Goal: Task Accomplishment & Management: Contribute content

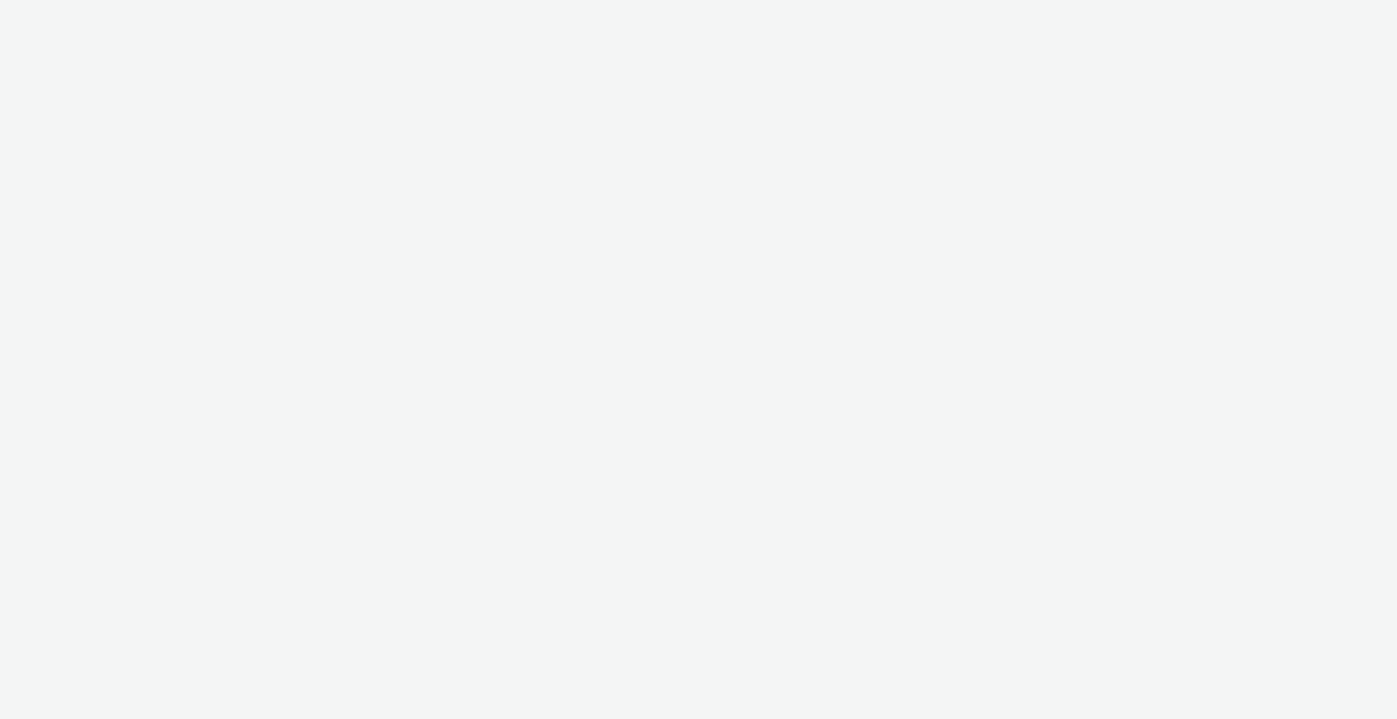
select select "b1b940d3-d05b-48b5-821e-f328c33b988b"
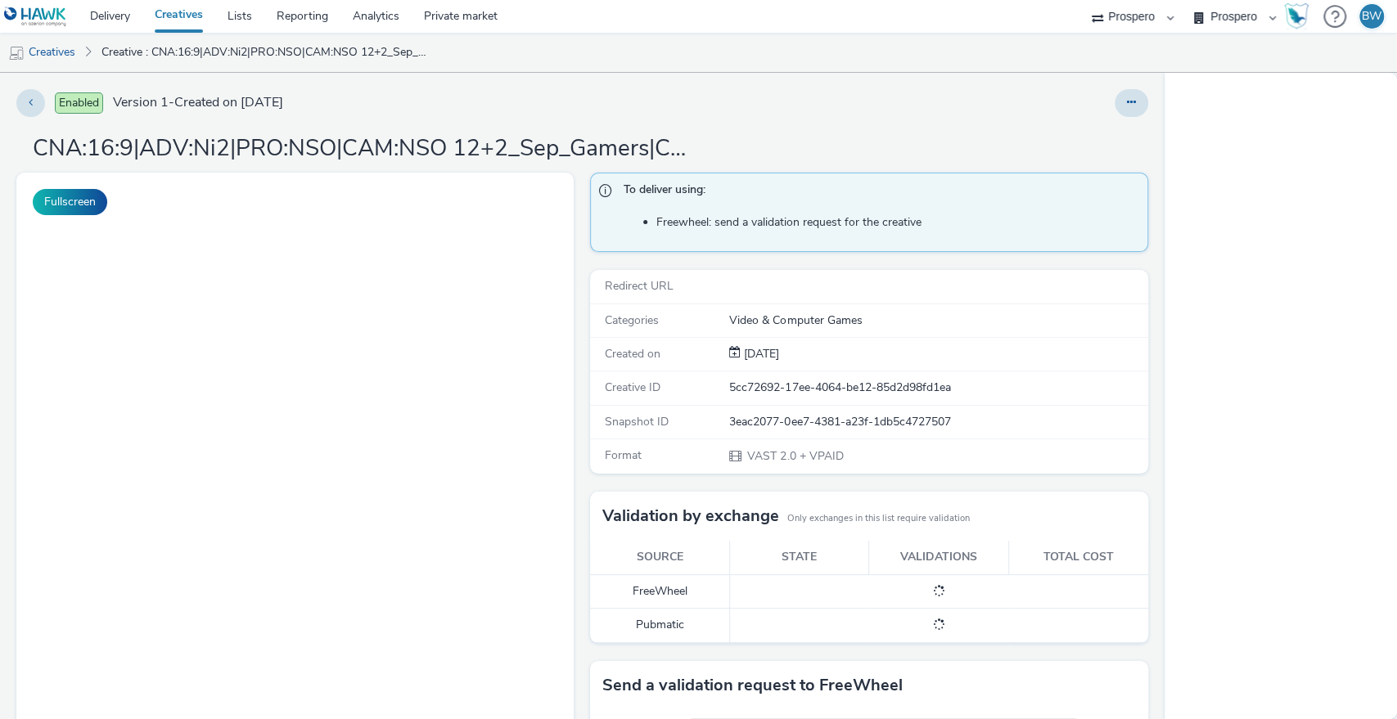
click at [582, 290] on div "To deliver using: Freewheel: send a validation request for the creative Redirec…" at bounding box center [864, 553] width 565 height 761
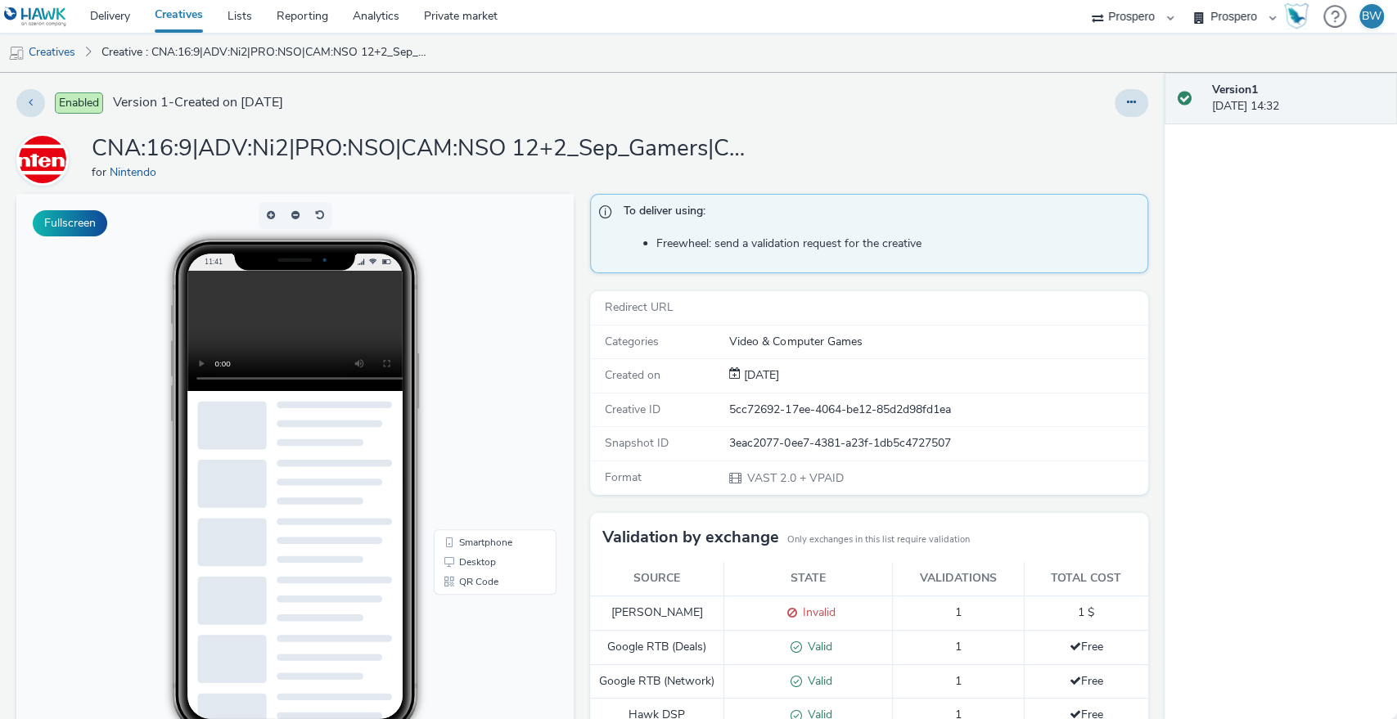
click at [582, 291] on div "To deliver using: Freewheel: send a validation request for the creative Redirec…" at bounding box center [864, 647] width 565 height 907
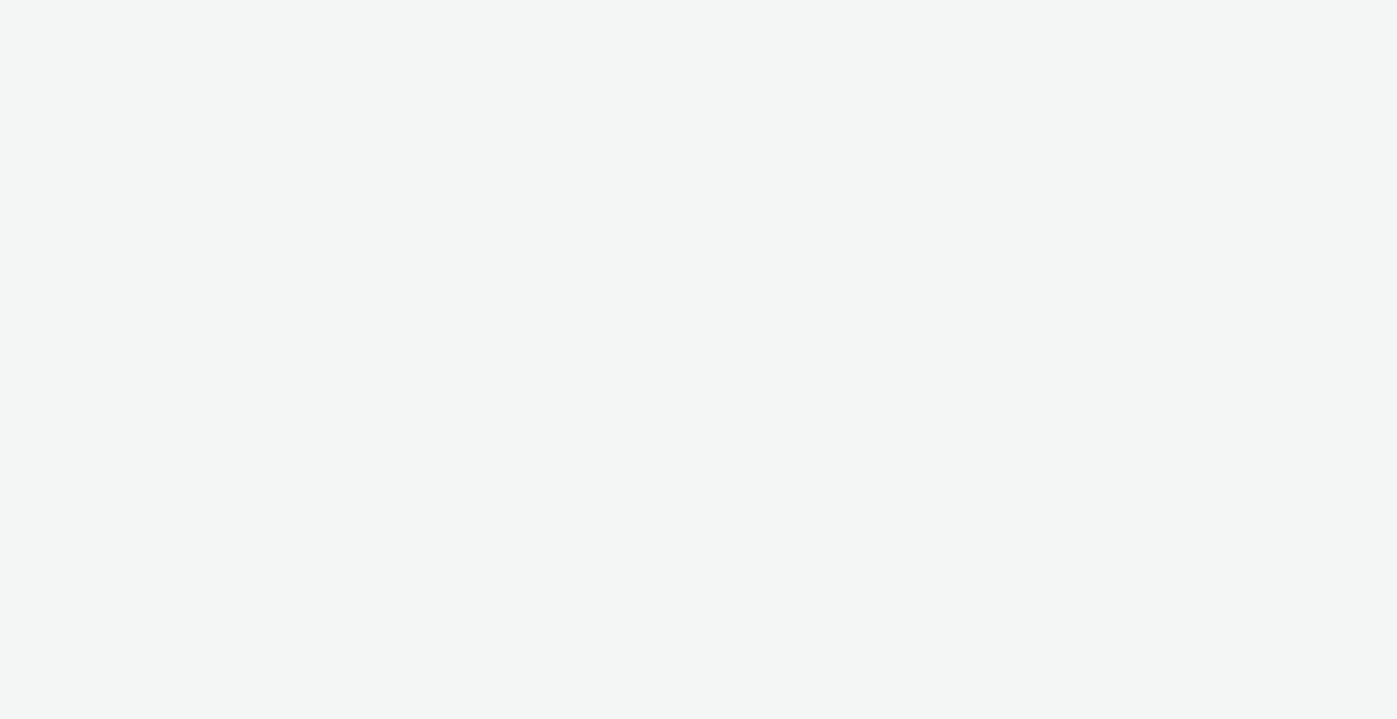
select select "b1b940d3-d05b-48b5-821e-f328c33b988b"
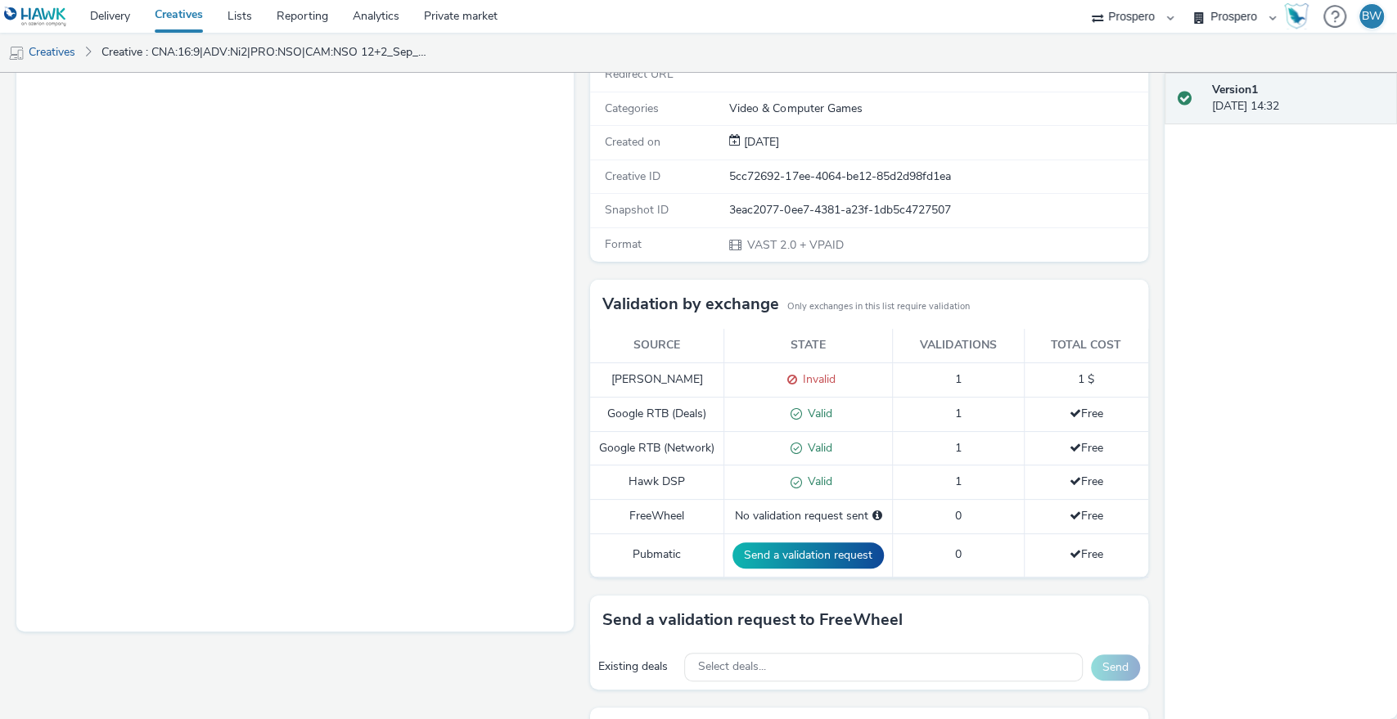
scroll to position [397, 0]
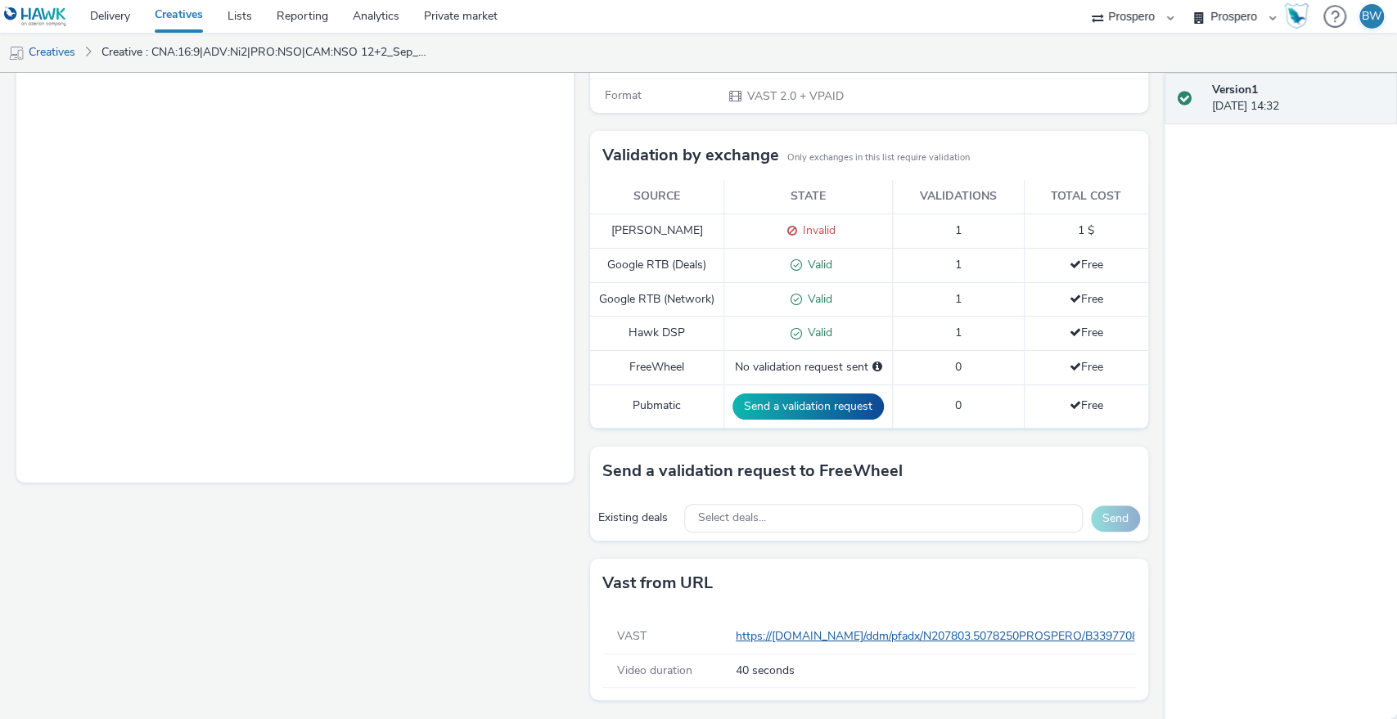
click at [796, 631] on link "https://[DOMAIN_NAME]/ddm/pfadx/N207803.5078250PROSPERO/B33977083.428565688;sz=…" at bounding box center [1364, 636] width 1257 height 16
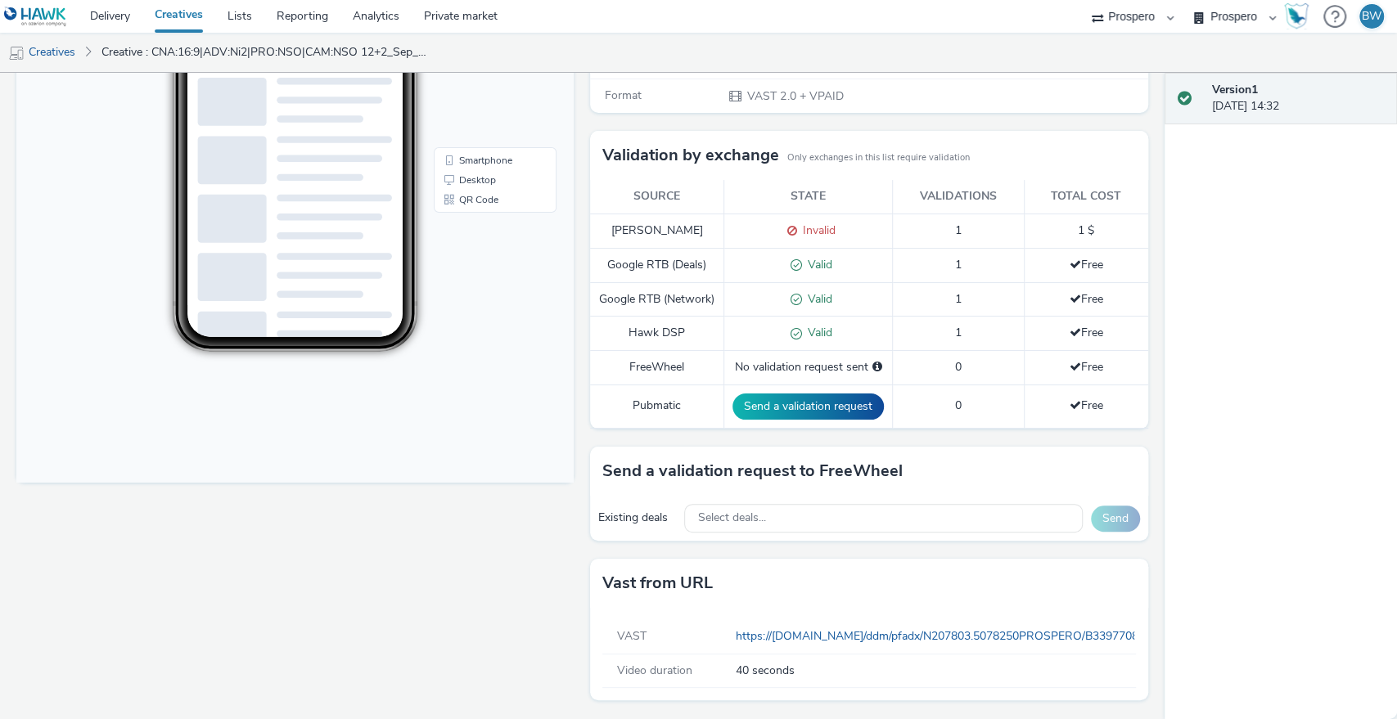
click at [583, 430] on div "To deliver using: Freewheel: send a validation request for the creative Redirec…" at bounding box center [864, 265] width 565 height 907
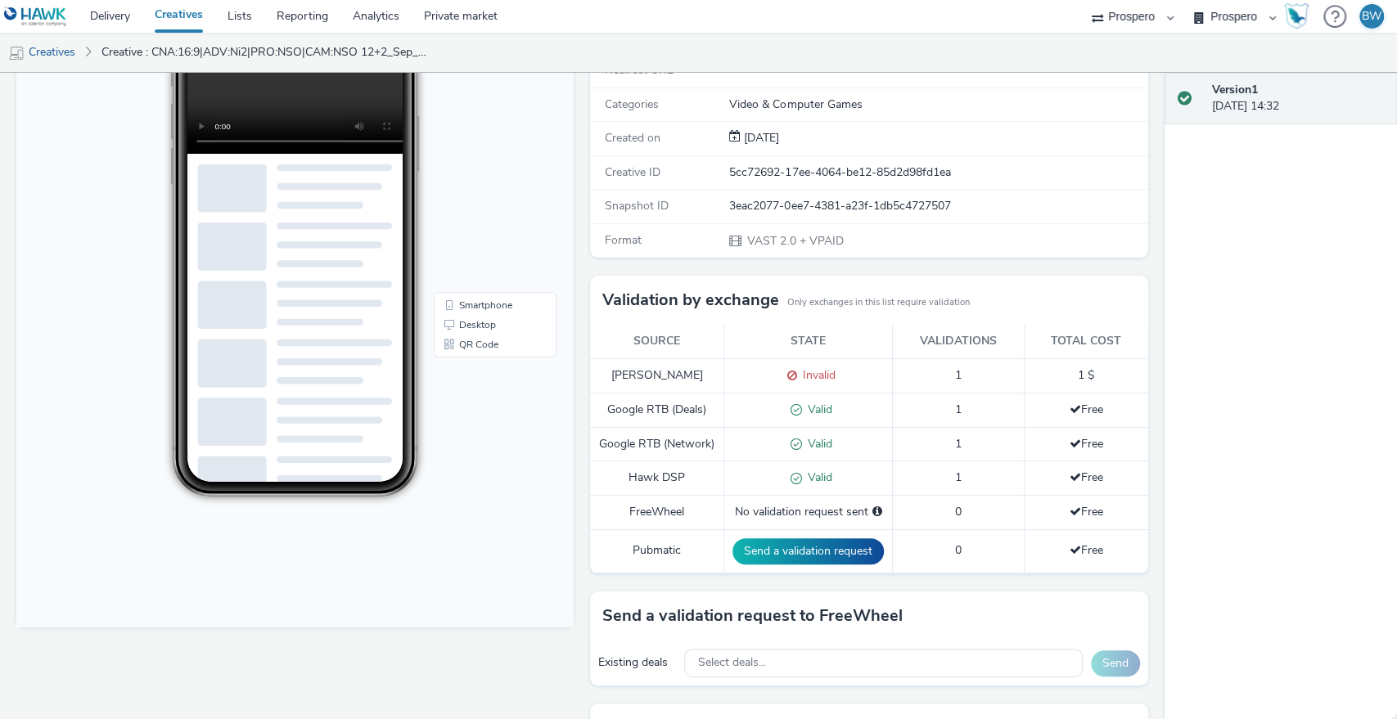
scroll to position [272, 0]
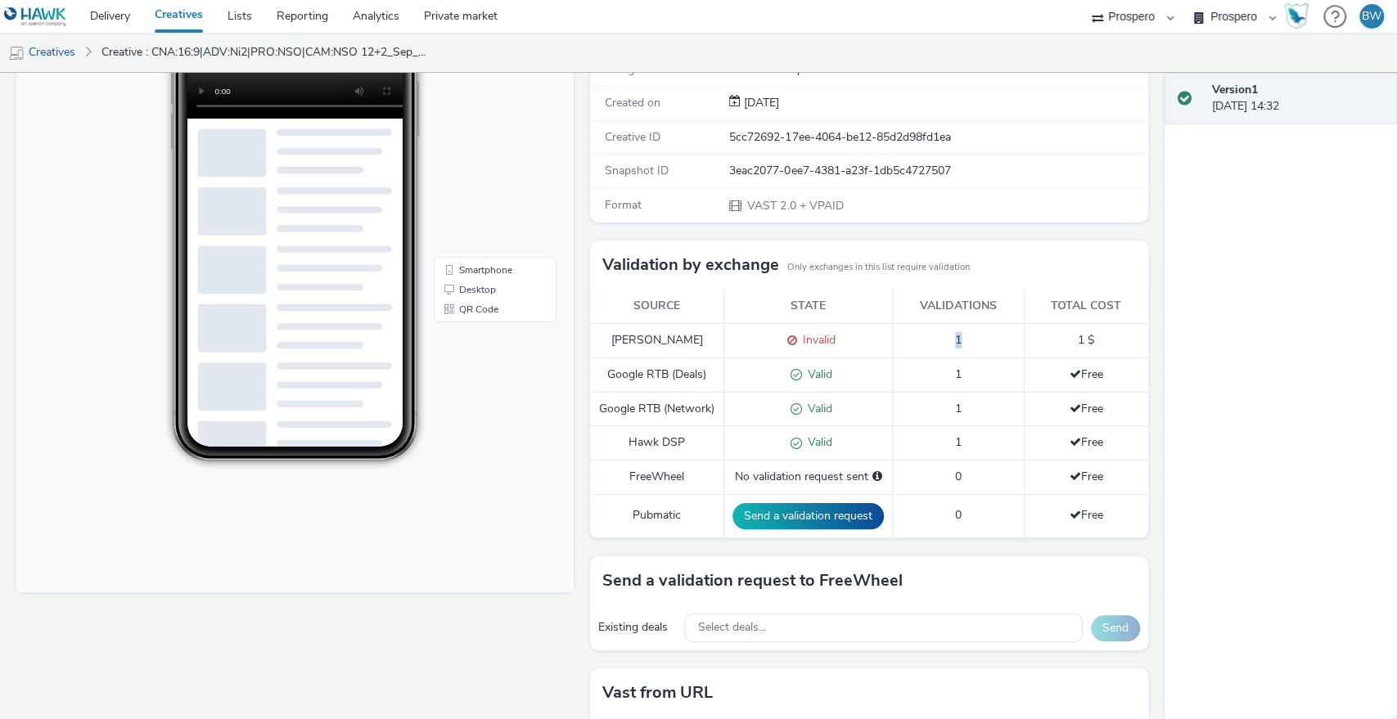
drag, startPoint x: 895, startPoint y: 341, endPoint x: 1037, endPoint y: 341, distance: 142.4
click at [1028, 341] on tr "Xandr Monetize Invalid 1 1 $" at bounding box center [868, 340] width 557 height 34
click at [1045, 341] on td "1 $" at bounding box center [1085, 340] width 124 height 34
click at [1077, 340] on span "1 $" at bounding box center [1085, 340] width 16 height 16
drag, startPoint x: 1068, startPoint y: 340, endPoint x: 1010, endPoint y: 332, distance: 58.6
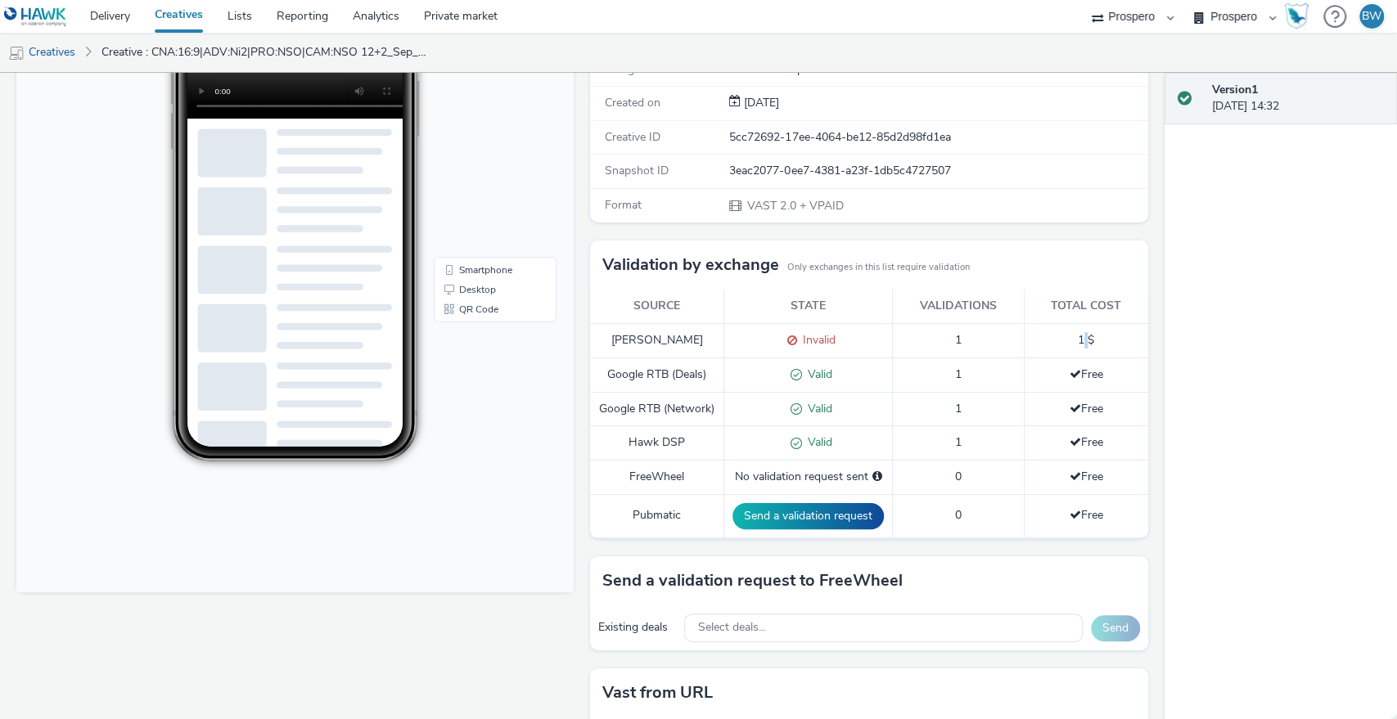
click at [1077, 339] on span "1 $" at bounding box center [1085, 340] width 16 height 16
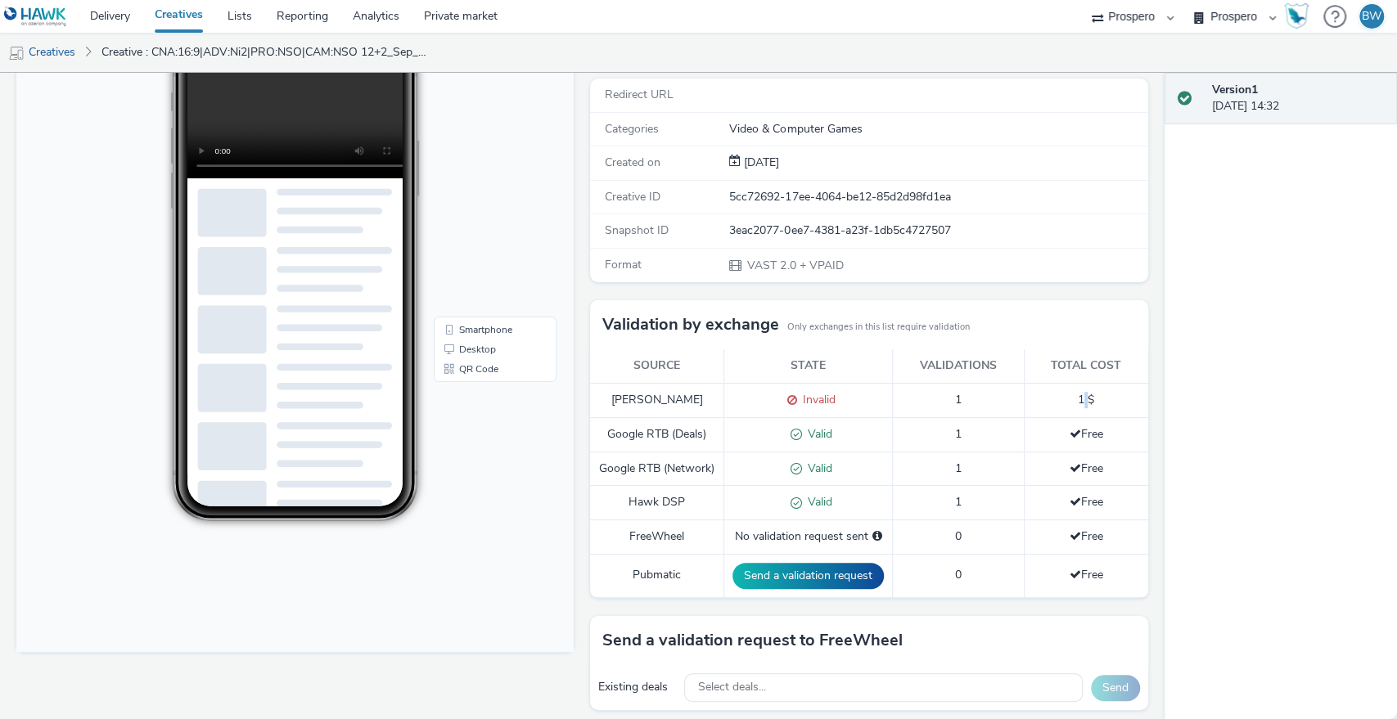
scroll to position [182, 0]
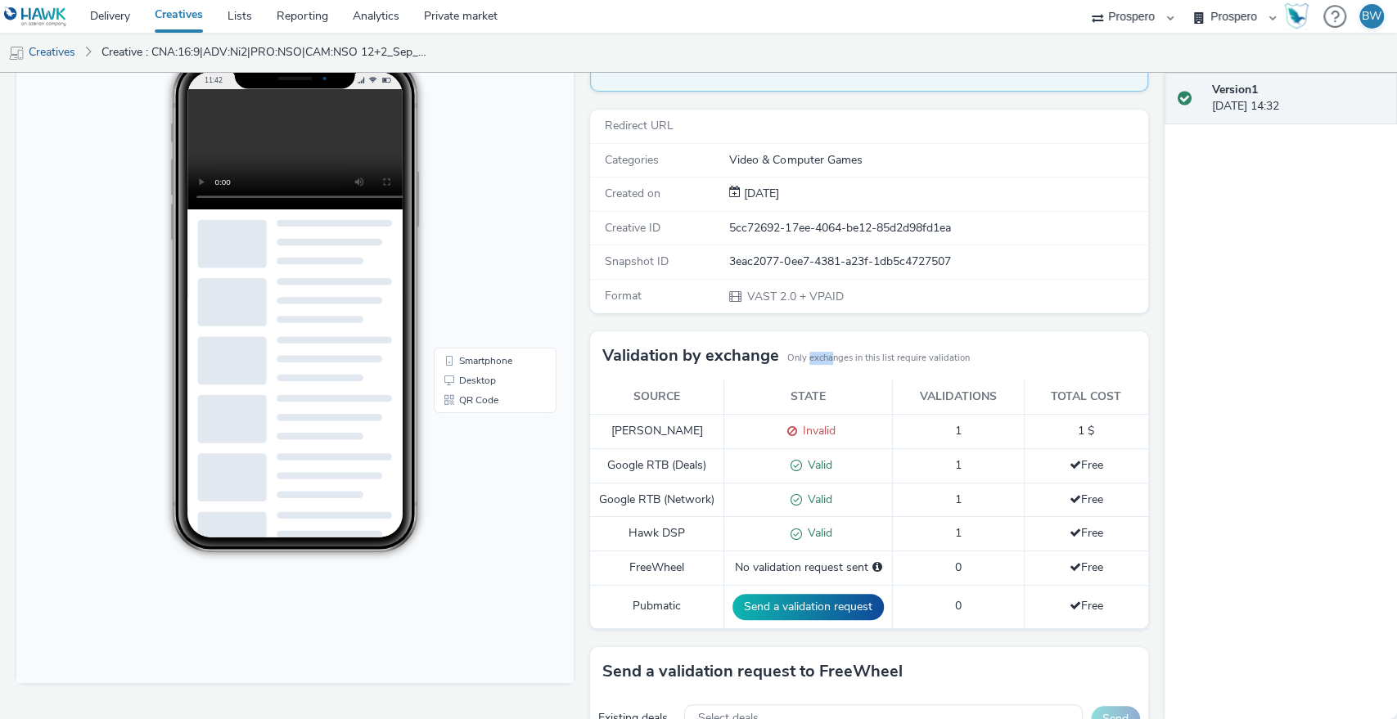
drag, startPoint x: 800, startPoint y: 355, endPoint x: 861, endPoint y: 352, distance: 61.4
click at [853, 352] on small "Only exchanges in this list require validation" at bounding box center [878, 358] width 182 height 13
click at [862, 352] on small "Only exchanges in this list require validation" at bounding box center [878, 358] width 182 height 13
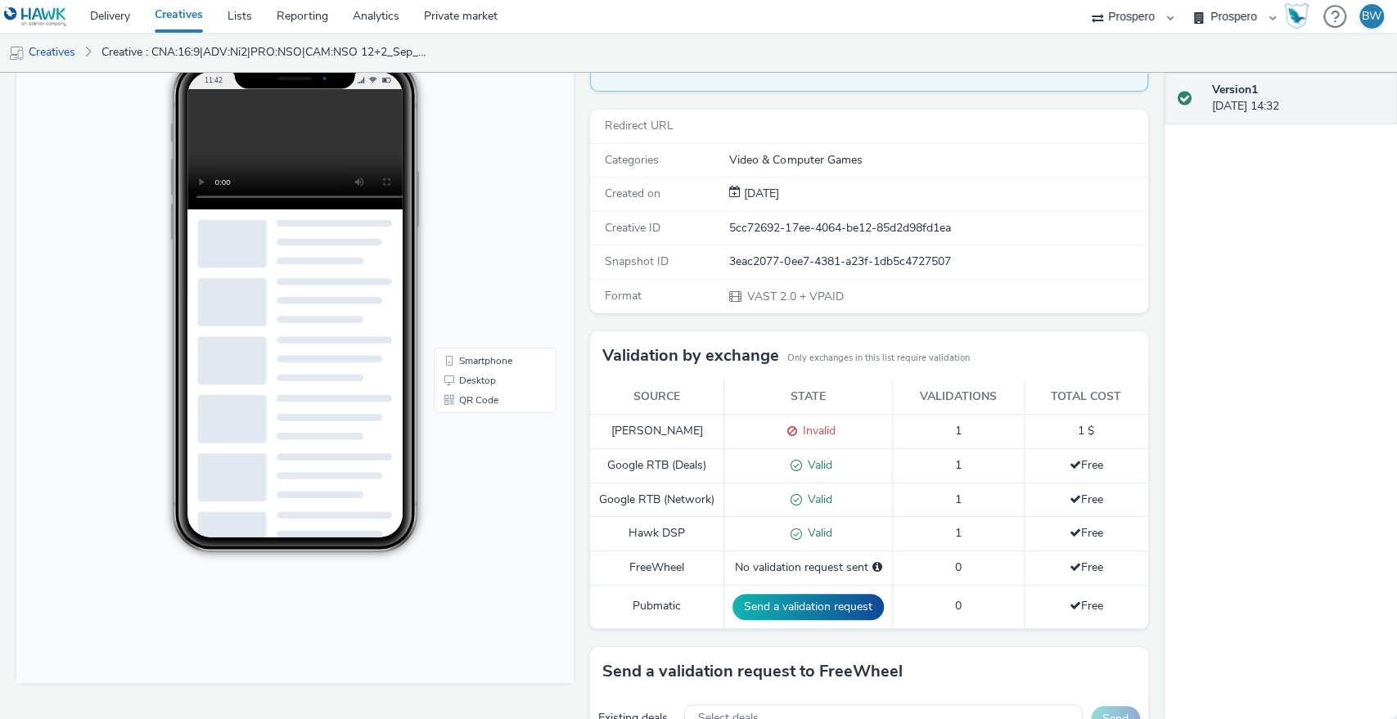
click at [1028, 430] on td "1 $" at bounding box center [1085, 431] width 124 height 34
click at [781, 424] on span at bounding box center [789, 431] width 16 height 16
click at [563, 512] on body "11:42 Smartphone Desktop QR Code" at bounding box center [294, 347] width 557 height 671
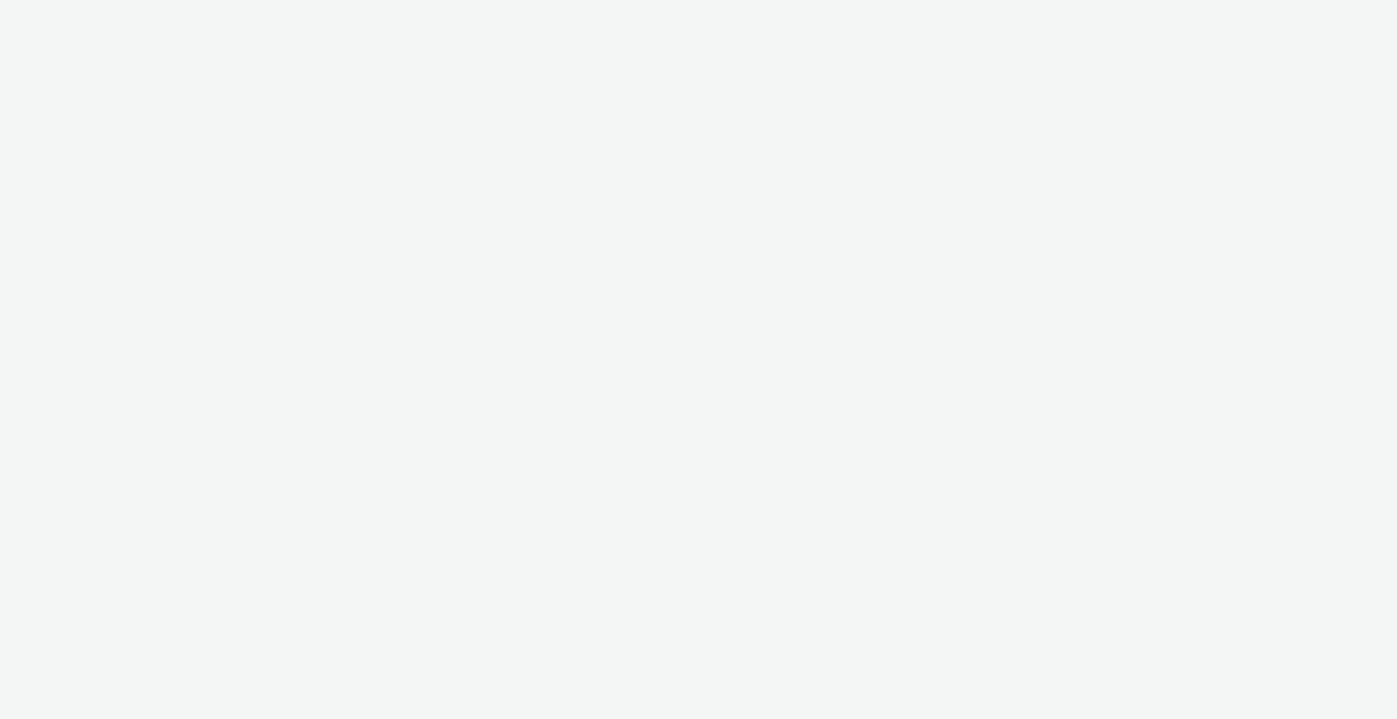
select select "b1b940d3-d05b-48b5-821e-f328c33b988b"
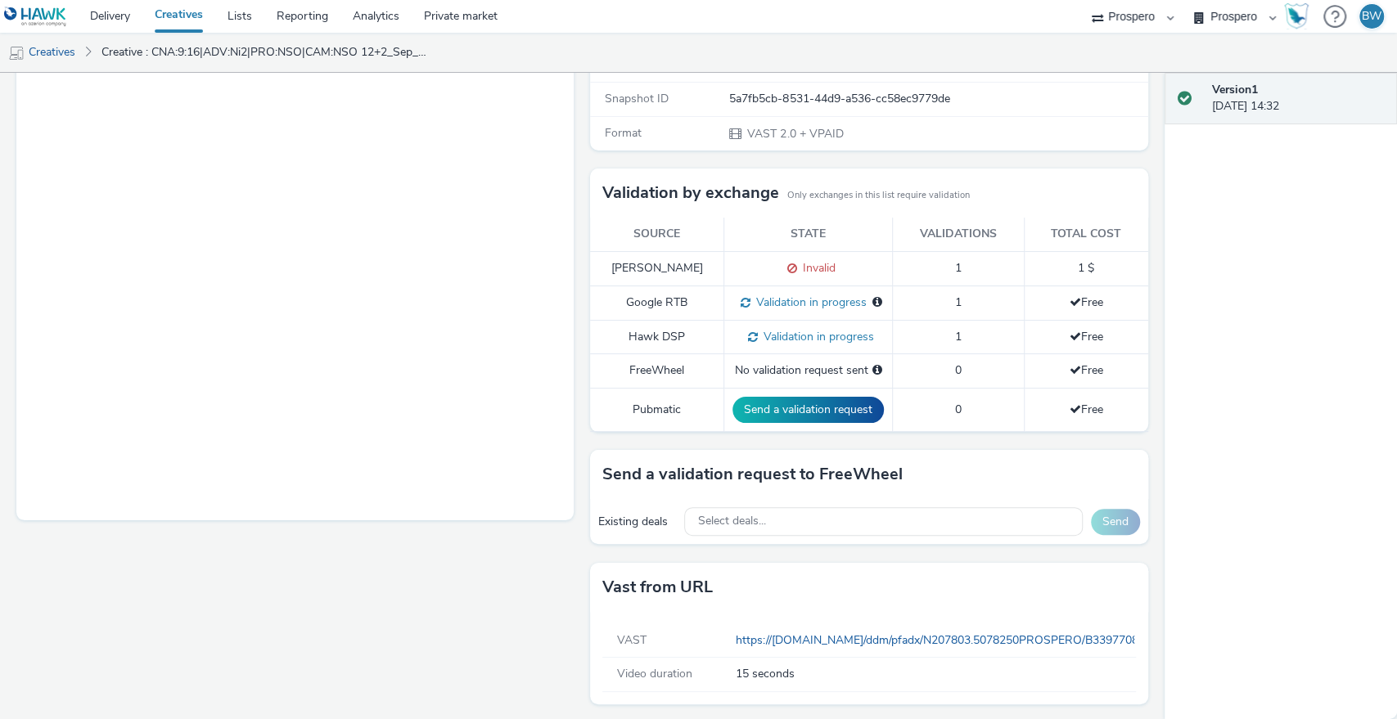
scroll to position [346, 0]
click at [568, 538] on div "Fullscreen" at bounding box center [298, 284] width 565 height 873
click at [797, 266] on span "Invalid" at bounding box center [816, 267] width 38 height 16
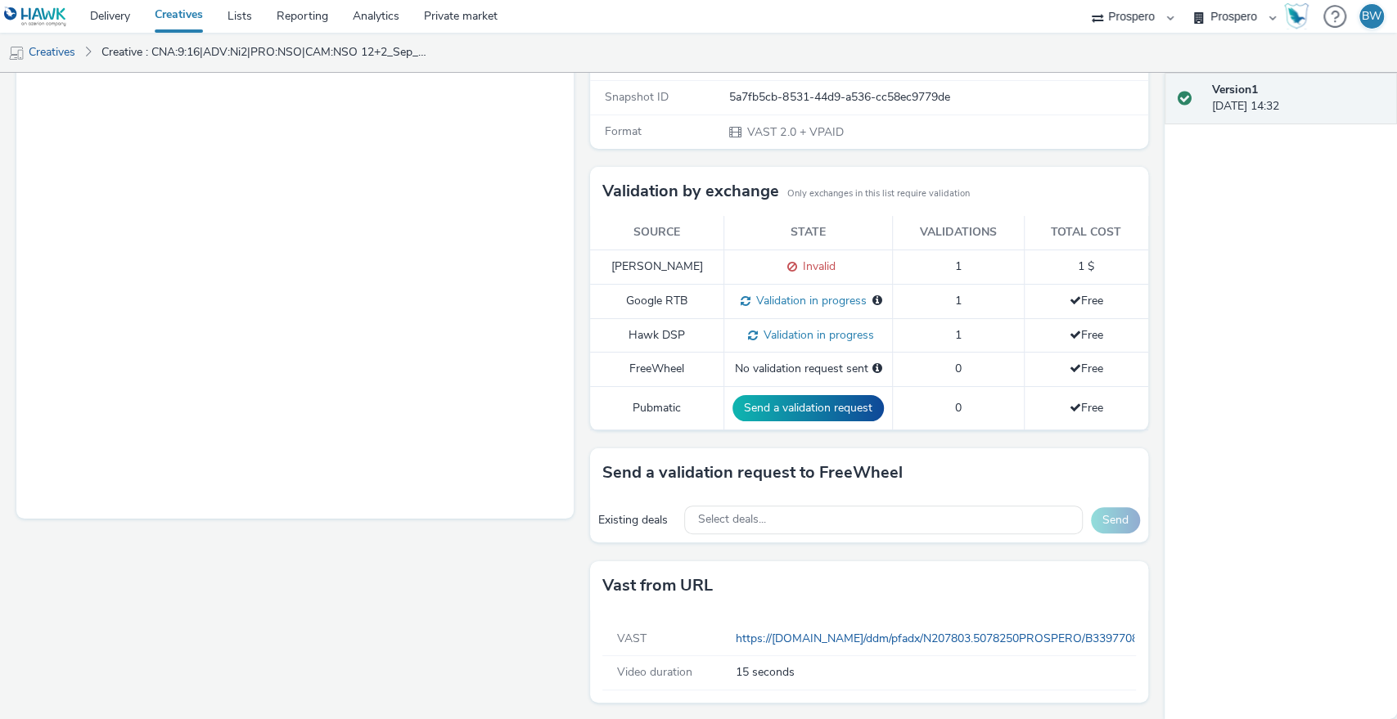
click at [648, 260] on td "[PERSON_NAME]" at bounding box center [657, 267] width 134 height 34
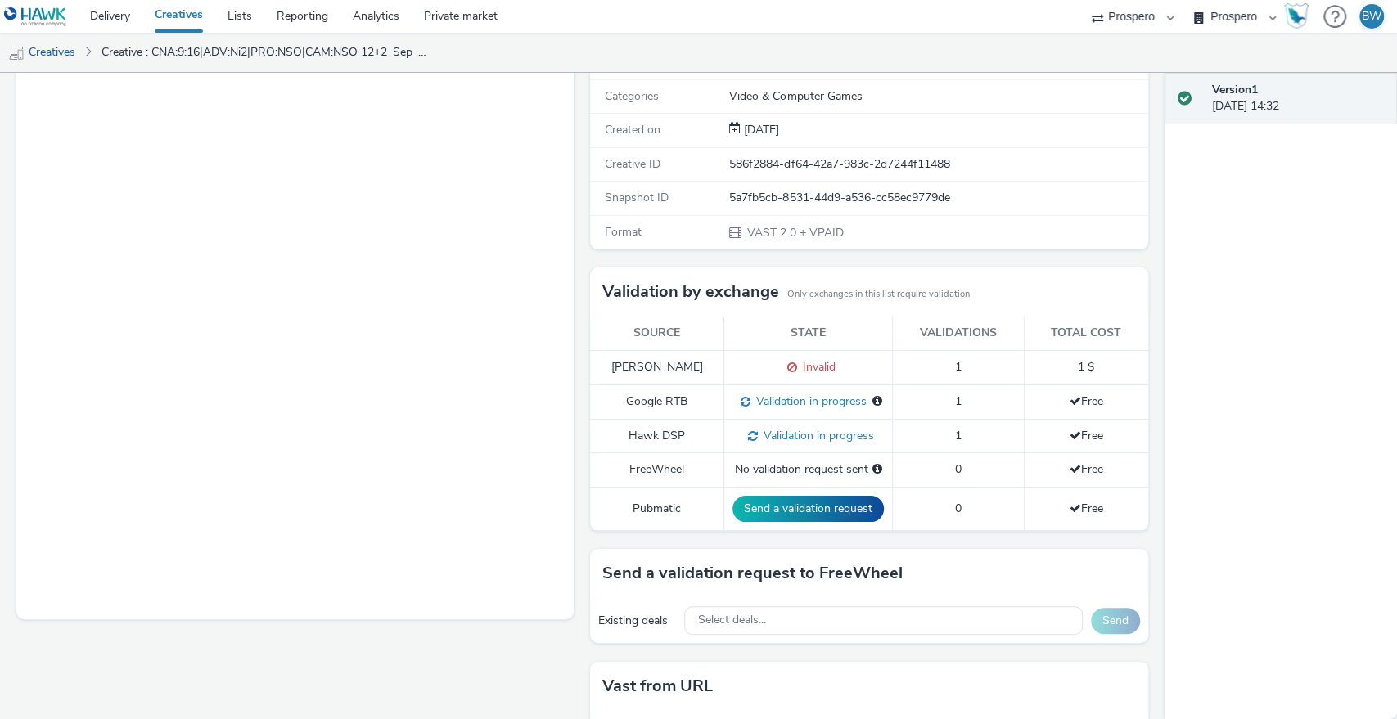
scroll to position [255, 0]
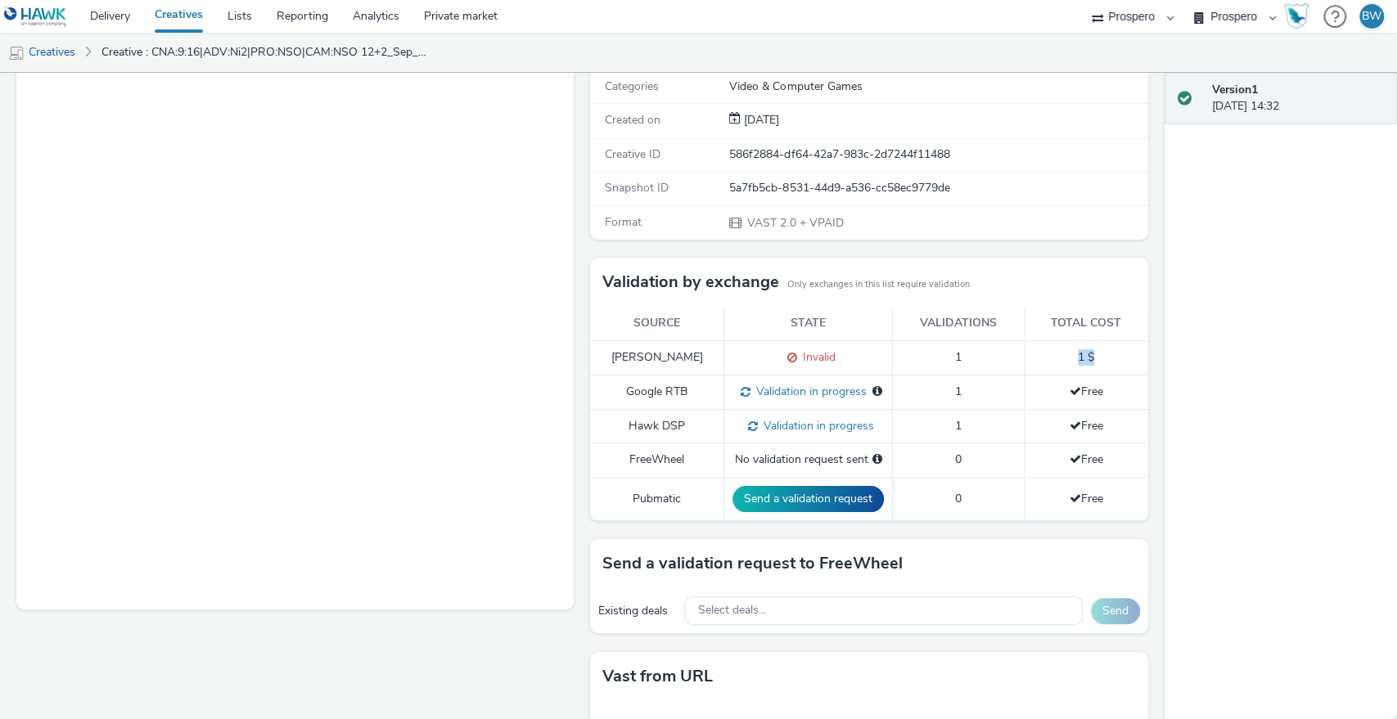
drag, startPoint x: 1058, startPoint y: 348, endPoint x: 1097, endPoint y: 350, distance: 39.3
click at [1096, 350] on td "1 $" at bounding box center [1085, 357] width 124 height 34
click at [1098, 350] on td "1 $" at bounding box center [1085, 357] width 124 height 34
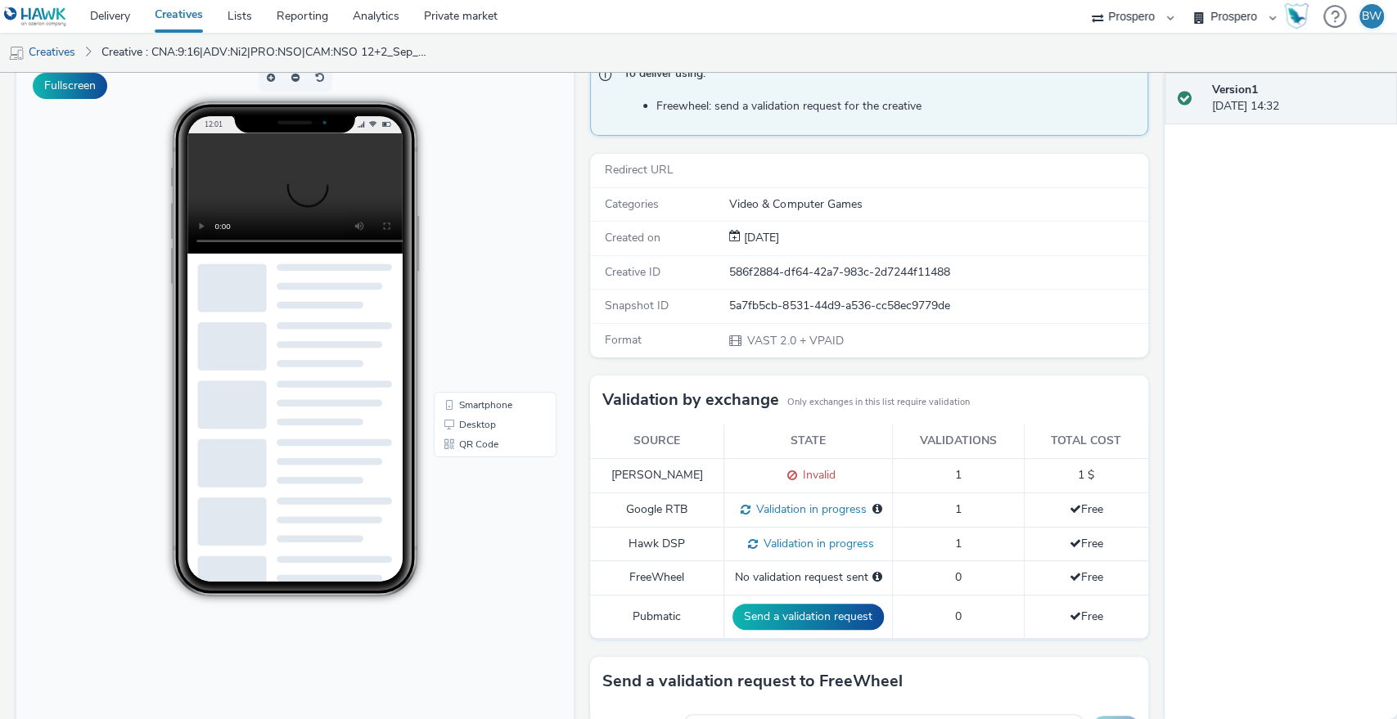
scroll to position [164, 0]
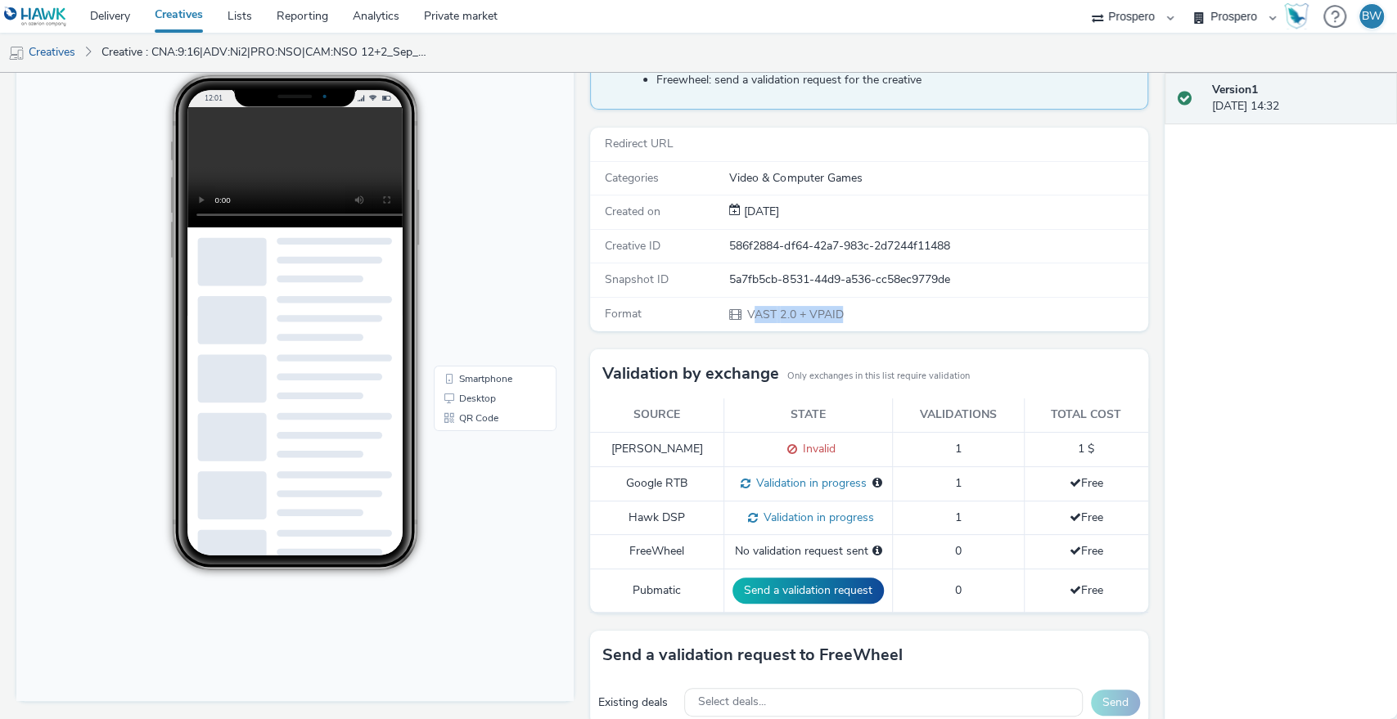
drag, startPoint x: 820, startPoint y: 319, endPoint x: 890, endPoint y: 321, distance: 70.4
click at [890, 321] on div "Format VAST 2.0 + VPAID" at bounding box center [868, 315] width 557 height 34
click at [729, 313] on div "VAST 2.0 + VPAID" at bounding box center [937, 314] width 416 height 17
click at [729, 313] on span at bounding box center [737, 315] width 16 height 16
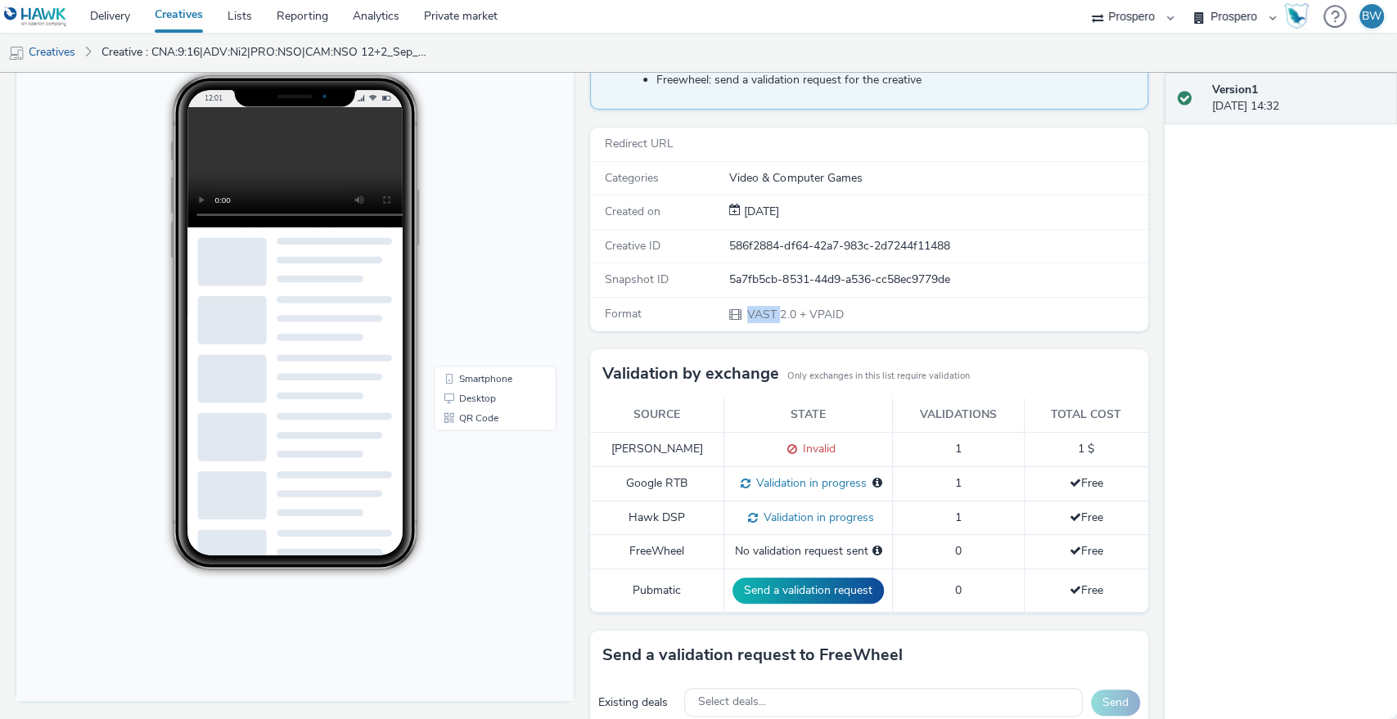
click at [729, 313] on span at bounding box center [737, 315] width 16 height 16
click at [659, 335] on div "To deliver using: Freewheel: send a validation request for the creative Redirec…" at bounding box center [864, 466] width 565 height 873
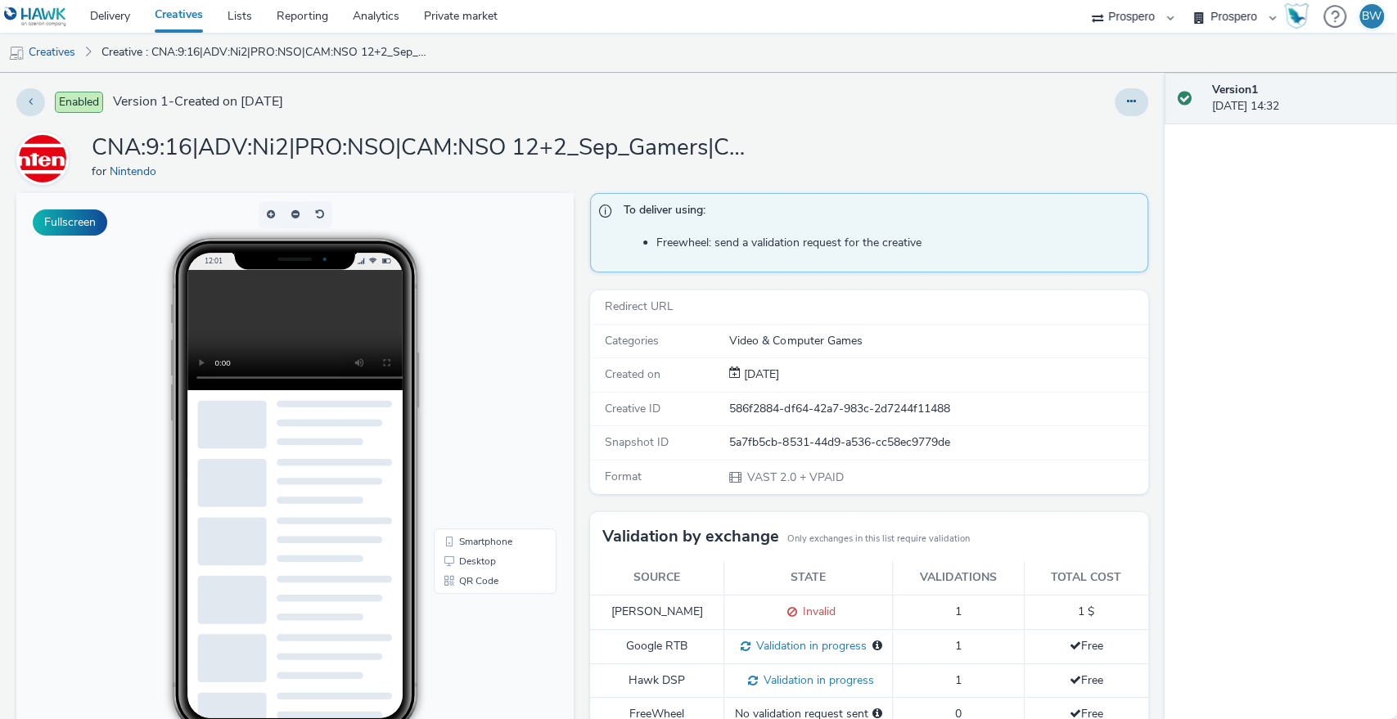
scroll to position [0, 0]
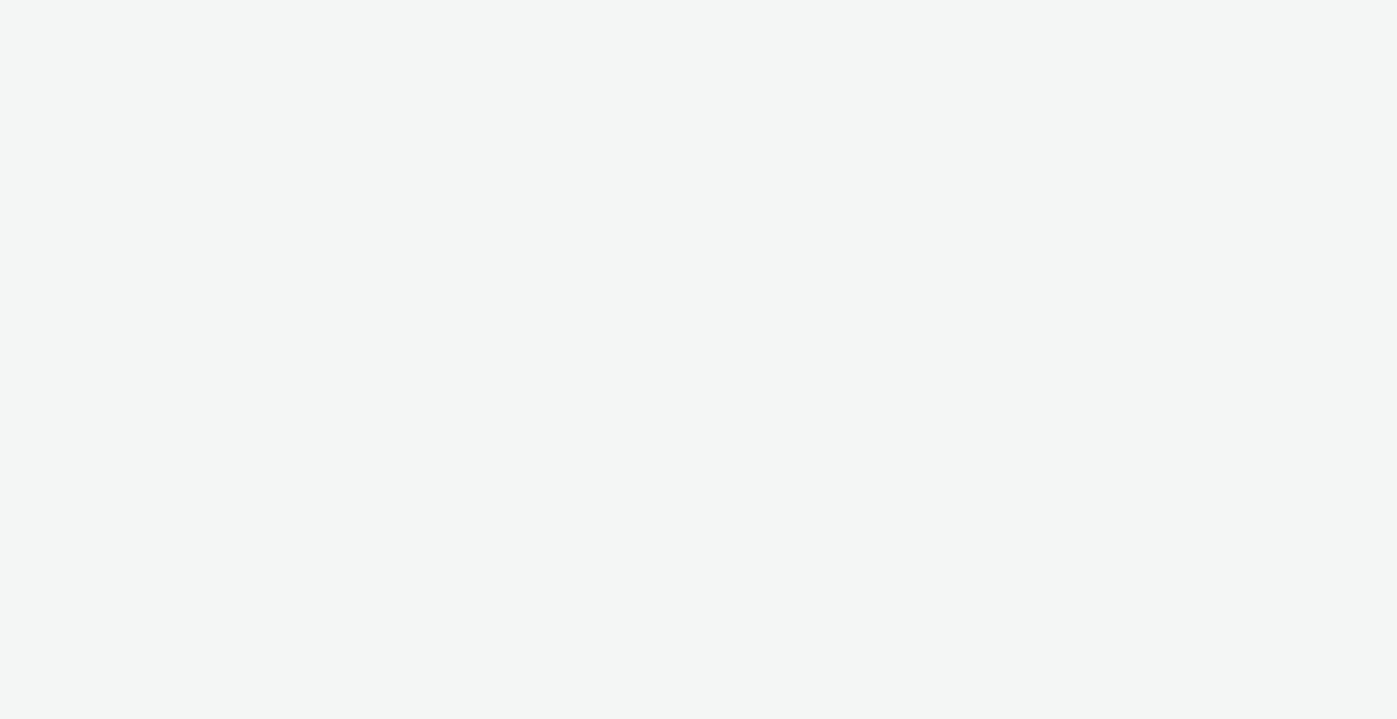
select select "b1b940d3-d05b-48b5-821e-f328c33b988b"
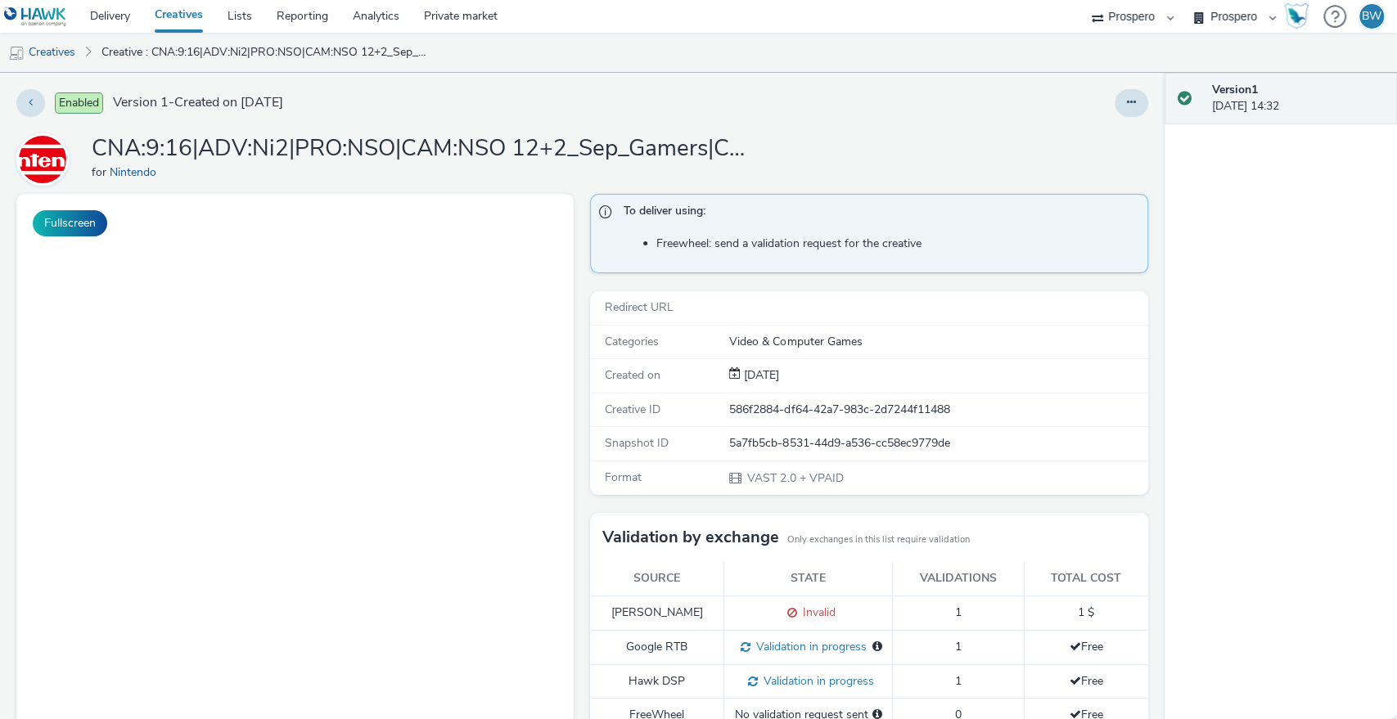
scroll to position [346, 0]
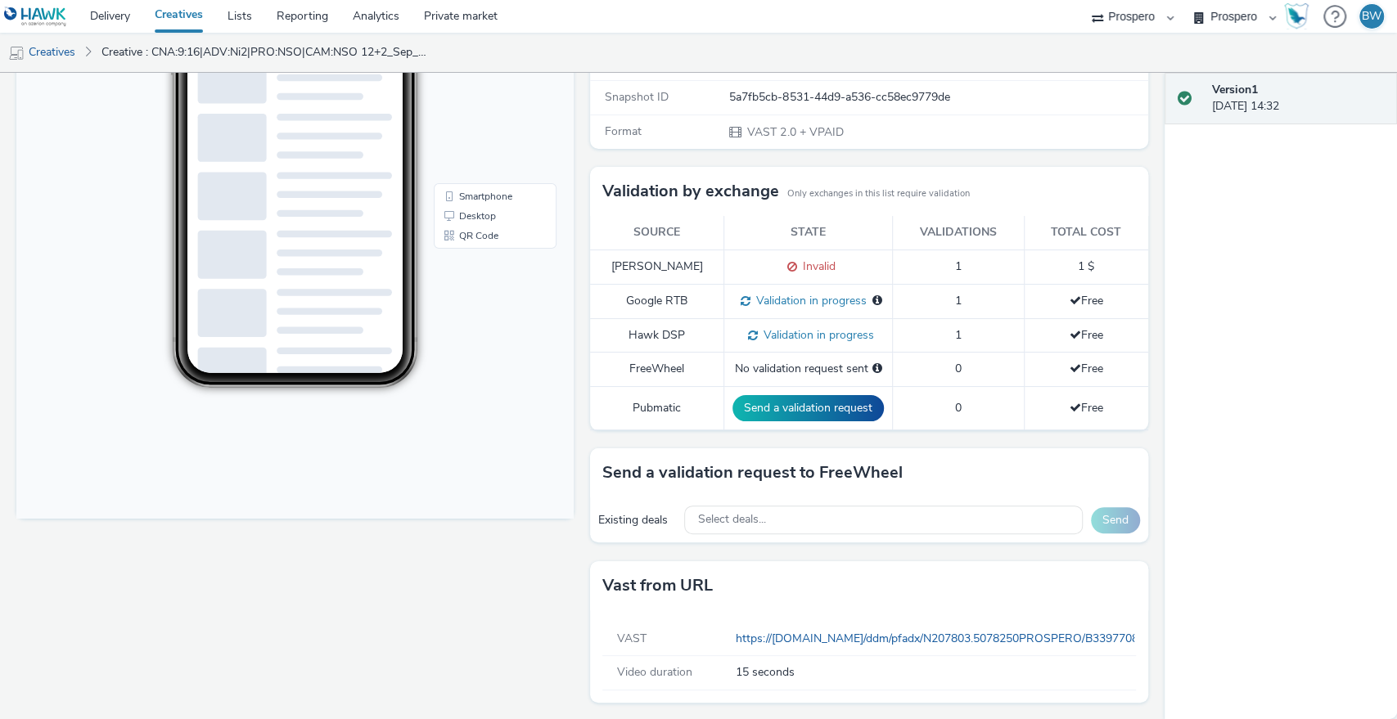
click at [797, 267] on span "Invalid" at bounding box center [816, 267] width 38 height 16
click at [518, 614] on div "Fullscreen" at bounding box center [298, 284] width 565 height 873
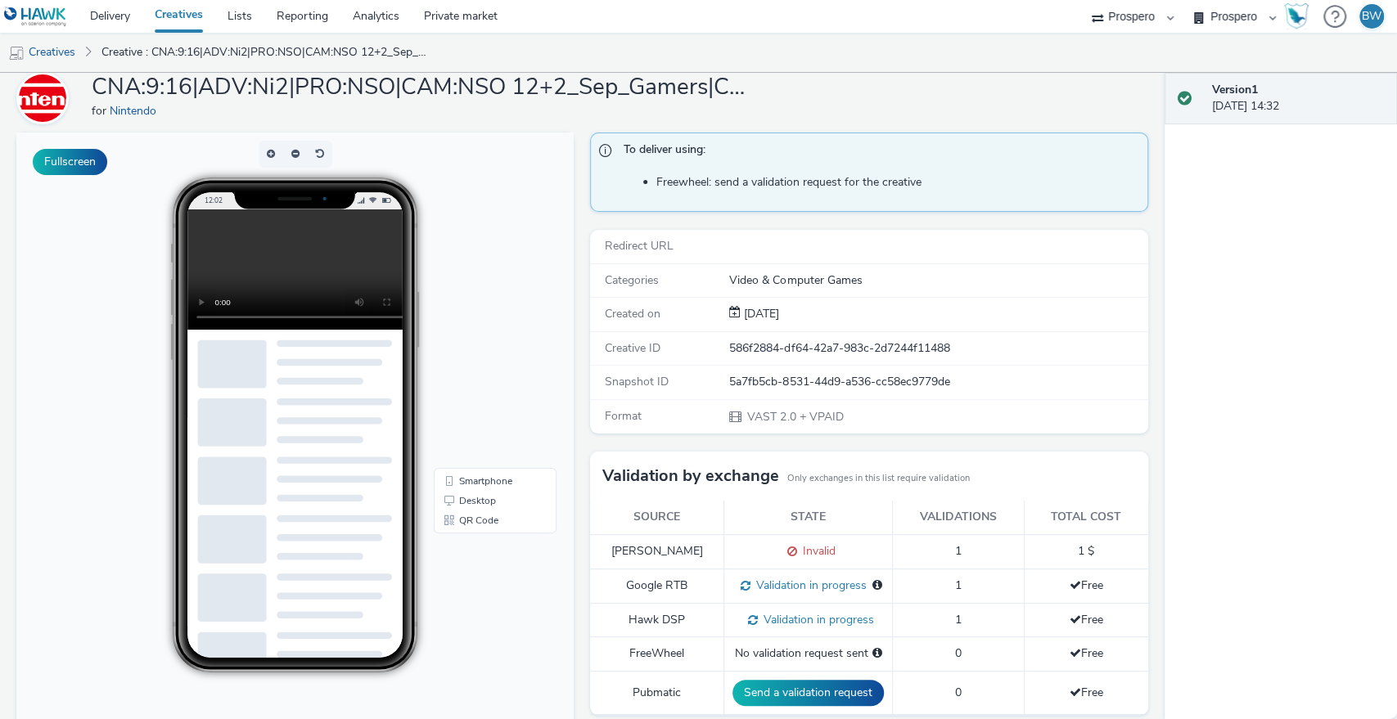
scroll to position [0, 0]
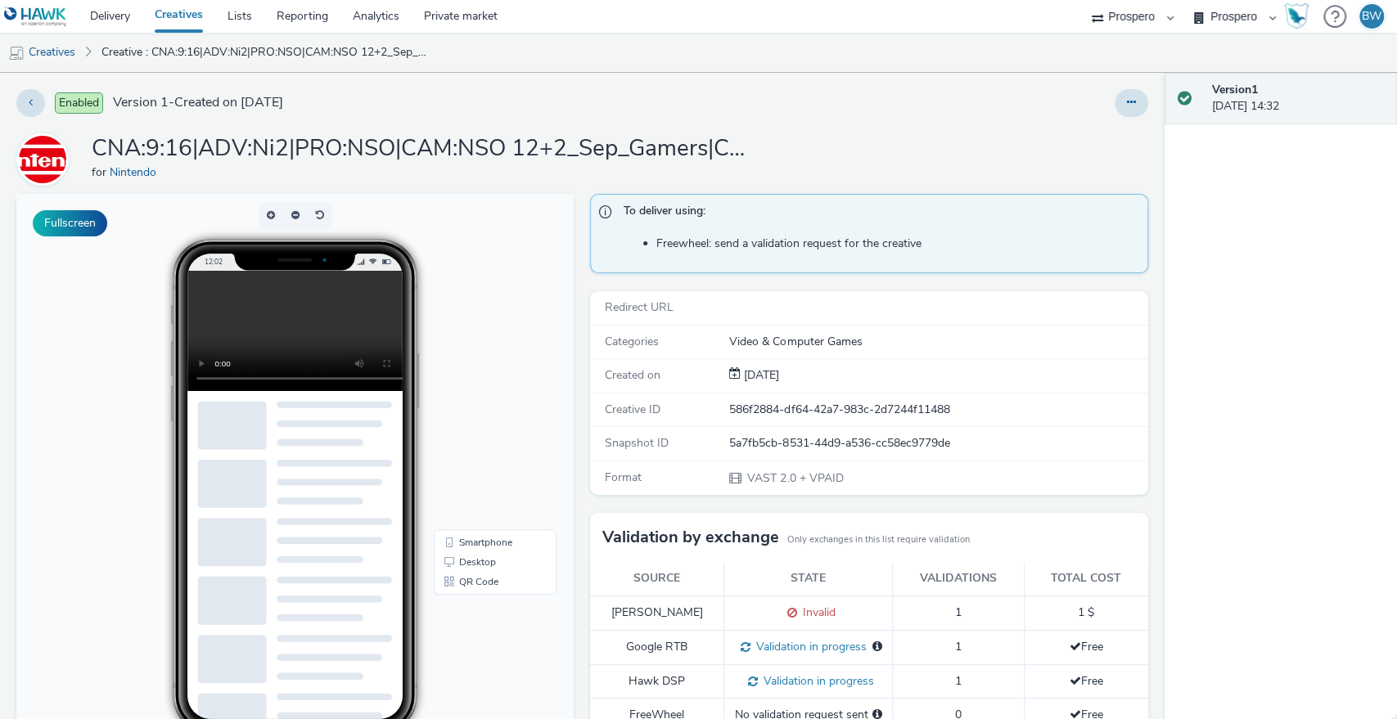
click at [236, 324] on video at bounding box center [307, 331] width 241 height 120
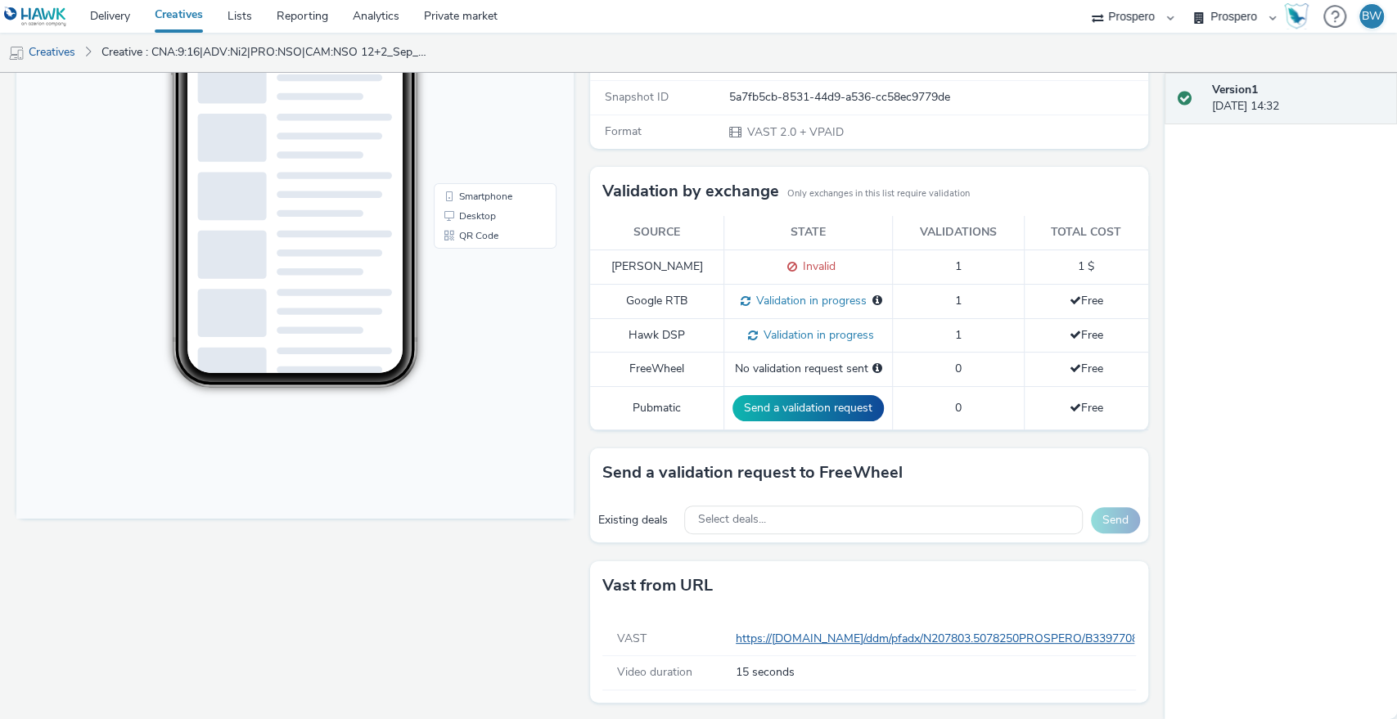
click at [825, 638] on link "https://ad.doubleclick.net/ddm/pfadx/N207803.5078250PROSPERO/B33977083.42915006…" at bounding box center [1364, 639] width 1257 height 16
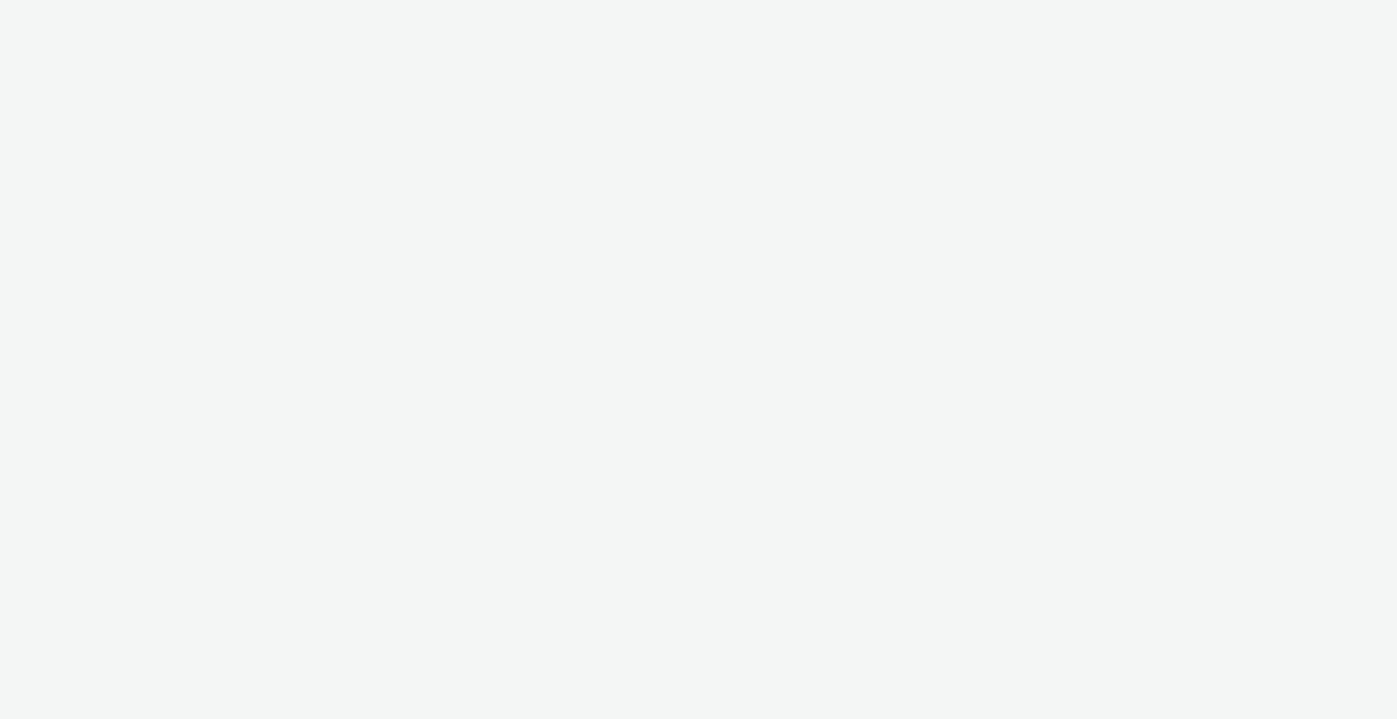
select select "b1b940d3-d05b-48b5-821e-f328c33b988b"
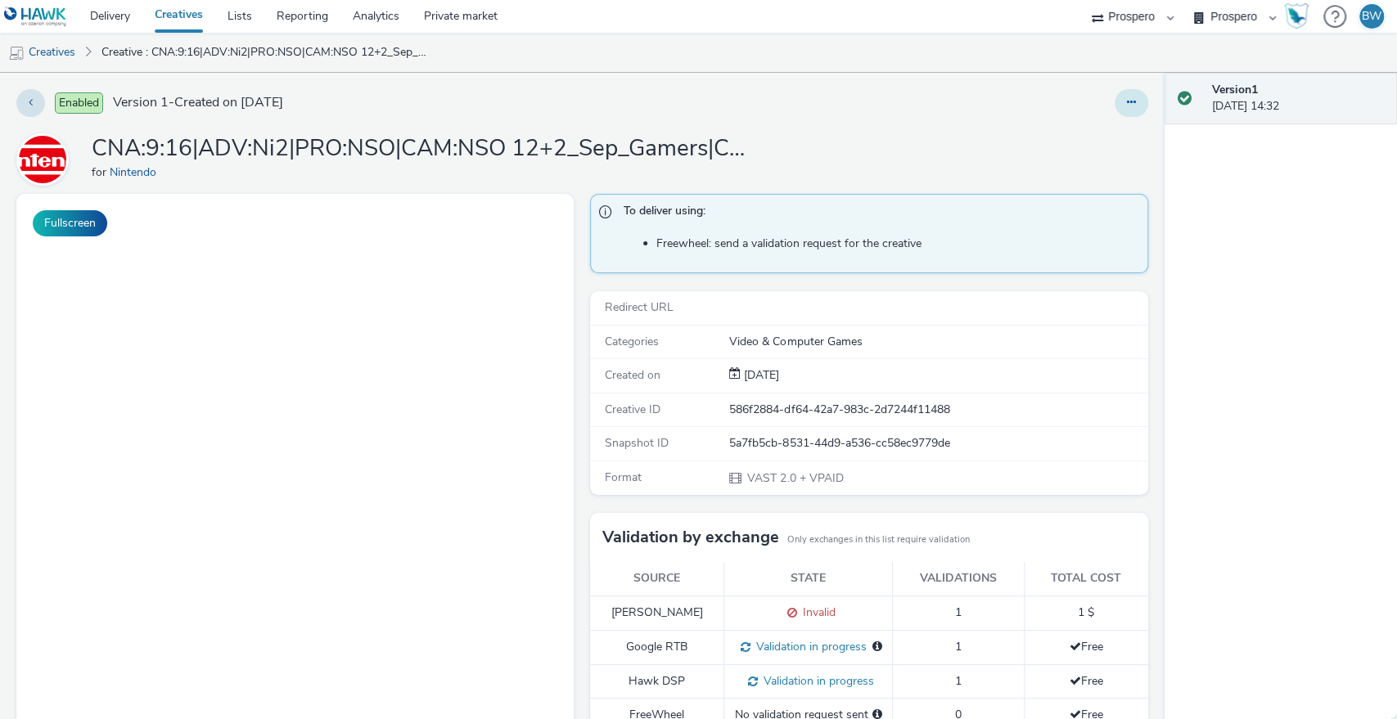
click at [1119, 93] on button at bounding box center [1131, 103] width 34 height 28
click at [1085, 141] on link "Edit" at bounding box center [1086, 135] width 123 height 33
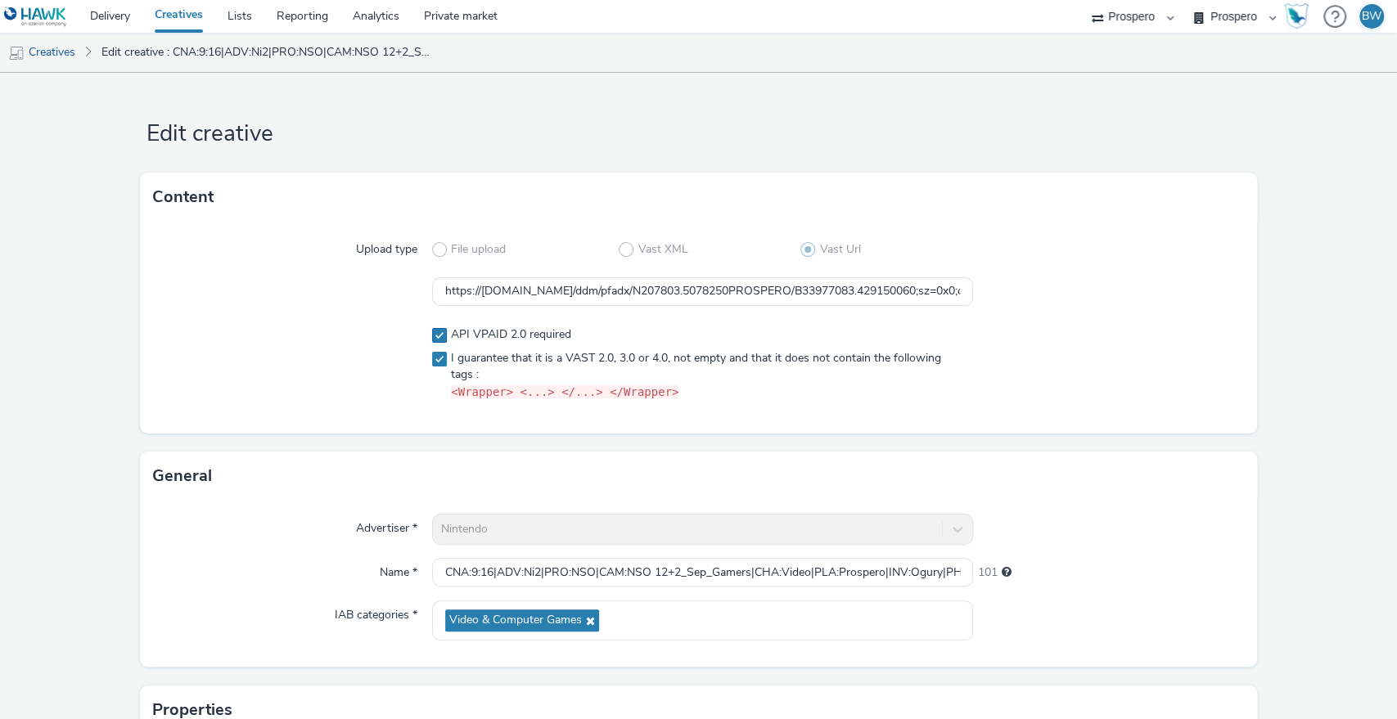
click at [432, 332] on span at bounding box center [439, 335] width 15 height 15
checkbox input "false"
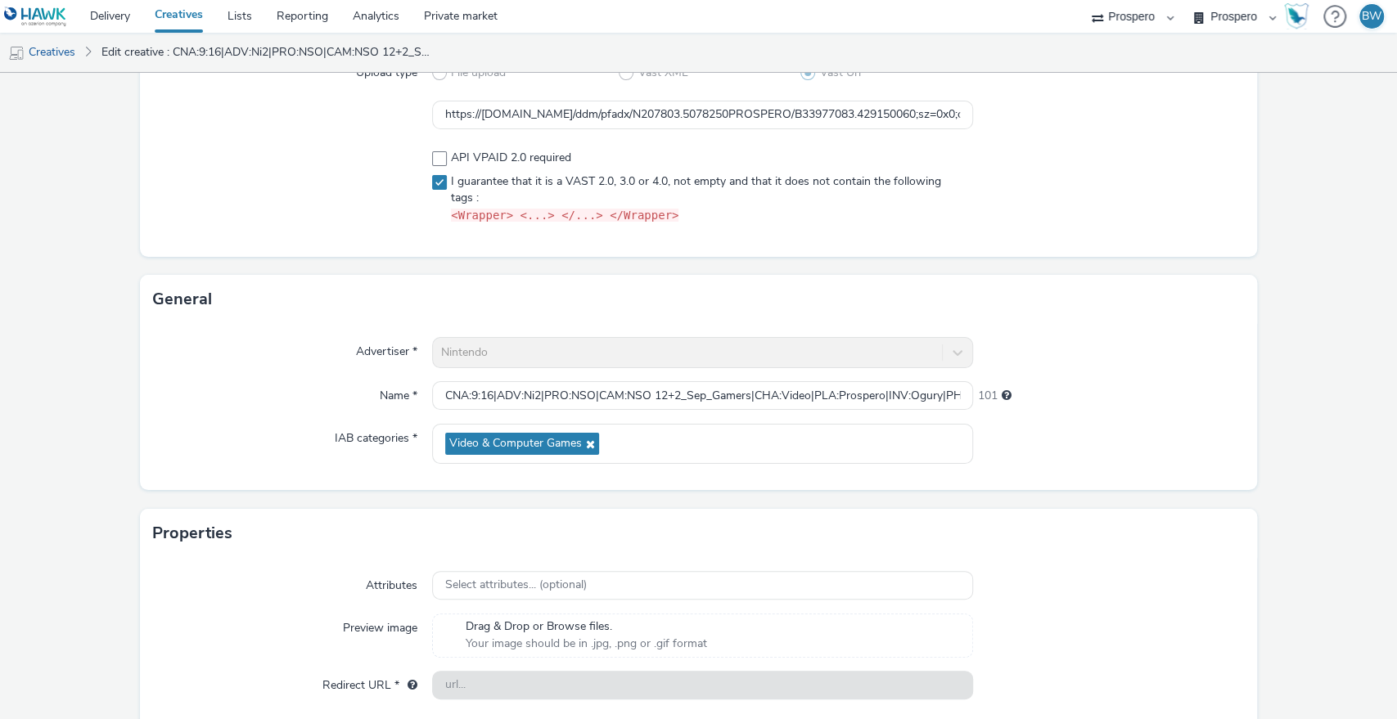
scroll to position [243, 0]
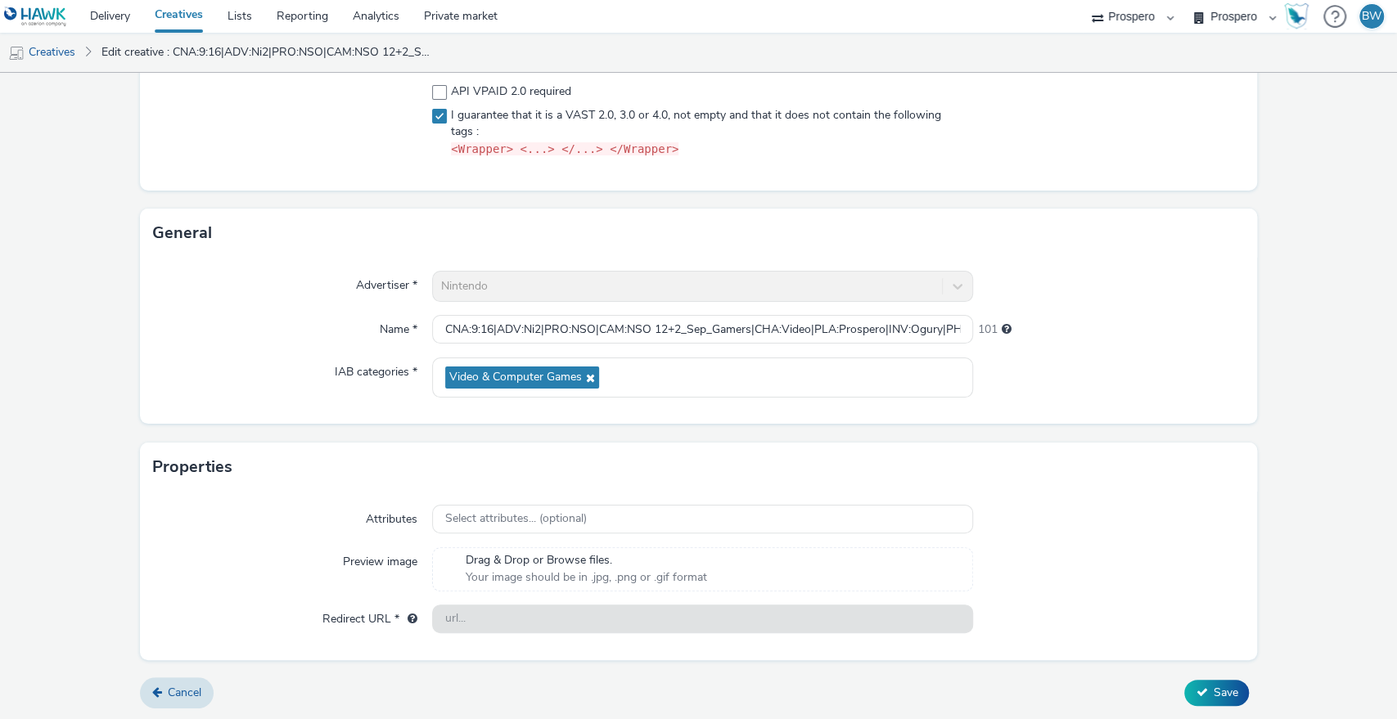
click at [1185, 675] on form "Edit creative Content Upload type File upload Vast XML Vast Url https://ad.doub…" at bounding box center [698, 275] width 1397 height 891
click at [1189, 680] on button "Save" at bounding box center [1216, 693] width 65 height 26
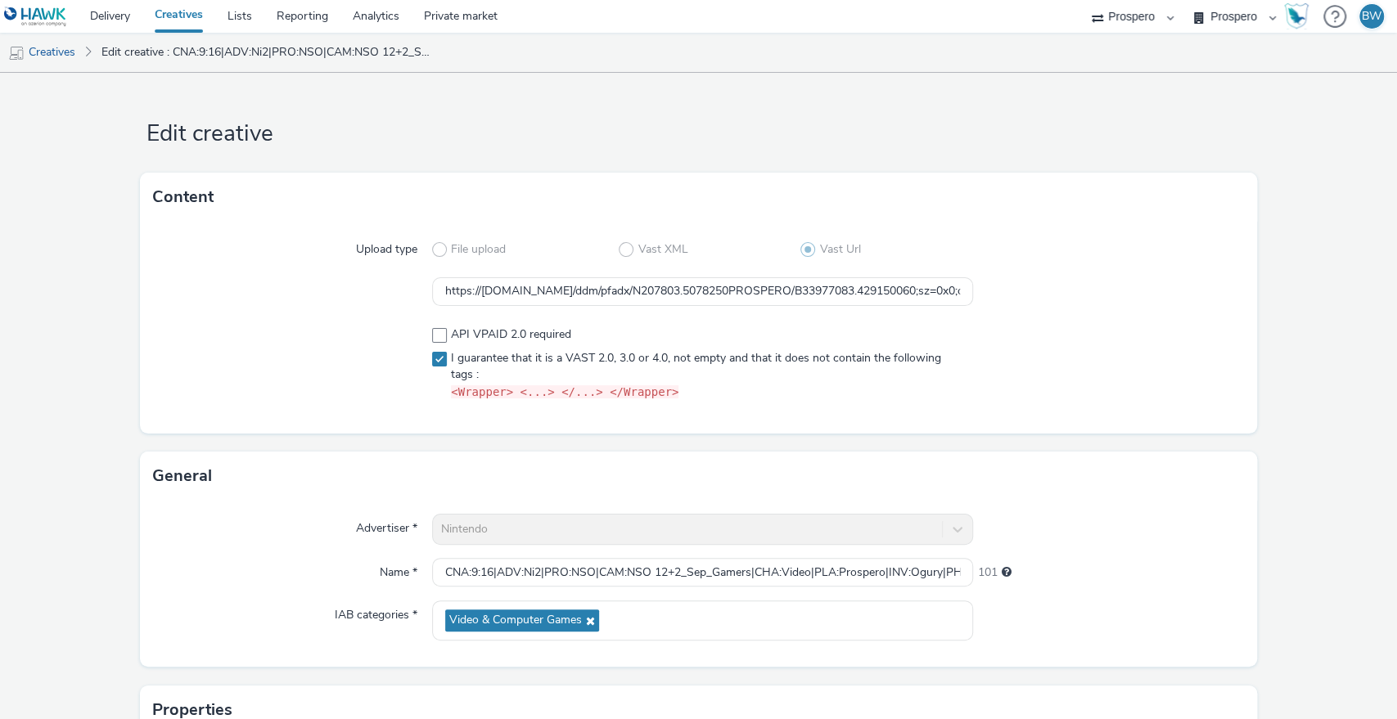
click at [200, 13] on link "Creatives" at bounding box center [178, 16] width 73 height 33
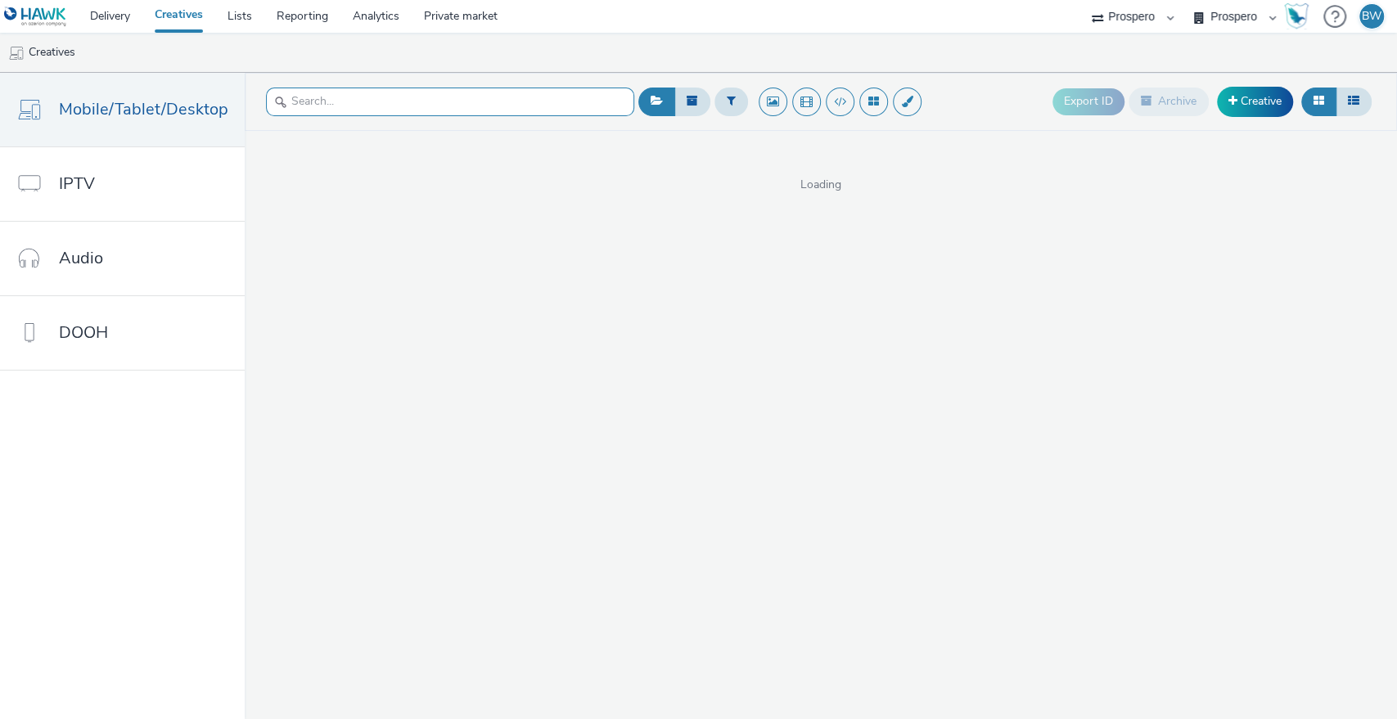
click at [520, 99] on input "text" at bounding box center [450, 102] width 368 height 29
type input "nso"
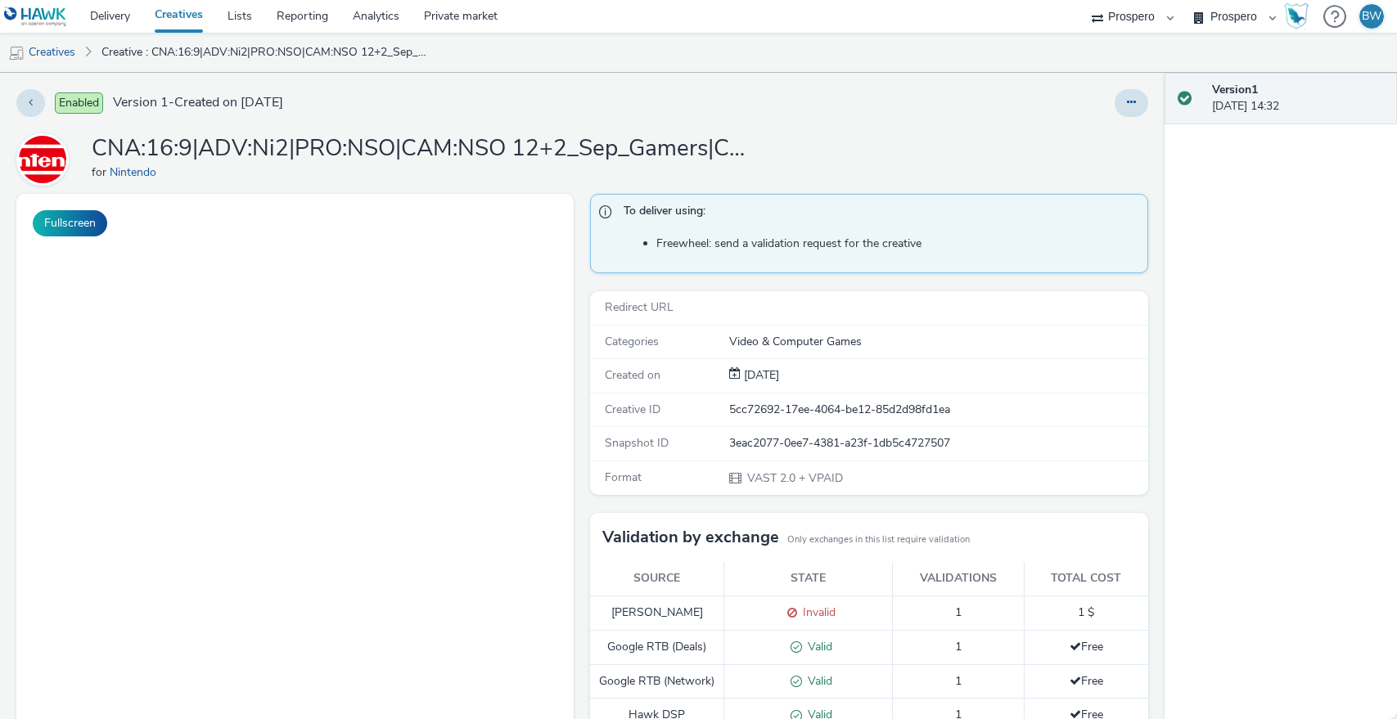
select select "b1b940d3-d05b-48b5-821e-f328c33b988b"
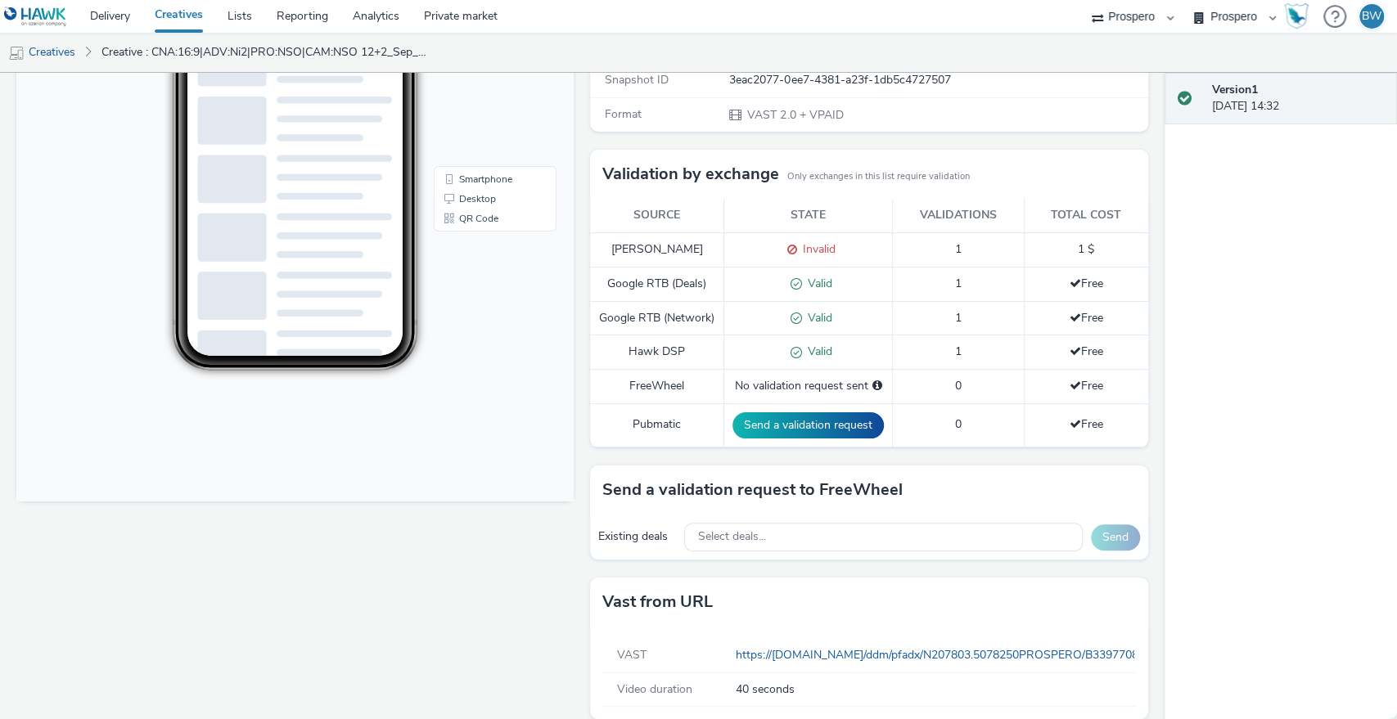
scroll to position [397, 0]
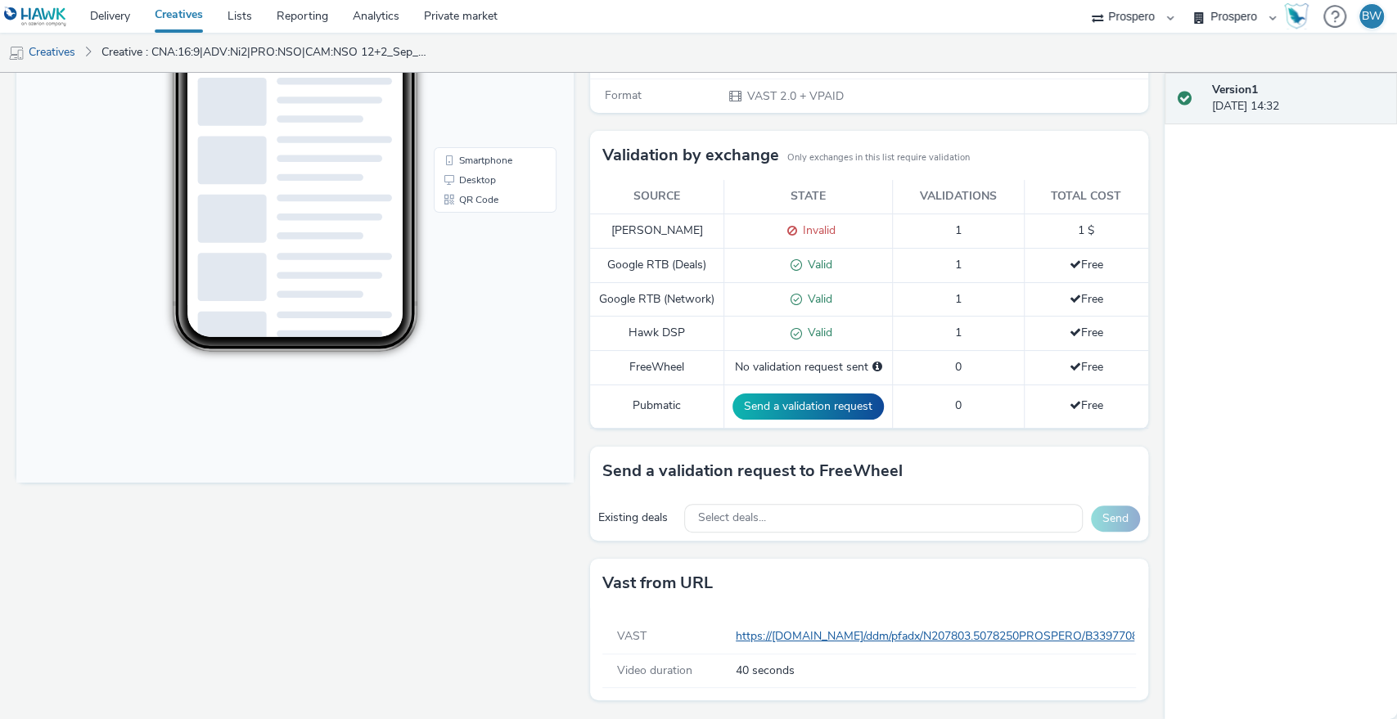
click at [870, 631] on link "https://ad.doubleclick.net/ddm/pfadx/N207803.5078250PROSPERO/B33977083.42856568…" at bounding box center [1364, 636] width 1257 height 16
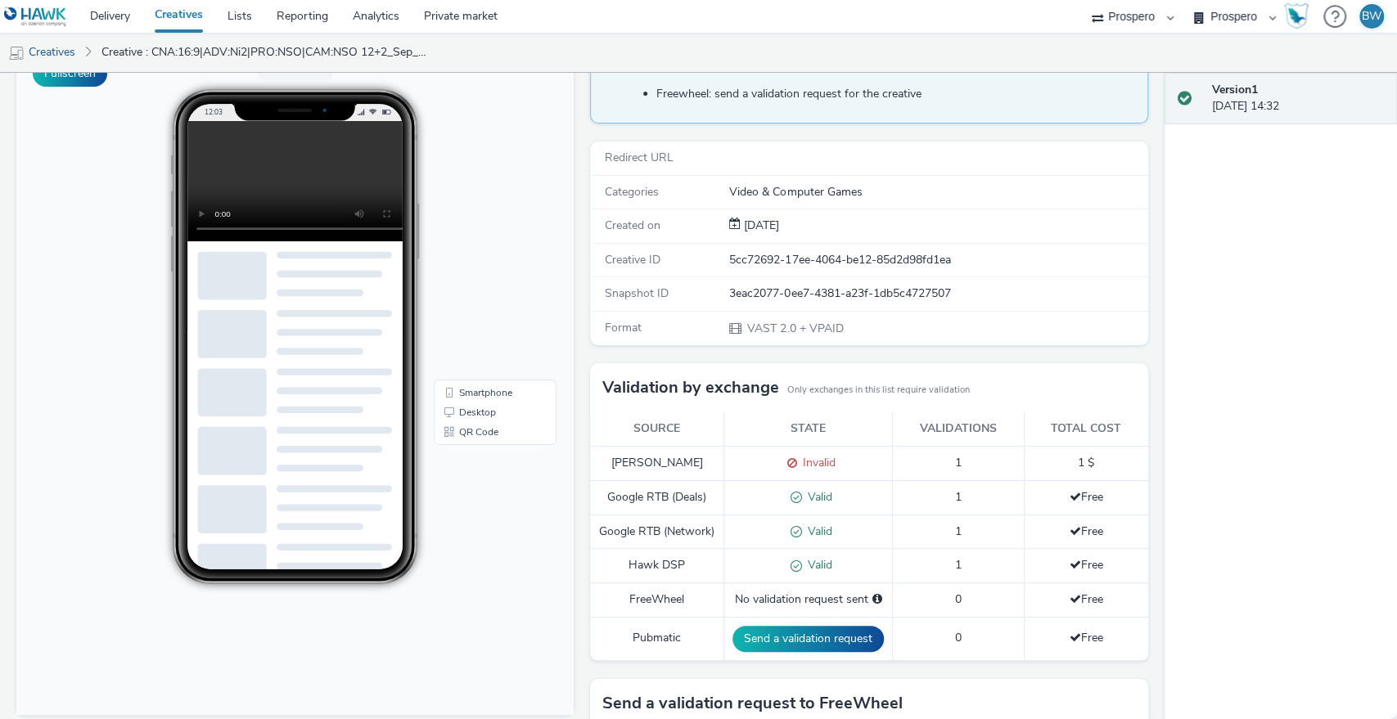
scroll to position [0, 0]
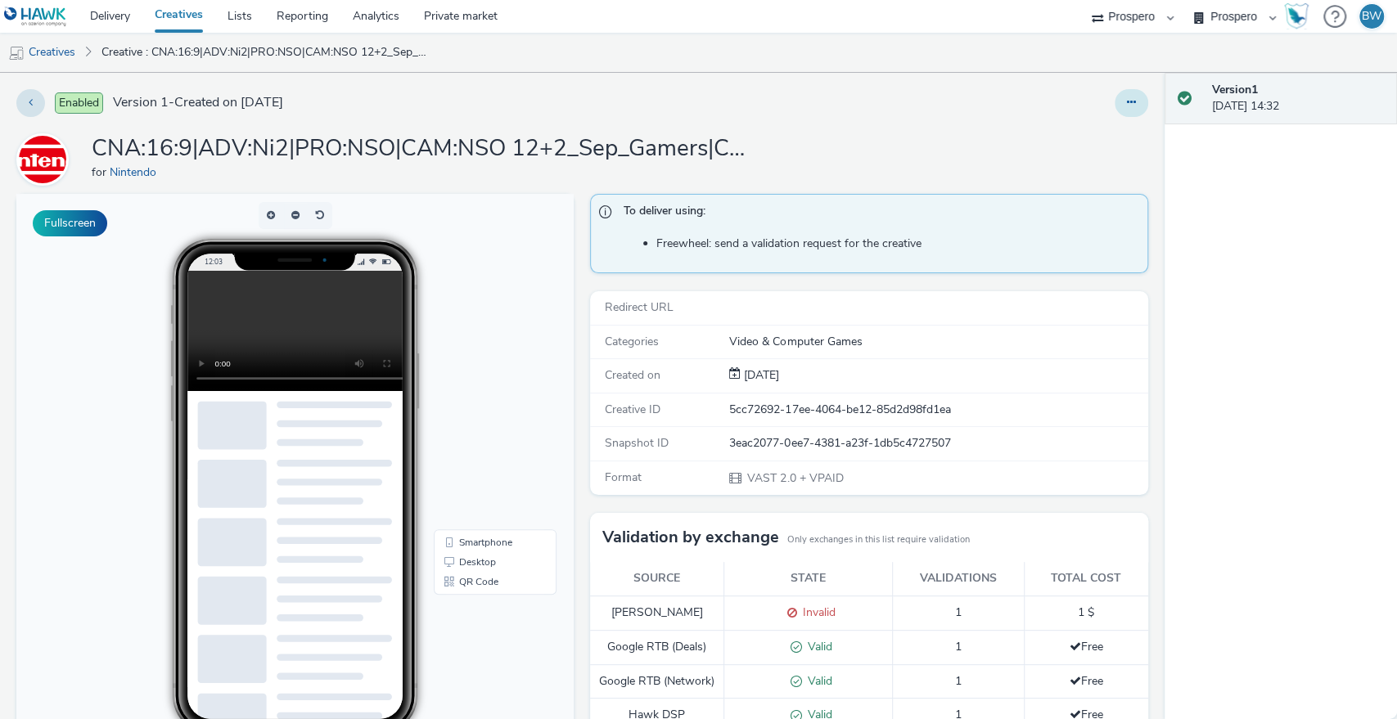
click at [1114, 103] on button at bounding box center [1131, 103] width 34 height 28
click at [1093, 135] on link "Edit" at bounding box center [1086, 135] width 123 height 33
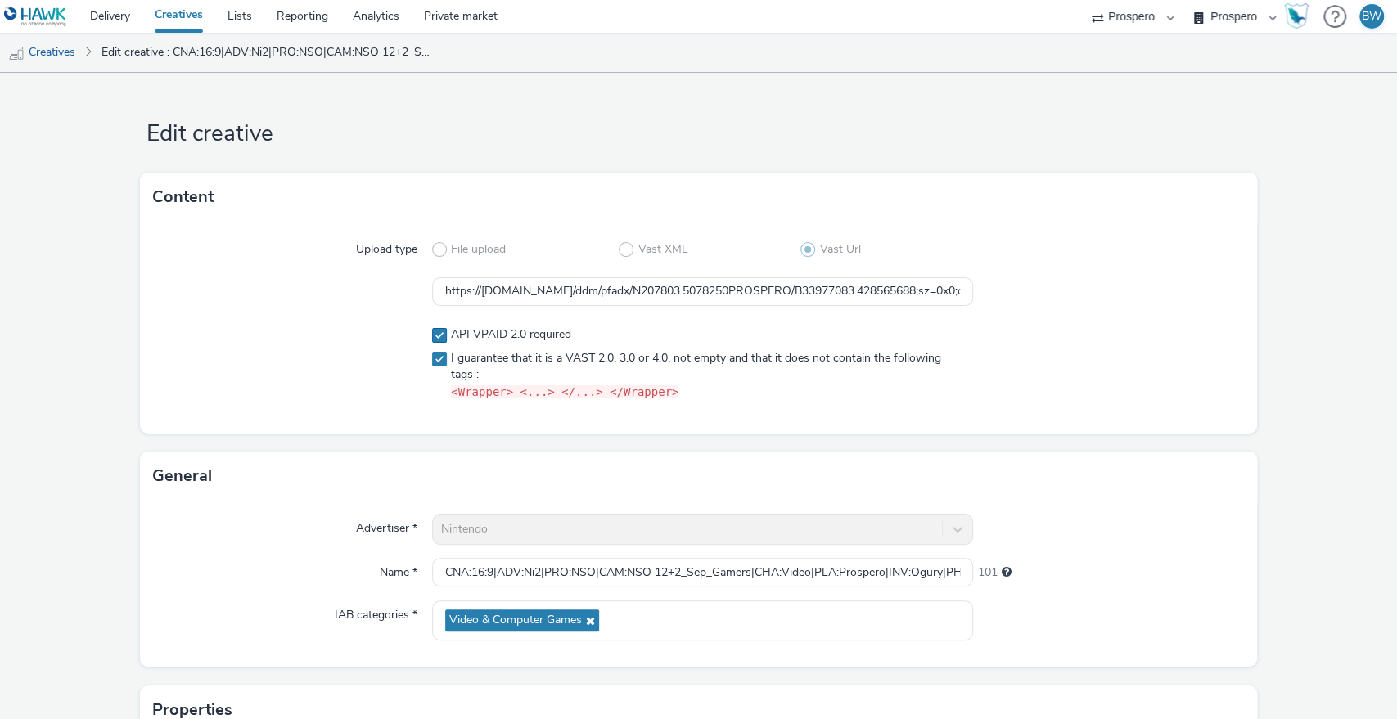
click at [439, 330] on span at bounding box center [439, 335] width 15 height 15
checkbox input "false"
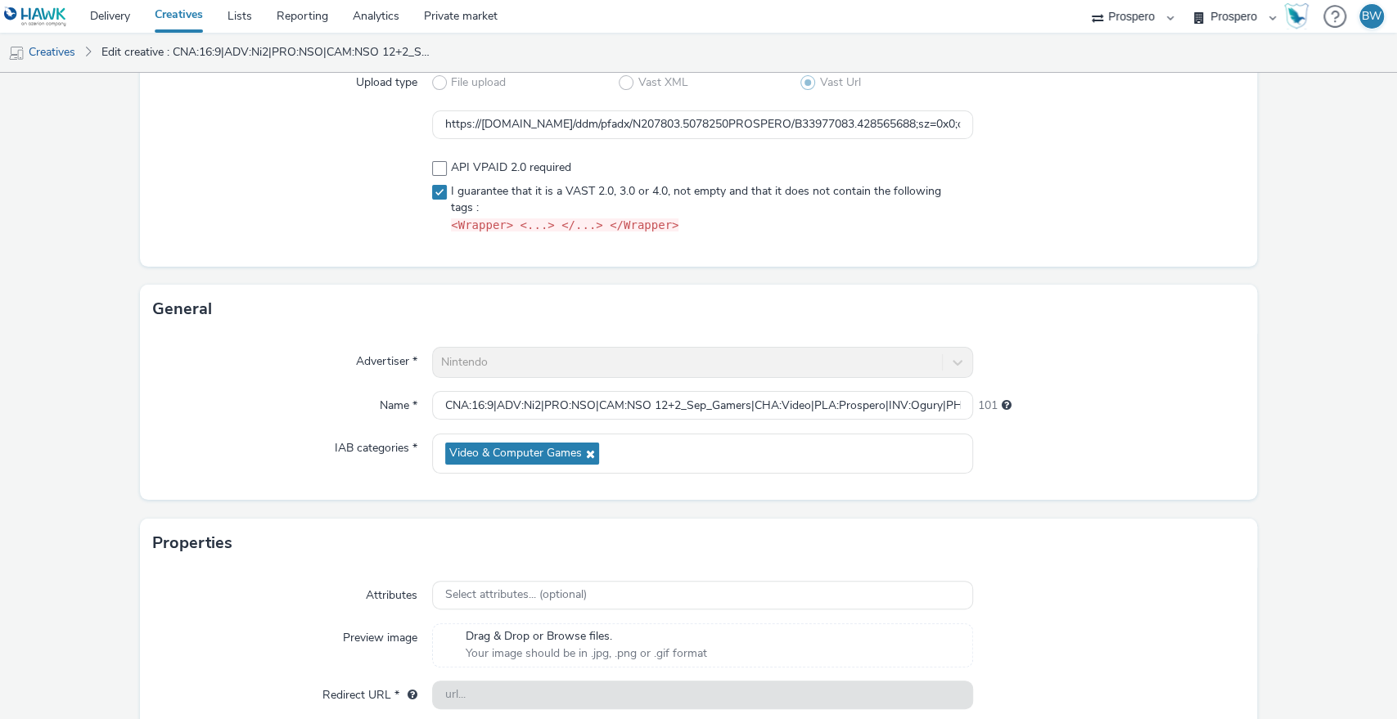
scroll to position [243, 0]
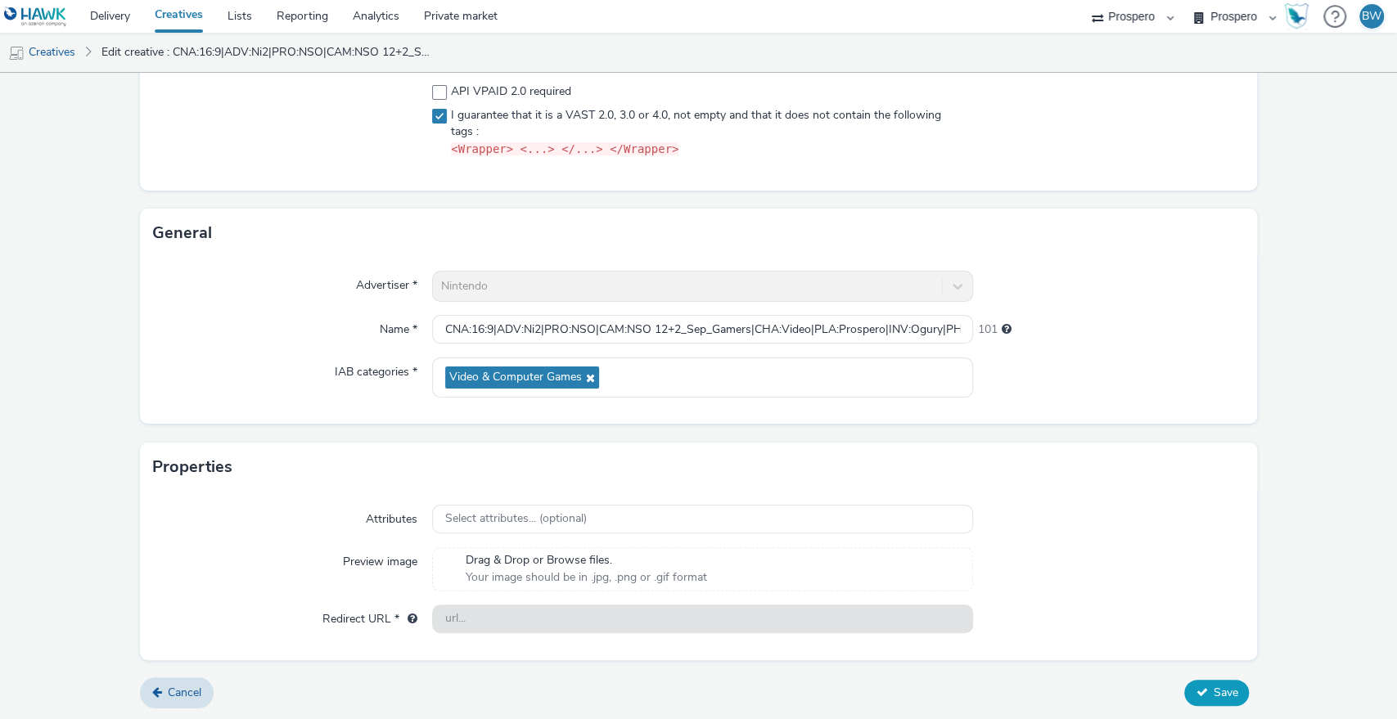
click at [1212, 689] on span "Save" at bounding box center [1224, 693] width 25 height 16
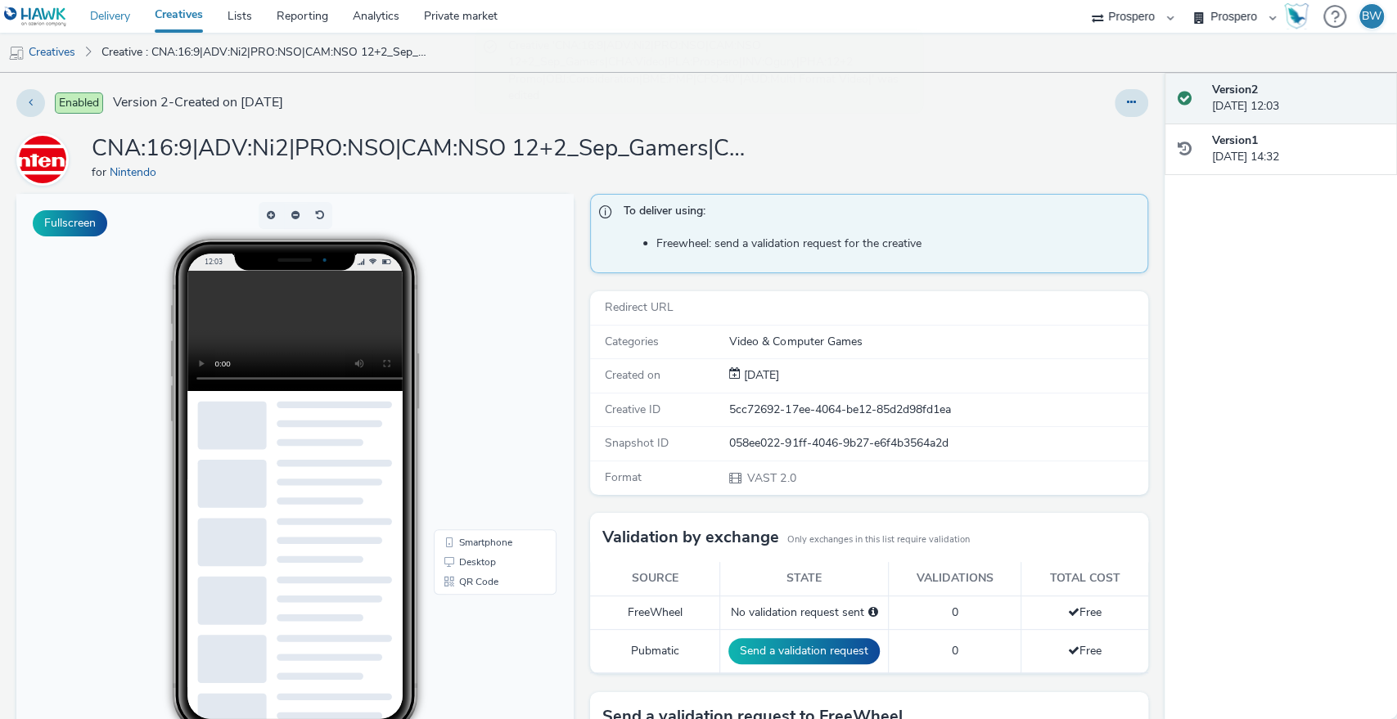
click at [114, 15] on link "Delivery" at bounding box center [110, 16] width 65 height 33
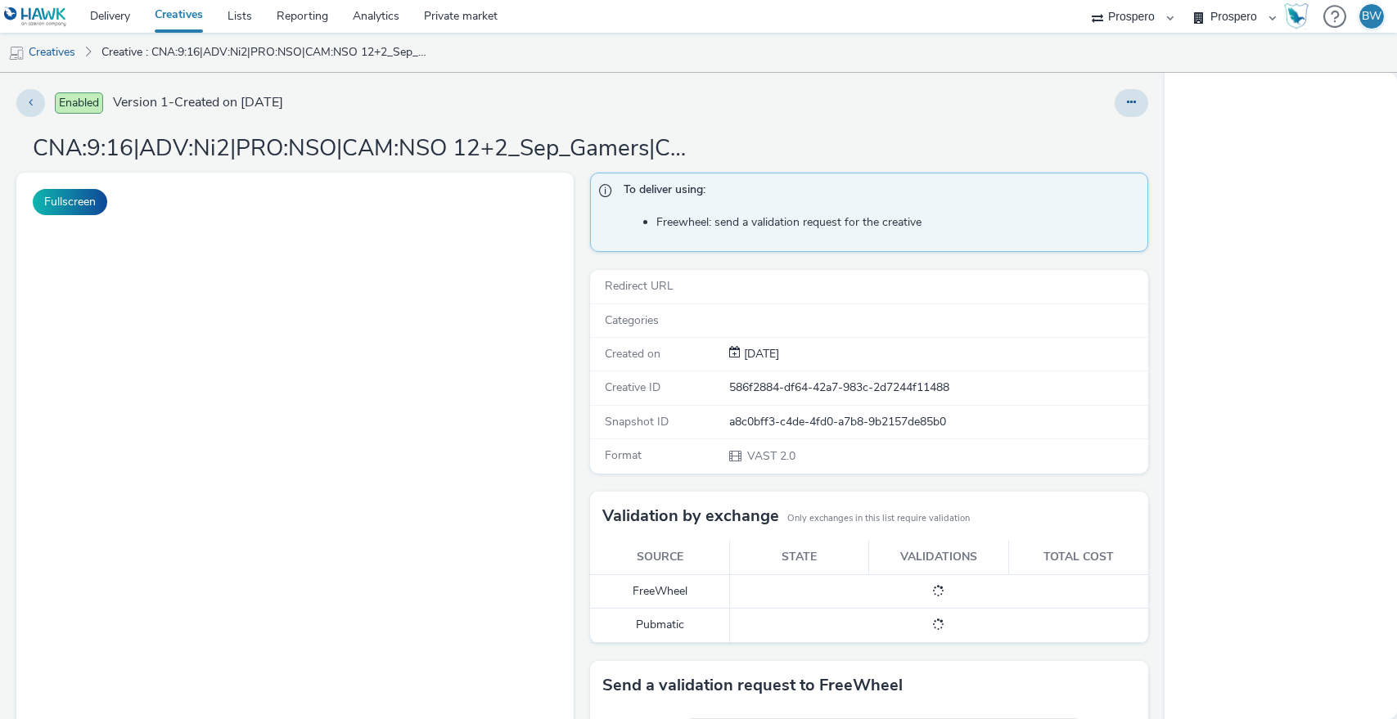
select select "b1b940d3-d05b-48b5-821e-f328c33b988b"
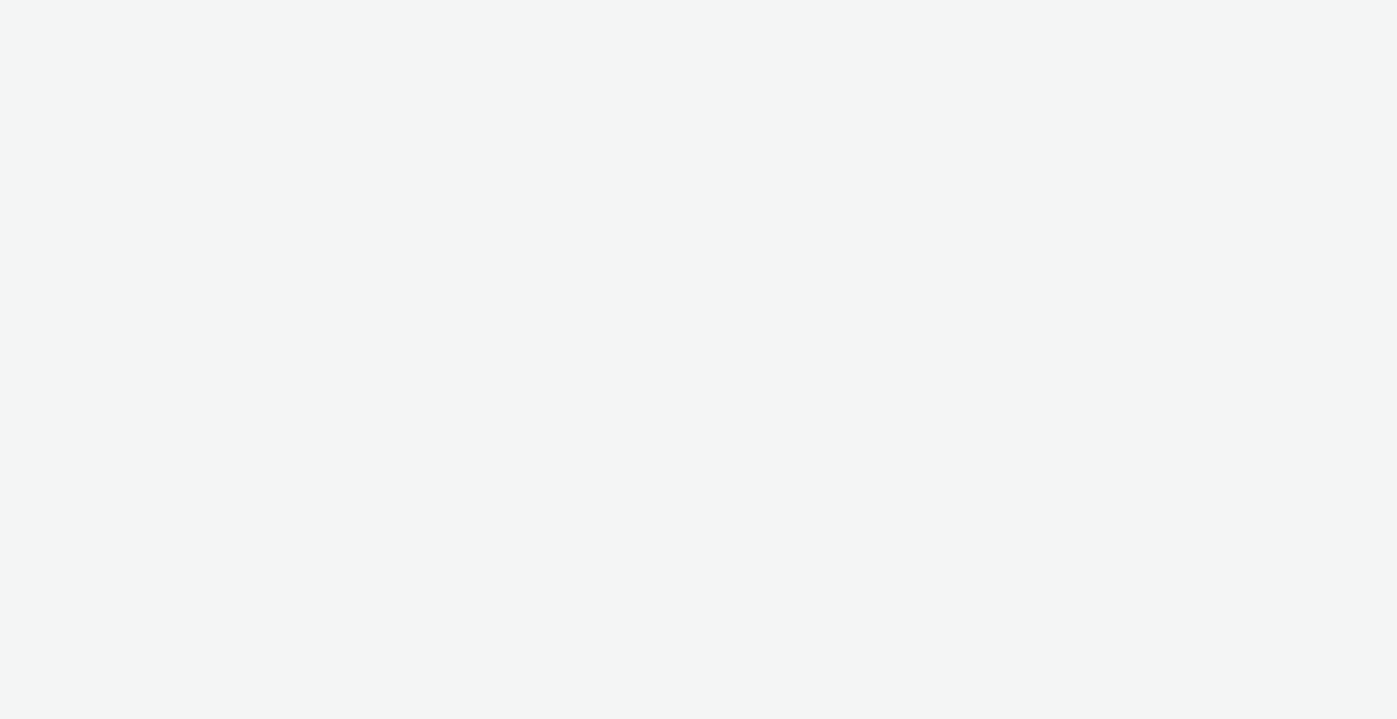
select select "b1b940d3-d05b-48b5-821e-f328c33b988b"
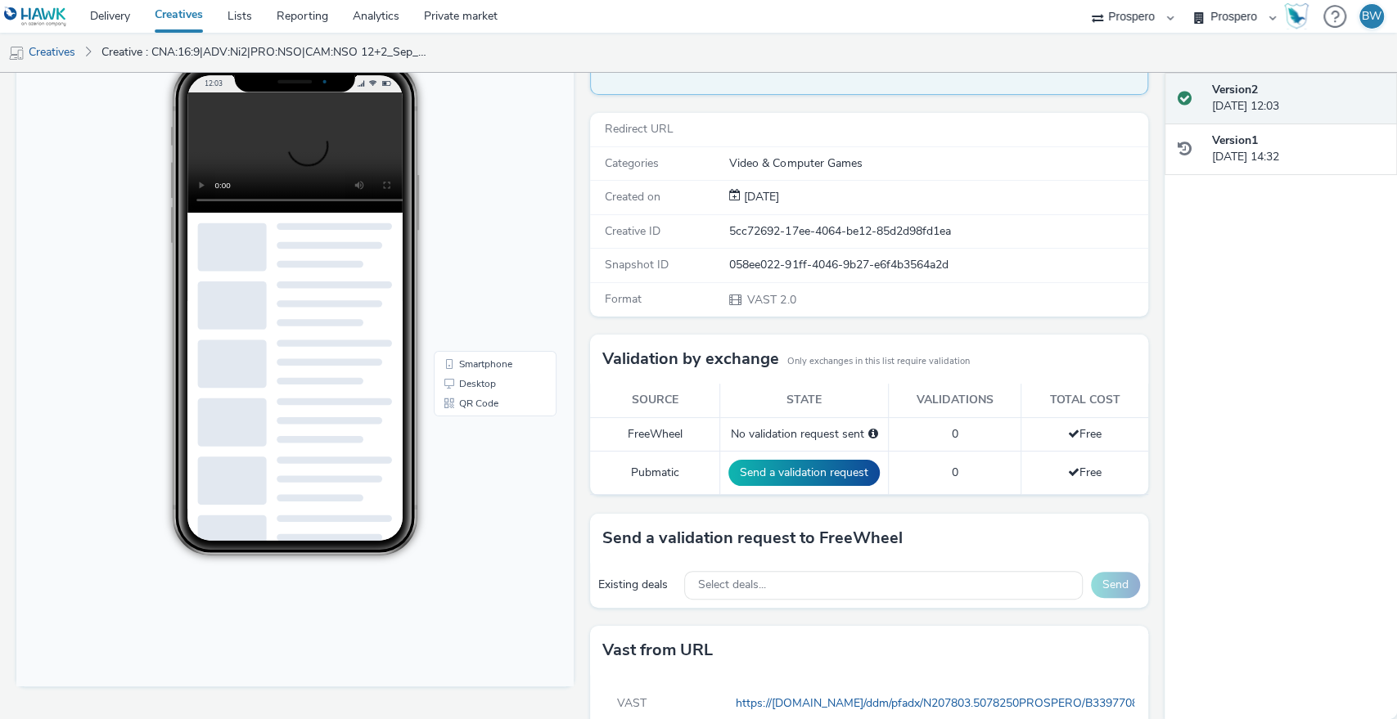
scroll to position [152, 0]
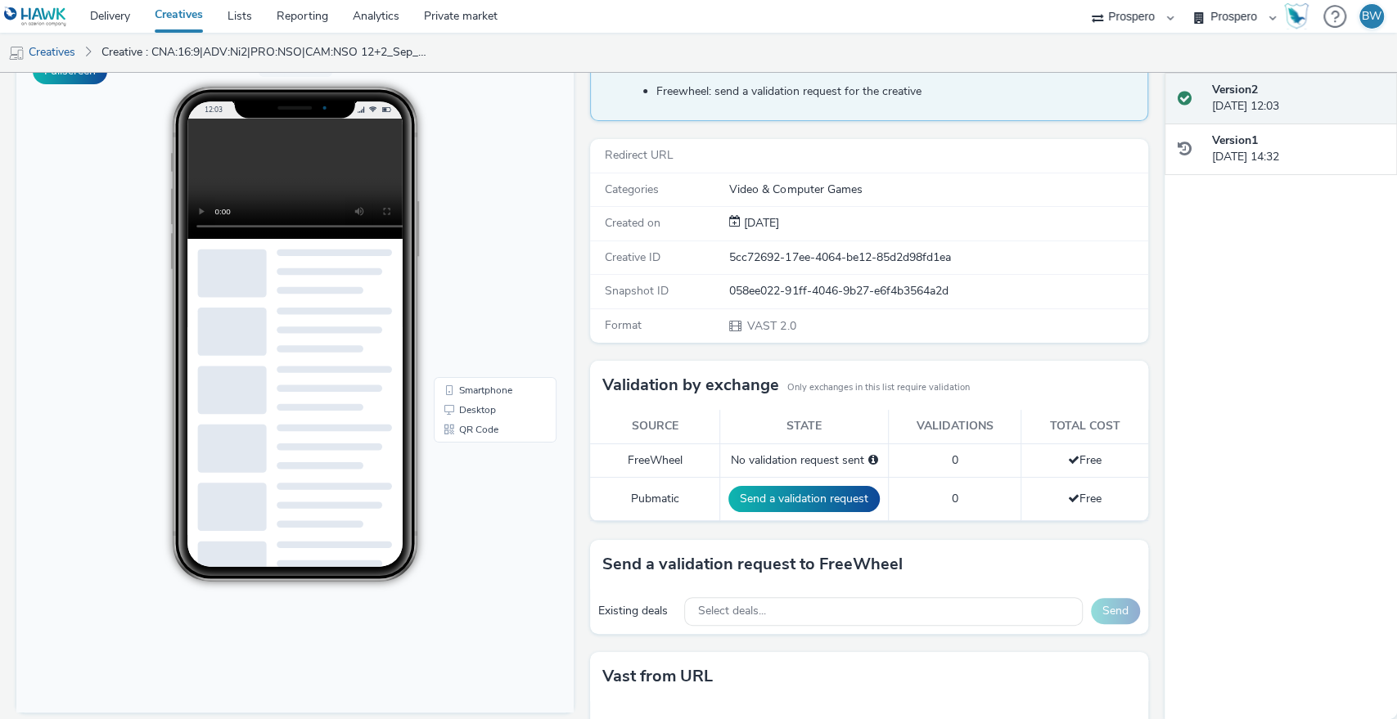
click at [764, 449] on td "No validation request sent" at bounding box center [803, 460] width 169 height 34
click at [765, 449] on td "No validation request sent" at bounding box center [803, 460] width 169 height 34
click at [602, 385] on h3 "Validation by exchange" at bounding box center [690, 385] width 177 height 25
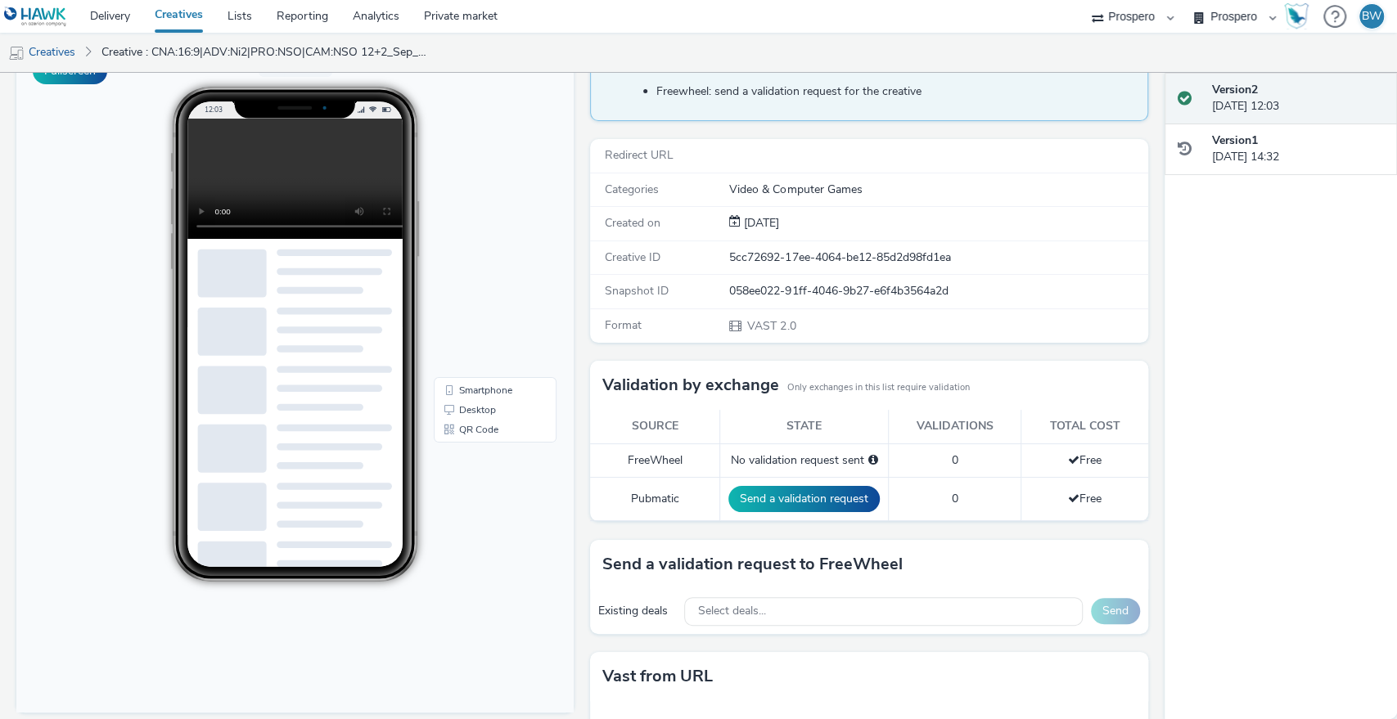
click at [655, 496] on td "Pubmatic" at bounding box center [654, 499] width 129 height 43
click at [969, 482] on td "0" at bounding box center [954, 499] width 133 height 43
click at [790, 496] on button "Send a validation request" at bounding box center [803, 499] width 151 height 26
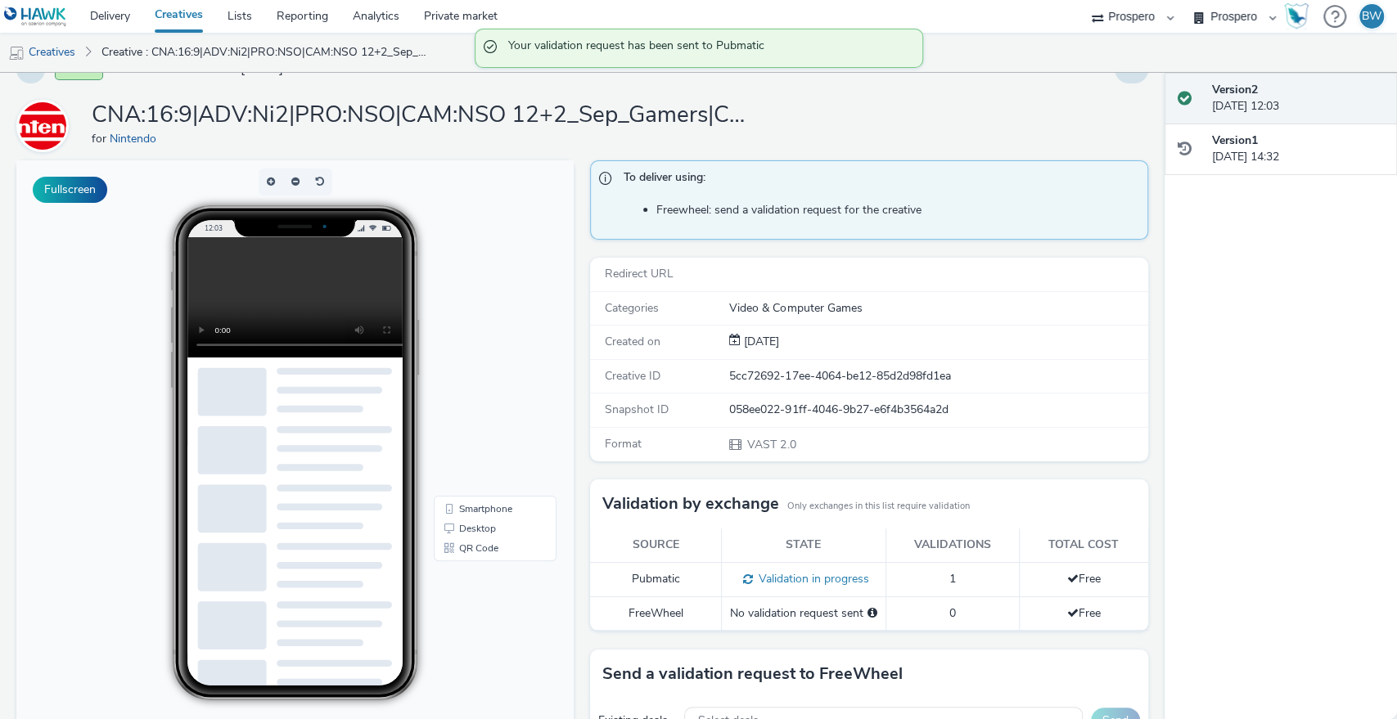
scroll to position [0, 0]
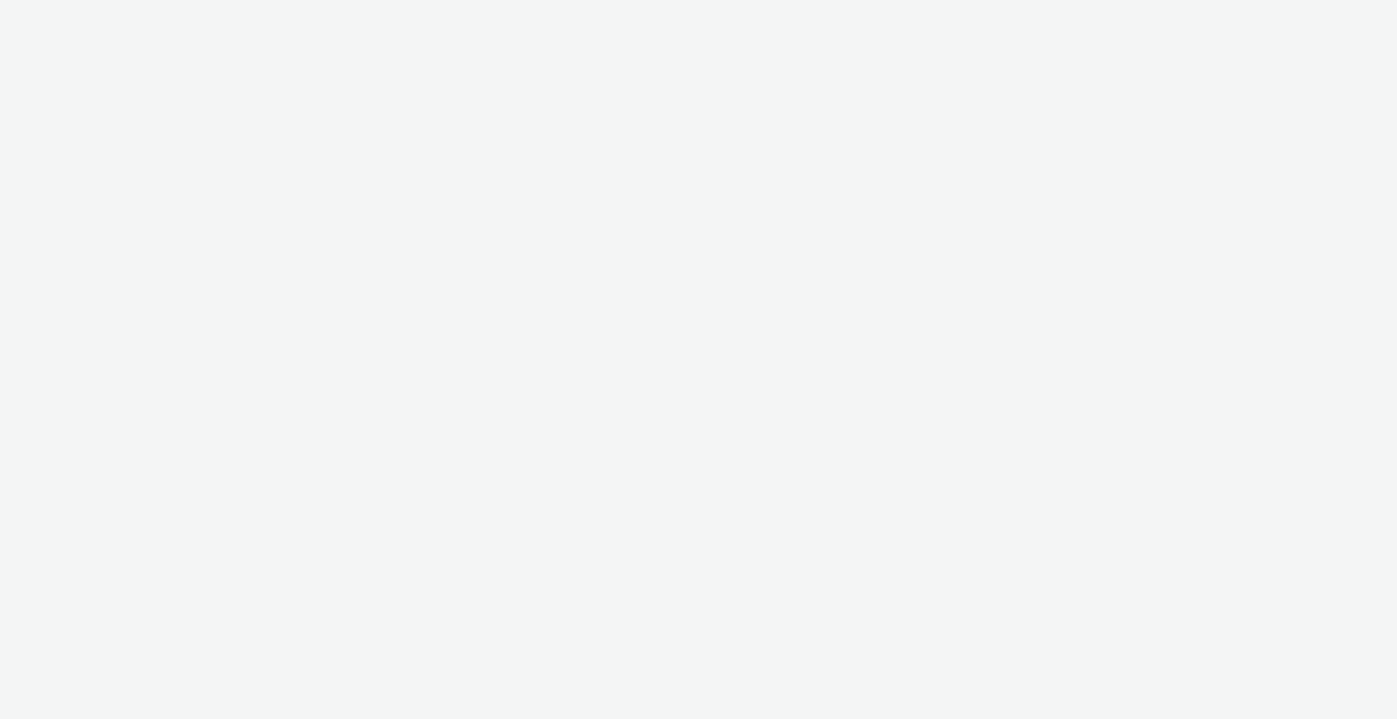
select select "b1b940d3-d05b-48b5-821e-f328c33b988b"
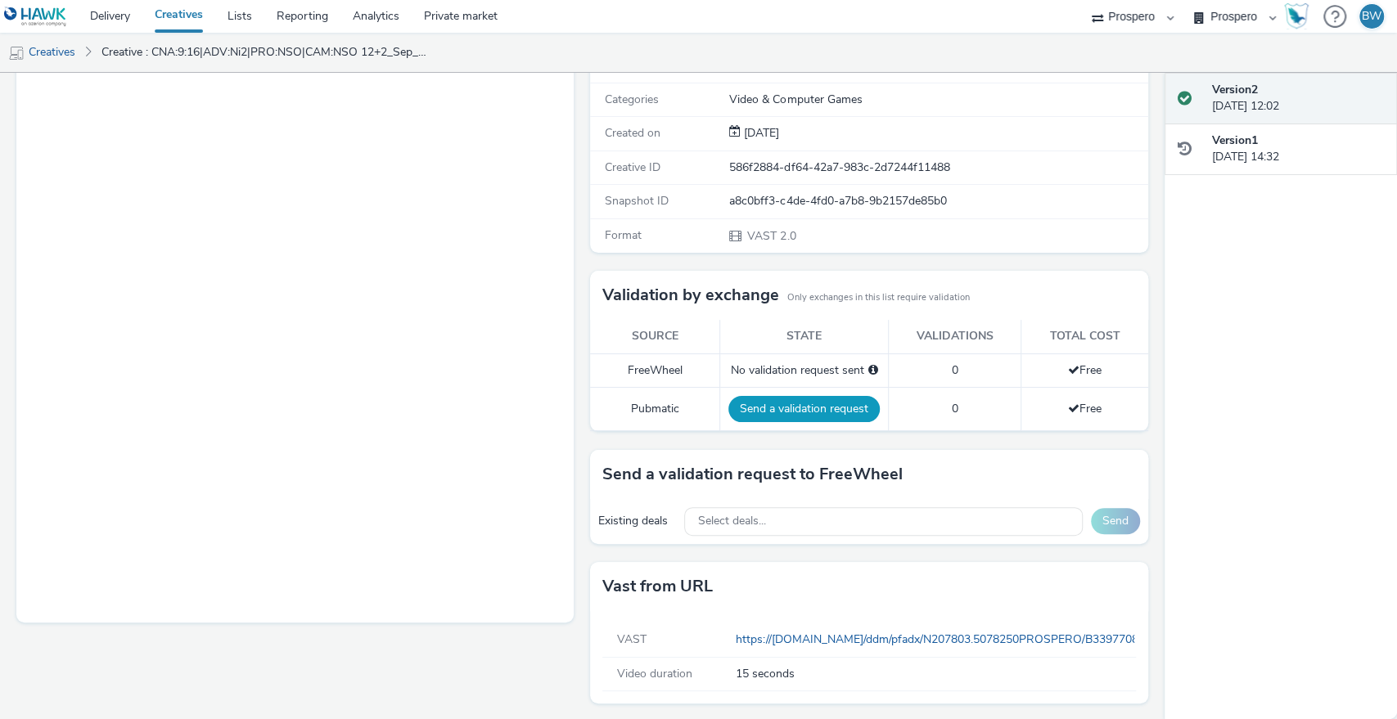
scroll to position [243, 0]
click at [758, 398] on button "Send a validation request" at bounding box center [803, 408] width 151 height 26
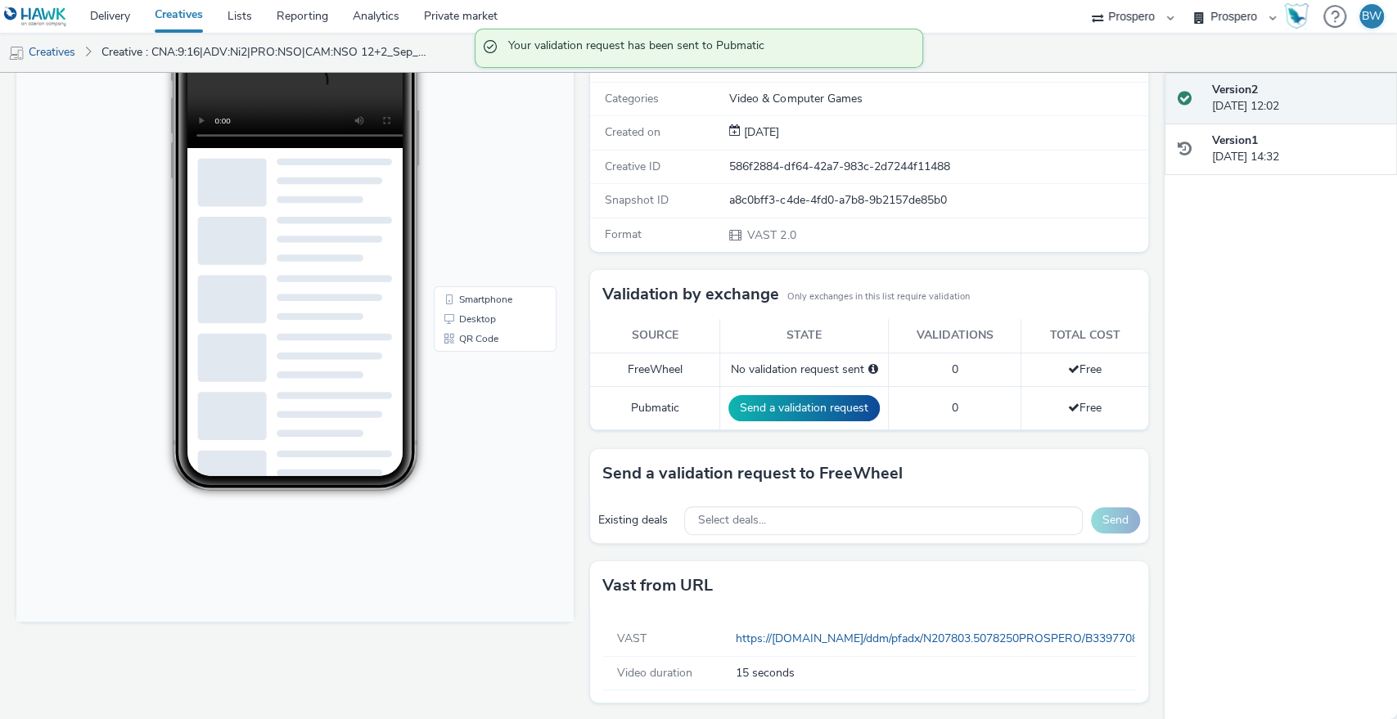
scroll to position [234, 0]
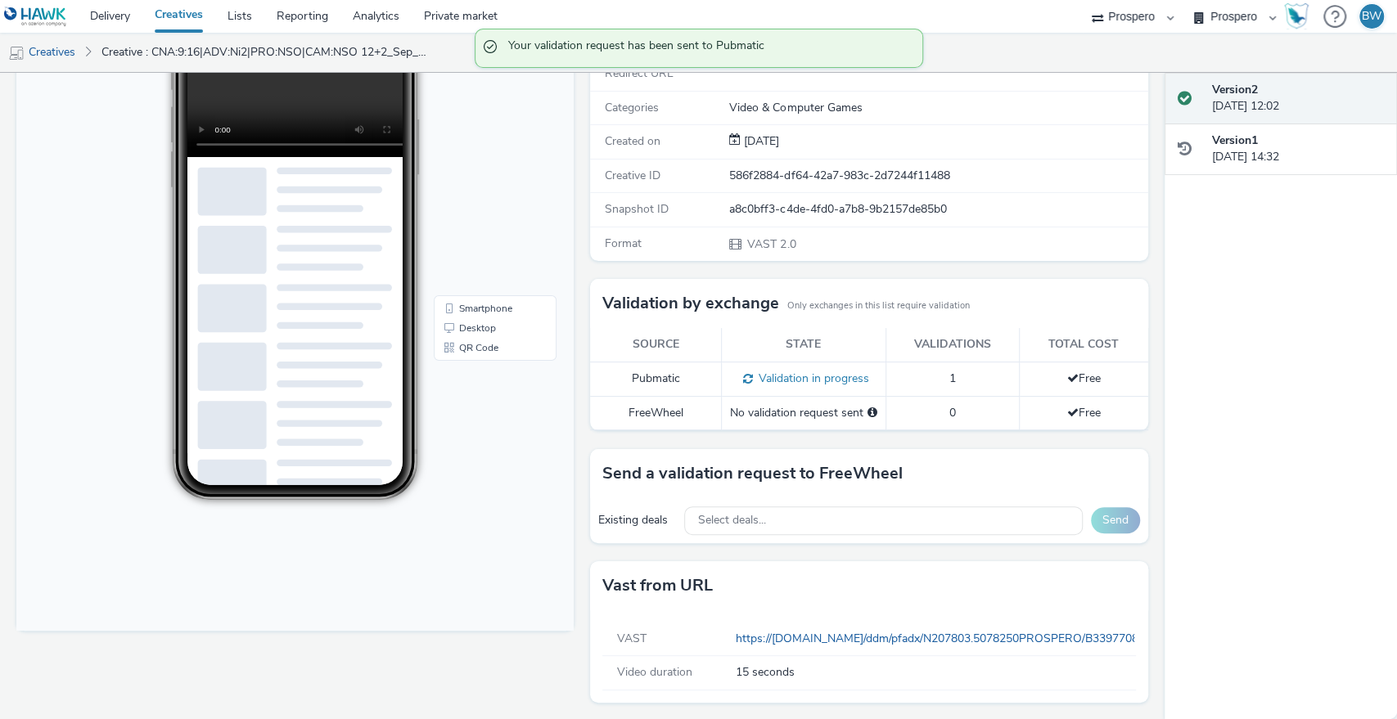
click at [582, 409] on div "To deliver using: Freewheel: send a validation request for the creative Redirec…" at bounding box center [864, 340] width 565 height 761
click at [818, 405] on div "No validation request sent" at bounding box center [803, 413] width 147 height 16
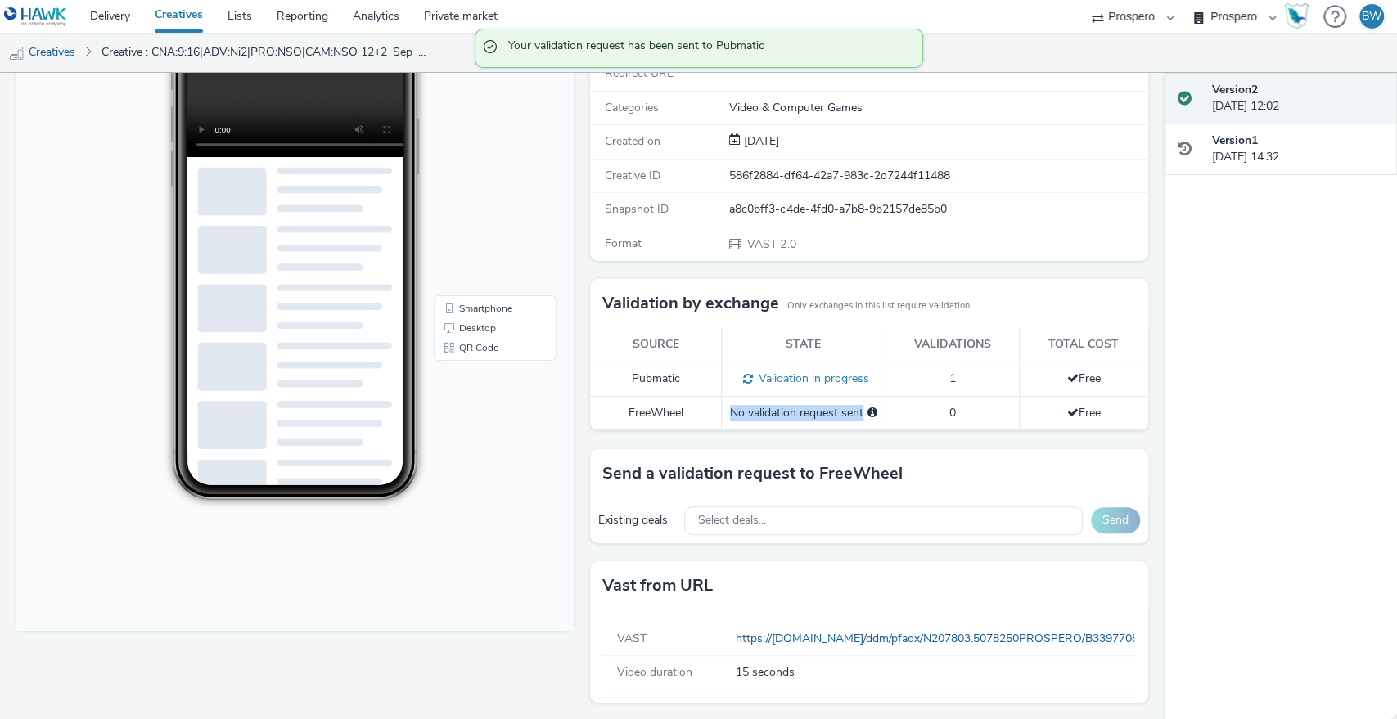
click at [818, 405] on div "No validation request sent" at bounding box center [803, 413] width 147 height 16
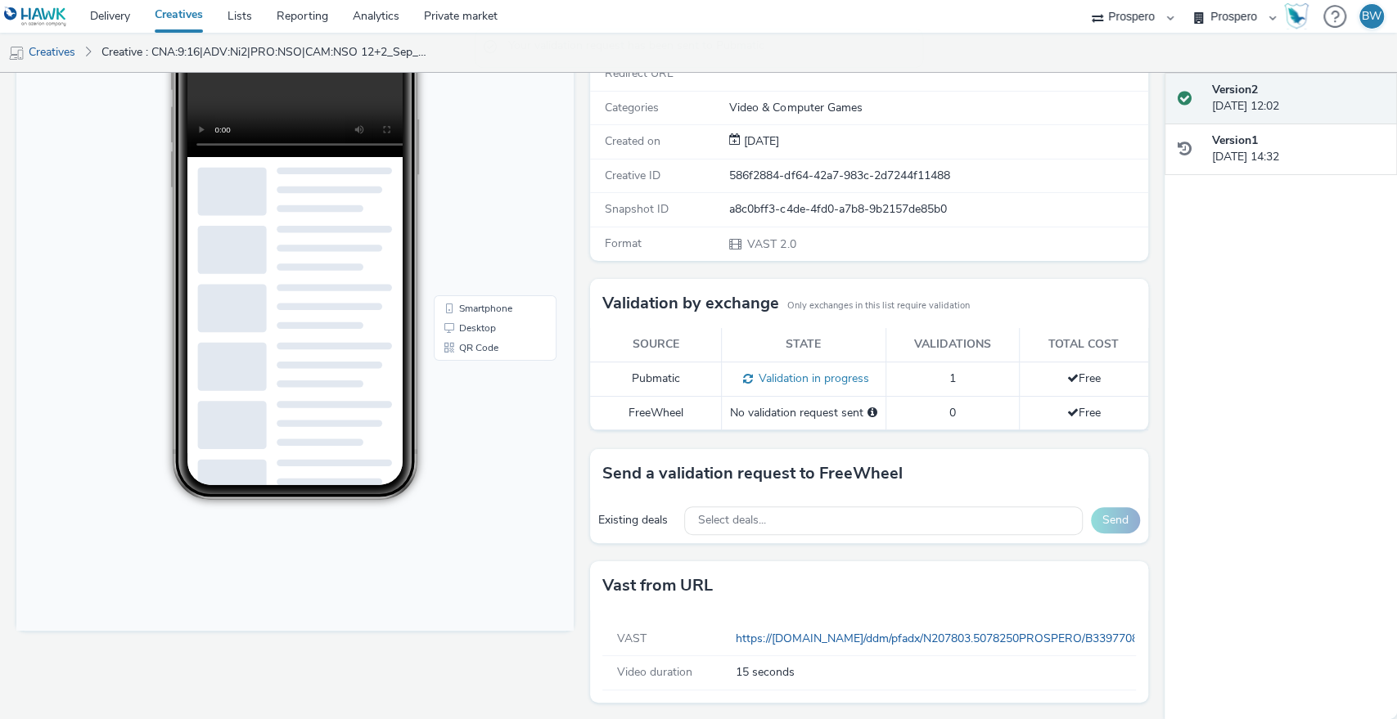
click at [993, 417] on td "0" at bounding box center [951, 413] width 133 height 34
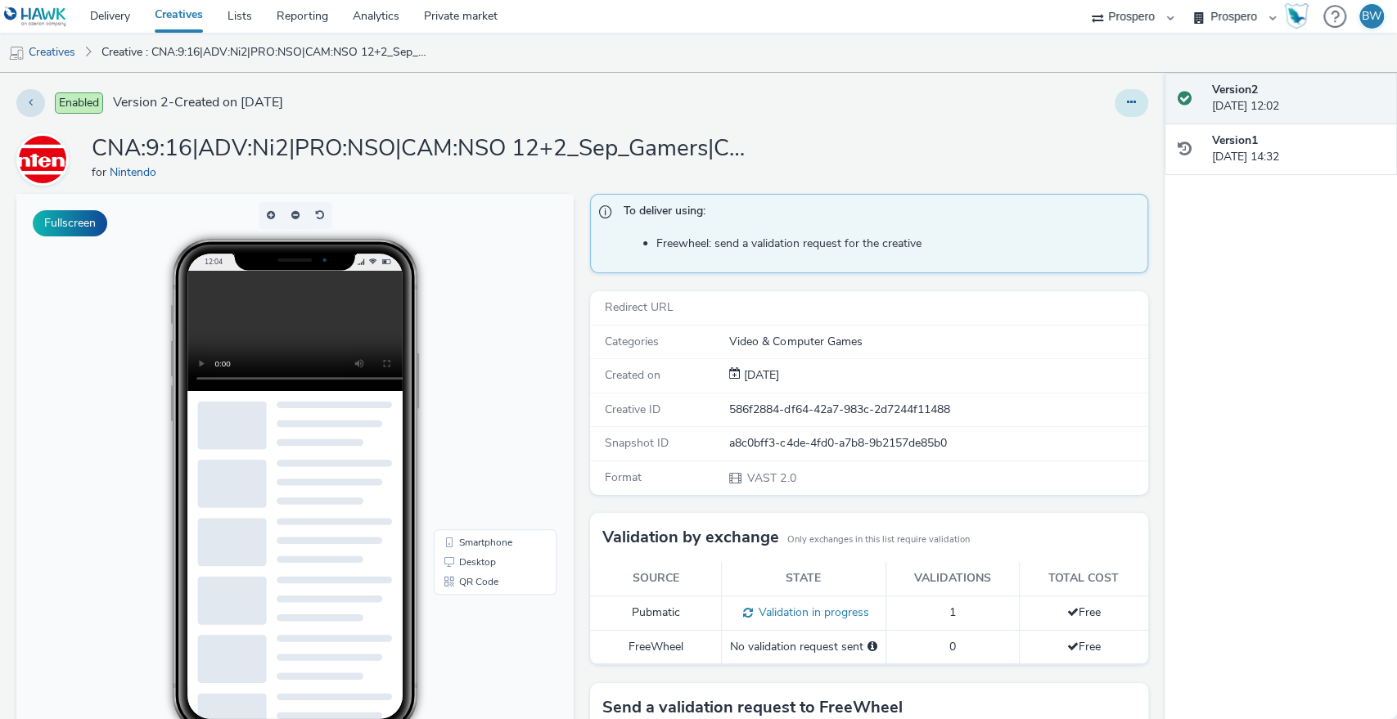
click at [1127, 101] on icon at bounding box center [1131, 102] width 9 height 11
click at [1053, 136] on link "Edit" at bounding box center [1086, 135] width 123 height 33
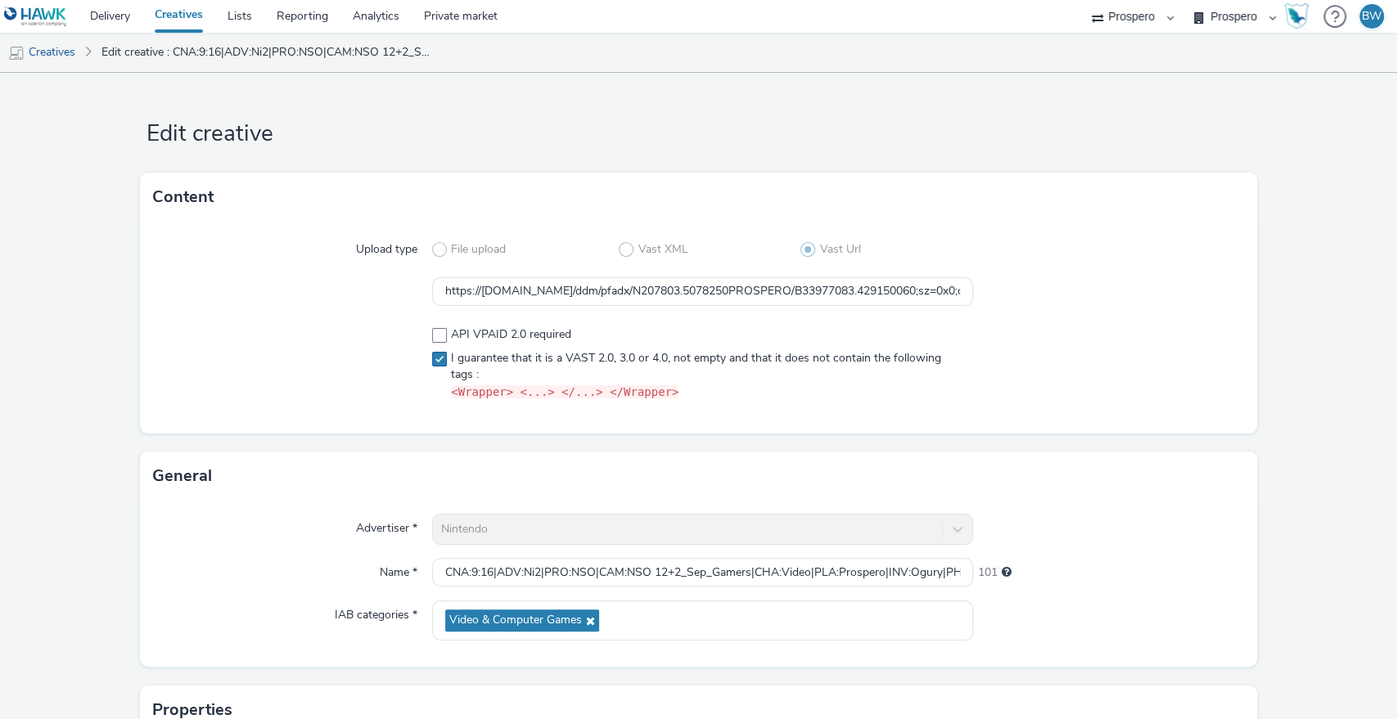
click at [560, 396] on code "<Wrapper> <...> </...> </Wrapper>" at bounding box center [564, 391] width 227 height 13
checkbox input "true"
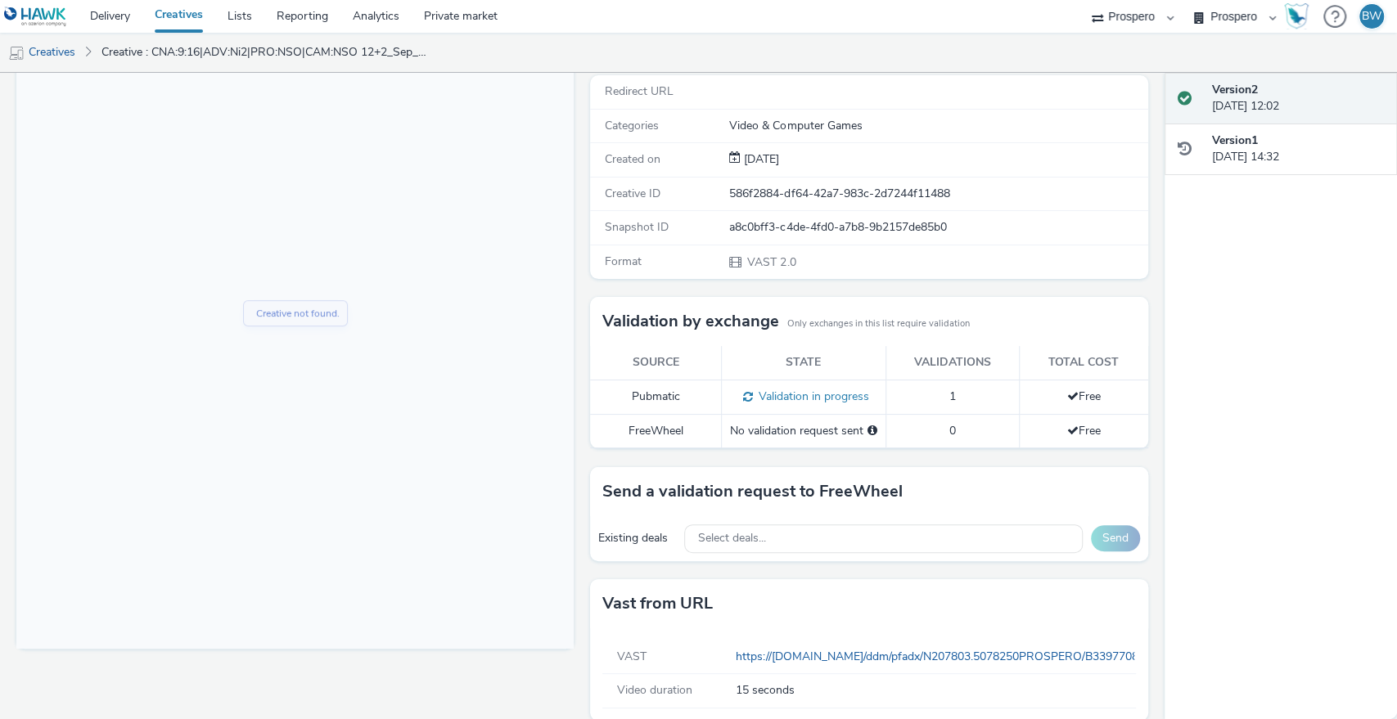
scroll to position [234, 0]
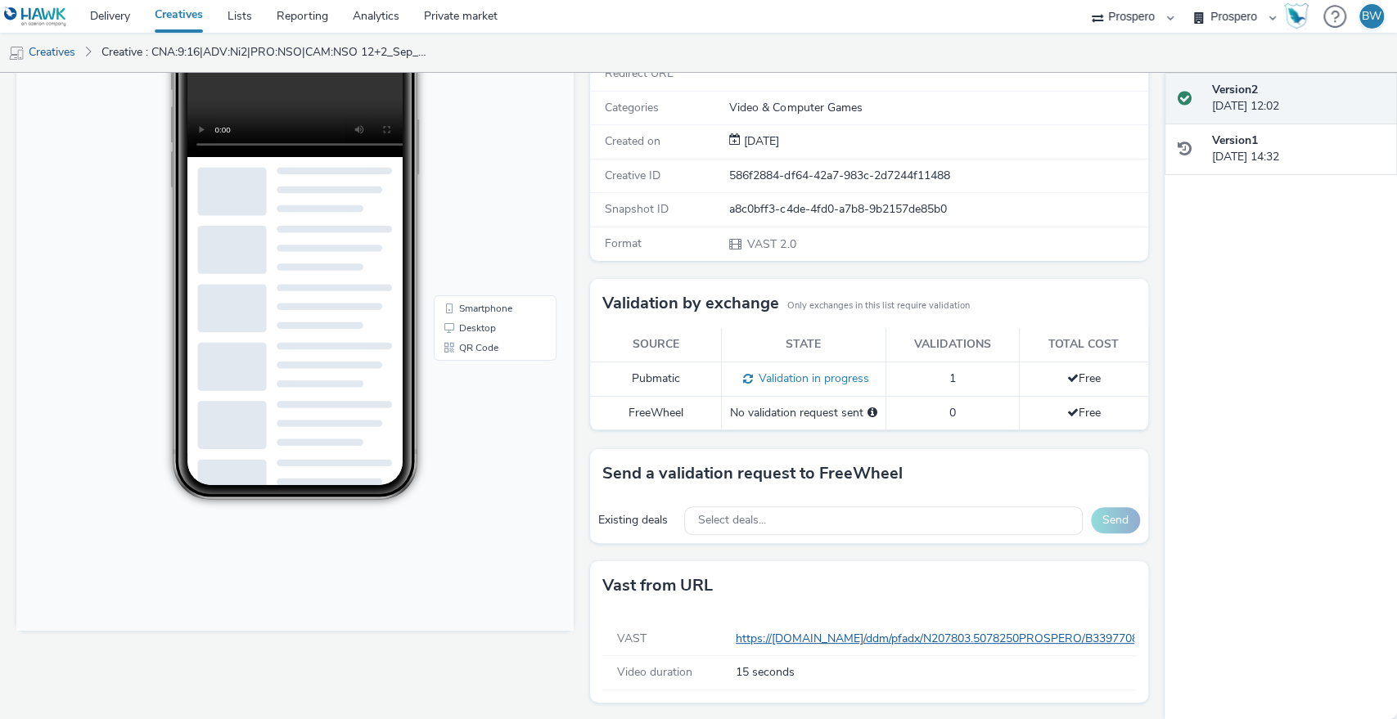
click at [819, 636] on link "https://ad.doubleclick.net/ddm/pfadx/N207803.5078250PROSPERO/B33977083.42915006…" at bounding box center [1364, 639] width 1257 height 16
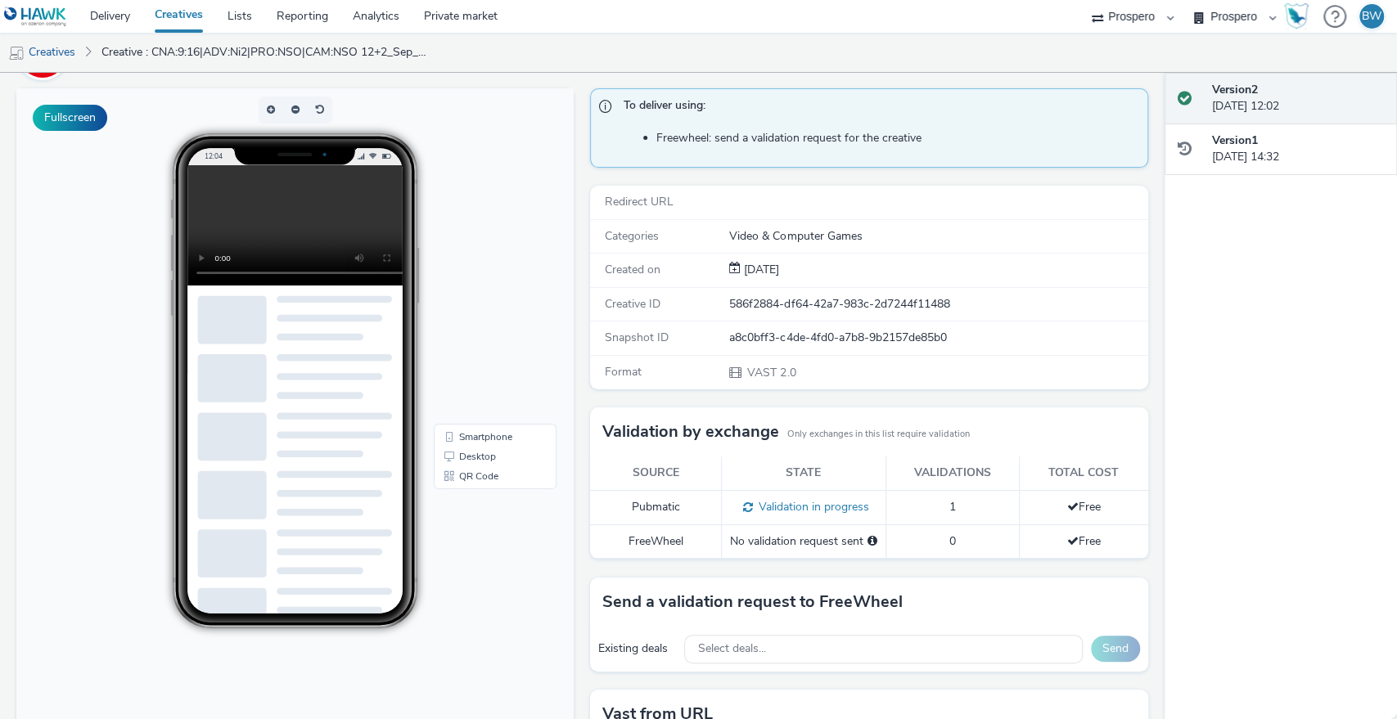
scroll to position [0, 0]
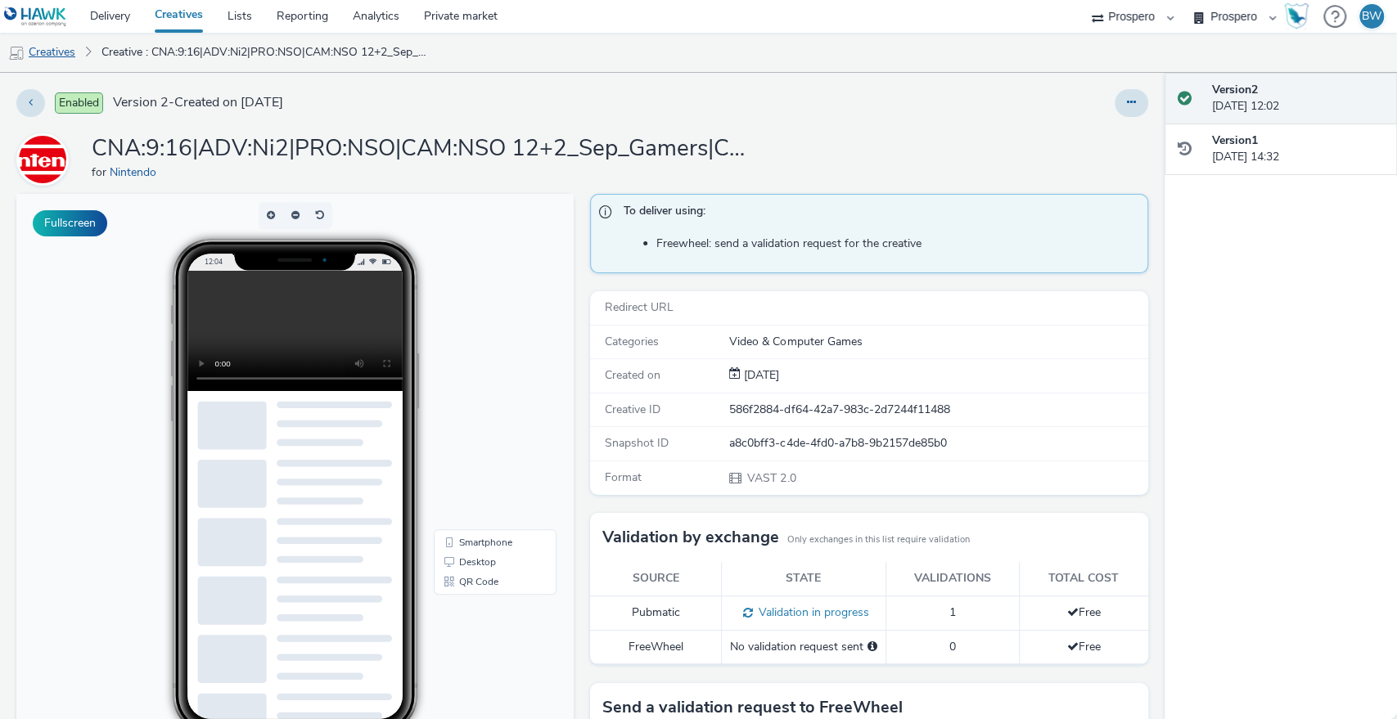
click at [34, 56] on link "Creatives" at bounding box center [41, 52] width 83 height 39
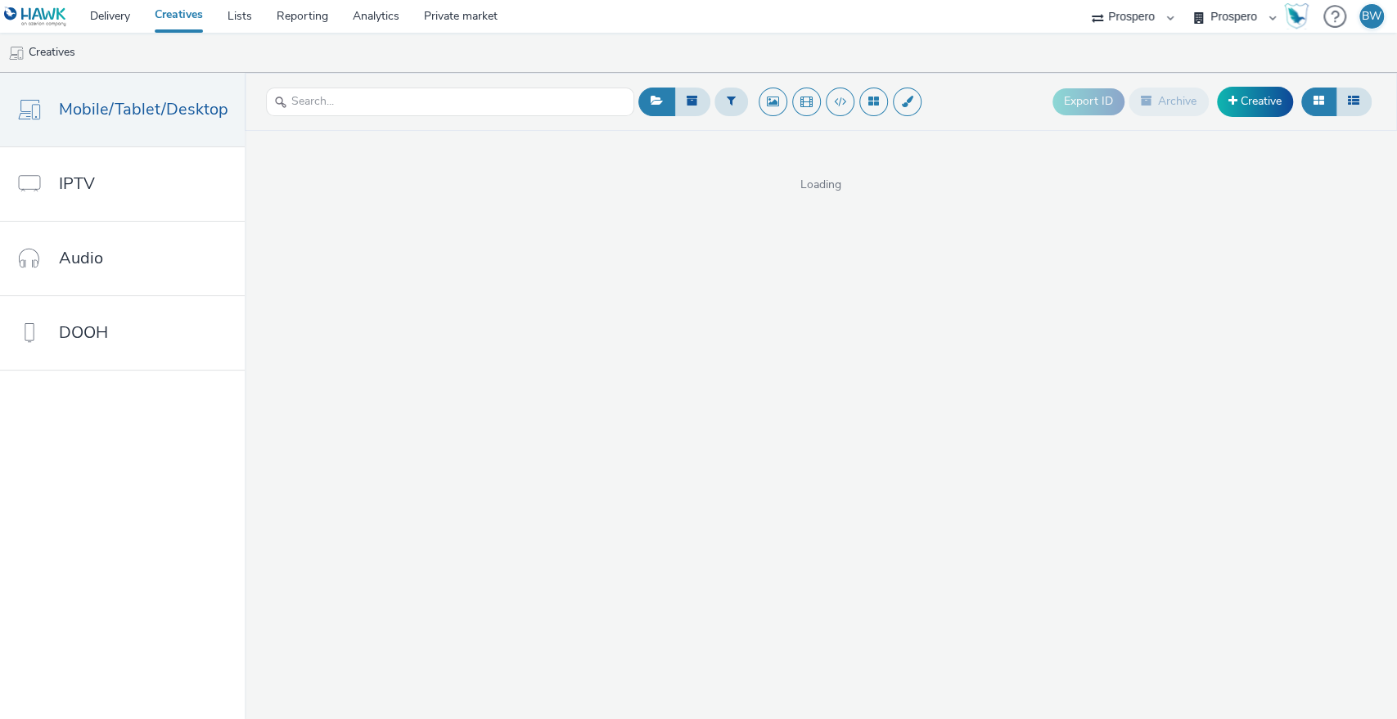
click at [923, 39] on ul "Creatives" at bounding box center [698, 52] width 1397 height 39
click at [934, 52] on ul "Creatives" at bounding box center [698, 52] width 1397 height 39
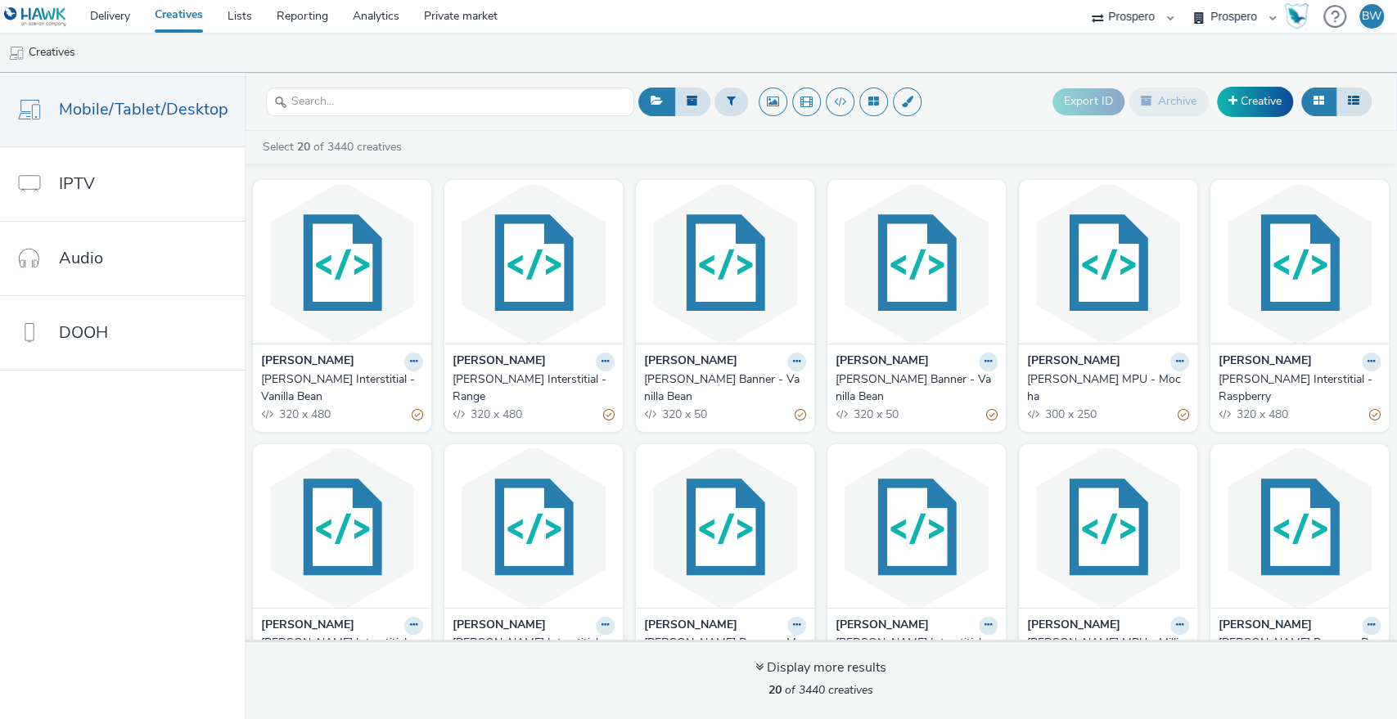
click at [68, 23] on link at bounding box center [39, 16] width 78 height 33
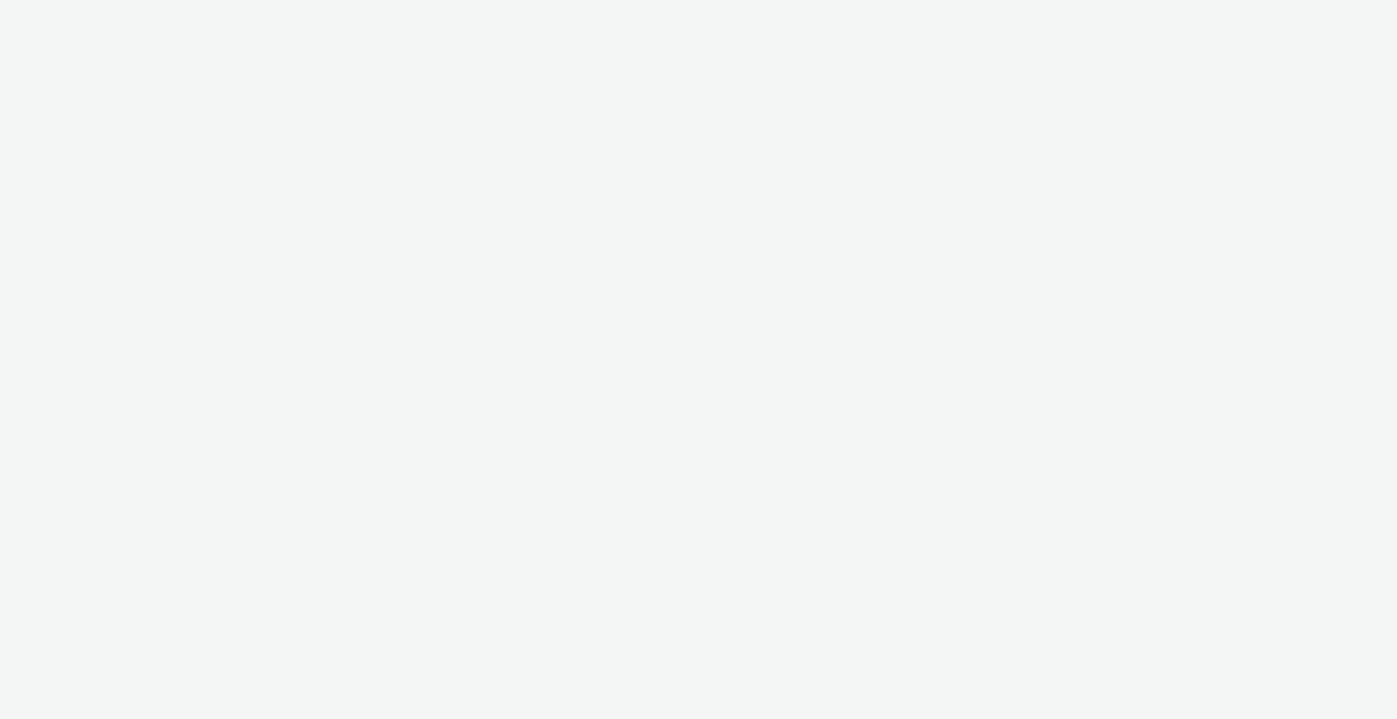
select select "b1b940d3-d05b-48b5-821e-f328c33b988b"
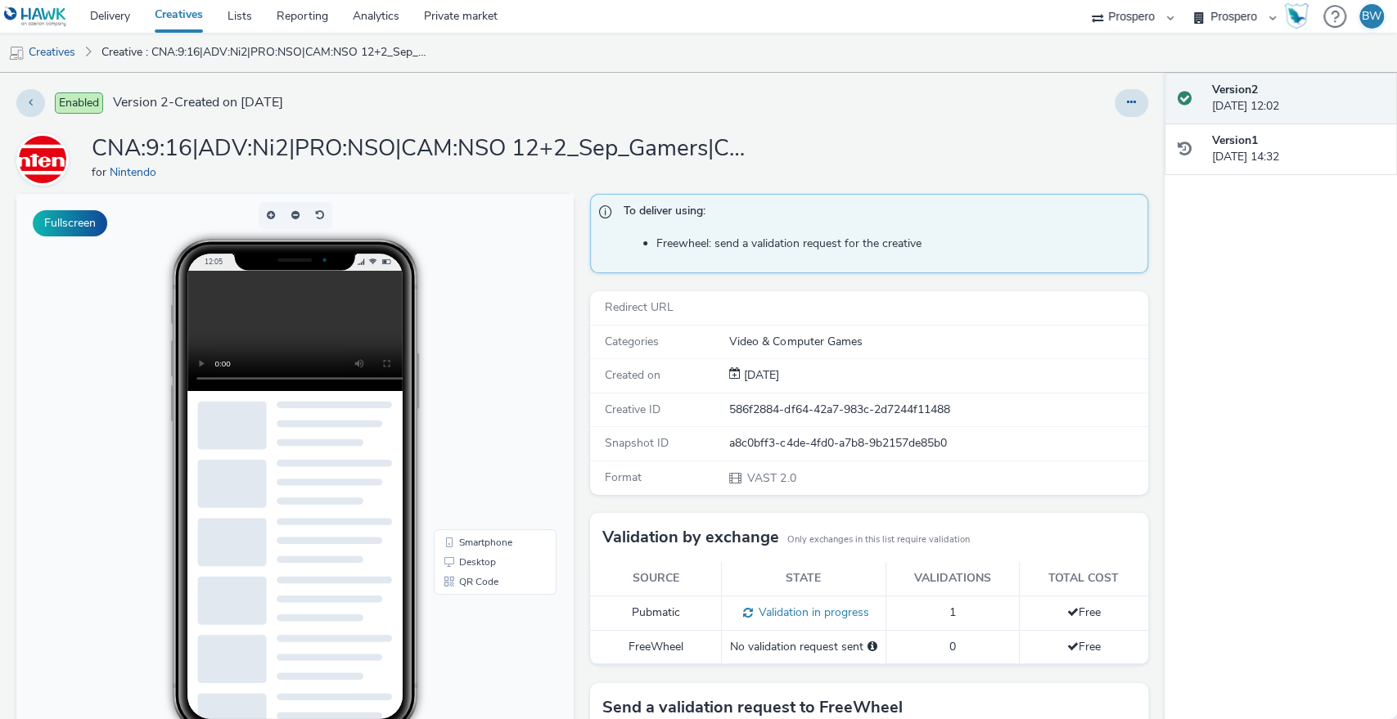
click at [790, 606] on span "Validation in progress" at bounding box center [811, 613] width 116 height 16
click at [740, 610] on span at bounding box center [745, 613] width 16 height 16
click at [741, 610] on span at bounding box center [745, 613] width 16 height 16
click at [1041, 610] on td "Free" at bounding box center [1083, 613] width 128 height 34
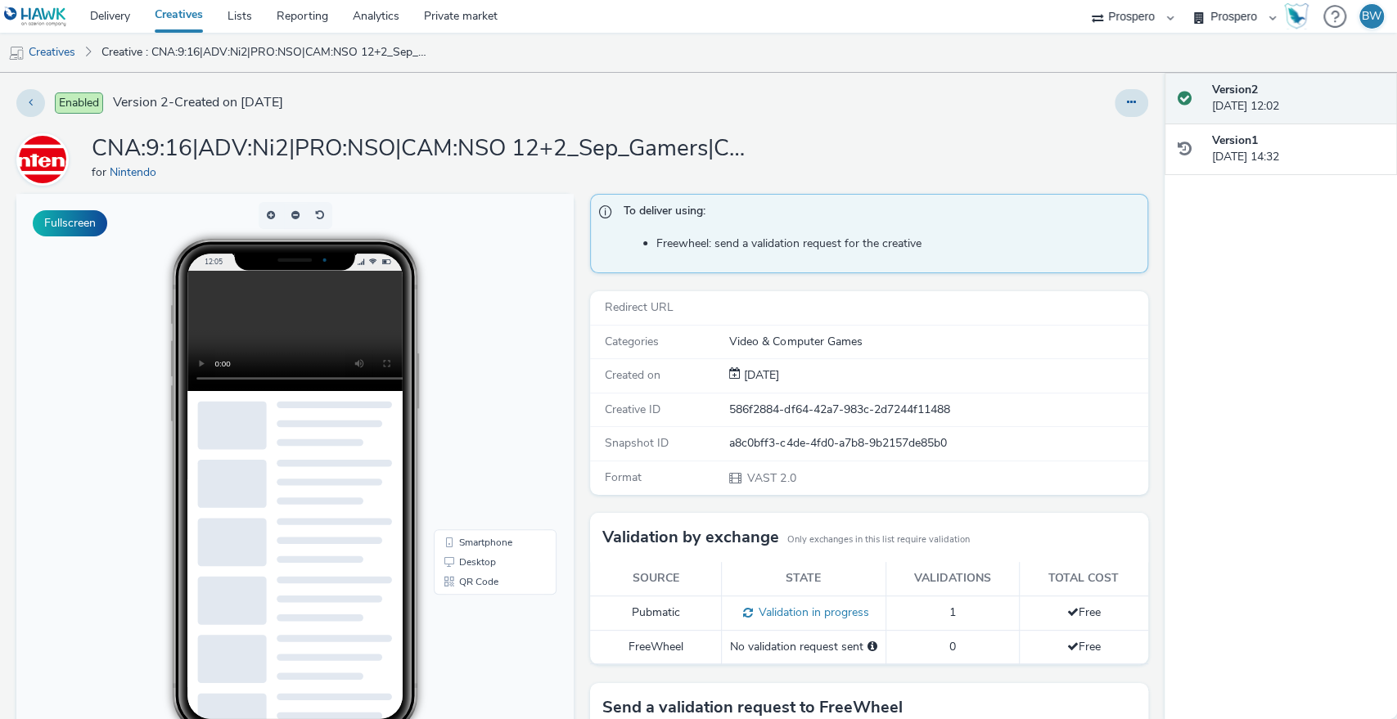
click at [1091, 609] on td "Free" at bounding box center [1083, 613] width 128 height 34
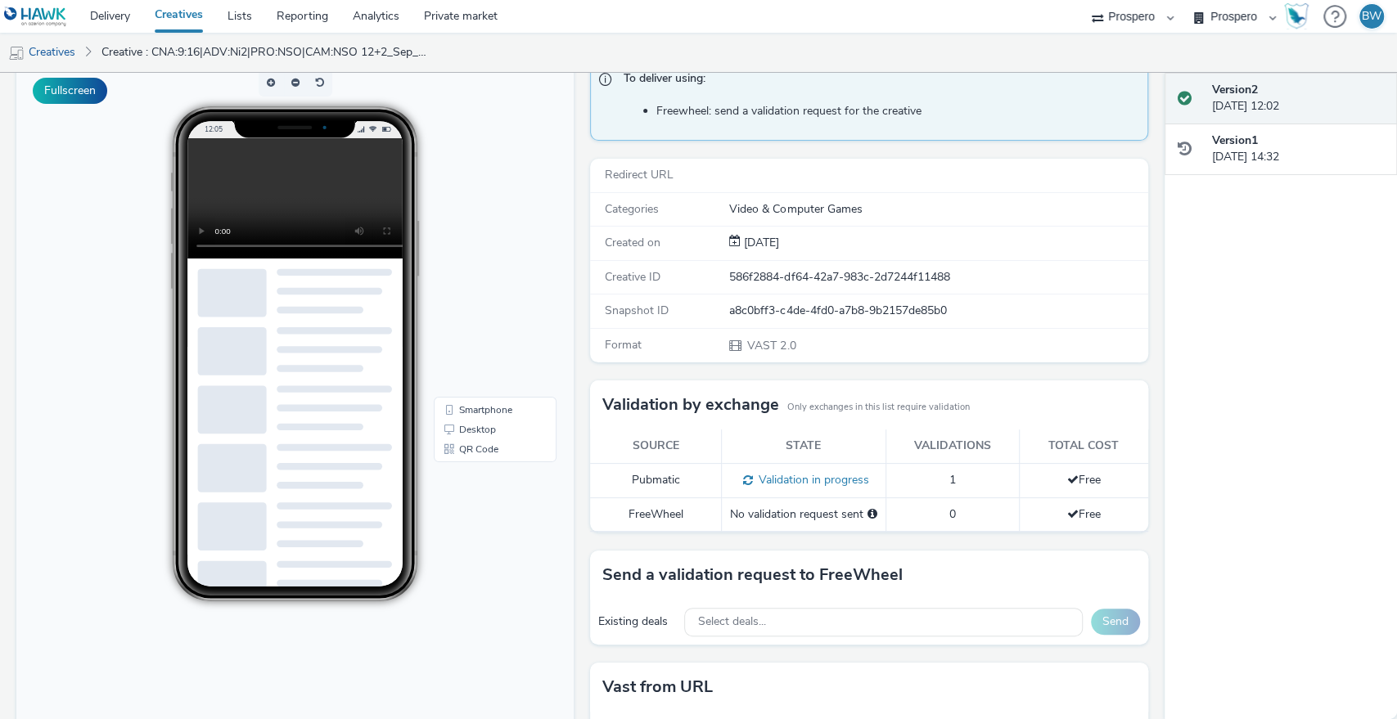
scroll to position [234, 0]
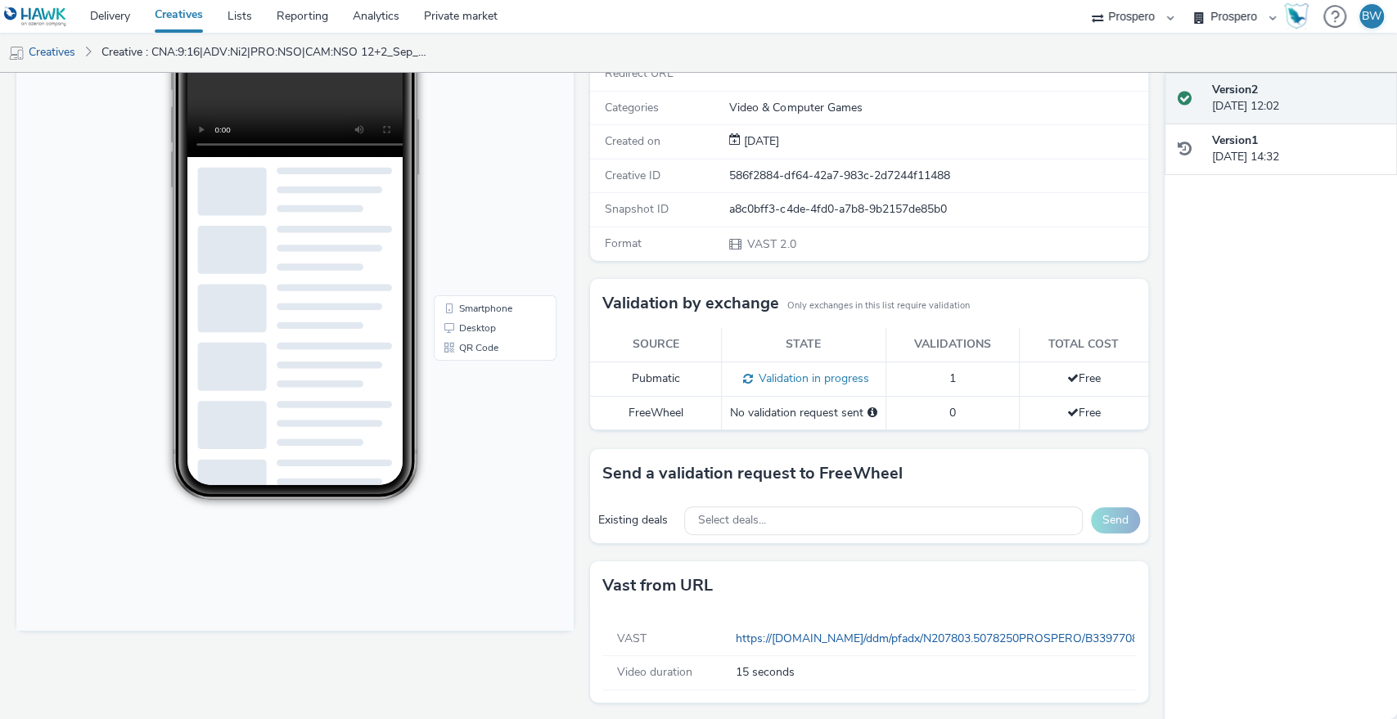
click at [582, 450] on div "To deliver using: Freewheel: send a validation request for the creative Redirec…" at bounding box center [864, 340] width 565 height 761
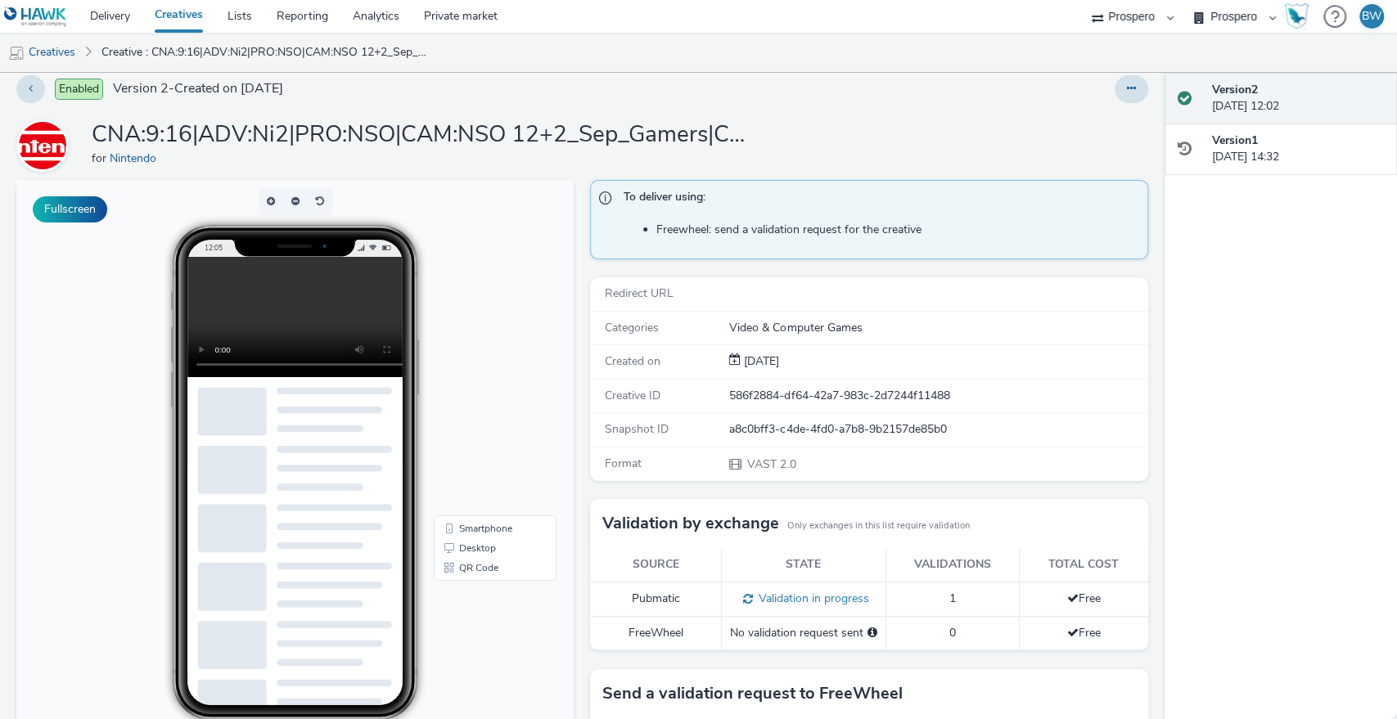
scroll to position [0, 0]
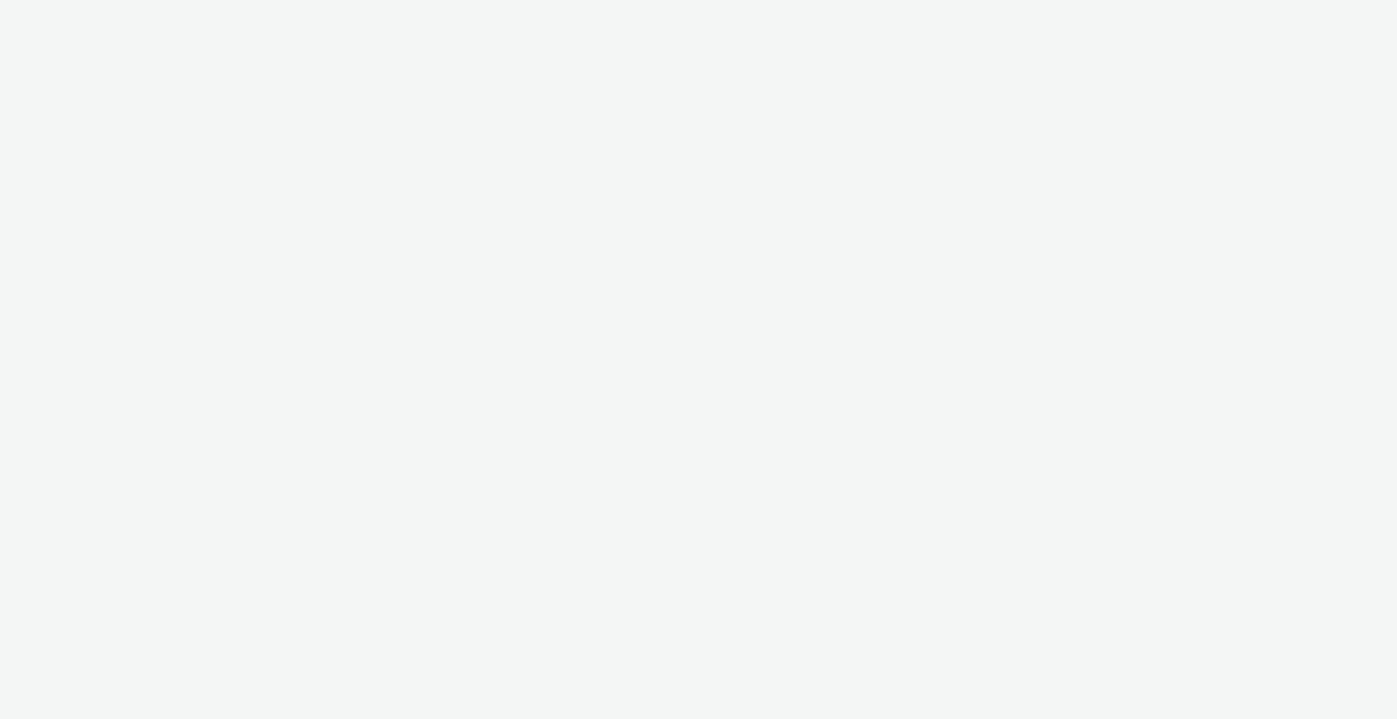
select select "b1b940d3-d05b-48b5-821e-f328c33b988b"
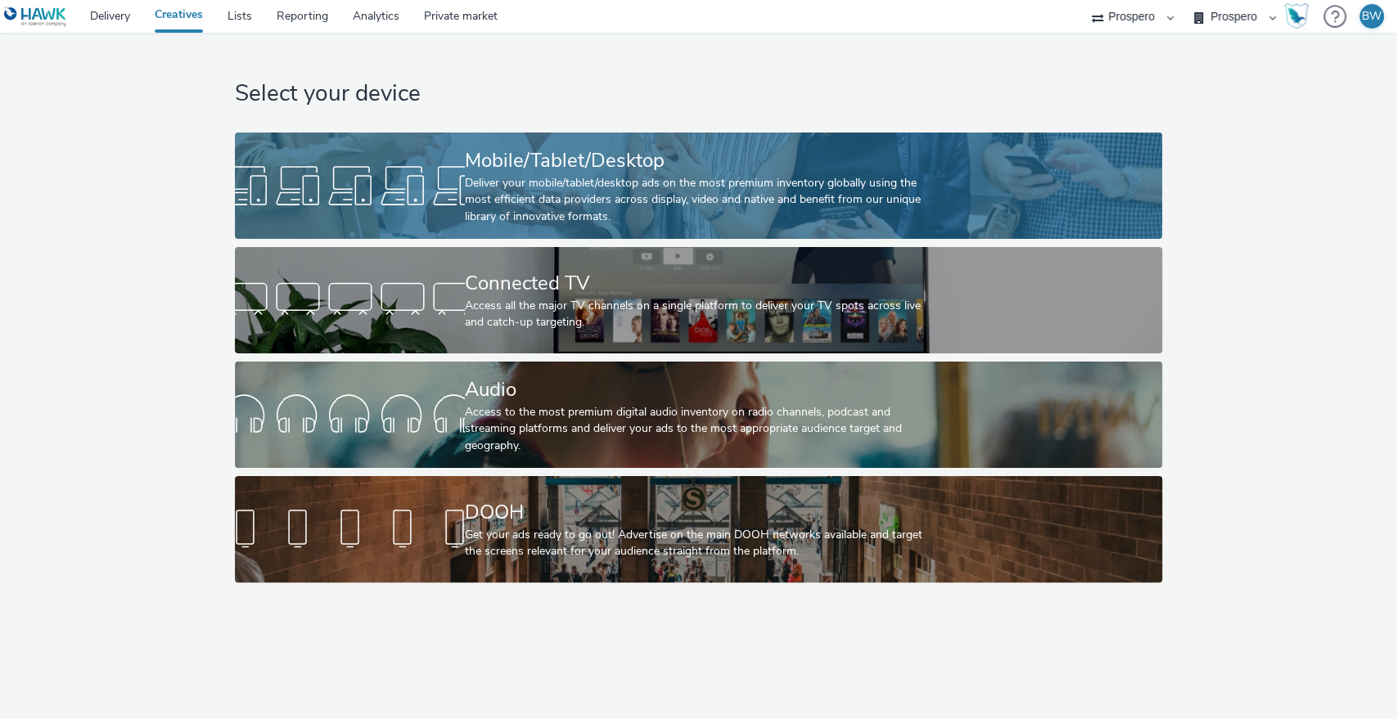
click at [635, 195] on div "Deliver your mobile/tablet/desktop ads on the most premium inventory globally u…" at bounding box center [695, 200] width 461 height 50
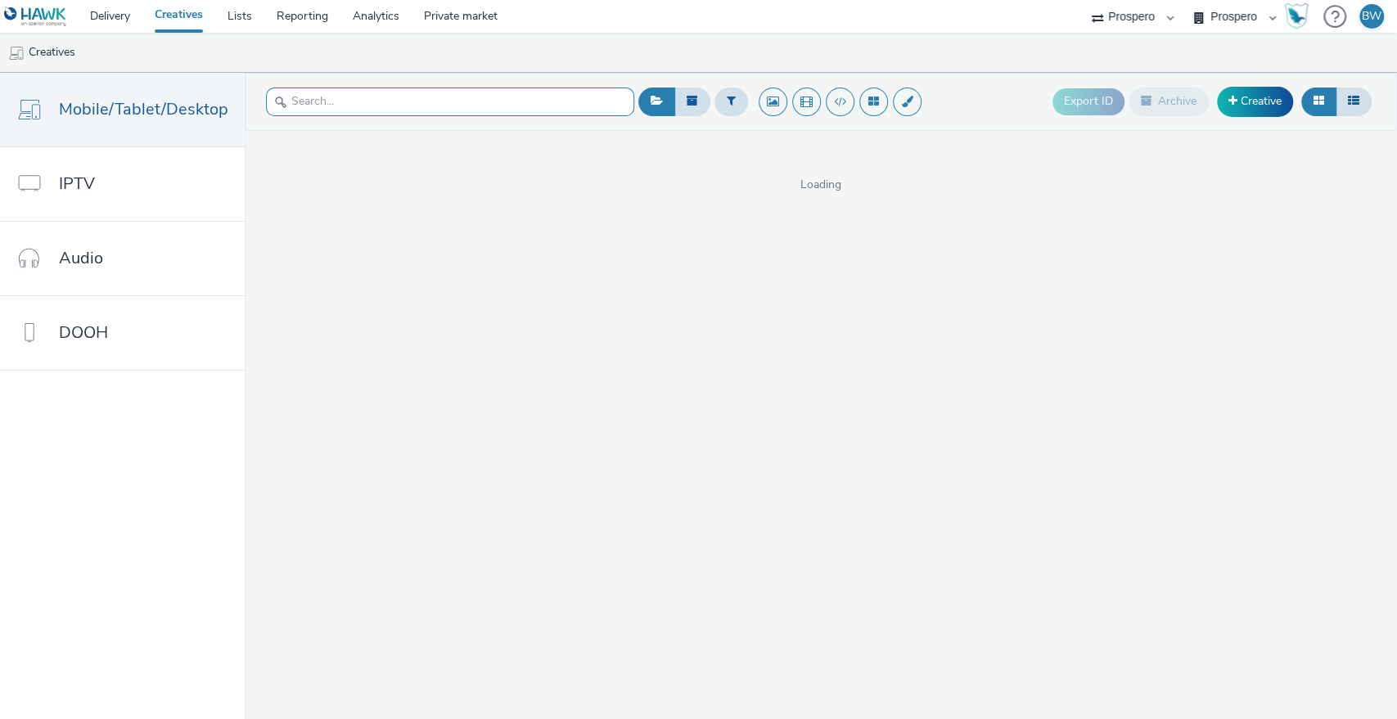
drag, startPoint x: 361, startPoint y: 60, endPoint x: 371, endPoint y: 102, distance: 43.7
click at [363, 72] on div "Delivery Creatives Lists Reporting Analytics Private market Prospero Bountiful …" at bounding box center [698, 359] width 1397 height 719
click at [376, 112] on input "text" at bounding box center [450, 102] width 368 height 29
type input "nso"
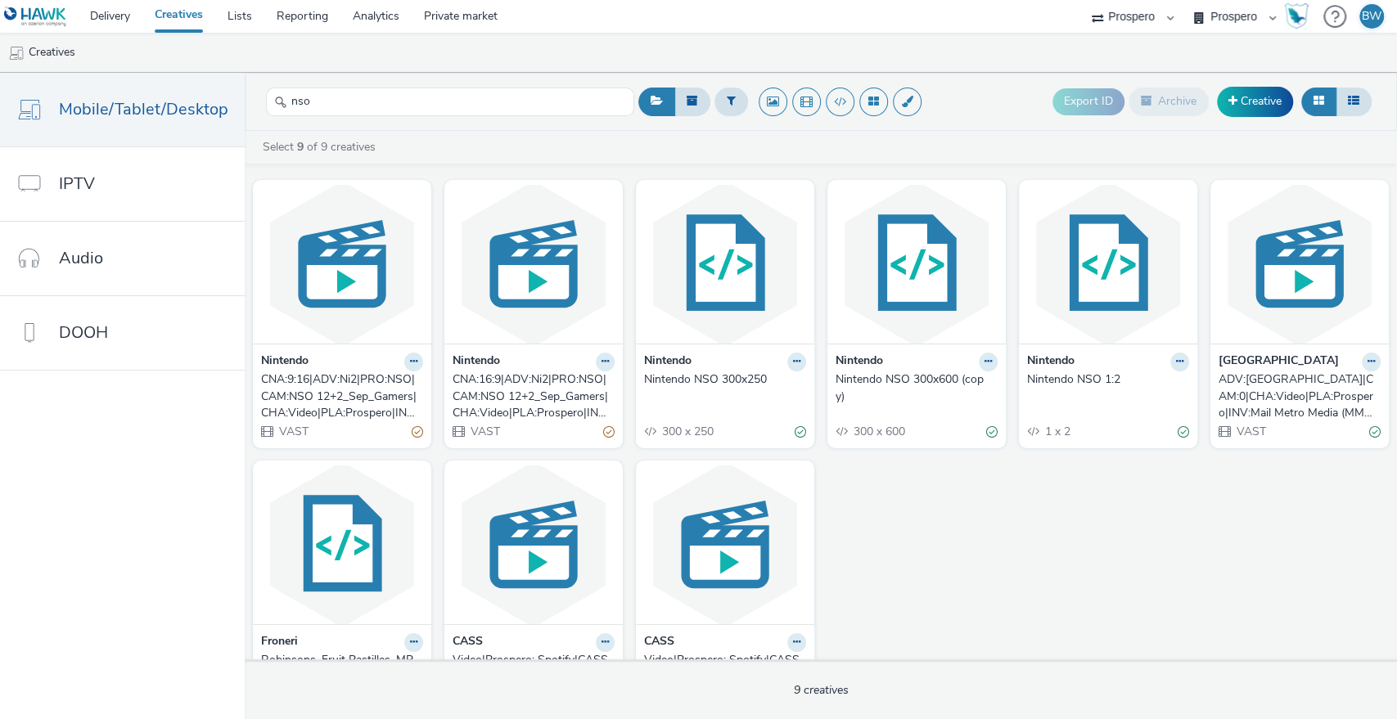
click at [487, 394] on div "CNA:16:9|ADV:Ni2|PRO:NSO|CAM:NSO 12+2_Sep_Gamers|CHA:Video|PLA:Prospero|INV:Ogu…" at bounding box center [529, 396] width 155 height 50
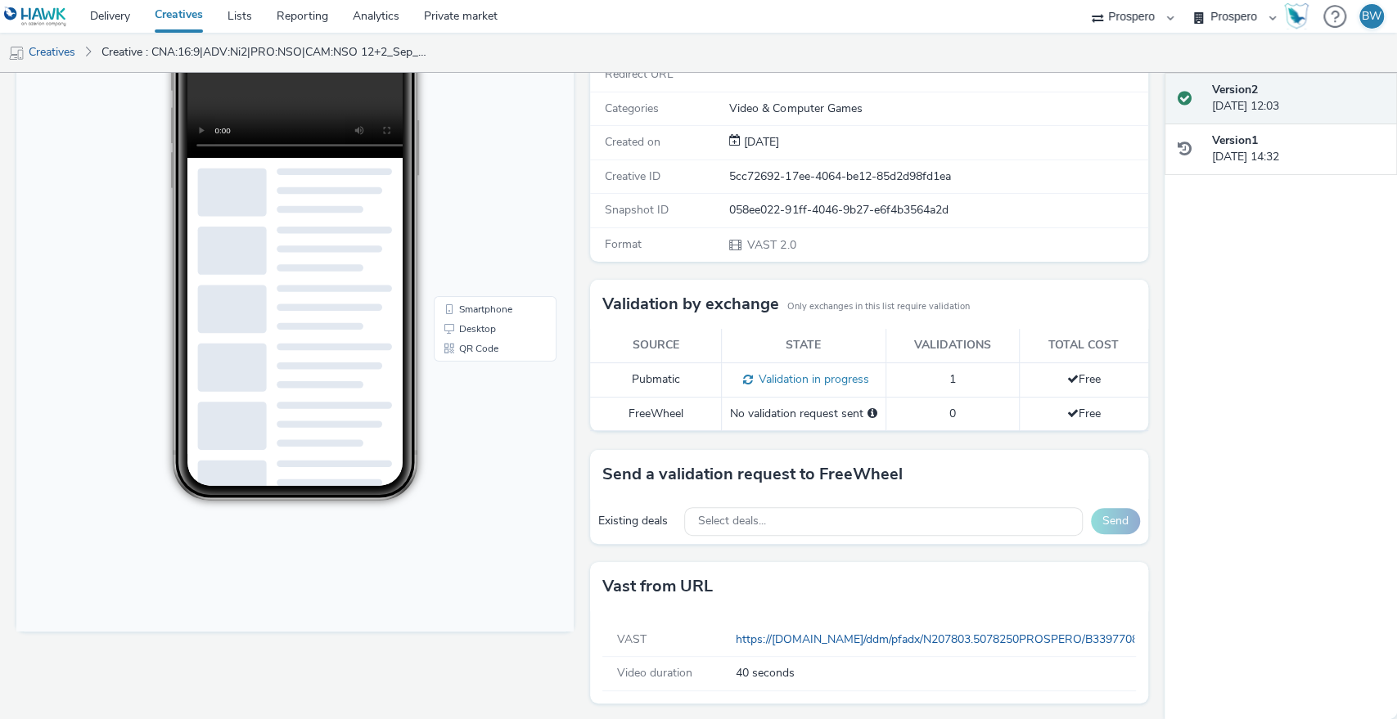
click at [808, 372] on span "Validation in progress" at bounding box center [811, 379] width 116 height 16
click at [1076, 372] on span "Free" at bounding box center [1084, 379] width 34 height 16
click at [775, 675] on span "40 seconds" at bounding box center [933, 673] width 394 height 16
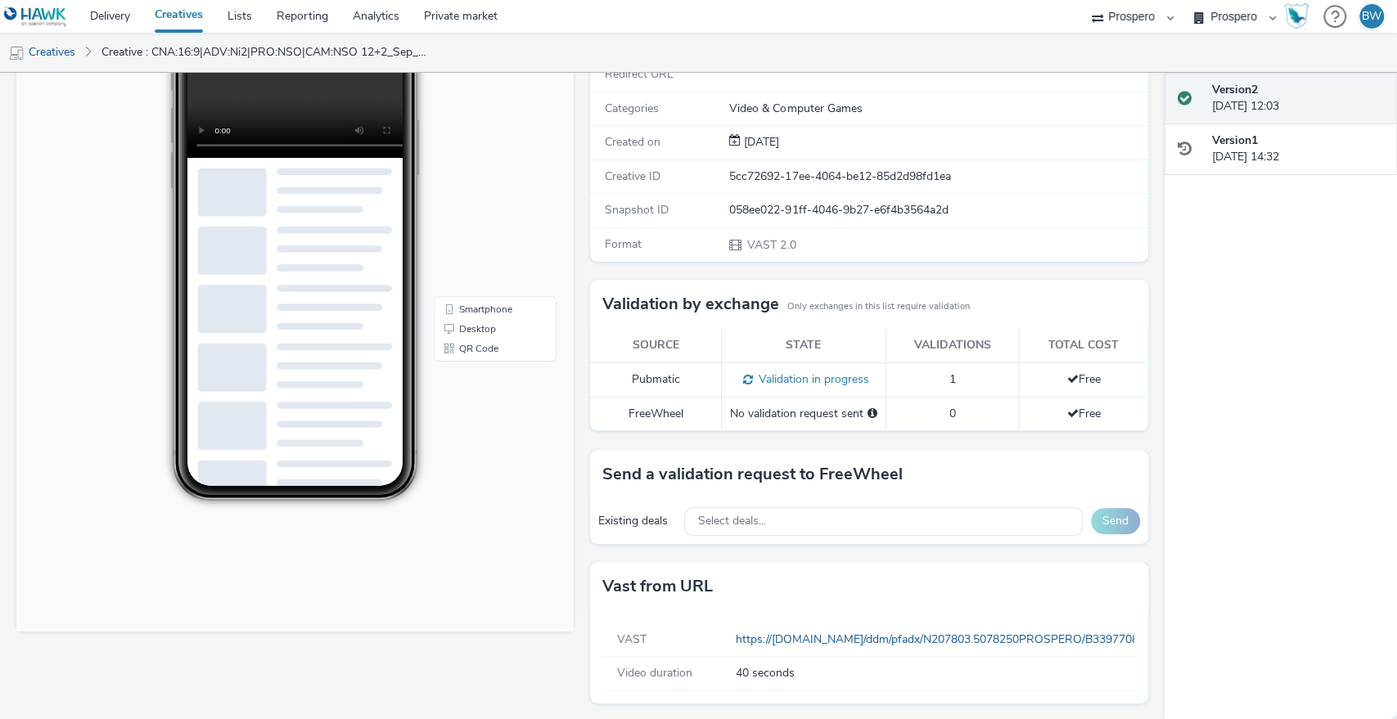
scroll to position [52, 0]
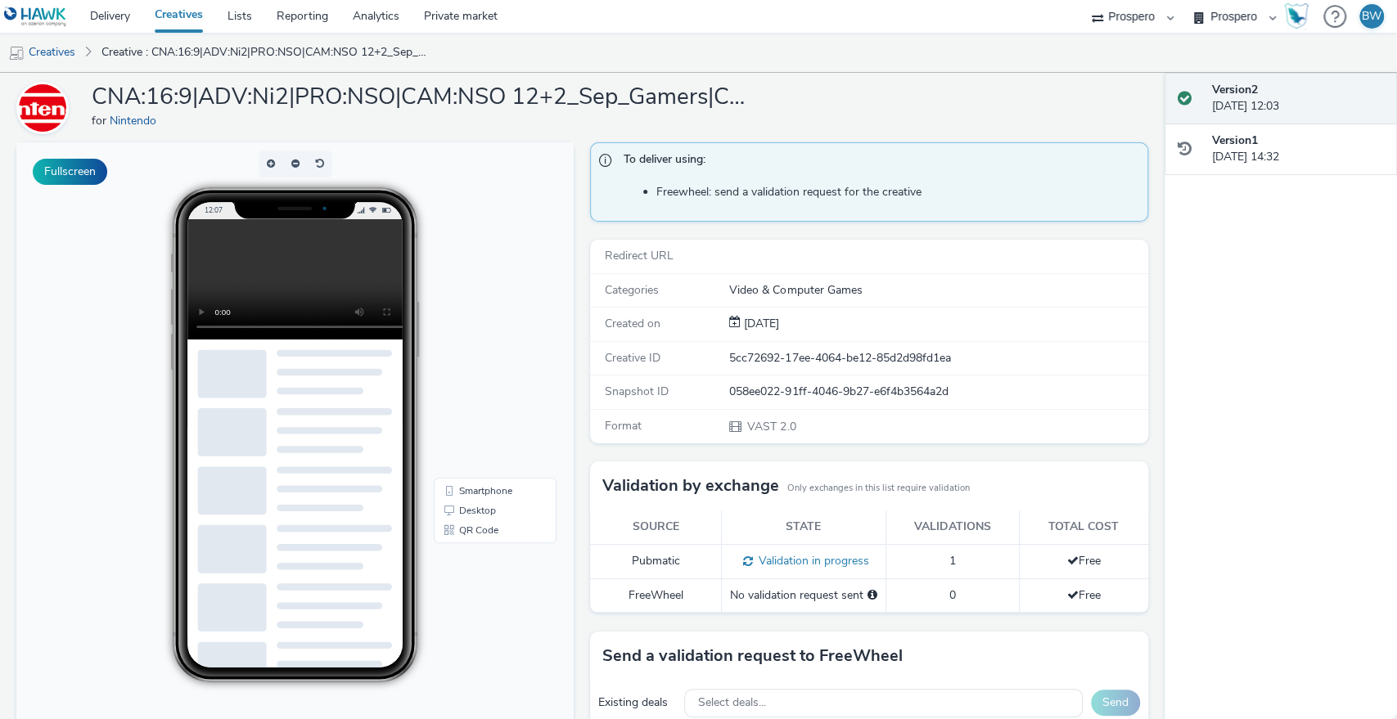
click at [582, 450] on div "To deliver using: Freewheel: send a validation request for the creative Redirec…" at bounding box center [864, 522] width 565 height 761
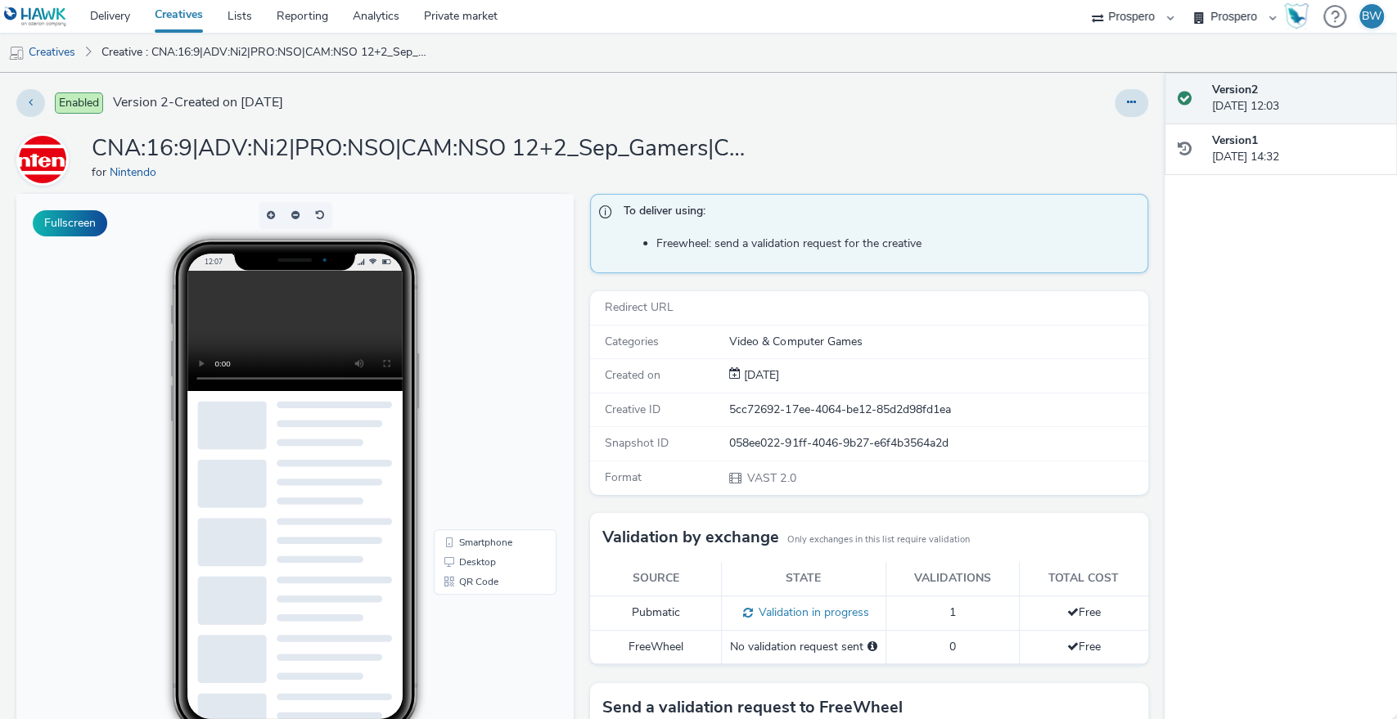
scroll to position [234, 0]
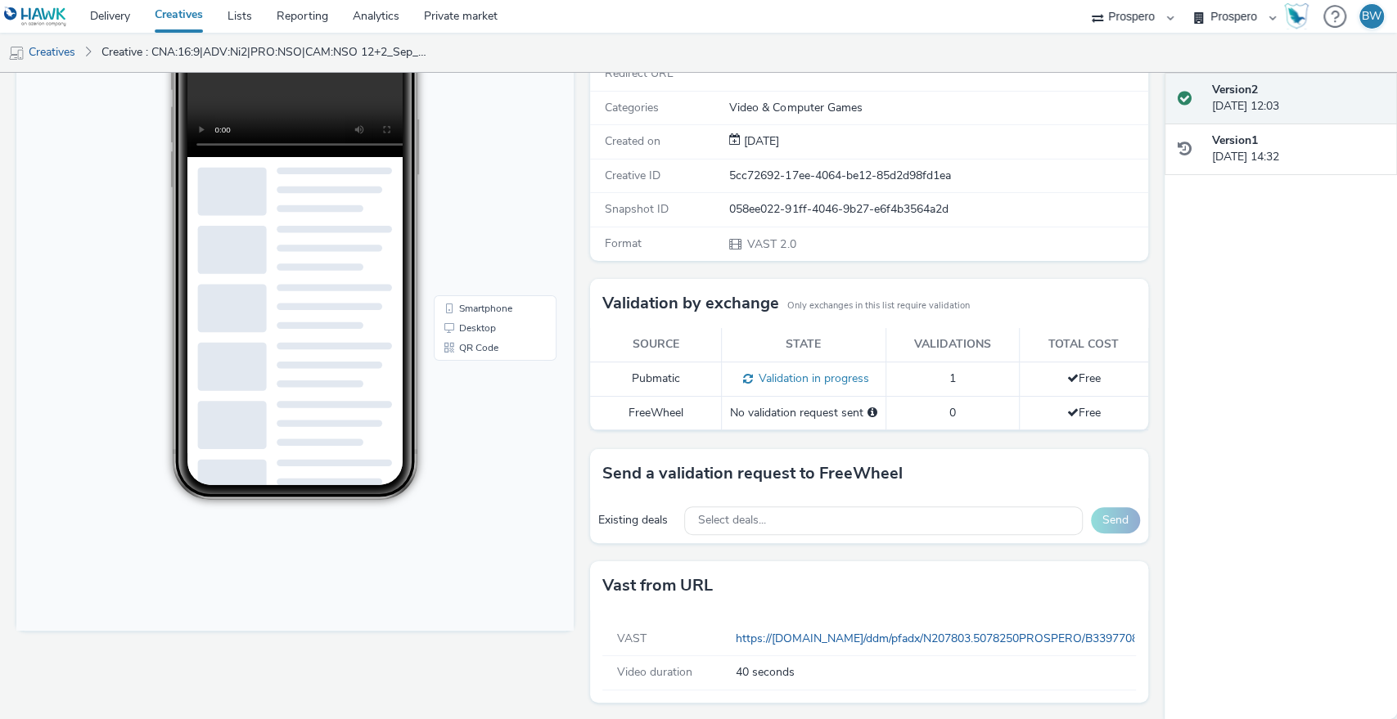
click at [573, 266] on div "Fullscreen" at bounding box center [298, 340] width 565 height 761
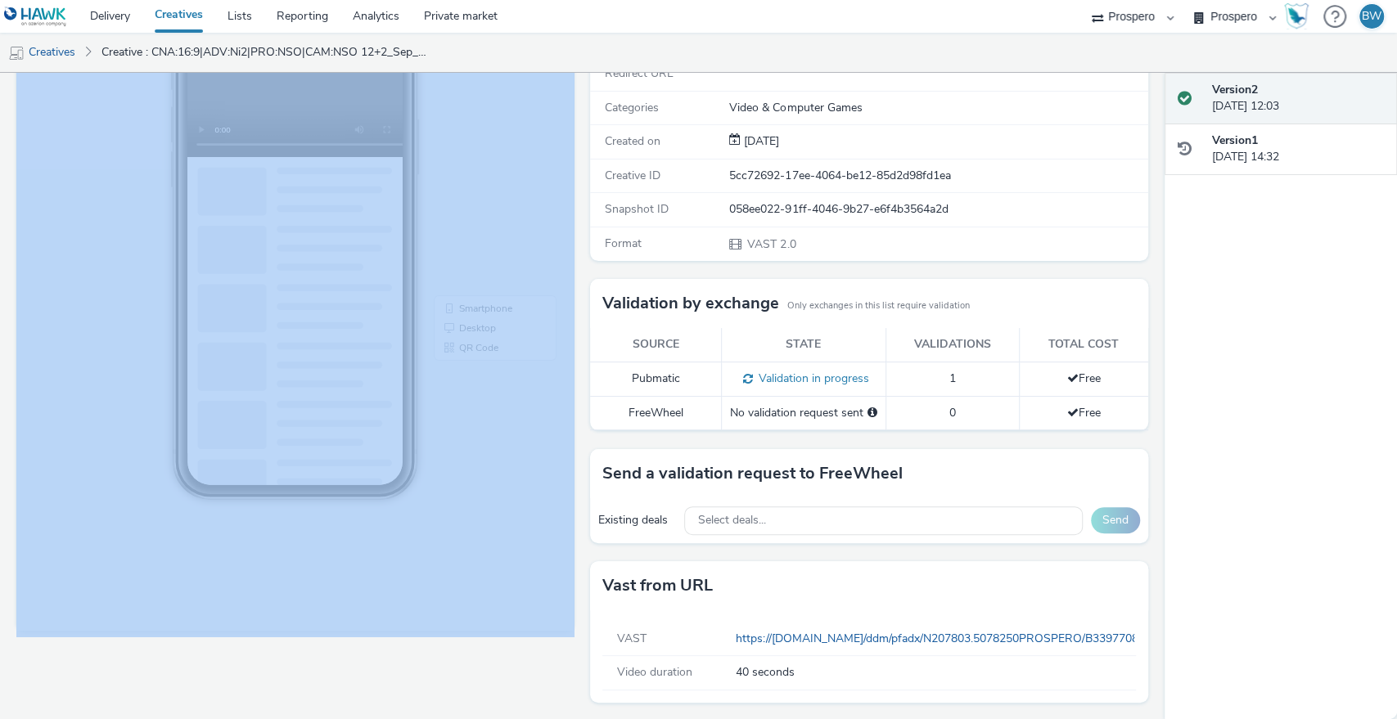
click at [573, 266] on div "Fullscreen" at bounding box center [298, 340] width 565 height 761
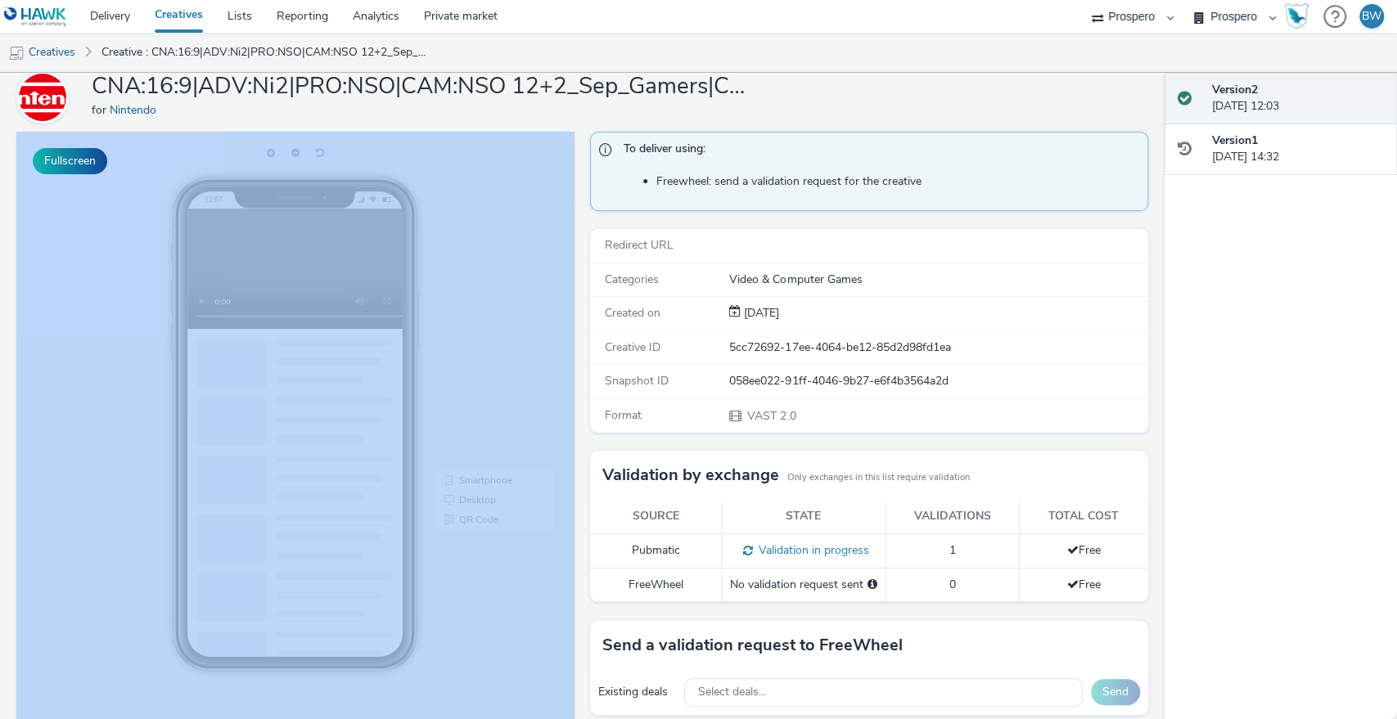
scroll to position [0, 0]
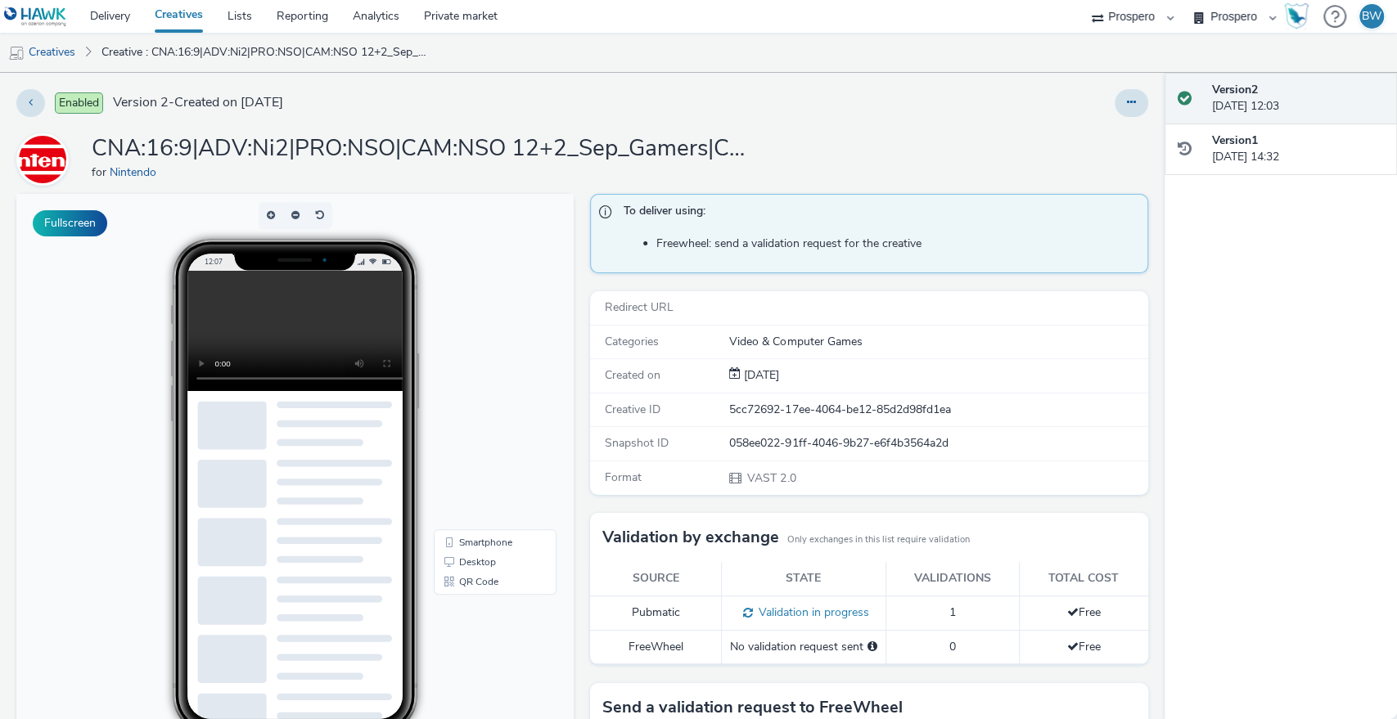
click at [582, 273] on div "To deliver using: Freewheel: send a validation request for the creative Redirec…" at bounding box center [864, 574] width 565 height 761
click at [582, 441] on div "To deliver using: Freewheel: send a validation request for the creative Redirec…" at bounding box center [864, 574] width 565 height 761
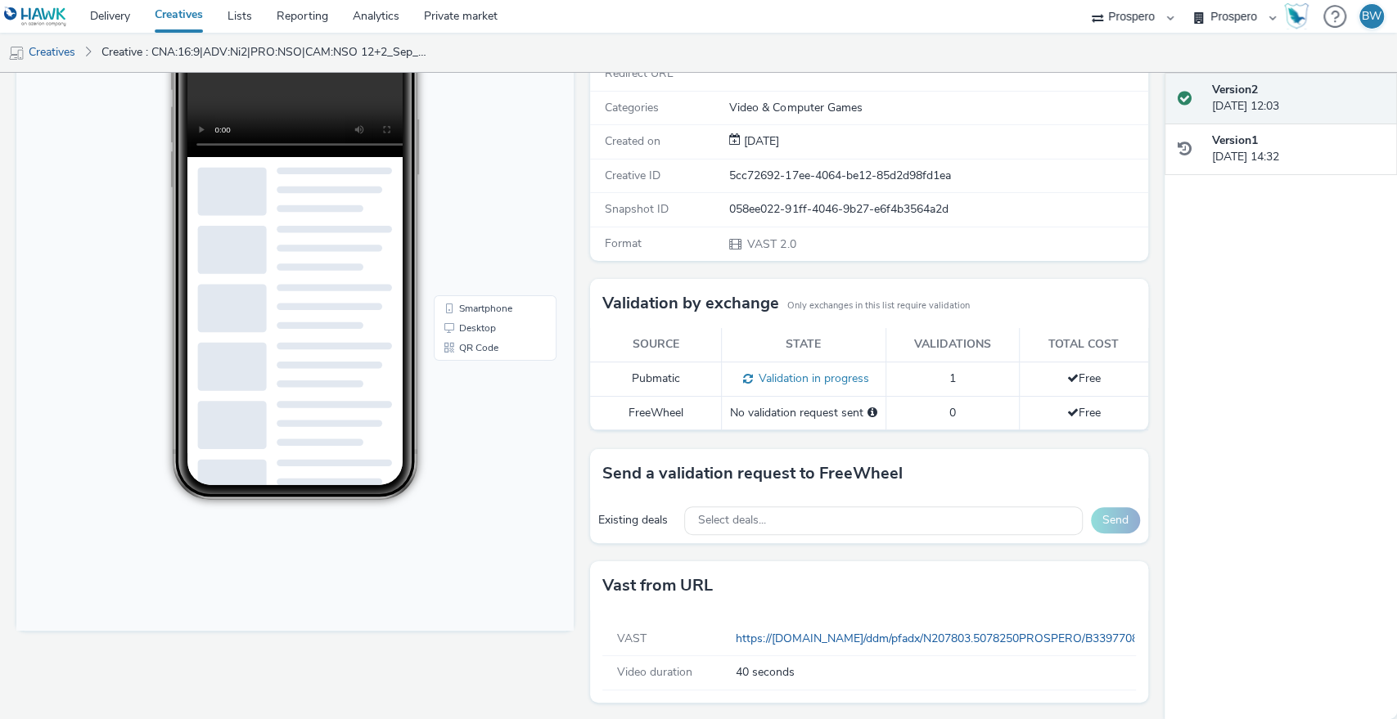
click at [582, 441] on div "To deliver using: Freewheel: send a validation request for the creative Redirec…" at bounding box center [864, 340] width 565 height 761
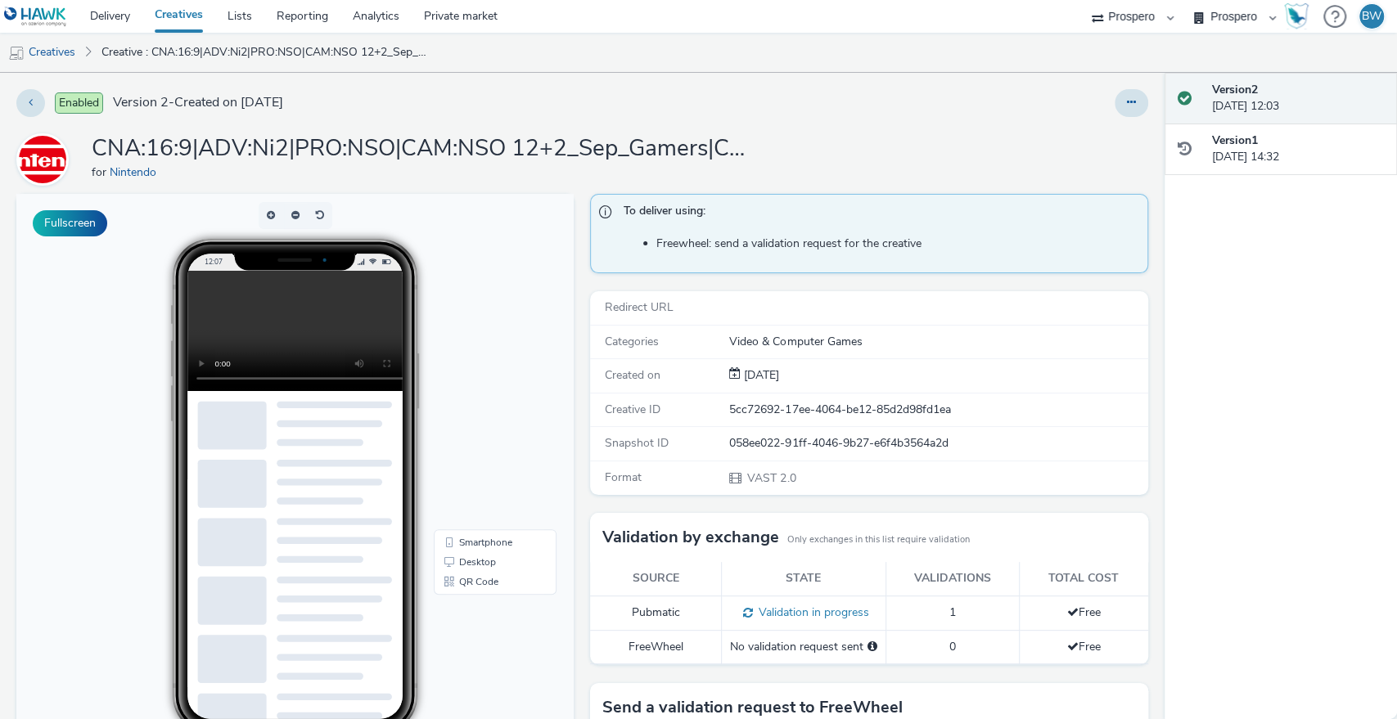
click at [573, 313] on div "Fullscreen" at bounding box center [298, 574] width 565 height 761
click at [334, 309] on video at bounding box center [307, 331] width 241 height 120
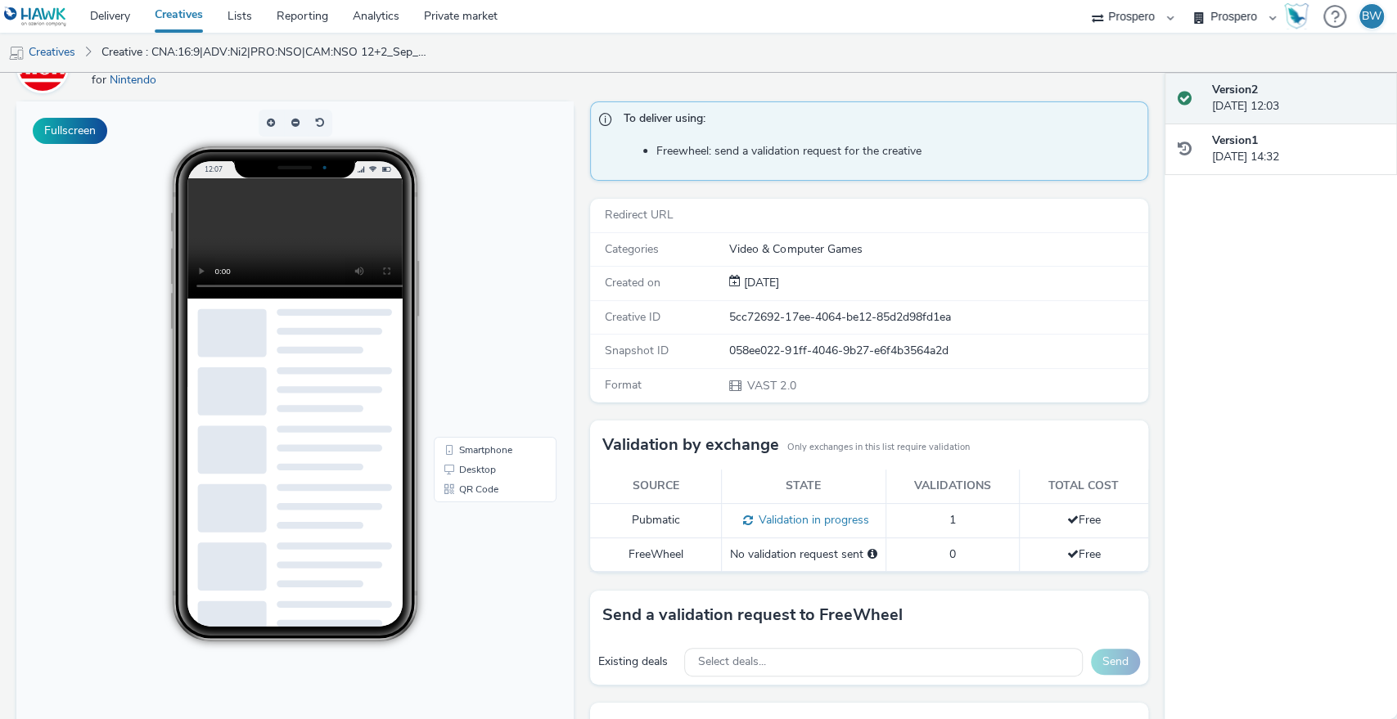
scroll to position [234, 0]
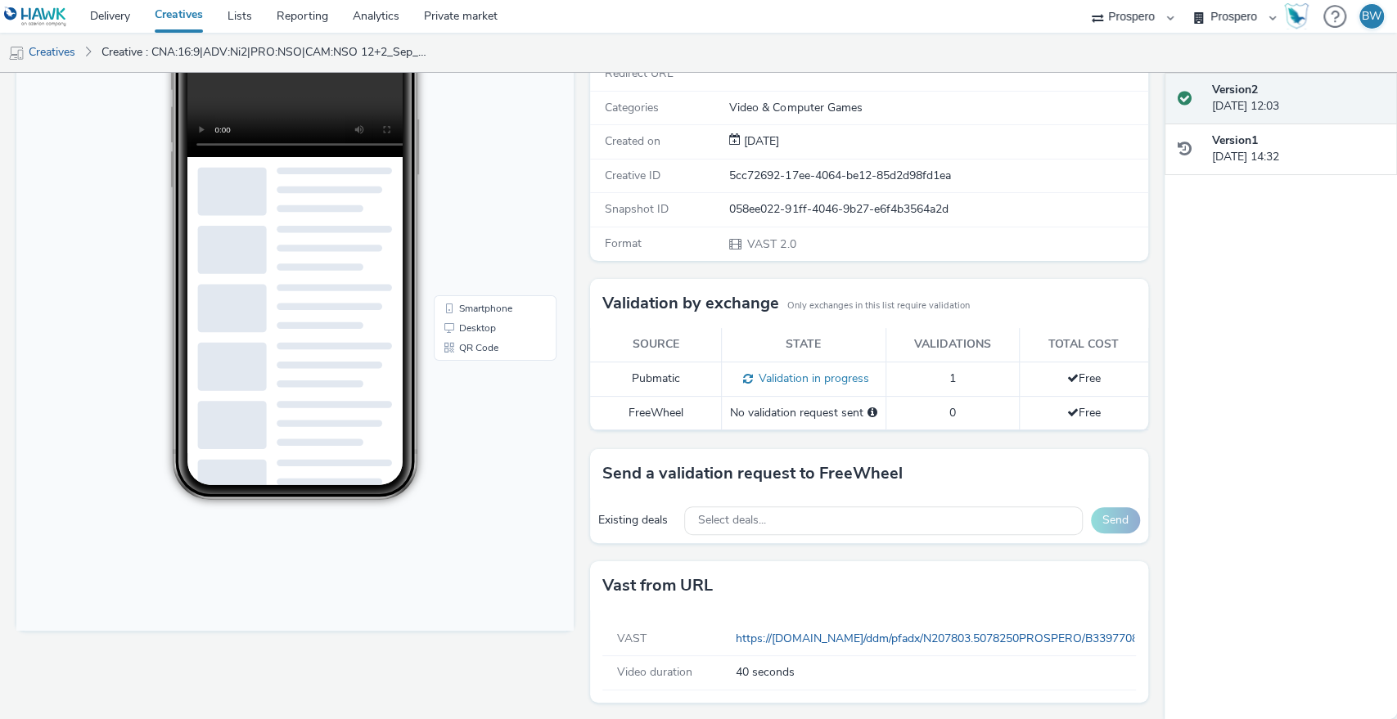
click at [769, 417] on div "No validation request sent" at bounding box center [803, 413] width 147 height 16
click at [763, 412] on div "No validation request sent" at bounding box center [803, 413] width 147 height 16
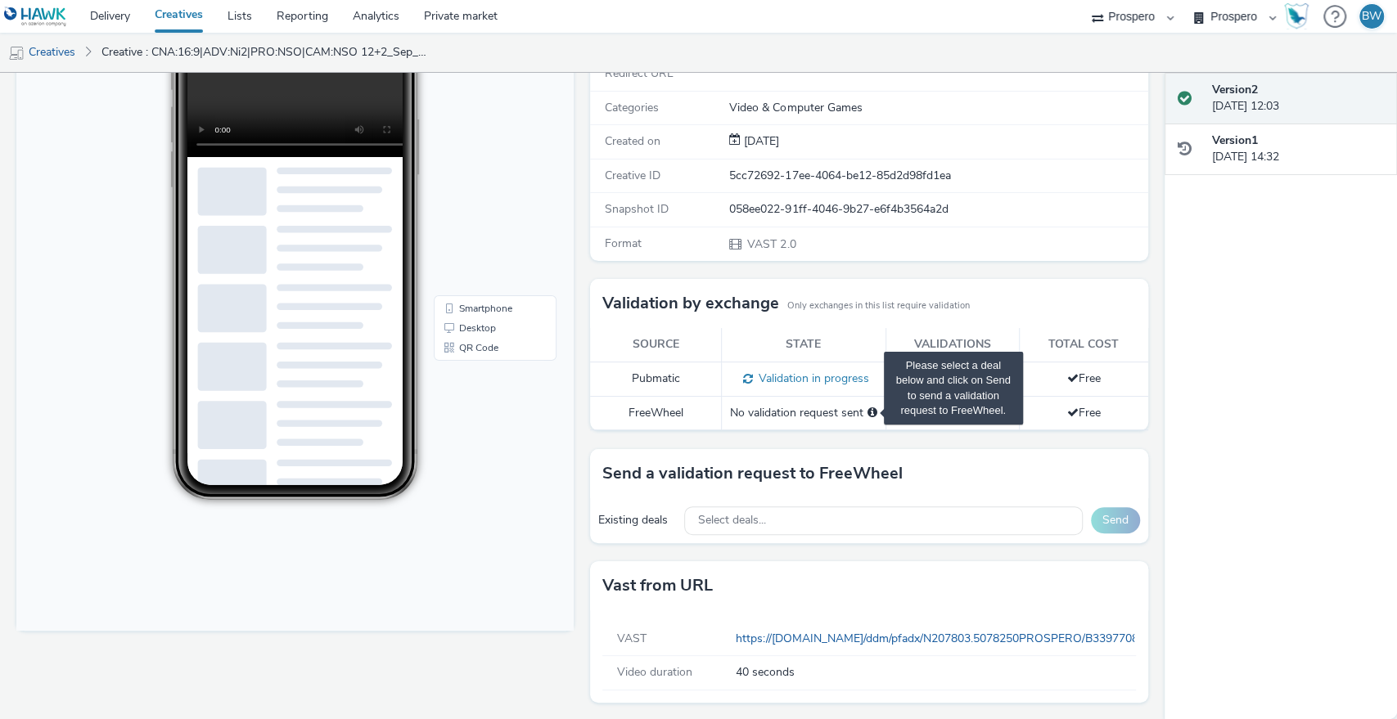
click at [867, 411] on span "Please select a deal below and click on Send to send a validation request to Fr…" at bounding box center [872, 412] width 10 height 11
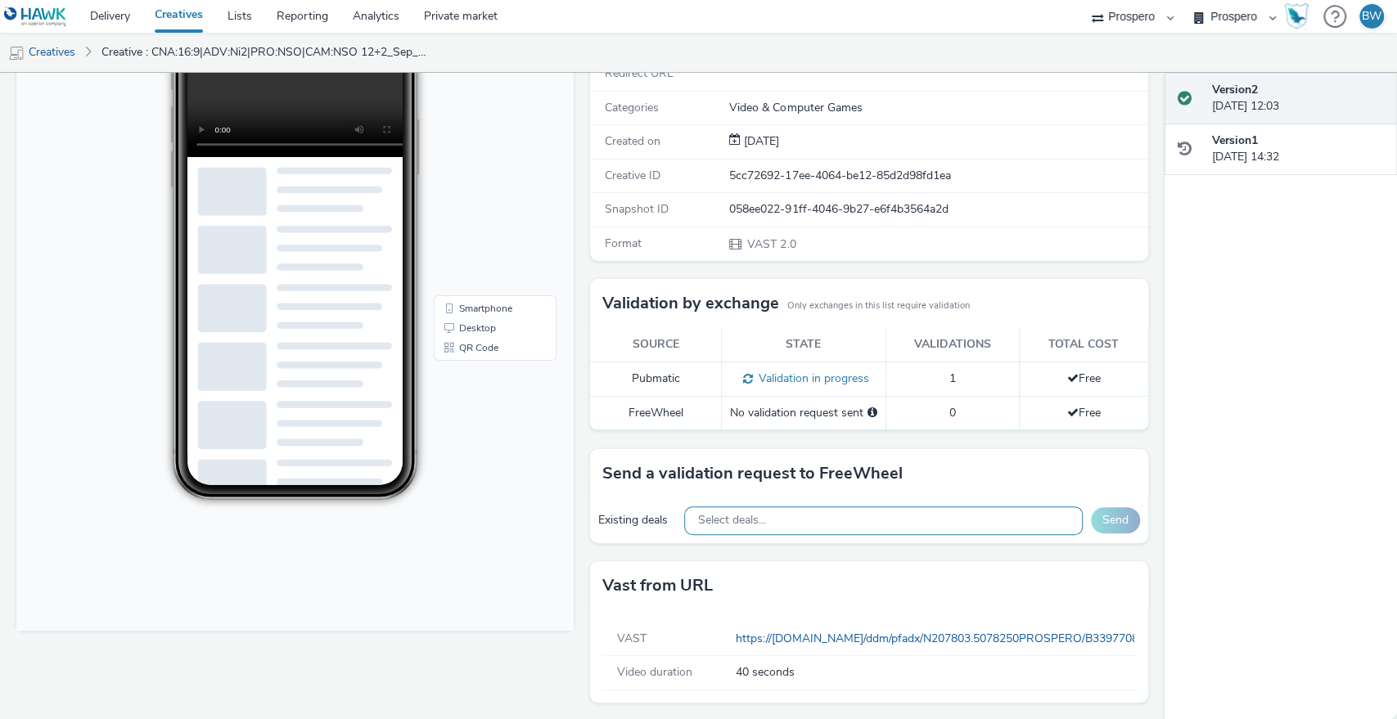
click at [769, 511] on div "Select deals..." at bounding box center [883, 520] width 398 height 29
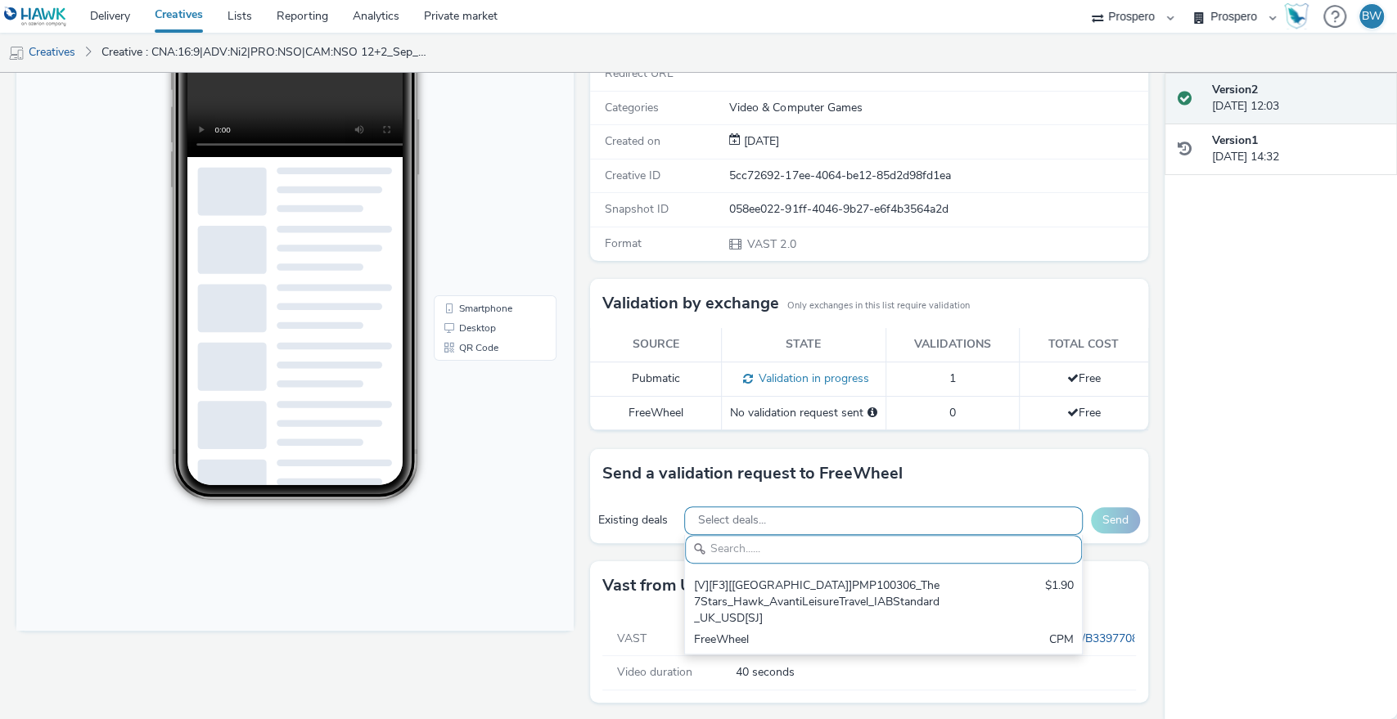
scroll to position [0, 0]
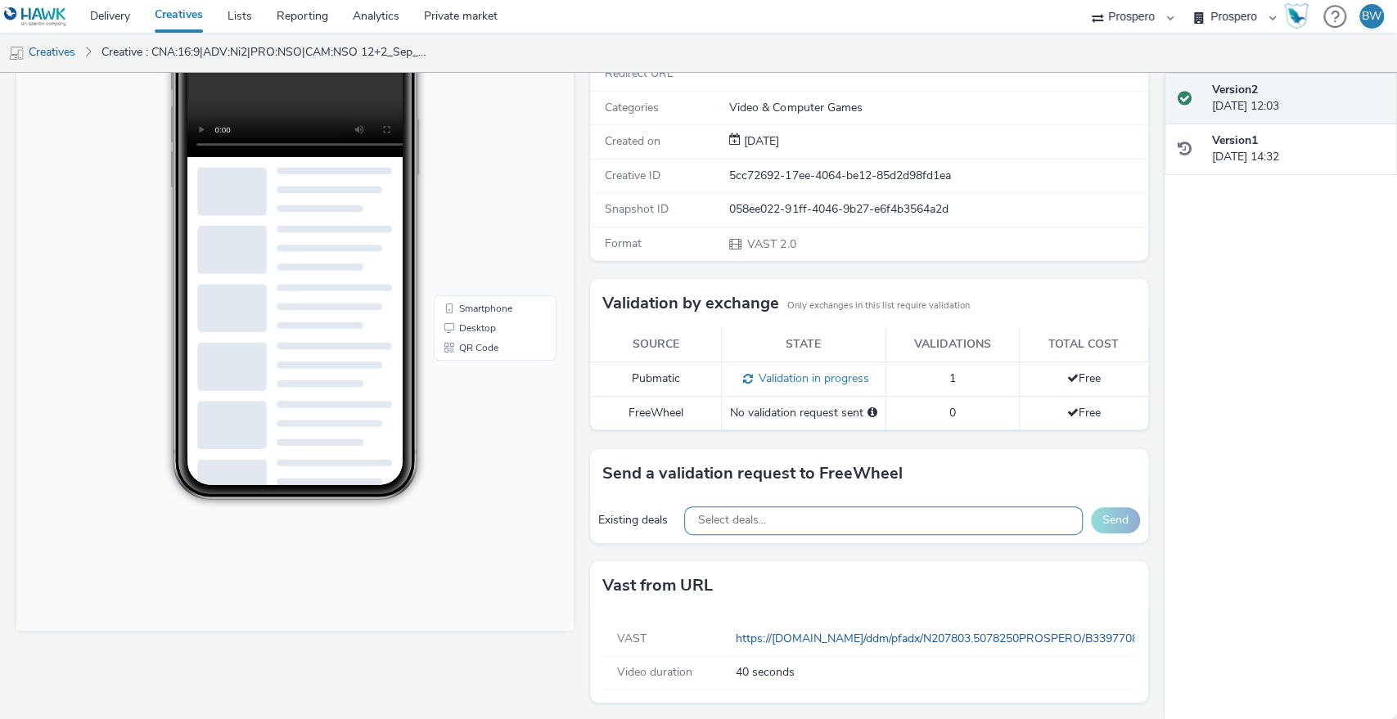
click at [769, 511] on div "Select deals..." at bounding box center [883, 520] width 398 height 29
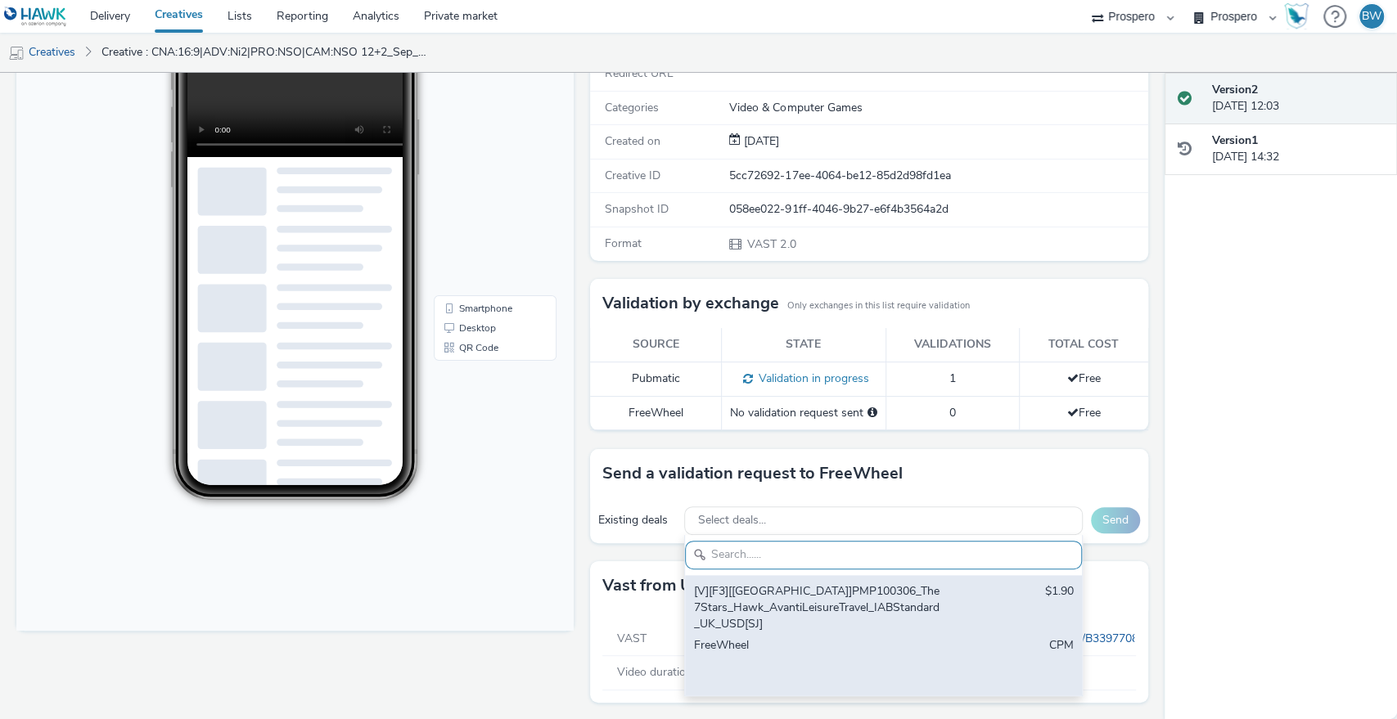
click at [848, 637] on div "FreeWheel" at bounding box center [818, 662] width 250 height 50
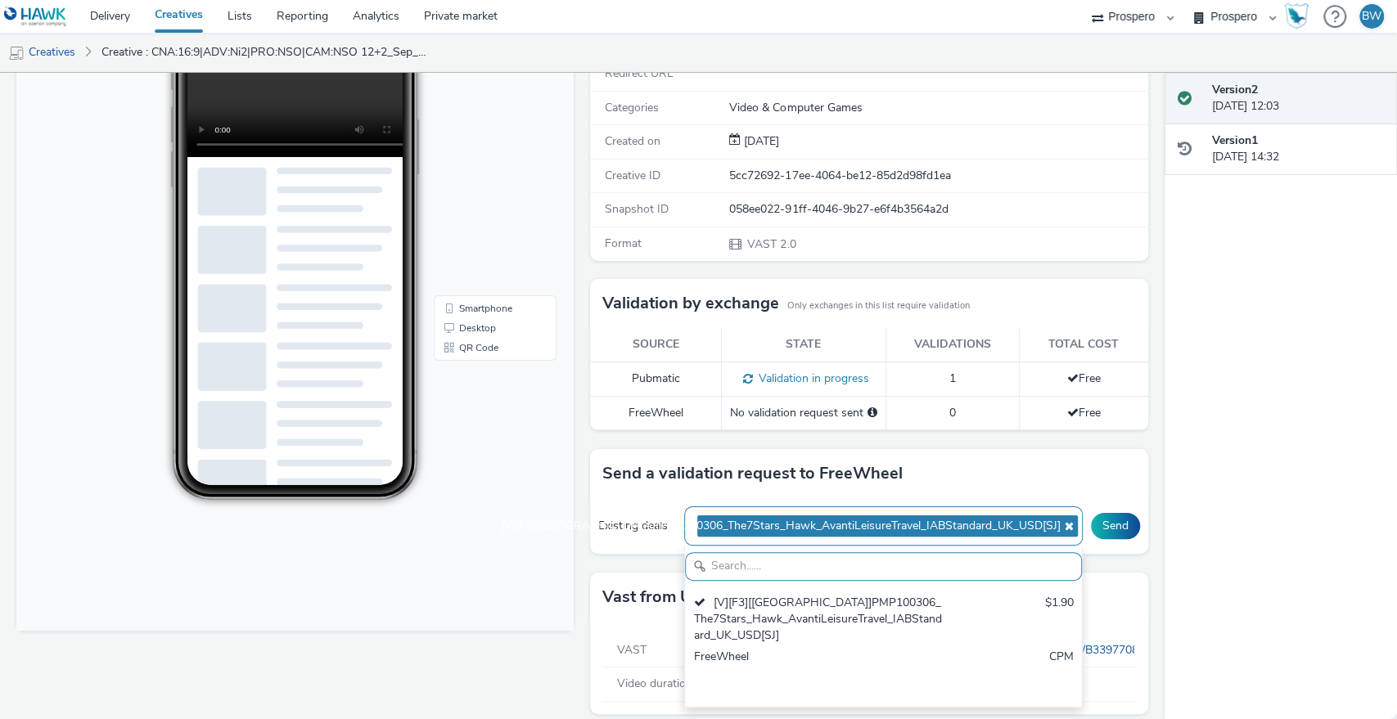
click at [1060, 520] on icon at bounding box center [1066, 525] width 13 height 11
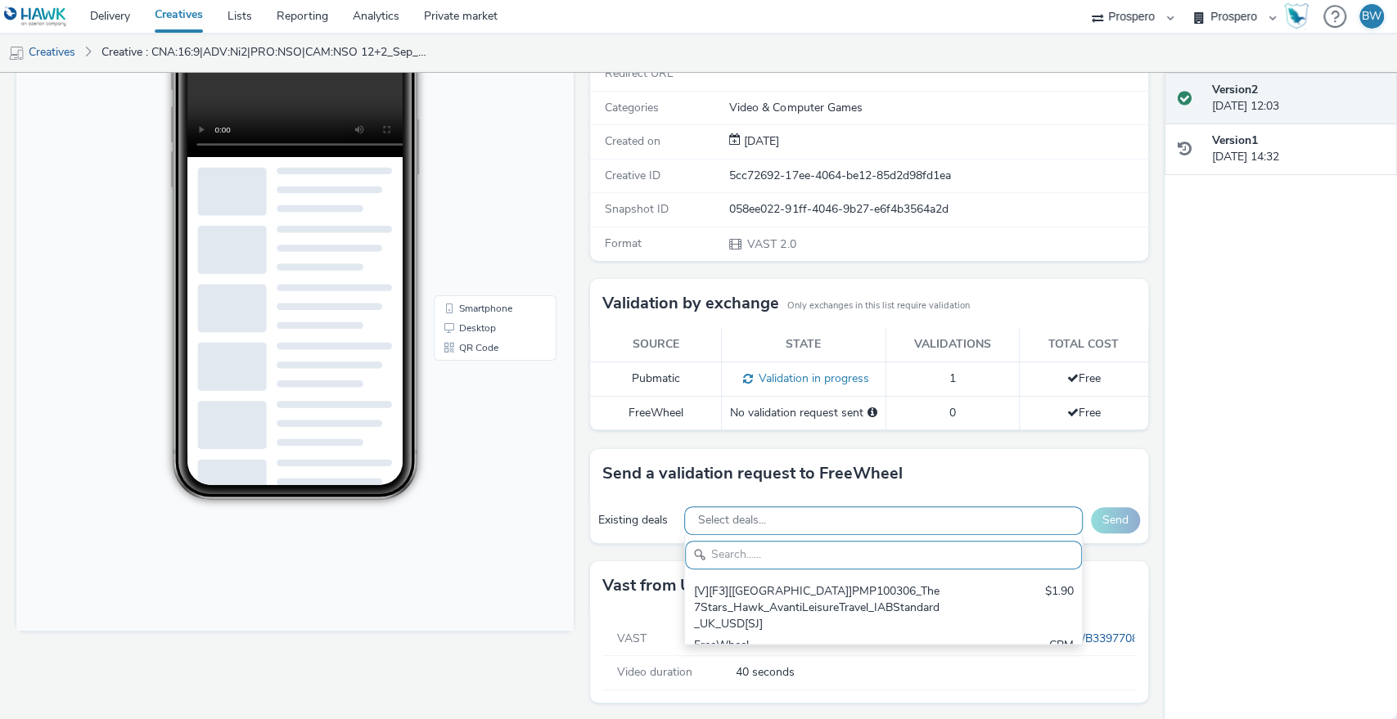
click at [727, 479] on h3 "Send a validation request to FreeWheel" at bounding box center [752, 473] width 300 height 25
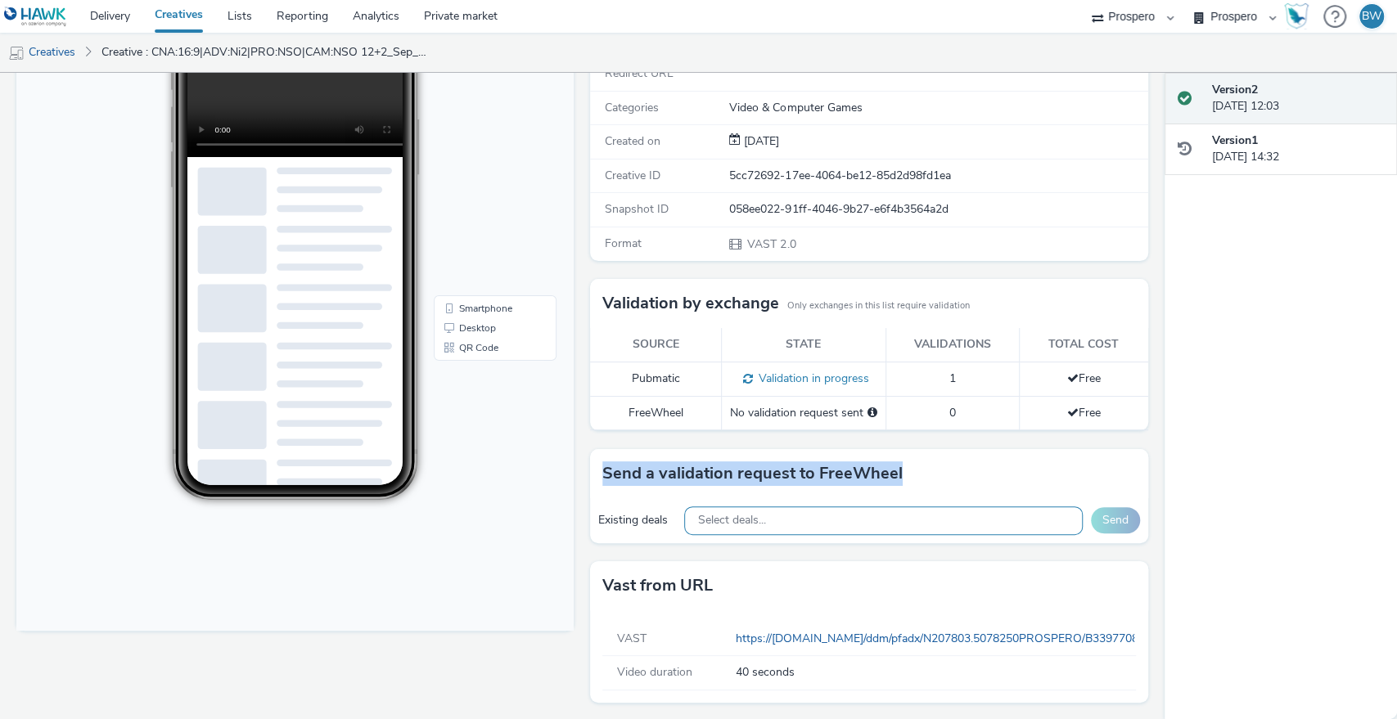
click at [727, 479] on h3 "Send a validation request to FreeWheel" at bounding box center [752, 473] width 300 height 25
click at [708, 475] on h3 "Send a validation request to FreeWheel" at bounding box center [752, 473] width 300 height 25
click at [582, 519] on div "To deliver using: Freewheel: send a validation request for the creative Redirec…" at bounding box center [864, 340] width 565 height 761
click at [736, 514] on span "Select deals..." at bounding box center [731, 521] width 68 height 14
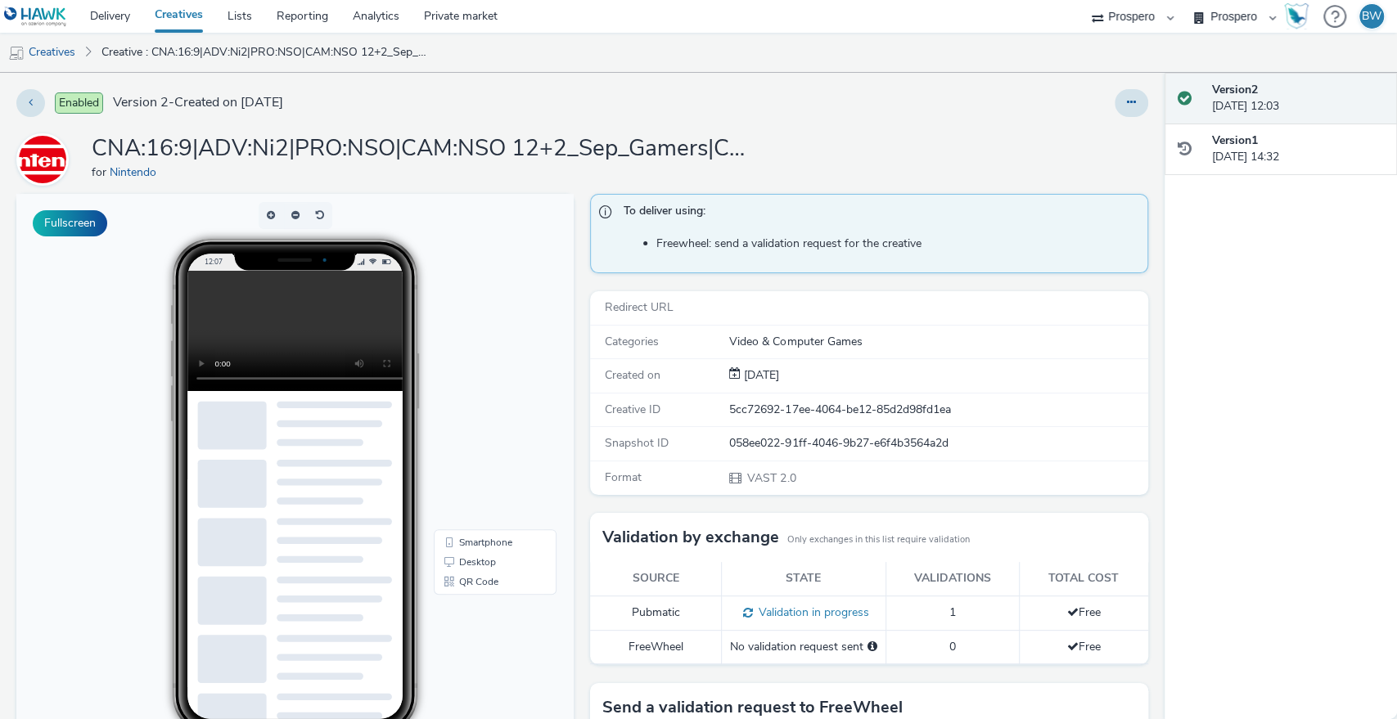
click at [566, 473] on body "12:07 Smartphone Desktop QR Code" at bounding box center [294, 529] width 557 height 671
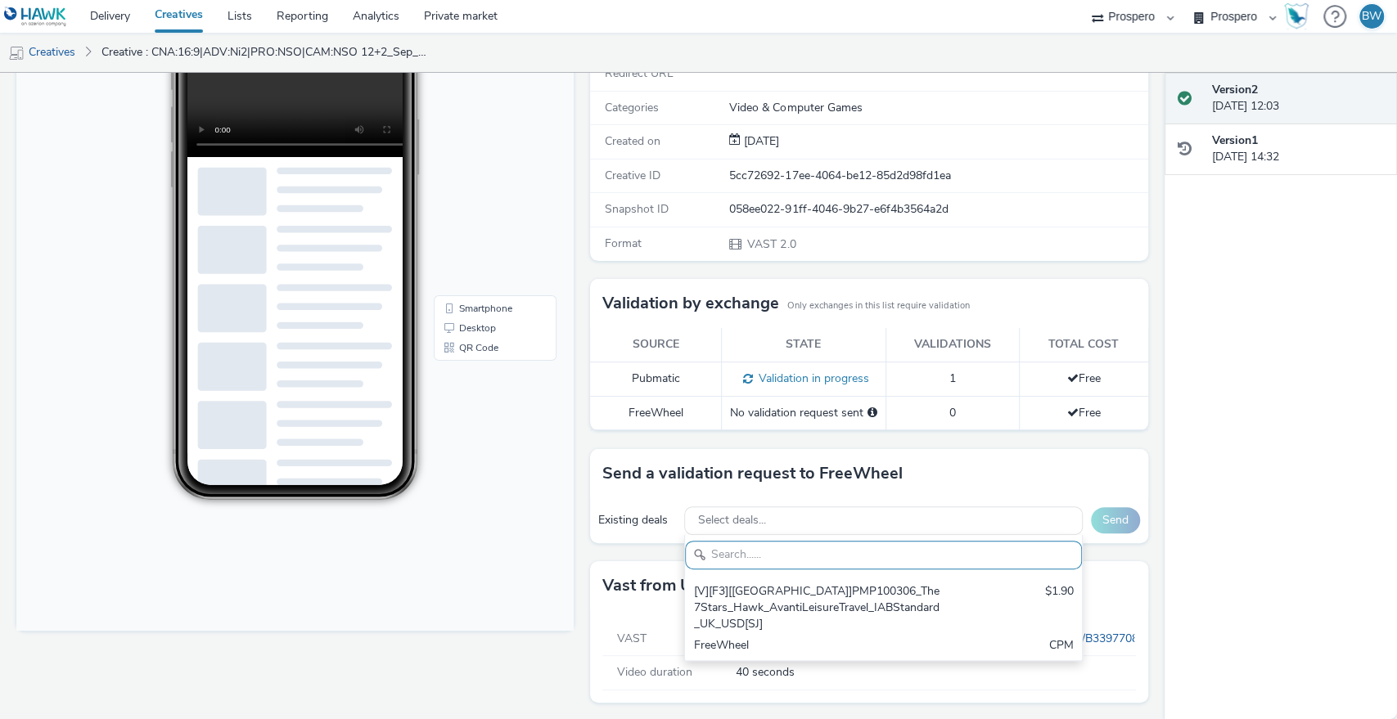
click at [582, 267] on div "To deliver using: Freewheel: send a validation request for the creative Redirec…" at bounding box center [864, 340] width 565 height 761
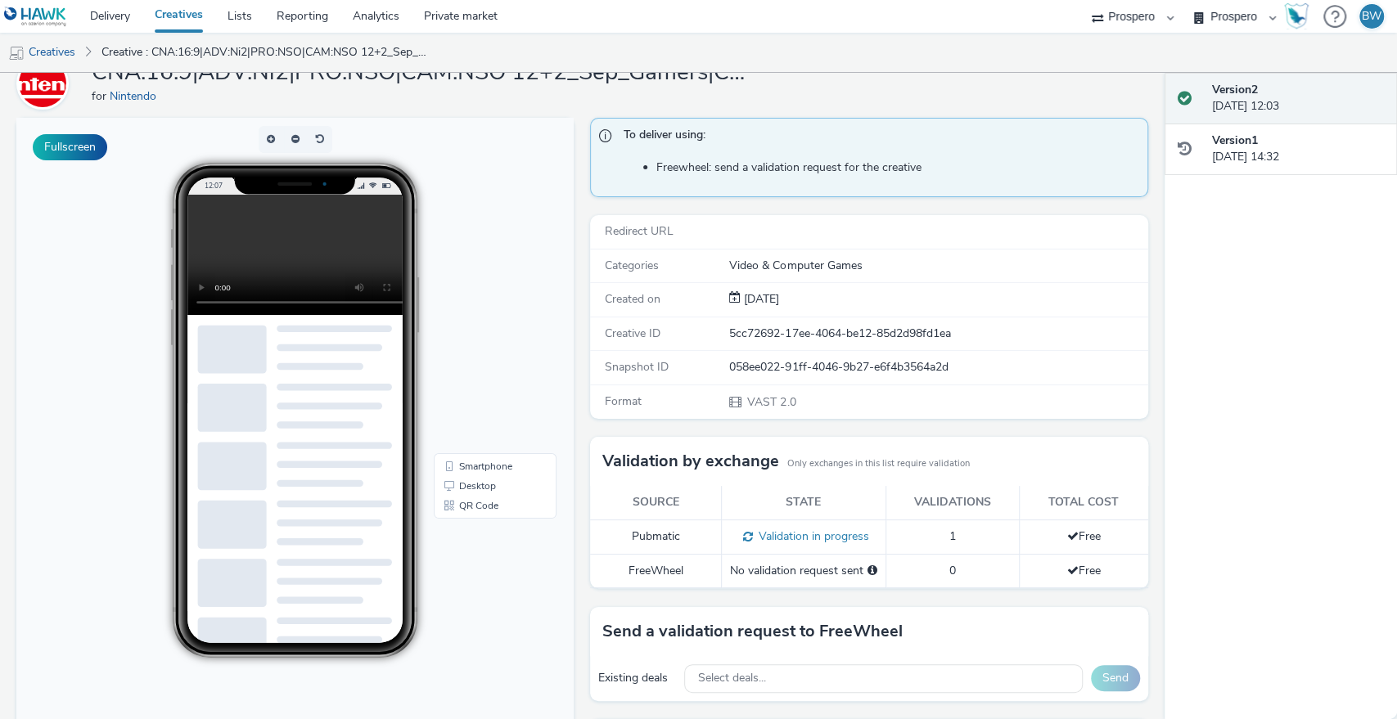
scroll to position [0, 0]
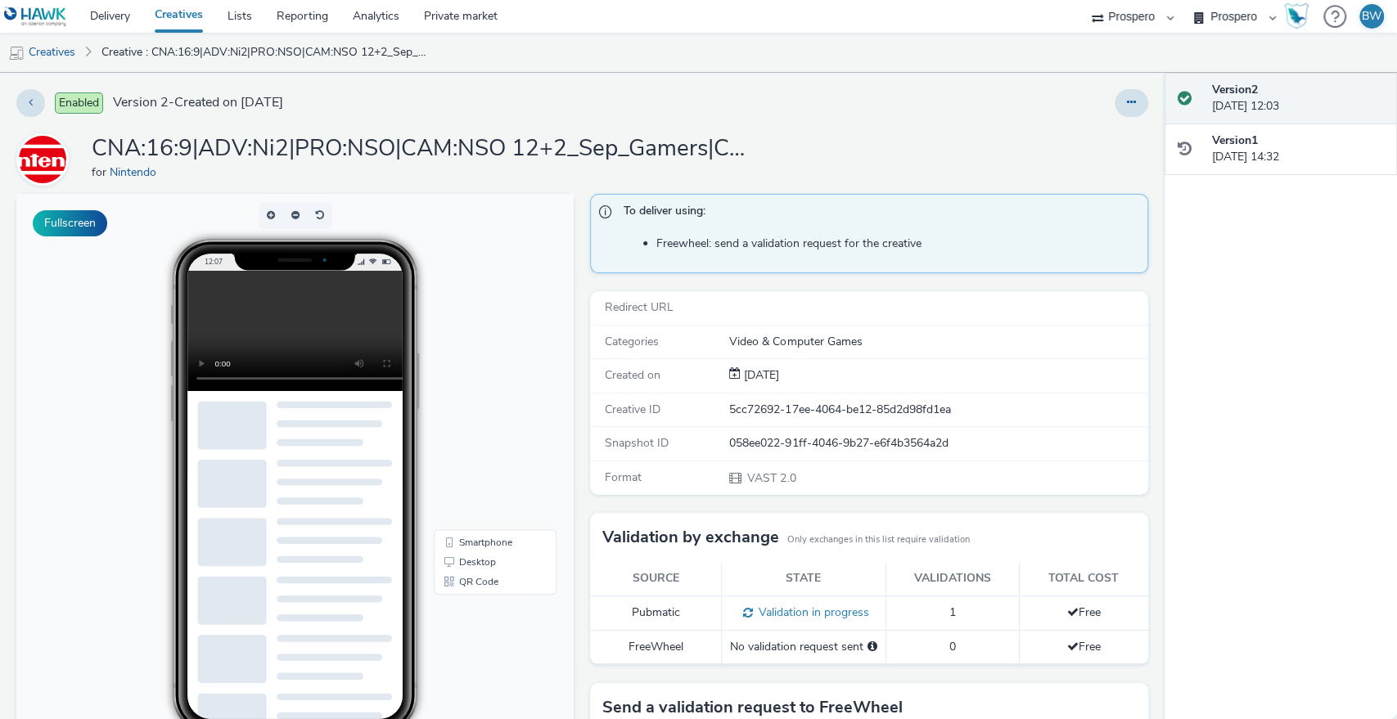
click at [582, 285] on div "To deliver using: Freewheel: send a validation request for the creative Redirec…" at bounding box center [864, 574] width 565 height 761
click at [66, 52] on link "Creatives" at bounding box center [41, 52] width 83 height 39
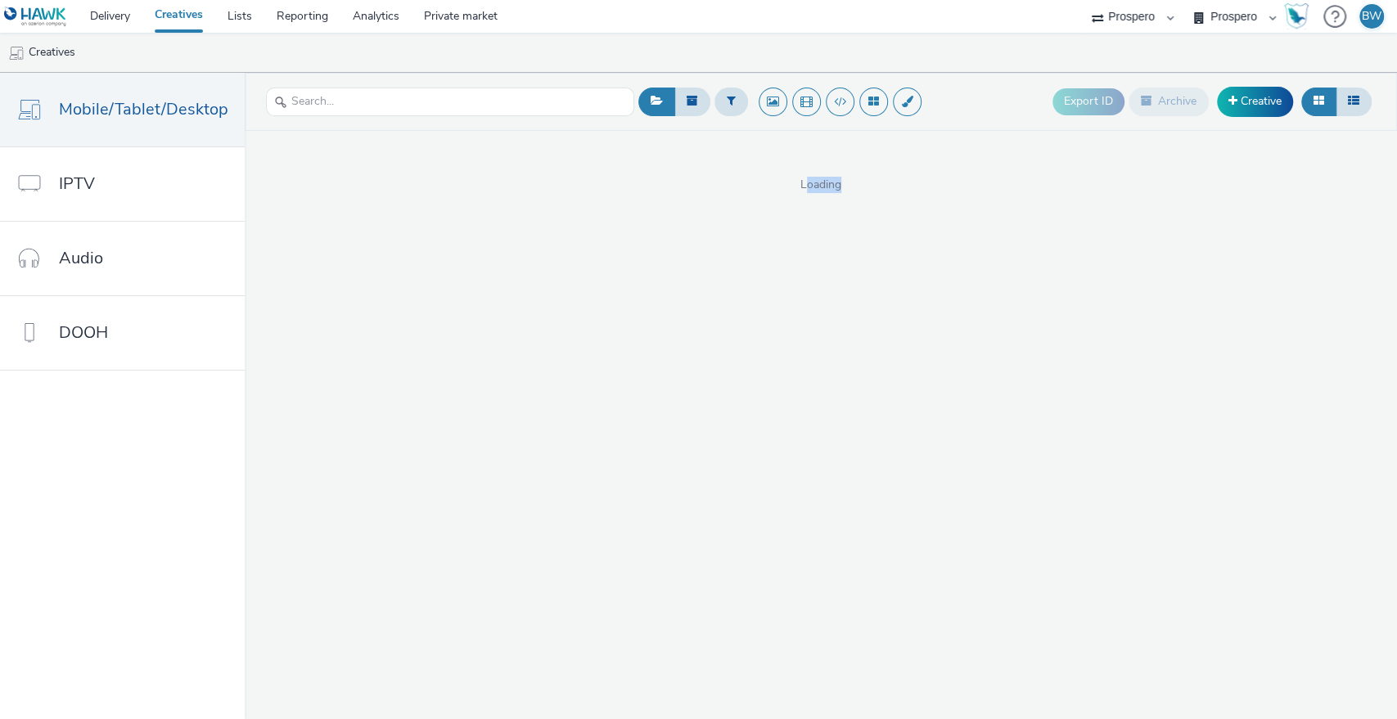
drag, startPoint x: 842, startPoint y: 179, endPoint x: 857, endPoint y: 179, distance: 14.7
click at [857, 179] on span "Loading" at bounding box center [821, 185] width 1152 height 16
click at [806, 180] on span "Loading" at bounding box center [821, 185] width 1152 height 16
click at [800, 179] on span "Loading" at bounding box center [821, 185] width 1152 height 16
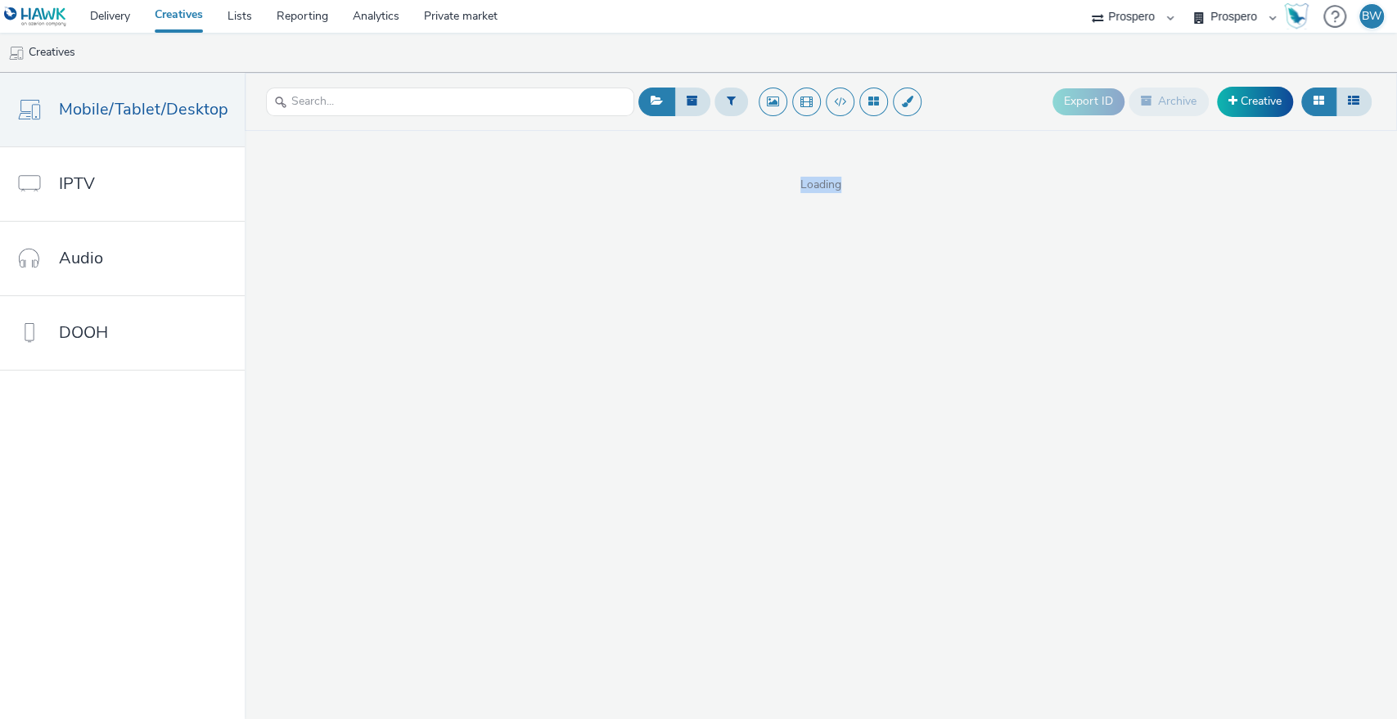
click at [800, 179] on span "Loading" at bounding box center [821, 185] width 1152 height 16
click at [814, 177] on span "Loading" at bounding box center [821, 185] width 1152 height 16
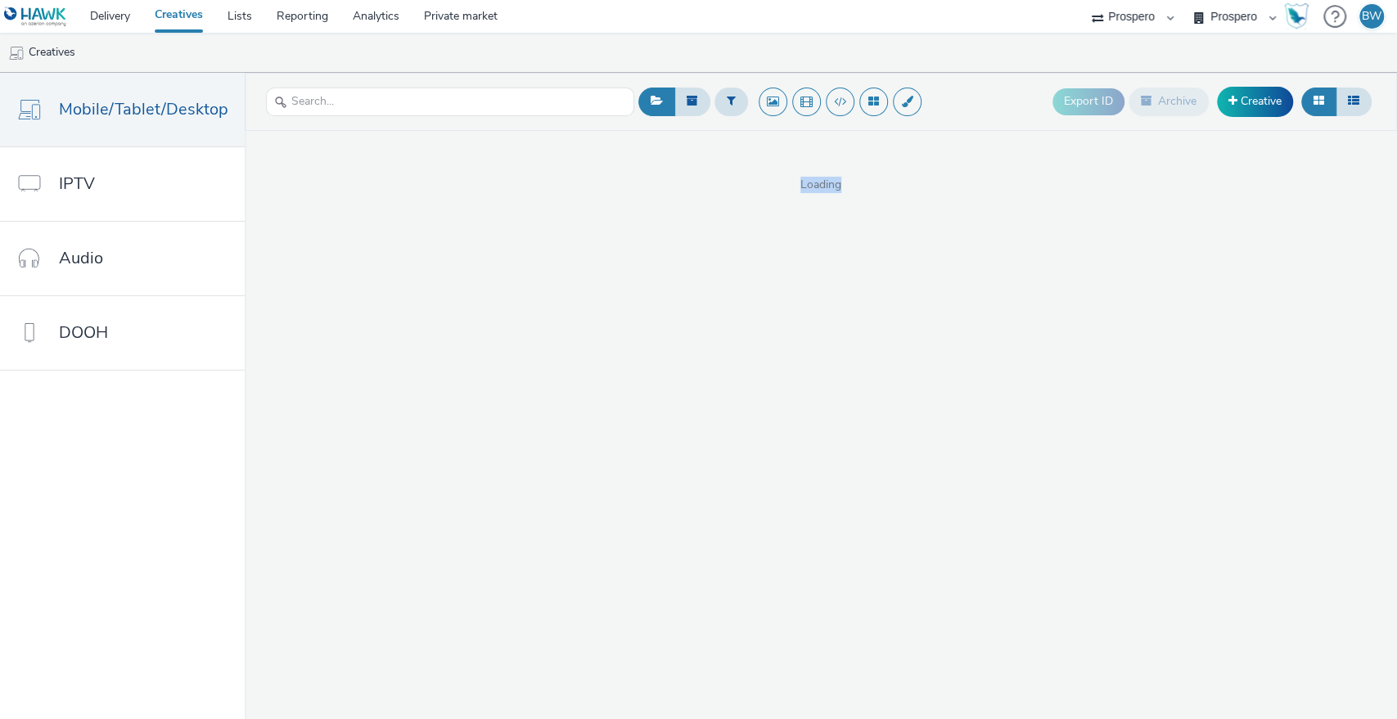
click at [831, 179] on span "Loading" at bounding box center [821, 185] width 1152 height 16
click at [148, 7] on link "Creatives" at bounding box center [178, 16] width 73 height 33
click at [119, 16] on link "Delivery" at bounding box center [110, 16] width 65 height 33
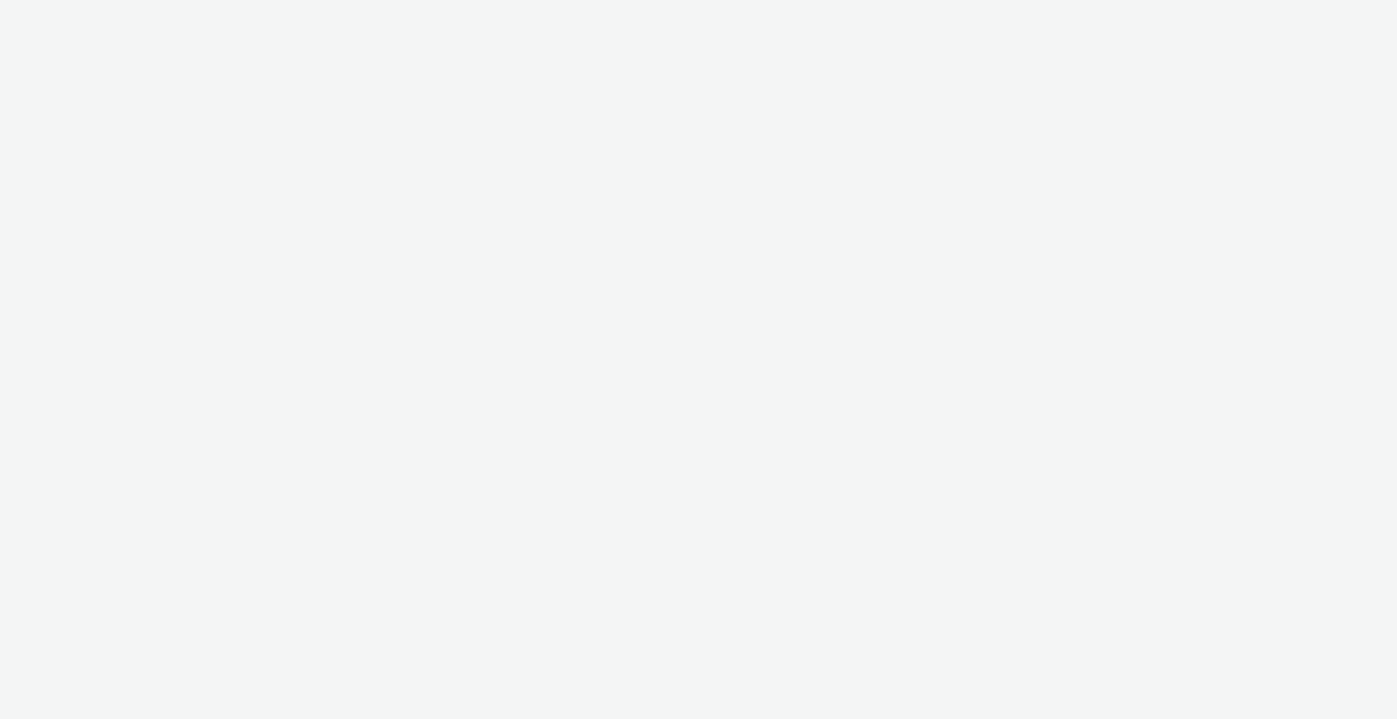
select select "b1b940d3-d05b-48b5-821e-f328c33b988b"
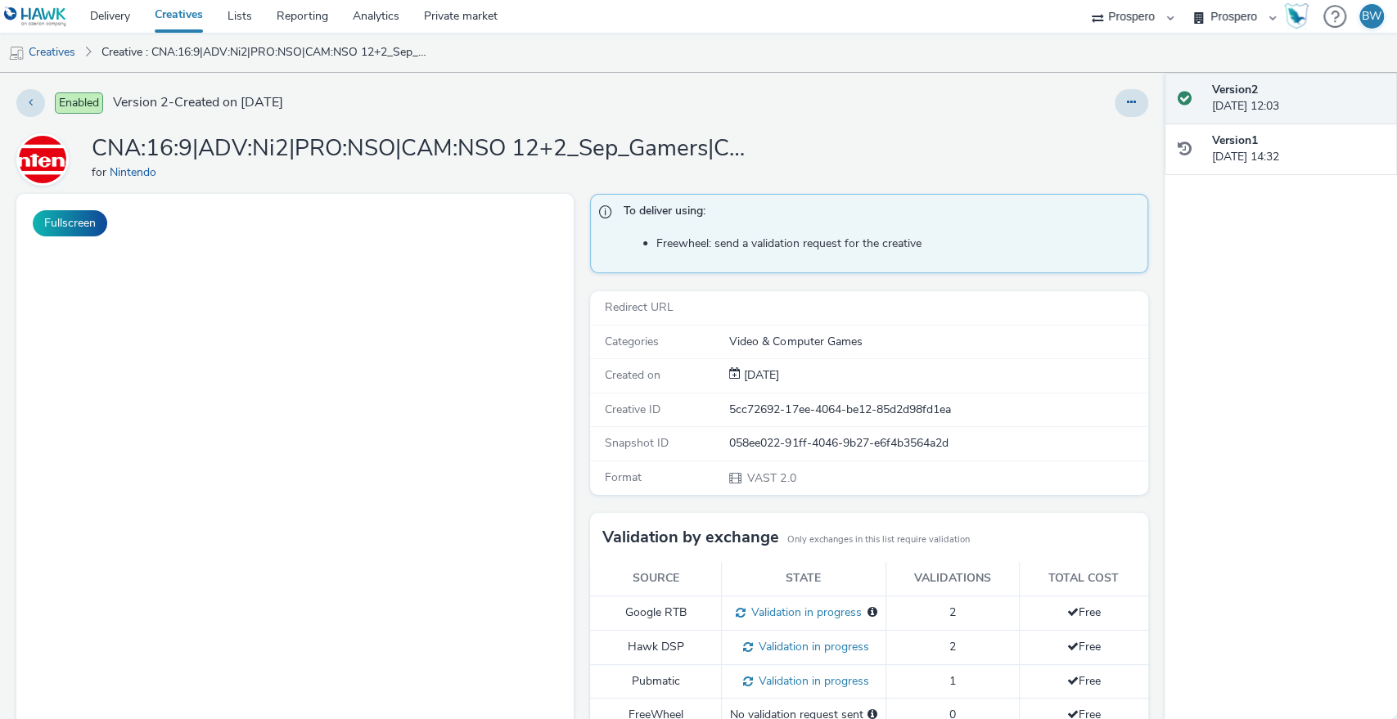
scroll to position [319, 0]
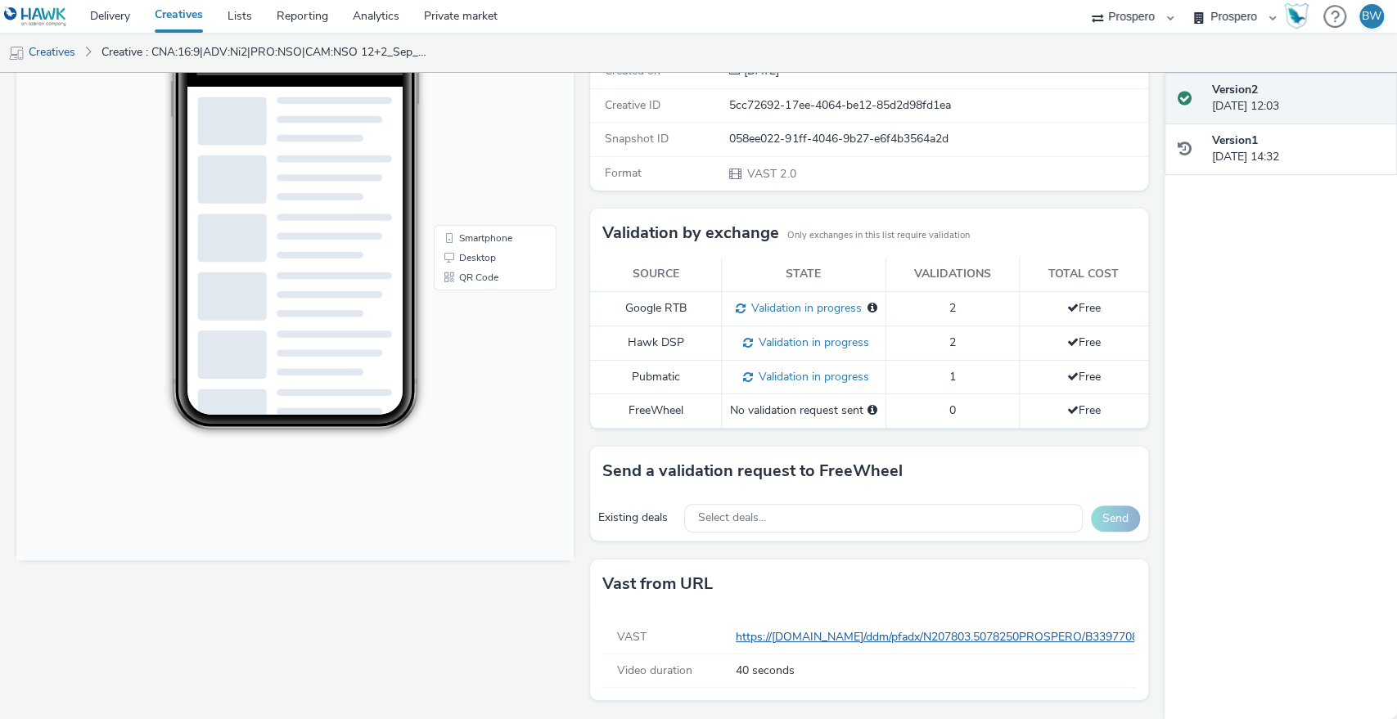
click at [789, 640] on link "https://[DOMAIN_NAME]/ddm/pfadx/N207803.5078250PROSPERO/B33977083.428565688;sz=…" at bounding box center [1364, 637] width 1257 height 16
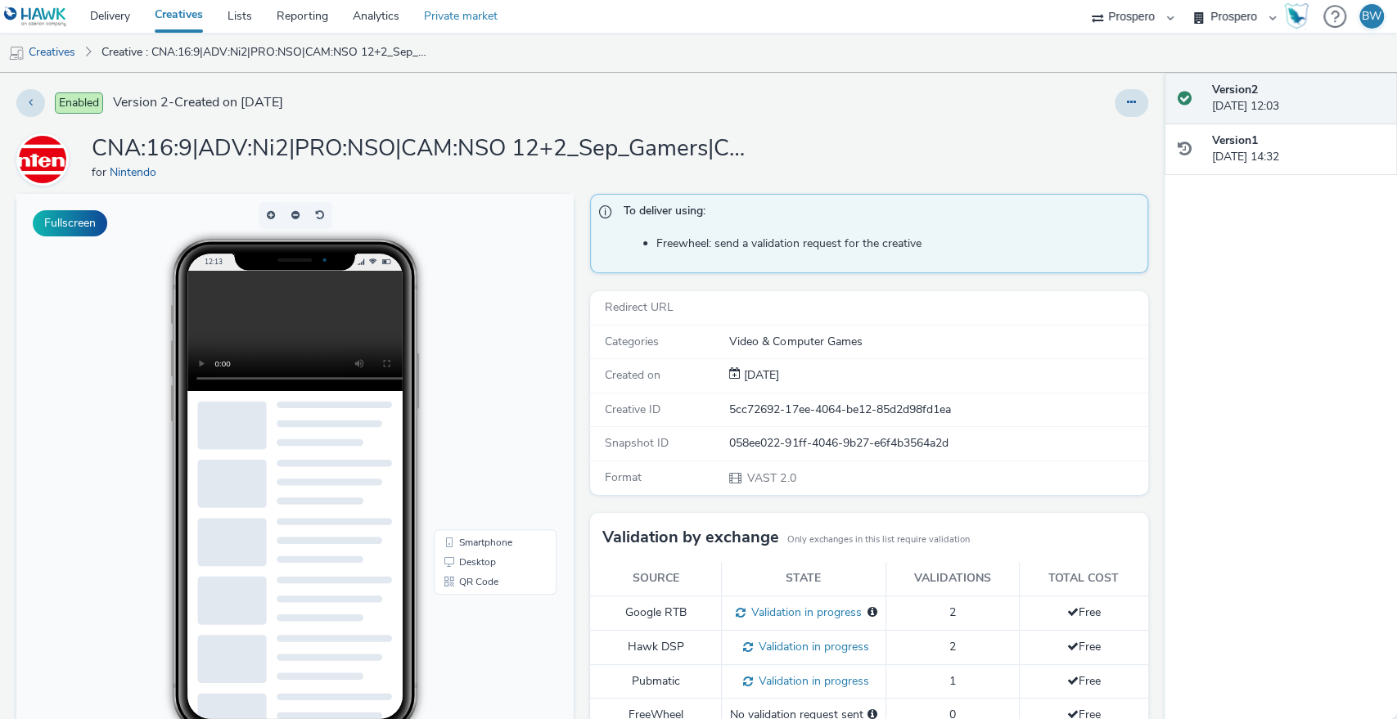
click at [476, 12] on link "Private market" at bounding box center [461, 16] width 98 height 33
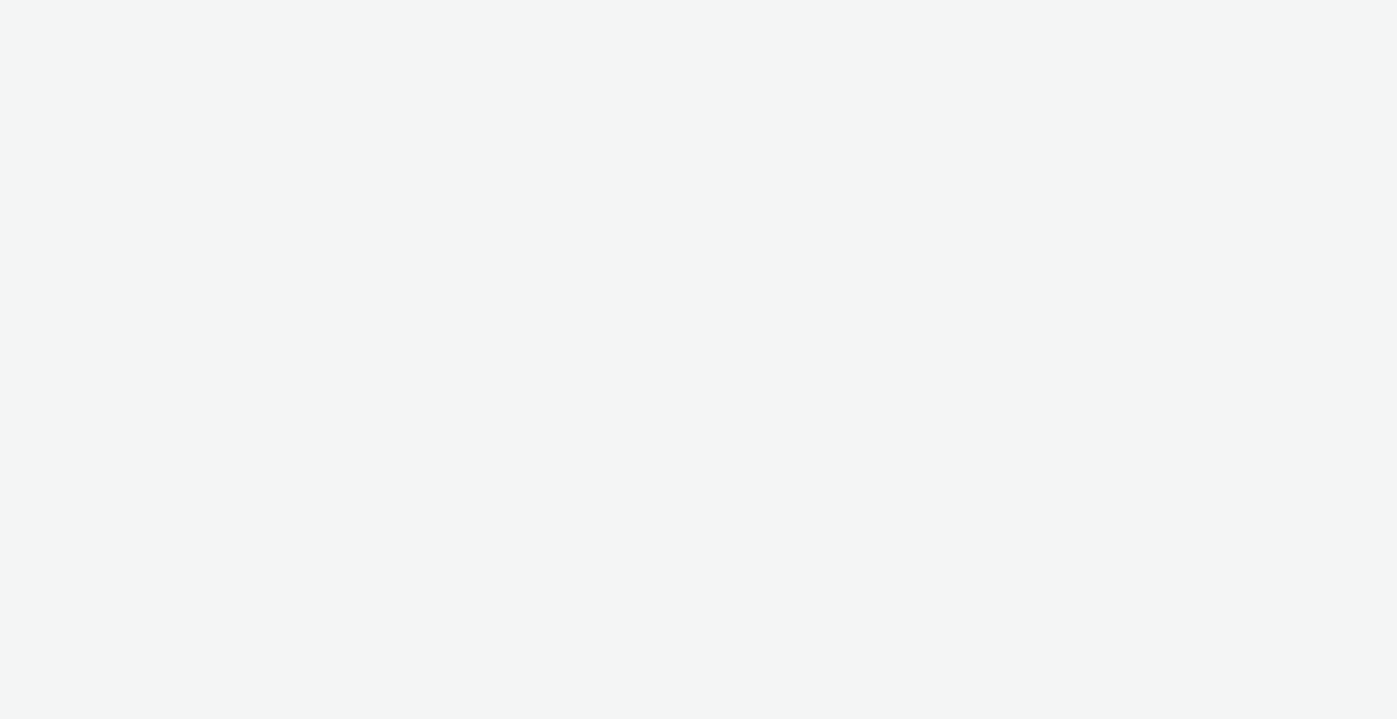
select select "b1b940d3-d05b-48b5-821e-f328c33b988b"
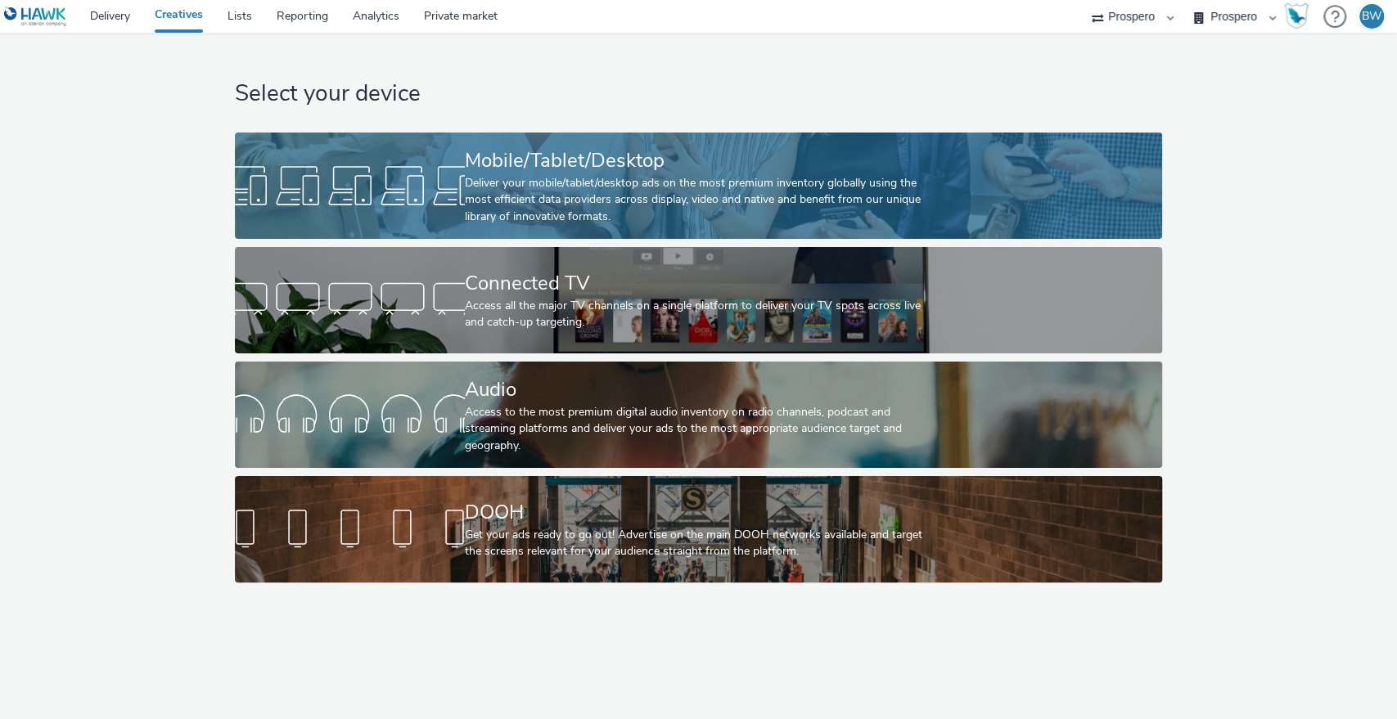
click at [530, 196] on div "Deliver your mobile/tablet/desktop ads on the most premium inventory globally u…" at bounding box center [695, 200] width 461 height 50
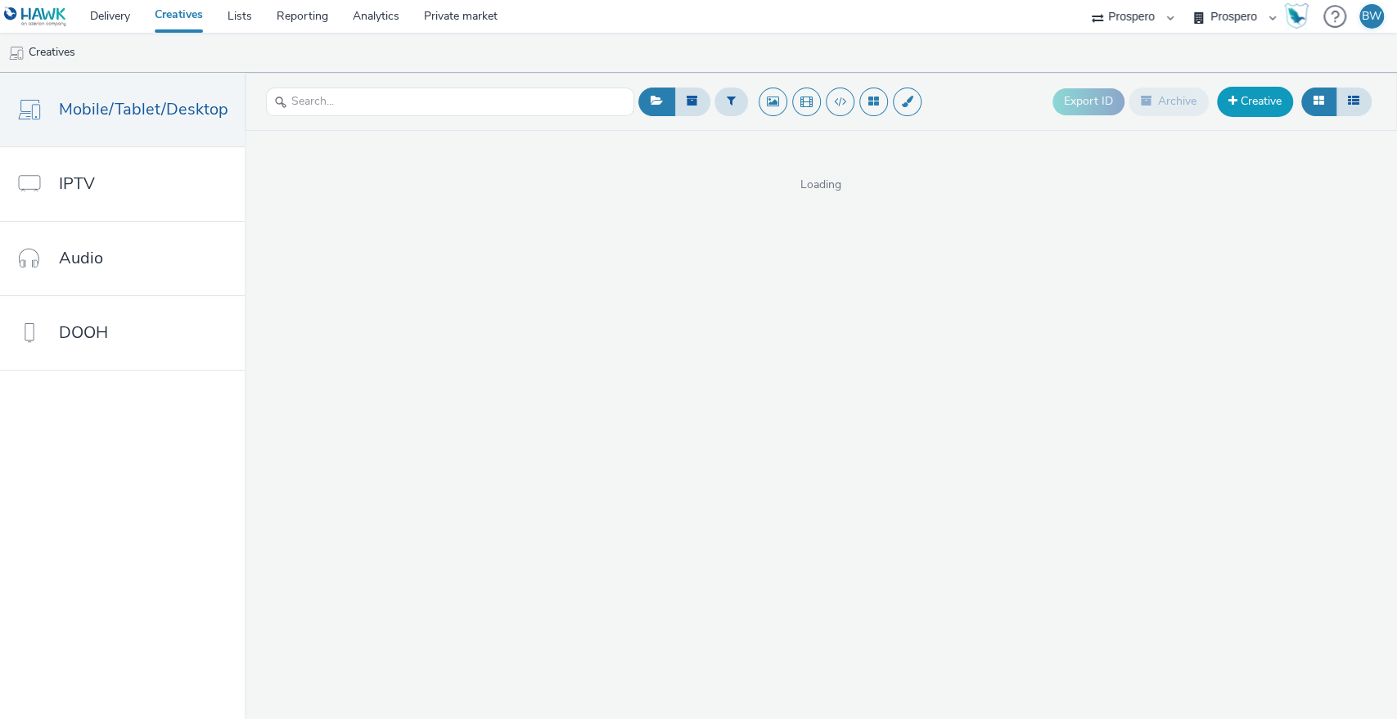
click at [1252, 100] on link "Creative" at bounding box center [1255, 101] width 76 height 29
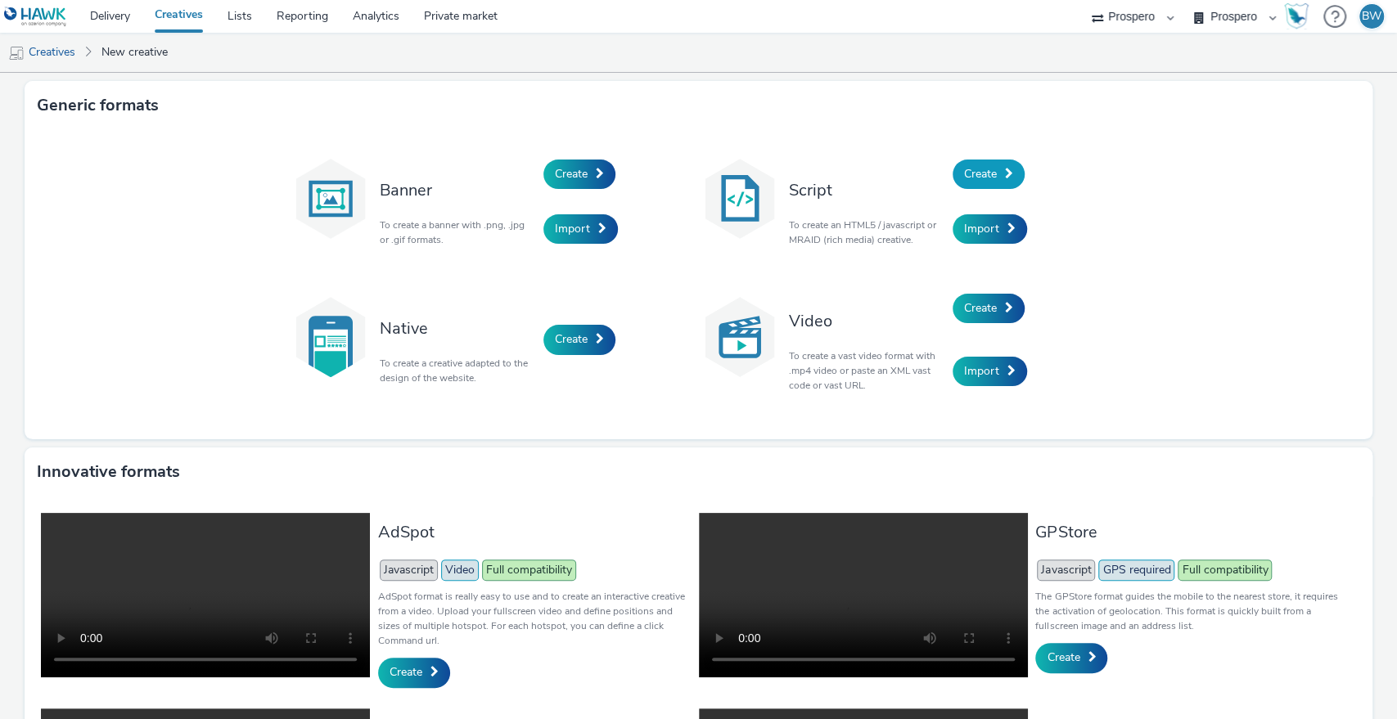
click at [986, 178] on span "Create" at bounding box center [980, 174] width 33 height 16
click at [969, 317] on link "Create" at bounding box center [988, 308] width 72 height 29
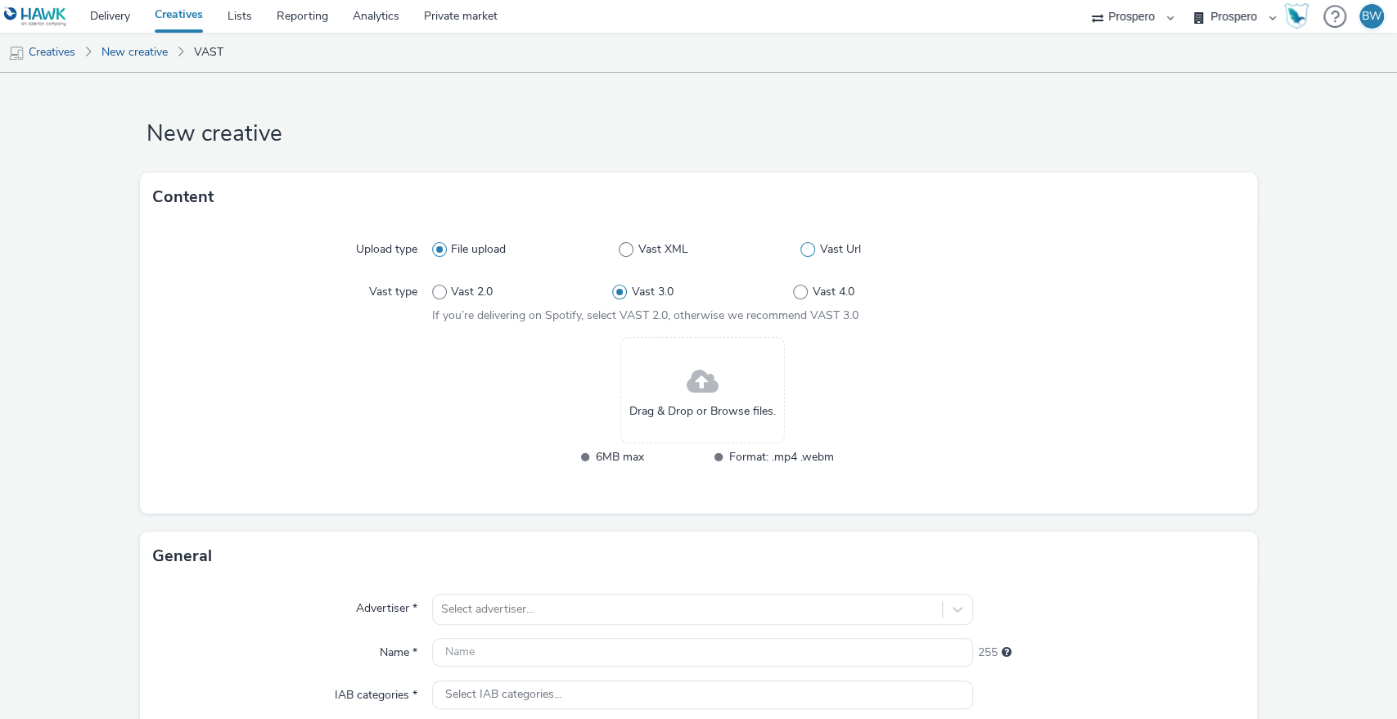
click at [808, 254] on label "Vast Url" at bounding box center [886, 249] width 173 height 16
click at [808, 254] on input "Vast Url" at bounding box center [805, 250] width 11 height 11
radio input "false"
radio input "true"
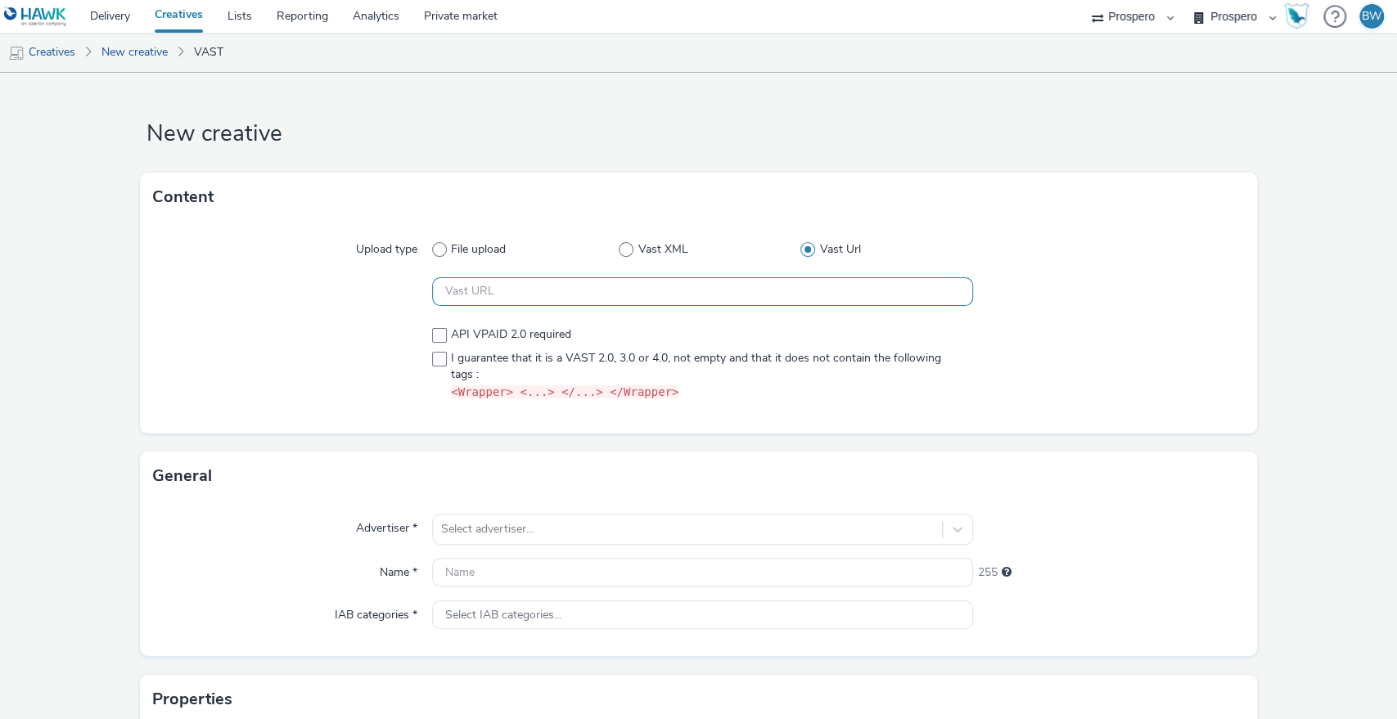
click at [557, 299] on input "text" at bounding box center [703, 291] width 542 height 29
paste input "<VAST xmlns:xsi="[URL][DOMAIN_NAME]" xsi:noNamespaceSchemaLocation="vast.xsd" v…"
type input "<VAST xmlns:xsi="[URL][DOMAIN_NAME]" xsi:noNamespaceSchemaLocation="vast.xsd" v…"
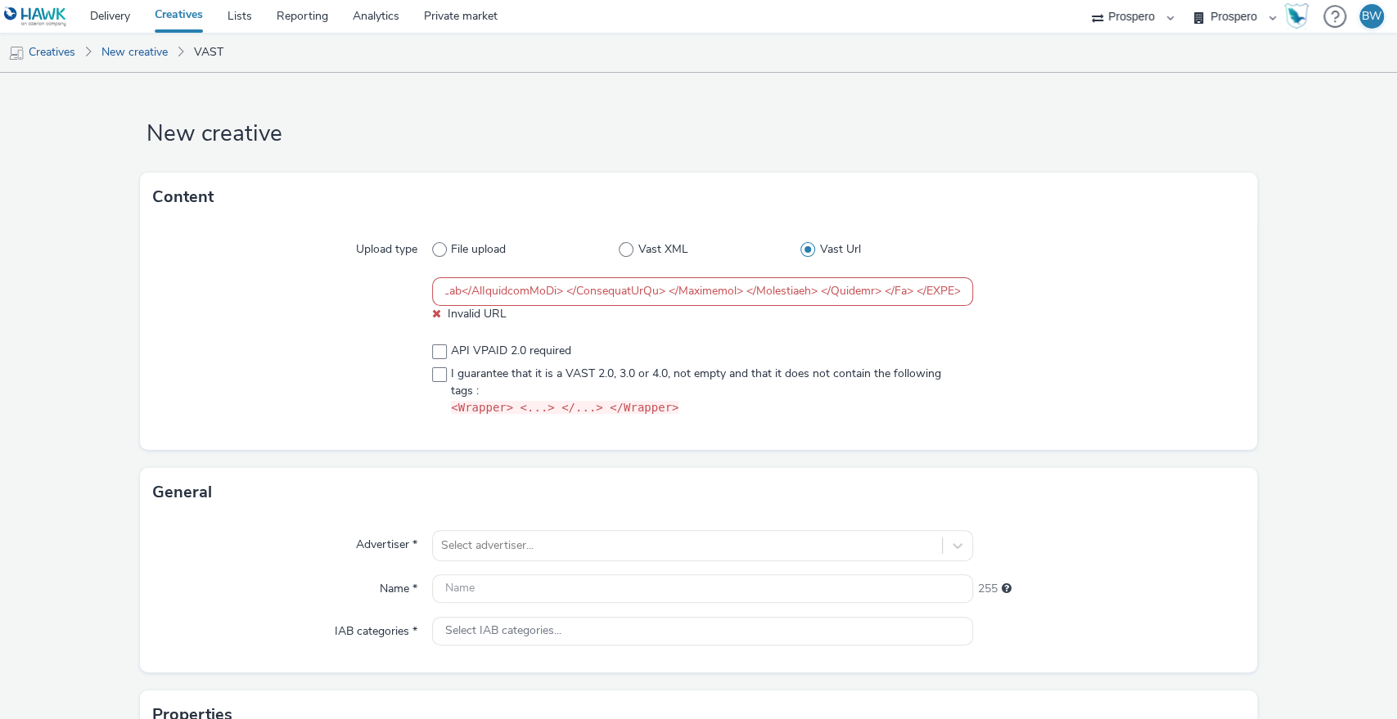
click at [432, 362] on div "API VPAID 2.0 required I guarantee that it is a VAST 2.0, 3.0 or 4.0, not empty…" at bounding box center [703, 380] width 542 height 74
click at [436, 371] on span at bounding box center [439, 374] width 15 height 15
checkbox input "true"
click at [552, 290] on input "text" at bounding box center [703, 291] width 542 height 29
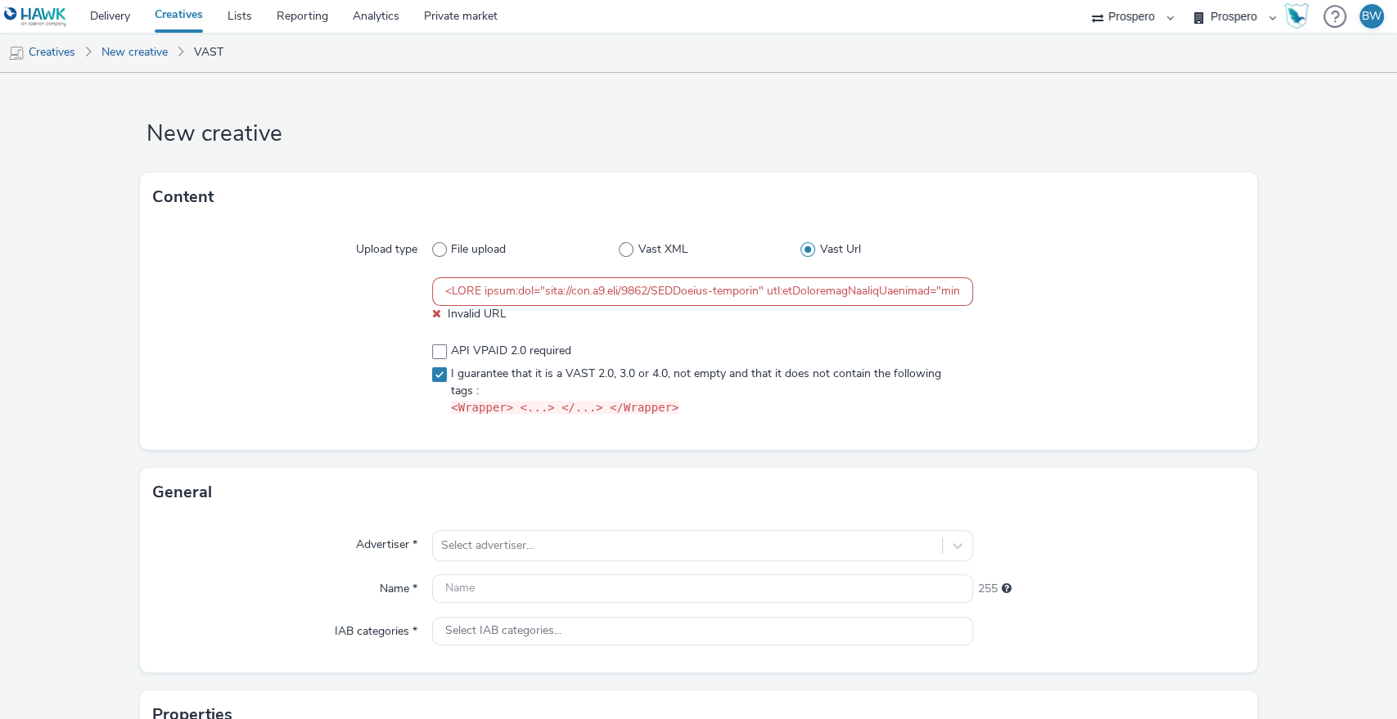
click at [552, 290] on input "text" at bounding box center [703, 291] width 542 height 29
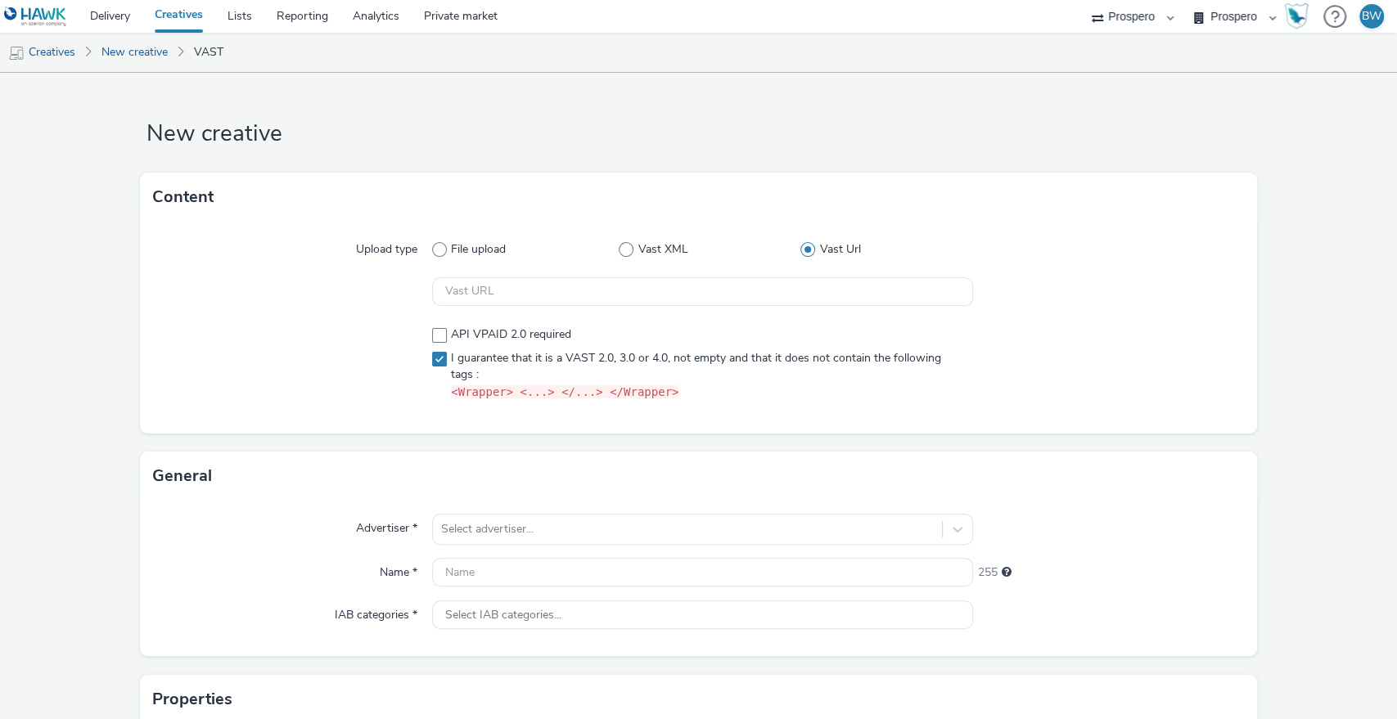
click at [198, 294] on div at bounding box center [292, 291] width 279 height 29
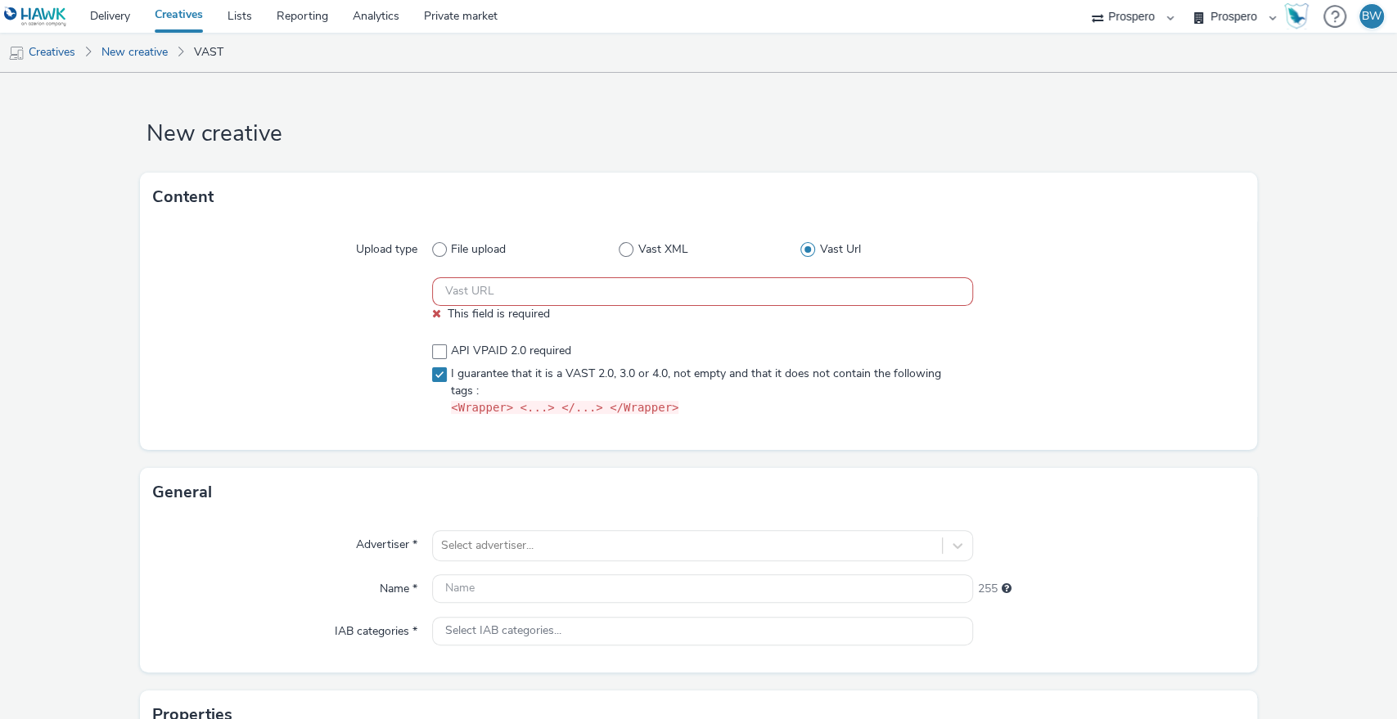
click at [111, 276] on form "New creative Content Upload type File upload Vast XML Vast Url This field is re…" at bounding box center [698, 500] width 1397 height 854
click at [758, 117] on form "New creative Content Upload type File upload Vast XML Vast Url This field is re…" at bounding box center [698, 500] width 1397 height 854
click at [13, 20] on img at bounding box center [35, 17] width 63 height 20
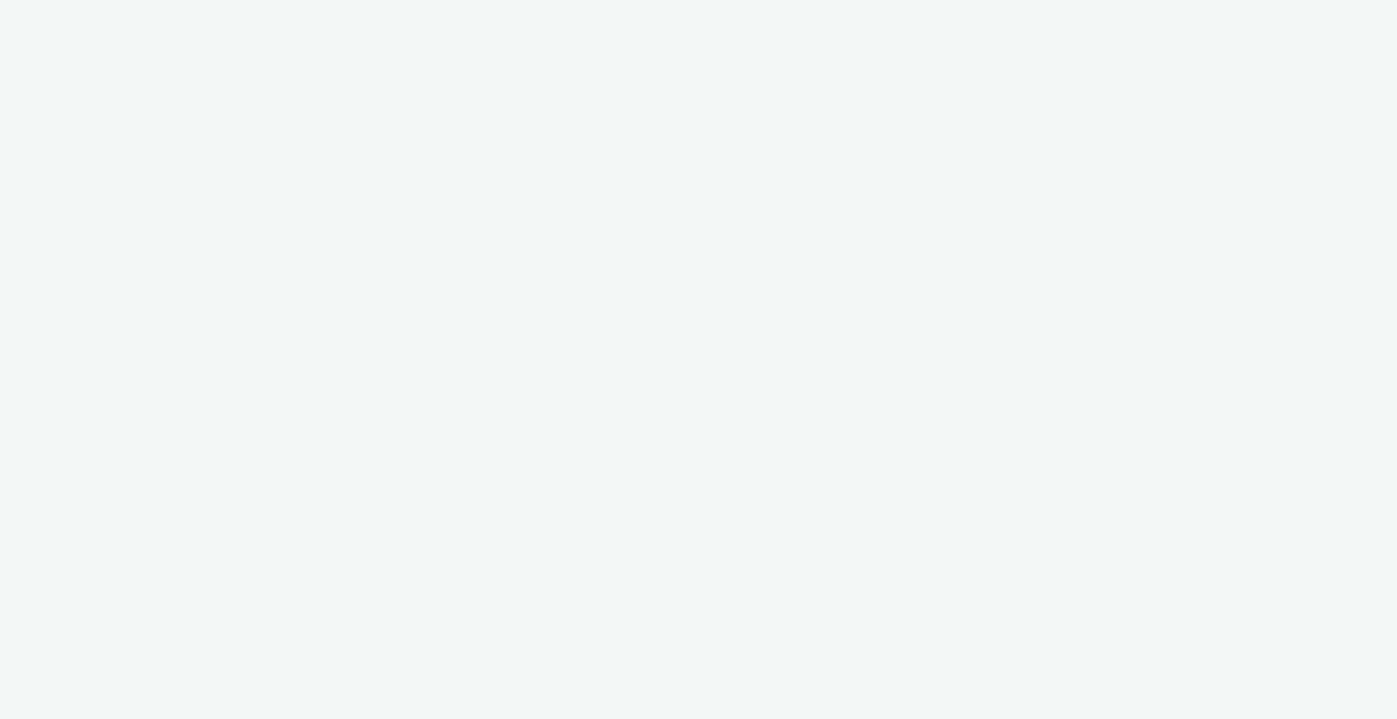
select select "b1b940d3-d05b-48b5-821e-f328c33b988b"
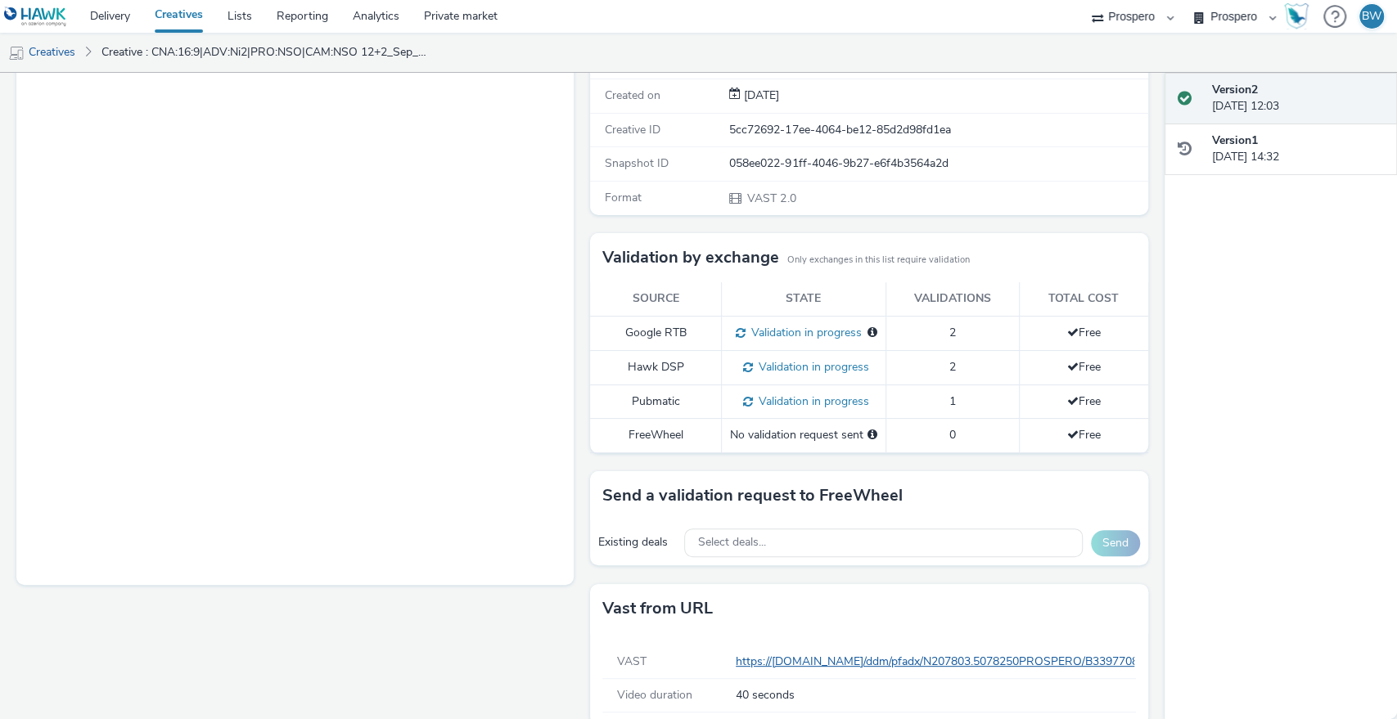
scroll to position [319, 0]
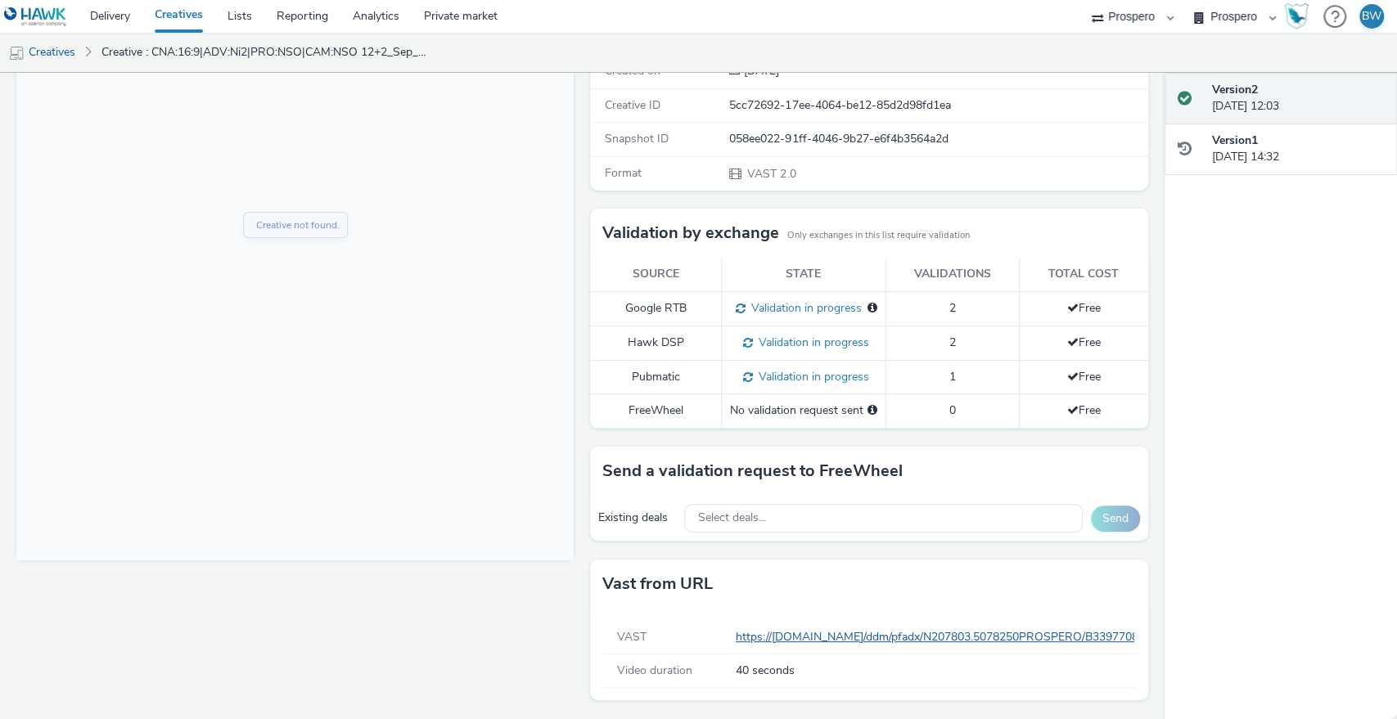
click at [812, 643] on link "https://[DOMAIN_NAME]/ddm/pfadx/N207803.5078250PROSPERO/B33977083.428565688;sz=…" at bounding box center [1364, 637] width 1257 height 16
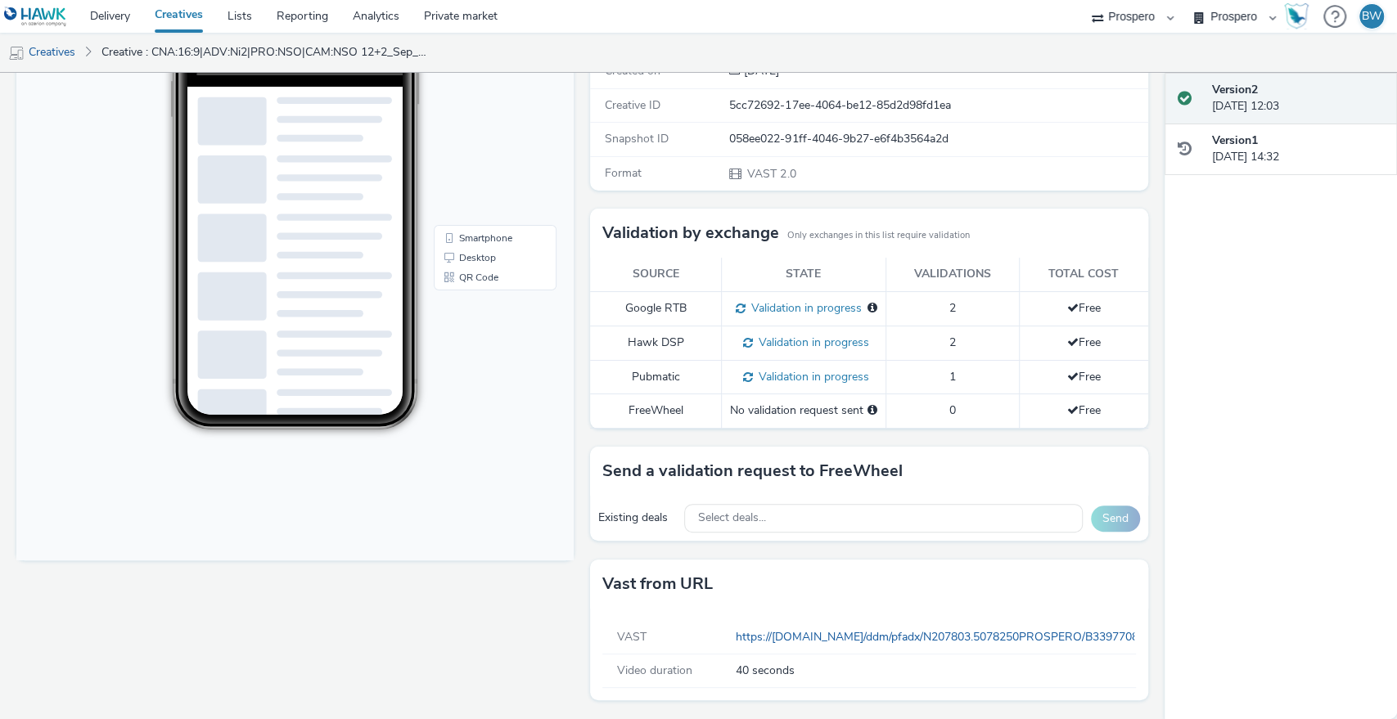
click at [499, 599] on div "Fullscreen" at bounding box center [298, 305] width 565 height 830
click at [582, 543] on div "To deliver using: Freewheel: send a validation request for the creative Redirec…" at bounding box center [864, 305] width 565 height 830
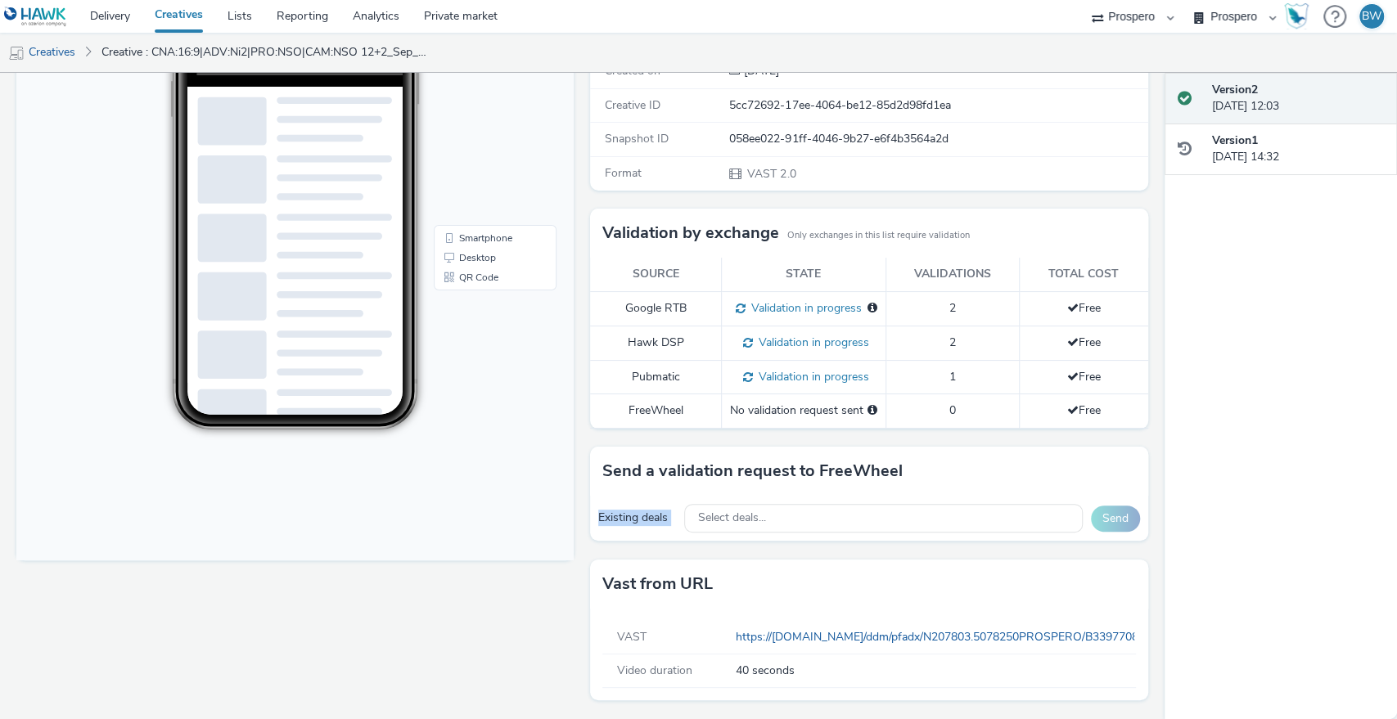
click at [582, 520] on div "To deliver using: Freewheel: send a validation request for the creative Redirec…" at bounding box center [864, 305] width 565 height 830
click at [681, 294] on td "Google RTB" at bounding box center [655, 308] width 131 height 34
click at [674, 294] on td "Google RTB" at bounding box center [655, 308] width 131 height 34
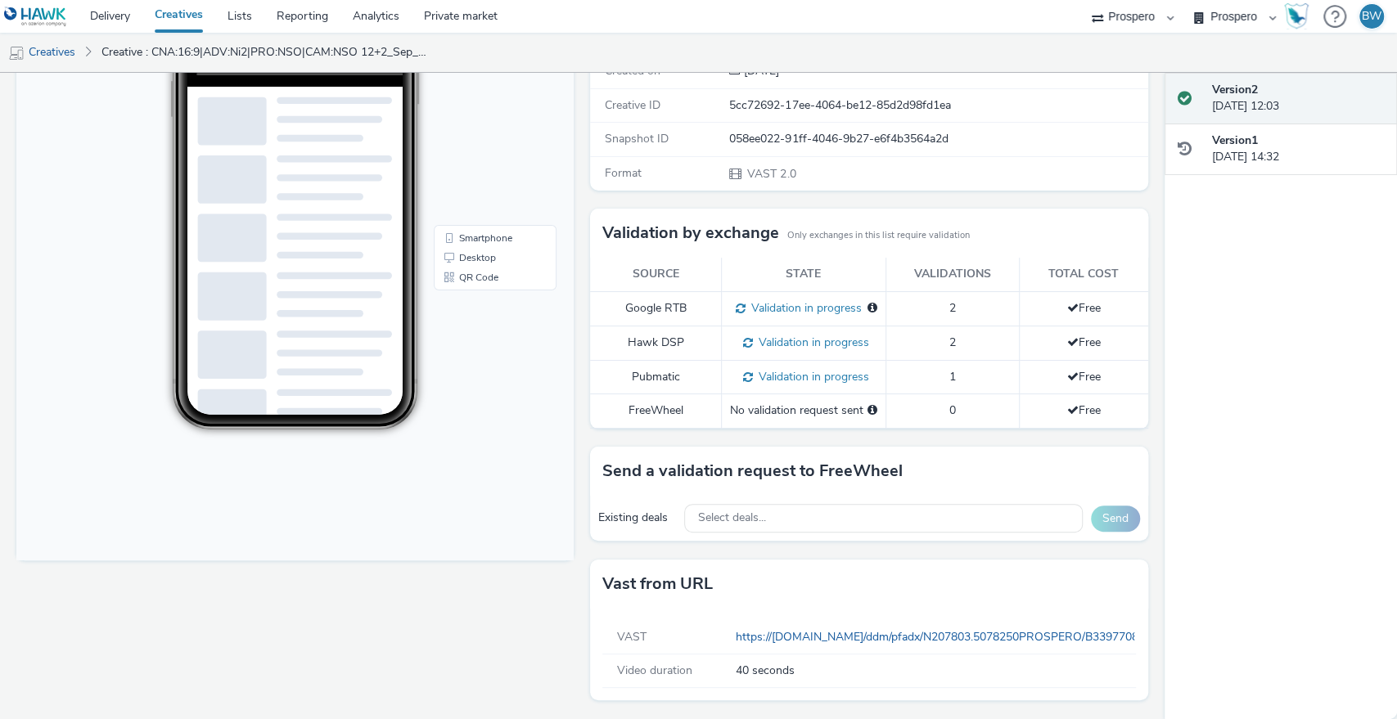
click at [574, 307] on div "Fullscreen" at bounding box center [298, 305] width 565 height 830
click at [817, 638] on link "https://[DOMAIN_NAME]/ddm/pfadx/N207803.5078250PROSPERO/B33977083.428565688;sz=…" at bounding box center [1364, 637] width 1257 height 16
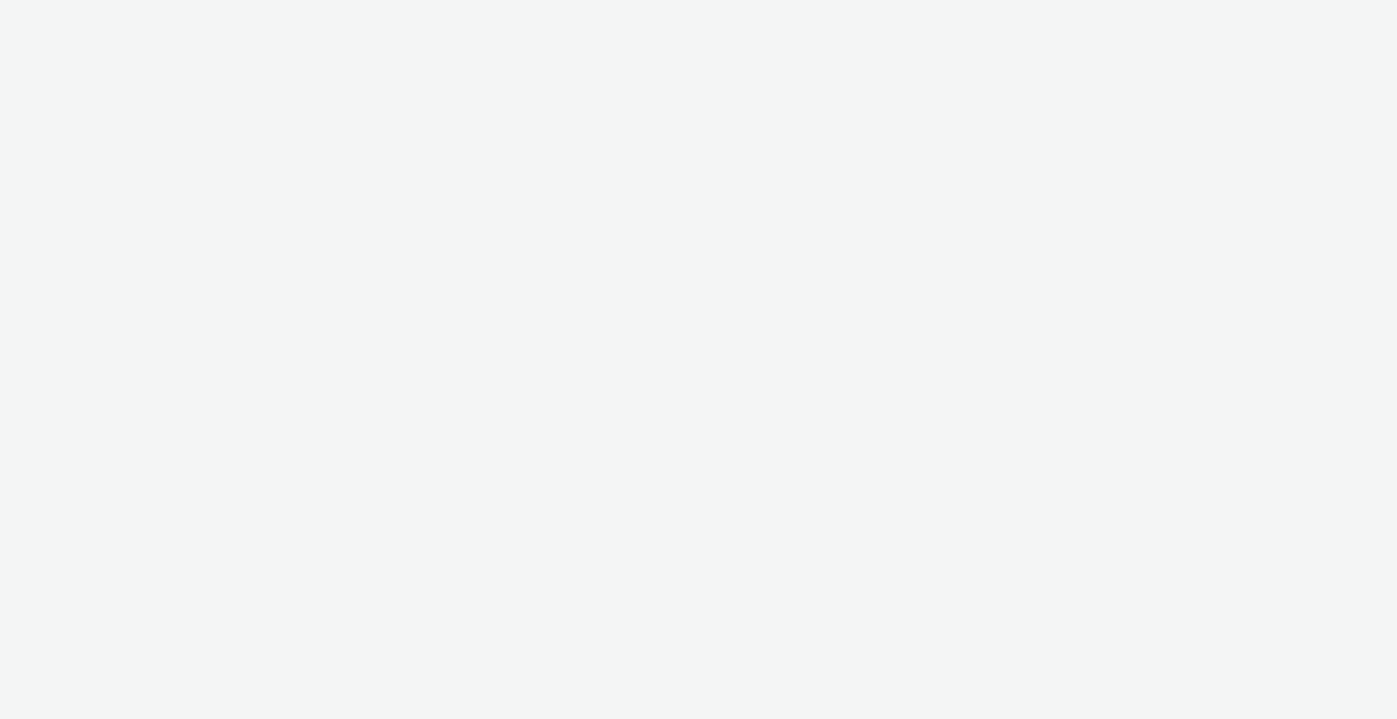
select select "b1b940d3-d05b-48b5-821e-f328c33b988b"
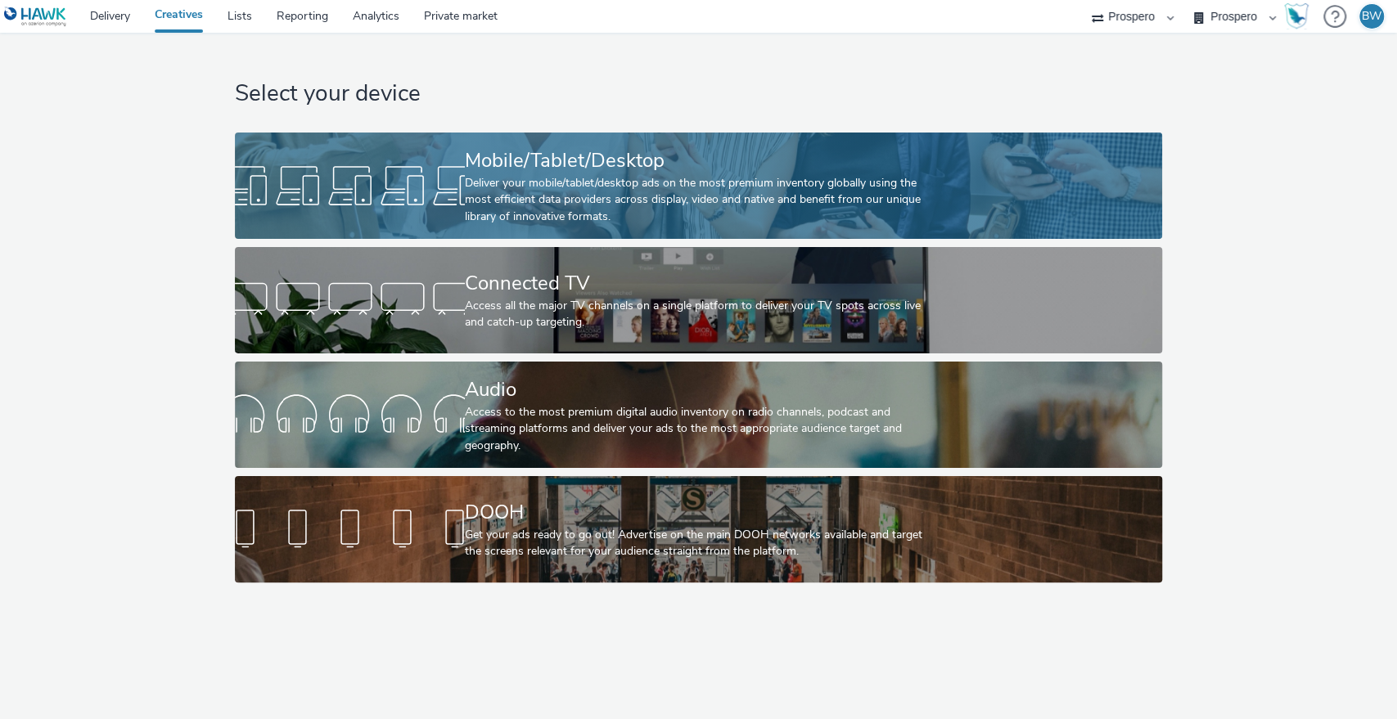
click at [509, 168] on div "Mobile/Tablet/Desktop" at bounding box center [695, 160] width 461 height 29
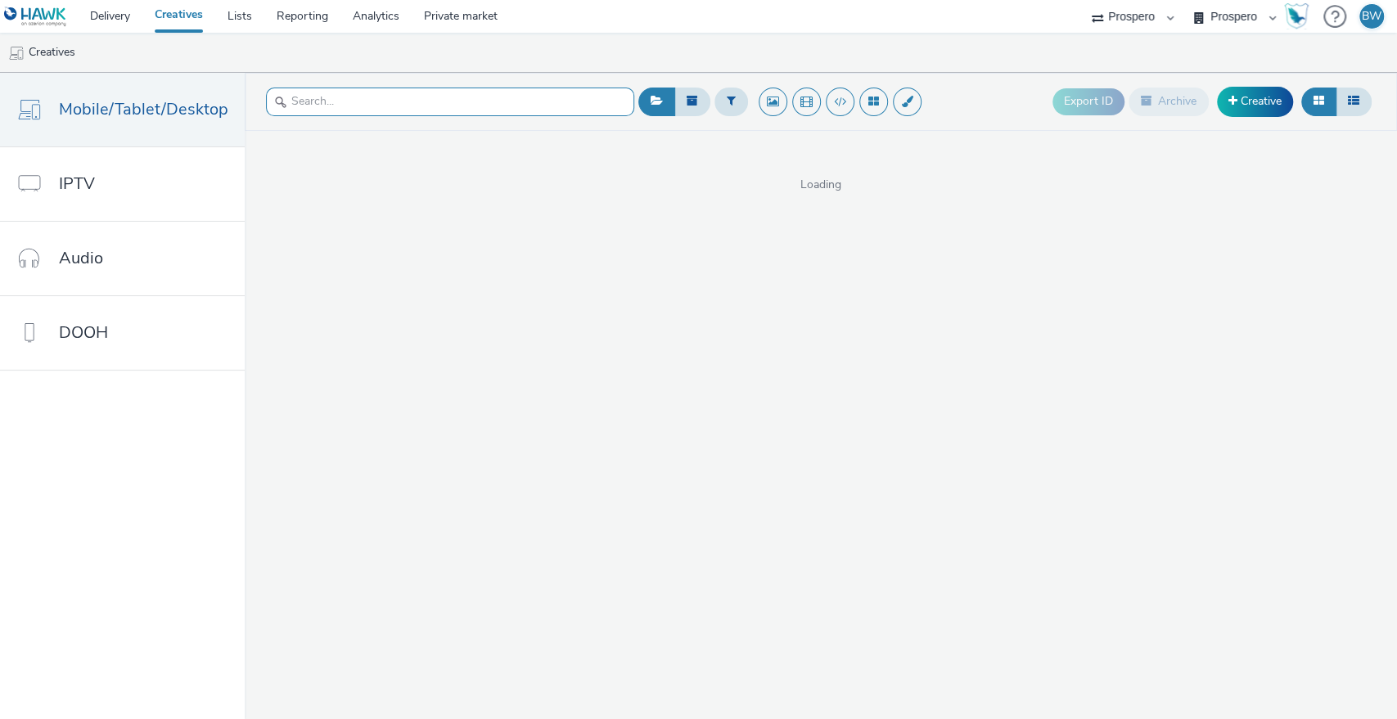
click at [399, 102] on input "text" at bounding box center [450, 102] width 368 height 29
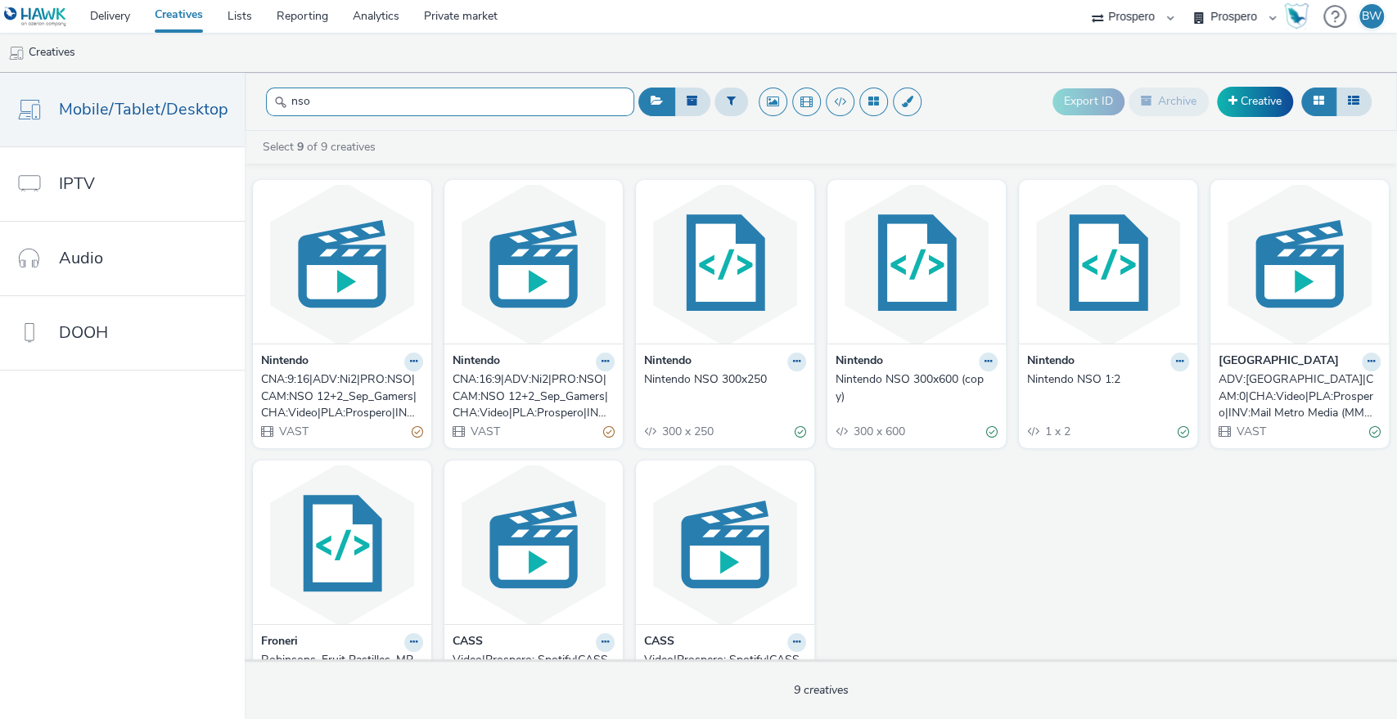
type input "nso"
click at [507, 398] on div "CNA:16:9|ADV:Ni2|PRO:NSO|CAM:NSO 12+2_Sep_Gamers|CHA:Video|PLA:Prospero|INV:Ogu…" at bounding box center [529, 396] width 155 height 50
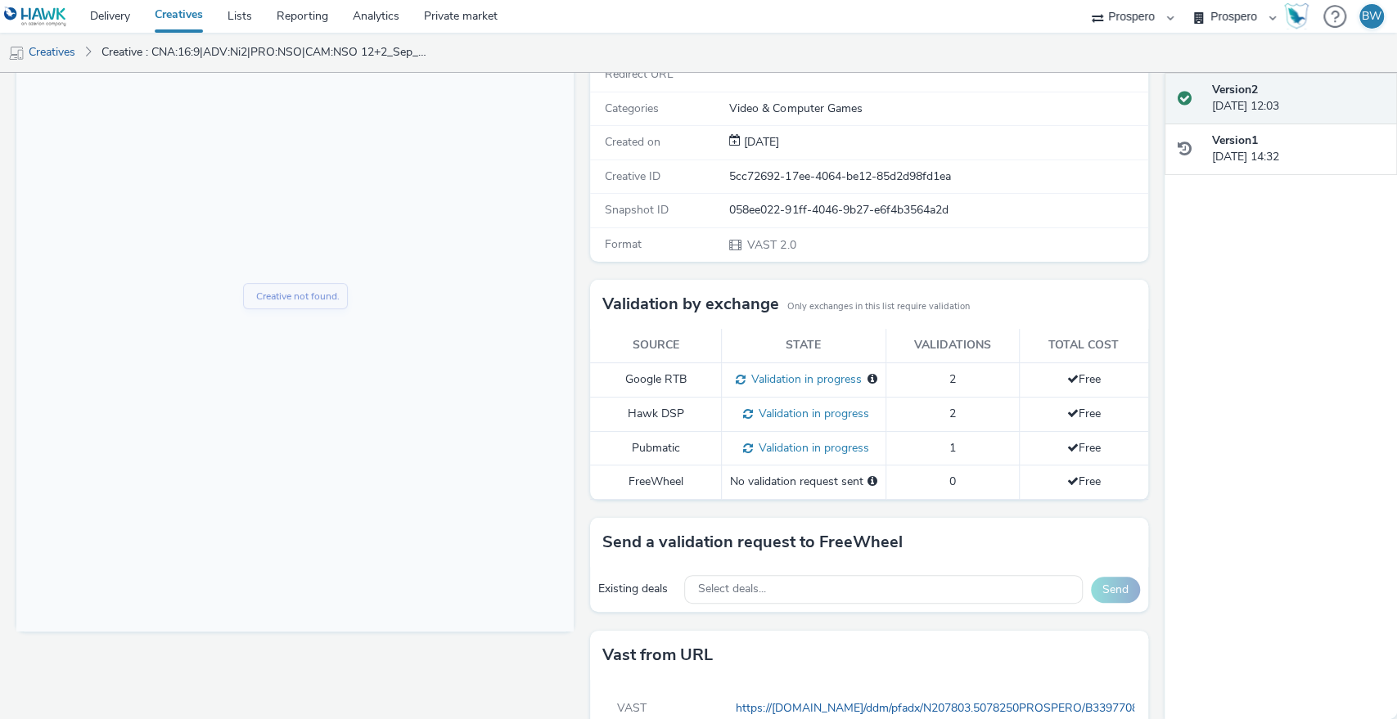
click at [574, 372] on div "Fullscreen" at bounding box center [298, 376] width 565 height 830
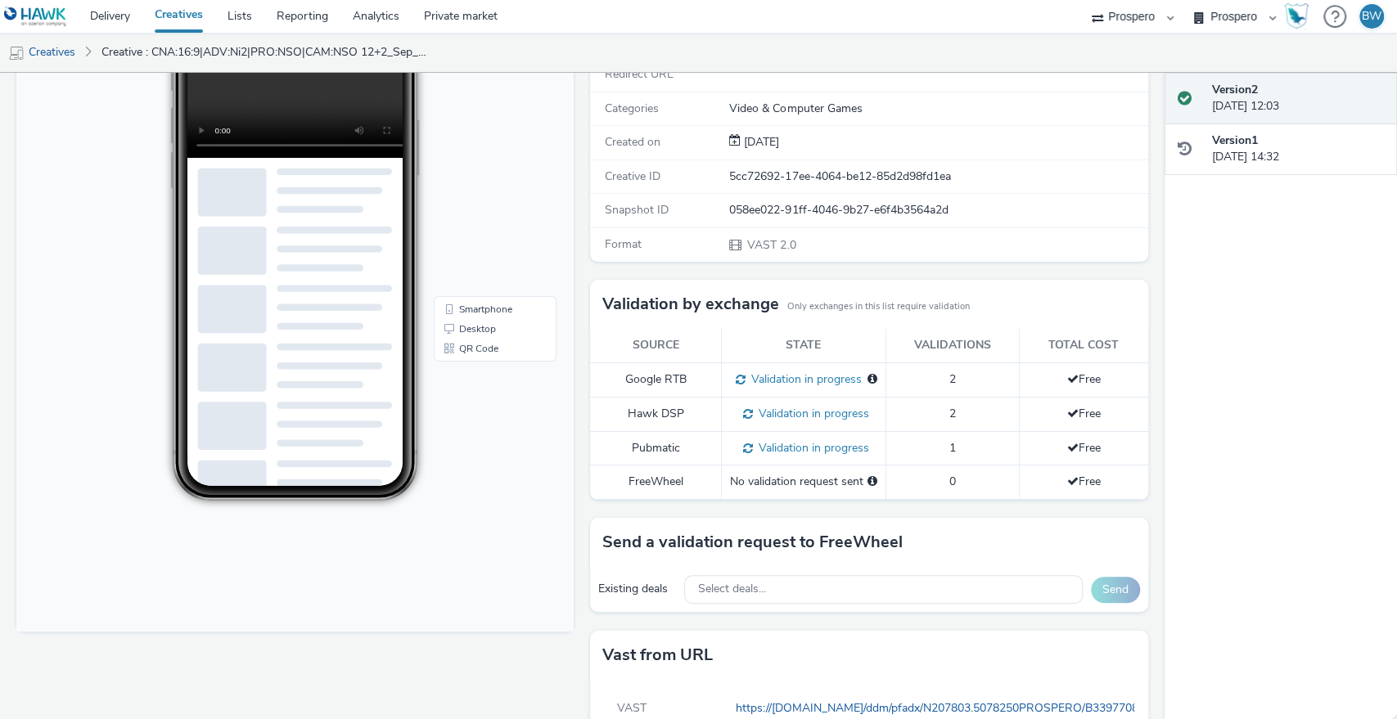
click at [820, 456] on span "Validation in progress" at bounding box center [811, 448] width 116 height 16
click at [574, 437] on div "Fullscreen" at bounding box center [298, 376] width 565 height 830
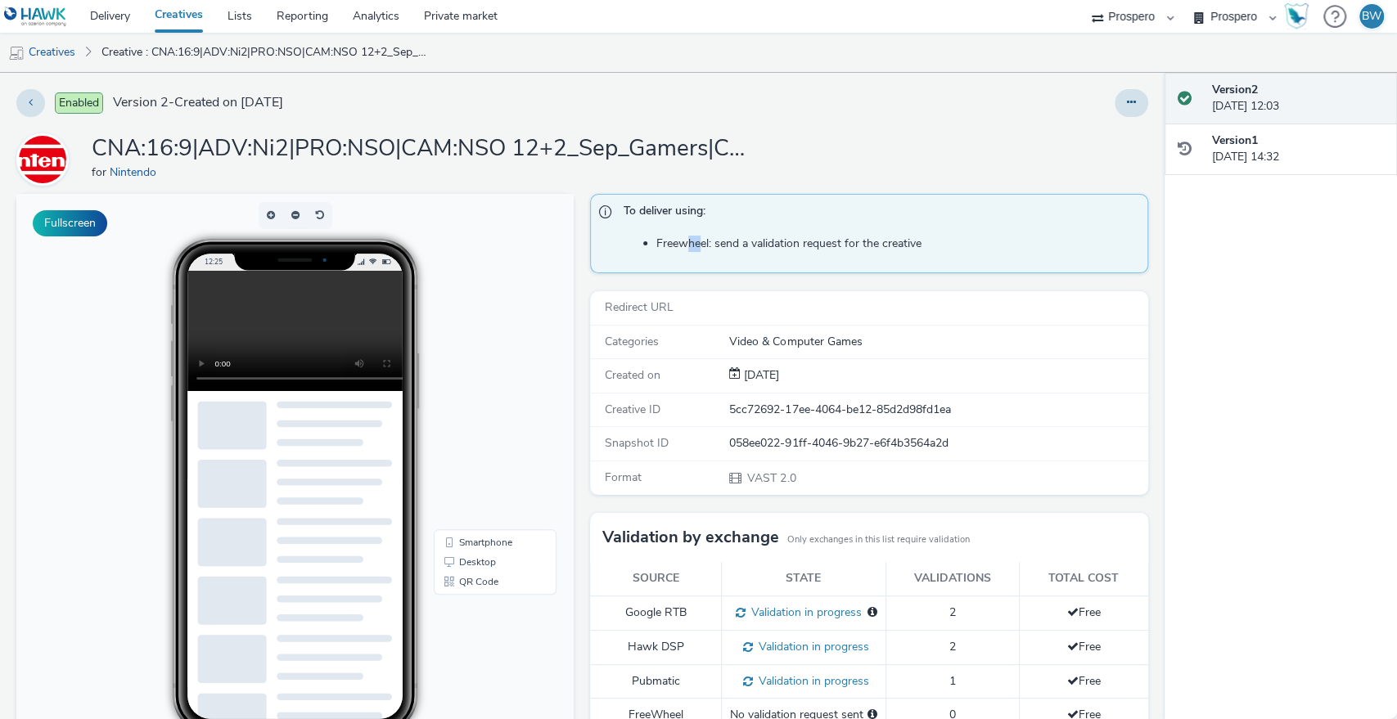
drag, startPoint x: 684, startPoint y: 243, endPoint x: 723, endPoint y: 241, distance: 39.3
click at [699, 241] on li "Freewheel: send a validation request for the creative" at bounding box center [897, 244] width 482 height 16
click at [723, 241] on li "Freewheel: send a validation request for the creative" at bounding box center [897, 244] width 482 height 16
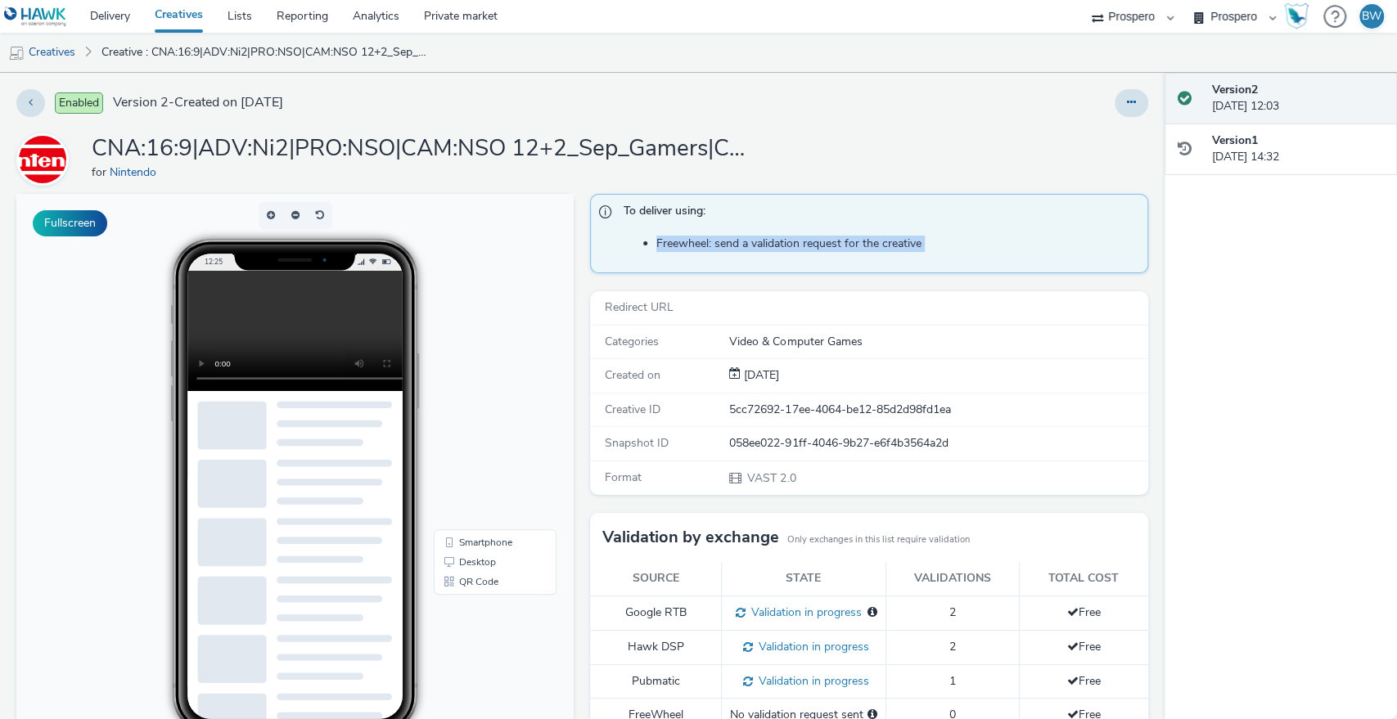
click at [723, 241] on li "Freewheel: send a validation request for the creative" at bounding box center [897, 244] width 482 height 16
click at [628, 149] on h1 "CNA:16:9|ADV:Ni2|PRO:NSO|CAM:NSO 12+2_Sep_Gamers|CHA:Video|PLA:Prospero|INV:Ogu…" at bounding box center [419, 148] width 655 height 31
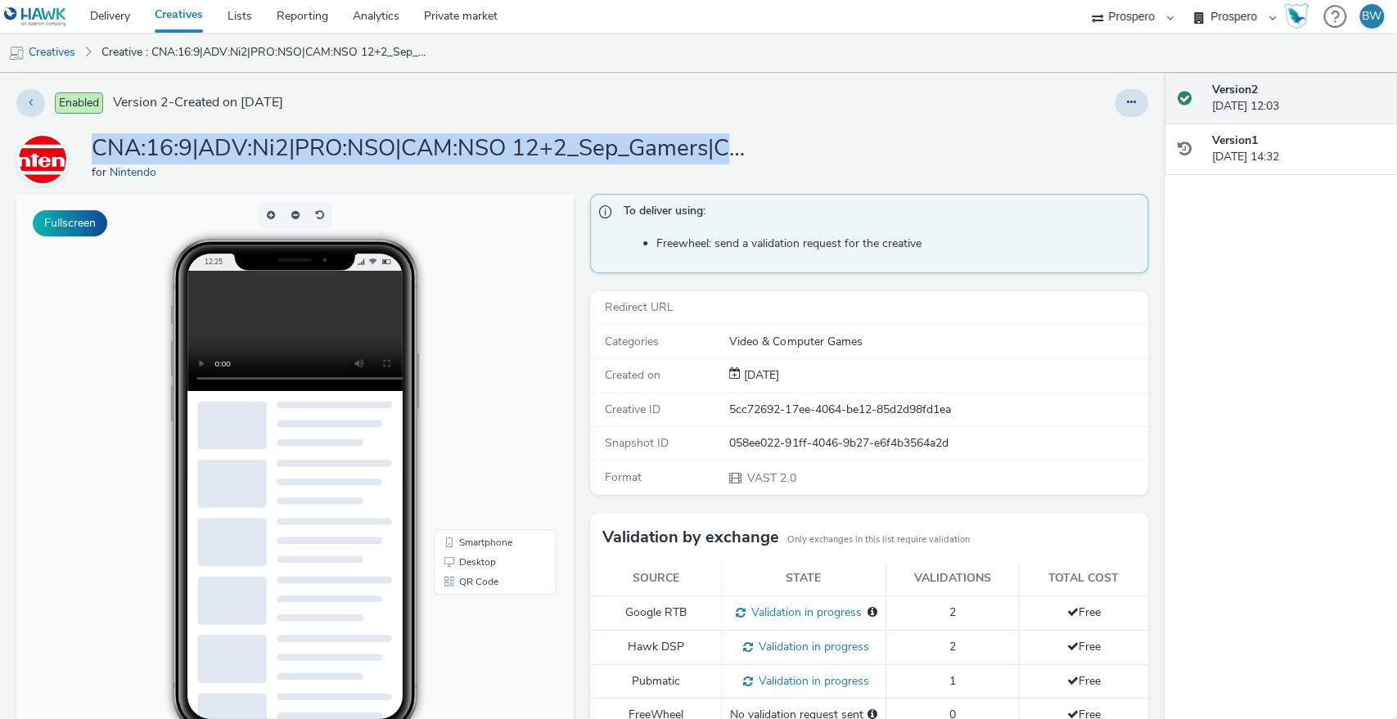
click at [628, 149] on h1 "CNA:16:9|ADV:Ni2|PRO:NSO|CAM:NSO 12+2_Sep_Gamers|CHA:Video|PLA:Prospero|INV:Ogu…" at bounding box center [419, 148] width 655 height 31
click at [551, 129] on div "Enabled Version 2 - Created on 10 September 2025 CNA:16:9|ADV:Ni2|PRO:NSO|CAM:N…" at bounding box center [582, 396] width 1164 height 646
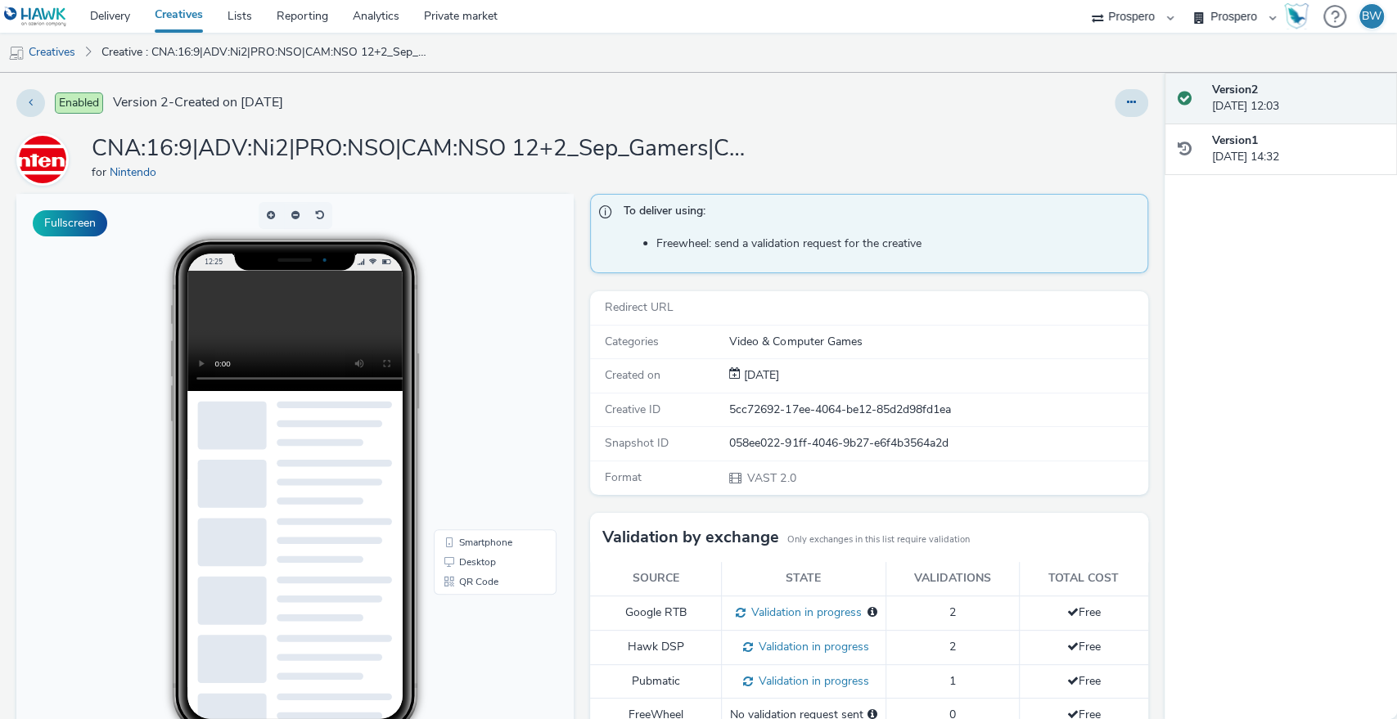
click at [551, 129] on div "Enabled Version 2 - Created on 10 September 2025 CNA:16:9|ADV:Ni2|PRO:NSO|CAM:N…" at bounding box center [582, 396] width 1164 height 646
click at [586, 142] on h1 "CNA:16:9|ADV:Ni2|PRO:NSO|CAM:NSO 12+2_Sep_Gamers|CHA:Video|PLA:Prospero|INV:Ogu…" at bounding box center [419, 148] width 655 height 31
click at [669, 144] on h1 "CNA:16:9|ADV:Ni2|PRO:NSO|CAM:NSO 12+2_Sep_Gamers|CHA:Video|PLA:Prospero|INV:Ogu…" at bounding box center [419, 148] width 655 height 31
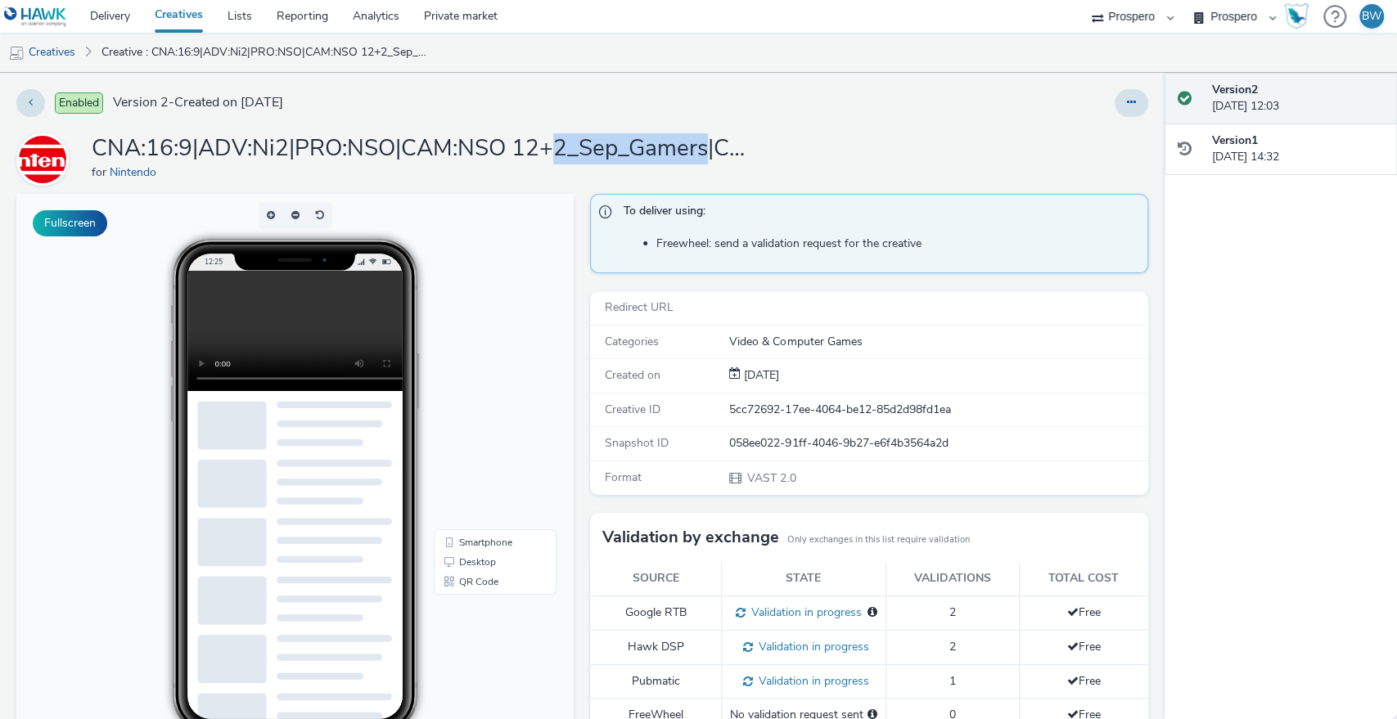
click at [664, 146] on h1 "CNA:16:9|ADV:Ni2|PRO:NSO|CAM:NSO 12+2_Sep_Gamers|CHA:Video|PLA:Prospero|INV:Ogu…" at bounding box center [419, 148] width 655 height 31
click at [619, 146] on h1 "CNA:16:9|ADV:Ni2|PRO:NSO|CAM:NSO 12+2_Sep_Gamers|CHA:Video|PLA:Prospero|INV:Ogu…" at bounding box center [419, 148] width 655 height 31
click at [576, 180] on div "for Nintendo" at bounding box center [419, 172] width 655 height 16
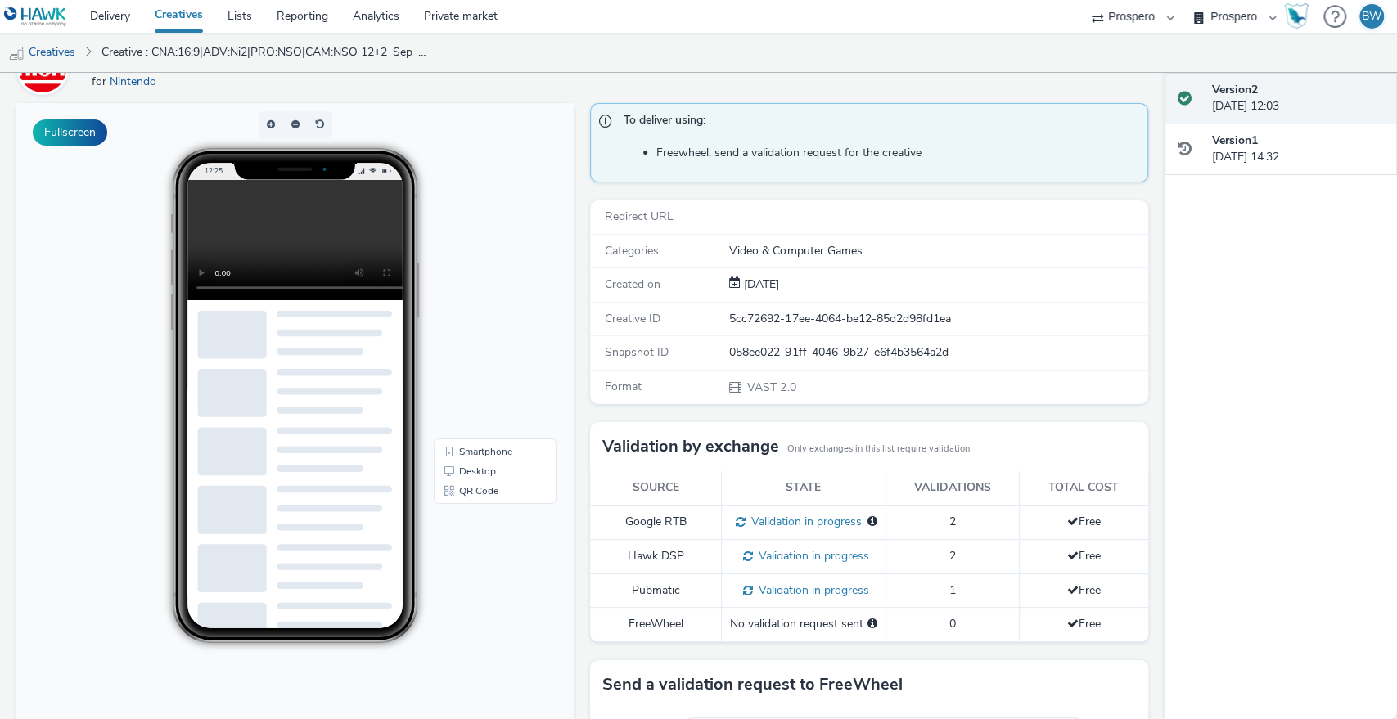
click at [582, 233] on div "To deliver using: Freewheel: send a validation request for the creative Redirec…" at bounding box center [864, 518] width 565 height 830
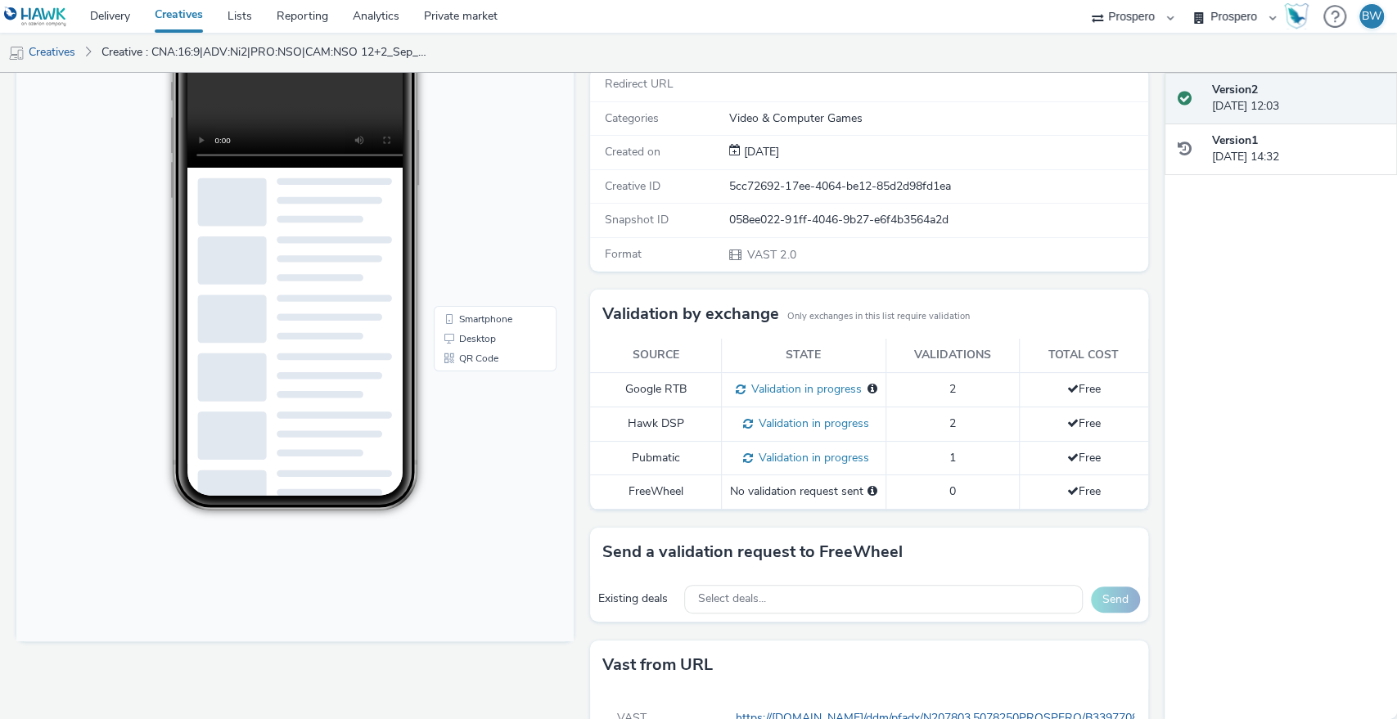
scroll to position [319, 0]
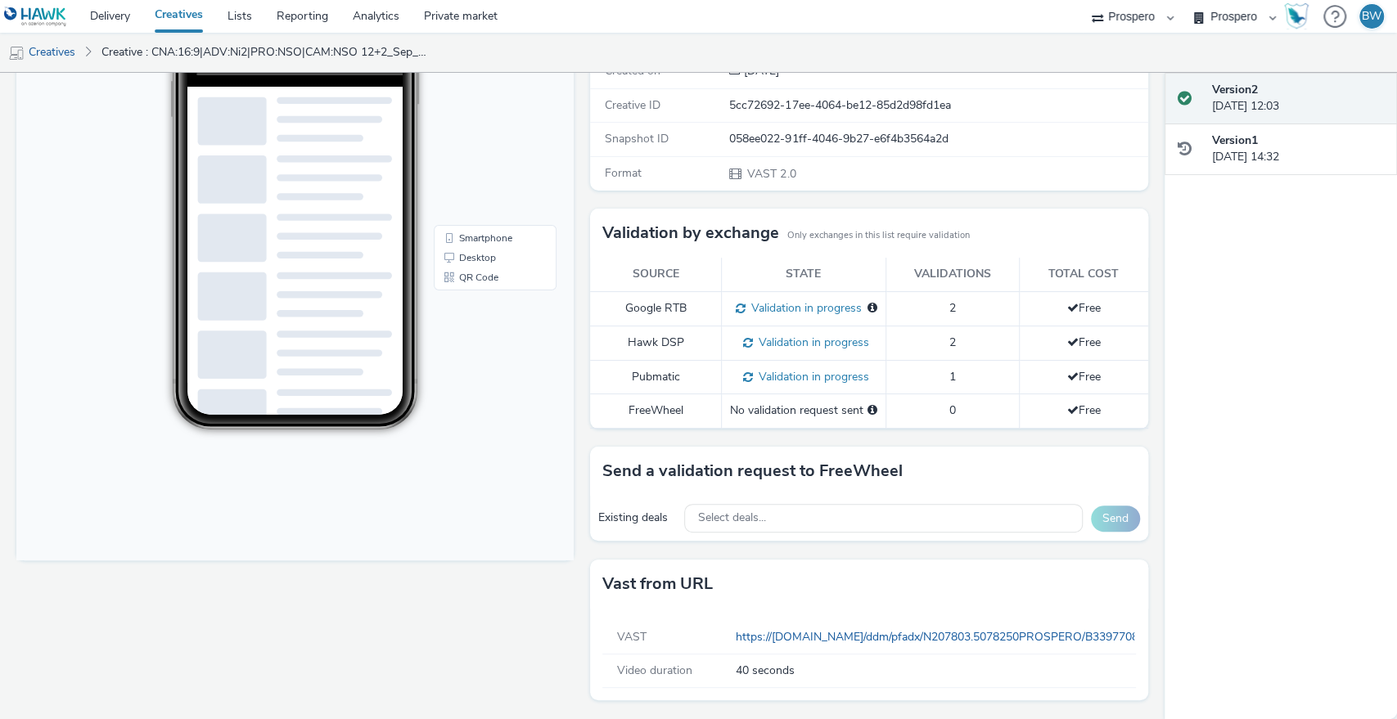
drag, startPoint x: 569, startPoint y: 293, endPoint x: 569, endPoint y: 307, distance: 13.9
click at [569, 307] on div "Fullscreen" at bounding box center [298, 305] width 565 height 830
click at [582, 315] on div "To deliver using: Freewheel: send a validation request for the creative Redirec…" at bounding box center [864, 305] width 565 height 830
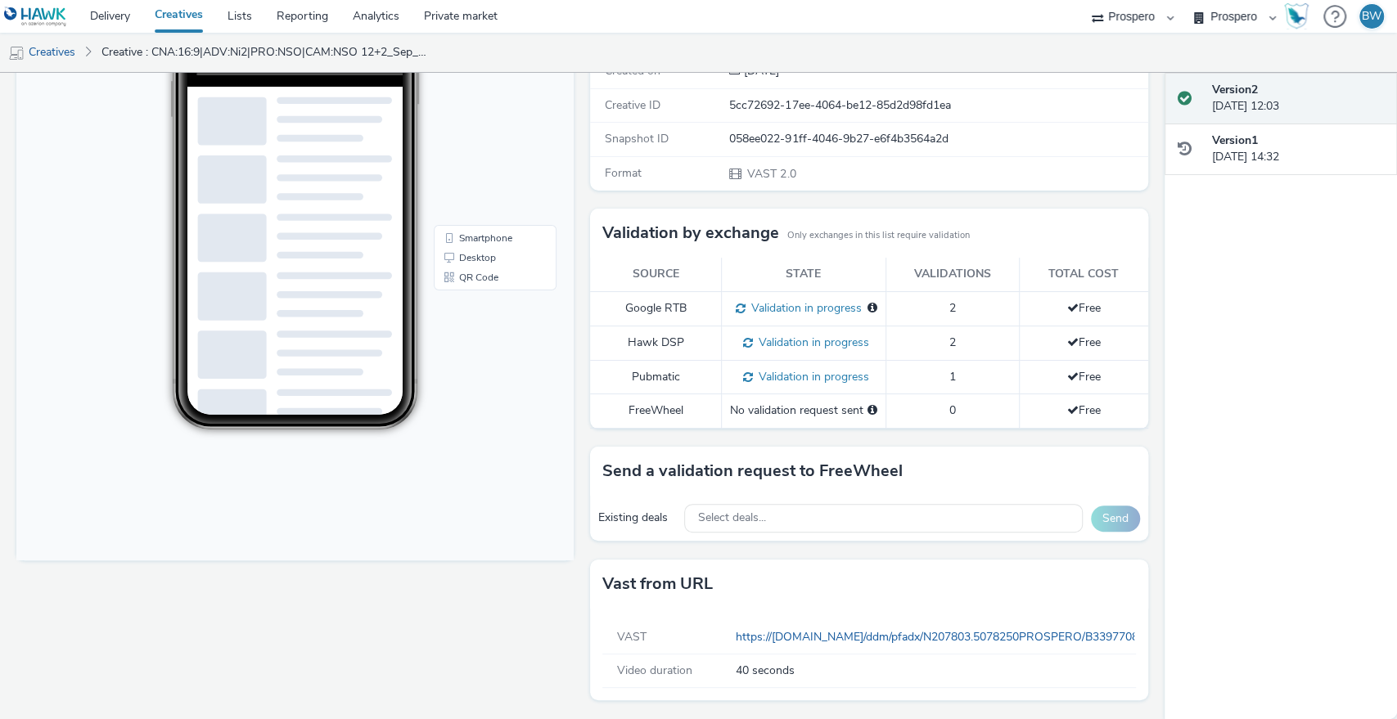
scroll to position [0, 0]
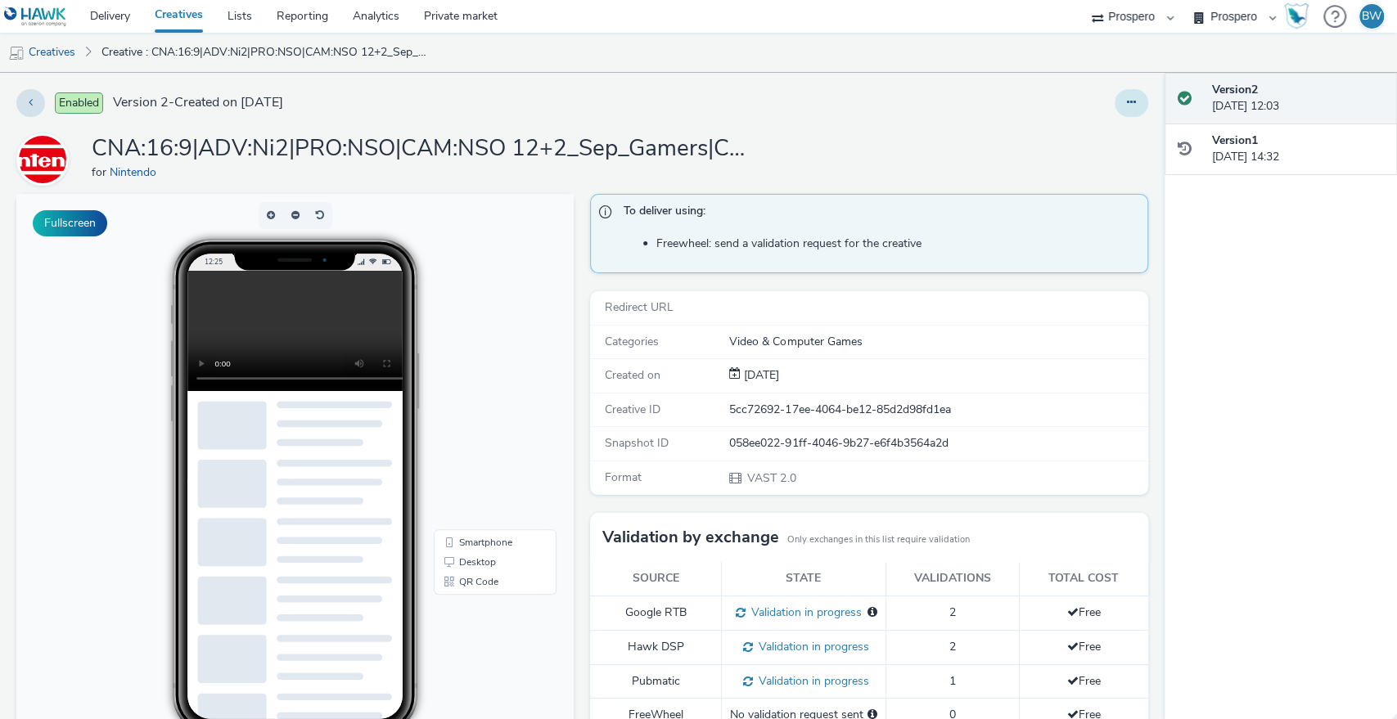
click at [1114, 105] on button at bounding box center [1131, 103] width 34 height 28
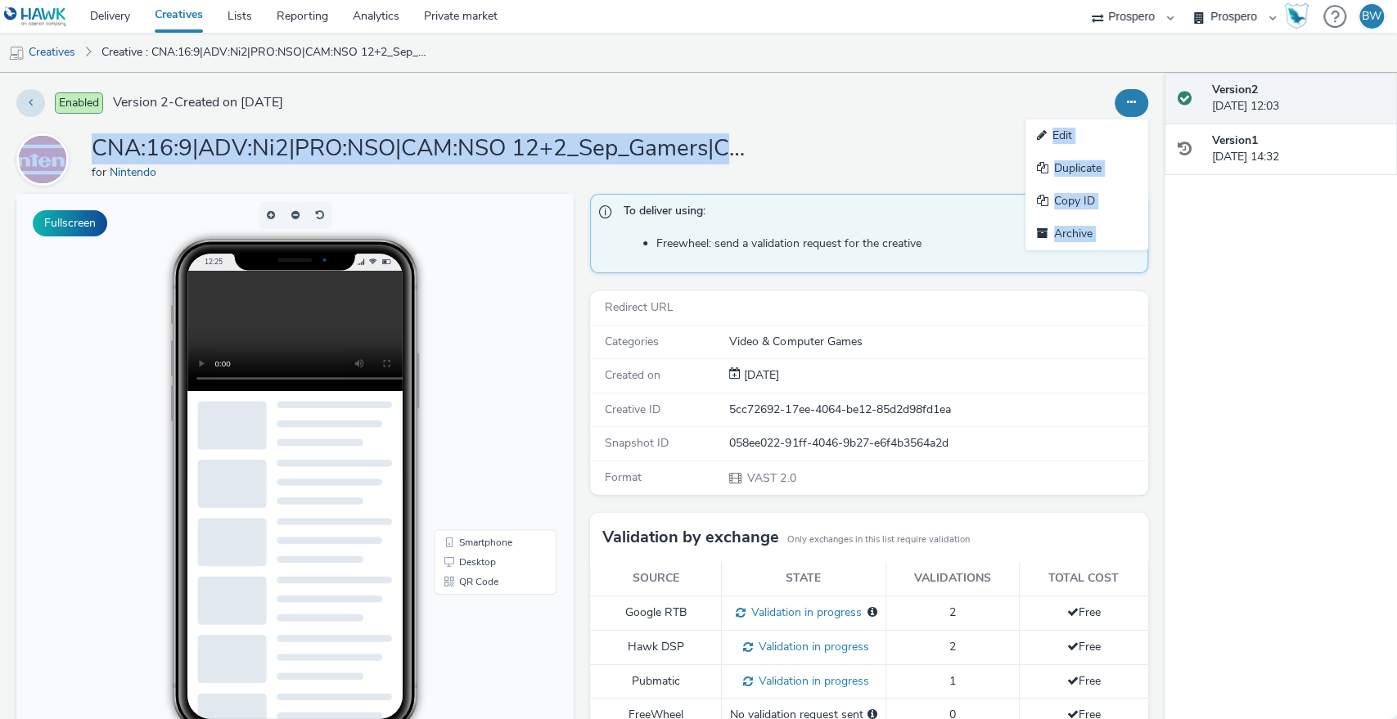
drag, startPoint x: 1038, startPoint y: 140, endPoint x: 857, endPoint y: 136, distance: 180.9
click at [857, 136] on div "Enabled Version 2 - Created on 10 September 2025 Edit Duplicate Copy ID Archive…" at bounding box center [582, 396] width 1164 height 646
click at [857, 136] on div "CNA:16:9|ADV:Ni2|PRO:NSO|CAM:NSO 12+2_Sep_Gamers|CHA:Video|PLA:Prospero|INV:Ogu…" at bounding box center [581, 159] width 1131 height 52
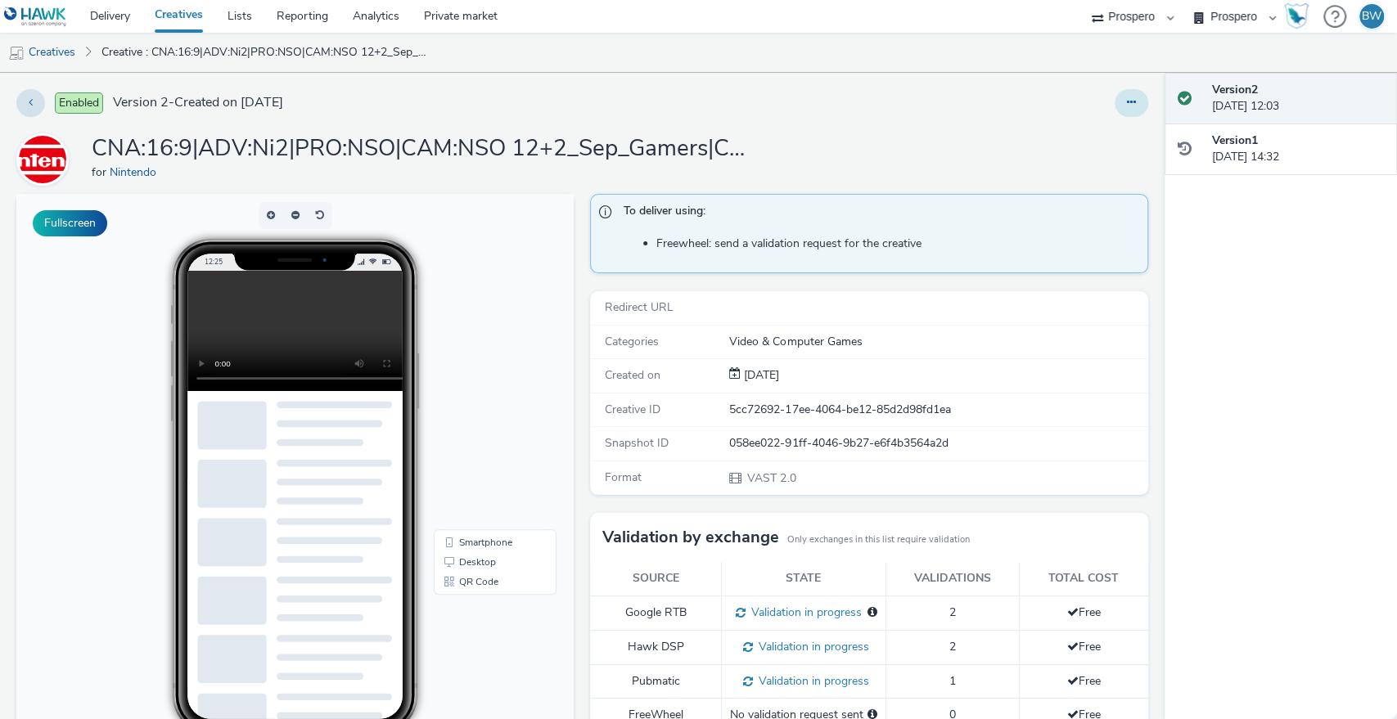
click at [1122, 94] on button at bounding box center [1131, 103] width 34 height 28
click at [1041, 142] on link "Edit" at bounding box center [1086, 135] width 123 height 33
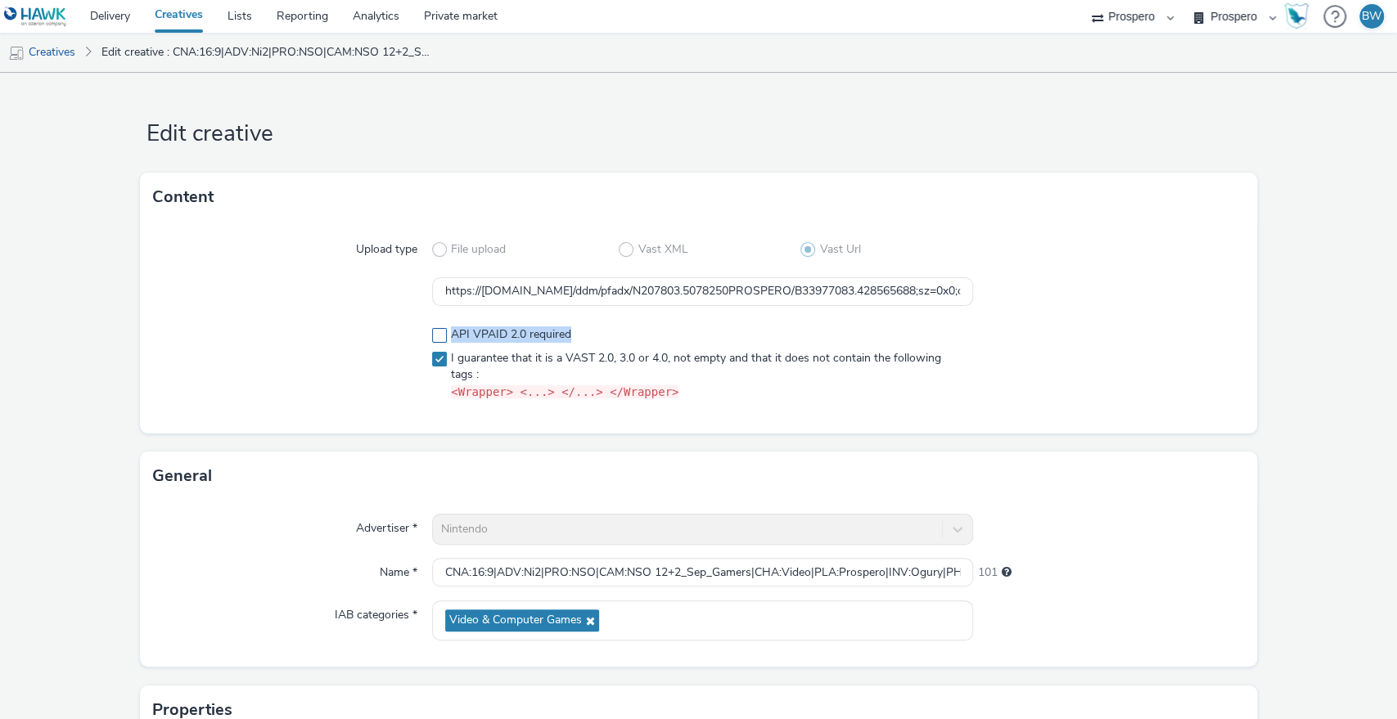
drag, startPoint x: 623, startPoint y: 329, endPoint x: 443, endPoint y: 332, distance: 179.2
click at [443, 332] on label "API VPAID 2.0 required" at bounding box center [703, 334] width 542 height 16
checkbox input "true"
copy span "API VPAID 2.0 required"
click at [31, 141] on form "Edit creative Content Upload type File upload Vast XML Vast Url https://ad.doub…" at bounding box center [698, 518] width 1397 height 891
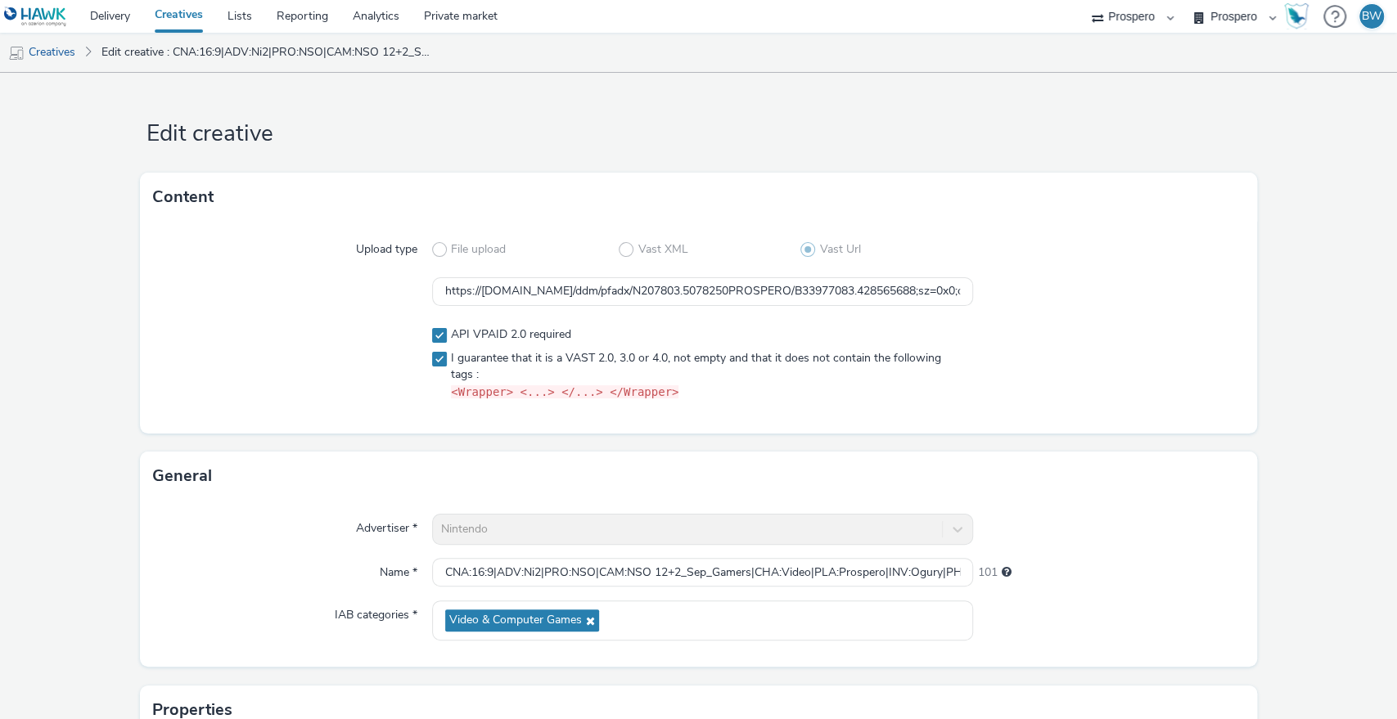
click at [96, 147] on form "Edit creative Content Upload type File upload Vast XML Vast Url https://ad.doub…" at bounding box center [698, 518] width 1397 height 891
click at [118, 17] on link "Delivery" at bounding box center [110, 16] width 65 height 33
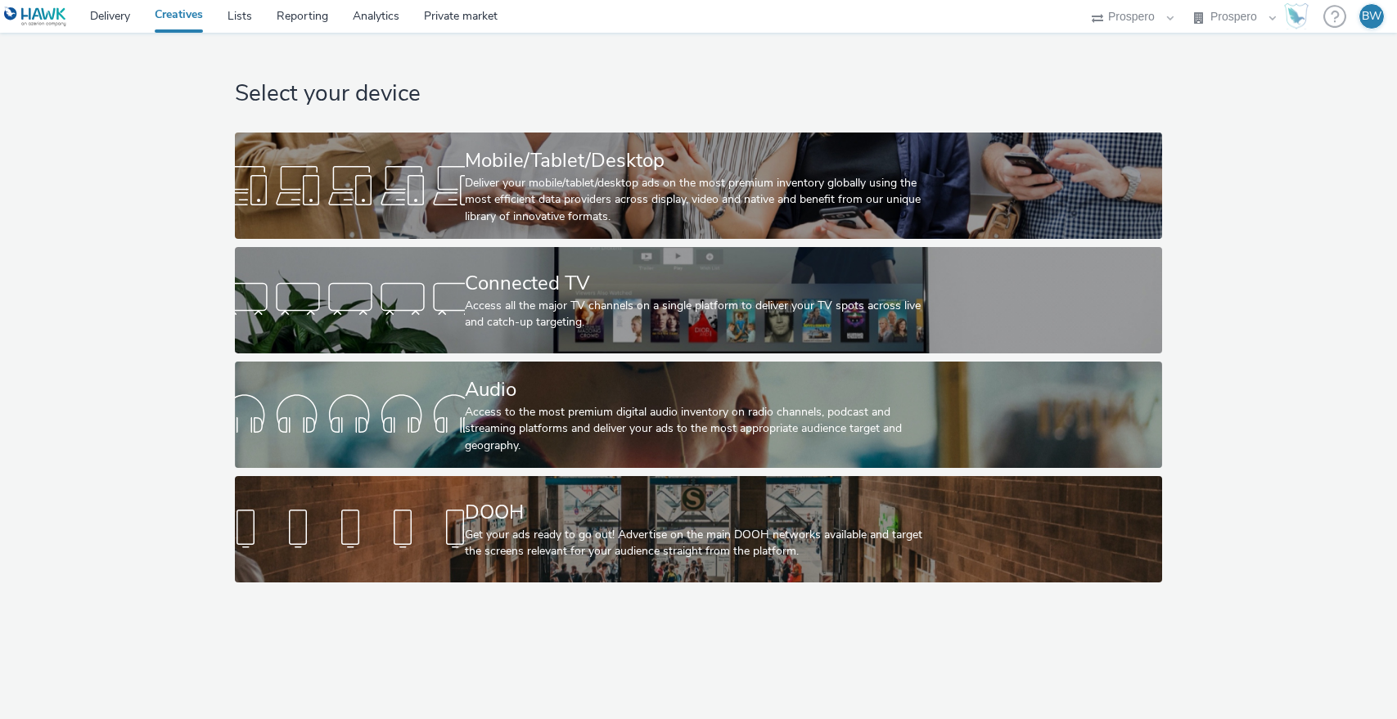
select select "b1b940d3-d05b-48b5-821e-f328c33b988b"
click at [97, 17] on link "Delivery" at bounding box center [110, 16] width 65 height 33
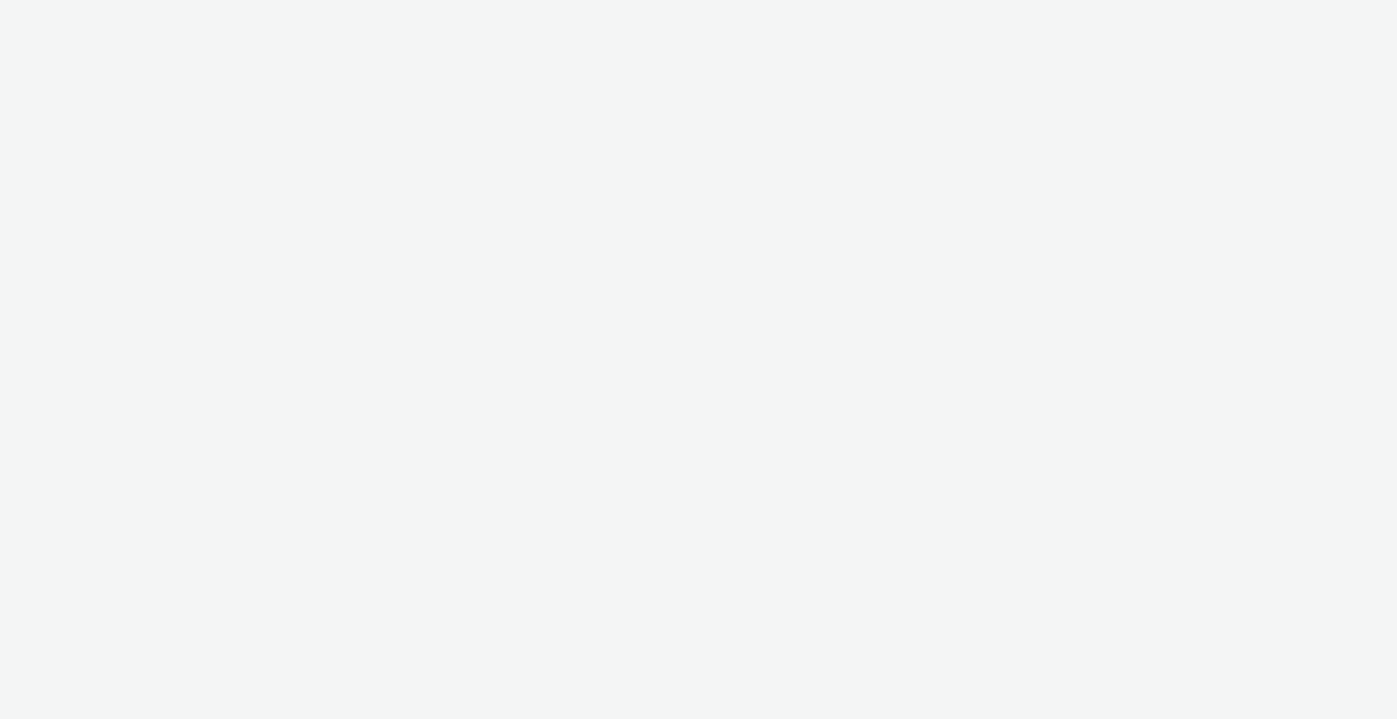
select select "b1b940d3-d05b-48b5-821e-f328c33b988b"
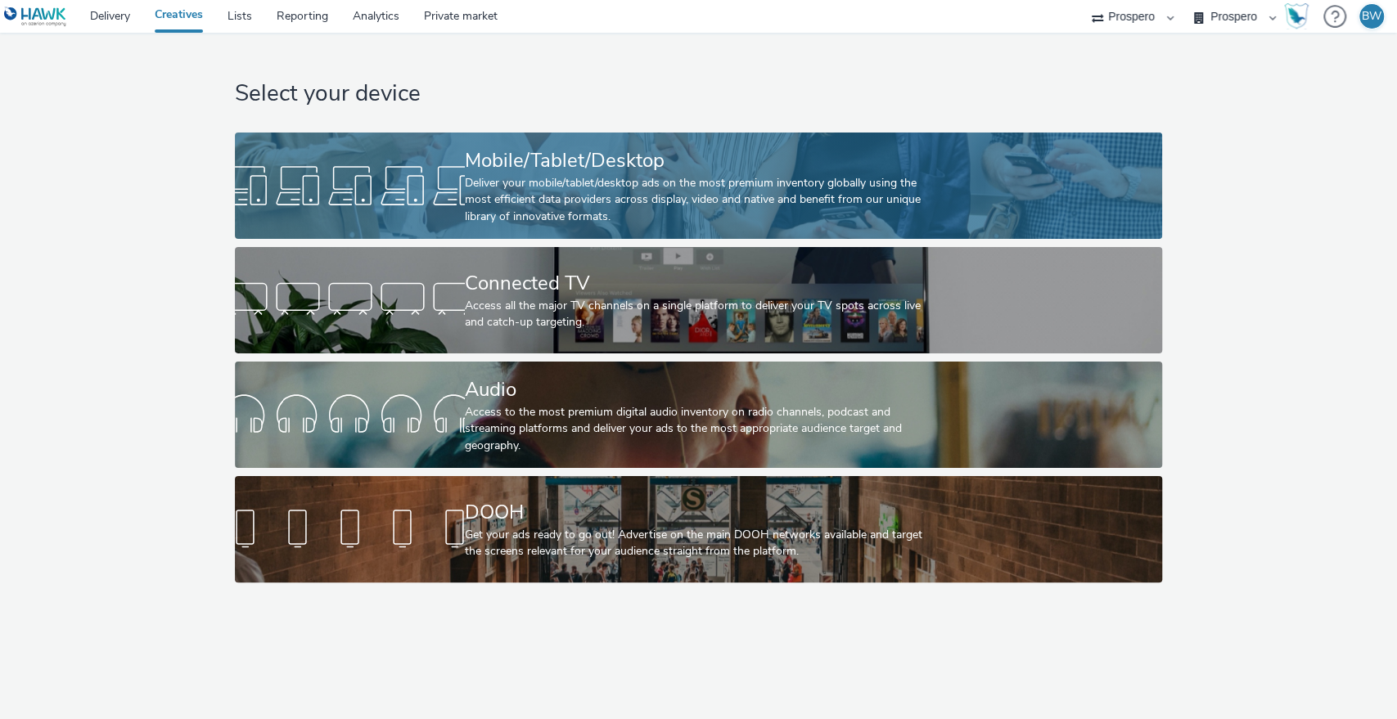
click at [523, 173] on div "Mobile/Tablet/Desktop" at bounding box center [695, 160] width 461 height 29
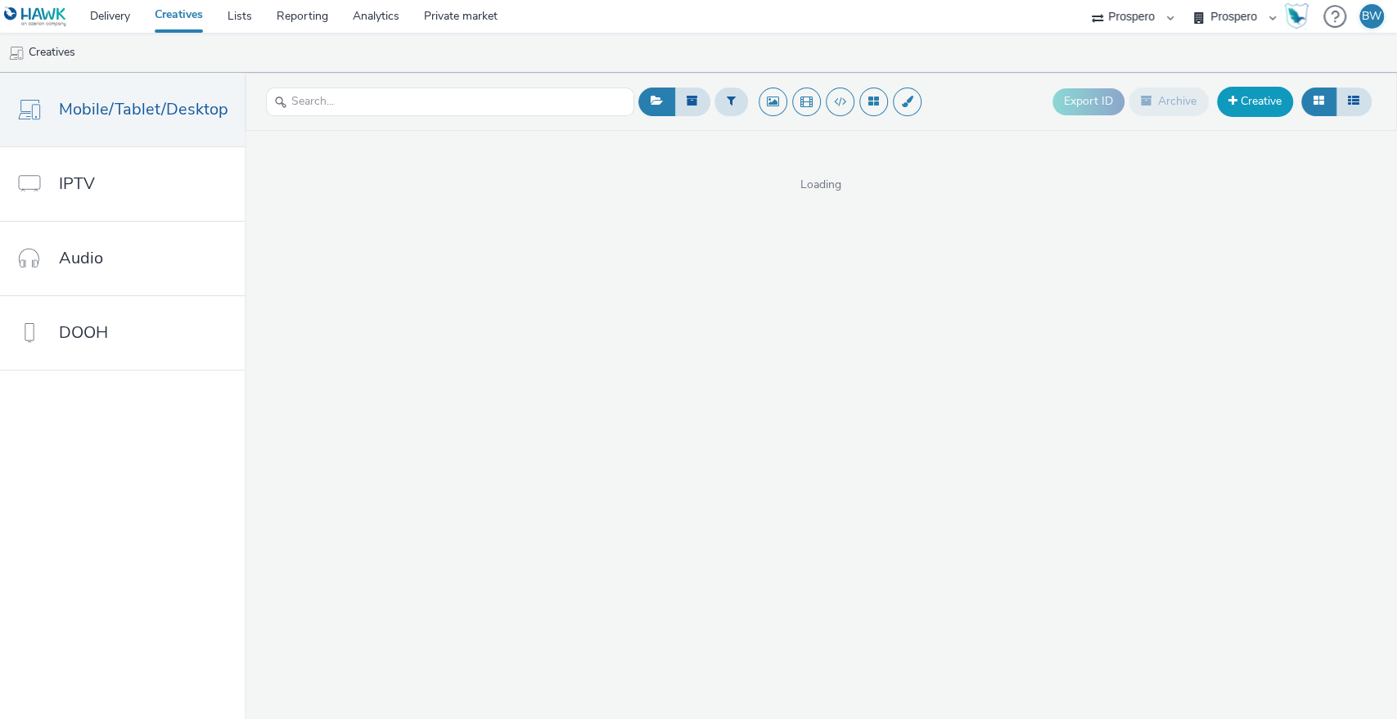
click at [1230, 108] on link "Creative" at bounding box center [1255, 101] width 76 height 29
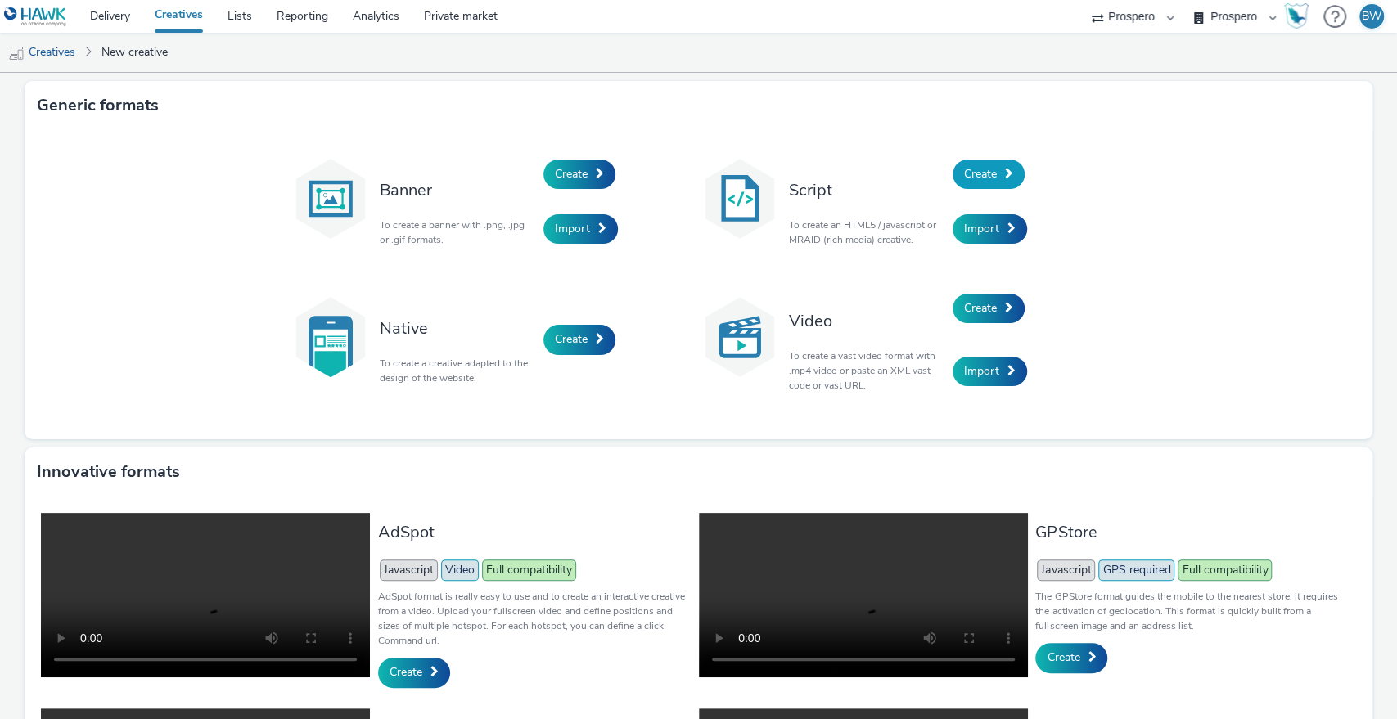
click at [992, 181] on link "Create" at bounding box center [988, 174] width 72 height 29
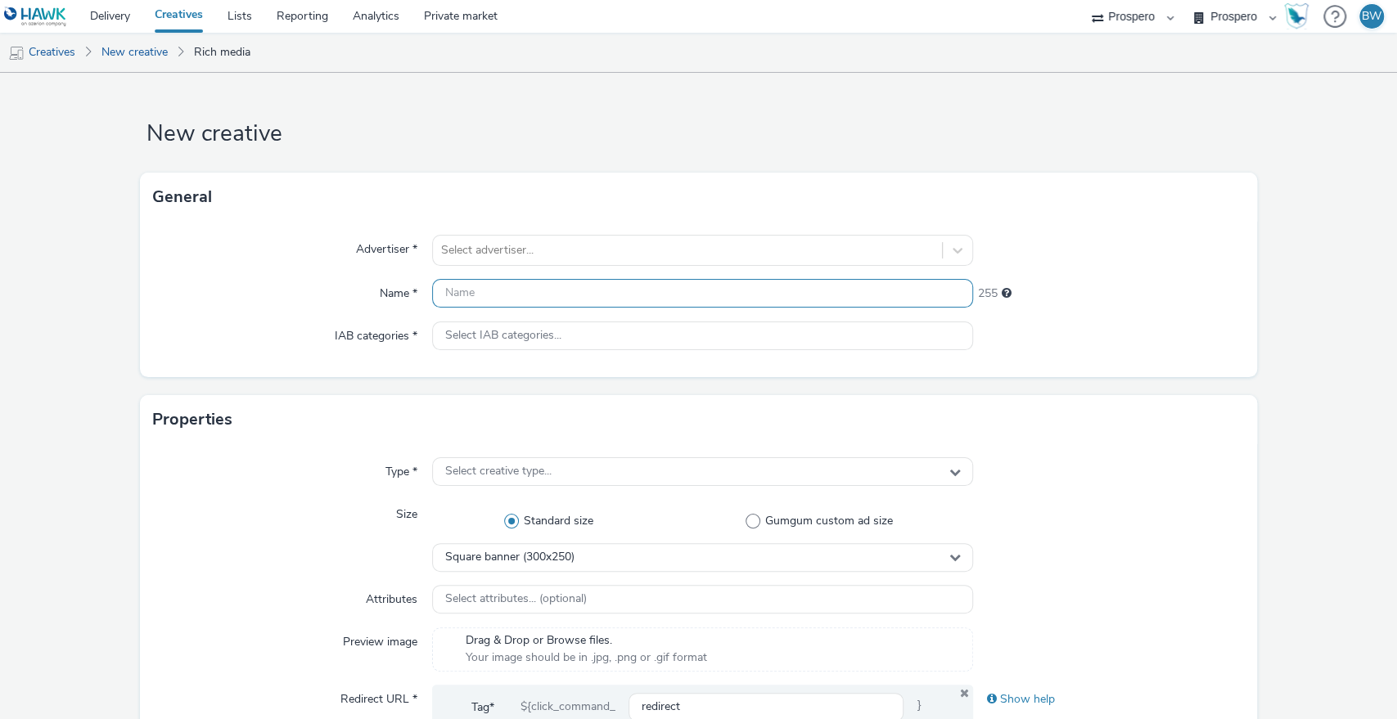
click at [529, 288] on input "text" at bounding box center [703, 293] width 542 height 29
paste input "[PERSON_NAME] Banner - Range"
type input "[PERSON_NAME] Banner - Range"
click at [562, 243] on div at bounding box center [687, 251] width 493 height 20
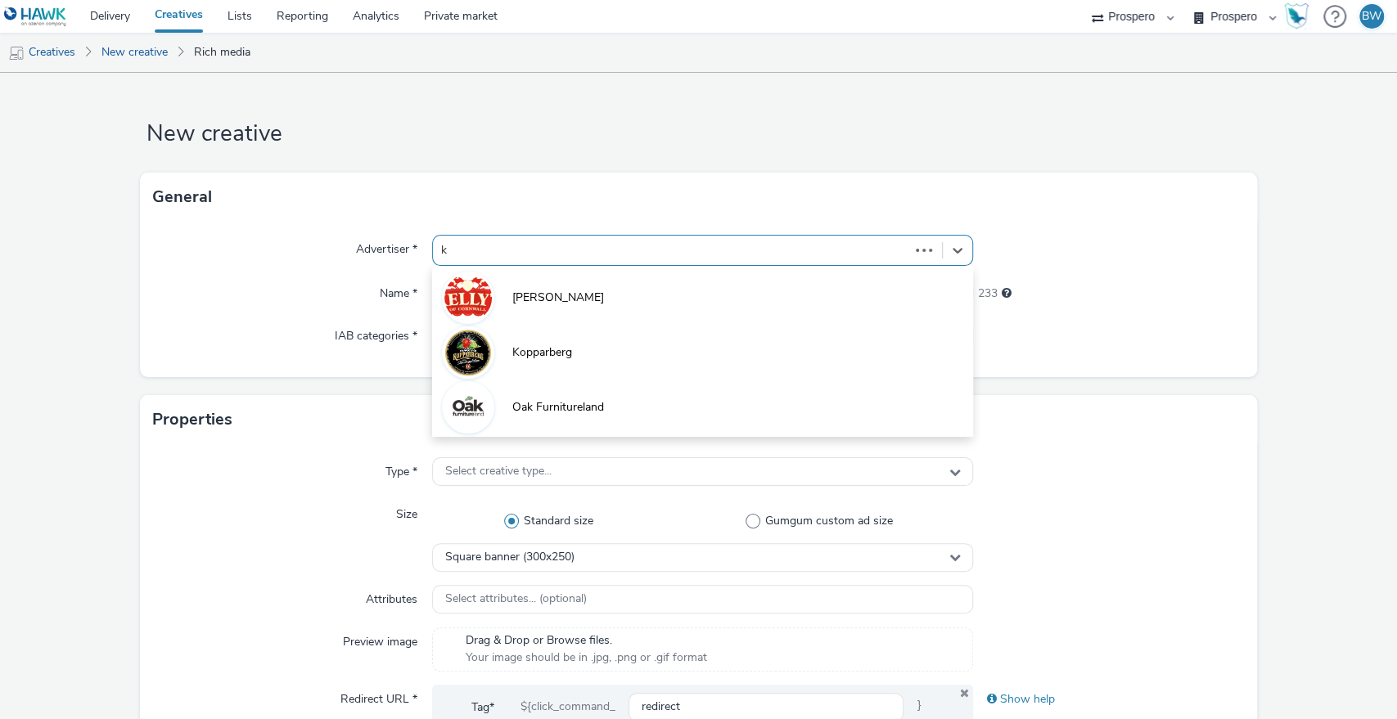
type input "ke"
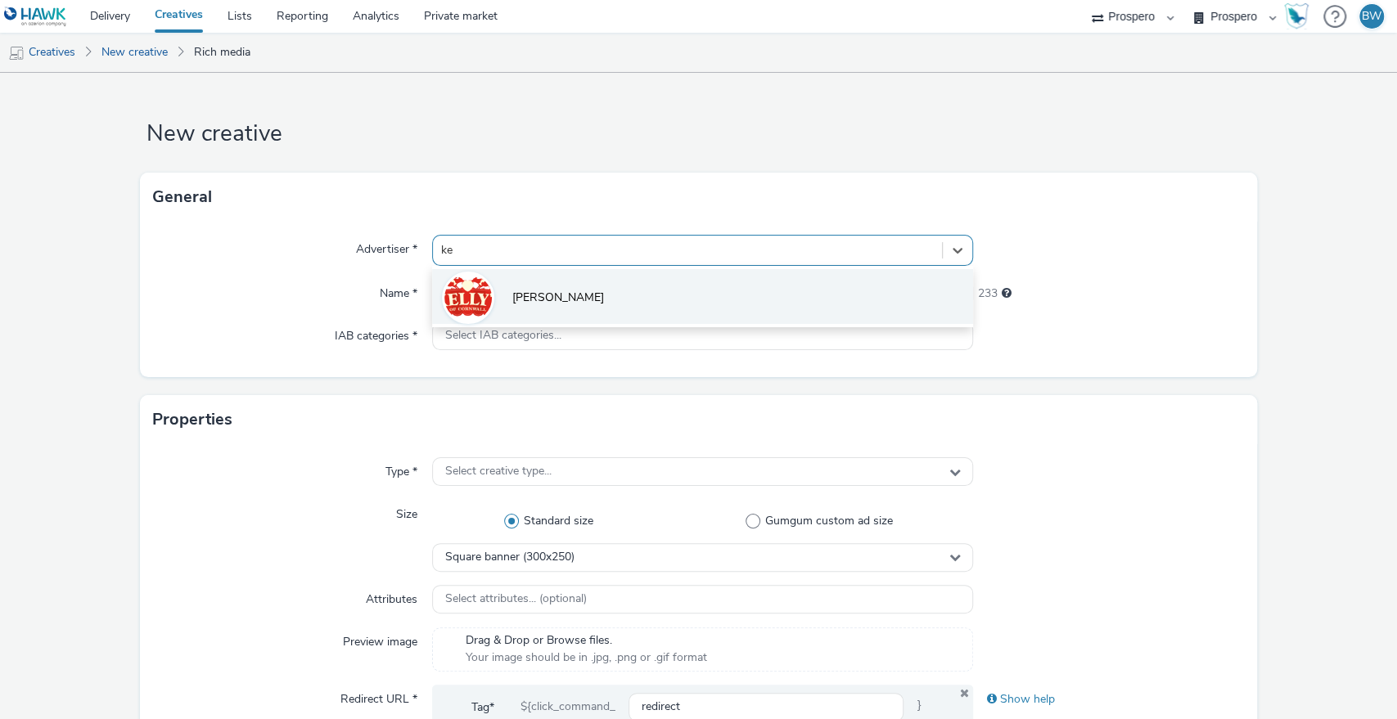
click at [576, 281] on li "[PERSON_NAME]" at bounding box center [703, 296] width 542 height 55
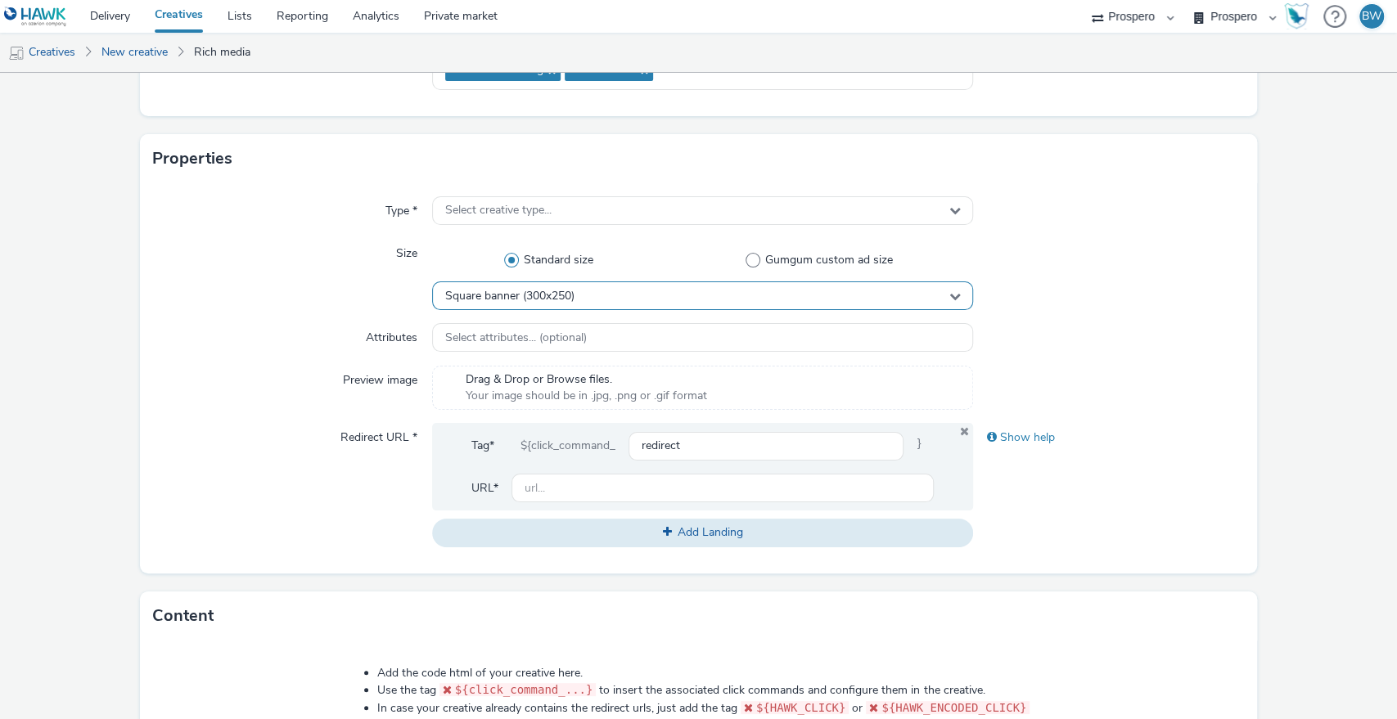
scroll to position [272, 0]
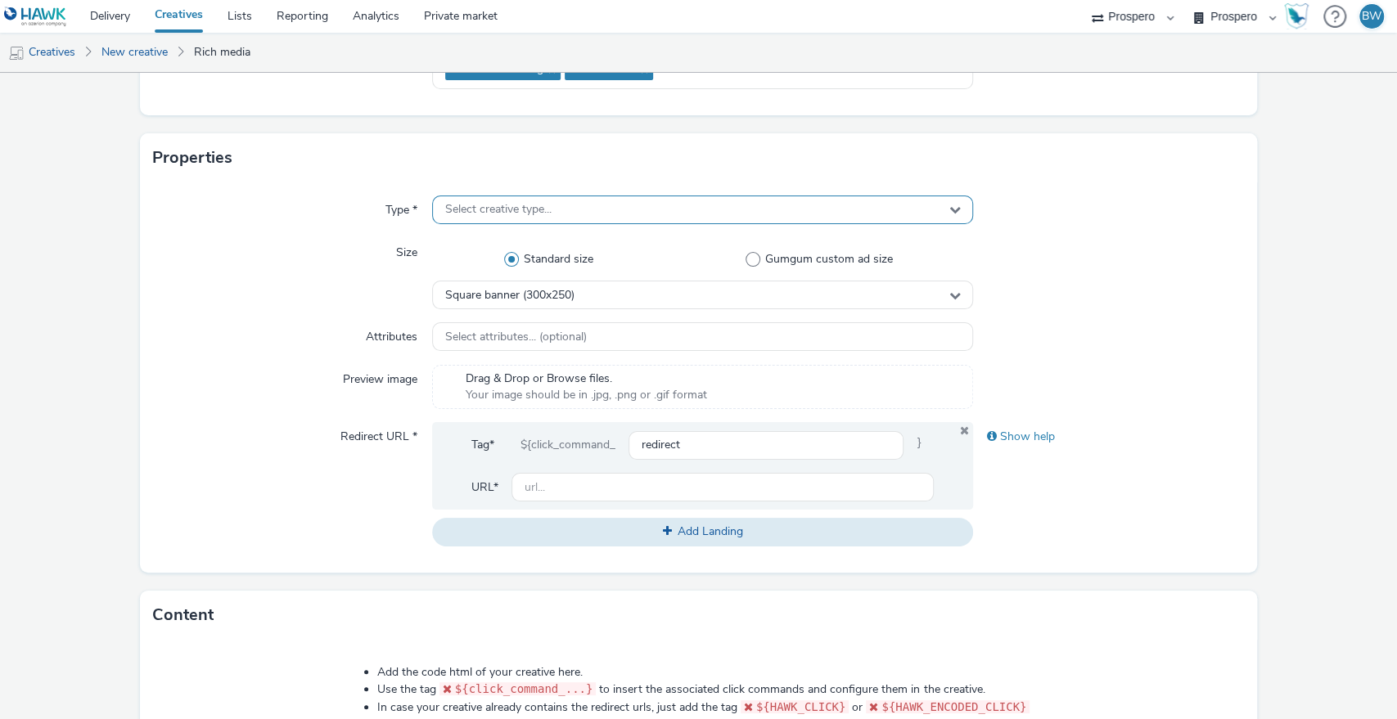
click at [508, 200] on div "Select creative type..." at bounding box center [703, 210] width 542 height 29
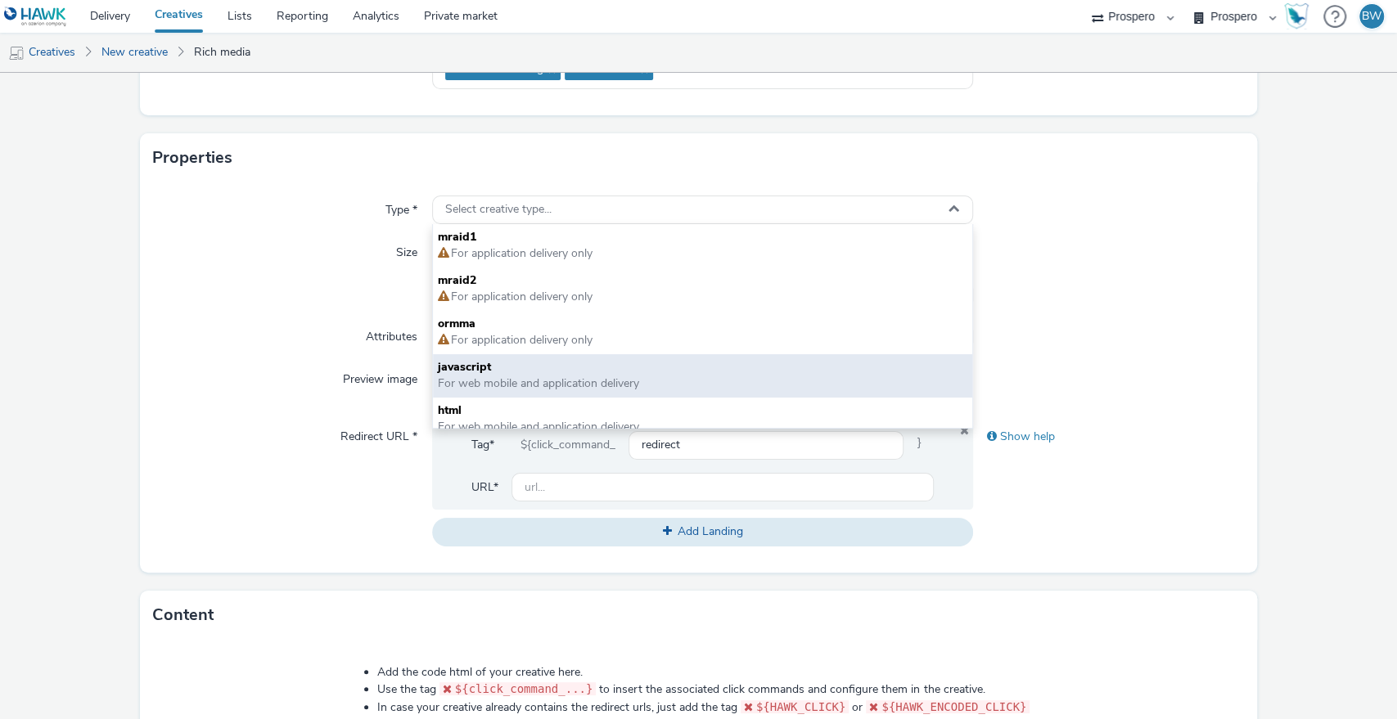
click at [505, 391] on span "For web mobile and application delivery" at bounding box center [538, 384] width 201 height 16
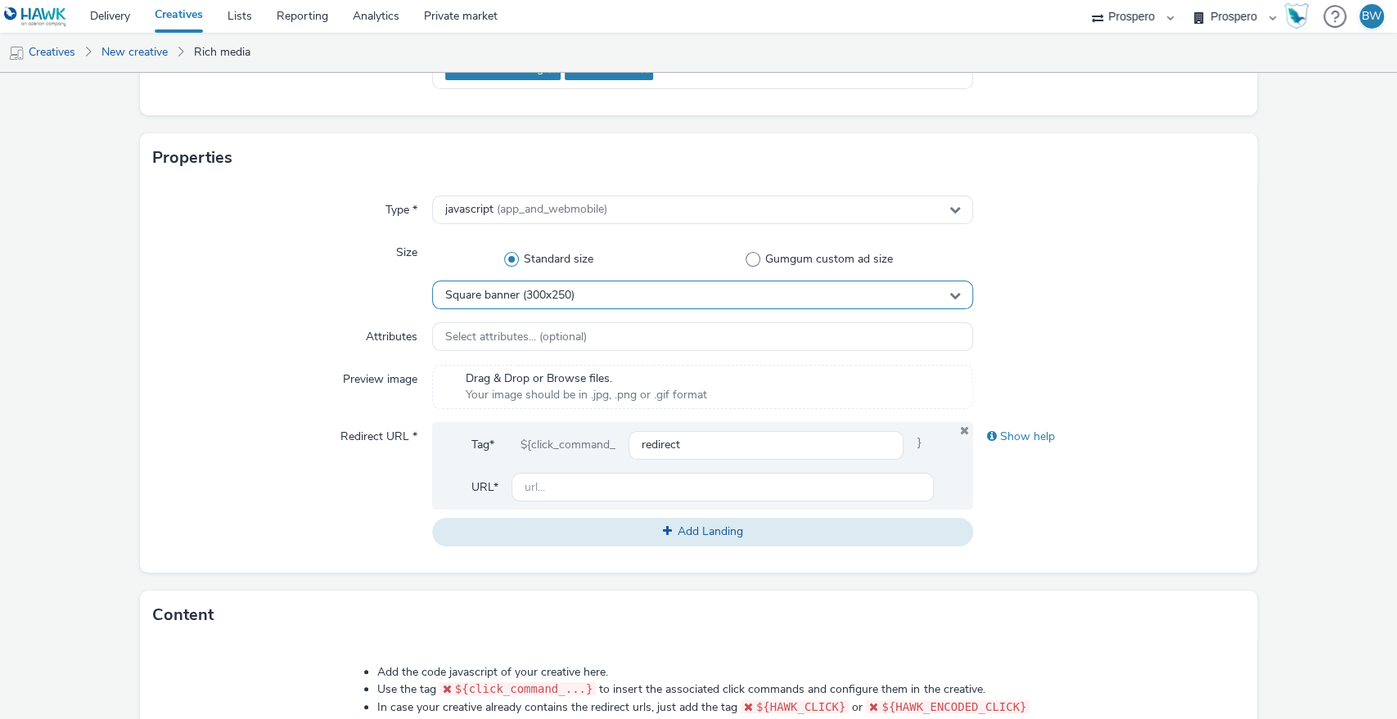
click at [519, 295] on span "Square banner (300x250)" at bounding box center [509, 296] width 129 height 14
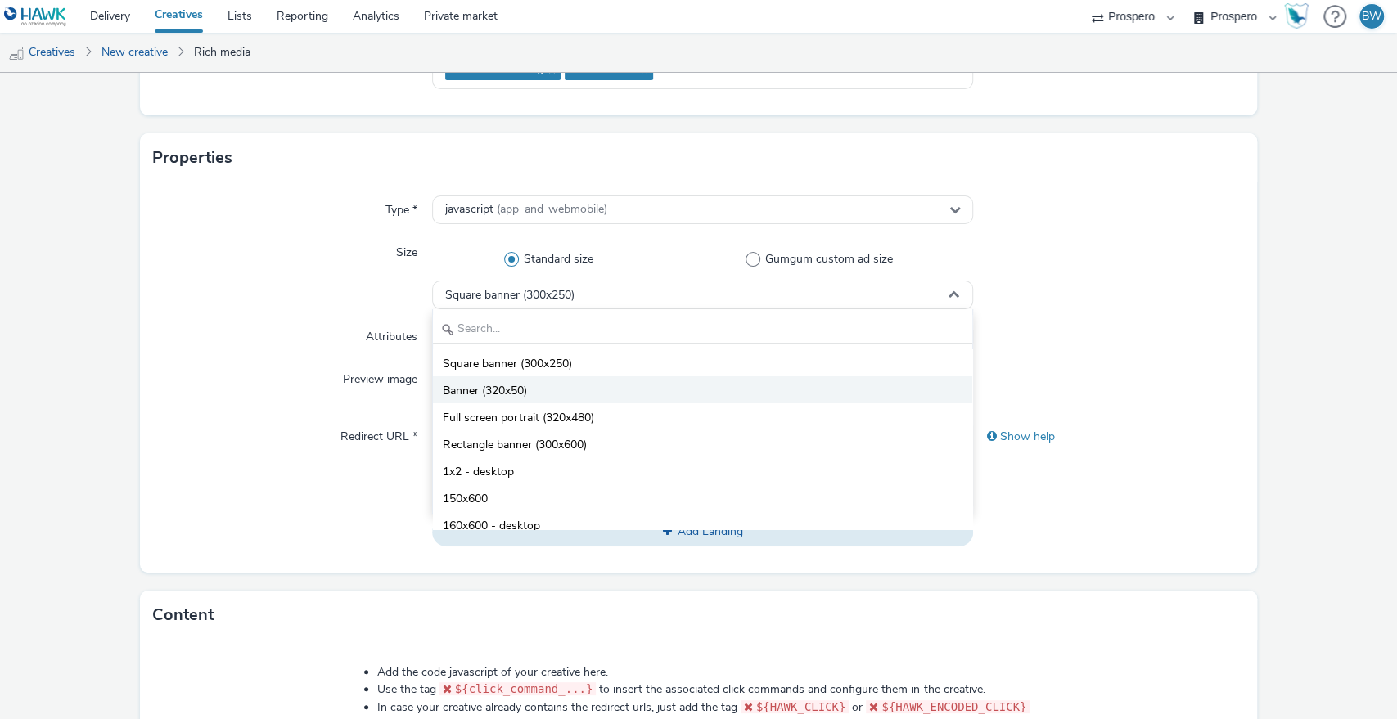
click at [522, 392] on span "Banner (320x50)" at bounding box center [485, 391] width 84 height 16
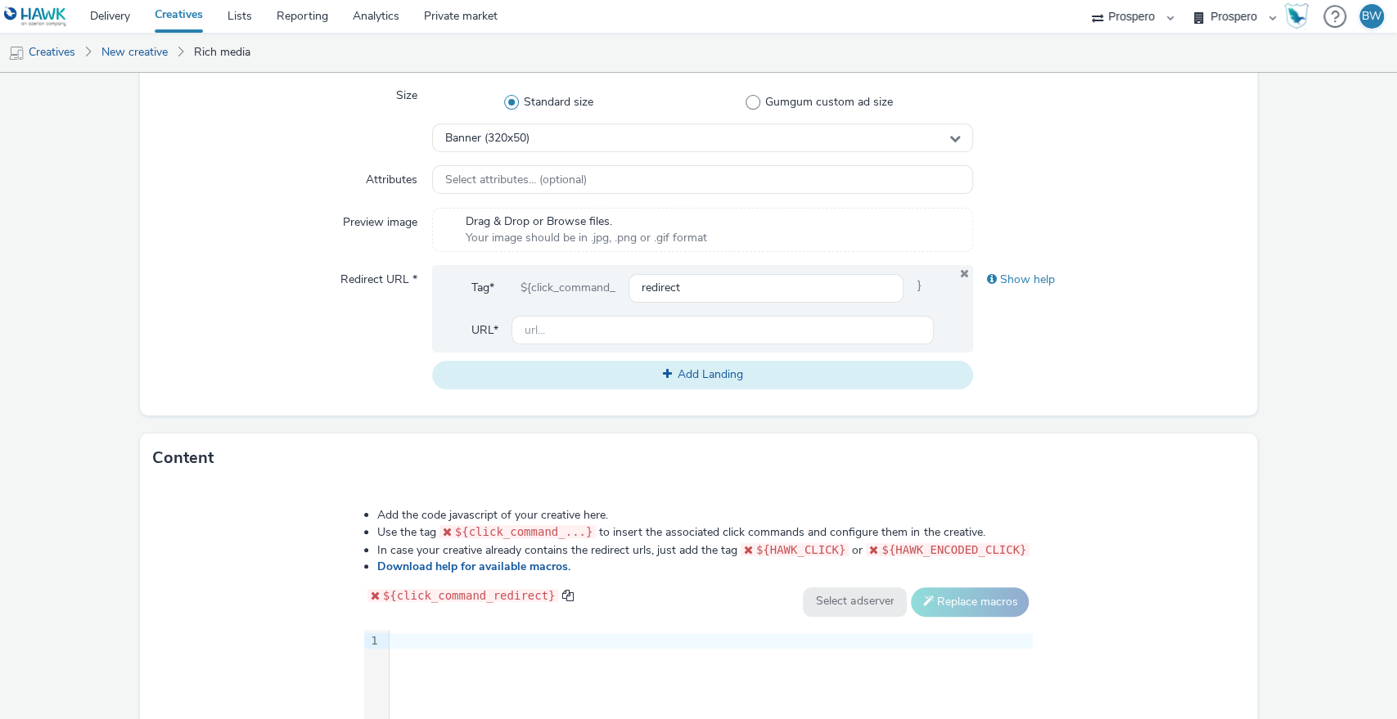
scroll to position [454, 0]
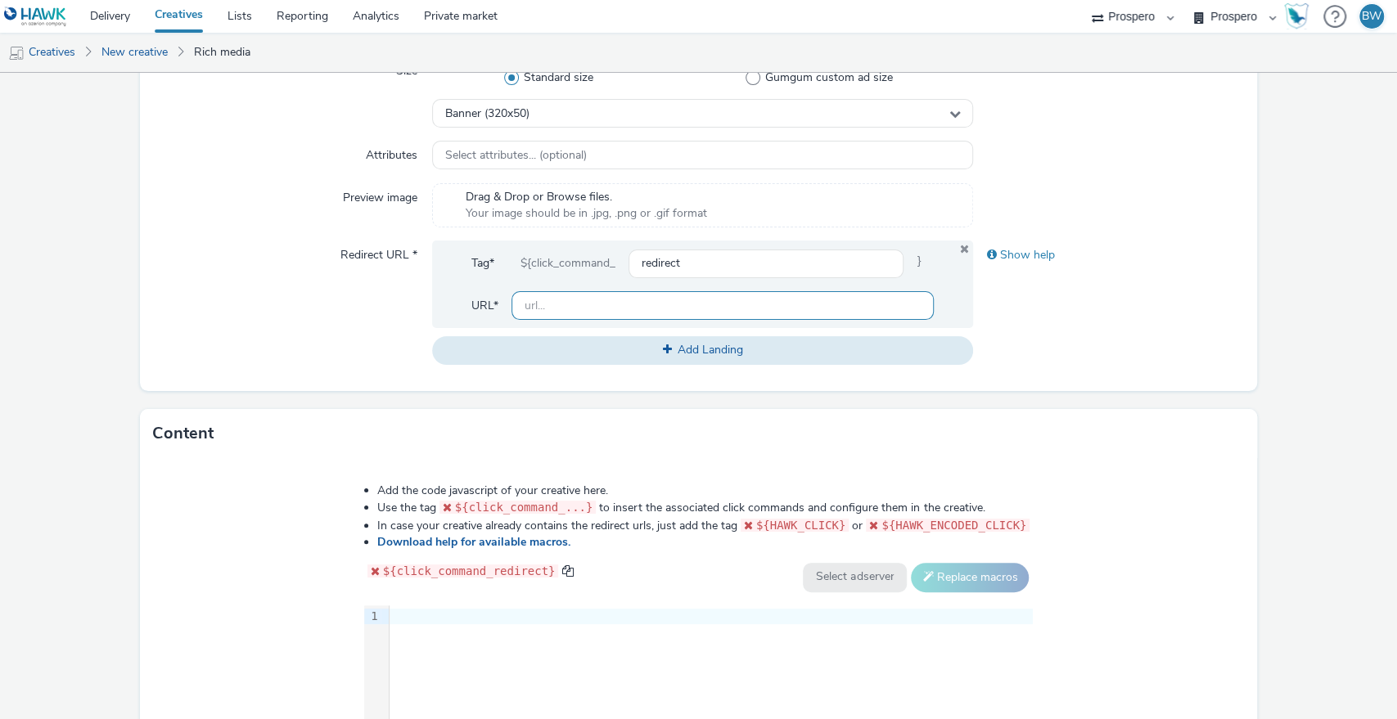
click at [587, 310] on input "text" at bounding box center [722, 305] width 423 height 29
paste input "[URL][DOMAIN_NAME]"
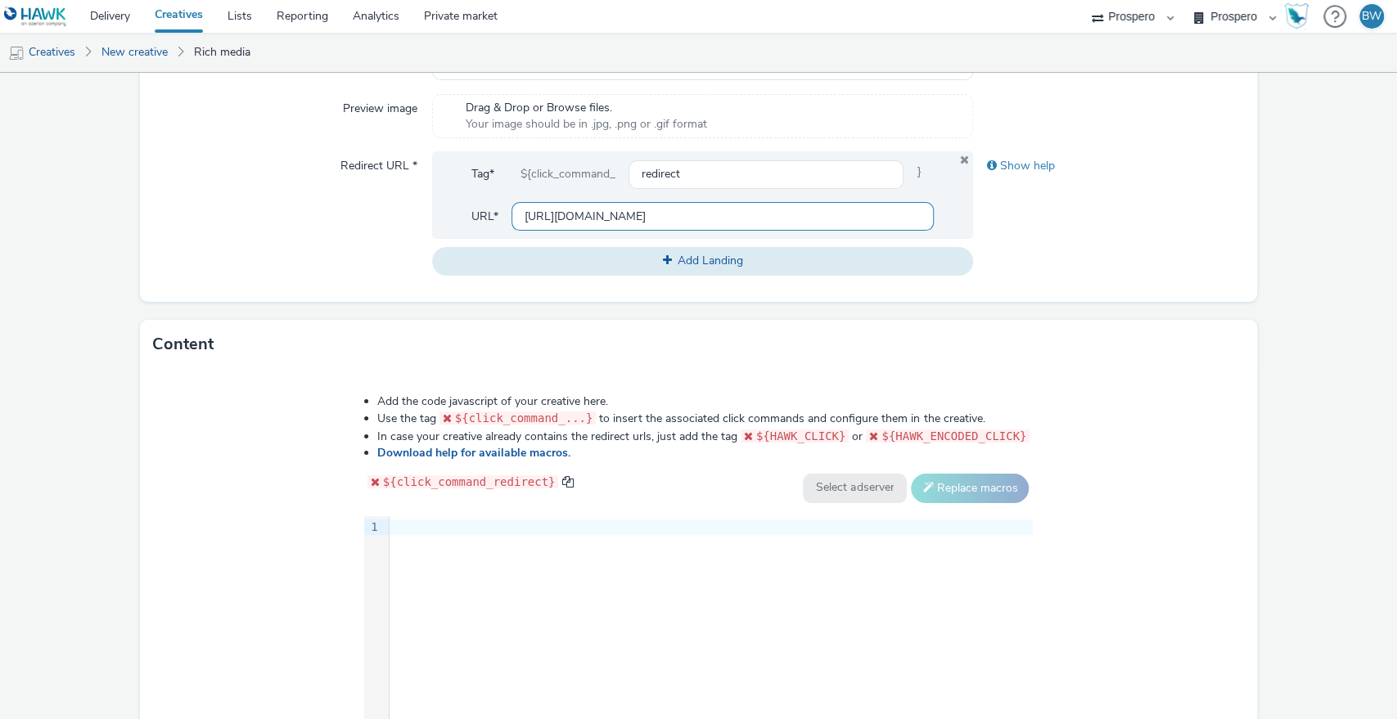
scroll to position [694, 0]
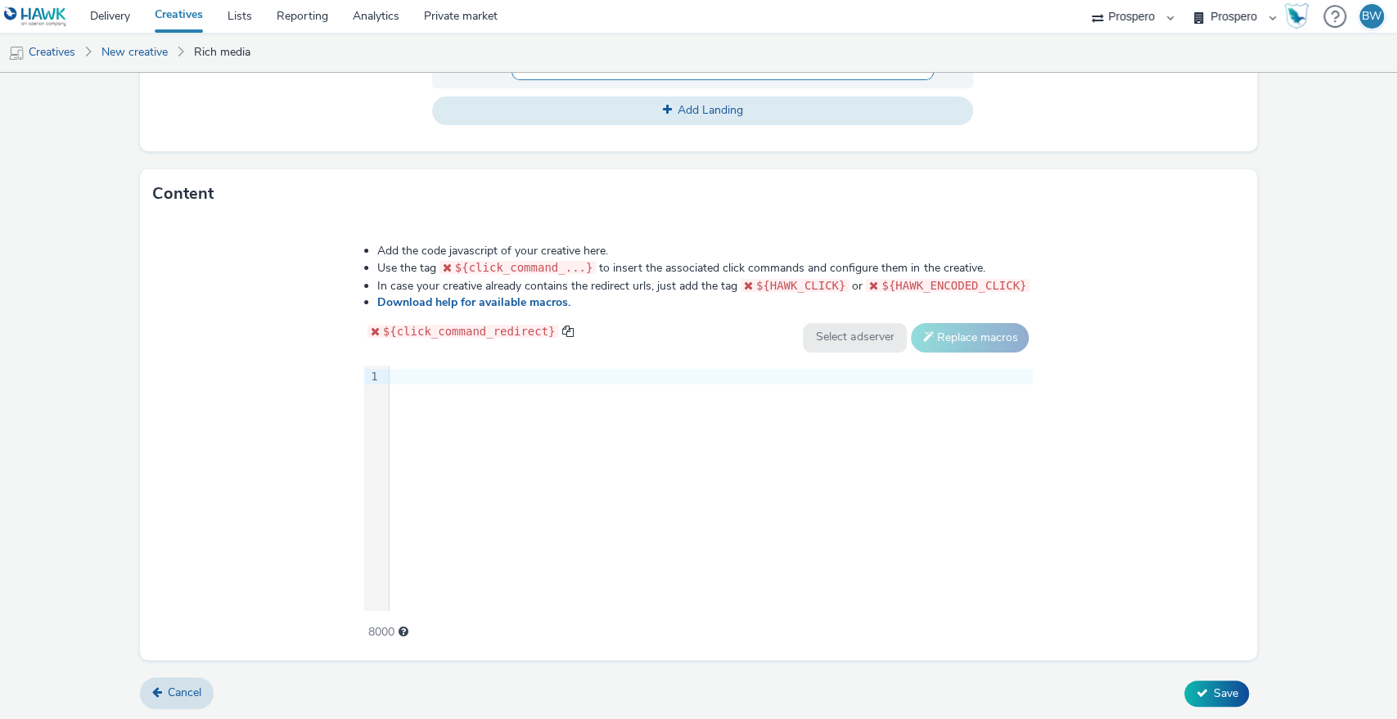
type input "[URL][DOMAIN_NAME]"
click at [502, 460] on div "9 1 ›" at bounding box center [698, 488] width 669 height 245
click at [449, 432] on div "9 1 ›" at bounding box center [698, 488] width 669 height 245
click at [452, 345] on div "${click_command_redirect}" at bounding box center [468, 337] width 209 height 29
click at [450, 369] on div at bounding box center [710, 377] width 643 height 16
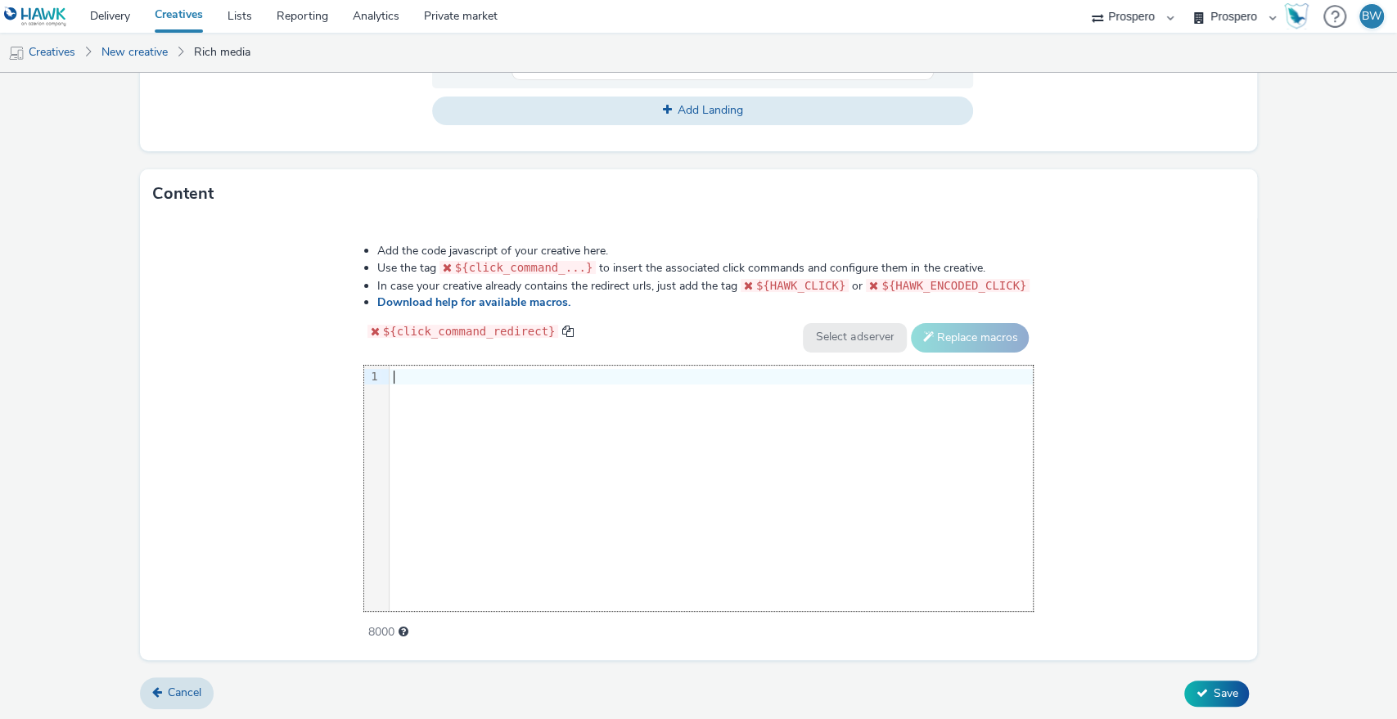
click at [450, 369] on div at bounding box center [710, 377] width 643 height 16
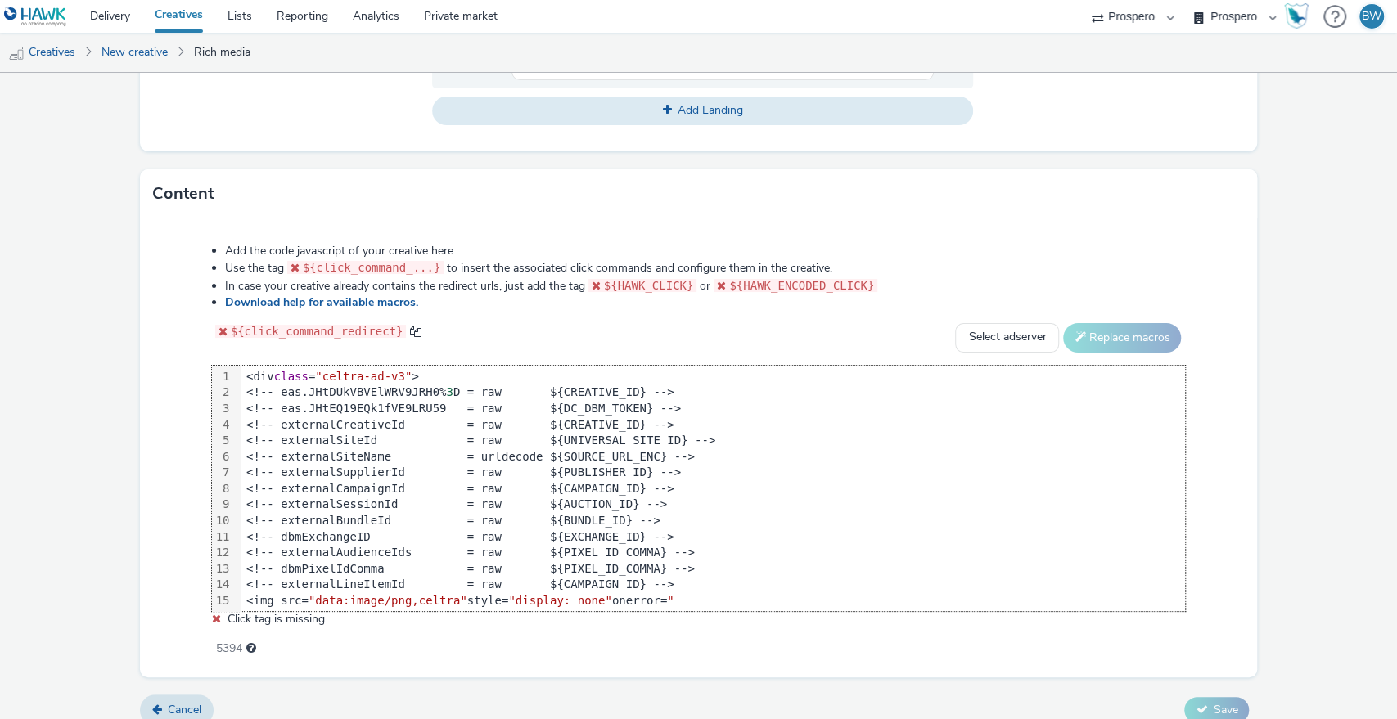
scroll to position [303, 0]
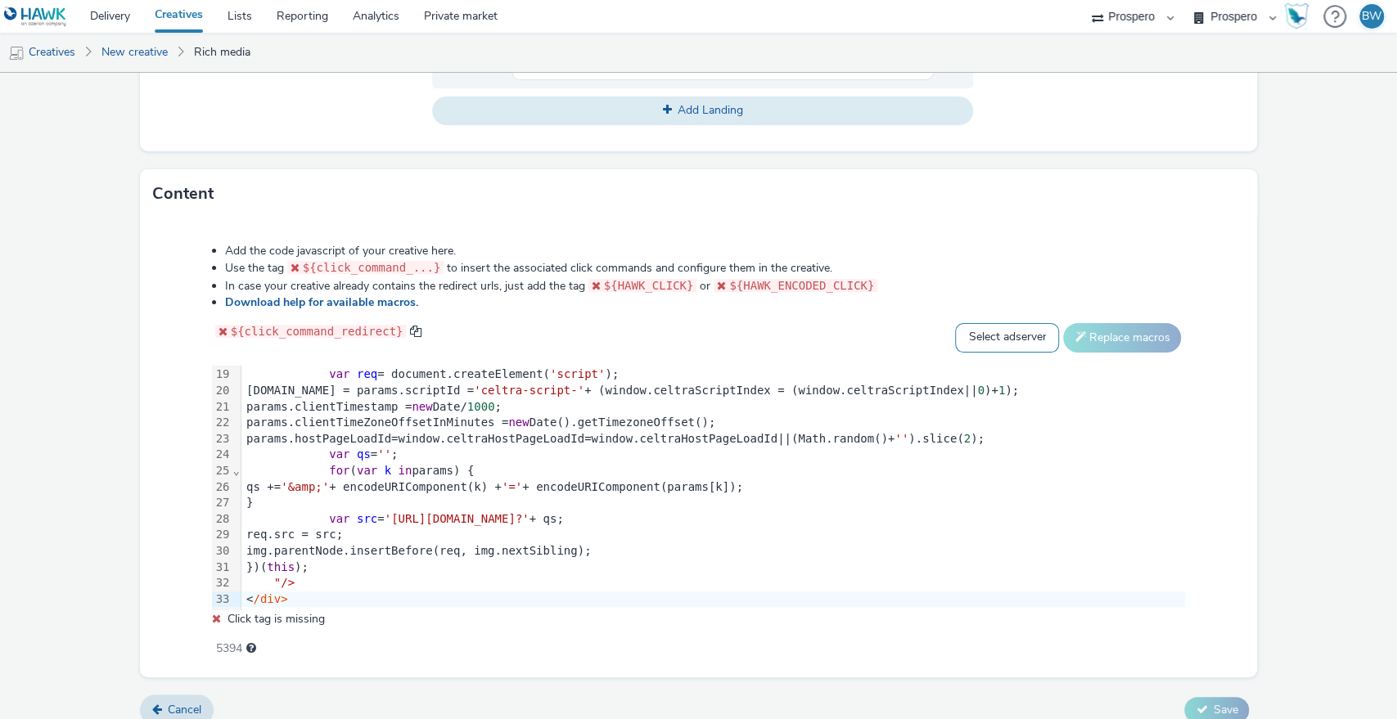
click at [1022, 344] on select "Select adserver Sizmek DCM Adform Sting" at bounding box center [1007, 337] width 104 height 29
select select "dcm"
click at [955, 323] on select "Select adserver Sizmek DCM Adform Sting" at bounding box center [1007, 337] width 104 height 29
click at [1086, 326] on button "Replace macros" at bounding box center [1122, 337] width 118 height 29
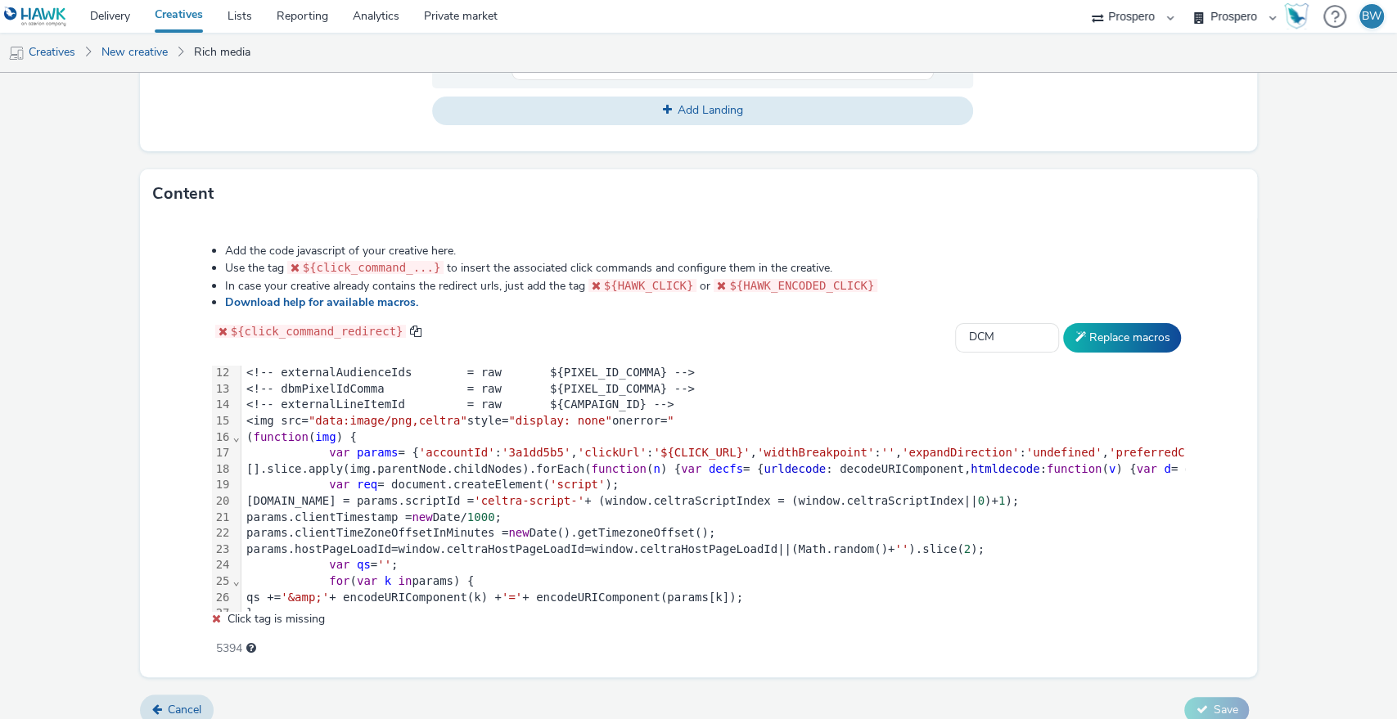
scroll to position [212, 0]
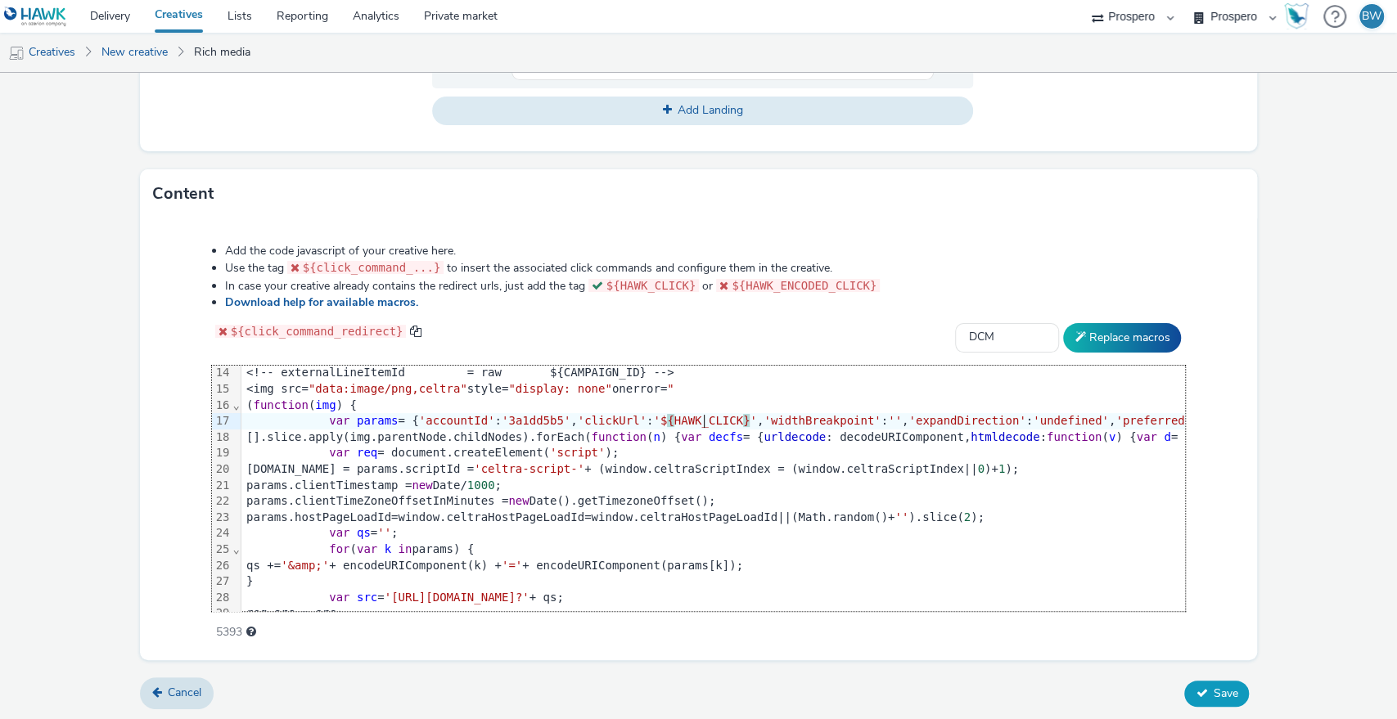
click at [1195, 690] on icon at bounding box center [1200, 692] width 11 height 11
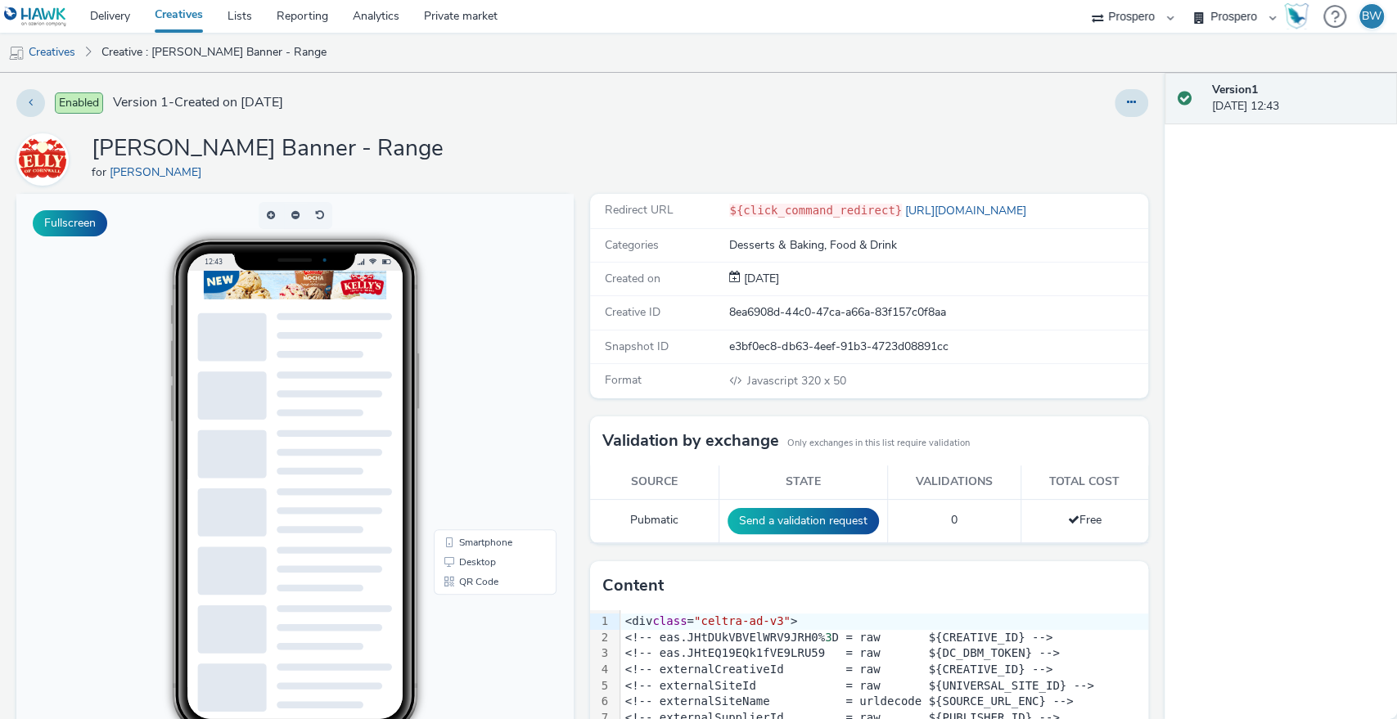
click at [190, 142] on h1 "[PERSON_NAME] Banner - Range" at bounding box center [268, 148] width 352 height 31
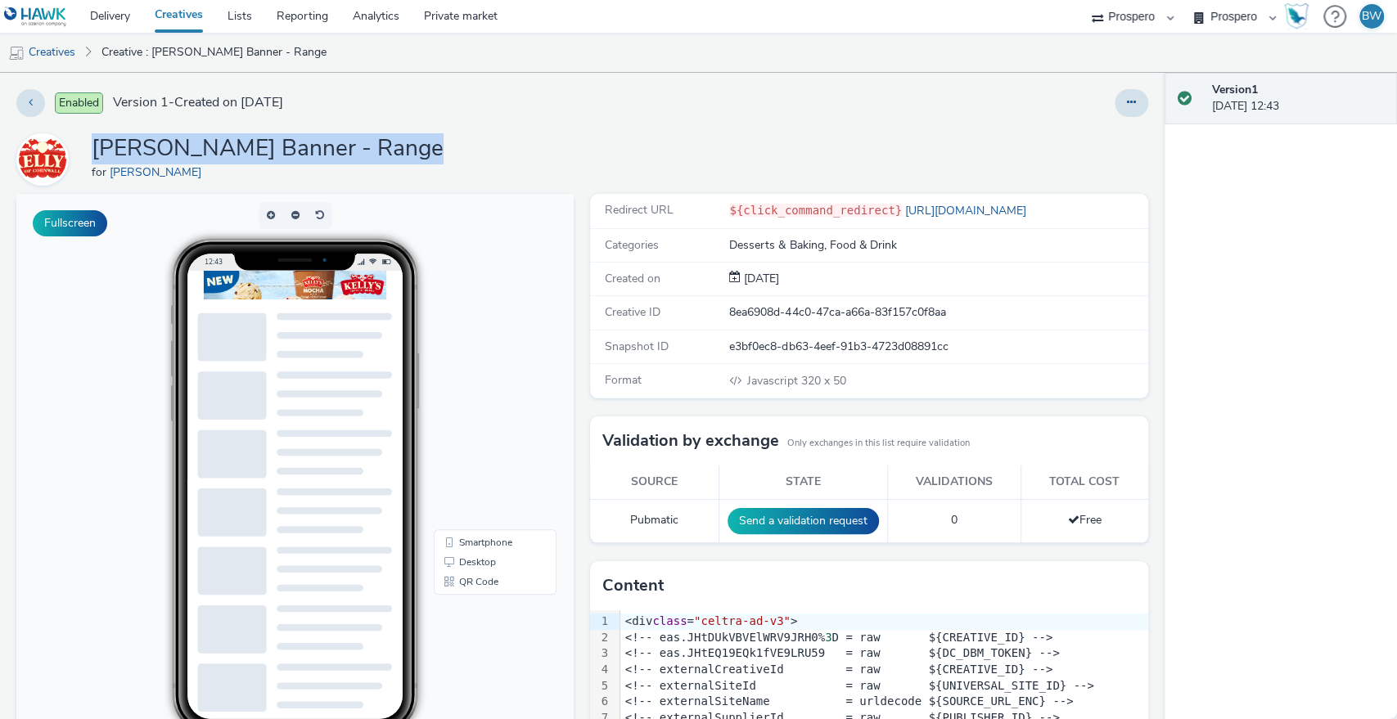
click at [190, 142] on h1 "[PERSON_NAME] Banner - Range" at bounding box center [268, 148] width 352 height 31
copy h1 "[PERSON_NAME] Banner - Range"
click at [124, 30] on link "Delivery" at bounding box center [110, 16] width 65 height 33
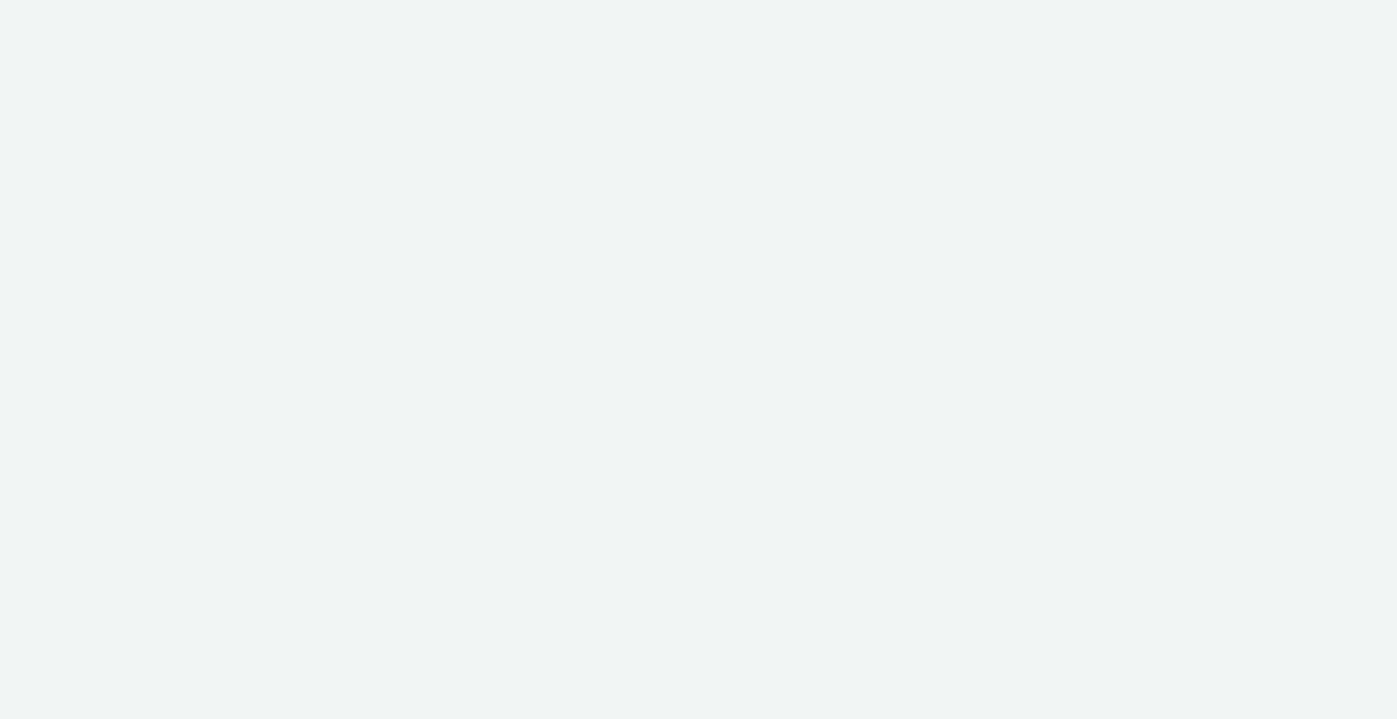
select select "b1b940d3-d05b-48b5-821e-f328c33b988b"
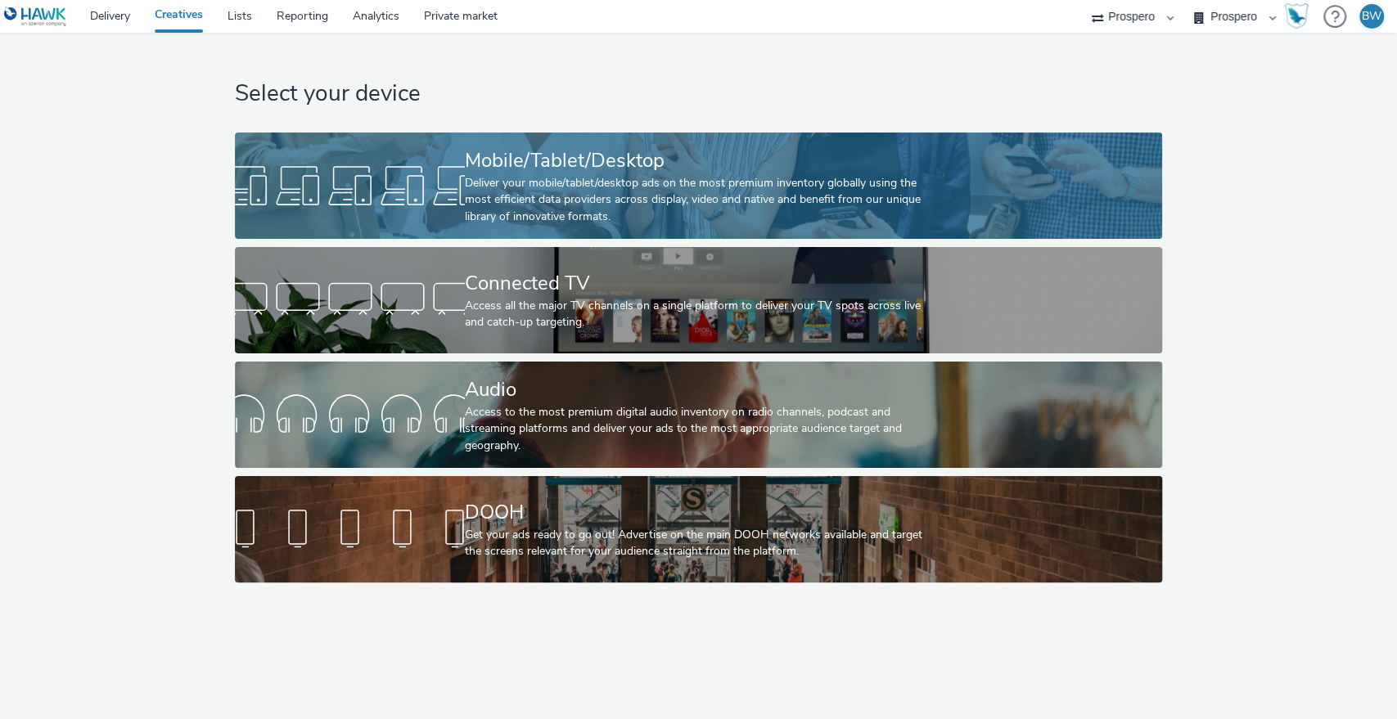
click at [516, 155] on div "Mobile/Tablet/Desktop" at bounding box center [695, 160] width 461 height 29
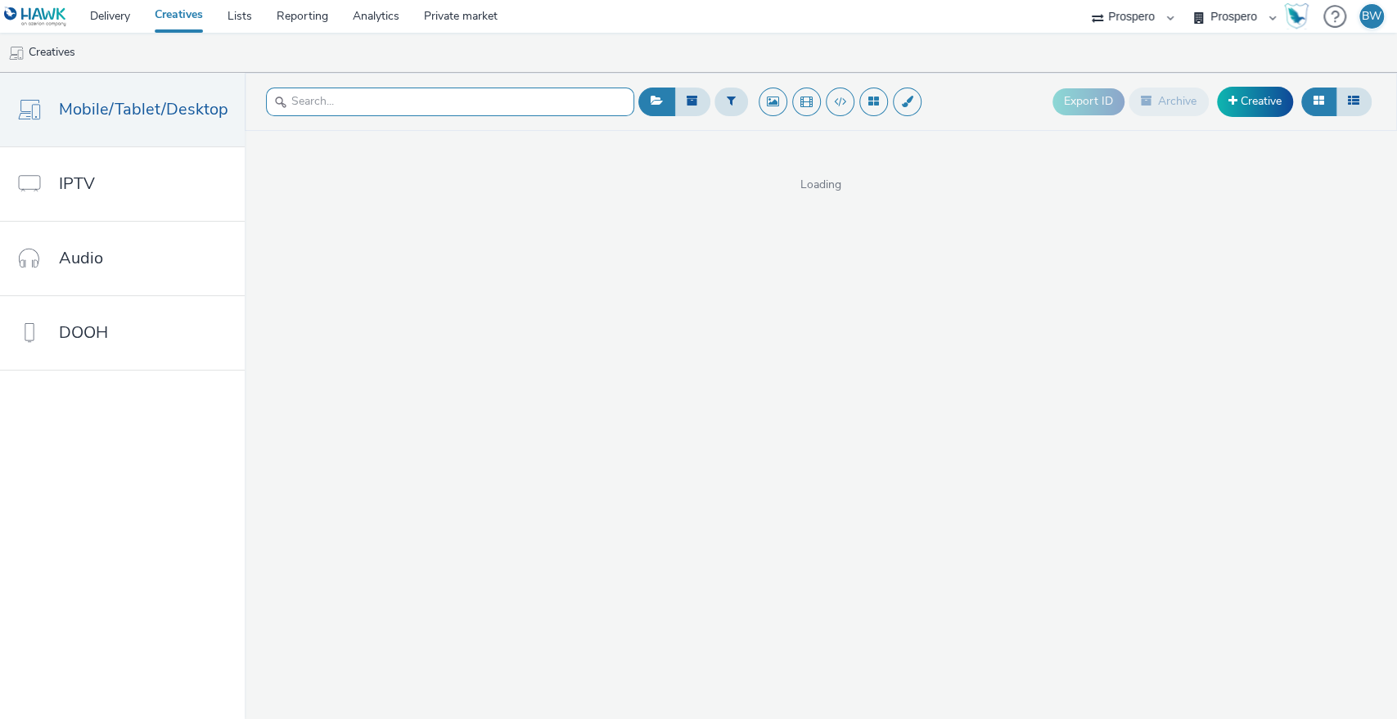
click at [461, 103] on input "text" at bounding box center [450, 102] width 368 height 29
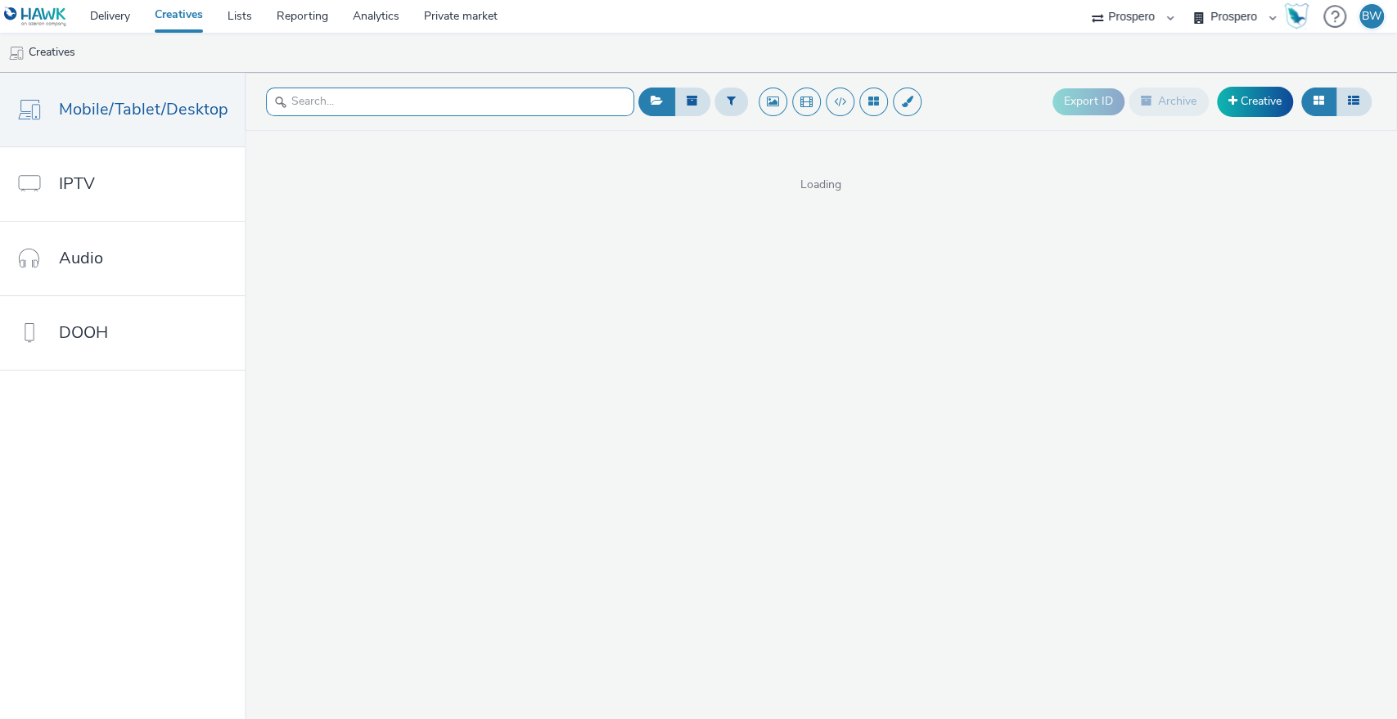
click at [404, 97] on input "text" at bounding box center [450, 102] width 368 height 29
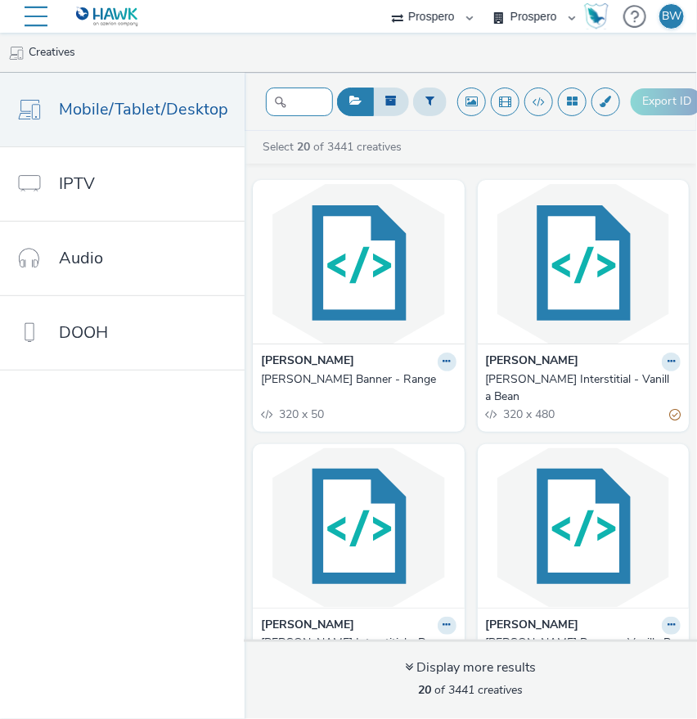
click at [300, 102] on input "text" at bounding box center [299, 102] width 67 height 29
paste input "Kellys_Sept 2025_Interstitial_Mocha_PROG"
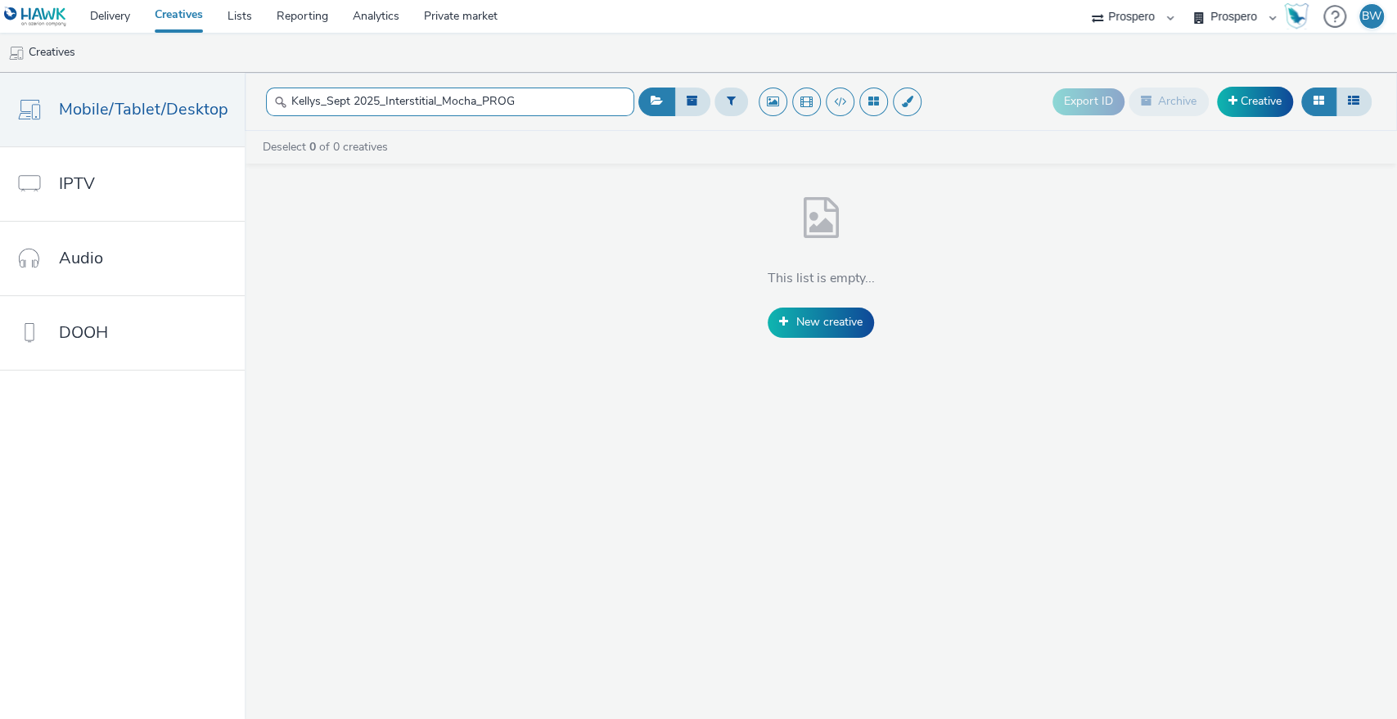
drag, startPoint x: 538, startPoint y: 99, endPoint x: 306, endPoint y: 108, distance: 231.7
click at [306, 108] on input "Kellys_Sept 2025_Interstitial_Mocha_PROG" at bounding box center [450, 102] width 368 height 29
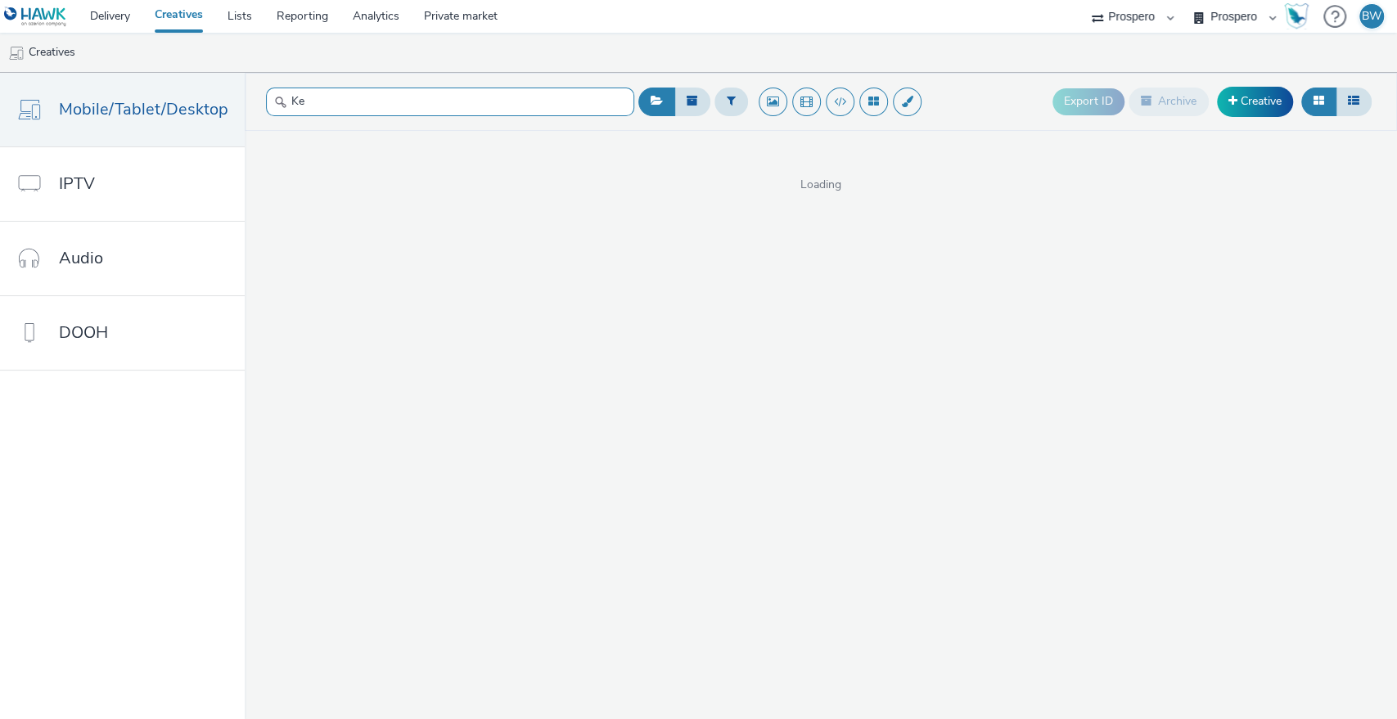
type input "K"
paste input "Interstitial_Mocha"
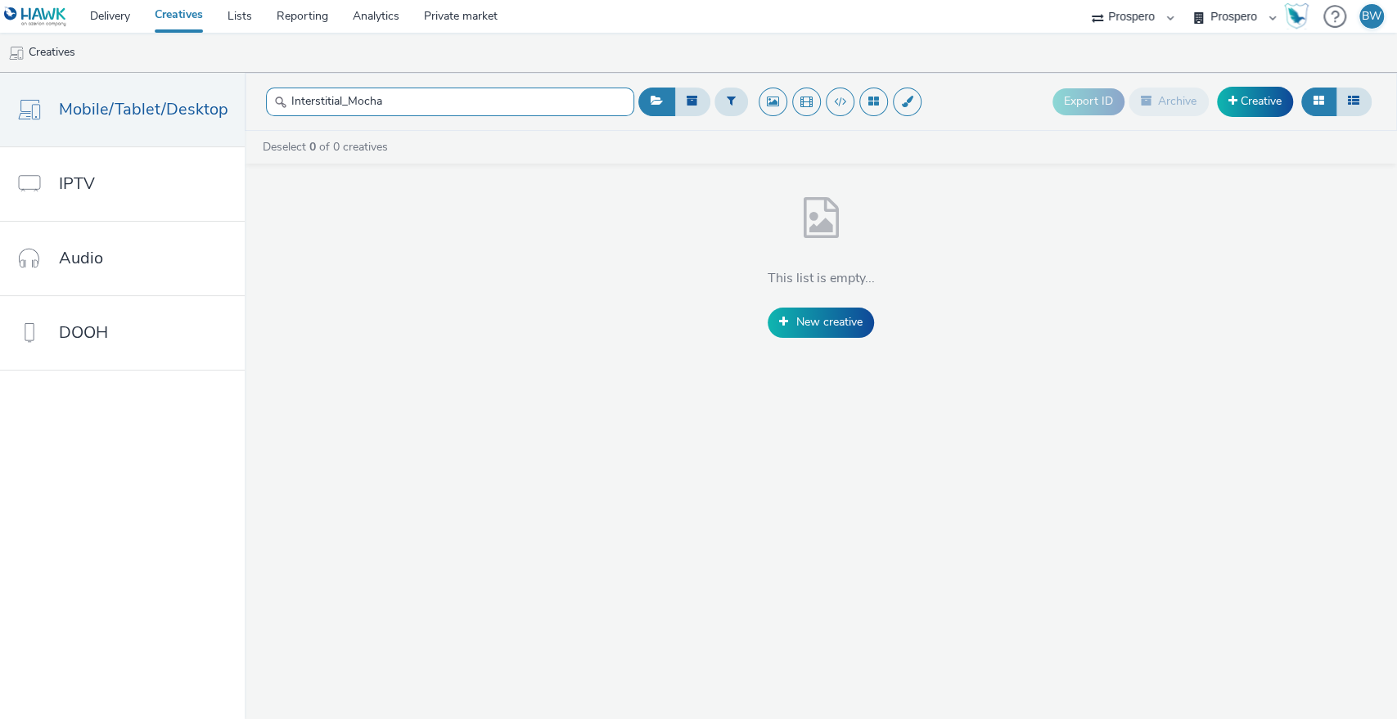
click at [345, 99] on input "Interstitial_Mocha" at bounding box center [450, 102] width 368 height 29
drag, startPoint x: 425, startPoint y: 91, endPoint x: 142, endPoint y: 91, distance: 283.1
click at [142, 91] on div "Mobile/Tablet/Desktop IPTV Audio DOOH Interstitial Mocha Export ID Archive Crea…" at bounding box center [698, 396] width 1397 height 646
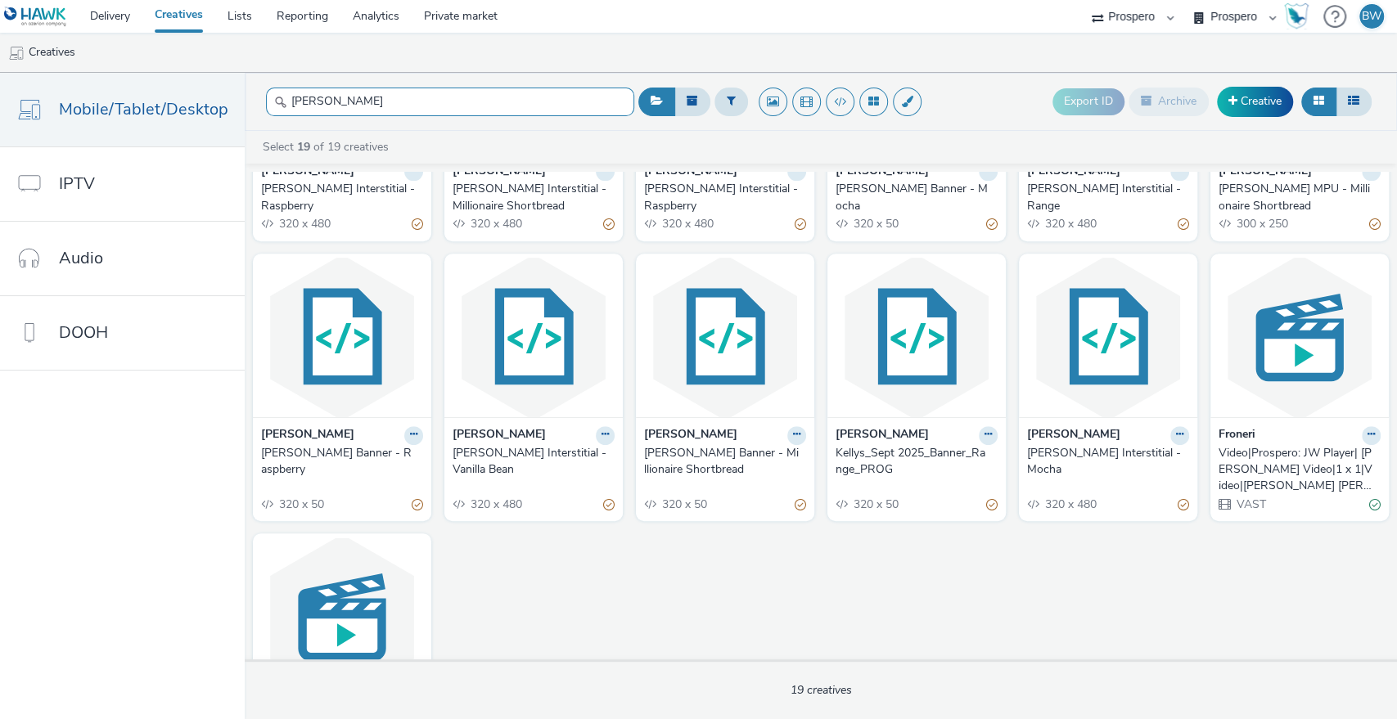
scroll to position [363, 0]
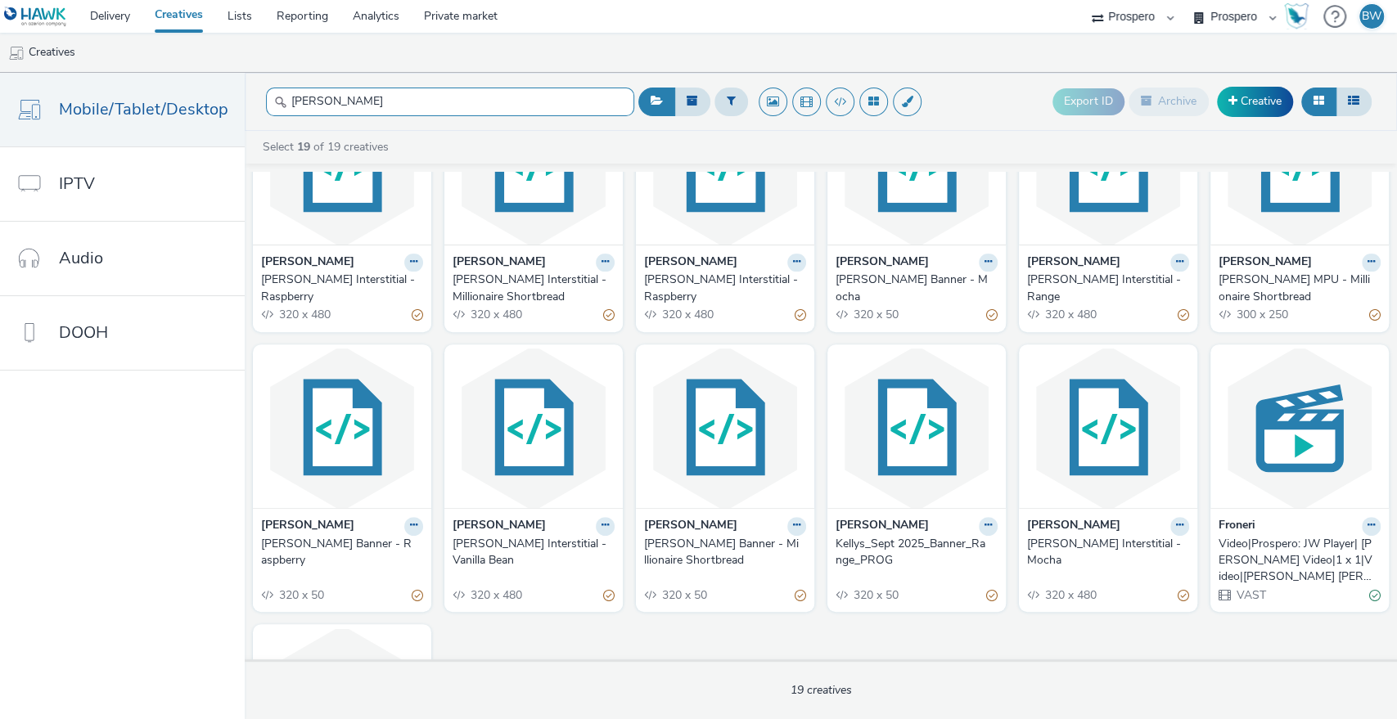
type input "[PERSON_NAME]"
click at [1078, 542] on div "Kelly's Interstitial - Mocha" at bounding box center [1104, 553] width 155 height 34
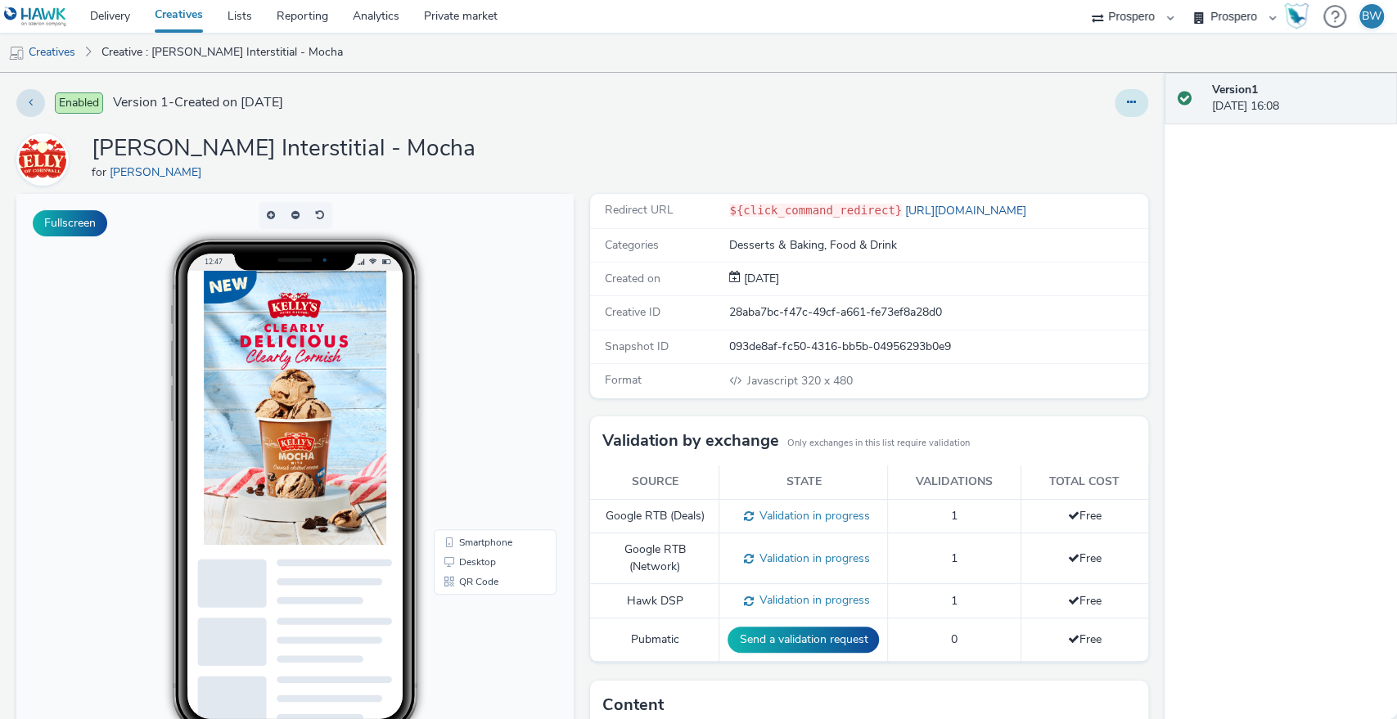
click at [1127, 106] on icon at bounding box center [1131, 102] width 9 height 11
click at [1073, 139] on link "Edit" at bounding box center [1086, 135] width 123 height 33
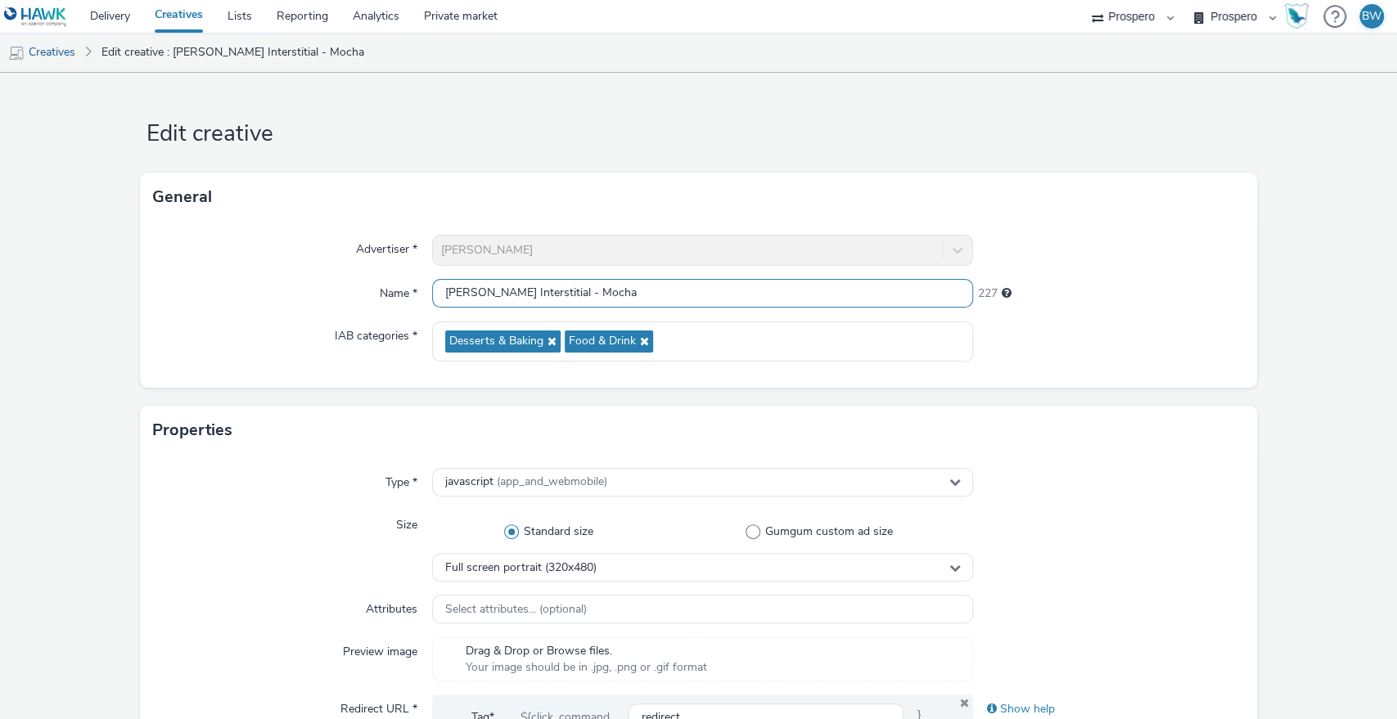
drag, startPoint x: 594, startPoint y: 290, endPoint x: 237, endPoint y: 280, distance: 356.9
click at [237, 280] on div "Name * Kelly's Interstitial - Mocha 227" at bounding box center [698, 293] width 1091 height 29
paste input "ADV:Kellys|CAM:2025 NPD|CHA:Display|PLA:Prospero|INV:Mobsta|TEC:N/A|PHA:|OBJ:Aw…"
drag, startPoint x: 418, startPoint y: 293, endPoint x: 150, endPoint y: 289, distance: 268.4
click at [150, 289] on div "Advertiser * Kelly's Name * ADV:Kellys|CAM:2025 NPD|CHA:Display|PLA:Prospero|IN…" at bounding box center [699, 305] width 1118 height 166
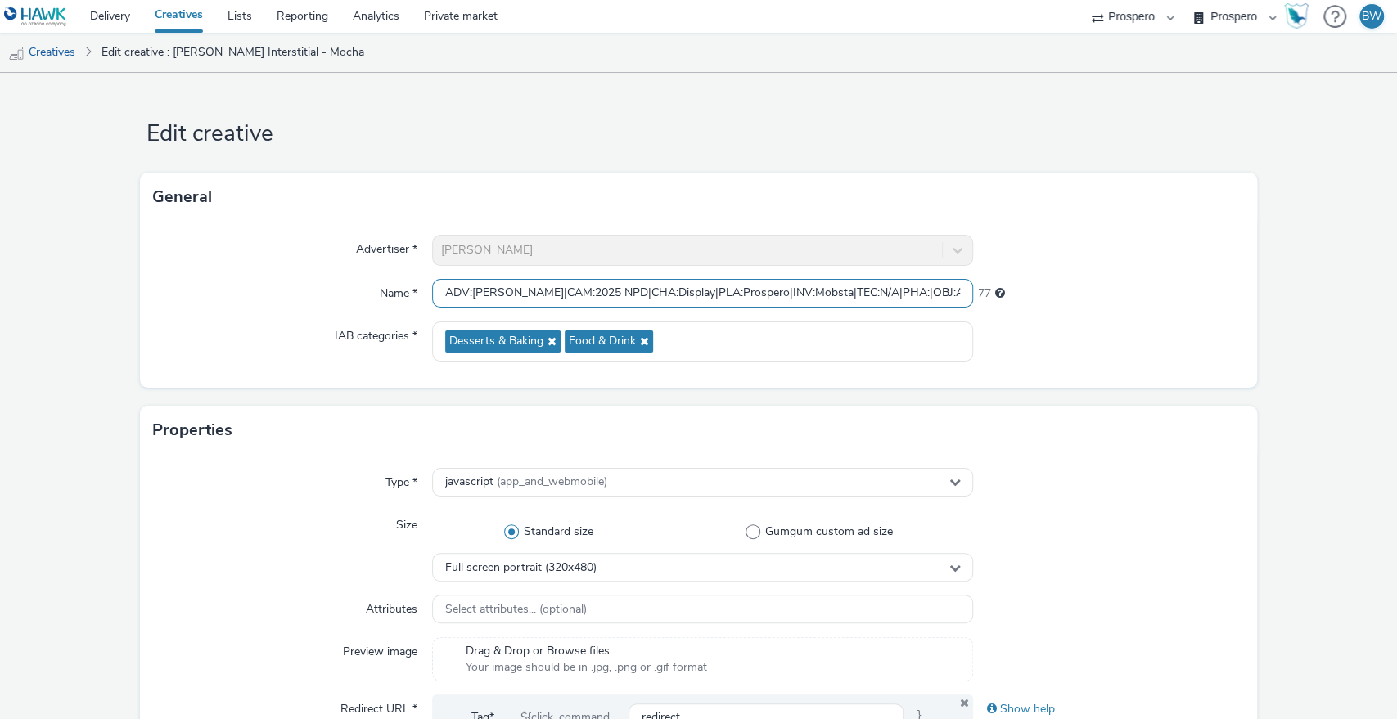
click at [462, 291] on input "ADV:Kellys|CAM:2025 NPD|CHA:Display|PLA:Prospero|INV:Mobsta|TEC:N/A|PHA:|OBJ:Aw…" at bounding box center [703, 293] width 542 height 29
drag, startPoint x: 705, startPoint y: 292, endPoint x: 1060, endPoint y: 296, distance: 355.1
click at [1060, 296] on div "Name * ADV:Kellys|CAM:2025 NPD|CHA:Display|PLA:Prospero|INV:Mobsta|TEC:N/A|PHA:…" at bounding box center [698, 293] width 1091 height 29
click at [890, 294] on input "ADV:Kellys|CAM:2025 NPD|CHA:Display|PLA:Prospero|INV:Mobsta|TEC:N/A|PHA:|OBJ:Aw…" at bounding box center [703, 293] width 542 height 29
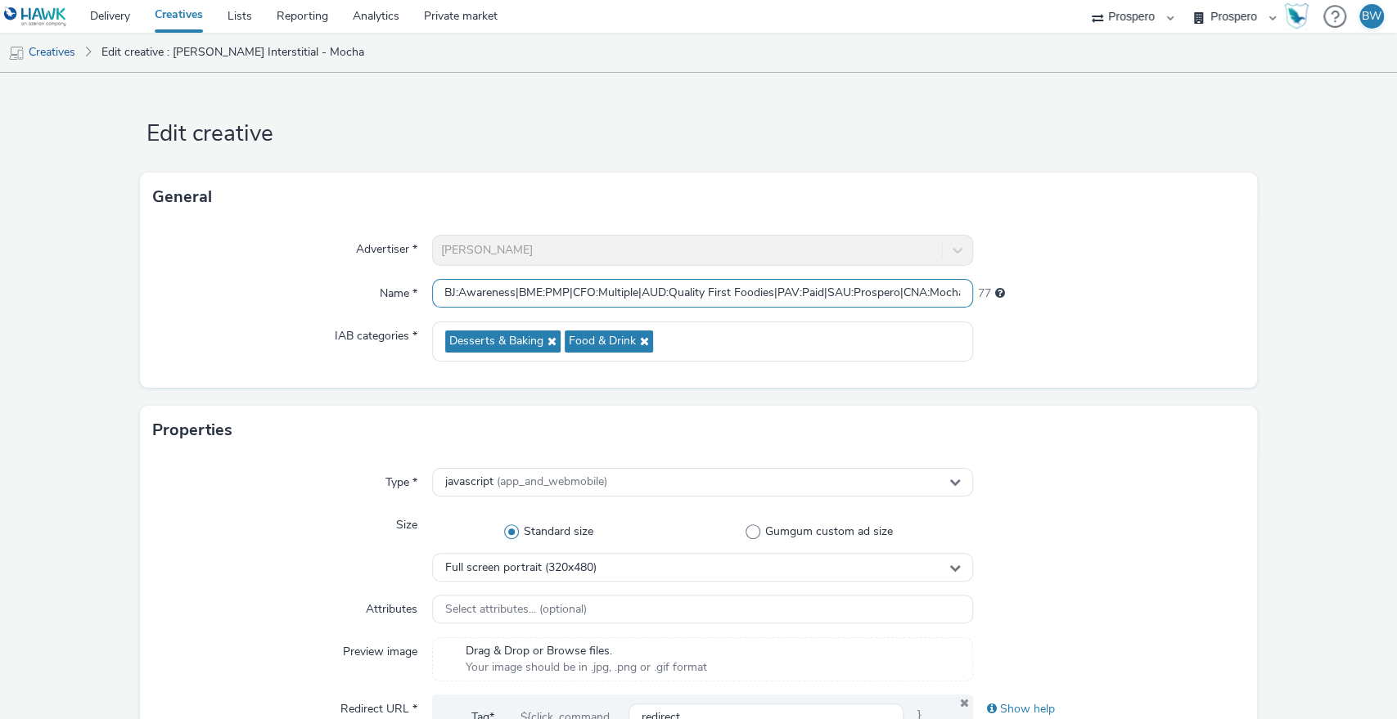
drag, startPoint x: 838, startPoint y: 292, endPoint x: 1016, endPoint y: 292, distance: 178.4
click at [1016, 292] on div "Name * ADV:Kellys|CAM:2025 NPD|CHA:Display|PLA:Prospero|INV:Mobsta|TEC:N/A|PHA:…" at bounding box center [698, 293] width 1091 height 29
drag, startPoint x: 961, startPoint y: 291, endPoint x: 0, endPoint y: 305, distance: 961.4
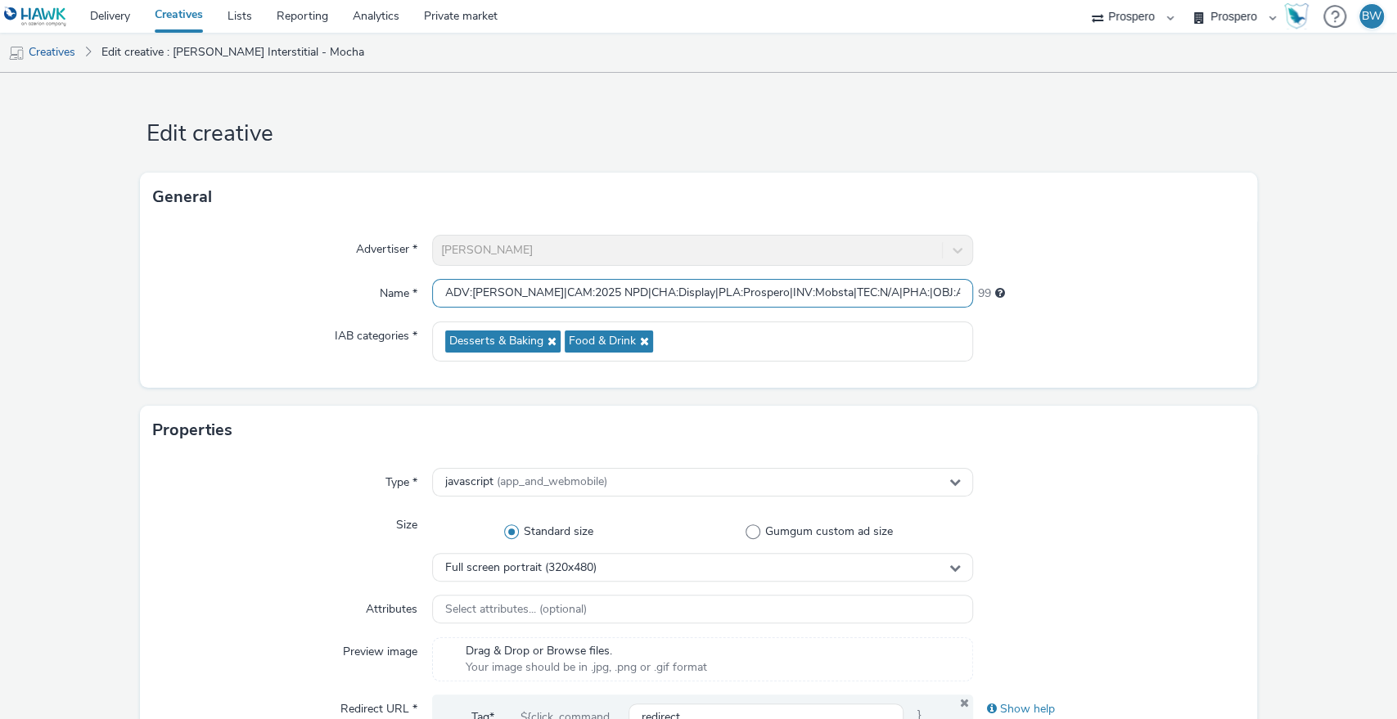
click at [450, 299] on input "ADV:Kellys|CAM:2025 NPD|CHA:Display|PLA:Prospero|INV:Mobsta|TEC:N/A|PHA:|OBJ:Aw…" at bounding box center [703, 293] width 542 height 29
click at [440, 290] on input "ADV:Kellys|CAM:2025 NPD|CHA:Display|PLA:Prospero|INV:Mobsta|TEC:N/A|PHA:|OBJ:Aw…" at bounding box center [703, 293] width 542 height 29
click at [493, 293] on input "ADV:Kellys|CAM:2025 NPD|CHA:Display|PLA:Prospero|INV:Mobsta|TEC:N/A|PHA:|OBJ:Aw…" at bounding box center [703, 293] width 542 height 29
paste input "CNA:Mocha Interstitial"
click at [538, 296] on input "ADV:KellysCNA:Mocha Interstitial|CAM:2025 NPD|CHA:Display|PLA:Prospero|INV:Mobs…" at bounding box center [703, 293] width 542 height 29
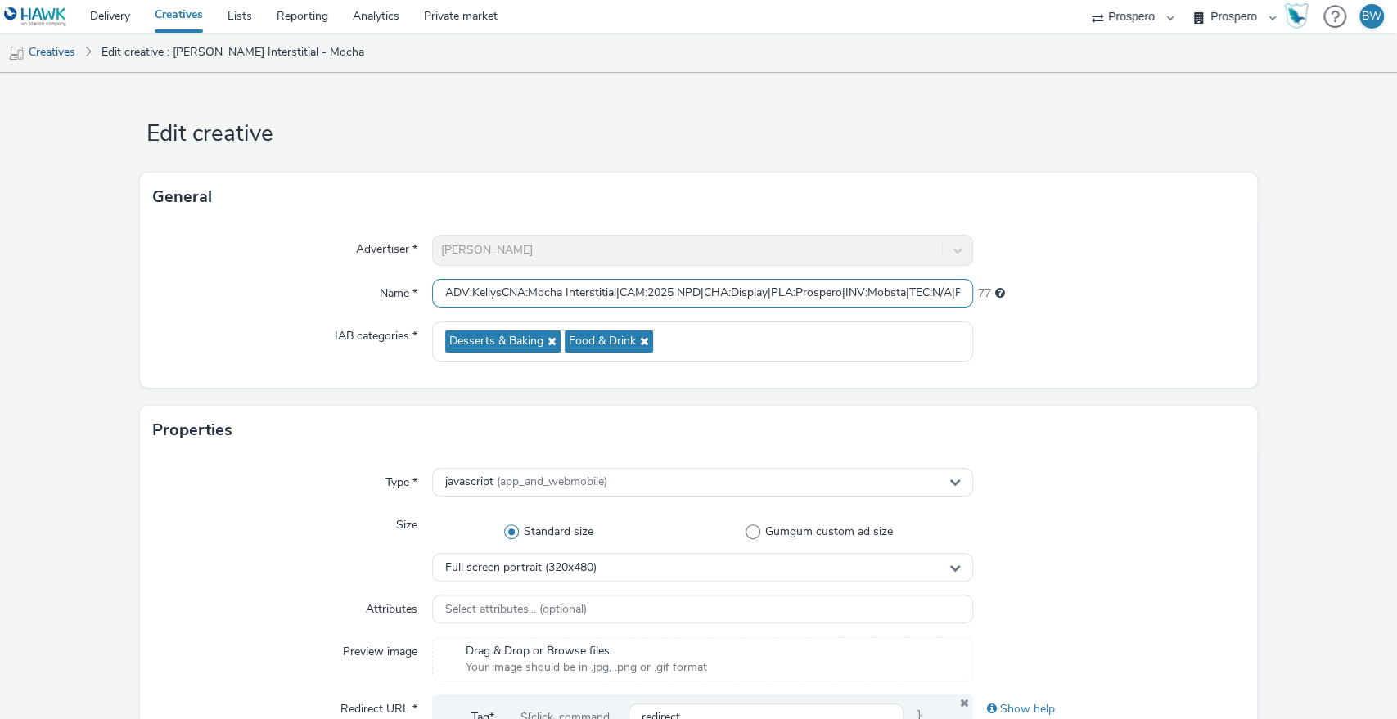
click at [615, 289] on input "ADV:KellysCNA:Mocha Interstitial|CAM:2025 NPD|CHA:Display|PLA:Prospero|INV:Mobs…" at bounding box center [703, 293] width 542 height 29
click at [497, 290] on input "ADV:KellysCNA:Mocha Interstitial|CAM:2025 NPD|CHA:Display|PLA:Prospero|INV:Mobs…" at bounding box center [703, 293] width 542 height 29
paste input "|"
type input "ADV:Kellys|CNA:Mocha Interstitial|CAM:2025 NPD|CHA:Display|PLA:Prospero|INV:Mob…"
click at [1087, 317] on div "Advertiser * Kelly's Name * ADV:Kellys|CNA:Mocha Interstitial|CAM:2025 NPD|CHA:…" at bounding box center [699, 305] width 1118 height 166
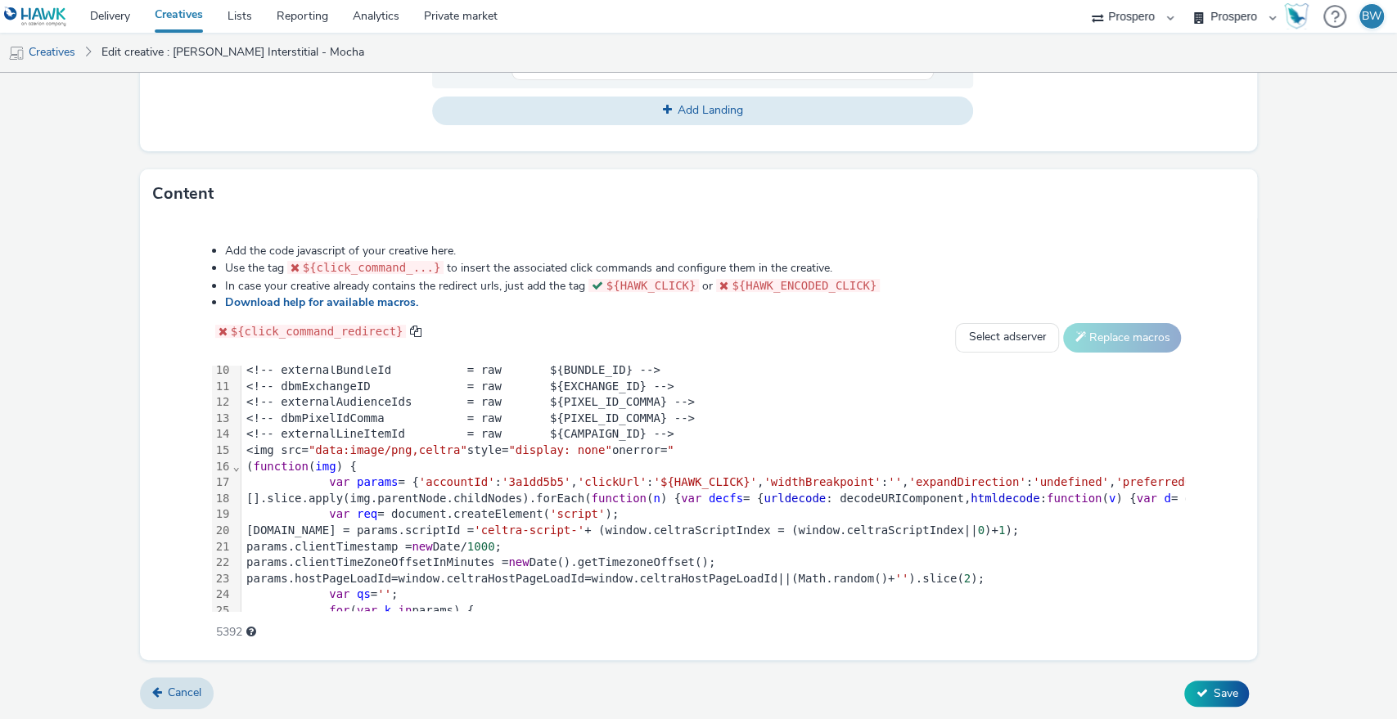
scroll to position [304, 0]
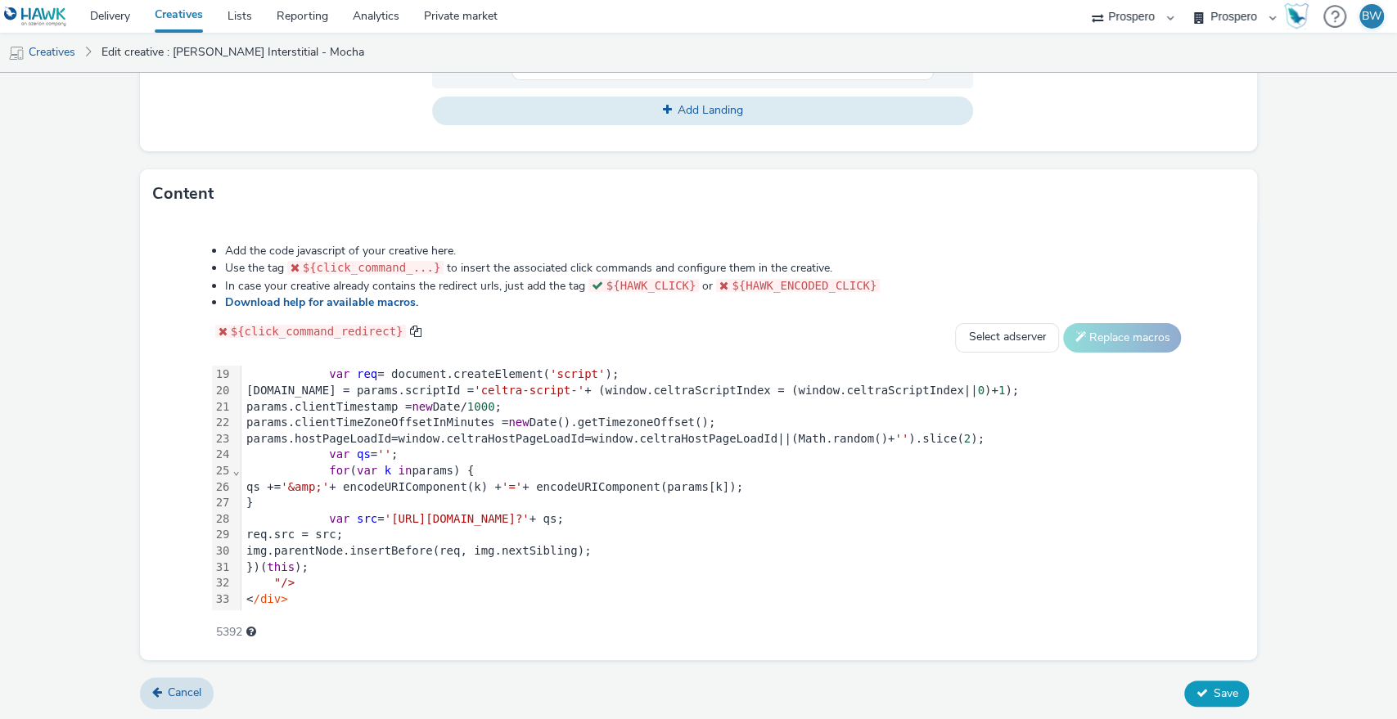
click at [1195, 696] on icon at bounding box center [1200, 692] width 11 height 11
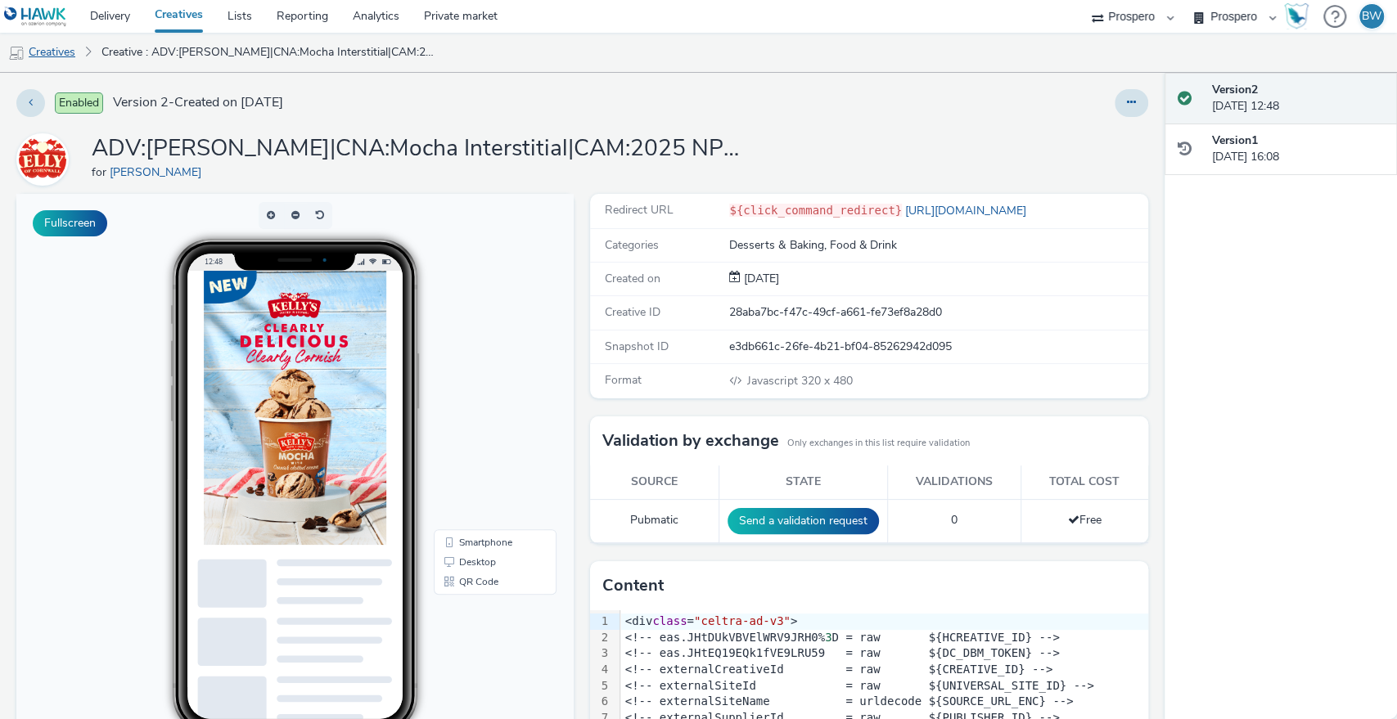
click at [61, 52] on link "Creatives" at bounding box center [41, 52] width 83 height 39
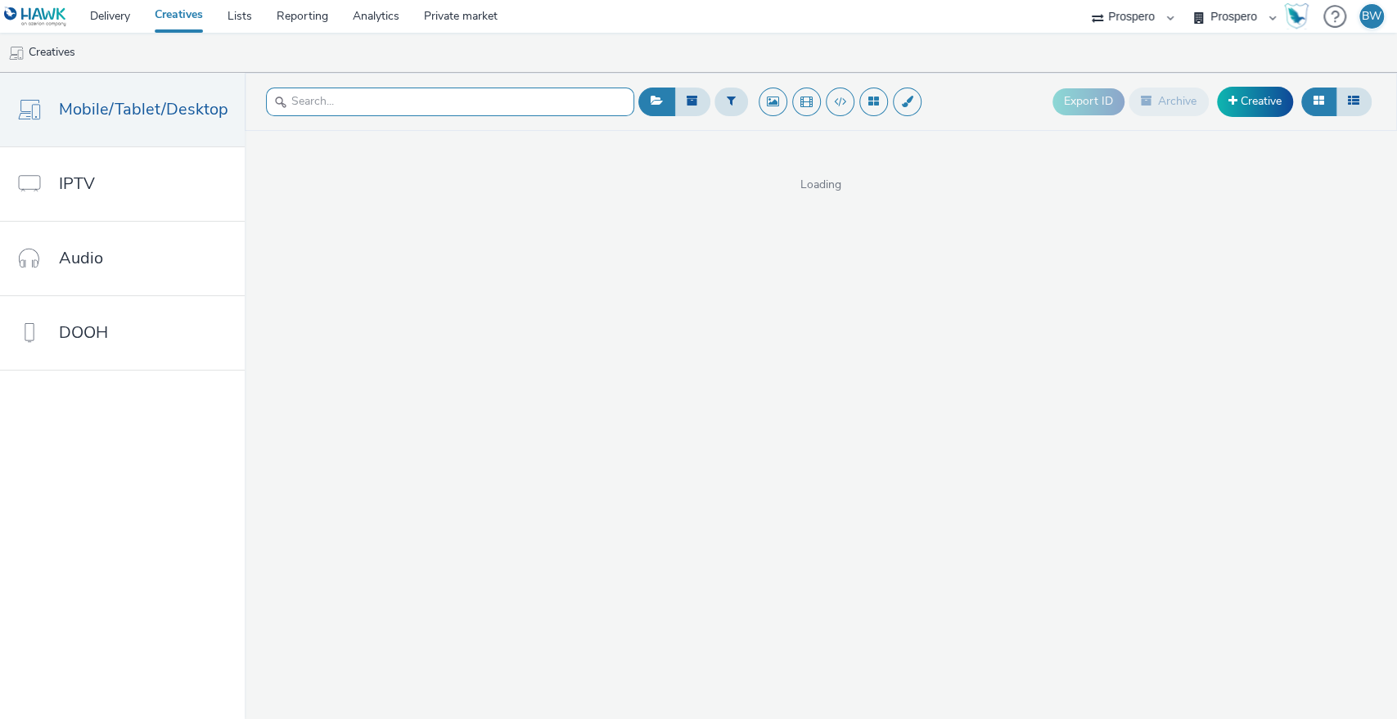
click at [534, 96] on input "text" at bounding box center [450, 102] width 368 height 29
type input "b"
type input "range"
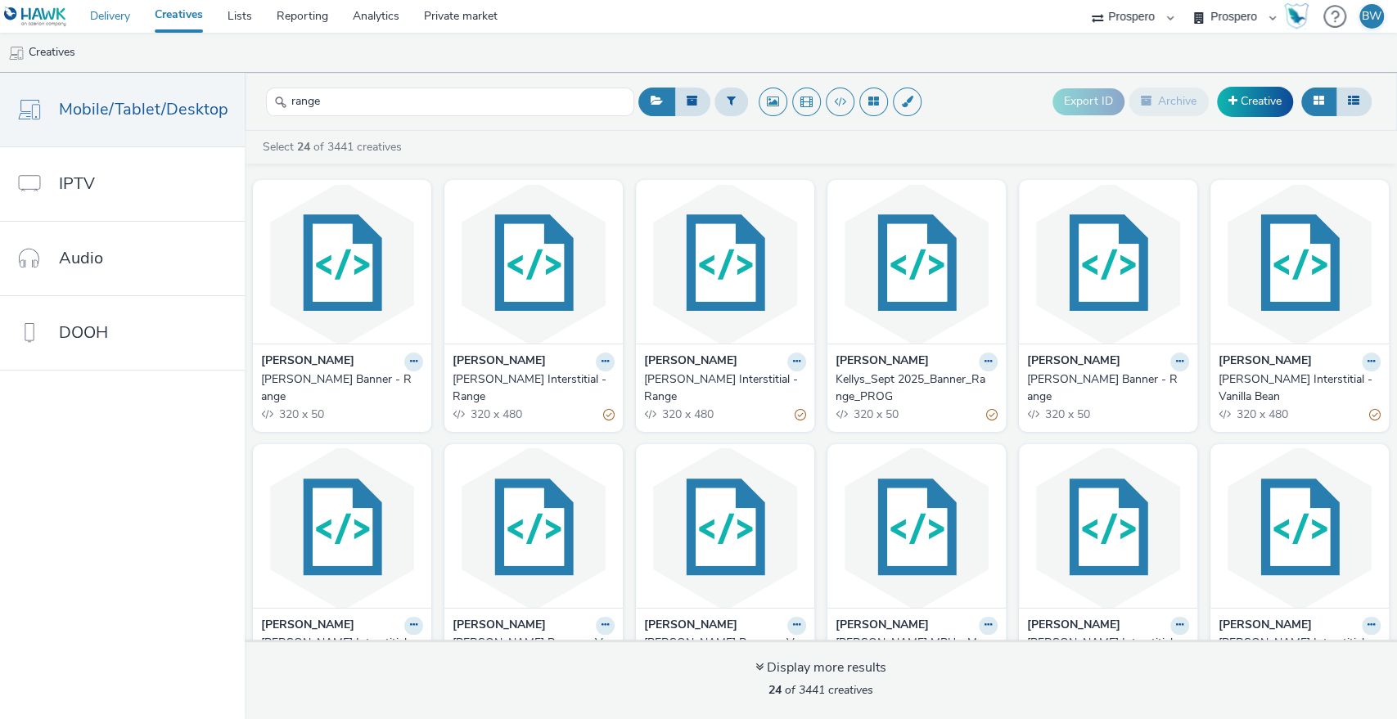
click at [119, 16] on link "Delivery" at bounding box center [110, 16] width 65 height 33
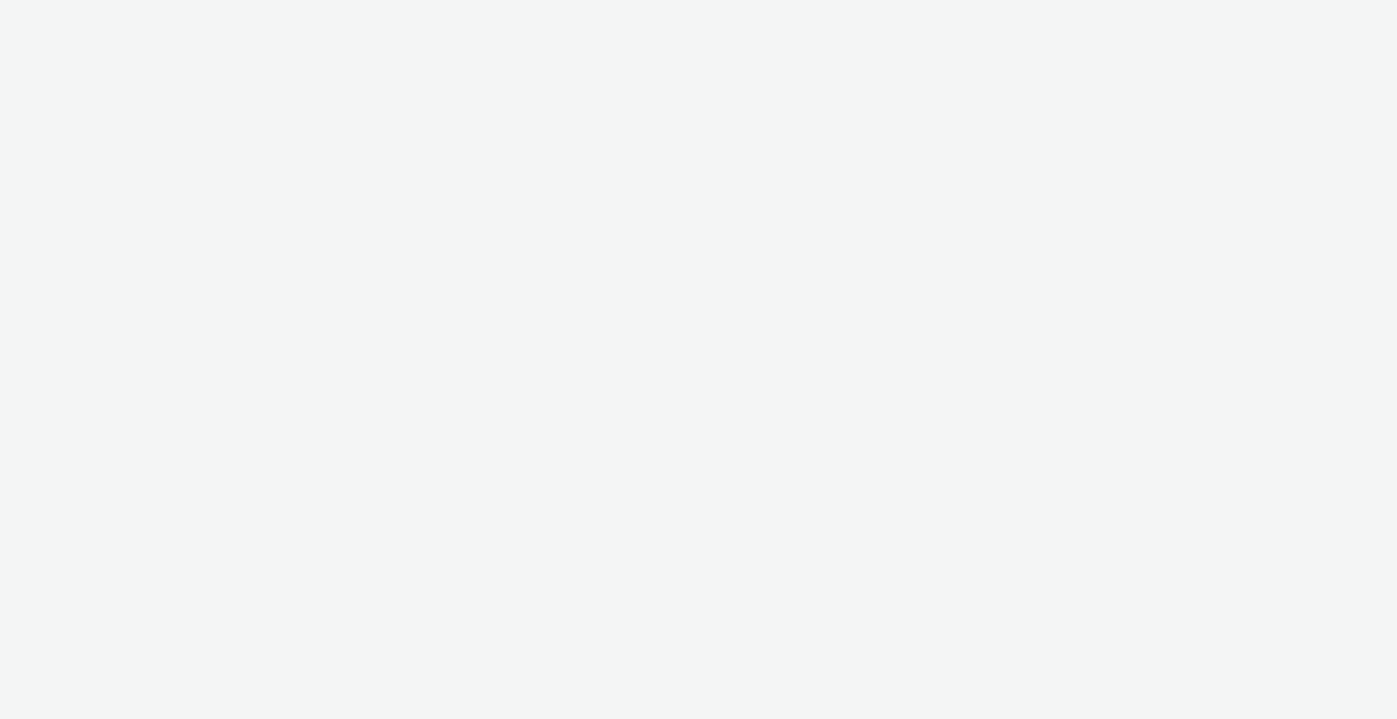
select select "b1b940d3-d05b-48b5-821e-f328c33b988b"
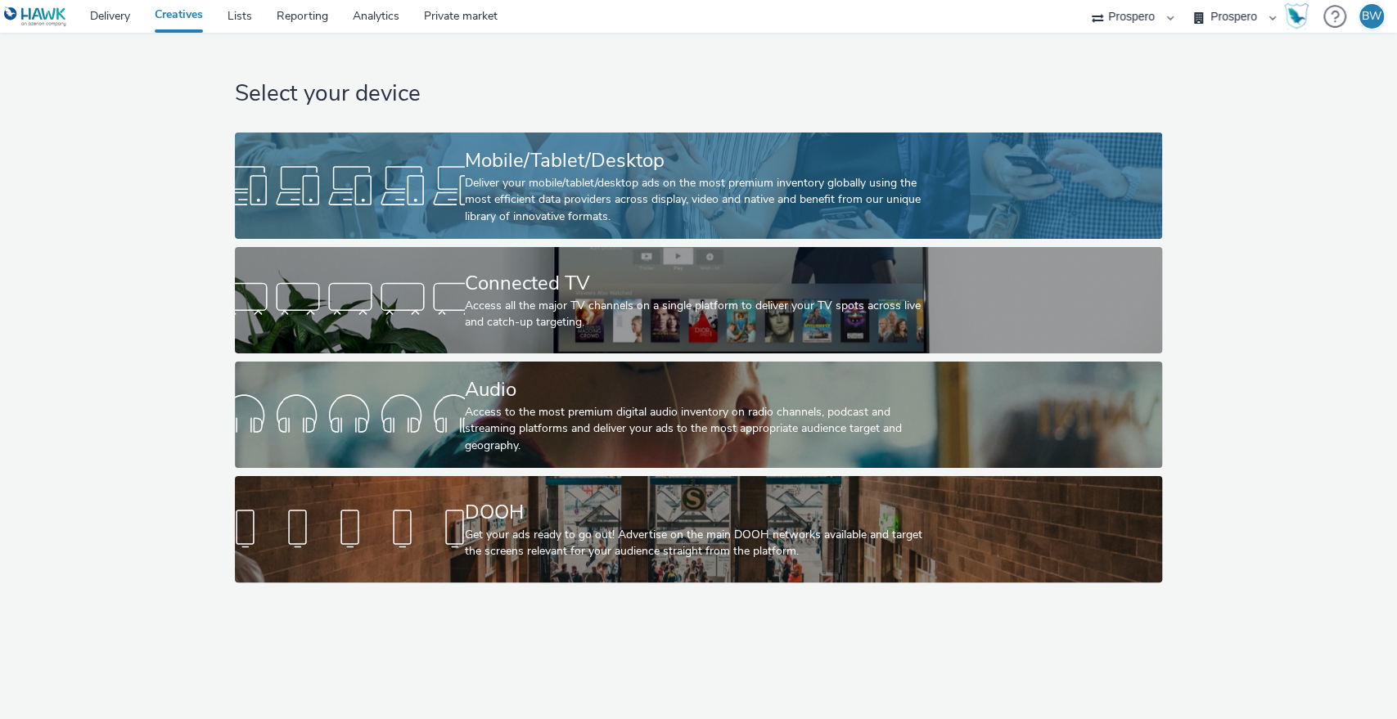
click at [686, 194] on div "Deliver your mobile/tablet/desktop ads on the most premium inventory globally u…" at bounding box center [695, 200] width 461 height 50
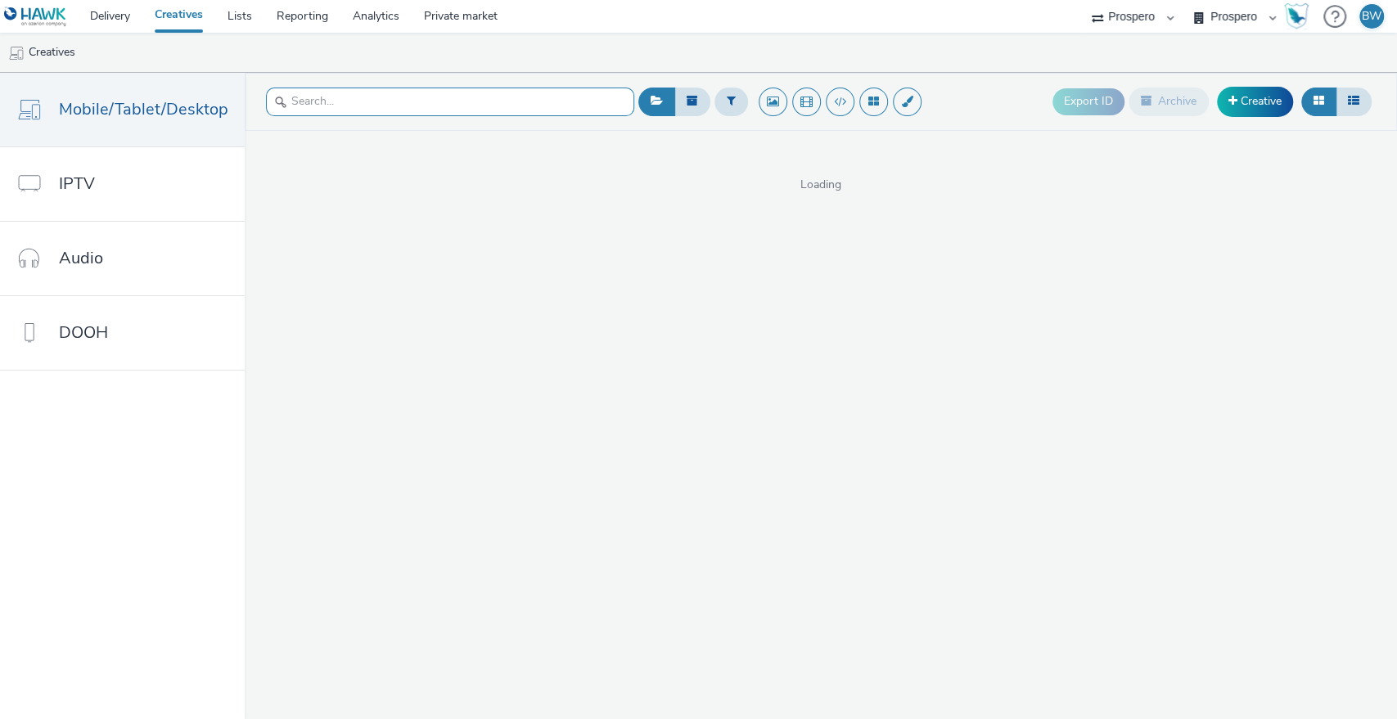
click at [362, 90] on input "text" at bounding box center [450, 102] width 368 height 29
click at [421, 104] on input "text" at bounding box center [450, 102] width 368 height 29
type input "a"
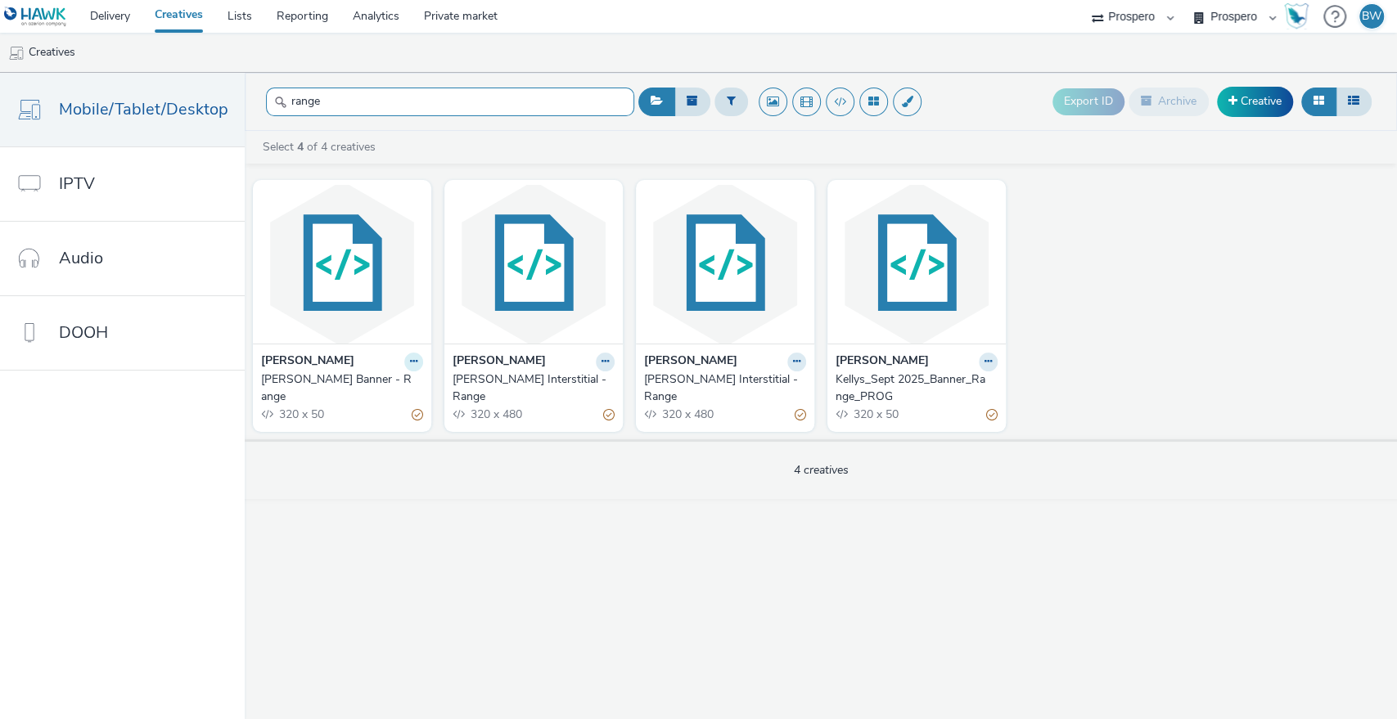
type input "range"
click at [410, 363] on icon at bounding box center [413, 362] width 7 height 10
click at [367, 387] on link "Edit" at bounding box center [361, 390] width 123 height 33
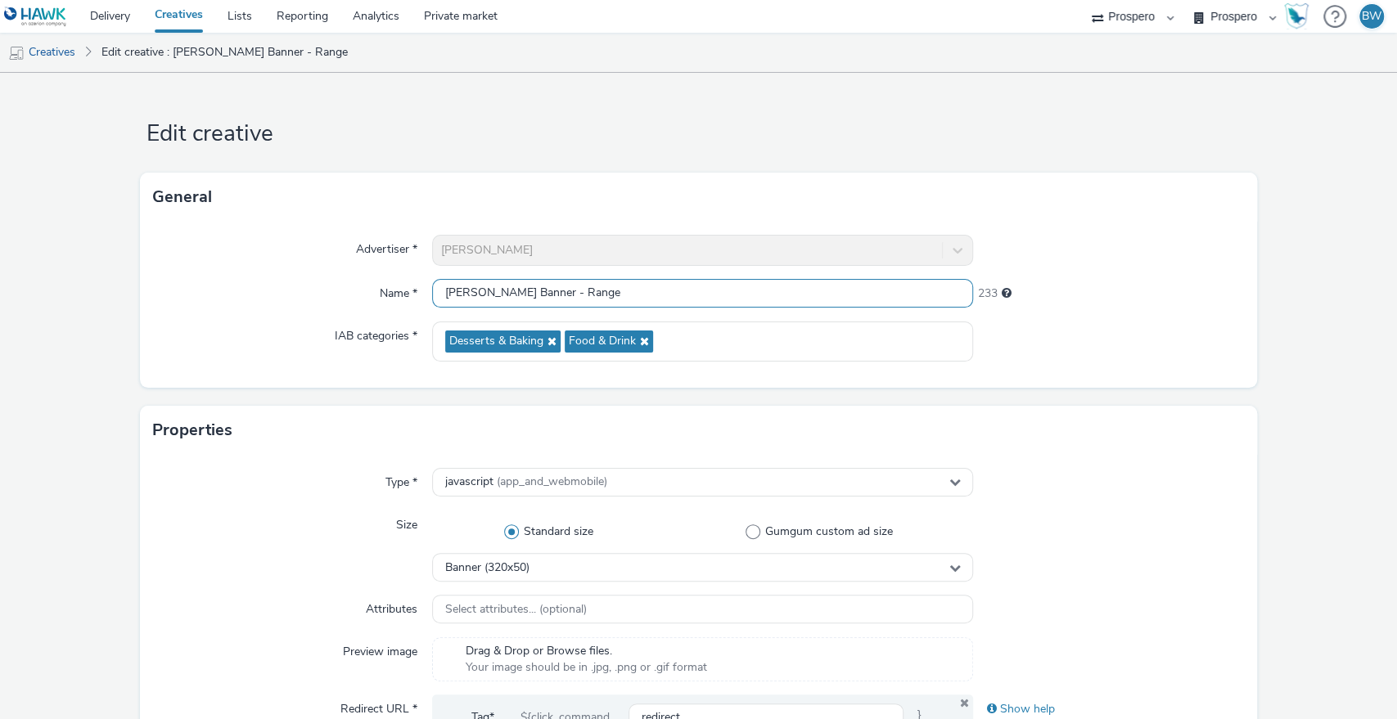
drag, startPoint x: 622, startPoint y: 296, endPoint x: 198, endPoint y: 304, distance: 423.9
click at [198, 304] on div "Name * Kelly's Banner - Range 233" at bounding box center [698, 293] width 1091 height 29
paste input "ADV:Kellys|CAM:2025 NPD|CHA:Display|PLA:Prospero|INV:Mobsta|TEC:N/A|PHA:|OBJ:Aw…"
drag, startPoint x: 822, startPoint y: 295, endPoint x: 1086, endPoint y: 290, distance: 264.3
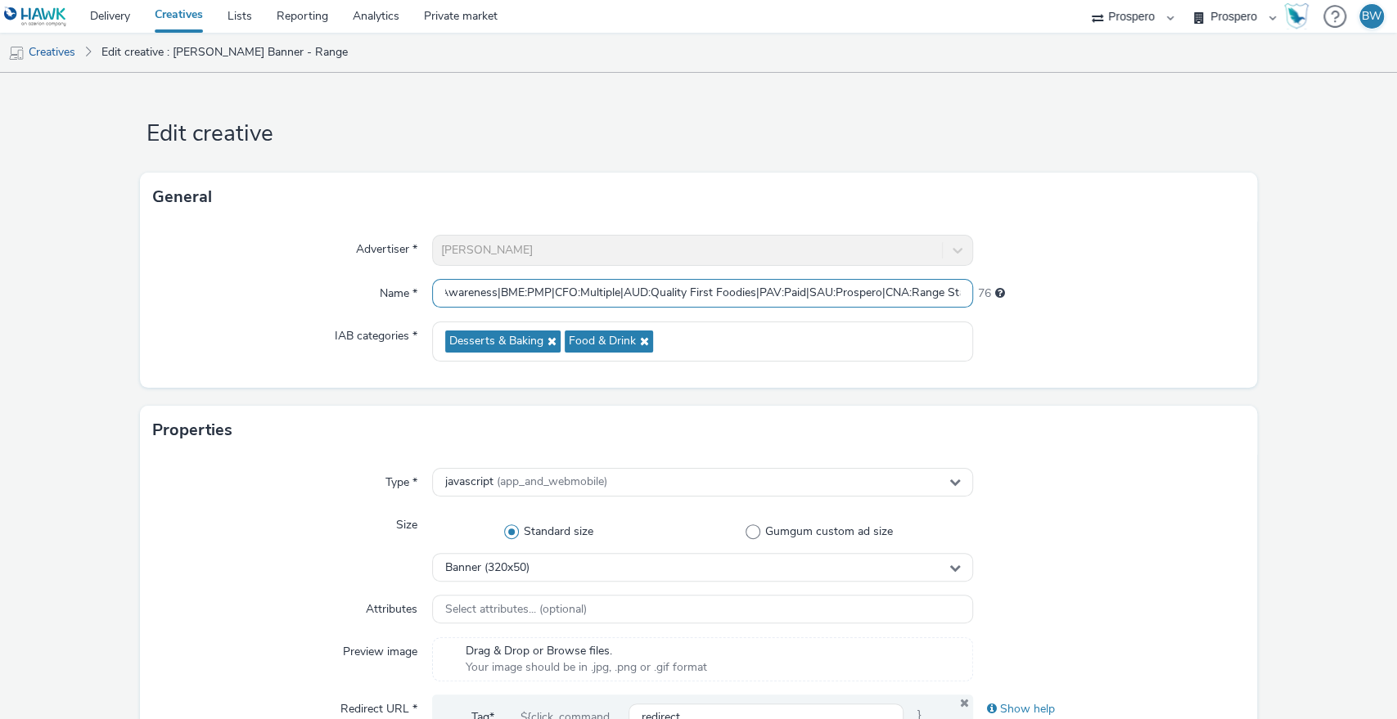
click at [1175, 287] on div "Name * ADV:Kellys|CAM:2025 NPD|CHA:Display|PLA:Prospero|INV:Mobsta|TEC:N/A|PHA:…" at bounding box center [698, 293] width 1091 height 29
drag, startPoint x: 900, startPoint y: 287, endPoint x: 0, endPoint y: 296, distance: 900.0
click at [488, 290] on input "ADV:Kellys|CAM:2025 NPD|CHA:Display|PLA:Prospero|INV:Mobsta|TEC:N/A|PHA:|OBJ:Aw…" at bounding box center [703, 293] width 542 height 29
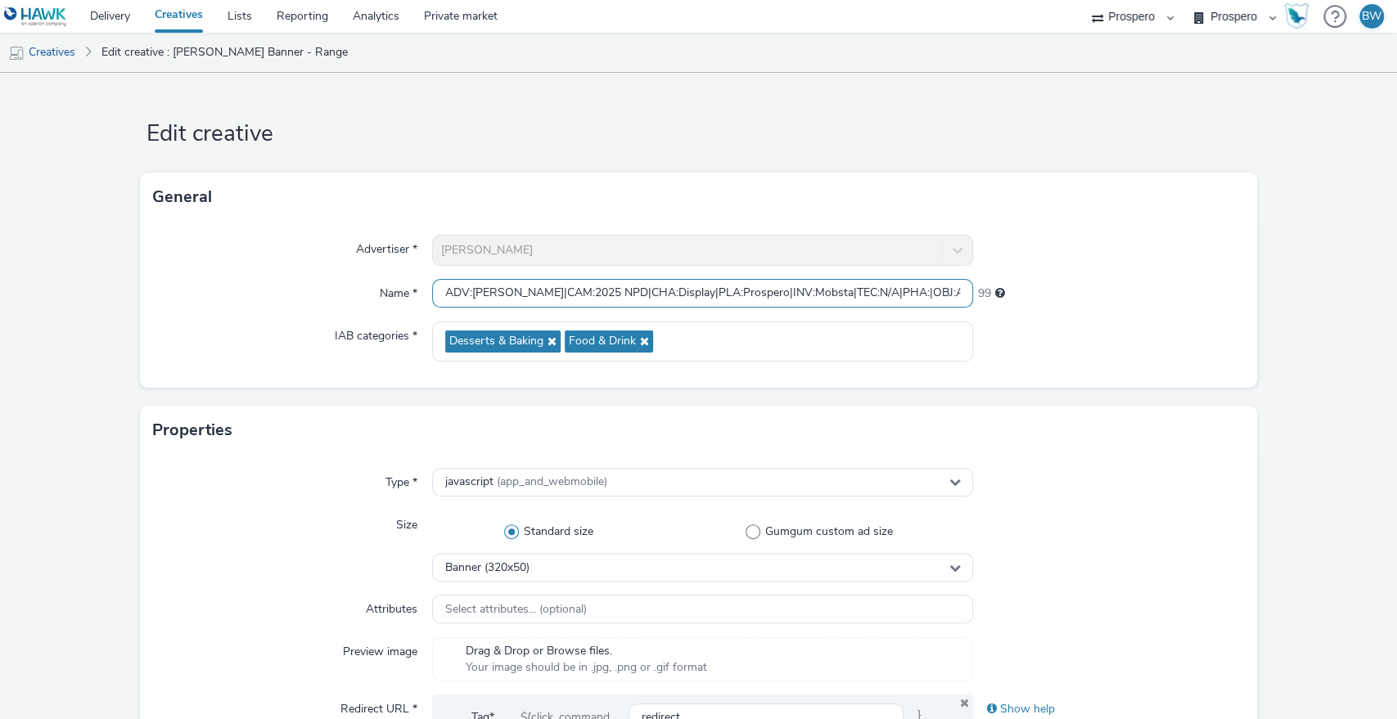
click at [496, 293] on input "ADV:Kellys|CAM:2025 NPD|CHA:Display|PLA:Prospero|INV:Mobsta|TEC:N/A|PHA:|OBJ:Aw…" at bounding box center [703, 293] width 542 height 29
paste input "CNA:Range Static Banner"
click at [628, 294] on input "ADV:KellysCNA:Range Static Banner|CAM:2025 NPD|CHA:Display|PLA:Prospero|INV:Mob…" at bounding box center [703, 293] width 542 height 29
click at [496, 298] on input "ADV:KellysCNA:Range Static Banner|CAM:2025 NPD|CHA:Display|PLA:Prospero|INV:Mob…" at bounding box center [703, 293] width 542 height 29
paste input "|"
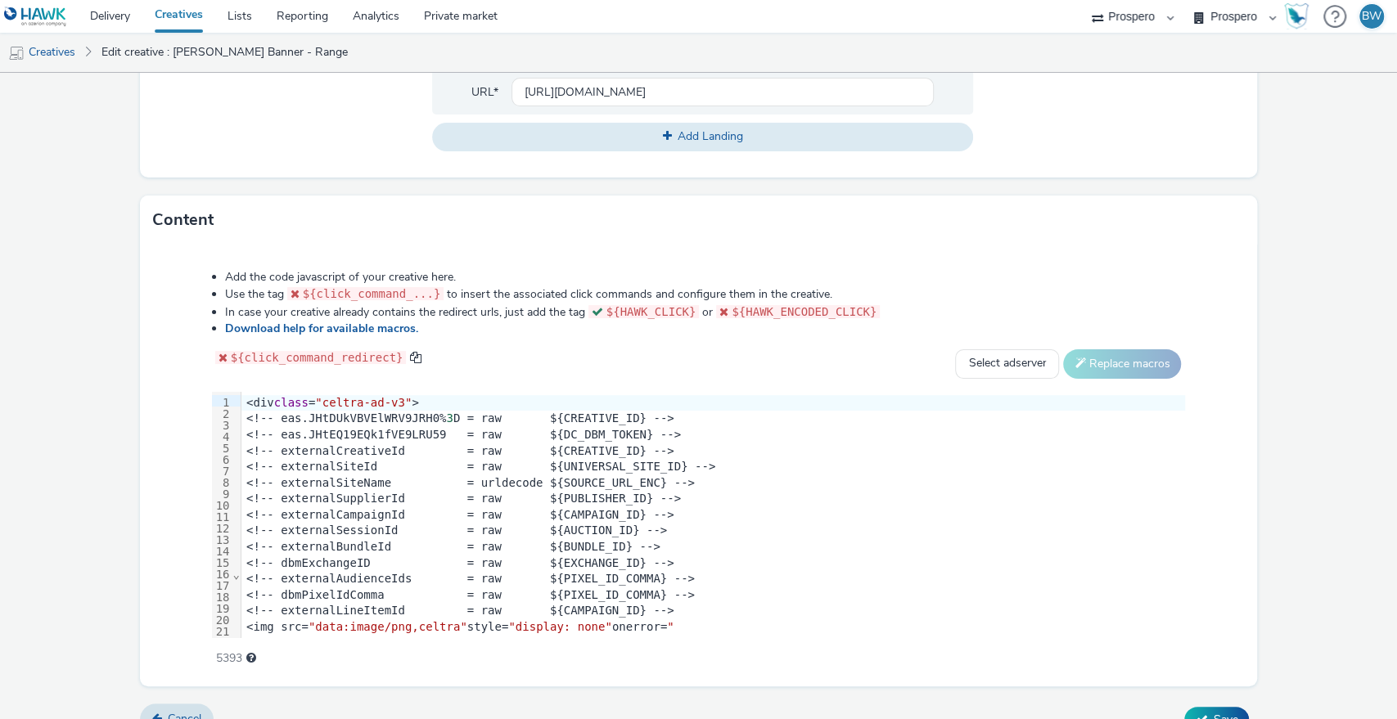
scroll to position [694, 0]
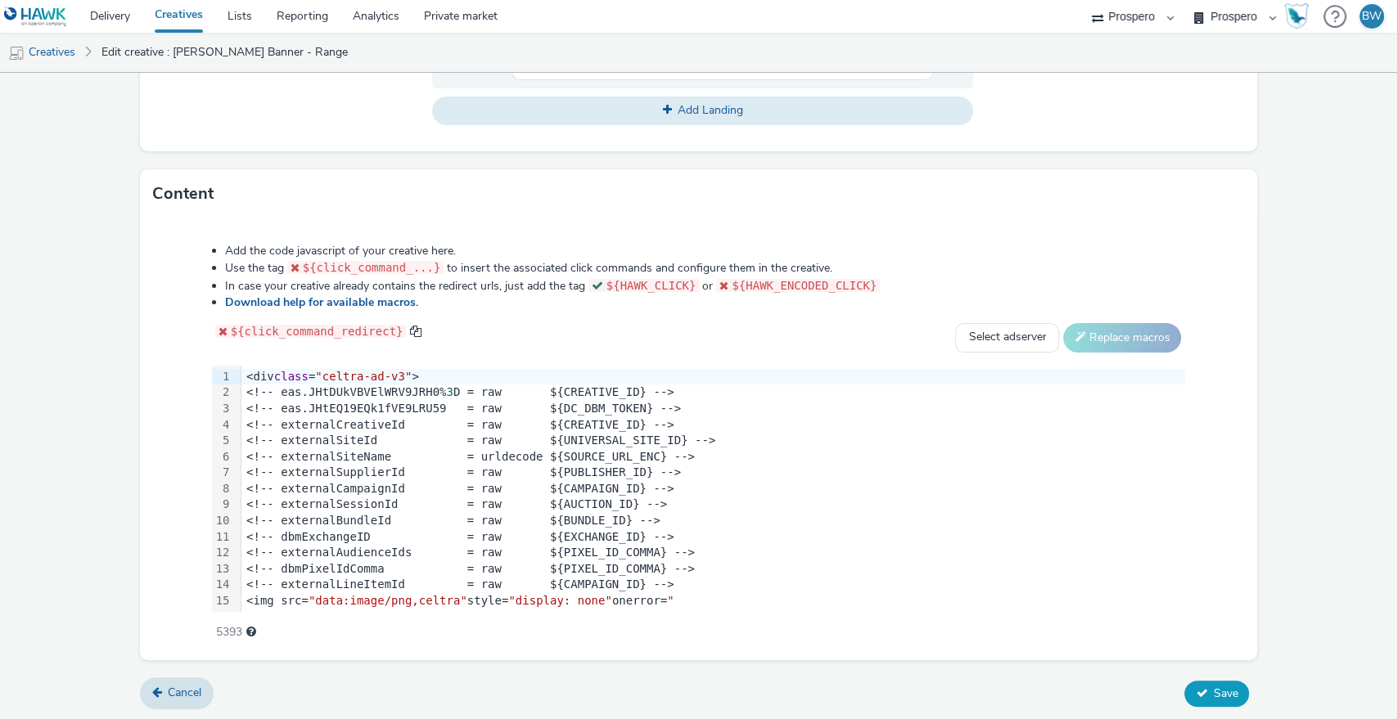
type input "ADV:Kellys|CNA:Range Static Banner|CAM:2025 NPD|CHA:Display|PLA:Prospero|INV:Mo…"
click at [1220, 686] on span "Save" at bounding box center [1224, 694] width 25 height 16
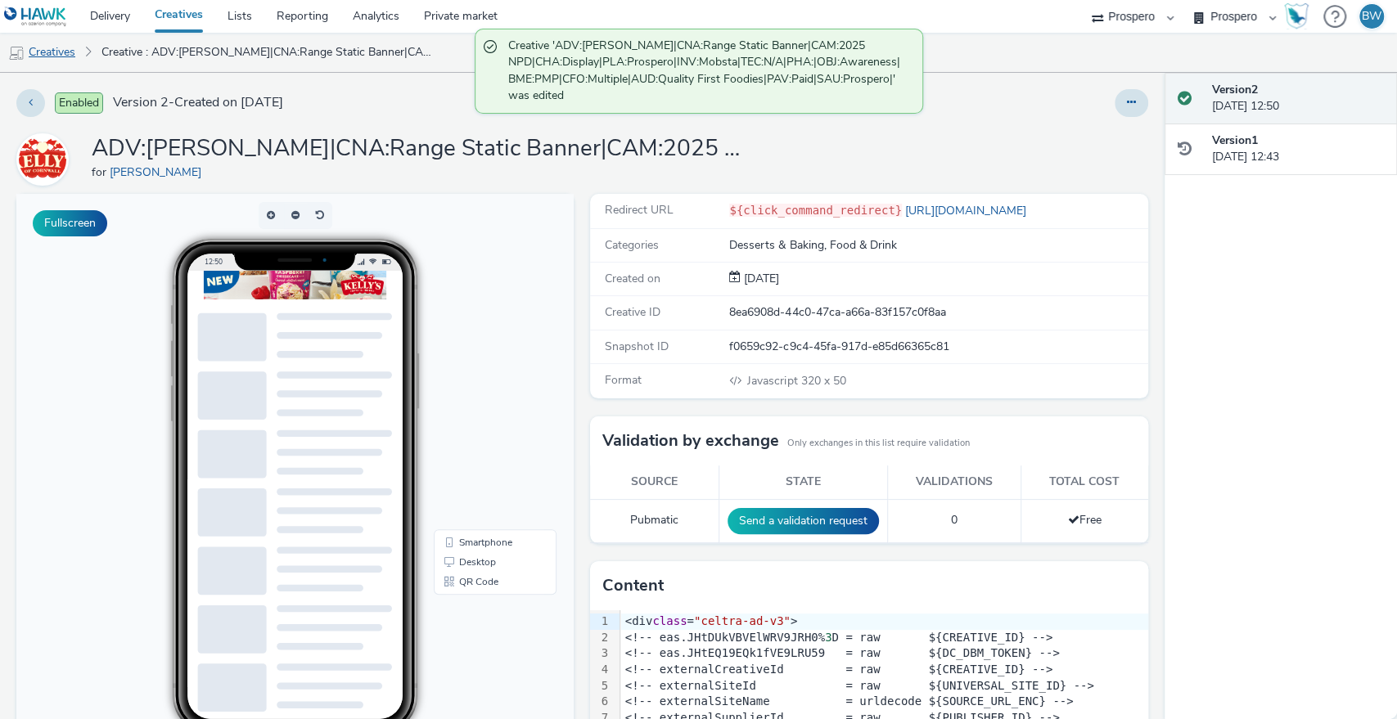
click at [65, 52] on link "Creatives" at bounding box center [41, 52] width 83 height 39
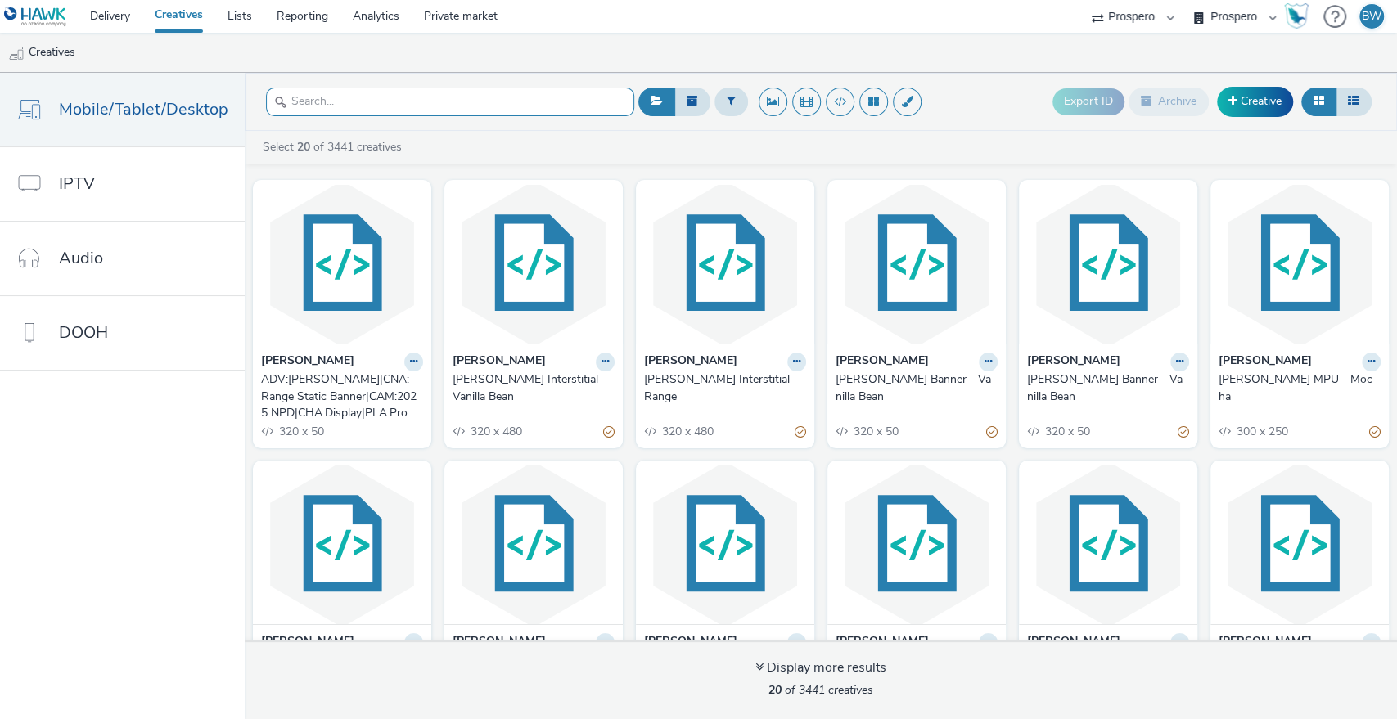
click at [416, 92] on input "text" at bounding box center [450, 102] width 368 height 29
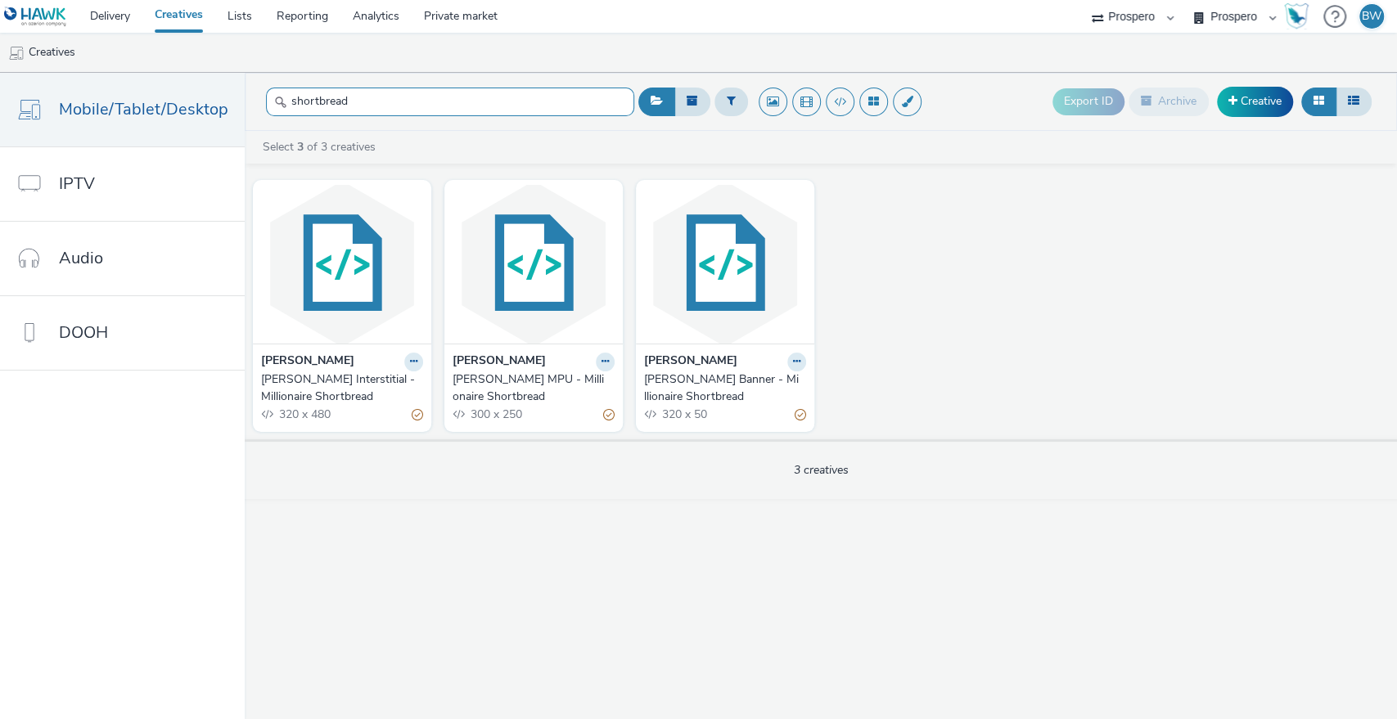
type input "shortbread"
click at [736, 385] on div "Kelly's Banner - Millionaire Shortbread" at bounding box center [721, 388] width 155 height 34
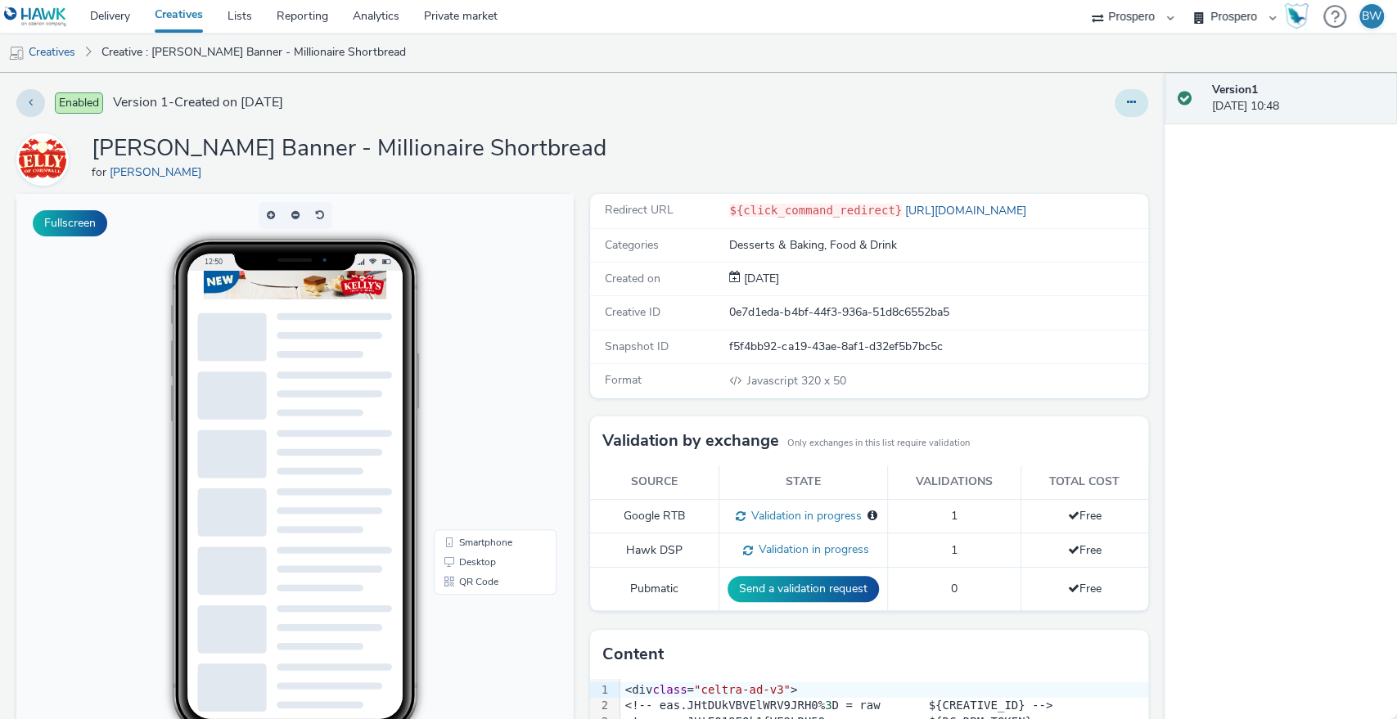
click at [1114, 101] on button at bounding box center [1131, 103] width 34 height 28
click at [1065, 132] on link "Edit" at bounding box center [1086, 135] width 123 height 33
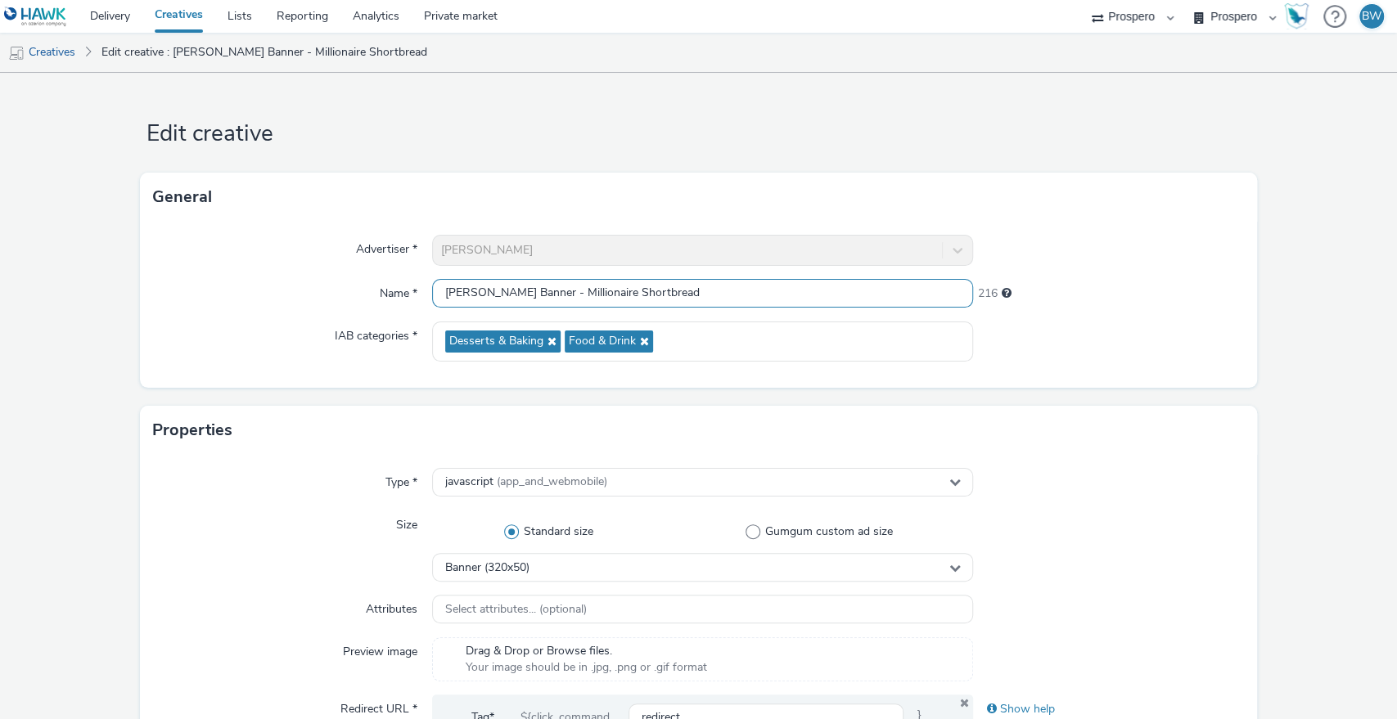
drag, startPoint x: 671, startPoint y: 295, endPoint x: 370, endPoint y: 295, distance: 301.1
click at [370, 295] on div "Name * Kelly's Banner - Millionaire Shortbread 216" at bounding box center [698, 293] width 1091 height 29
paste input "ADV:Kellys|CAM:2025 NPD|CHA:Display|PLA:Prospero|INV:Mobsta|TEC:N/A|PHA:|OBJ:Aw…"
click at [773, 290] on input "ADV:Kellys|CAM:2025 NPD|CHA:Display|PLA:Prospero|INV:Mobsta|TEC:N/A|PHA:|OBJ:Aw…" at bounding box center [703, 293] width 542 height 29
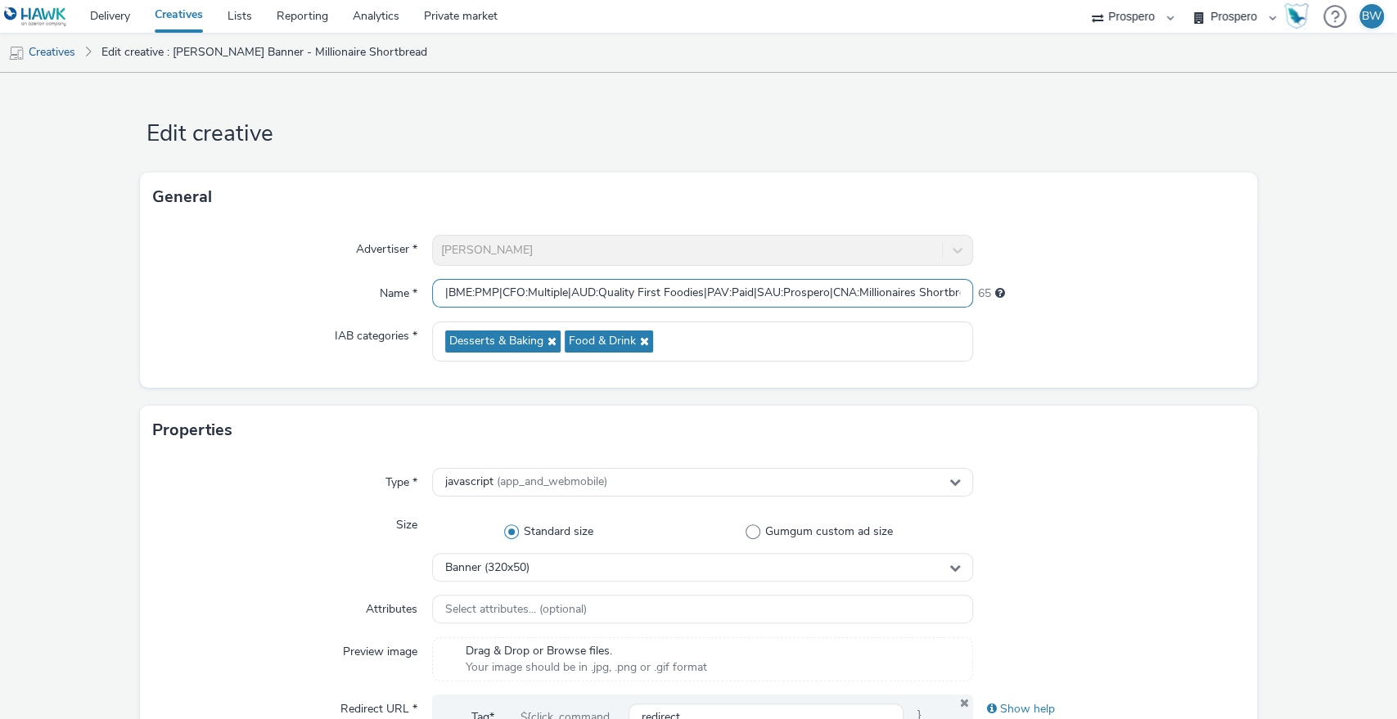
scroll to position [0, 569]
drag, startPoint x: 767, startPoint y: 291, endPoint x: 1006, endPoint y: 293, distance: 238.9
click at [1006, 293] on div "Name * ADV:Kellys|CAM:2025 NPD|CHA:Display|PLA:Prospero|INV:Mobsta|TEC:N/A|PHA:…" at bounding box center [698, 293] width 1091 height 29
drag, startPoint x: 950, startPoint y: 291, endPoint x: 0, endPoint y: 332, distance: 950.7
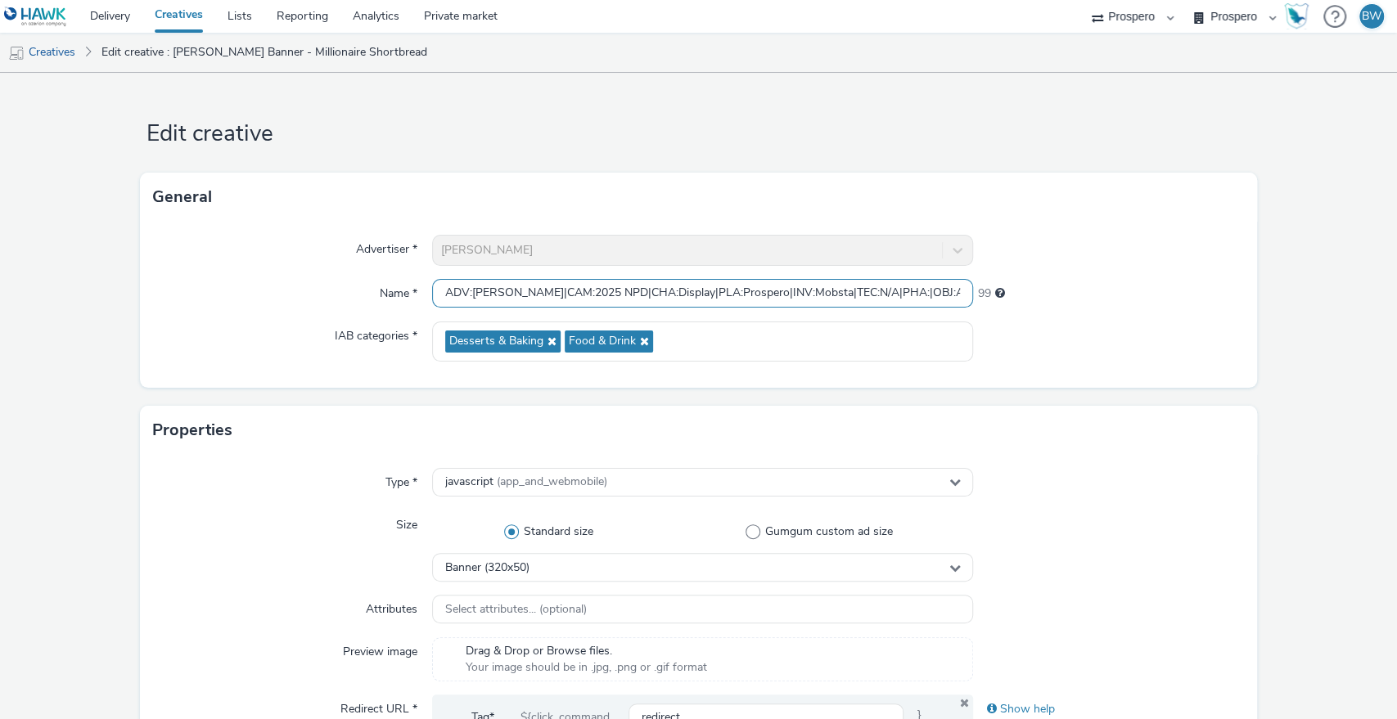
click at [495, 293] on input "ADV:Kellys|CAM:2025 NPD|CHA:Display|PLA:Prospero|INV:Mobsta|TEC:N/A|PHA:|OBJ:Aw…" at bounding box center [703, 293] width 542 height 29
paste input "CNA:Millionaires Shortbread Banner"
click at [682, 298] on input "ADV:KellysCNA:Millionaires Shortbread Banner|CAM:2025 NPD|CHA:Display|PLA:Prosp…" at bounding box center [703, 293] width 542 height 29
click at [498, 297] on input "ADV:KellysCNA:Millionaires Shortbread Banner|CAM:2025 NPD|CHA:Display|PLA:Prosp…" at bounding box center [703, 293] width 542 height 29
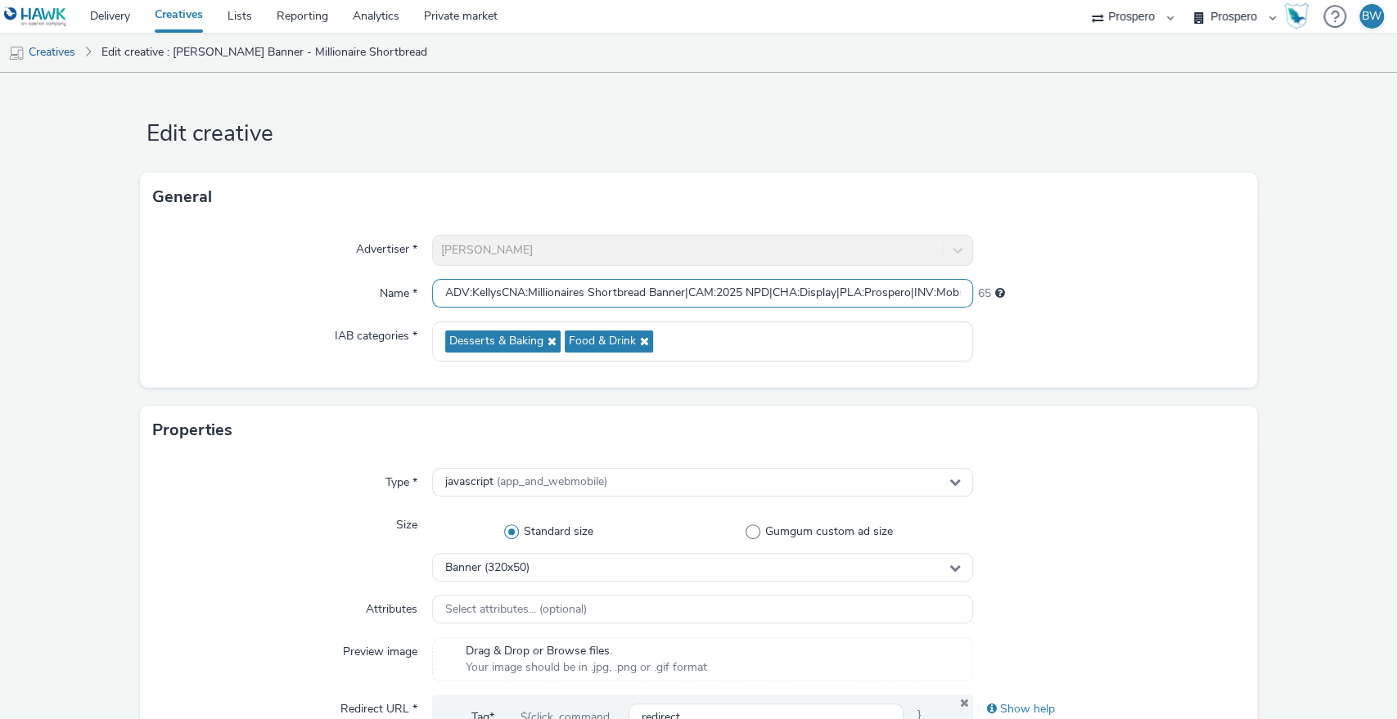
paste input "|"
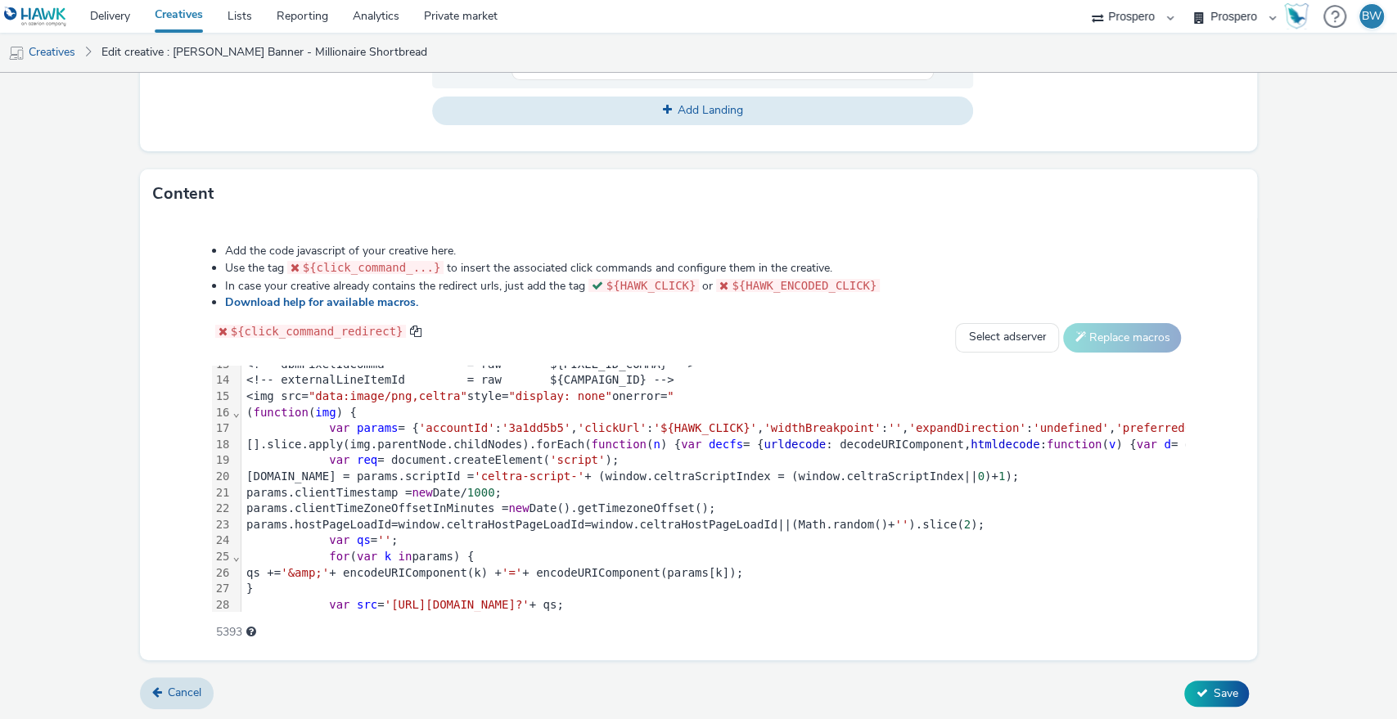
scroll to position [304, 0]
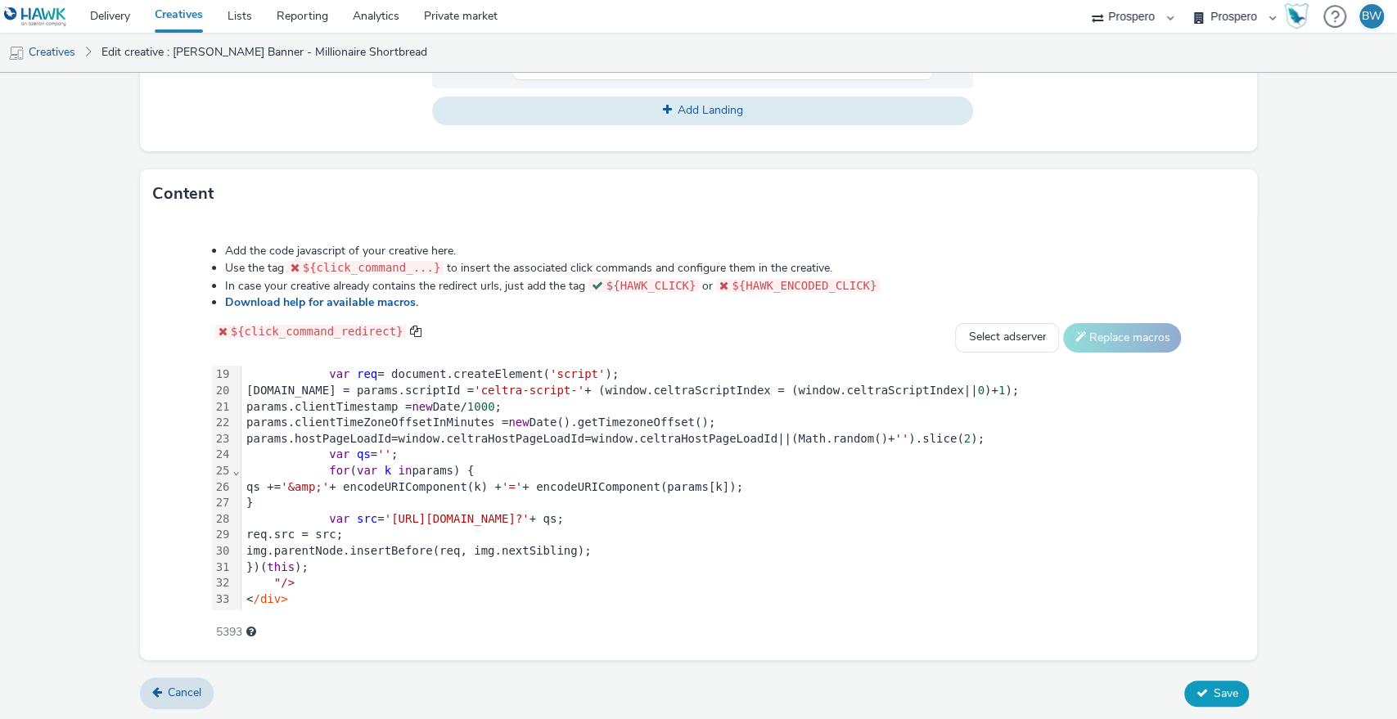
type input "ADV:Kellys|CNA:Millionaires Shortbread Banner|CAM:2025 NPD|CHA:Display|PLA:Pros…"
click at [1217, 682] on button "Save" at bounding box center [1216, 694] width 65 height 26
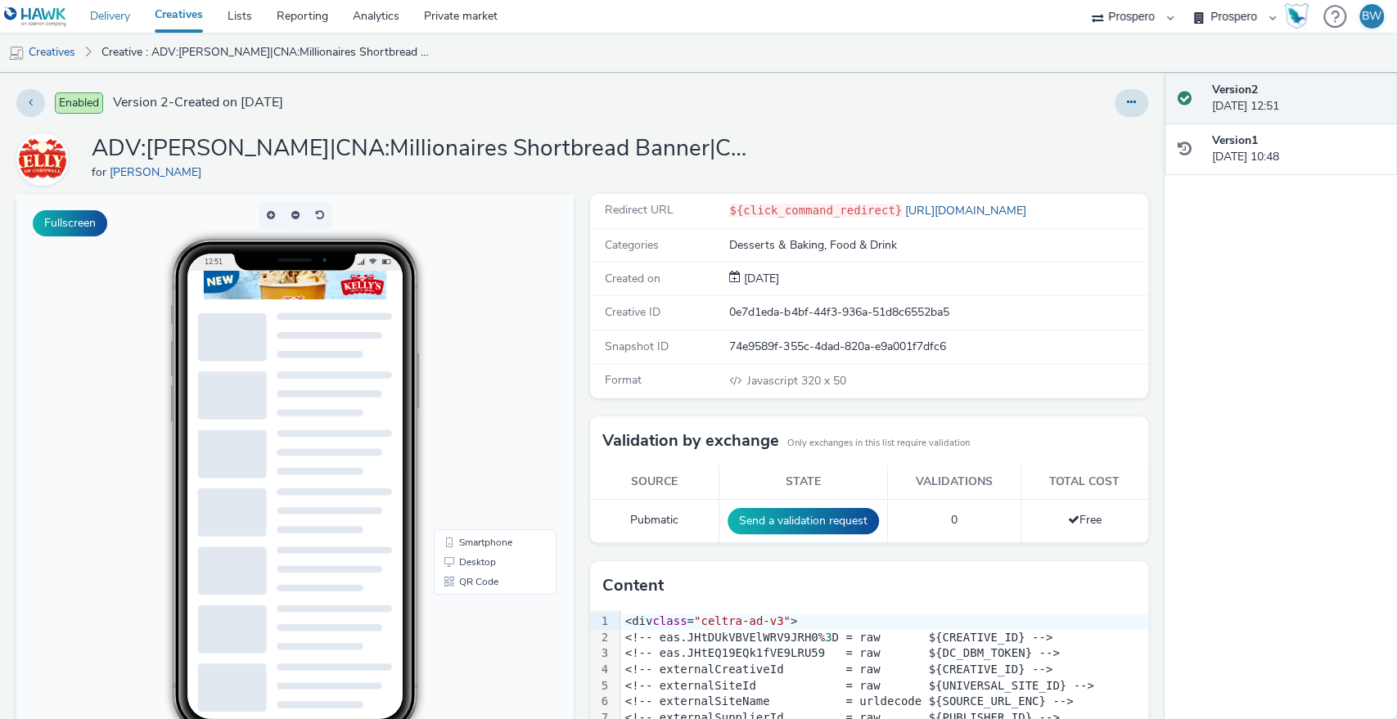
click at [119, 18] on link "Delivery" at bounding box center [110, 16] width 65 height 33
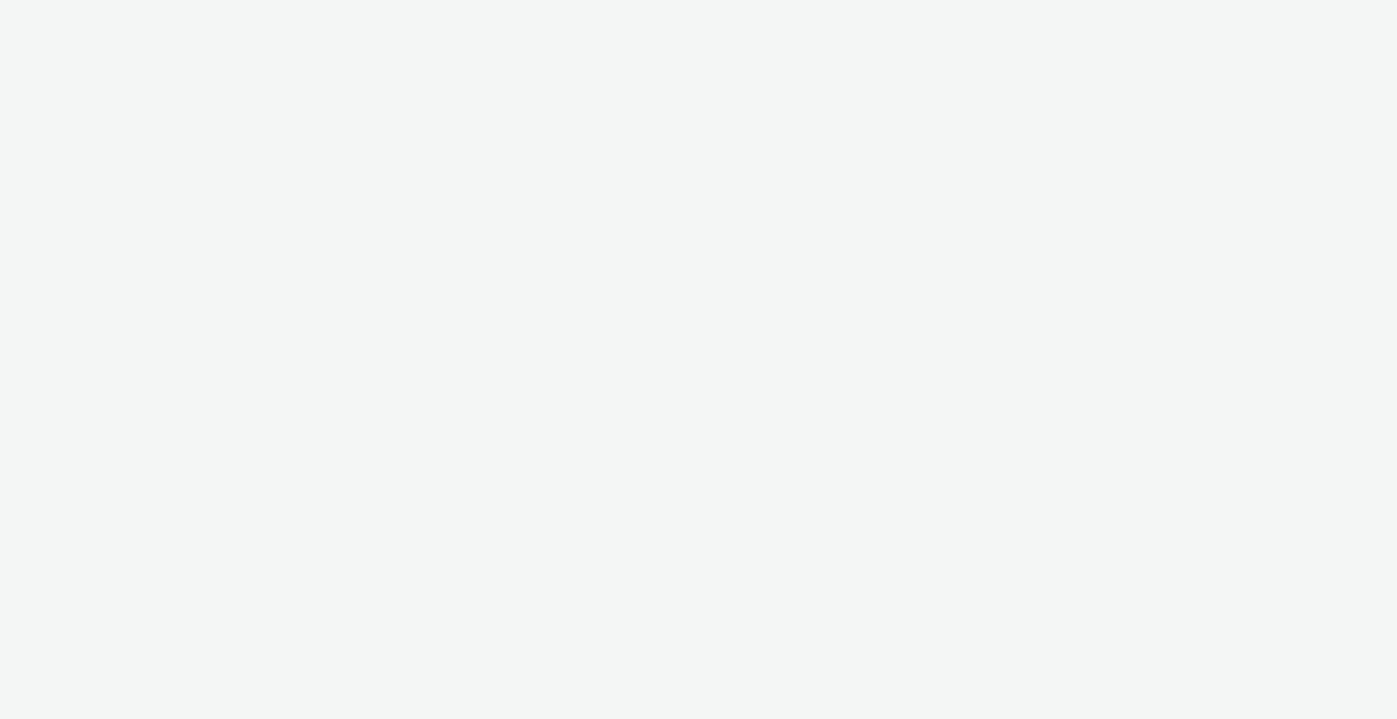
select select "b1b940d3-d05b-48b5-821e-f328c33b988b"
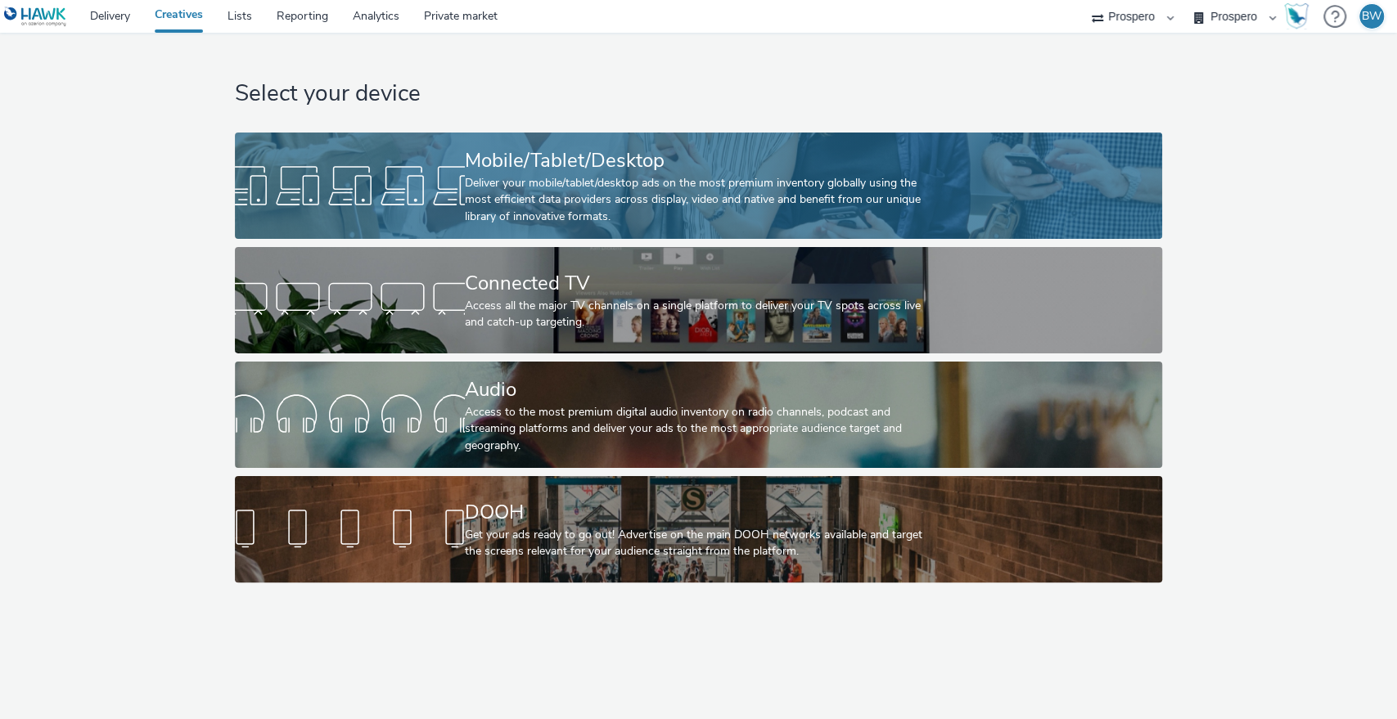
click at [599, 180] on div "Deliver your mobile/tablet/desktop ads on the most premium inventory globally u…" at bounding box center [695, 200] width 461 height 50
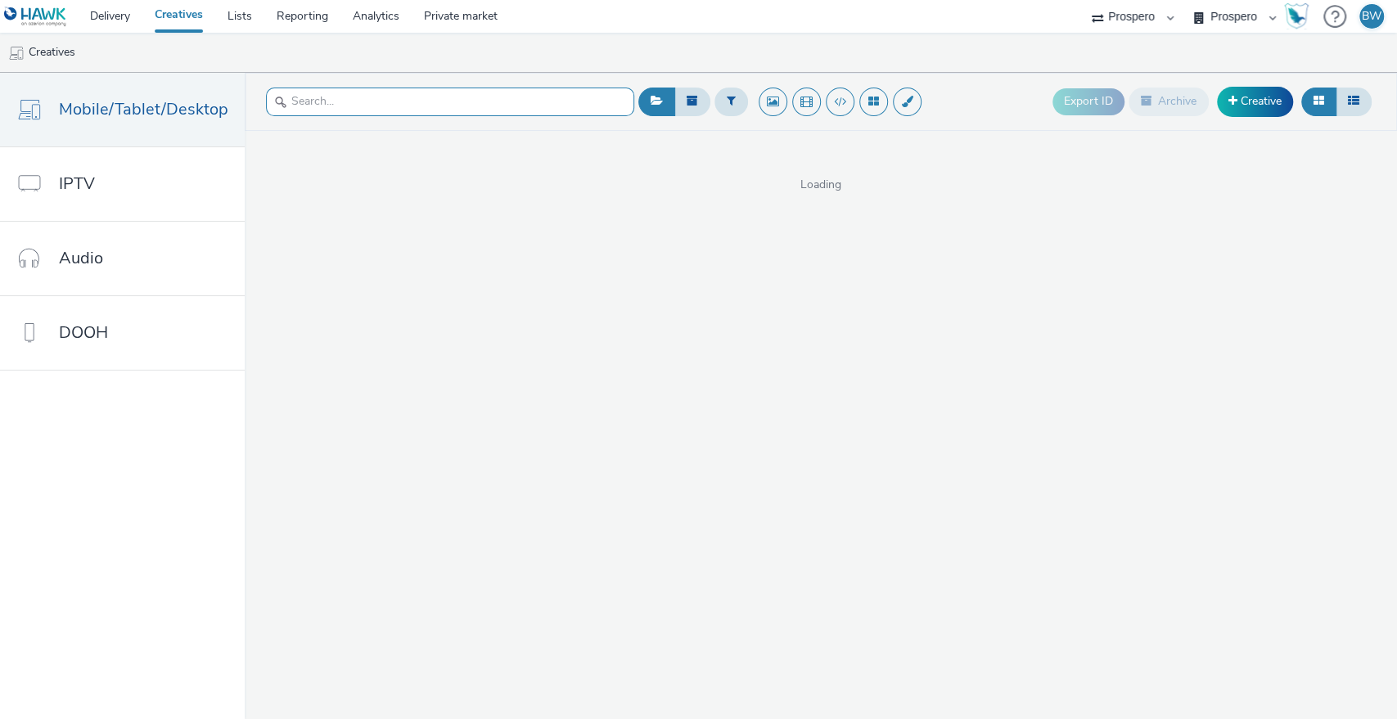
click at [409, 115] on input "text" at bounding box center [450, 102] width 368 height 29
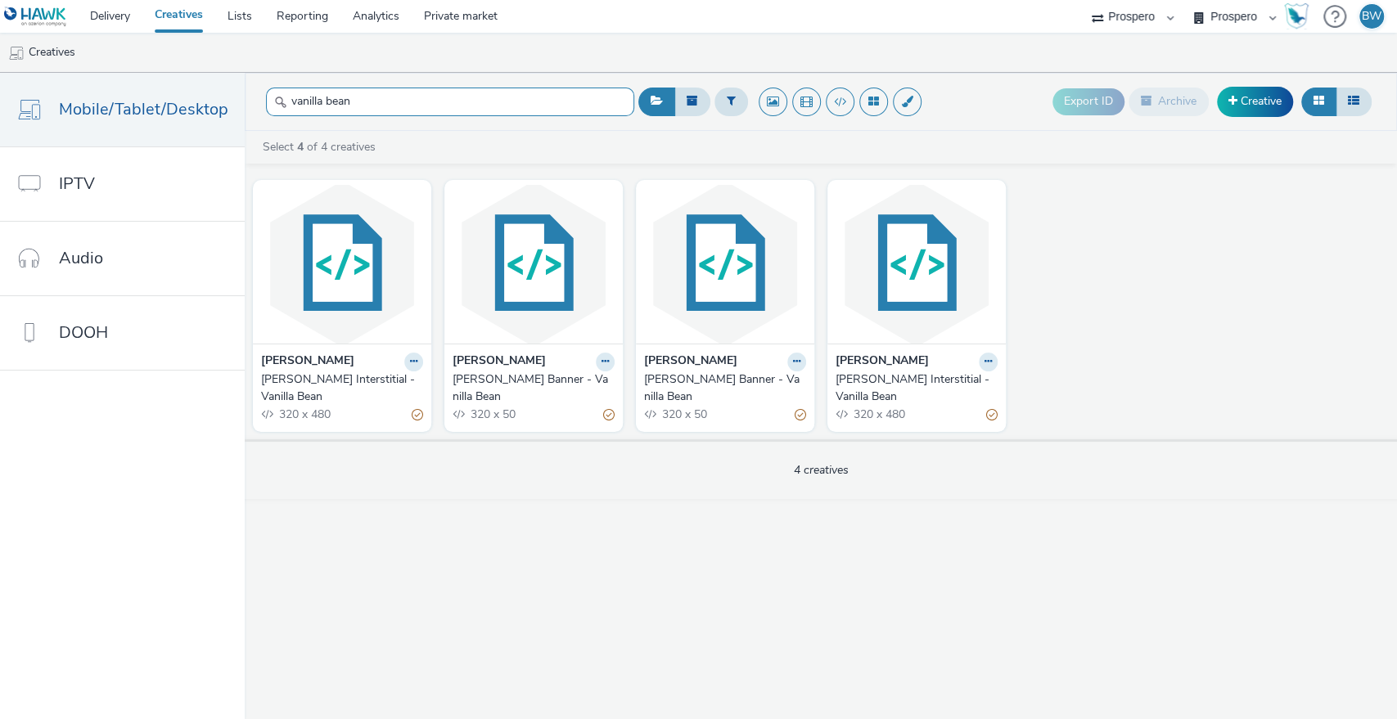
type input "vanilla bean"
click at [437, 559] on div "vanilla bean Export ID Archive Creative Select 4 of 4 creatives Kelly's Kelly's…" at bounding box center [821, 396] width 1152 height 646
click at [412, 362] on icon at bounding box center [413, 362] width 7 height 10
click at [375, 394] on link "Edit" at bounding box center [361, 390] width 123 height 33
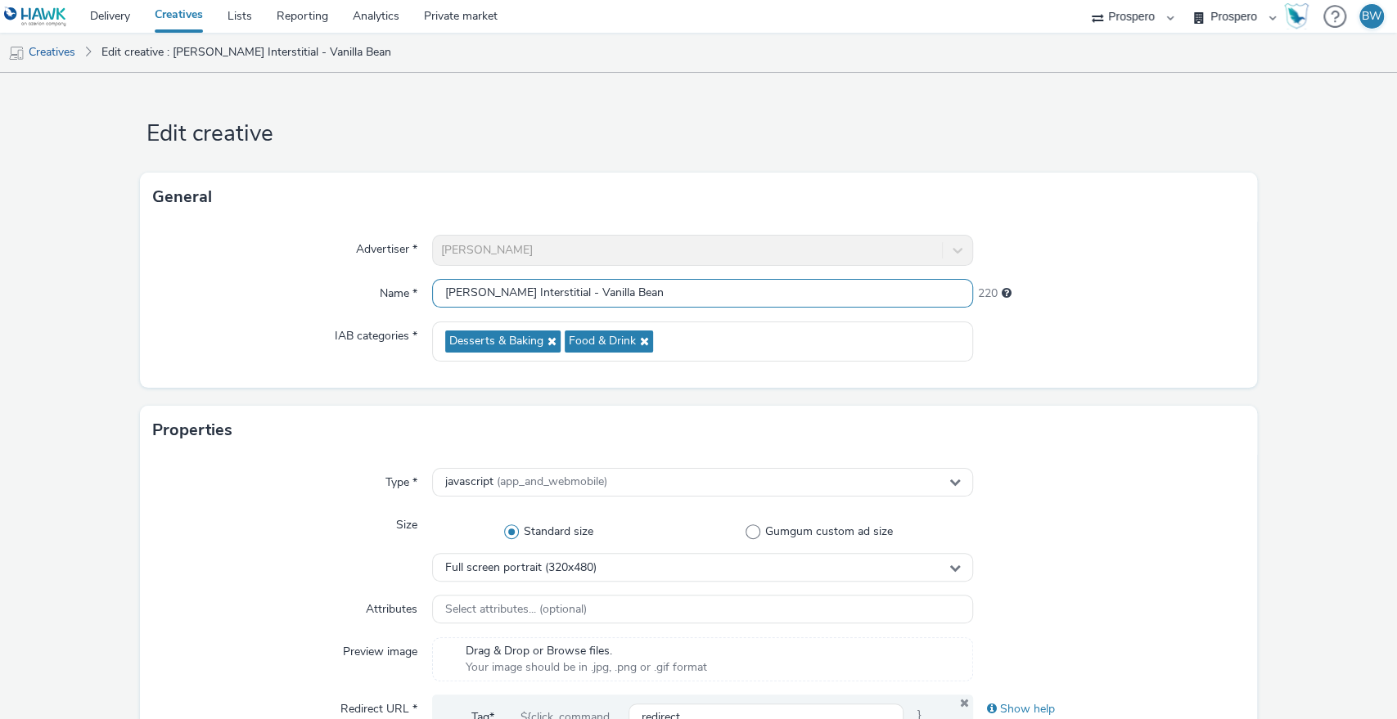
drag, startPoint x: 605, startPoint y: 290, endPoint x: 458, endPoint y: 285, distance: 147.4
click at [460, 284] on input "Kelly's Interstitial - Vanilla Bean" at bounding box center [703, 293] width 542 height 29
click at [649, 295] on input "Kelly's Interstitial - Vanilla Bean" at bounding box center [703, 293] width 542 height 29
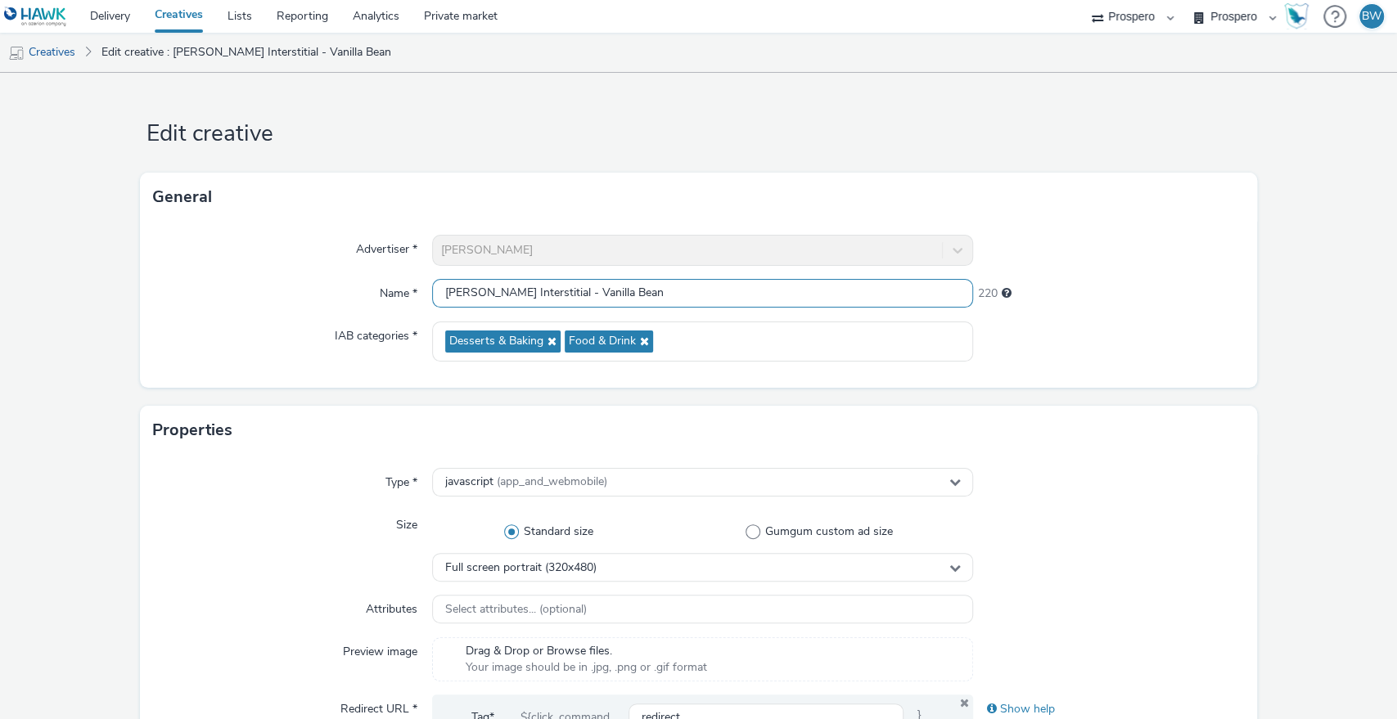
paste input "ADV:Kellys|CAM:2025 NPD|CHA:Display|PLA:Prospero|INV:Mobsta|TEC:N/A|PHA:|OBJ:Aw…"
drag, startPoint x: 1395, startPoint y: 291, endPoint x: 1316, endPoint y: 282, distance: 79.9
click at [1395, 295] on div "Edit creative General Advertiser * Kelly's Name * ADV:Kellys|CAM:2025 NPD|CHA:D…" at bounding box center [698, 396] width 1397 height 646
click at [907, 293] on input "ADV:Kellys|CAM:2025 NPD|CHA:Display|PLA:Prospero|INV:Mobsta|TEC:N/A|PHA:|OBJ:Aw…" at bounding box center [703, 293] width 542 height 29
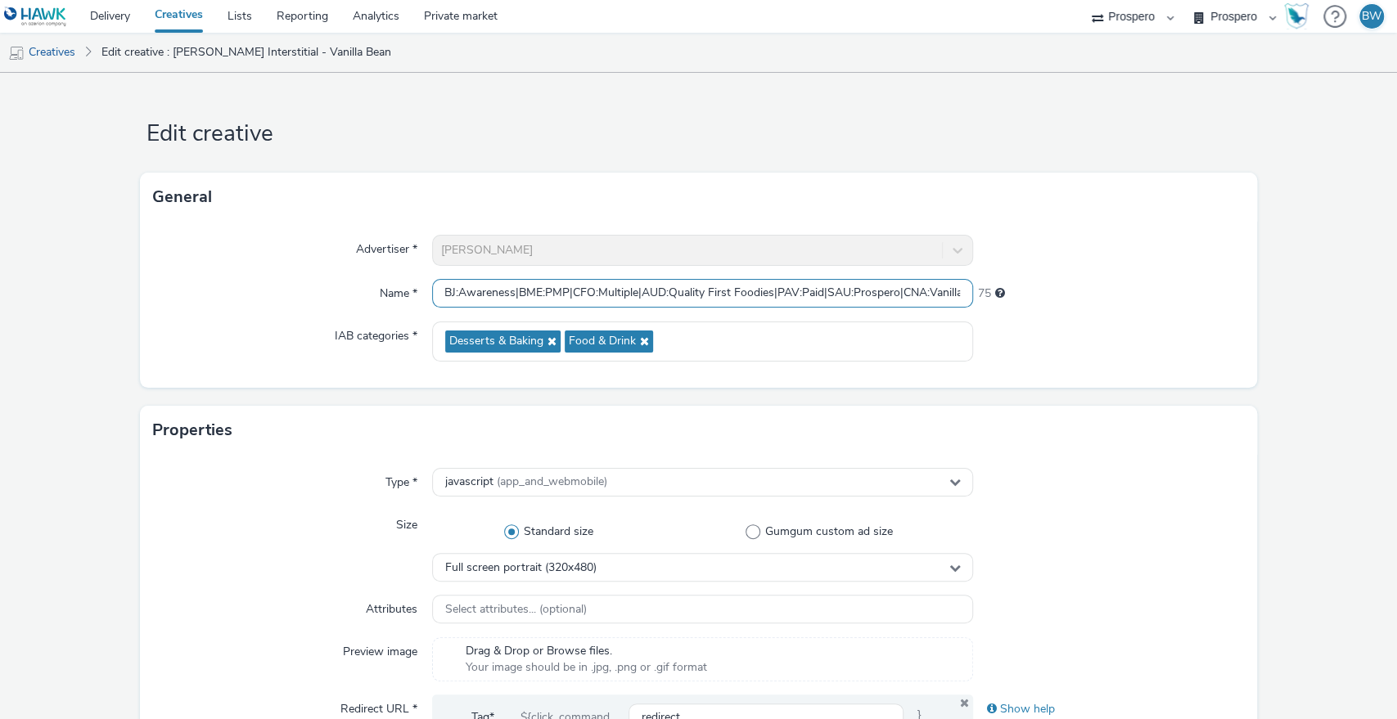
click at [836, 294] on input "ADV:Kellys|CAM:2025 NPD|CHA:Display|PLA:Prospero|INV:Mobsta|TEC:N/A|PHA:|OBJ:Aw…" at bounding box center [703, 293] width 542 height 29
drag, startPoint x: 837, startPoint y: 294, endPoint x: 949, endPoint y: 294, distance: 112.1
click at [949, 294] on input "ADV:Kellys|CAM:2025 NPD|CHA:Display|PLA:Prospero|INV:Mobsta|TEC:N/A|PHA:|OBJ:Aw…" at bounding box center [703, 293] width 542 height 29
drag, startPoint x: 927, startPoint y: 294, endPoint x: 15, endPoint y: 314, distance: 912.5
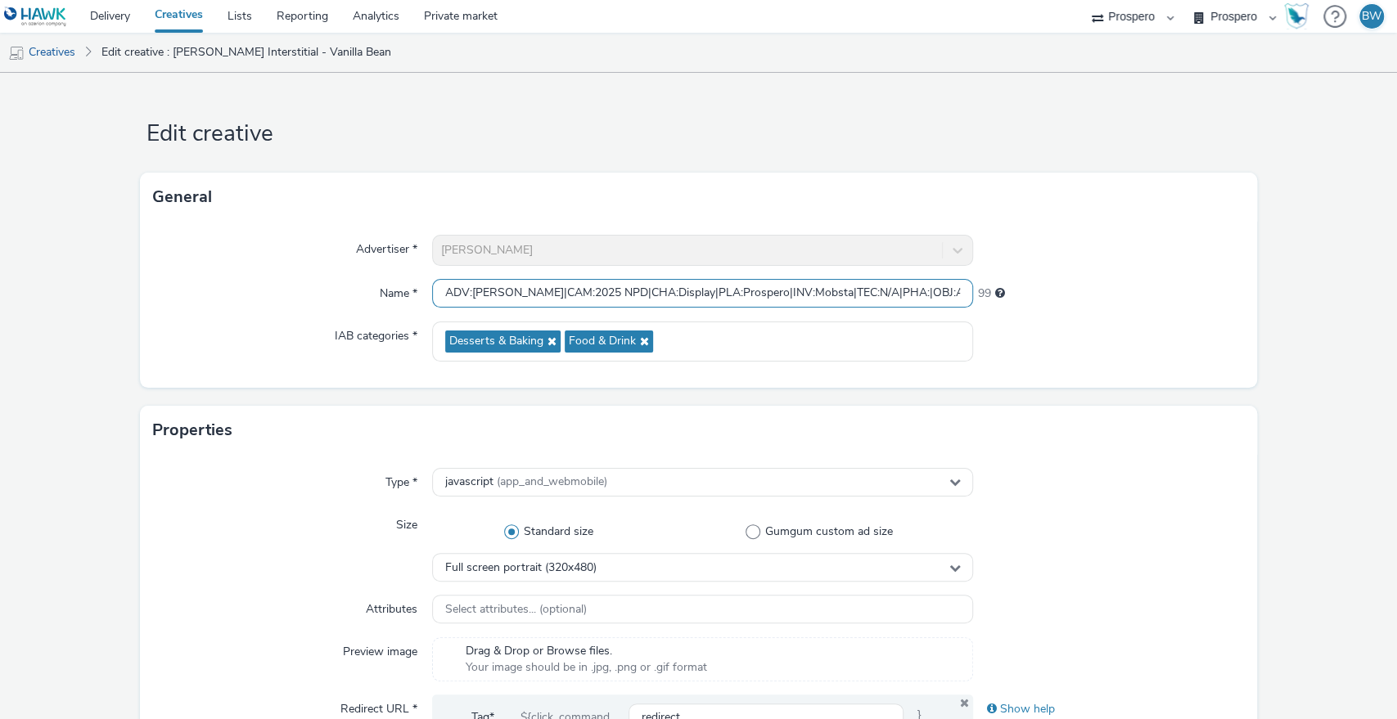
click at [839, 297] on input "ADV:Kellys|CAM:2025 NPD|CHA:Display|PLA:Prospero|INV:Mobsta|TEC:N/A|PHA:|OBJ:Aw…" at bounding box center [703, 293] width 542 height 29
click at [1395, 277] on div "Edit creative General Advertiser * Kelly's Name * ADV:Kellys|CAM:2025 NPD|CHA:D…" at bounding box center [698, 396] width 1397 height 646
click at [955, 288] on input "ADV:Kellys|CAM:2025 NPD|CHA:Display|PLA:Prospero|INV:Mobsta|TEC:N/A|PHA:|OBJ:Aw…" at bounding box center [703, 293] width 542 height 29
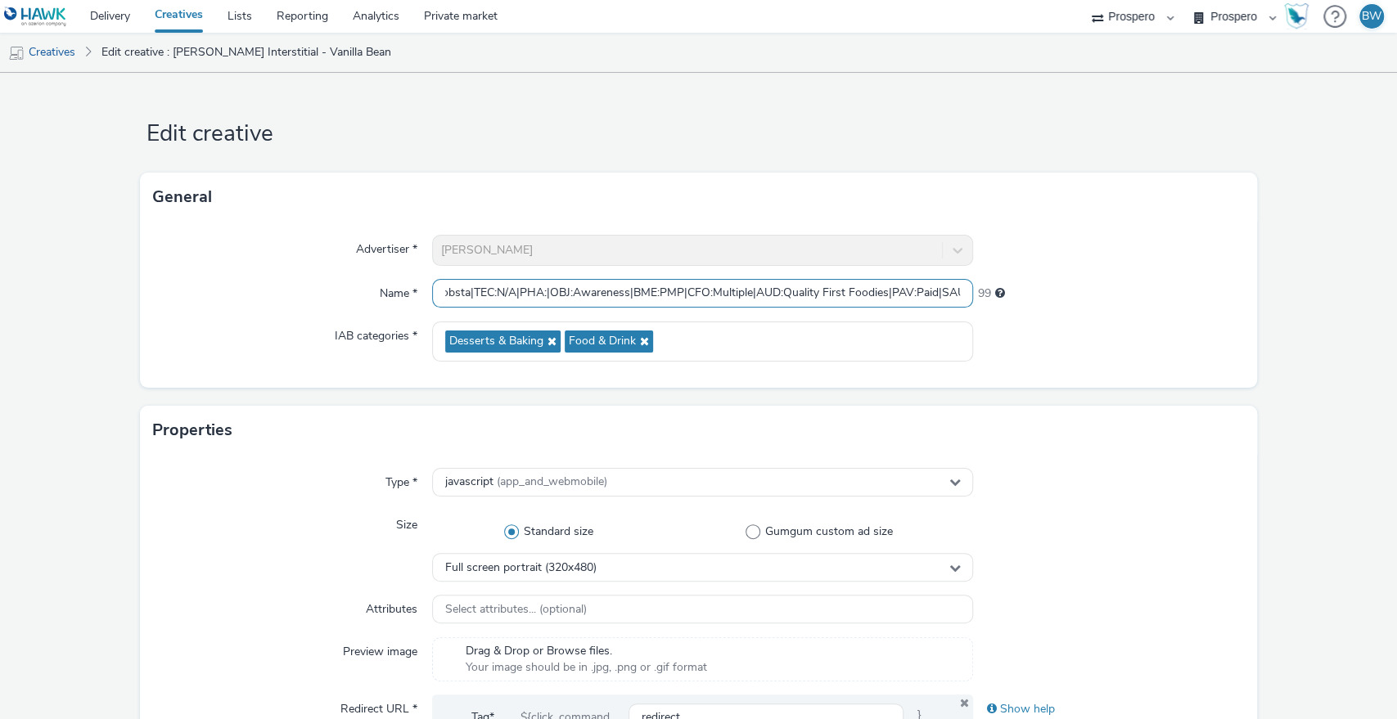
scroll to position [0, 0]
drag, startPoint x: 947, startPoint y: 295, endPoint x: 33, endPoint y: 267, distance: 915.1
drag, startPoint x: 571, startPoint y: 284, endPoint x: 538, endPoint y: 283, distance: 32.7
click at [570, 284] on input "ADV:Kellys|CAM:2025 NPD|CHA:Display|PLA:Prospero|INV:Mobsta|TEC:N/A|PHA:|OBJ:Aw…" at bounding box center [703, 293] width 542 height 29
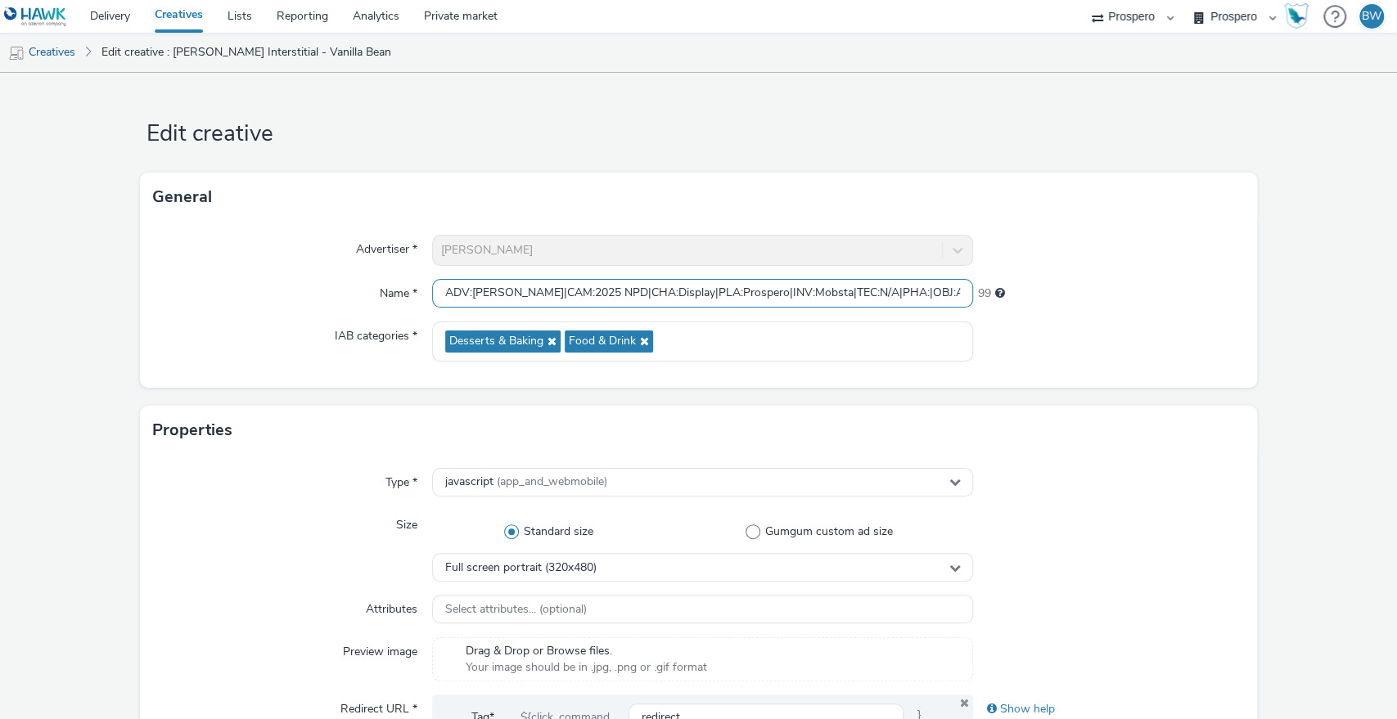
click at [493, 291] on input "ADV:Kellys|CAM:2025 NPD|CHA:Display|PLA:Prospero|INV:Mobsta|TEC:N/A|PHA:|OBJ:Aw…" at bounding box center [703, 293] width 542 height 29
paste input "CNA:Vanilla Interstitial"
click at [616, 293] on input "ADV:KellysCNA:Vanilla Interstitial|CAM:2025 NPD|CHA:Display|PLA:Prospero|INV:Mo…" at bounding box center [703, 293] width 542 height 29
click at [497, 295] on input "ADV:KellysCNA:Vanilla Interstitial|CAM:2025 NPD|CHA:Display|PLA:Prospero|INV:Mo…" at bounding box center [703, 293] width 542 height 29
paste input "|"
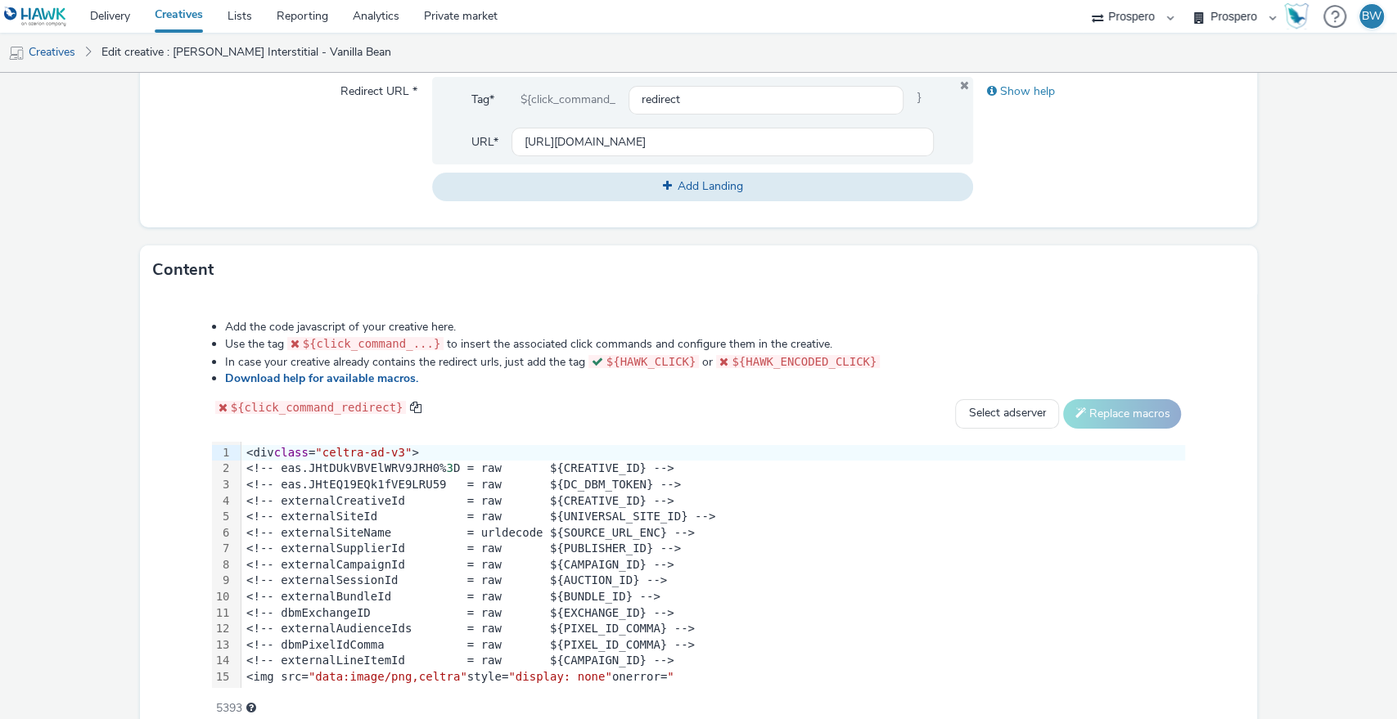
scroll to position [694, 0]
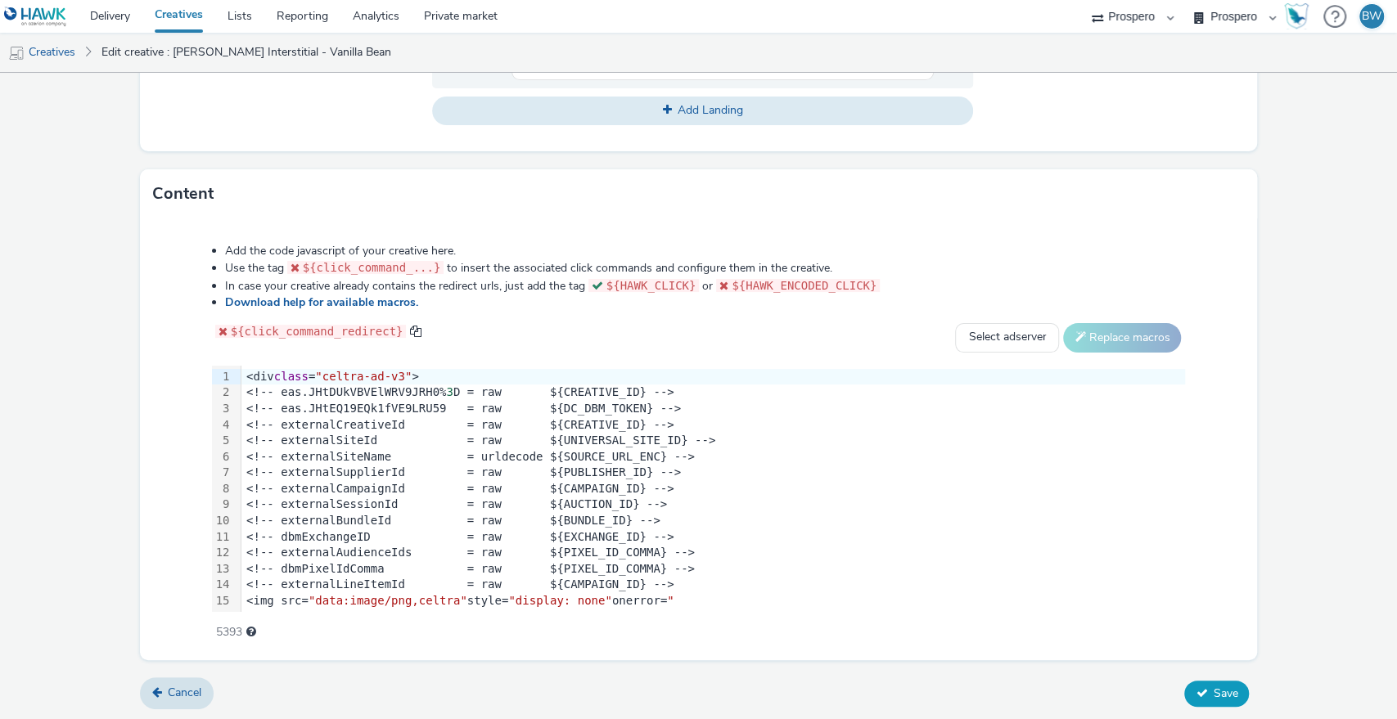
type input "ADV:Kellys|CNA:Vanilla Interstitial|CAM:2025 NPD|CHA:Display|PLA:Prospero|INV:M…"
click at [1212, 697] on span "Save" at bounding box center [1224, 694] width 25 height 16
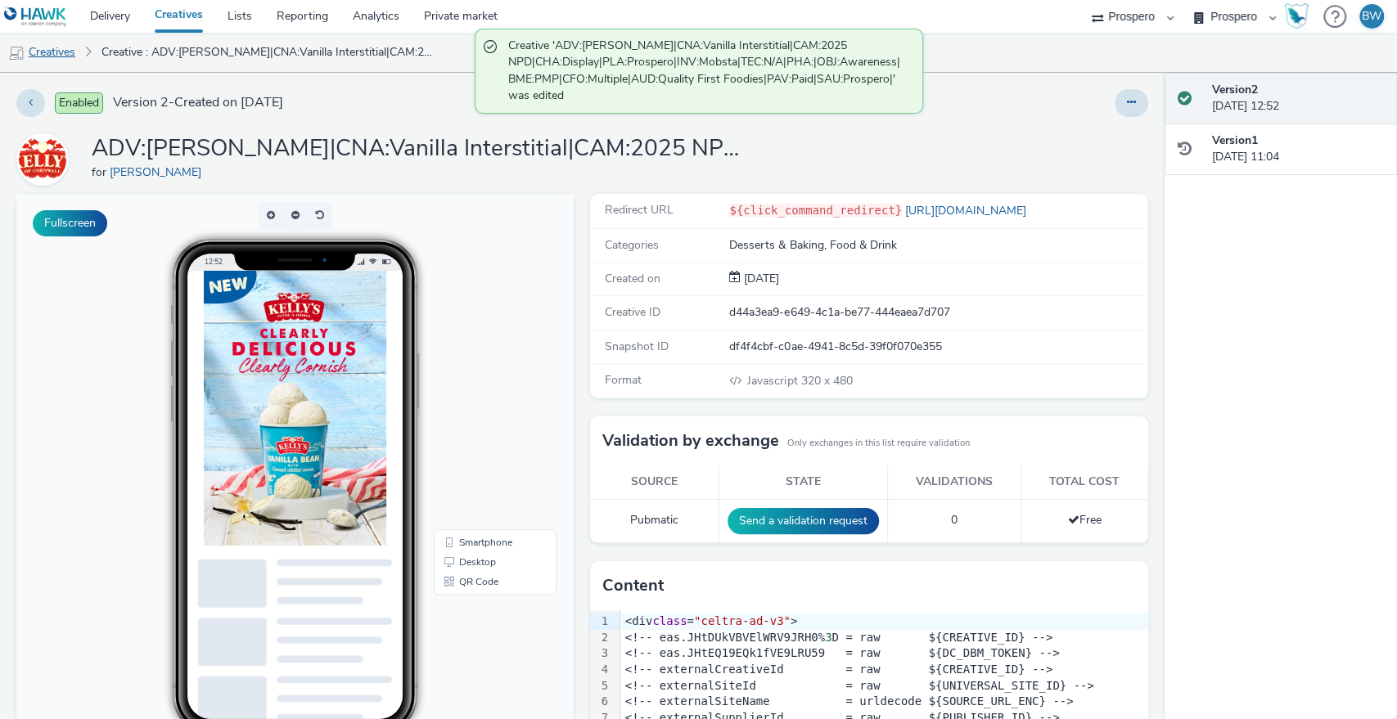
click at [54, 49] on link "Creatives" at bounding box center [41, 52] width 83 height 39
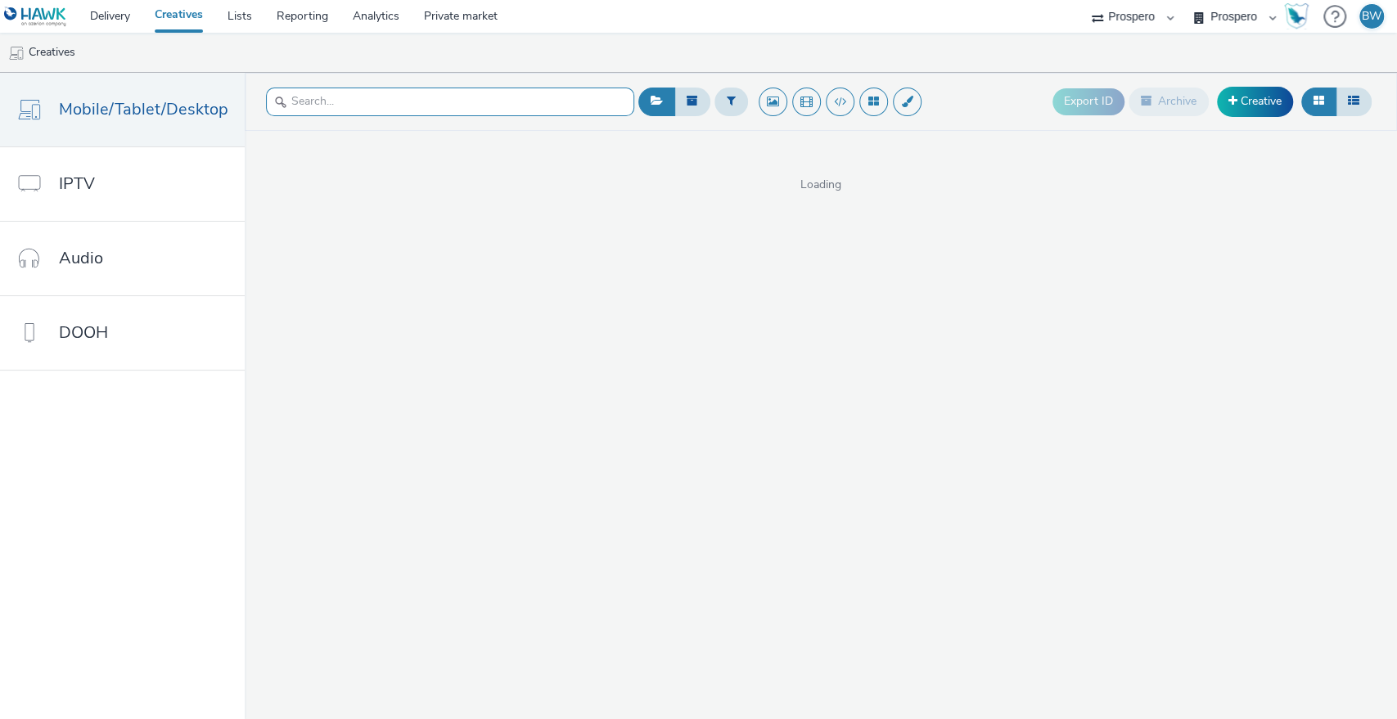
click at [459, 103] on input "text" at bounding box center [450, 102] width 368 height 29
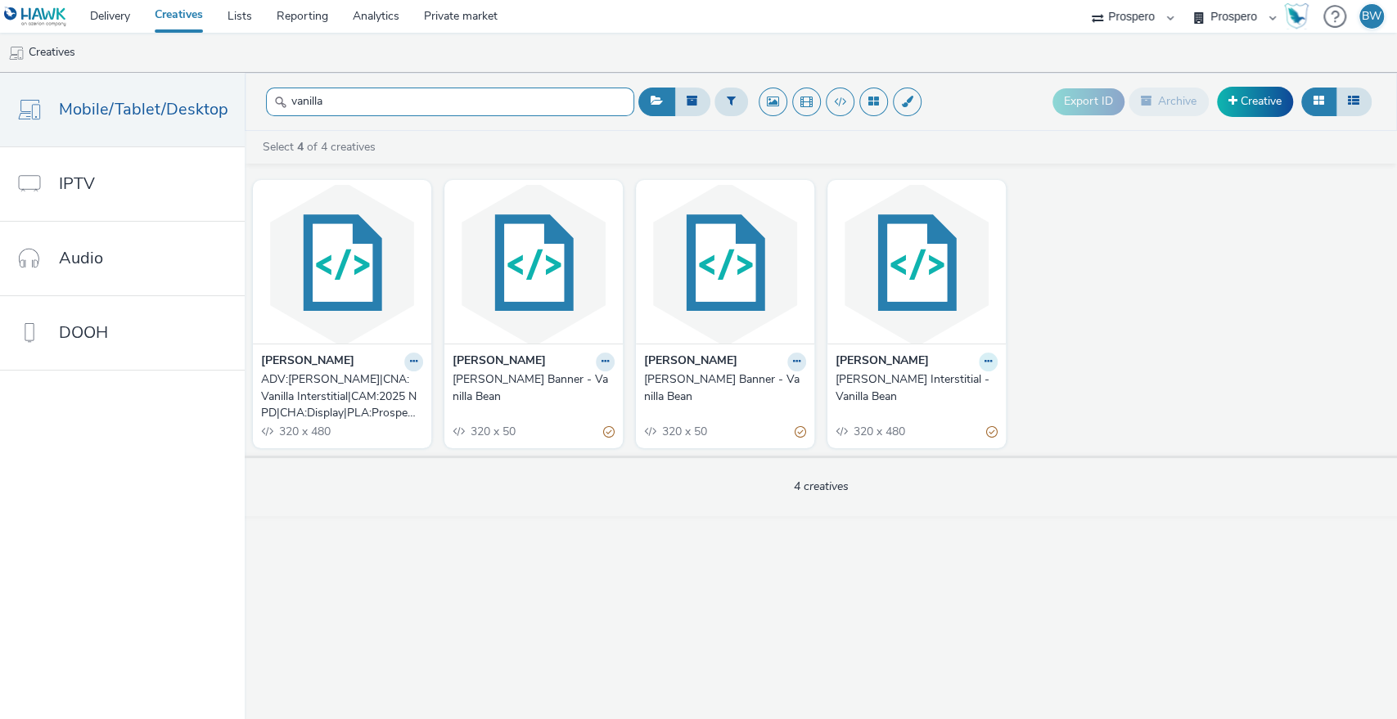
type input "vanilla"
click at [984, 363] on icon at bounding box center [987, 362] width 7 height 10
click at [944, 387] on link "Edit" at bounding box center [936, 390] width 123 height 33
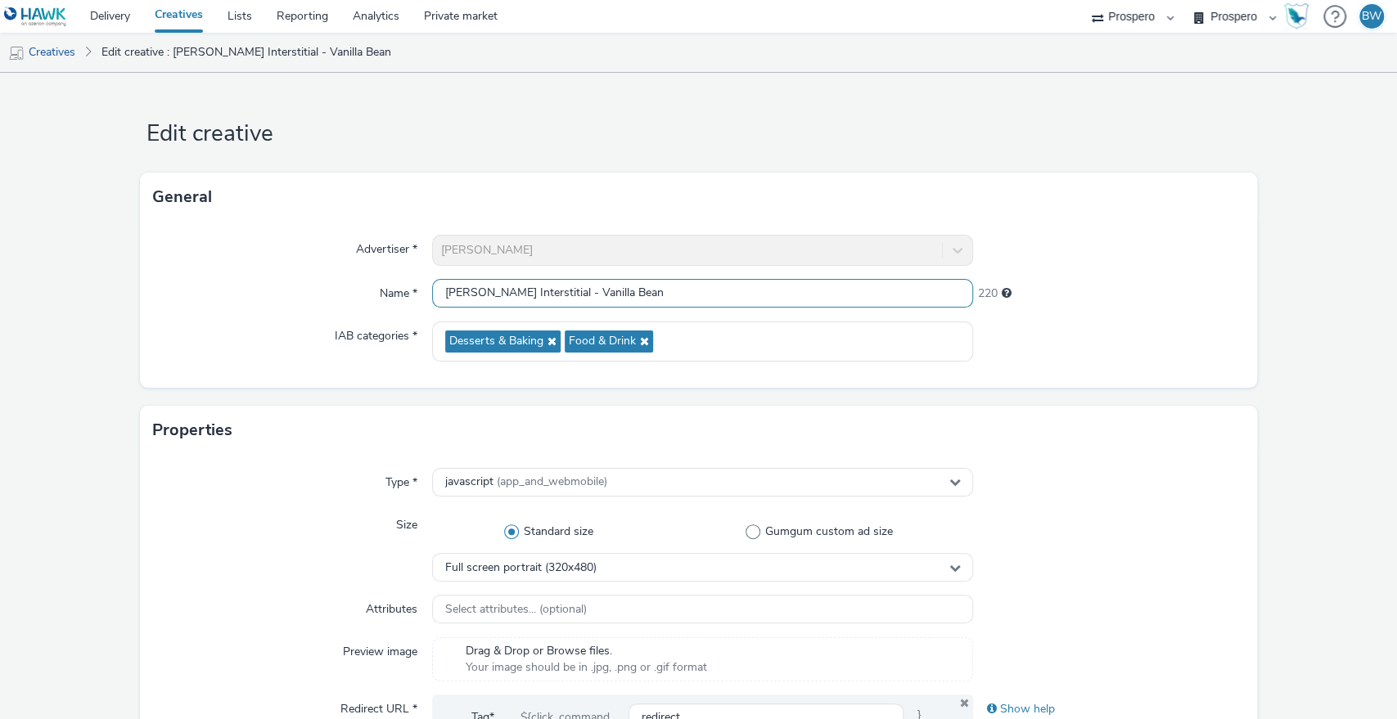
drag, startPoint x: 625, startPoint y: 297, endPoint x: 249, endPoint y: 292, distance: 376.4
click at [249, 292] on div "Name * Kelly's Interstitial - Vanilla Bean 220" at bounding box center [698, 293] width 1091 height 29
paste input "|"
click at [506, 298] on input "|" at bounding box center [703, 293] width 542 height 29
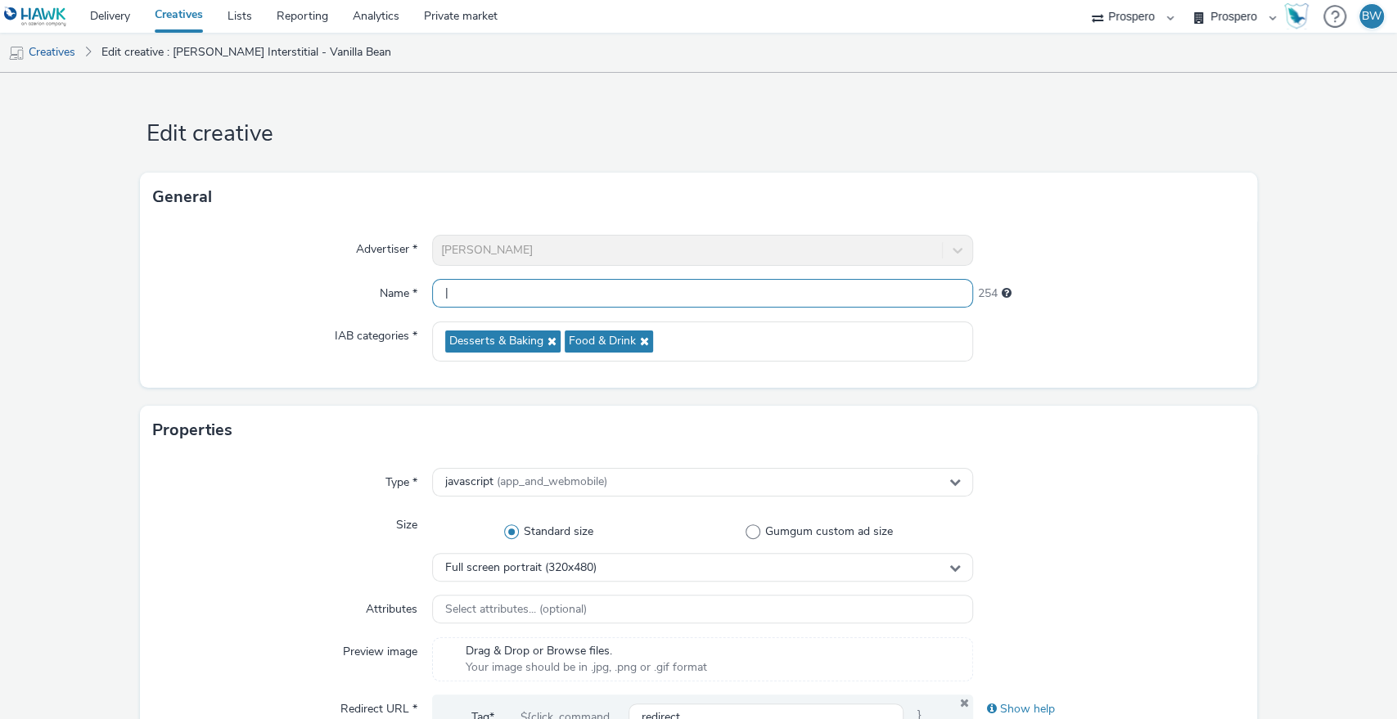
click at [506, 298] on input "|" at bounding box center [703, 293] width 542 height 29
paste input "ADV:Kellys|CAM:2025 NPD|CHA:Display|PLA:Prospero|INV:Mobsta|TEC:N/A|PHA:|OBJ:Aw…"
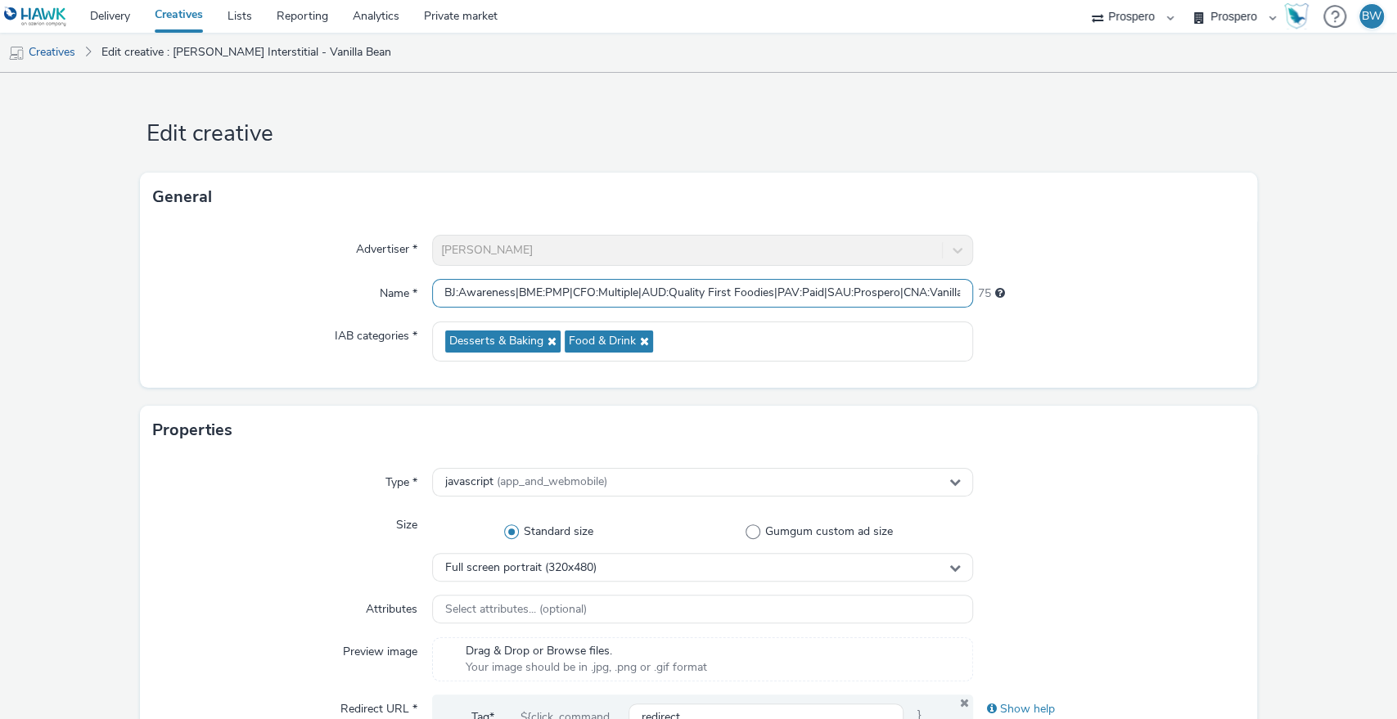
scroll to position [0, 497]
drag, startPoint x: 603, startPoint y: 297, endPoint x: 1395, endPoint y: 299, distance: 792.0
click at [1395, 299] on div "Edit creative General Advertiser * Kelly's Name * ADV:Kellys|CAM:2025 NPD|CHA:D…" at bounding box center [698, 396] width 1397 height 646
click at [886, 303] on input "ADV:Kellys|CAM:2025 NPD|CHA:Display|PLA:Prospero|INV:Mobsta|TEC:N/A|PHA:|OBJ:Aw…" at bounding box center [703, 293] width 542 height 29
click at [861, 299] on input "ADV:Kellys|CAM:2025 NPD|CHA:Display|PLA:Prospero|INV:Mobsta|TEC:N/A|PHA:|OBJ:Aw…" at bounding box center [703, 293] width 542 height 29
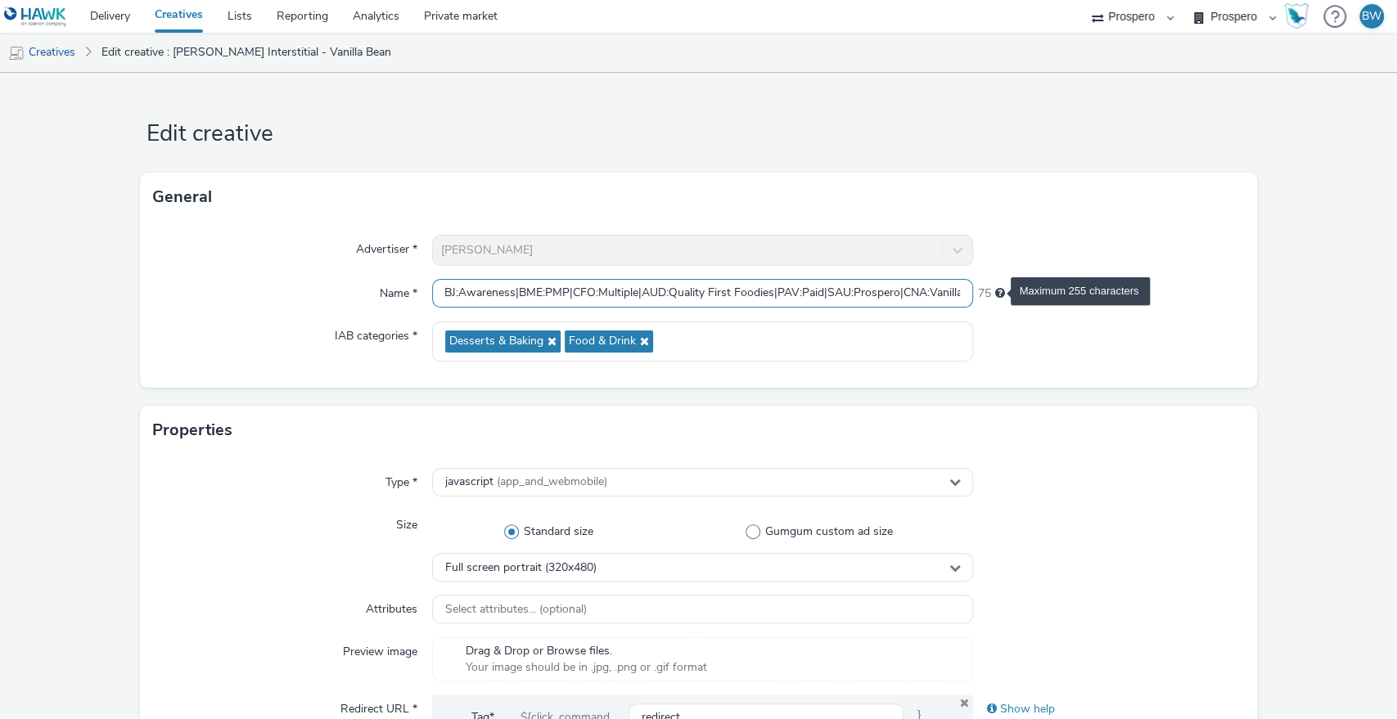
drag, startPoint x: 833, startPoint y: 293, endPoint x: 989, endPoint y: 299, distance: 156.4
click at [989, 299] on div "Name * ADV:Kellys|CAM:2025 NPD|CHA:Display|PLA:Prospero|INV:Mobsta|TEC:N/A|PHA:…" at bounding box center [698, 293] width 1091 height 29
drag, startPoint x: 891, startPoint y: 296, endPoint x: 46, endPoint y: 293, distance: 845.1
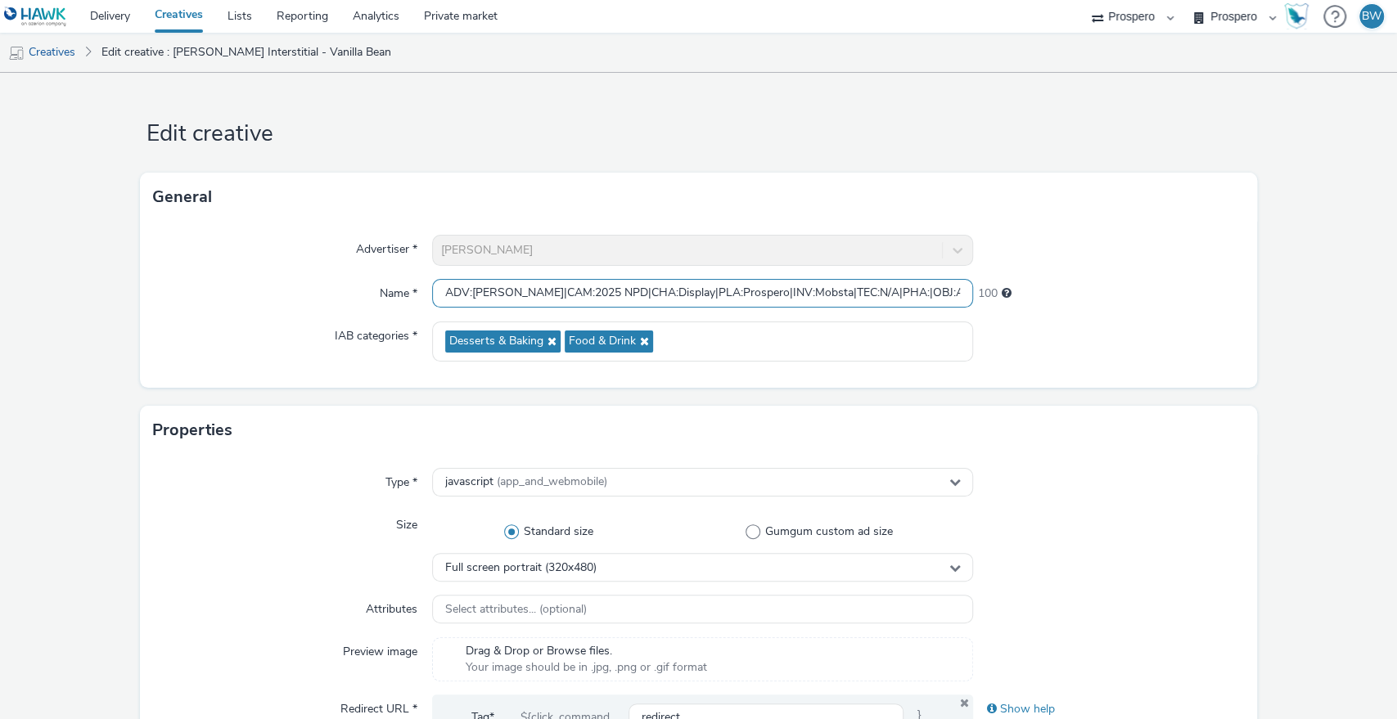
click at [484, 290] on input "ADV:Kellys|CAM:2025 NPD|CHA:Display|PLA:Prospero|INV:Mobsta|TEC:N/A|PHA:|OBJ:Aw…" at bounding box center [703, 293] width 542 height 29
click at [497, 292] on input "ADV:Kellys|CAM:2025 NPD|CHA:Display|PLA:Prospero|INV:Mobsta|TEC:N/A|PHA:|OBJ:Aw…" at bounding box center [703, 293] width 542 height 29
paste input "NA:Vanilla Interstitial|C"
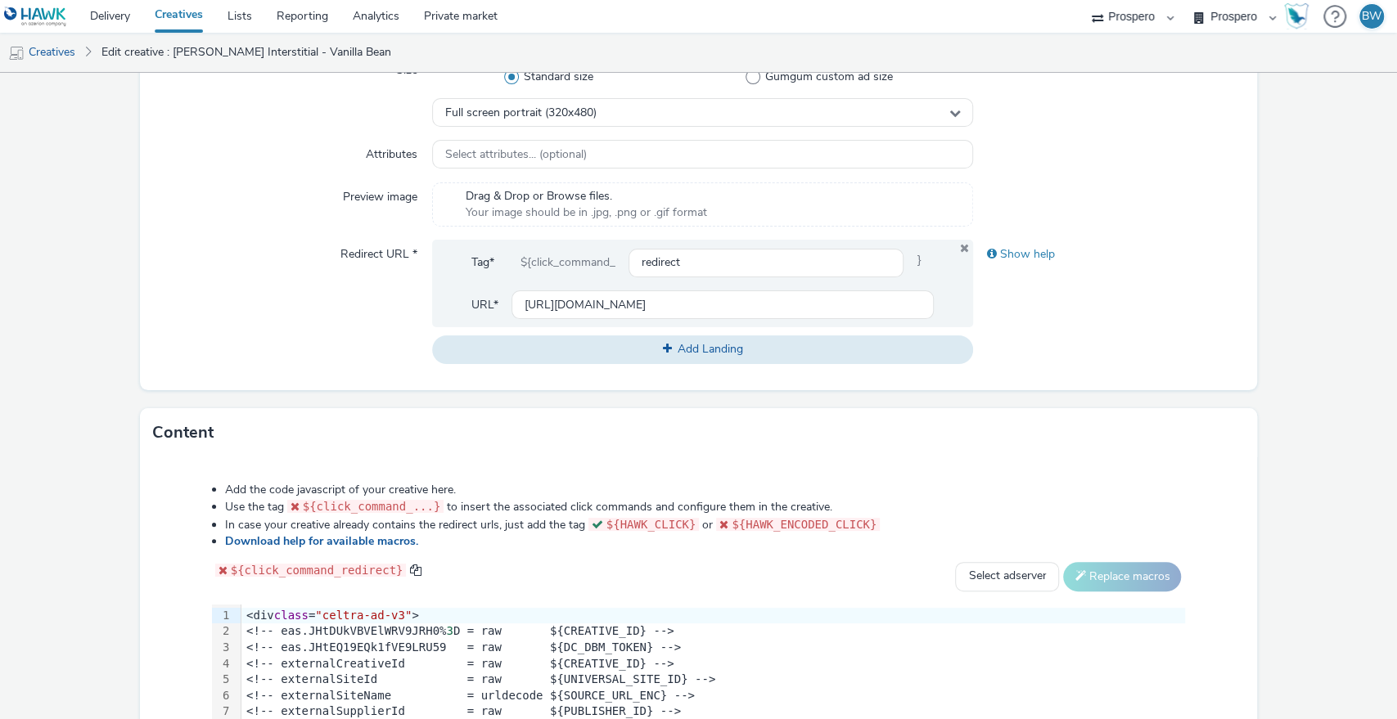
scroll to position [694, 0]
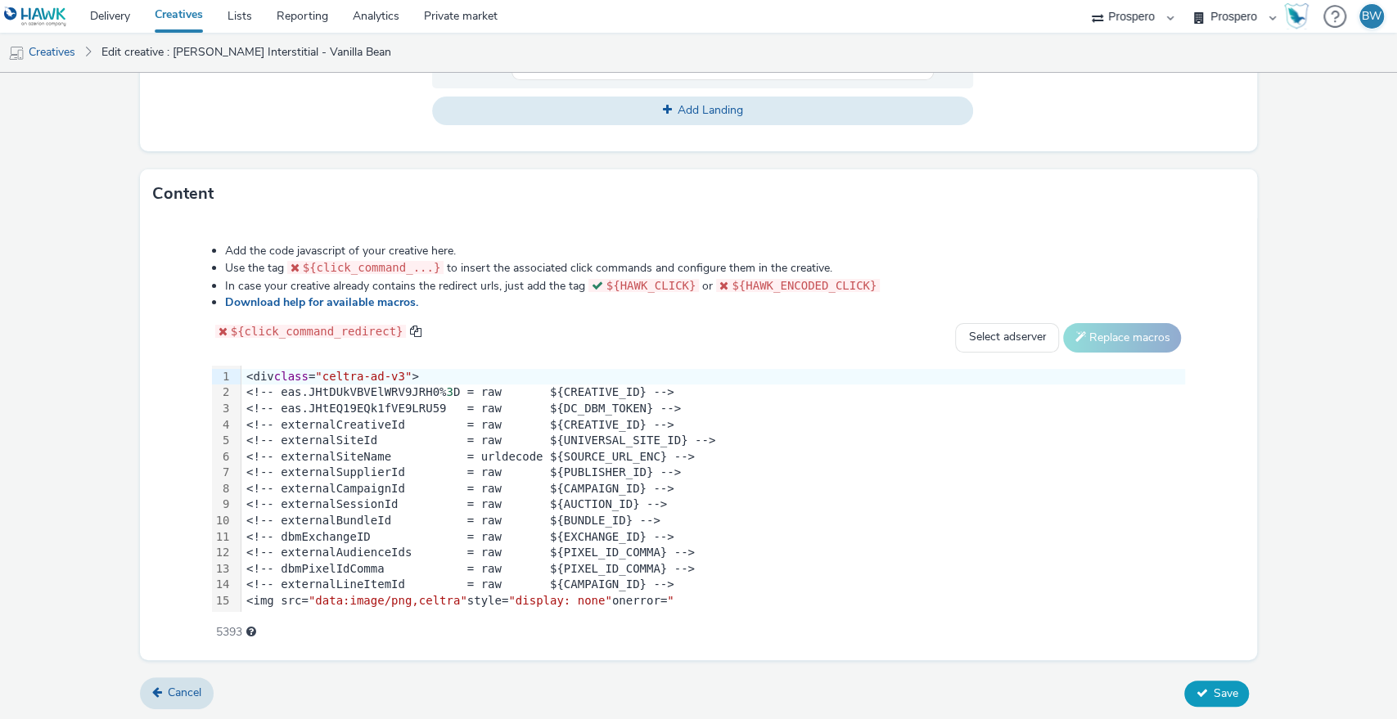
type input "ADV:Kellys|CNA:Vanilla Interstitial|CAM:2025 NPD|CHA:Display|PLA:Prospero|INV:M…"
click at [1198, 682] on button "Save" at bounding box center [1216, 694] width 65 height 26
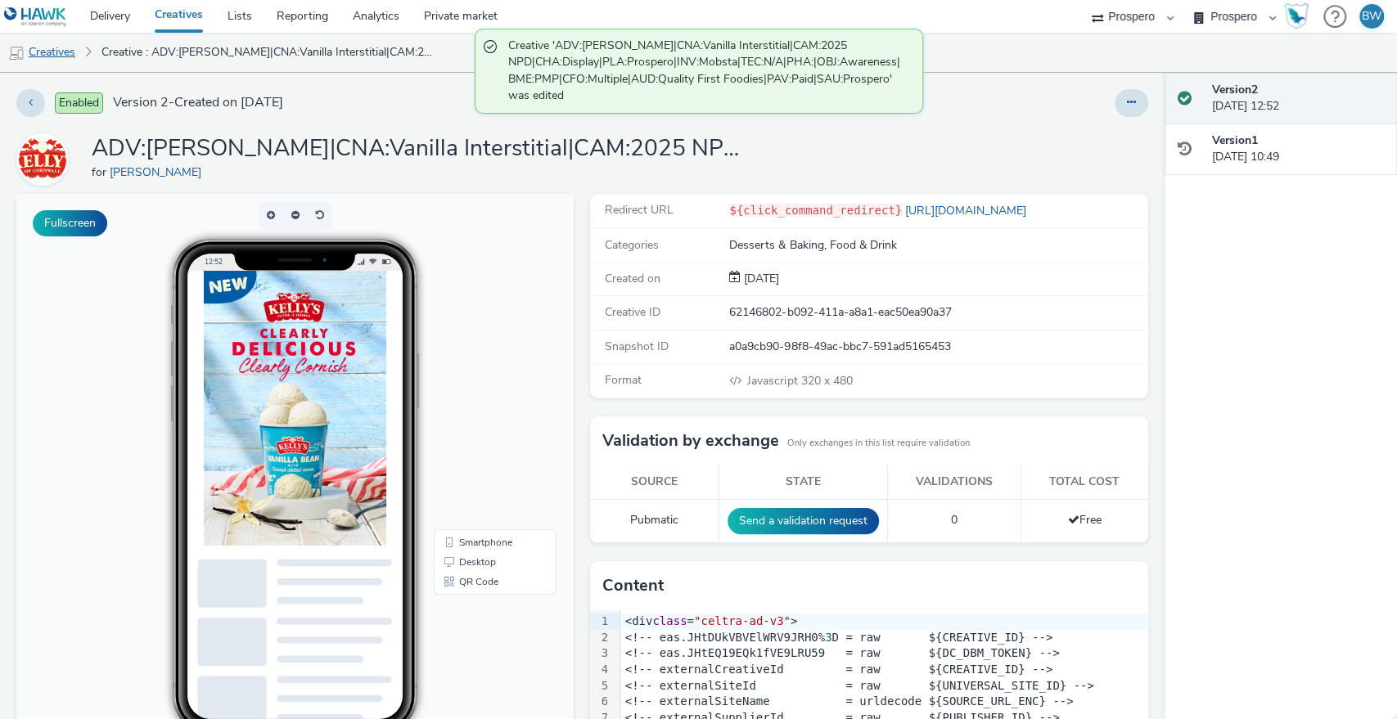
click at [29, 52] on link "Creatives" at bounding box center [41, 52] width 83 height 39
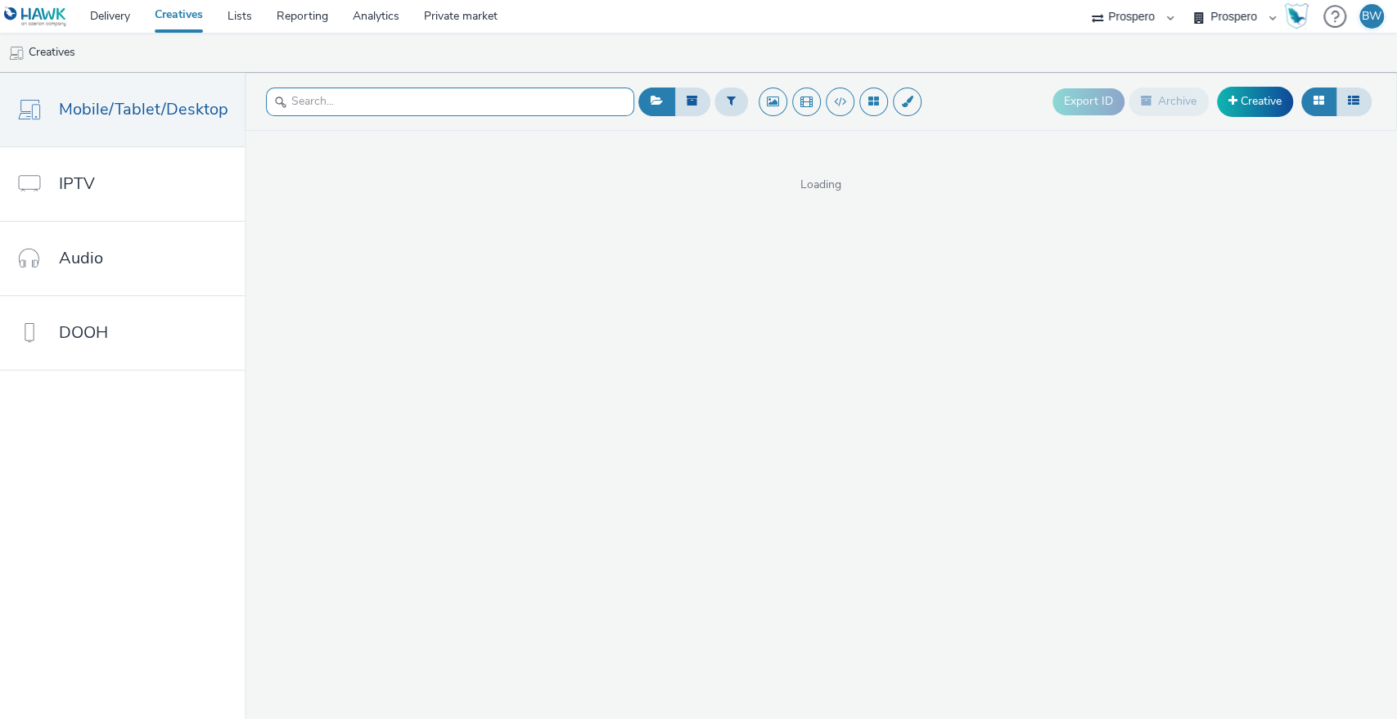
click at [452, 101] on input "text" at bounding box center [450, 102] width 368 height 29
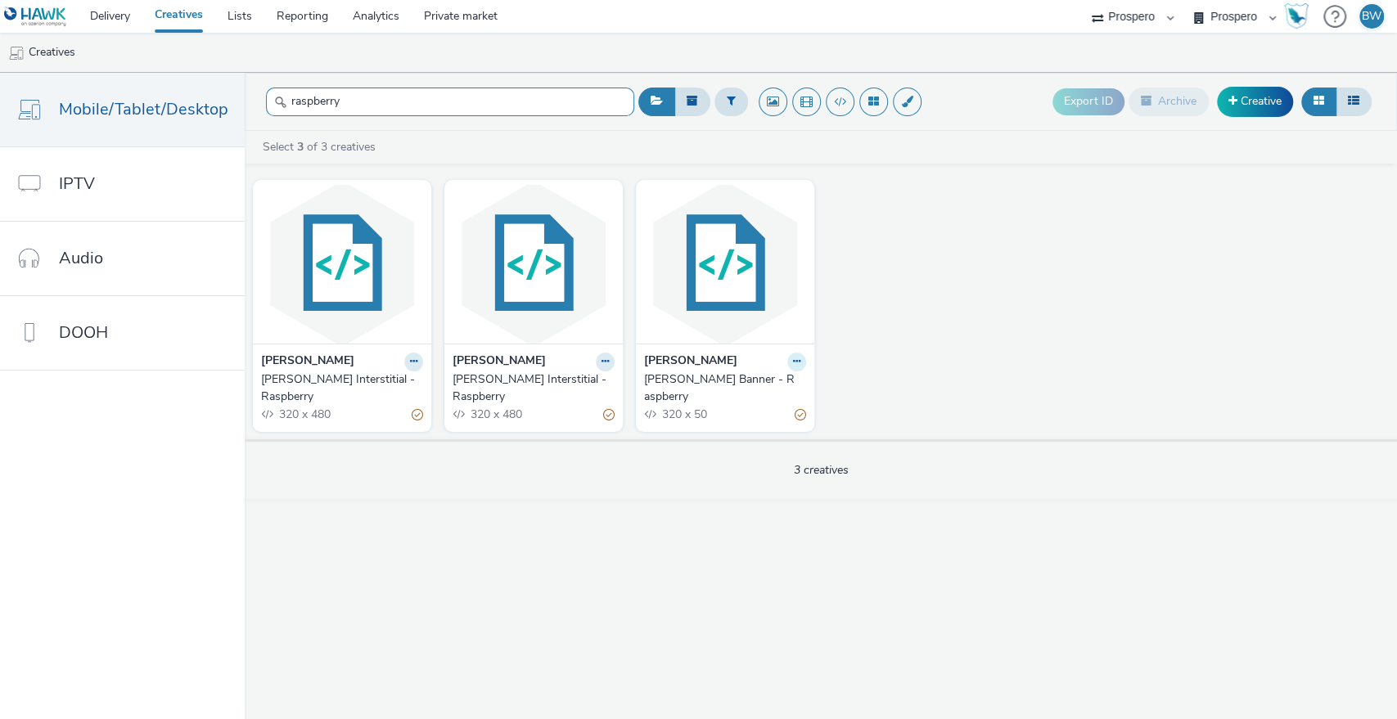
type input "raspberry"
click at [797, 361] on icon at bounding box center [796, 362] width 7 height 10
click at [754, 383] on link "Edit" at bounding box center [744, 390] width 123 height 33
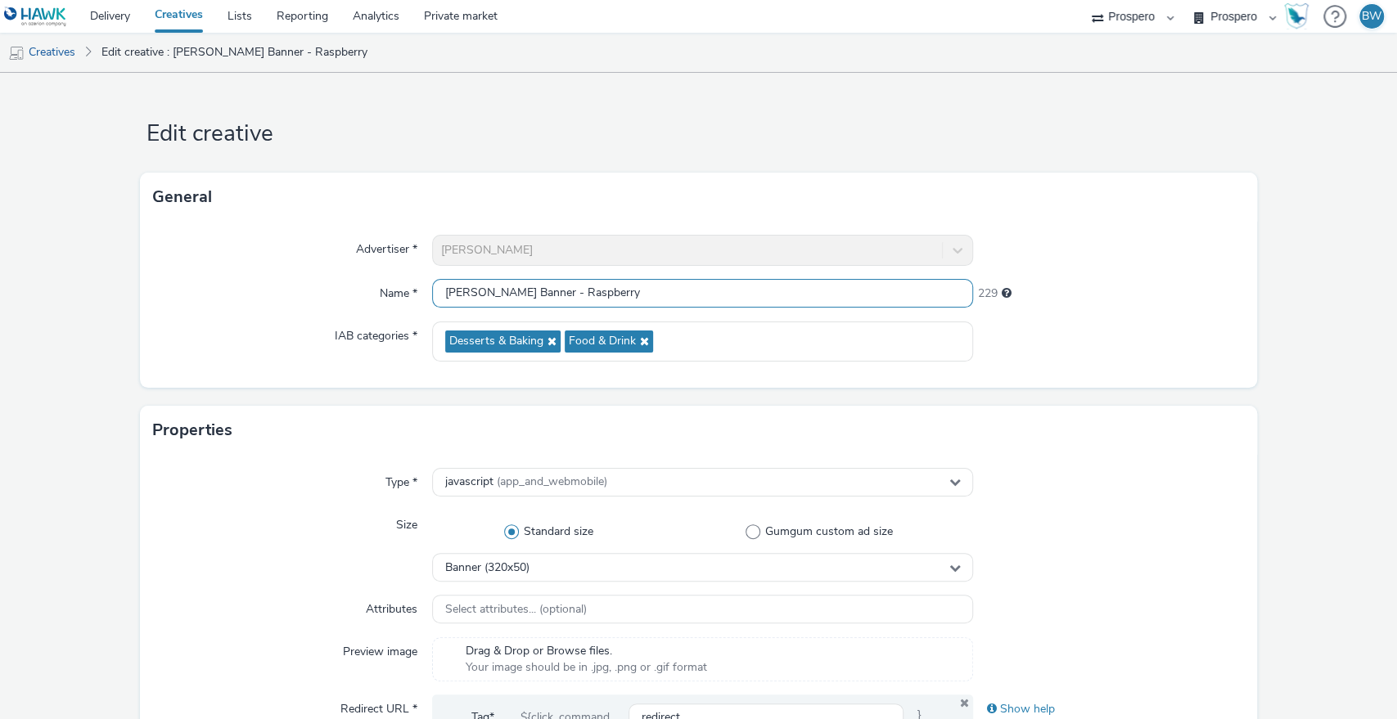
drag, startPoint x: 360, startPoint y: 286, endPoint x: 275, endPoint y: 285, distance: 85.1
click at [275, 285] on div "Name * Kelly's Banner - Raspberry 229" at bounding box center [698, 293] width 1091 height 29
paste input "ADV:Kellys|CAM:2025 NPD|CHA:Display|PLA:Prospero|INV:Mobsta|TEC:N/A|PHA:|OBJ:Aw…"
drag, startPoint x: 526, startPoint y: 299, endPoint x: 238, endPoint y: 296, distance: 288.0
click at [238, 296] on div "Name * Kelly's Banner - ADV:Kellys|CAM:2025 NPD|CHA:Display|PLA:Prospero|INV:Mo…" at bounding box center [698, 293] width 1091 height 29
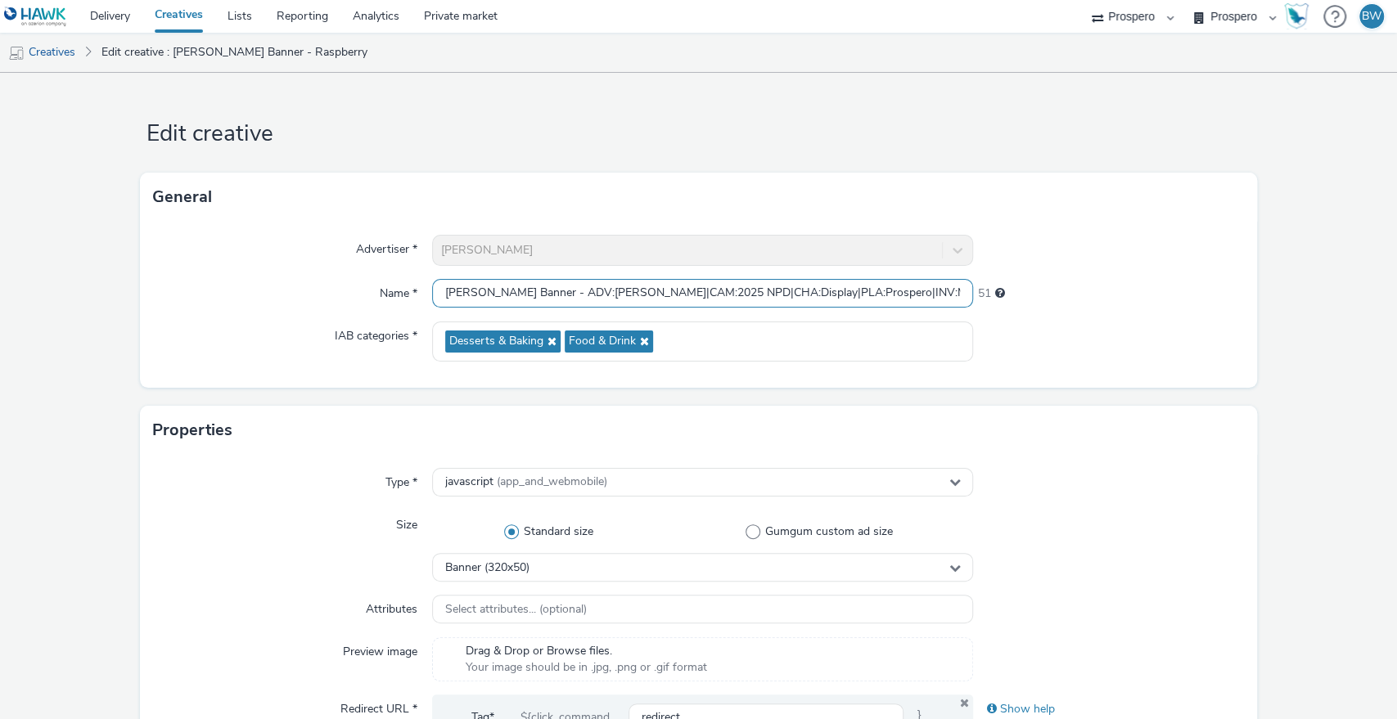
click at [464, 296] on input "Kelly's Banner - ADV:Kellys|CAM:2025 NPD|CHA:Display|PLA:Prospero|INV:Mobsta|TE…" at bounding box center [703, 293] width 542 height 29
drag, startPoint x: 524, startPoint y: 290, endPoint x: 1395, endPoint y: 334, distance: 872.4
click at [1395, 334] on div "Edit creative General Advertiser * Kelly's Name * Kelly's Banner - ADV:Kellys|C…" at bounding box center [698, 396] width 1397 height 646
click at [901, 295] on input "Kelly's Banner - ADV:Kellys|CAM:2025 NPD|CHA:Display|PLA:Prospero|INV:Mobsta|TE…" at bounding box center [703, 293] width 542 height 29
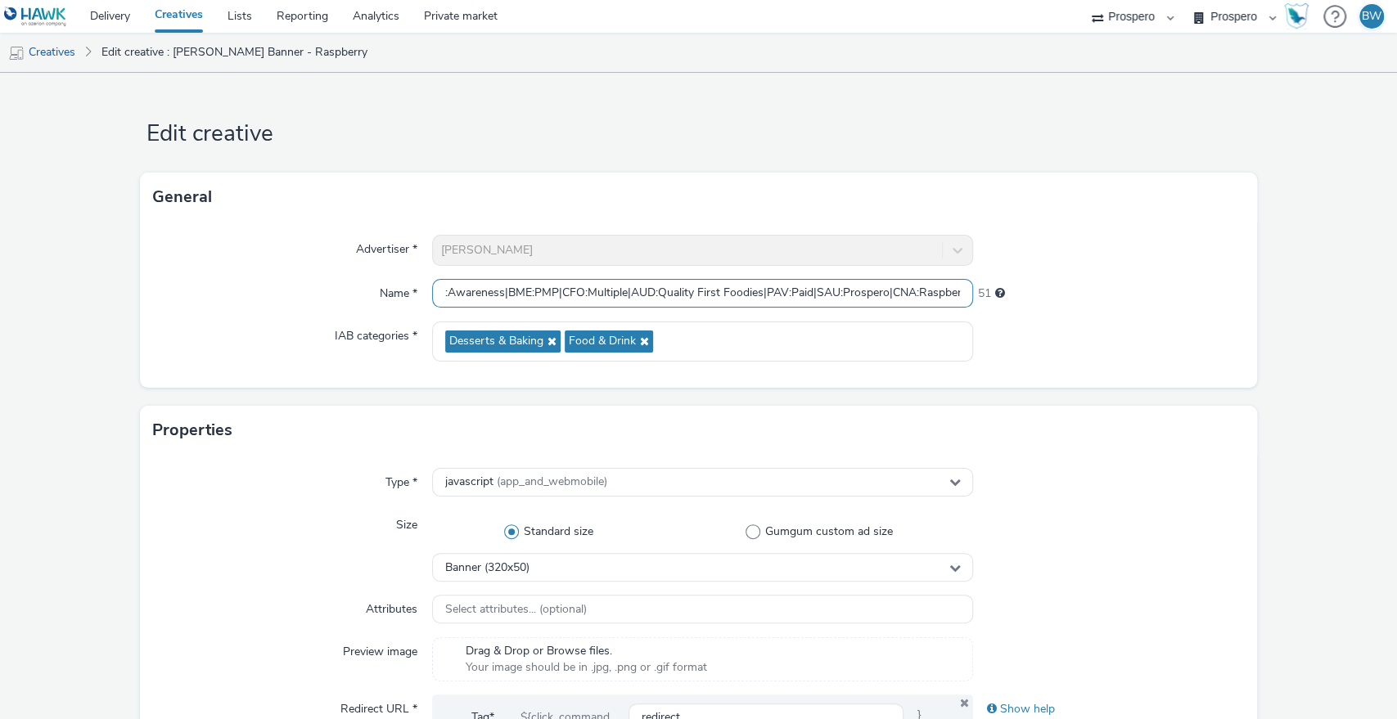
drag, startPoint x: 768, startPoint y: 288, endPoint x: 974, endPoint y: 293, distance: 206.2
click at [974, 293] on div "Name * Kelly's Banner - ADV:Kellys|CAM:2025 NPD|CHA:Display|PLA:Prospero|INV:Mo…" at bounding box center [698, 293] width 1091 height 29
click at [812, 293] on input "Kelly's Banner - ADV:Kellys|CAM:2025 NPD|CHA:Display|PLA:Prospero|INV:Mobsta|TE…" at bounding box center [703, 293] width 542 height 29
drag, startPoint x: 764, startPoint y: 289, endPoint x: 1000, endPoint y: 298, distance: 235.8
click at [1000, 298] on div "Name * Kelly's Banner - ADV:Kellys|CAM:2025 NPD|CHA:Display|PLA:Prospero|INV:Mo…" at bounding box center [698, 293] width 1091 height 29
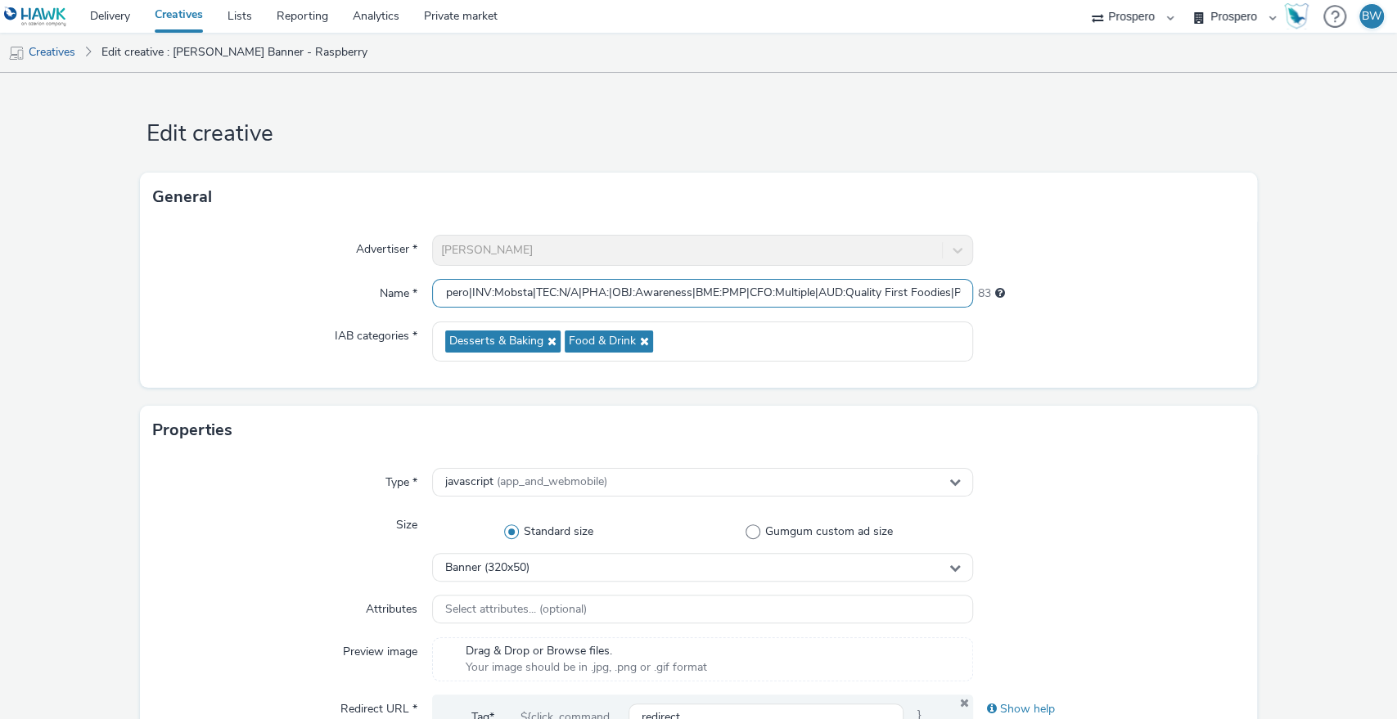
scroll to position [0, 0]
drag, startPoint x: 708, startPoint y: 295, endPoint x: 30, endPoint y: 290, distance: 677.4
click at [529, 299] on input "Kelly's Banner - ADV:Kellys|CAM:2025 NPD|CHA:Display|PLA:Prospero|INV:Mobsta|TE…" at bounding box center [703, 293] width 542 height 29
drag, startPoint x: 524, startPoint y: 291, endPoint x: 98, endPoint y: 294, distance: 425.4
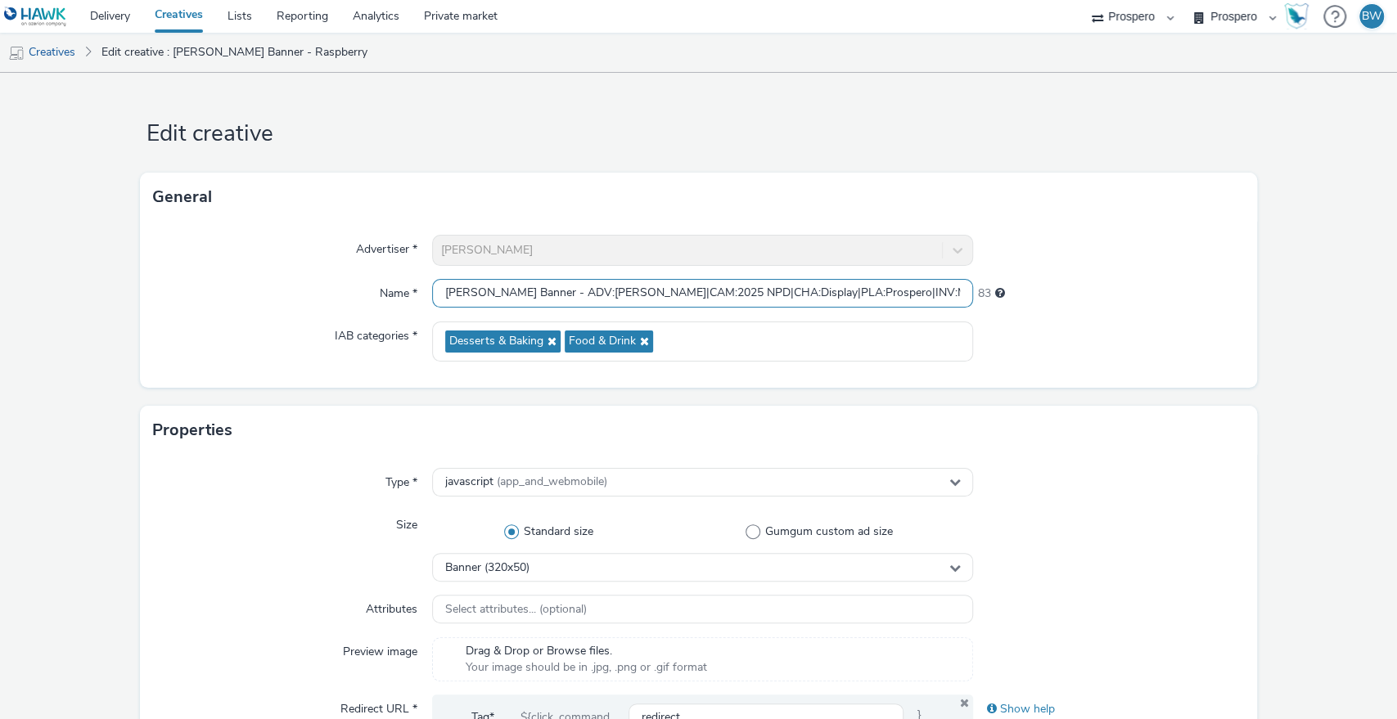
click at [500, 286] on input "ADV:Kellys|CAM:2025 NPD|CHA:Display|PLA:Prospero|INV:Mobsta|TEC:N/A|PHA:|OBJ:Aw…" at bounding box center [703, 293] width 542 height 29
paste input "|CNA:Raspberry Cheesecake Banner"
click at [503, 290] on input "ADV:Kellys||CNA:Raspberry Cheesecake BannerCAM:2025 NPD|CHA:Display|PLA:Prosper…" at bounding box center [703, 293] width 542 height 29
type input "ADV:Kellys|CNA:Raspberry Cheesecake BannerCAM:2025 NPD|CHA:Display|PLA:Prospero…"
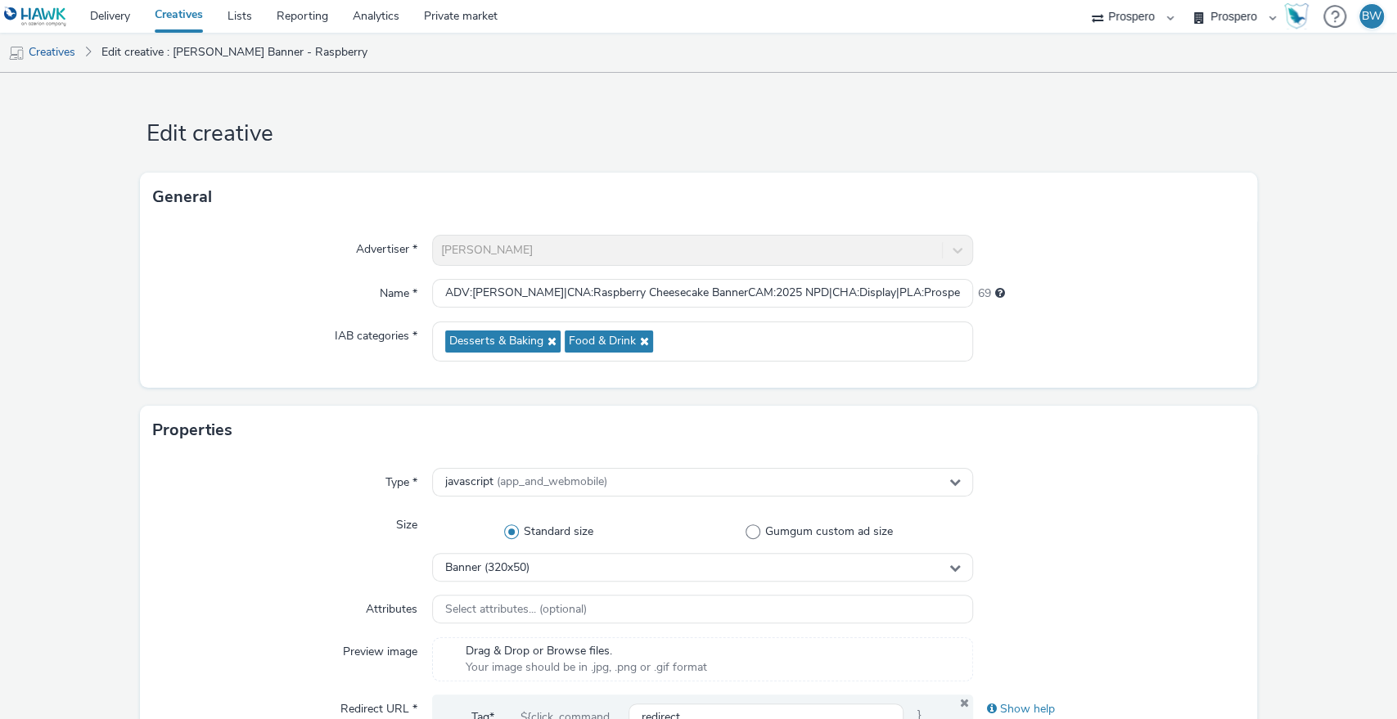
click at [1085, 332] on div at bounding box center [1108, 342] width 271 height 40
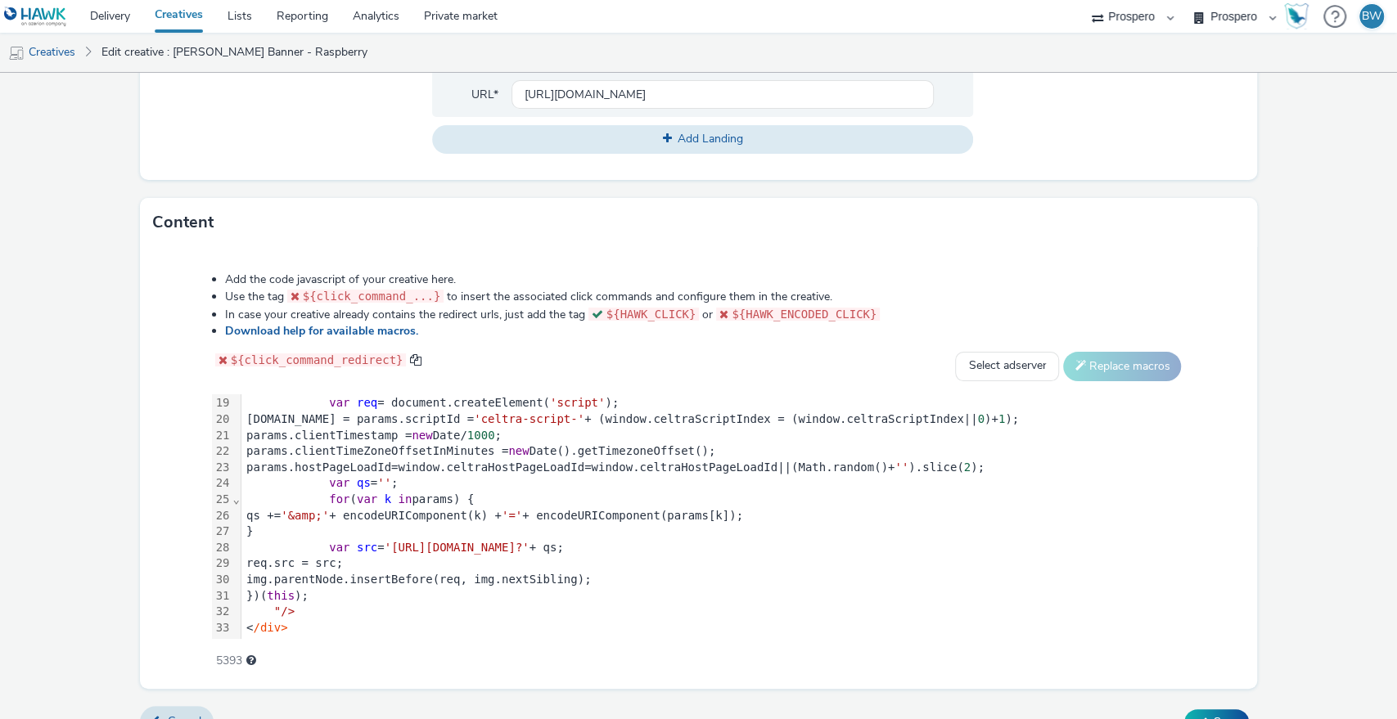
scroll to position [694, 0]
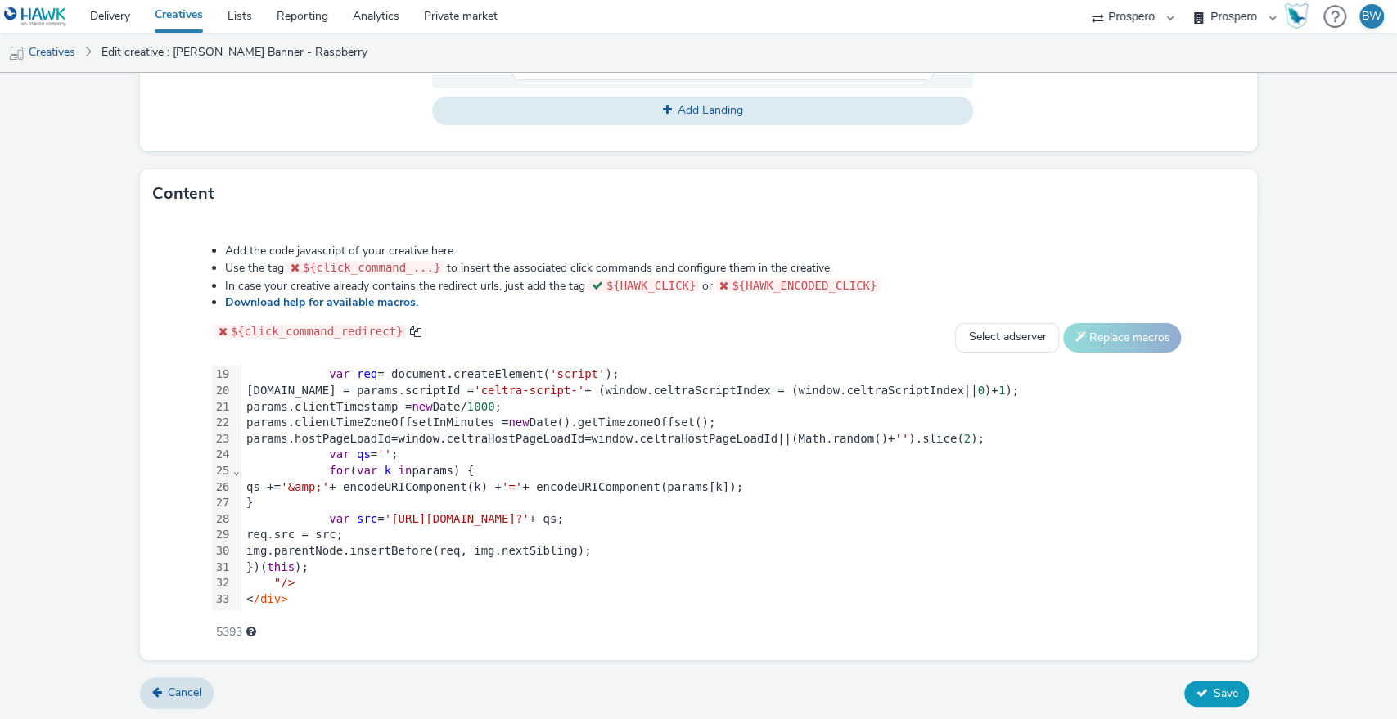
click at [1212, 692] on span "Save" at bounding box center [1224, 694] width 25 height 16
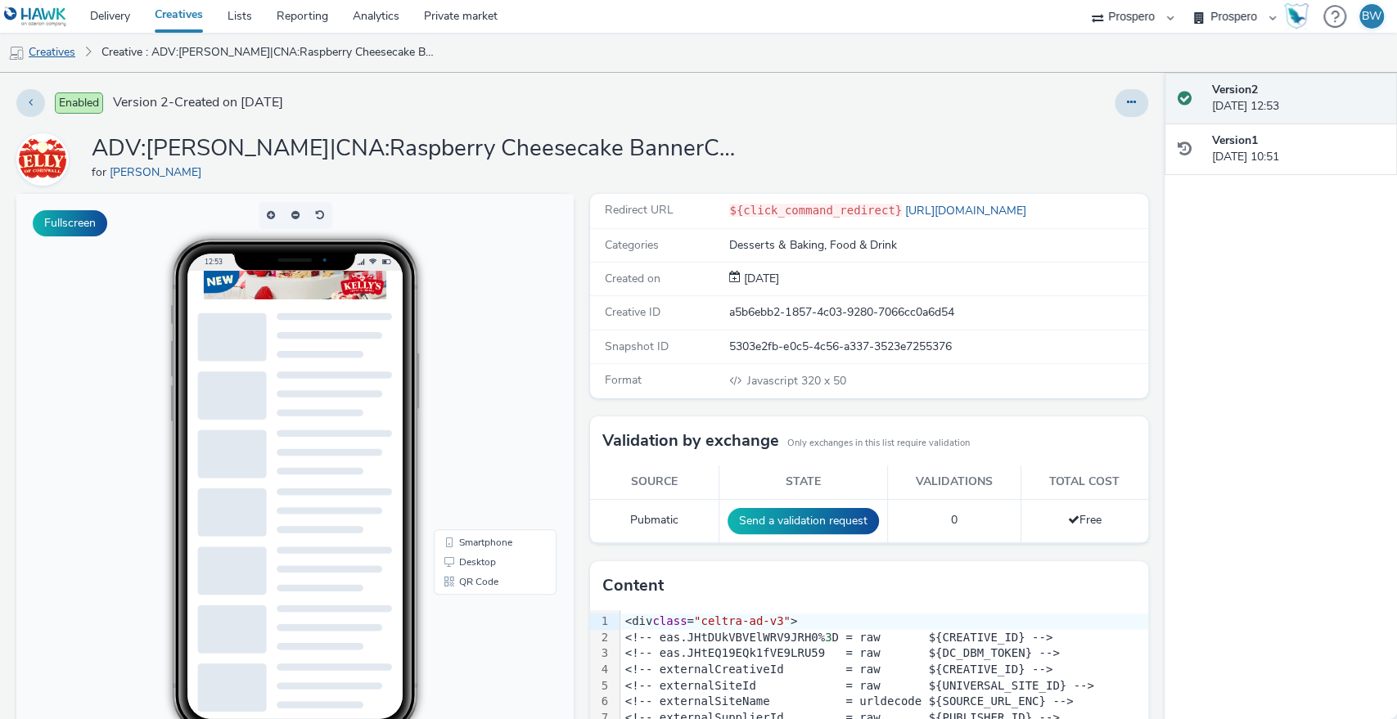
click at [51, 61] on link "Creatives" at bounding box center [41, 52] width 83 height 39
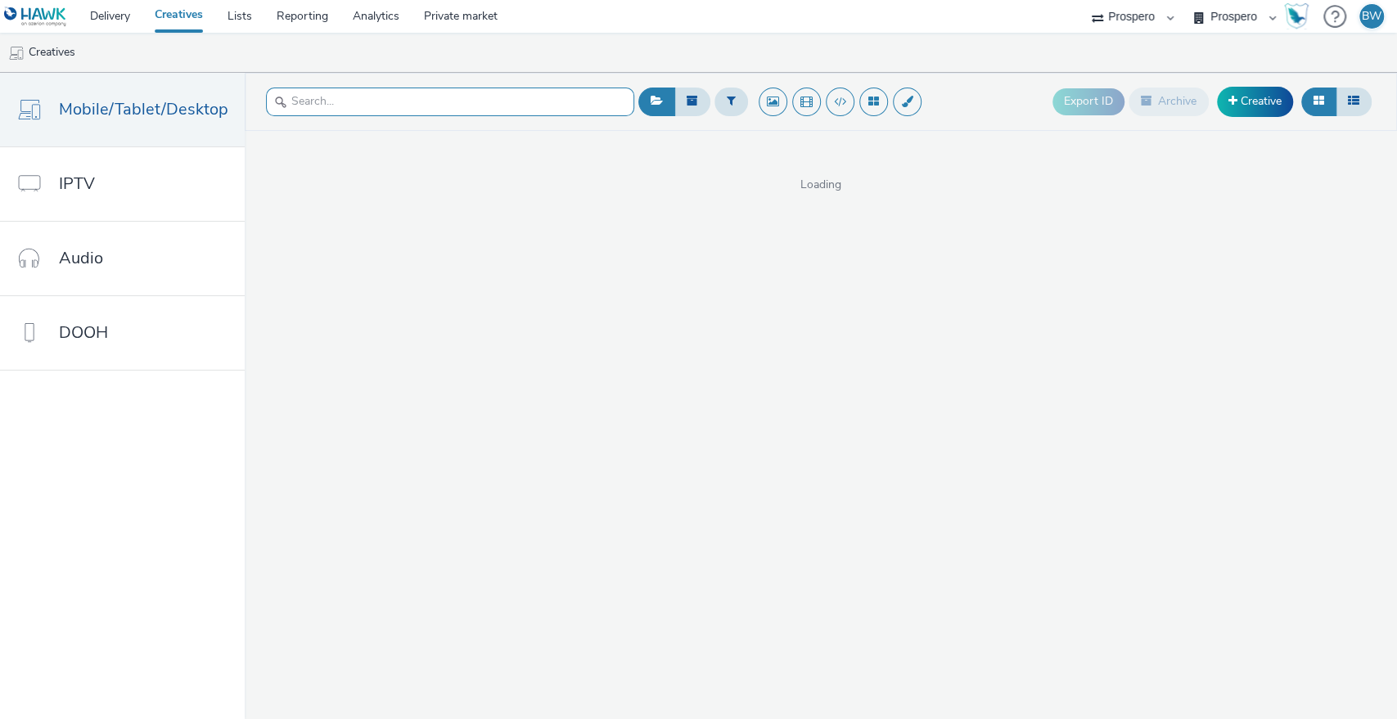
click at [490, 109] on input "text" at bounding box center [450, 102] width 368 height 29
type input "h"
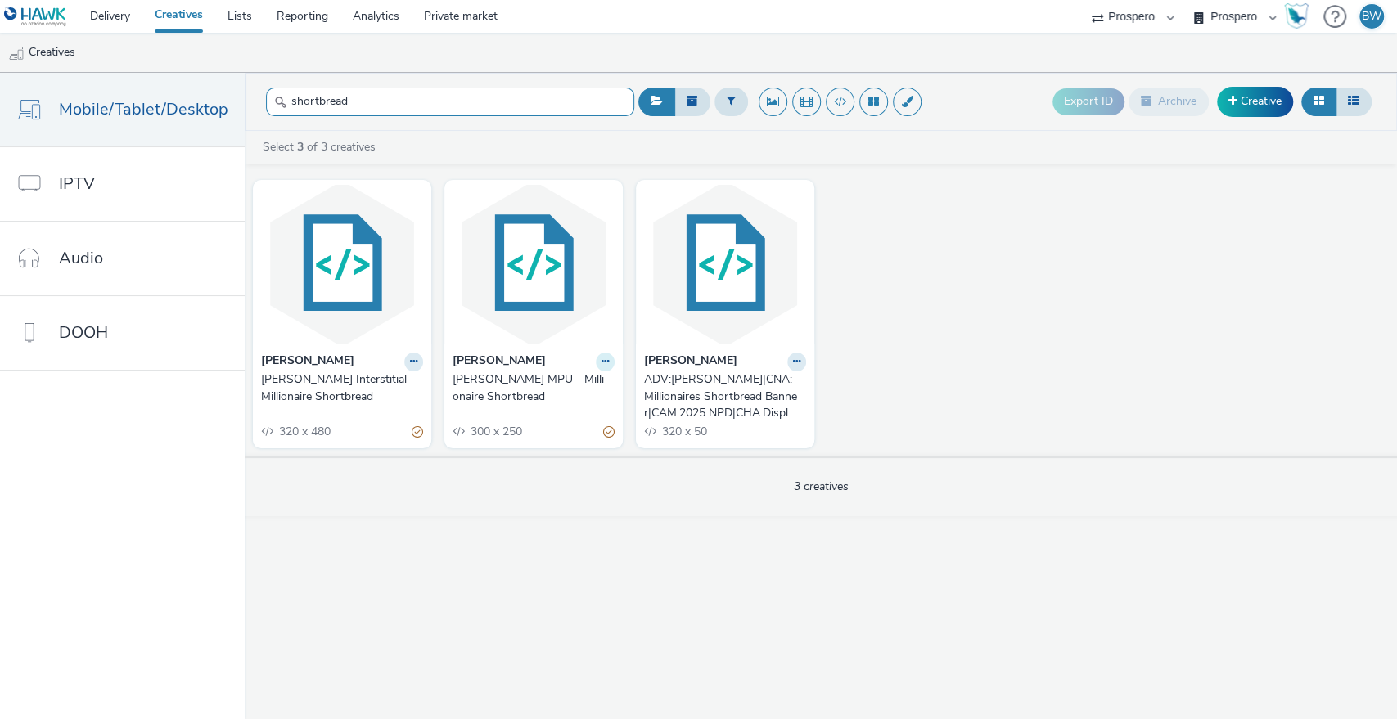
type input "shortbread"
click at [601, 365] on icon at bounding box center [604, 362] width 7 height 10
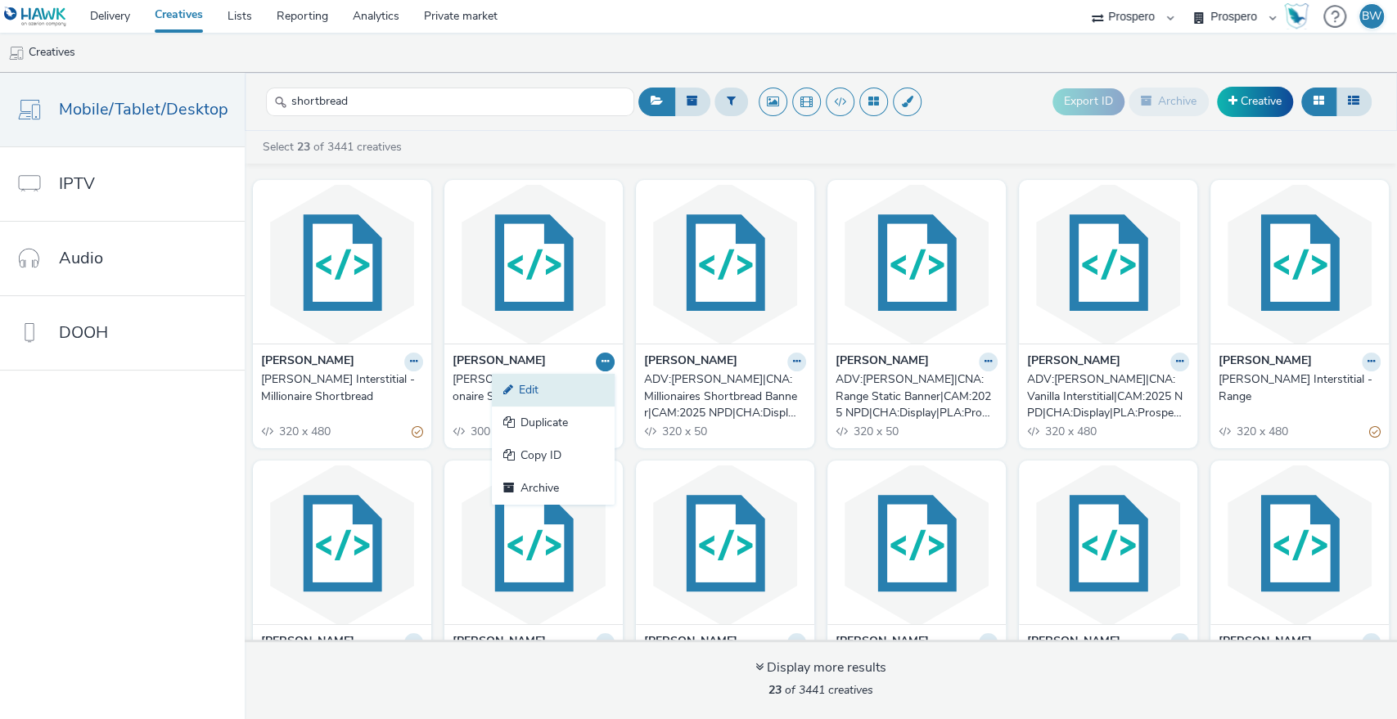
click at [552, 387] on link "Edit" at bounding box center [553, 390] width 123 height 33
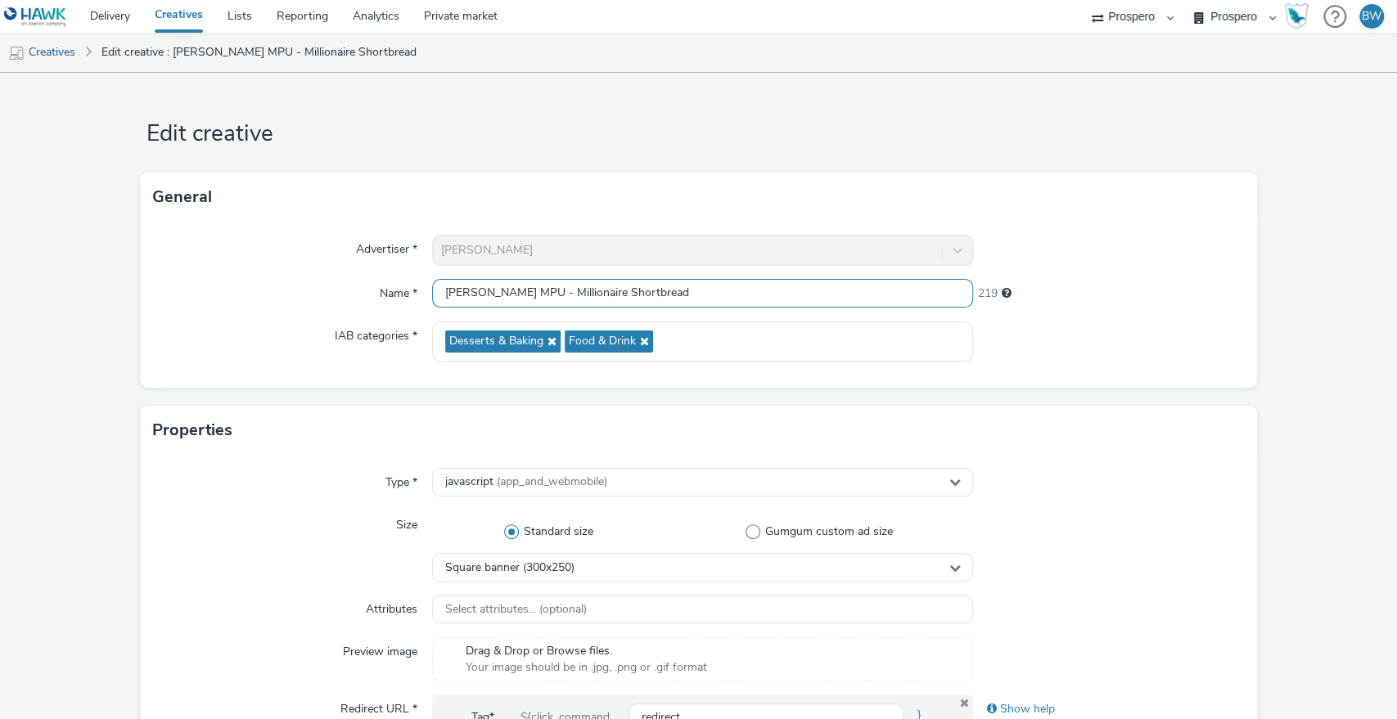
drag, startPoint x: 710, startPoint y: 284, endPoint x: 309, endPoint y: 283, distance: 400.9
click at [314, 284] on div "Name * Kelly's MPU - Millionaire Shortbread 219" at bounding box center [698, 293] width 1091 height 29
paste input "ADV:Kellys|CAM:2025 NPD|CHA:Display|PLA:Prospero|INV:Mobsta|TEC:N/A|PHA:|OBJ:Aw…"
drag, startPoint x: 681, startPoint y: 287, endPoint x: 1395, endPoint y: 286, distance: 714.2
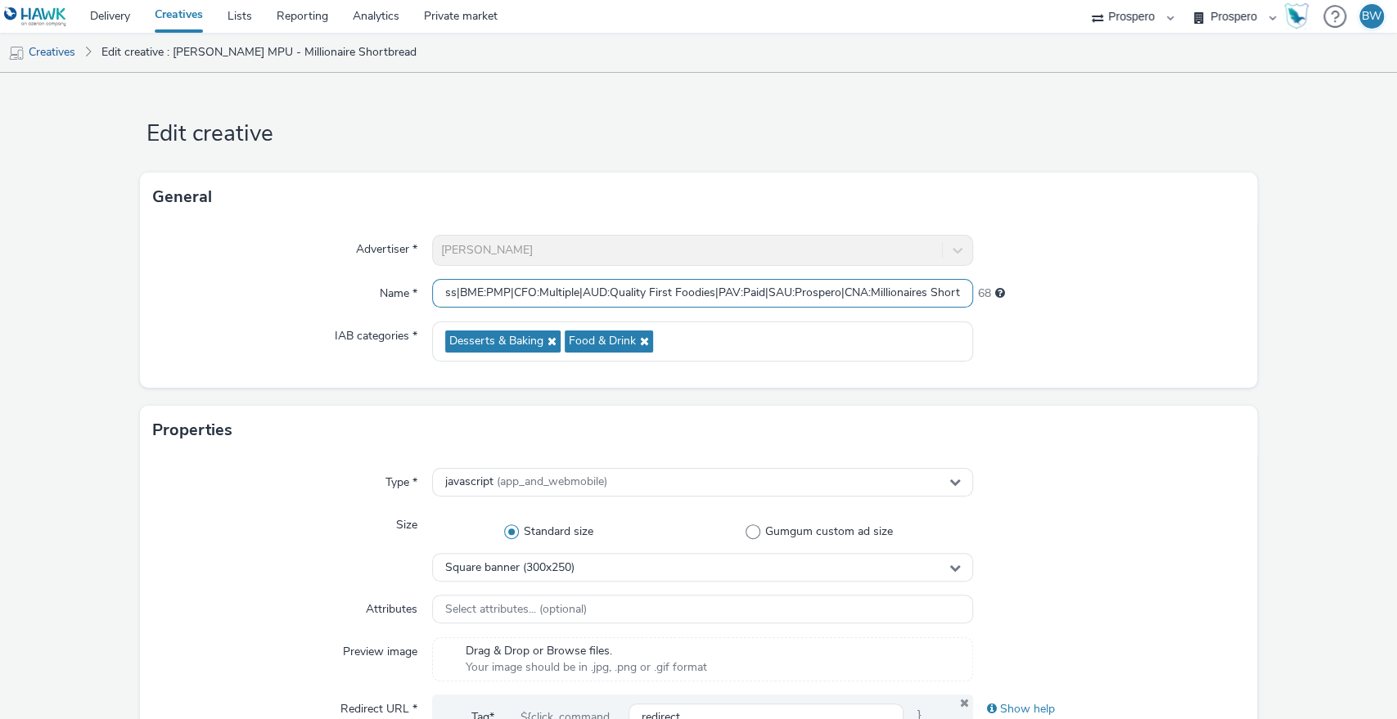
click at [1395, 286] on div "Edit creative General Advertiser * Kelly's Name * ADV:Kellys|CAM:2025 NPD|CHA:D…" at bounding box center [698, 396] width 1397 height 646
click at [884, 293] on input "ADV:Kellys|CAM:2025 NPD|CHA:Display|PLA:Prospero|INV:Mobsta|TEC:N/A|PHA:|OBJ:Aw…" at bounding box center [703, 293] width 542 height 29
drag, startPoint x: 773, startPoint y: 290, endPoint x: 1077, endPoint y: 290, distance: 304.3
click at [1077, 290] on div "Name * ADV:Kellys|CAM:2025 NPD|CHA:Display|PLA:Prospero|INV:Mobsta|TEC:N/A|PHA:…" at bounding box center [698, 293] width 1091 height 29
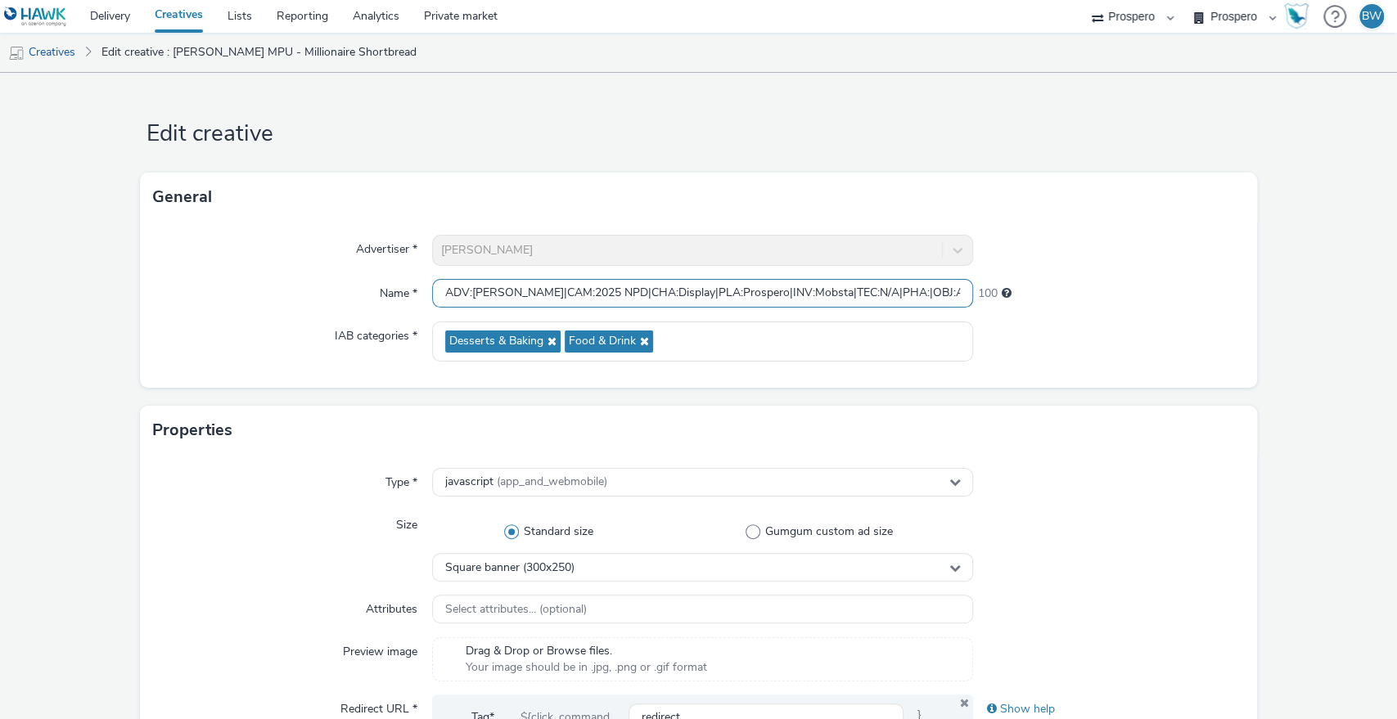
drag, startPoint x: 929, startPoint y: 299, endPoint x: 157, endPoint y: 279, distance: 772.6
click at [486, 286] on input "ADV:Kellys|CAM:2025 NPD|CHA:Display|PLA:Prospero|INV:Mobsta|TEC:N/A|PHA:|OBJ:Aw…" at bounding box center [703, 293] width 542 height 29
click at [495, 292] on input "ADV:Kellys|CAM:2025 NPD|CHA:Display|PLA:Prospero|INV:Mobsta|TEC:N/A|PHA:|OBJ:Aw…" at bounding box center [703, 293] width 542 height 29
paste input "NA:Millionaires Shortbread MPU|C"
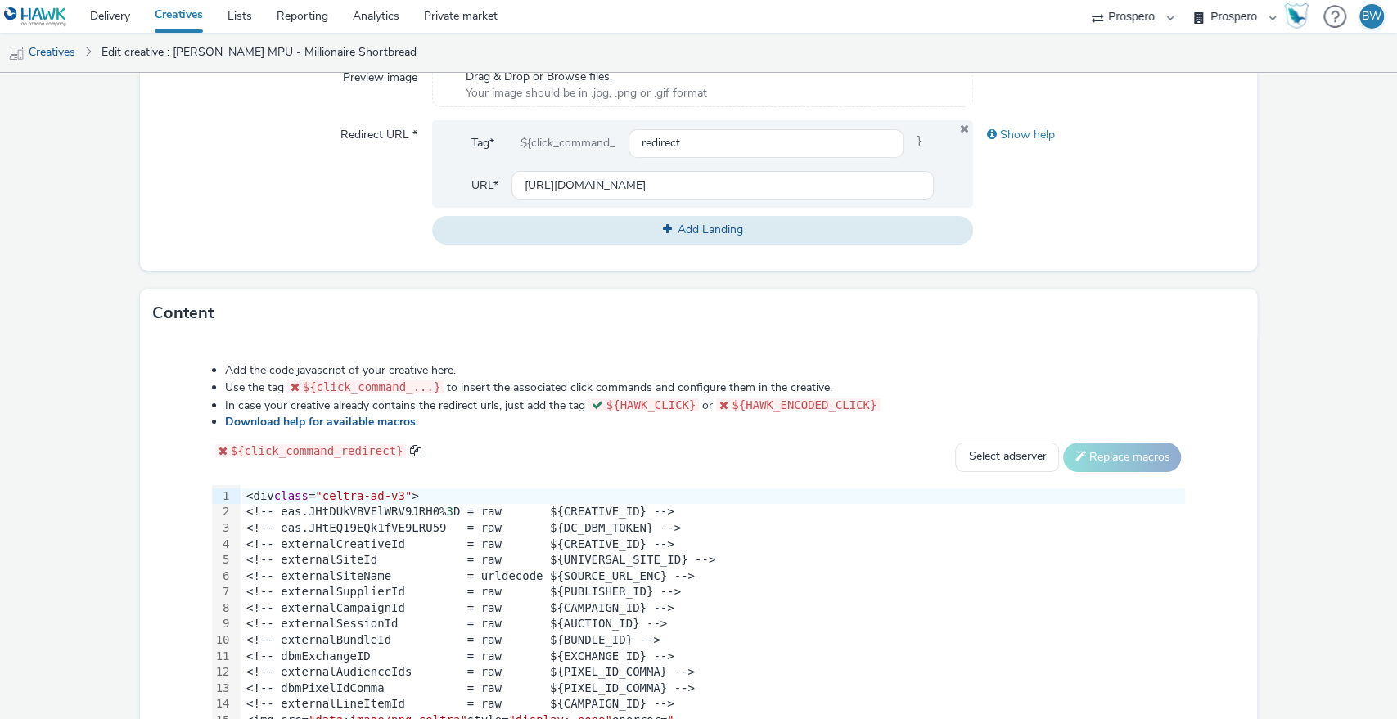
scroll to position [694, 0]
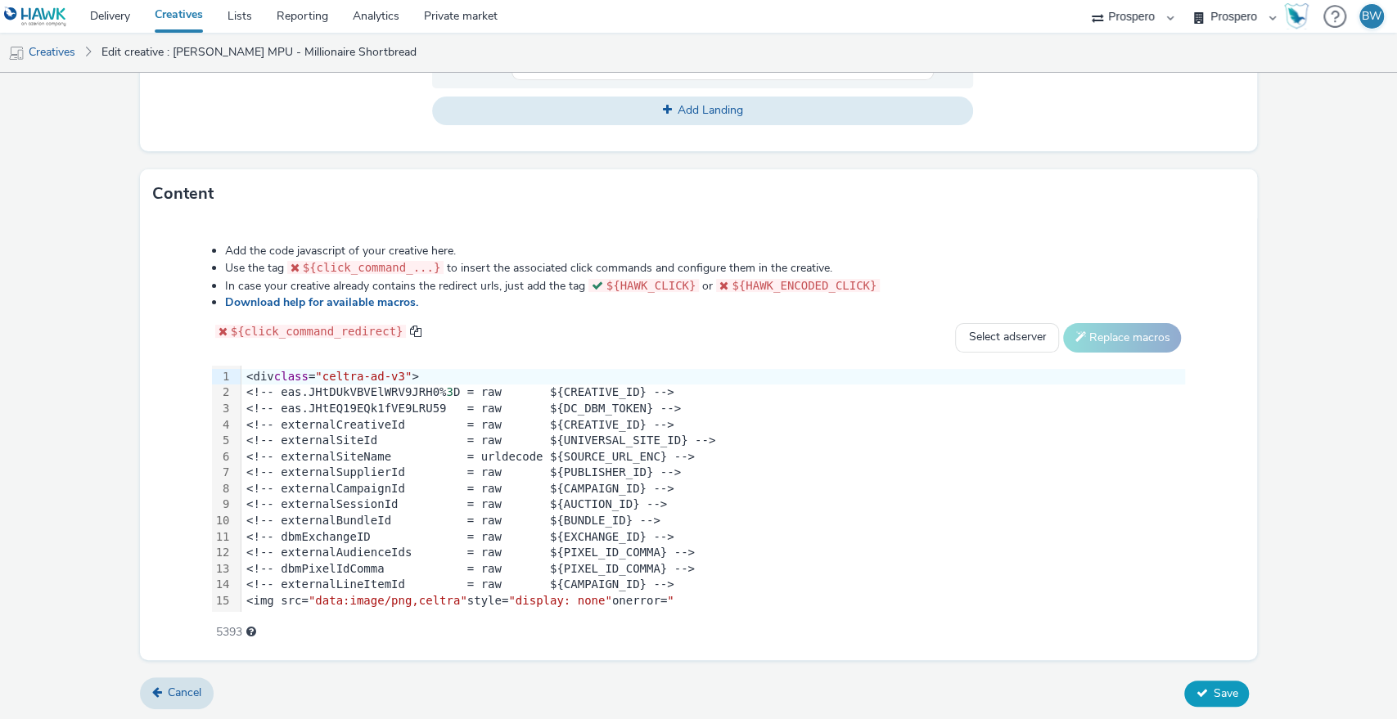
type input "ADV:Kellys|CNA:Millionaires Shortbread MPU|CAM:2025 NPD|CHA:Display|PLA:Prosper…"
click at [1212, 691] on span "Save" at bounding box center [1224, 694] width 25 height 16
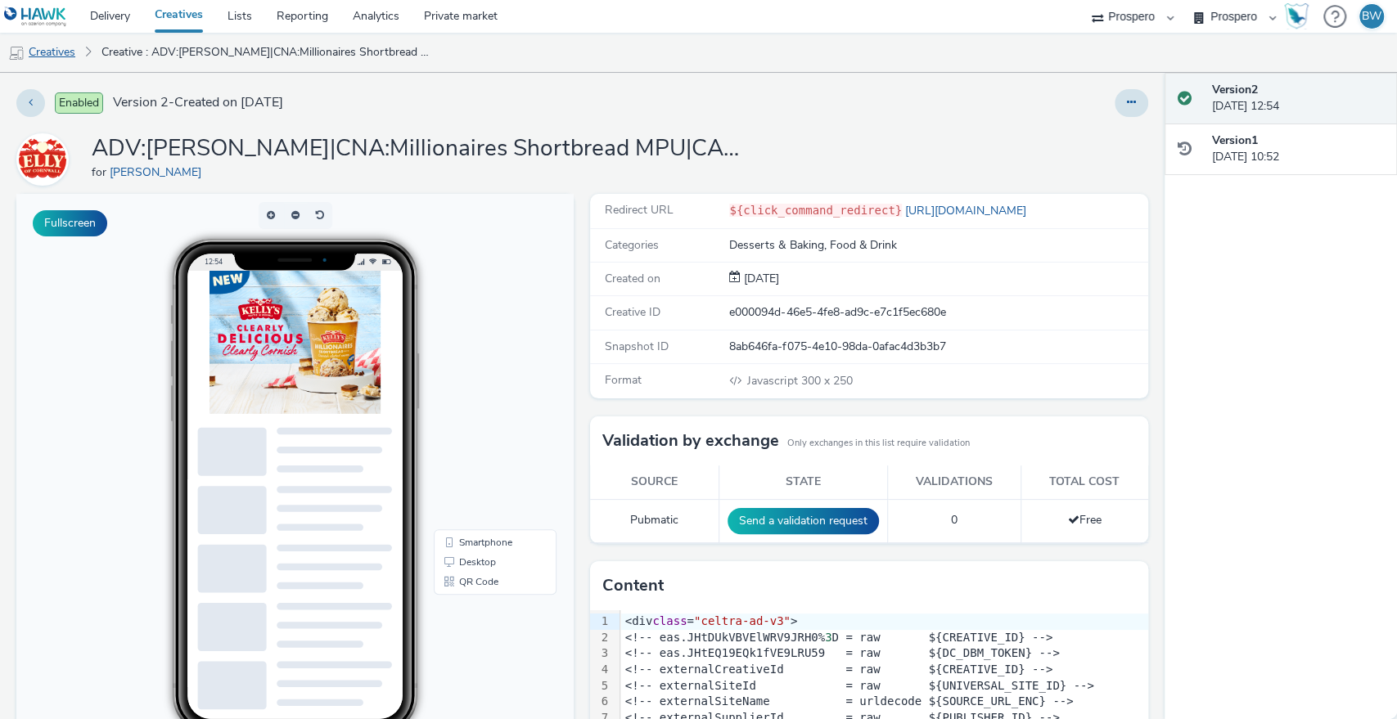
click at [58, 48] on link "Creatives" at bounding box center [41, 52] width 83 height 39
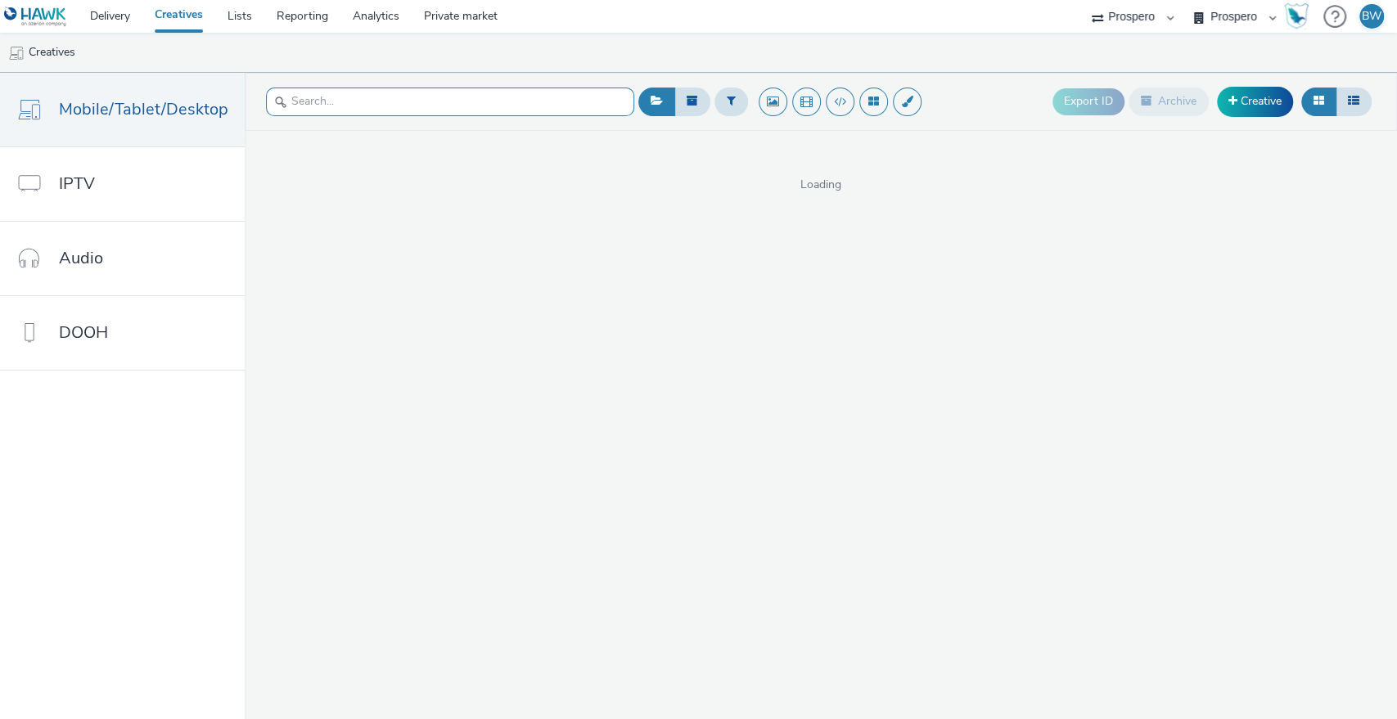
drag, startPoint x: 371, startPoint y: 91, endPoint x: 356, endPoint y: 91, distance: 14.7
click at [361, 91] on input "text" at bounding box center [450, 102] width 368 height 29
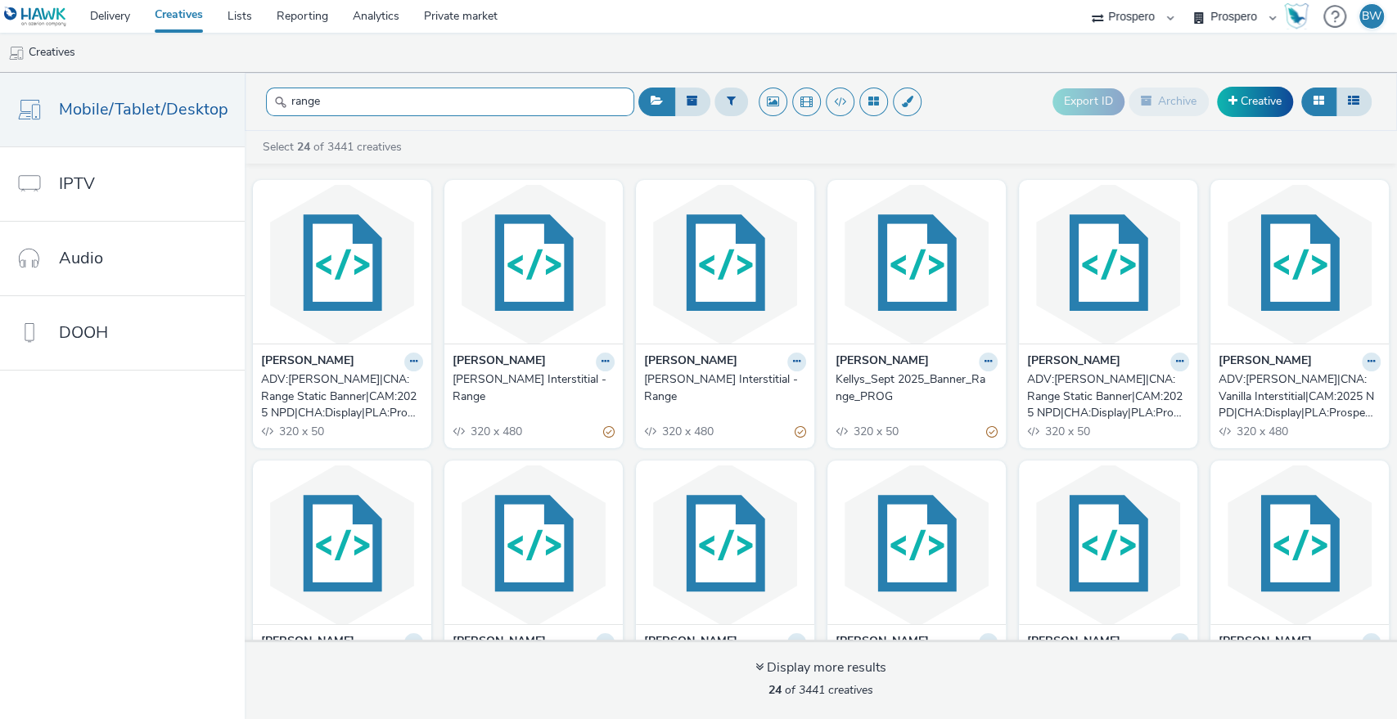
click at [284, 97] on input "range" at bounding box center [450, 102] width 368 height 29
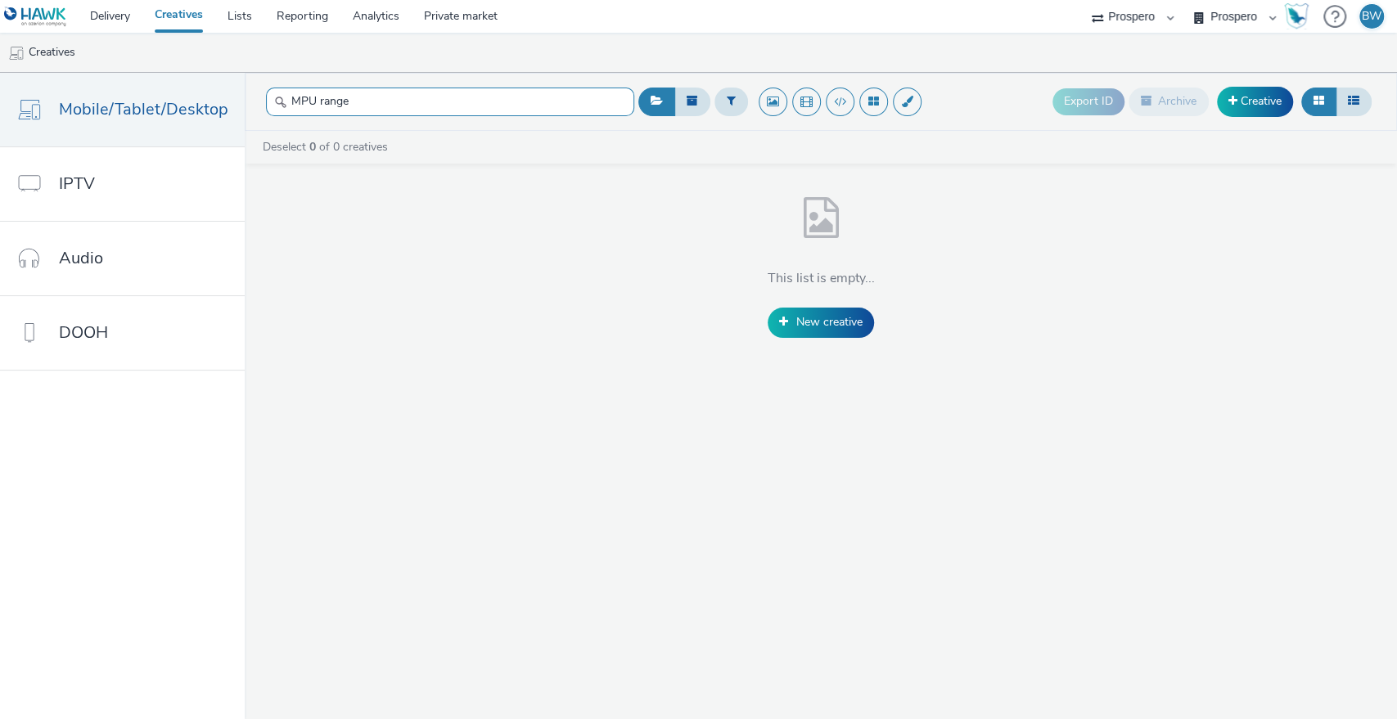
click at [511, 101] on input "MPU range" at bounding box center [450, 102] width 368 height 29
click at [511, 100] on input "MPU range" at bounding box center [450, 102] width 368 height 29
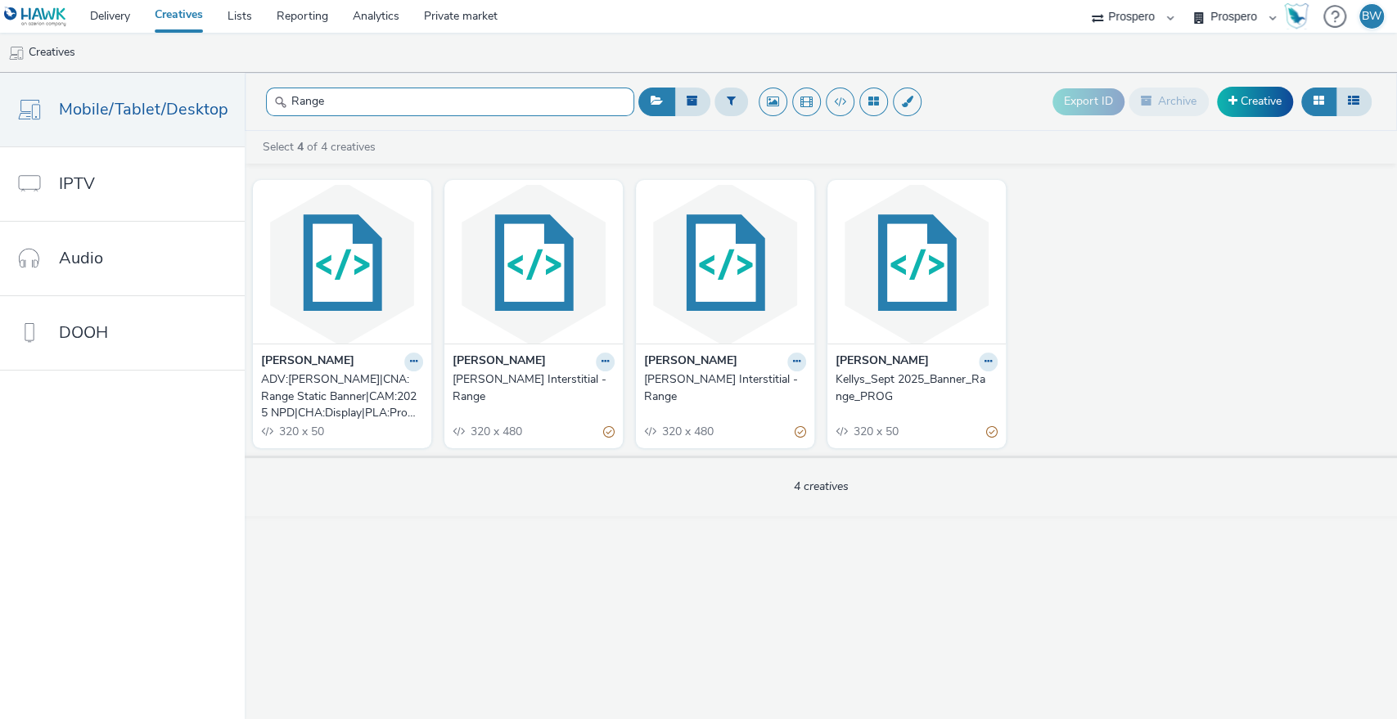
click at [471, 95] on input "Range" at bounding box center [450, 102] width 368 height 29
click at [472, 95] on input "Range" at bounding box center [450, 102] width 368 height 29
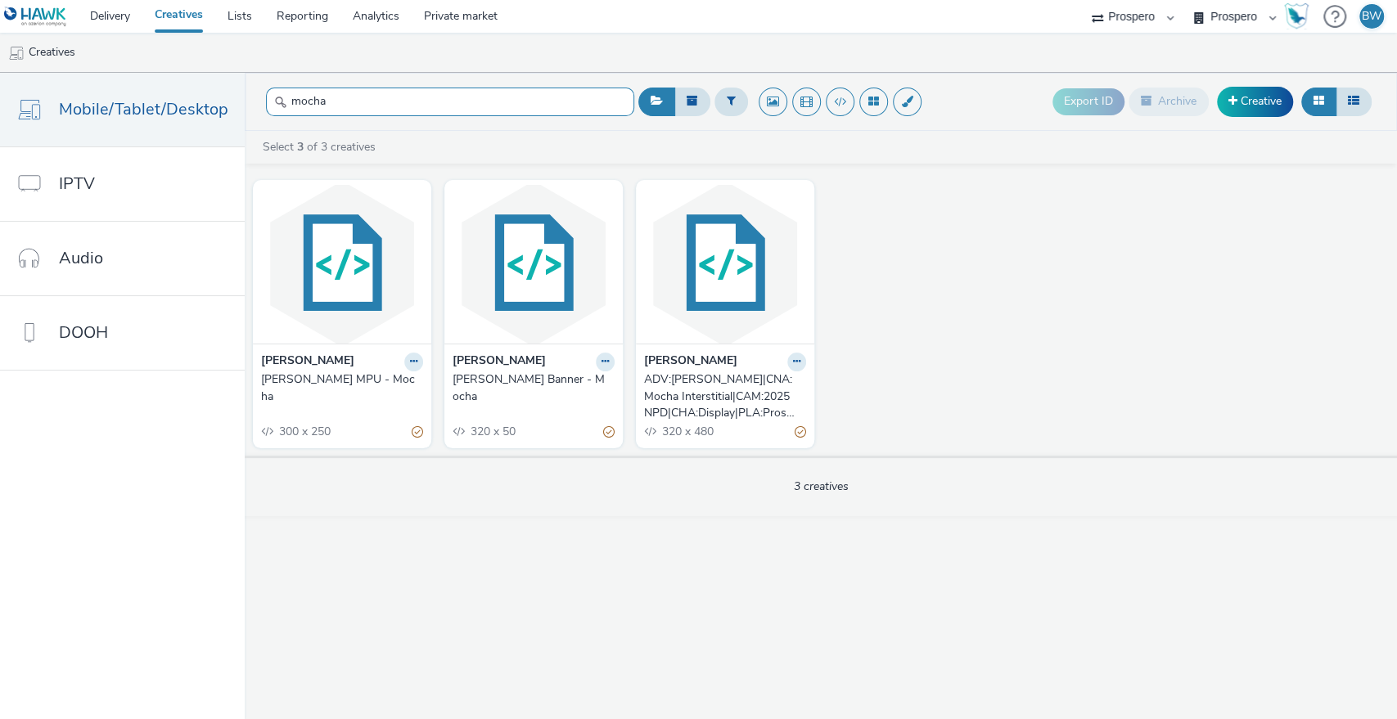
drag, startPoint x: 407, startPoint y: 90, endPoint x: 315, endPoint y: 94, distance: 91.7
click at [315, 94] on input "mocha" at bounding box center [450, 102] width 368 height 29
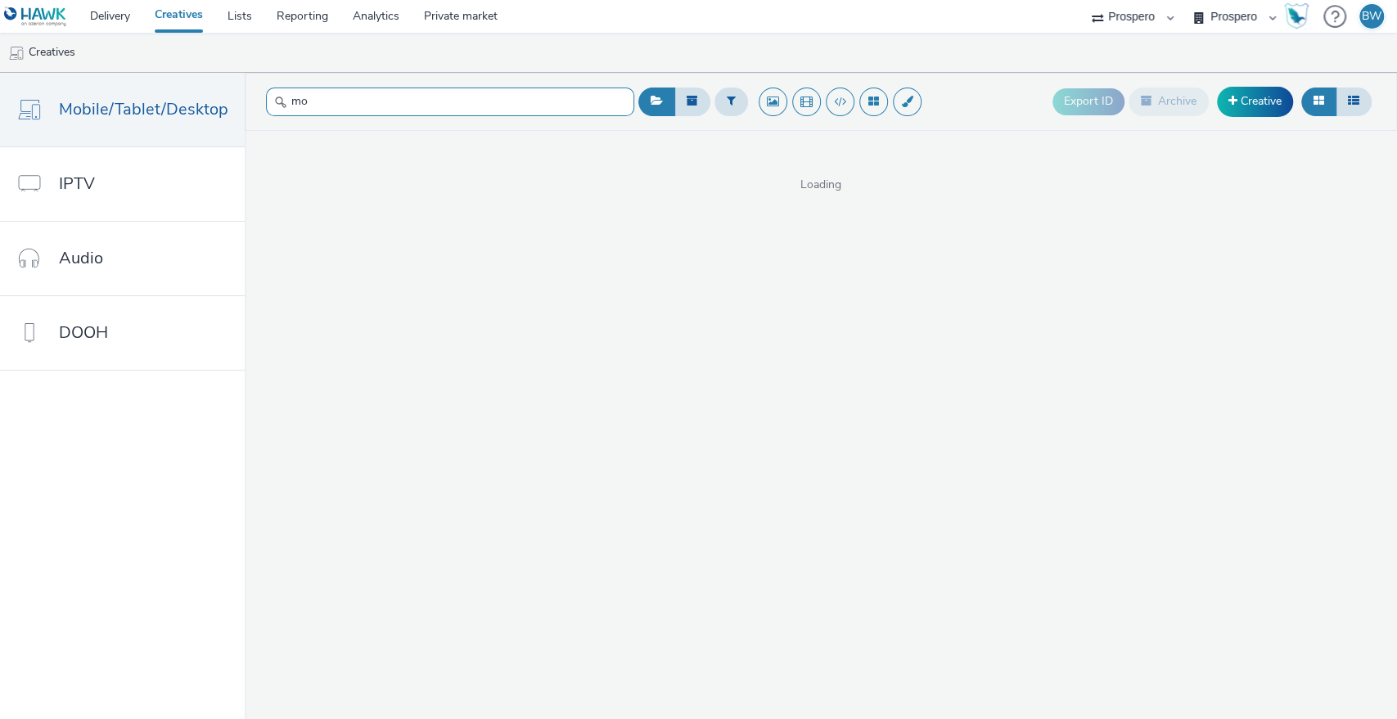
type input "m"
drag, startPoint x: 364, startPoint y: 105, endPoint x: 369, endPoint y: 95, distance: 11.0
click at [362, 103] on input "text" at bounding box center [450, 102] width 368 height 29
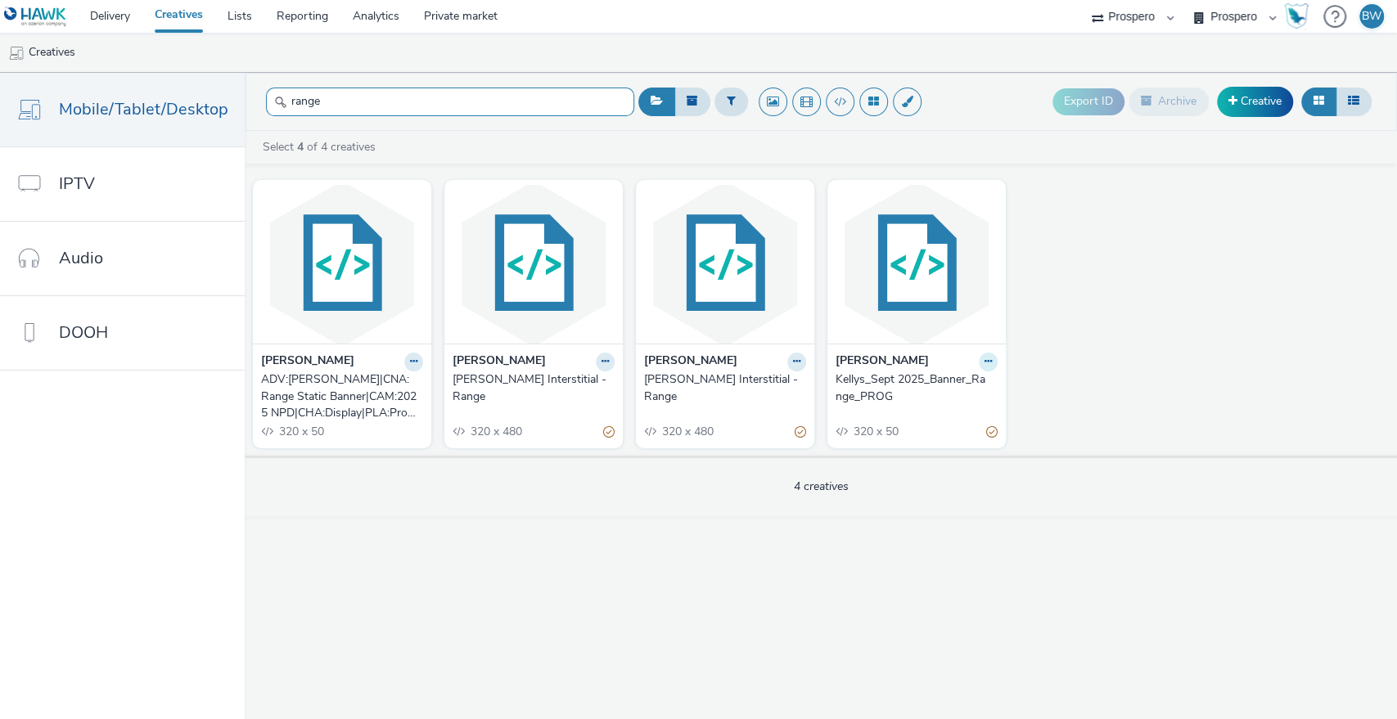
type input "range"
click at [987, 360] on icon at bounding box center [987, 362] width 7 height 10
click at [945, 389] on link "Edit" at bounding box center [936, 390] width 123 height 33
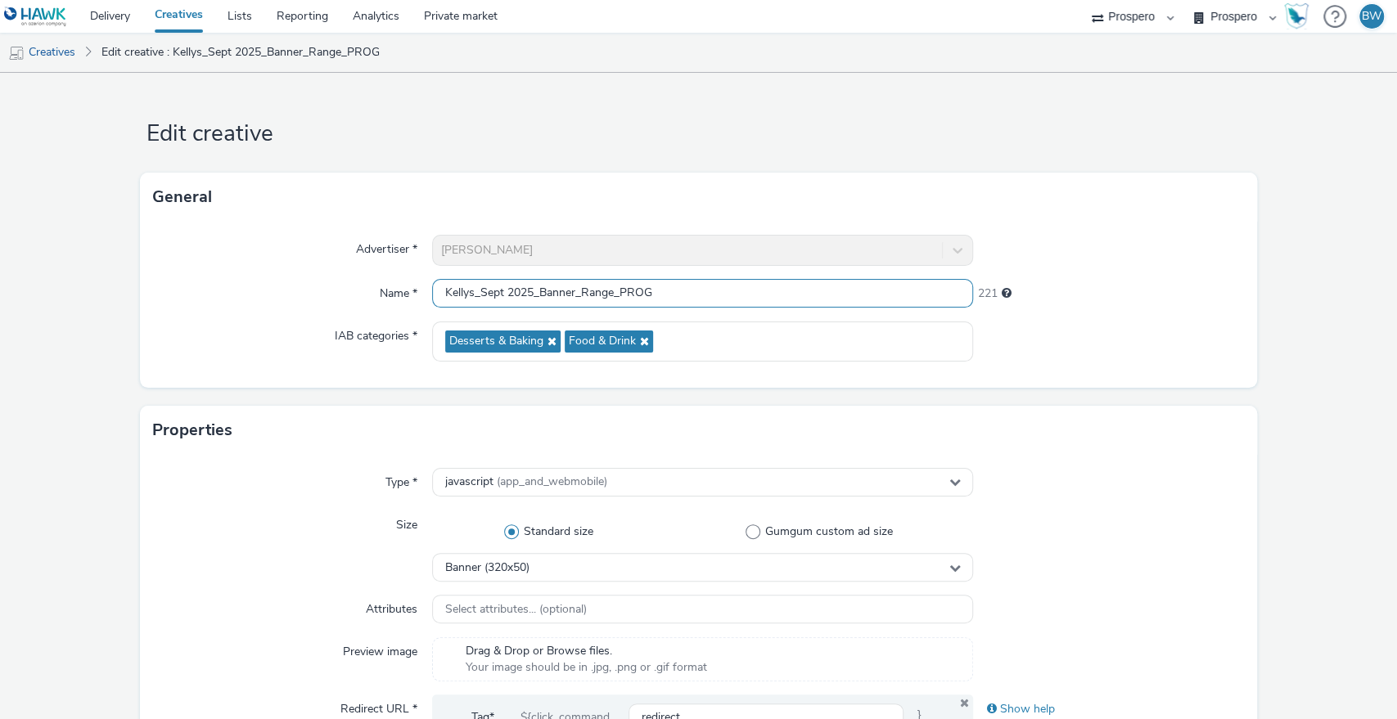
drag, startPoint x: 595, startPoint y: 293, endPoint x: 378, endPoint y: 286, distance: 216.9
click at [378, 286] on div "Name * Kellys_Sept 2025_Banner_Range_PROG 221" at bounding box center [698, 293] width 1091 height 29
paste input "ADV:Kellys|CAM:2025 NPD|CHA:Display|PLA:Prospero|INV:Mobsta|TEC:N/A|PHA:|OBJ:Aw…"
drag, startPoint x: 866, startPoint y: 288, endPoint x: 1285, endPoint y: 287, distance: 419.7
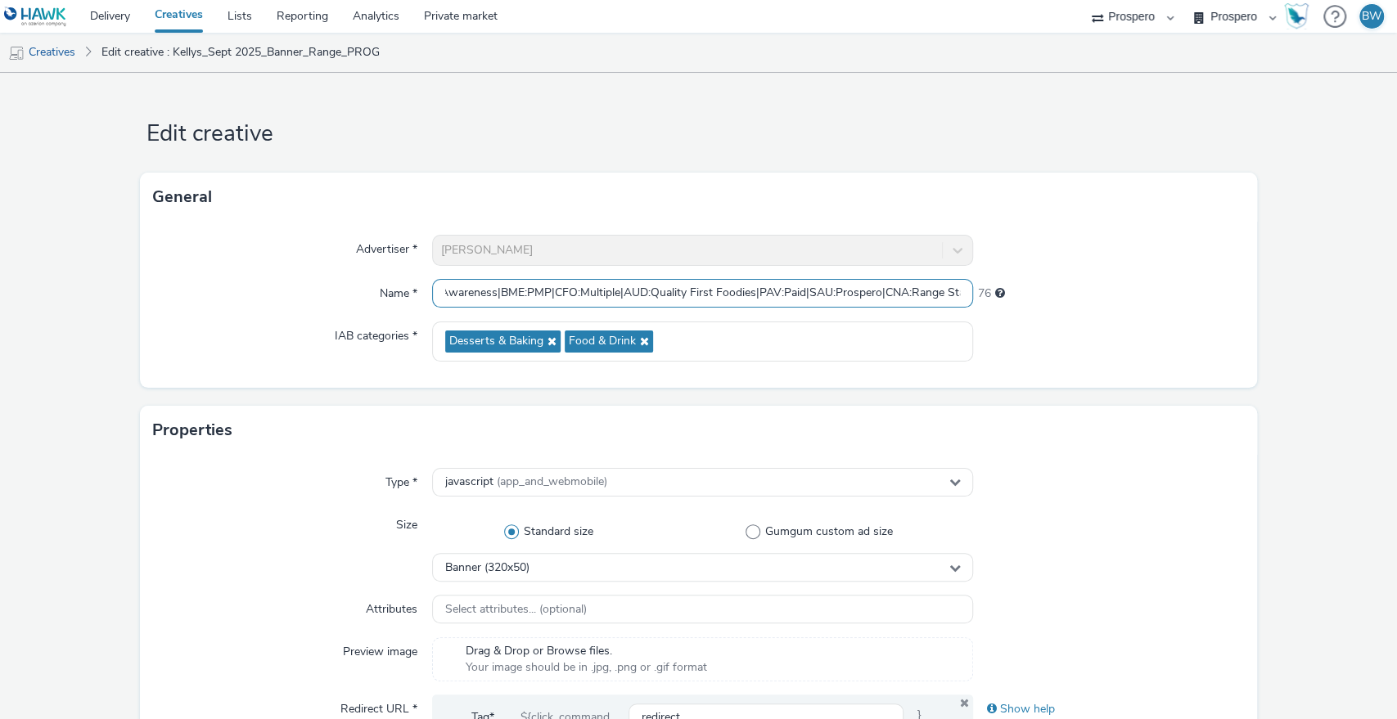
click at [864, 294] on input "ADV:Kellys|CAM:2025 NPD|CHA:Display|PLA:Prospero|INV:Mobsta|TEC:N/A|PHA:|OBJ:Aw…" at bounding box center [703, 293] width 542 height 29
drag, startPoint x: 816, startPoint y: 291, endPoint x: 989, endPoint y: 294, distance: 173.5
click at [989, 294] on div "Name * ADV:Kellys|CAM:2025 NPD|CHA:Display|PLA:Prospero|INV:Mobsta|TEC:N/A|PHA:…" at bounding box center [698, 293] width 1091 height 29
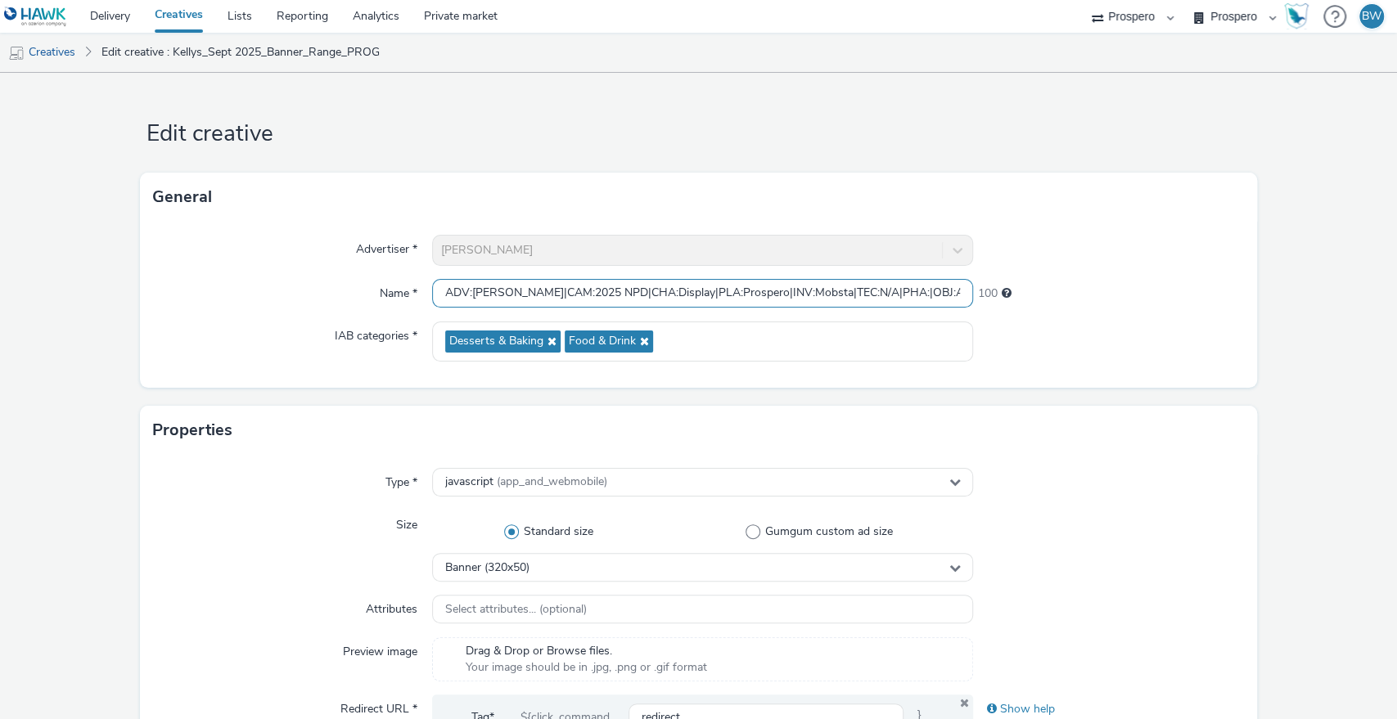
drag, startPoint x: 932, startPoint y: 291, endPoint x: 7, endPoint y: 286, distance: 924.5
click at [513, 293] on input "ADV:Kellys|CAM:2025 NPD|CHA:Display|PLA:Prospero|INV:Mobsta|TEC:N/A|PHA:|OBJ:Aw…" at bounding box center [703, 293] width 542 height 29
click at [440, 295] on input "ADV:Kellys|CAM:2025 NPD|CHA:Display|PLA:Prospero|INV:Mobsta|TEC:N/A|PHA:|OBJ:Aw…" at bounding box center [703, 293] width 542 height 29
paste input "|CNA:Range Static Banner"
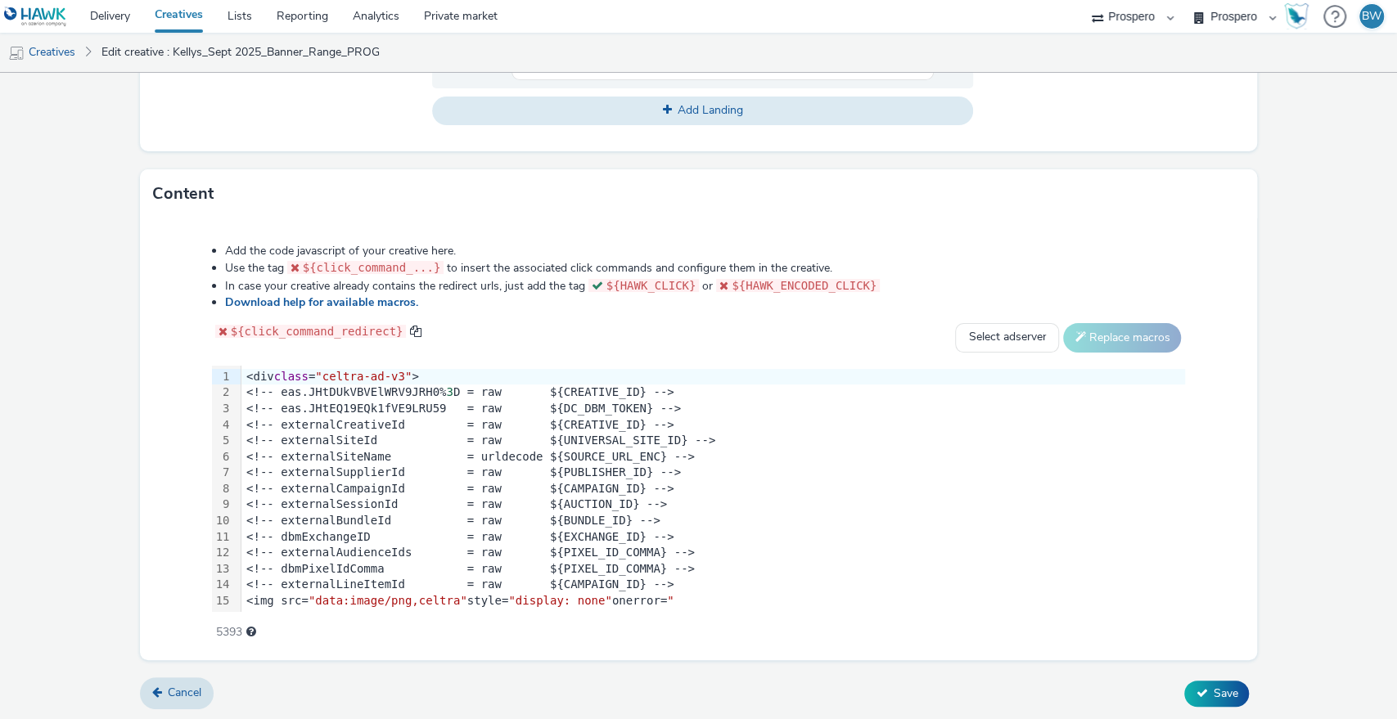
scroll to position [304, 0]
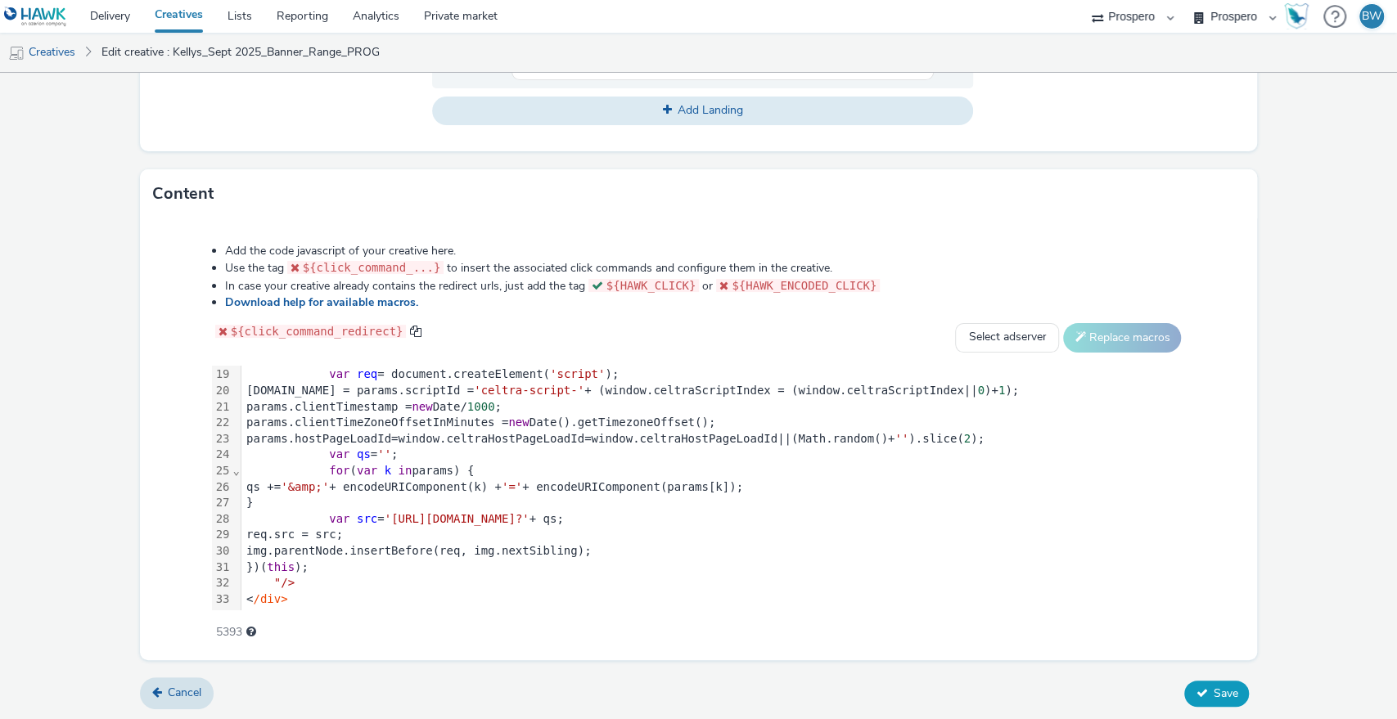
type input "|CNA:Range Static BannerADV:Kellys|CAM:2025 NPD|CHA:Display|PLA:Prospero|INV:Mo…"
drag, startPoint x: 1217, startPoint y: 688, endPoint x: 1225, endPoint y: 683, distance: 9.5
click at [1224, 684] on button "Save" at bounding box center [1216, 694] width 65 height 26
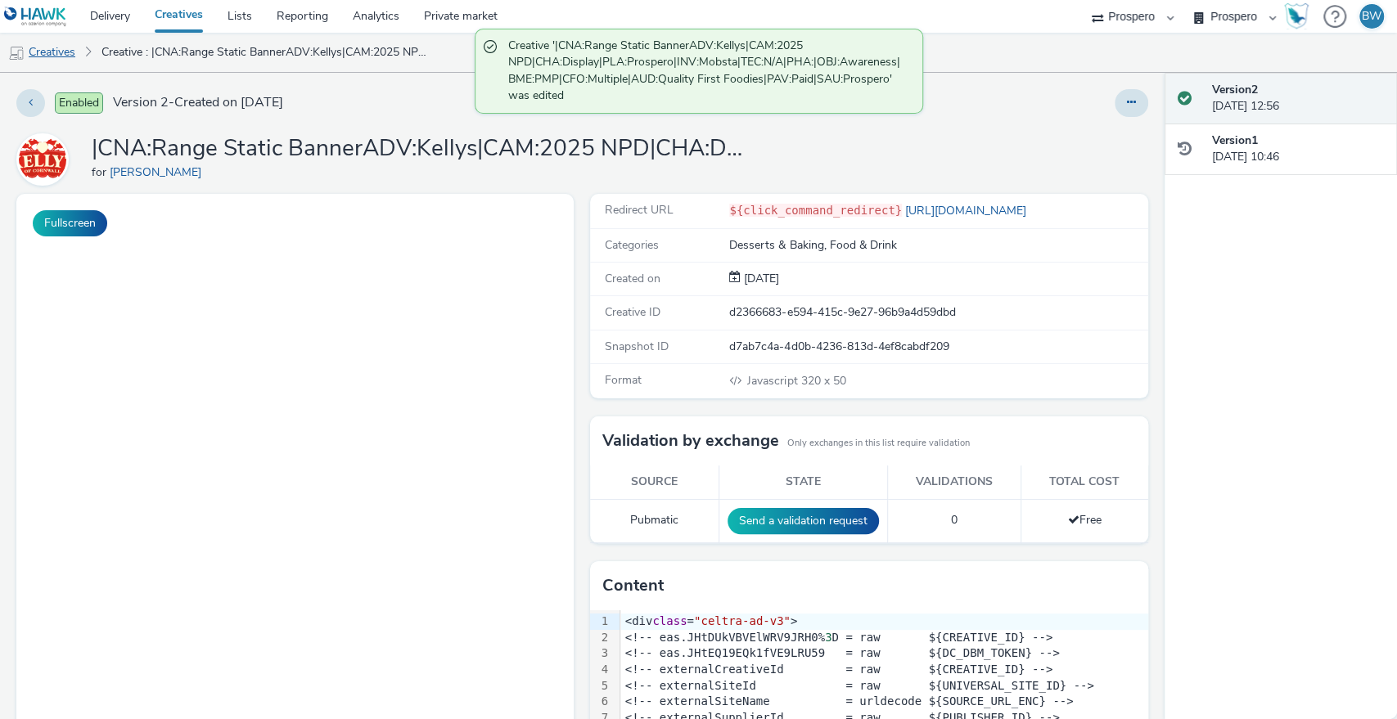
click at [66, 48] on link "Creatives" at bounding box center [41, 52] width 83 height 39
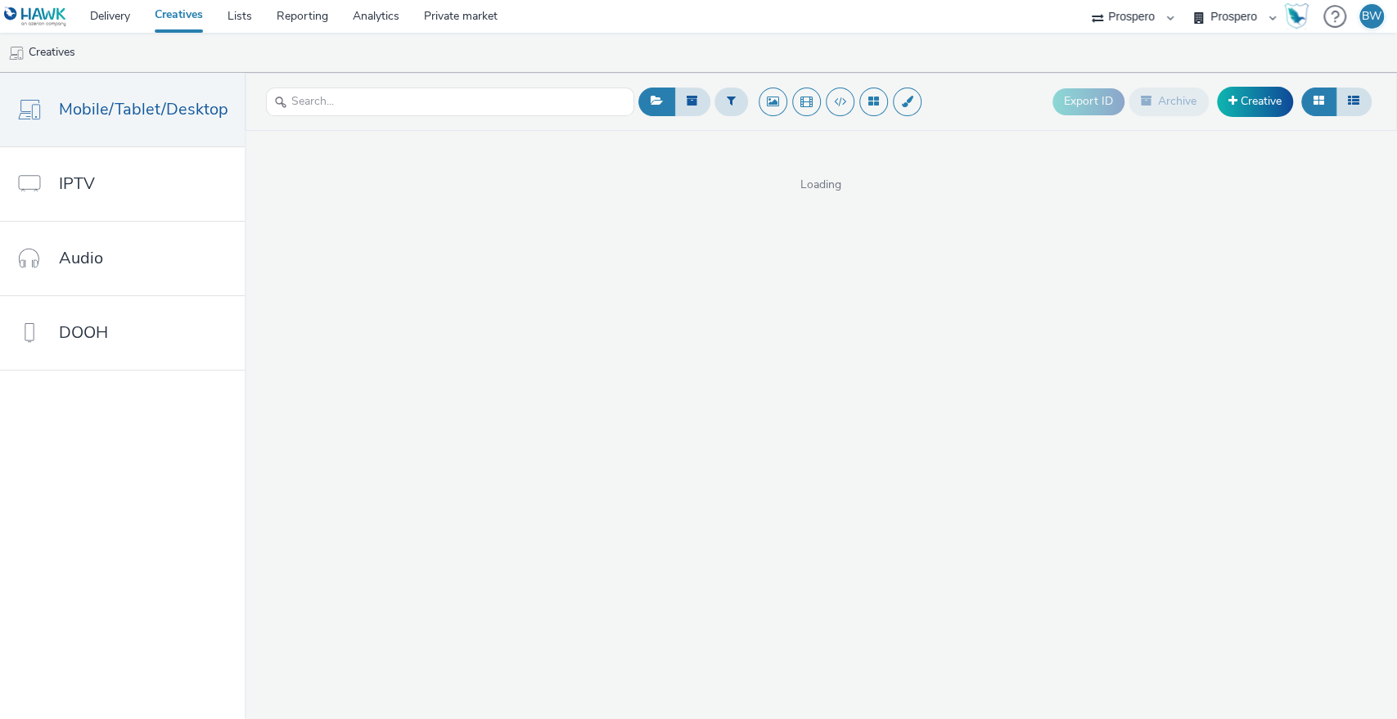
click at [347, 85] on div at bounding box center [450, 102] width 368 height 40
click at [380, 105] on input "text" at bounding box center [450, 102] width 368 height 29
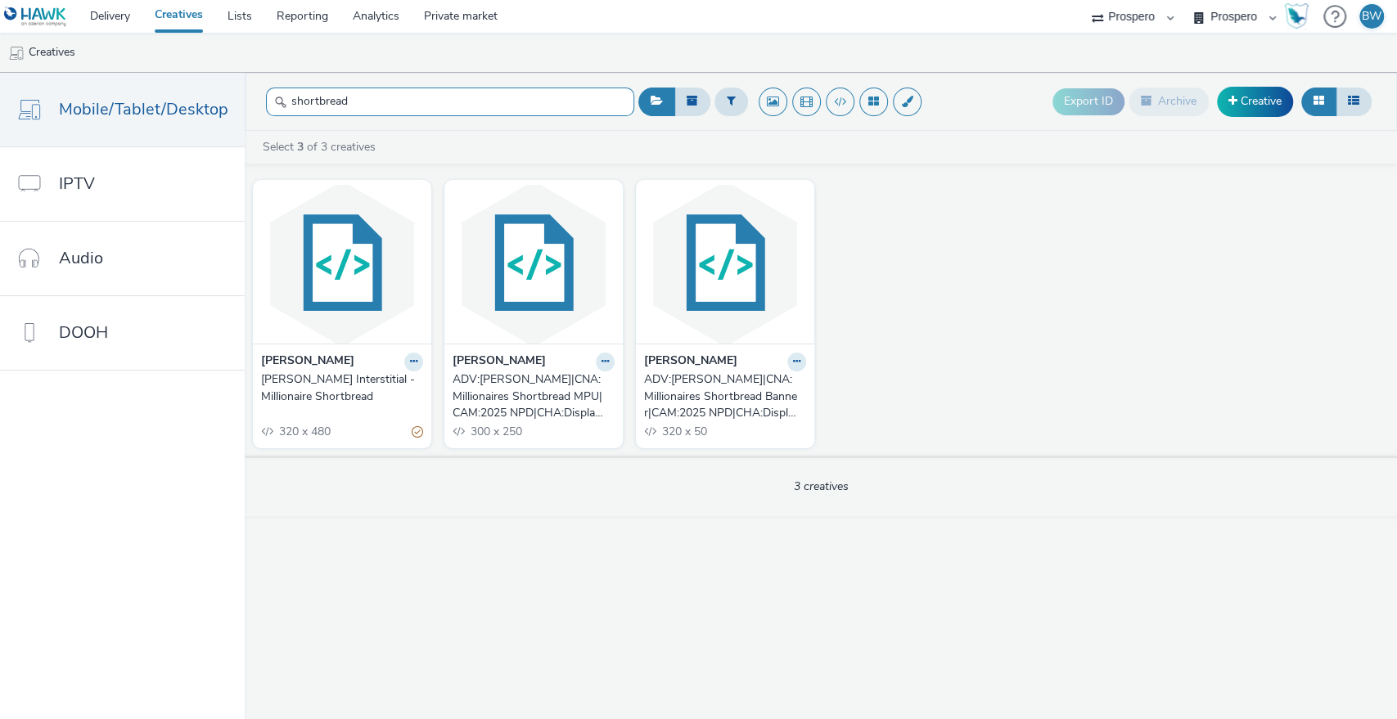
click at [407, 103] on input "shortbread" at bounding box center [450, 102] width 368 height 29
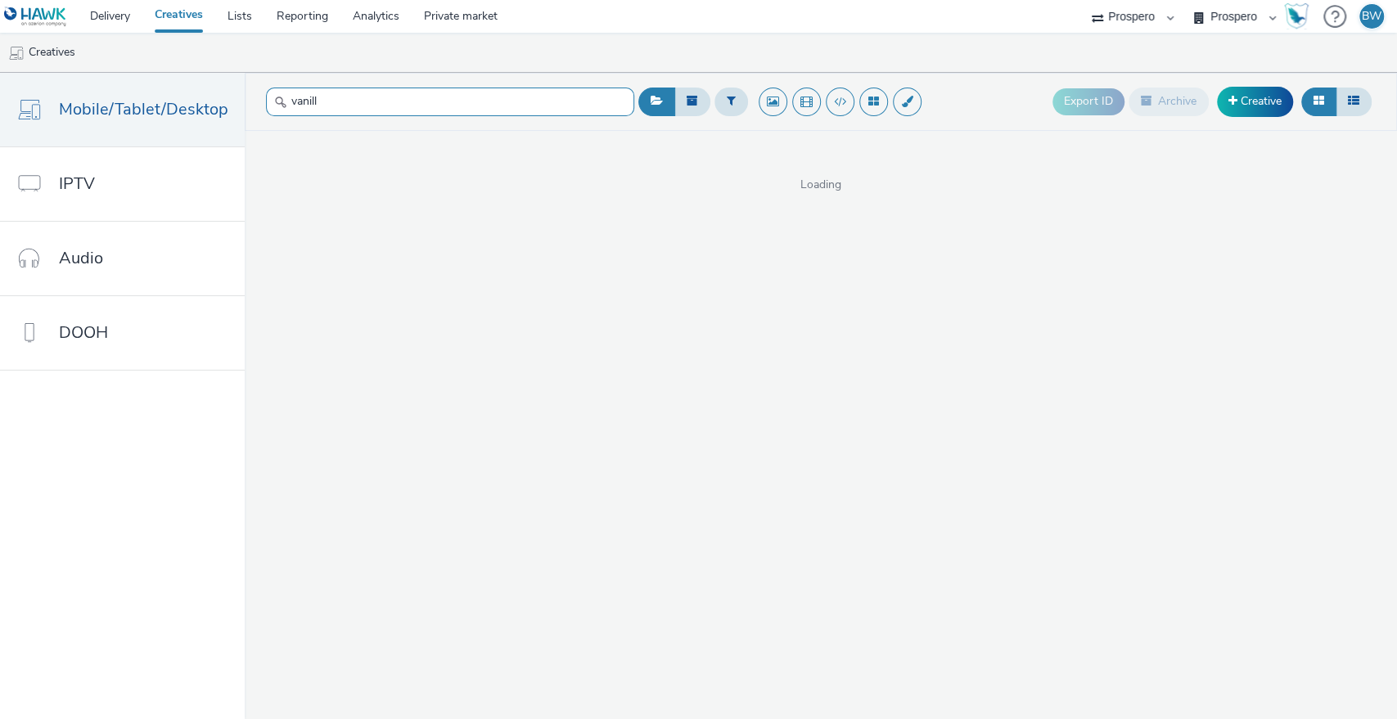
type input "vanilla"
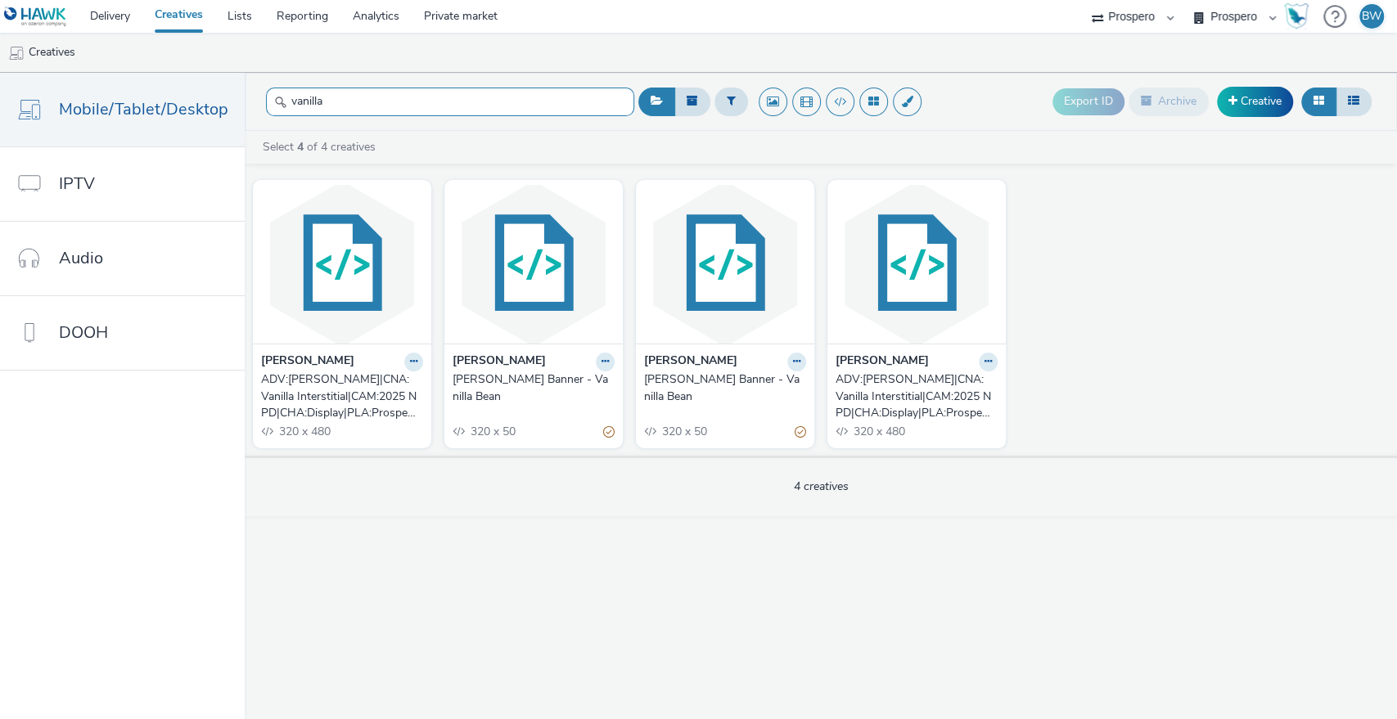
click at [317, 103] on input "vanilla" at bounding box center [450, 102] width 368 height 29
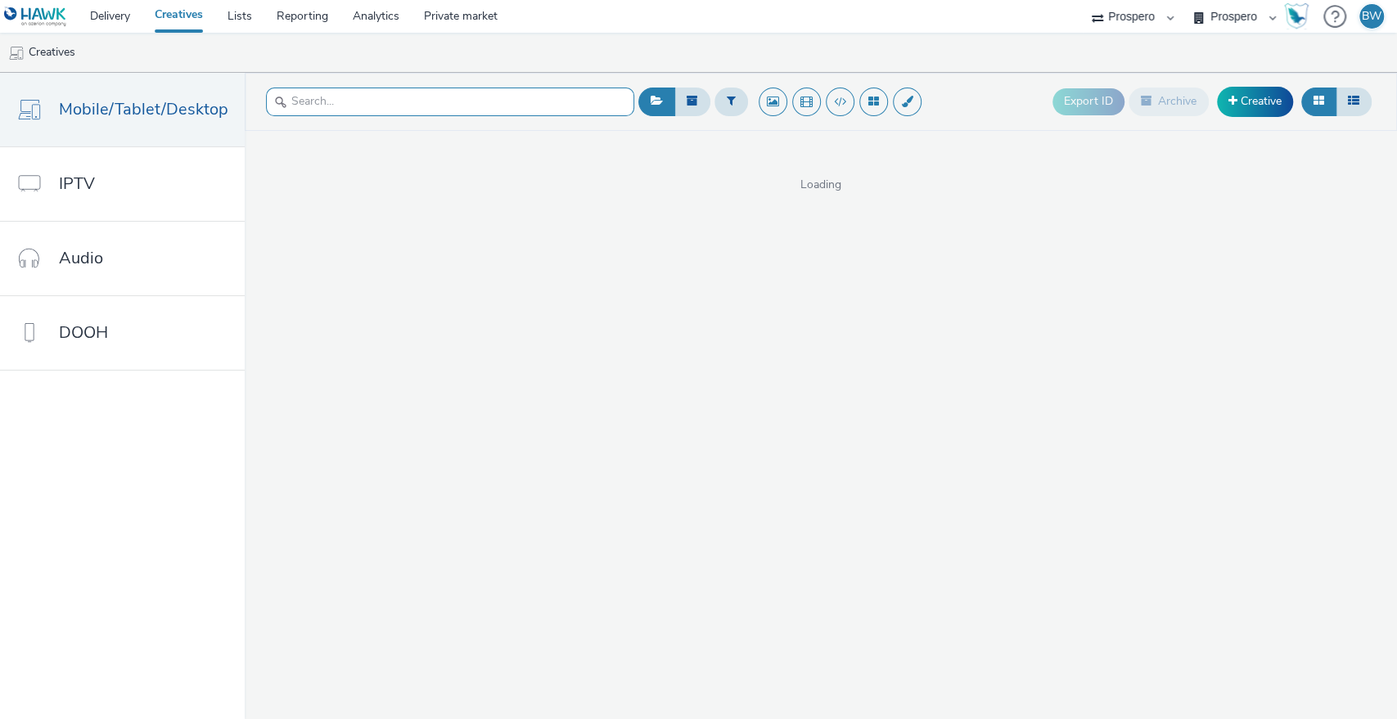
click at [342, 100] on input "text" at bounding box center [450, 102] width 368 height 29
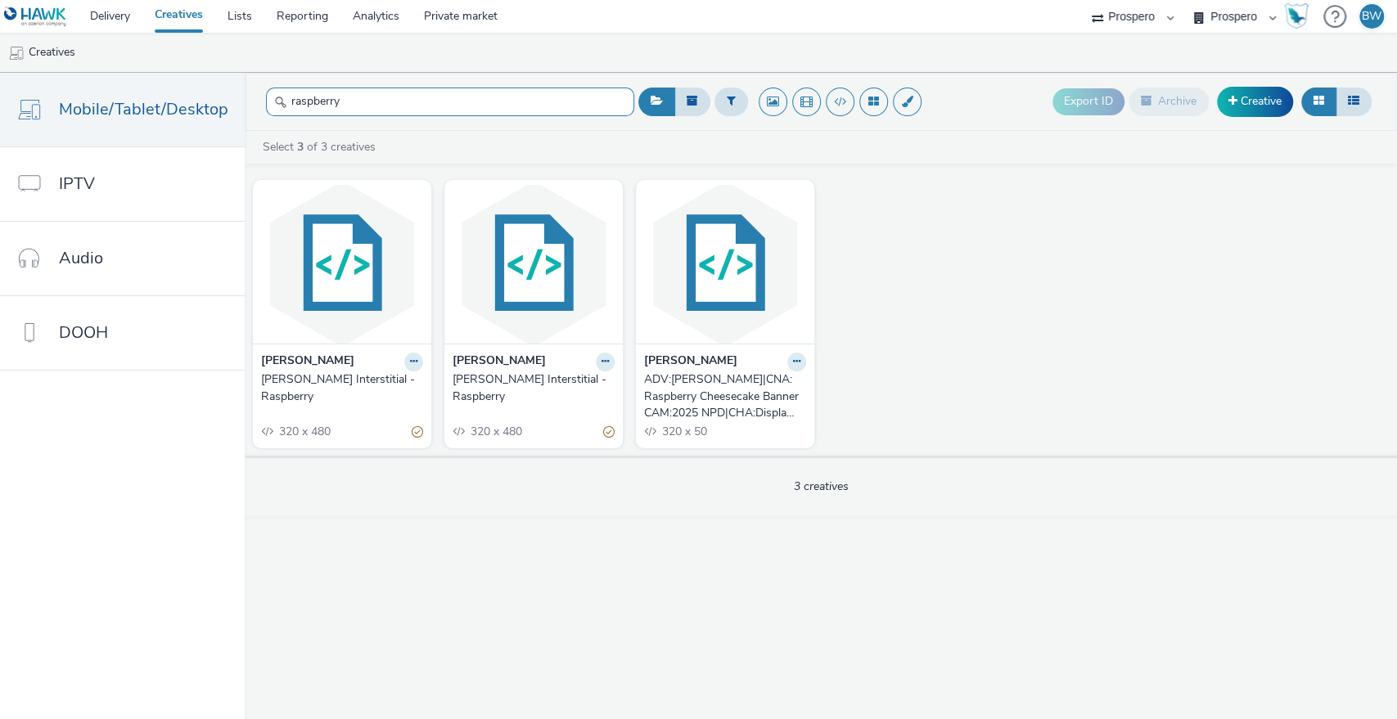
click at [386, 94] on input "raspberry" at bounding box center [450, 102] width 368 height 29
click at [397, 110] on input "shortbread" at bounding box center [450, 102] width 368 height 29
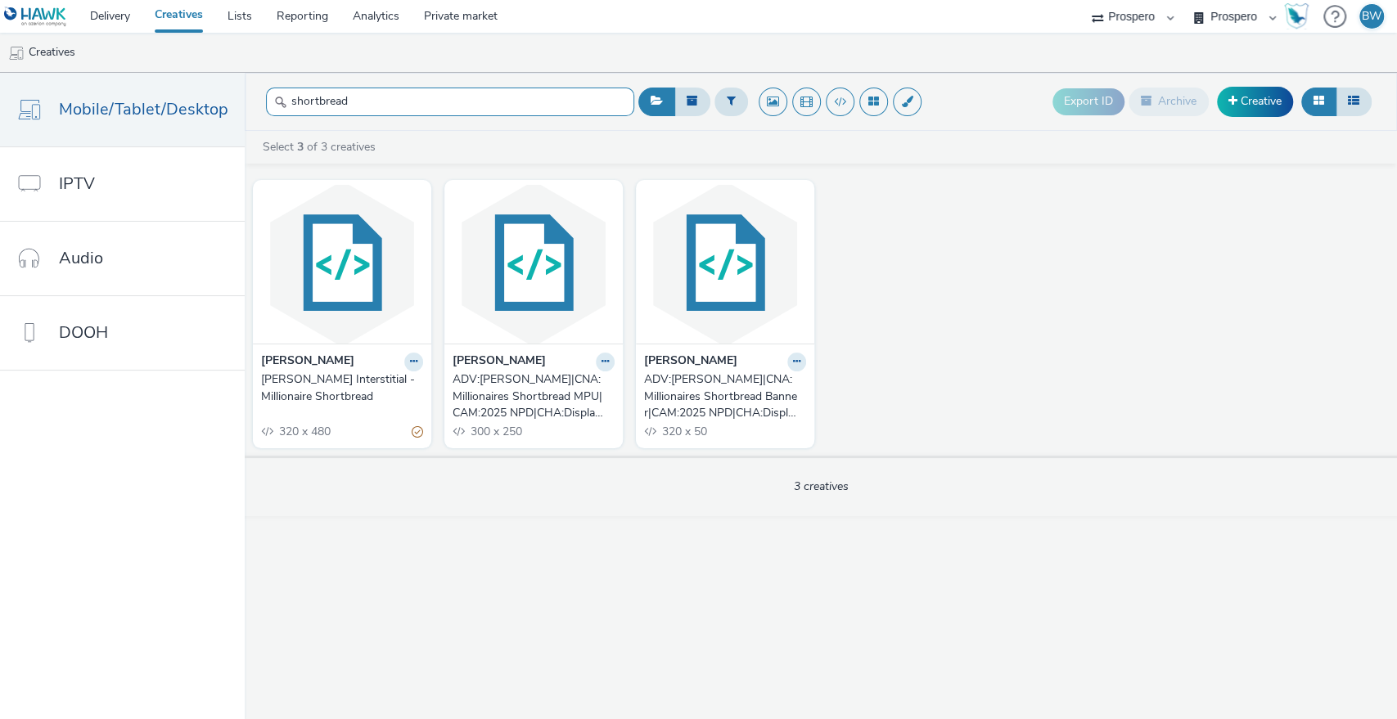
click at [397, 110] on input "shortbread" at bounding box center [450, 102] width 368 height 29
type input "a"
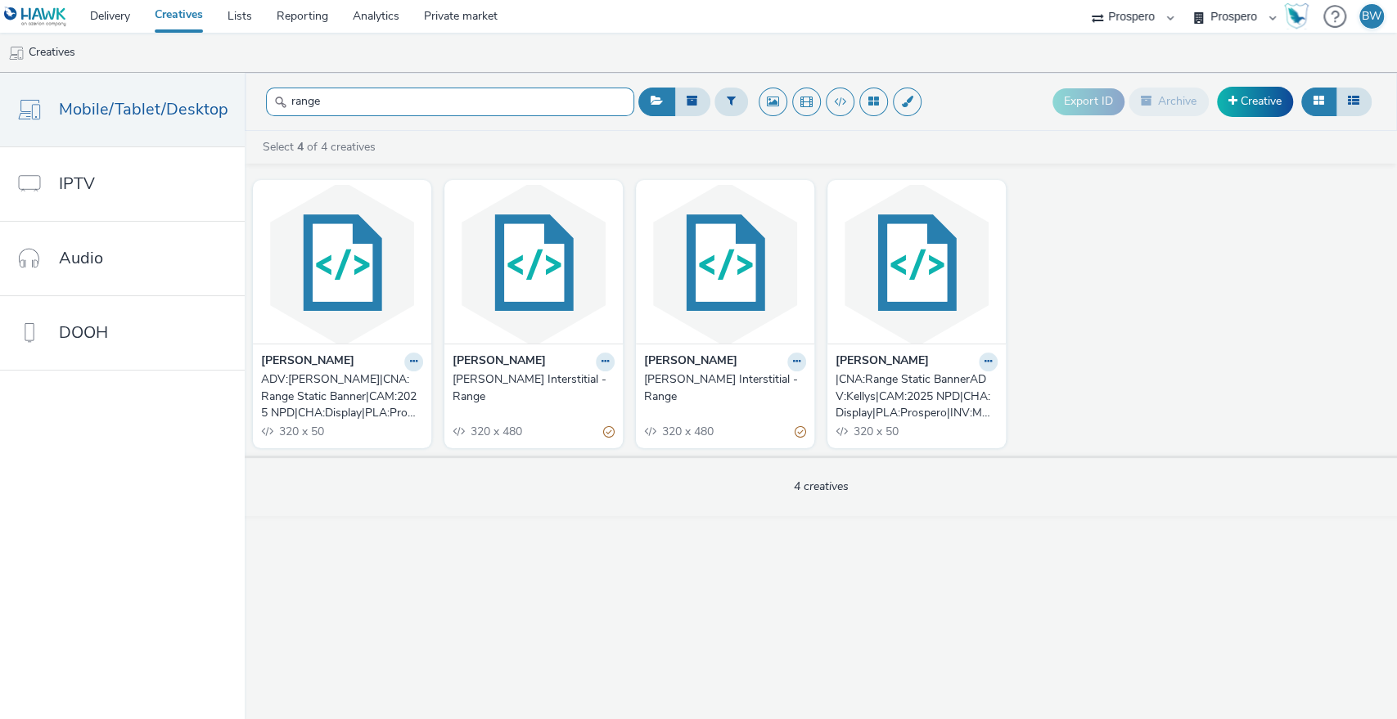
type input "range"
click at [1251, 106] on link "Creative" at bounding box center [1255, 101] width 76 height 29
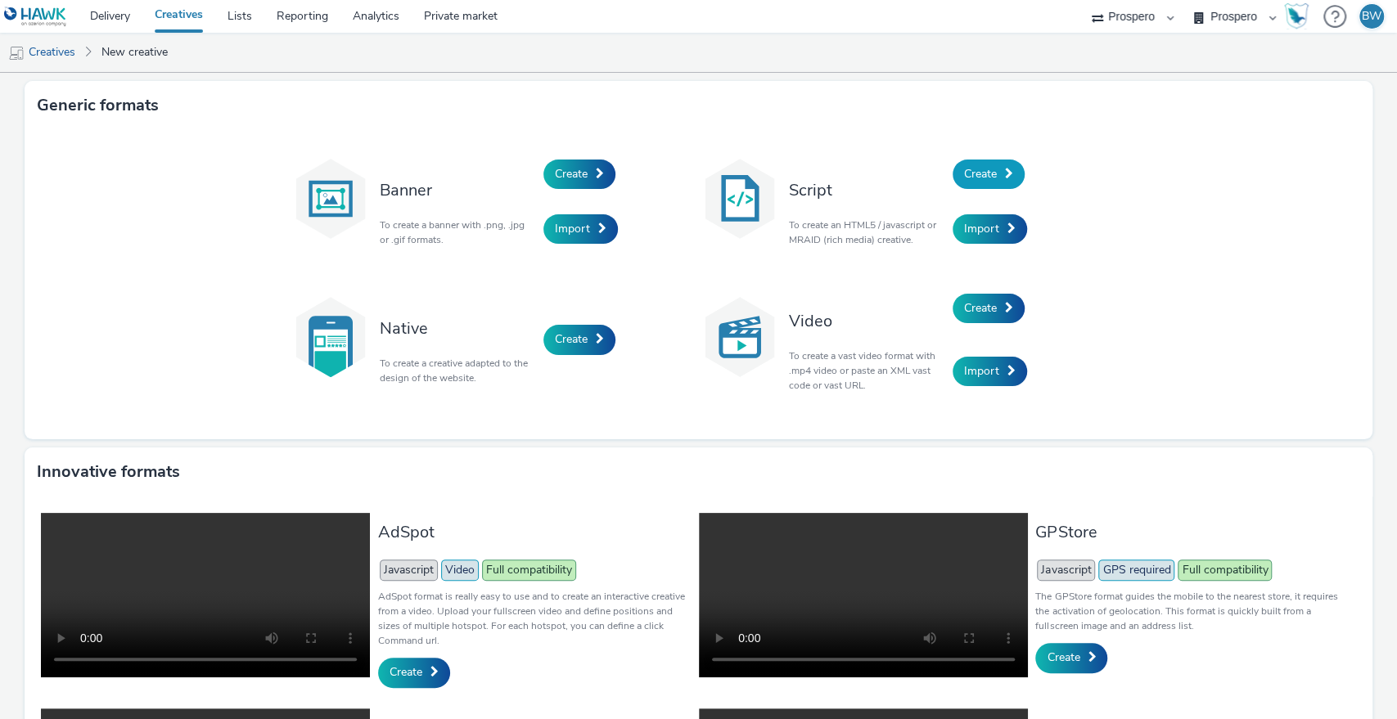
click at [956, 169] on link "Create" at bounding box center [988, 174] width 72 height 29
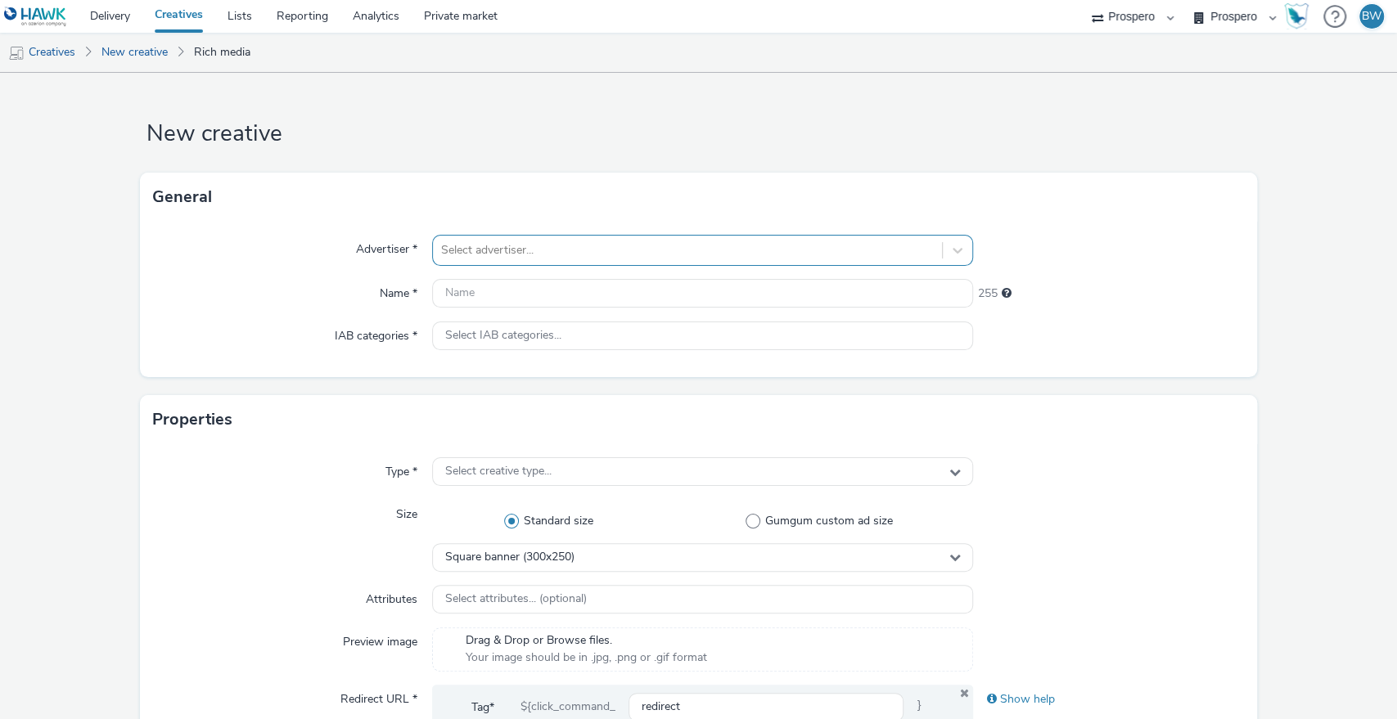
click at [626, 241] on div at bounding box center [687, 251] width 493 height 20
type input "kelly"
click at [588, 280] on li "Kelly's" at bounding box center [703, 296] width 542 height 55
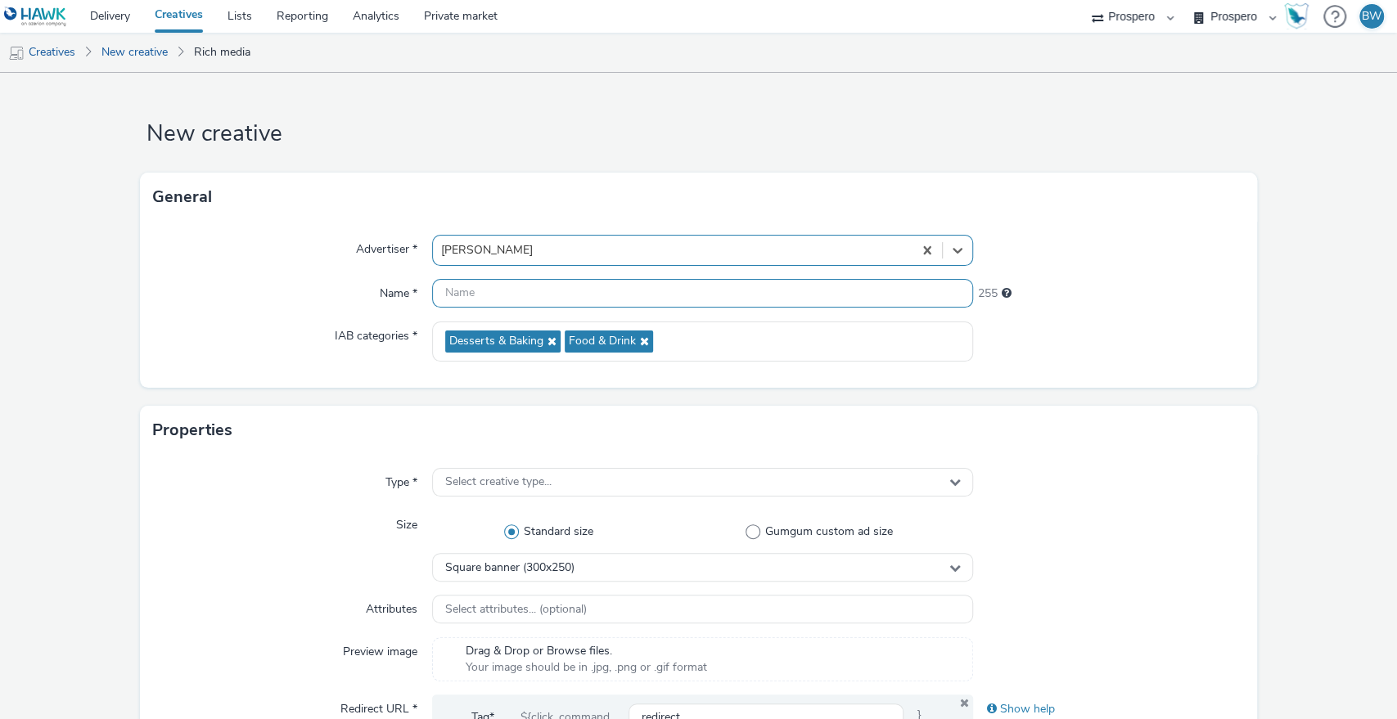
click at [600, 302] on input "text" at bounding box center [703, 293] width 542 height 29
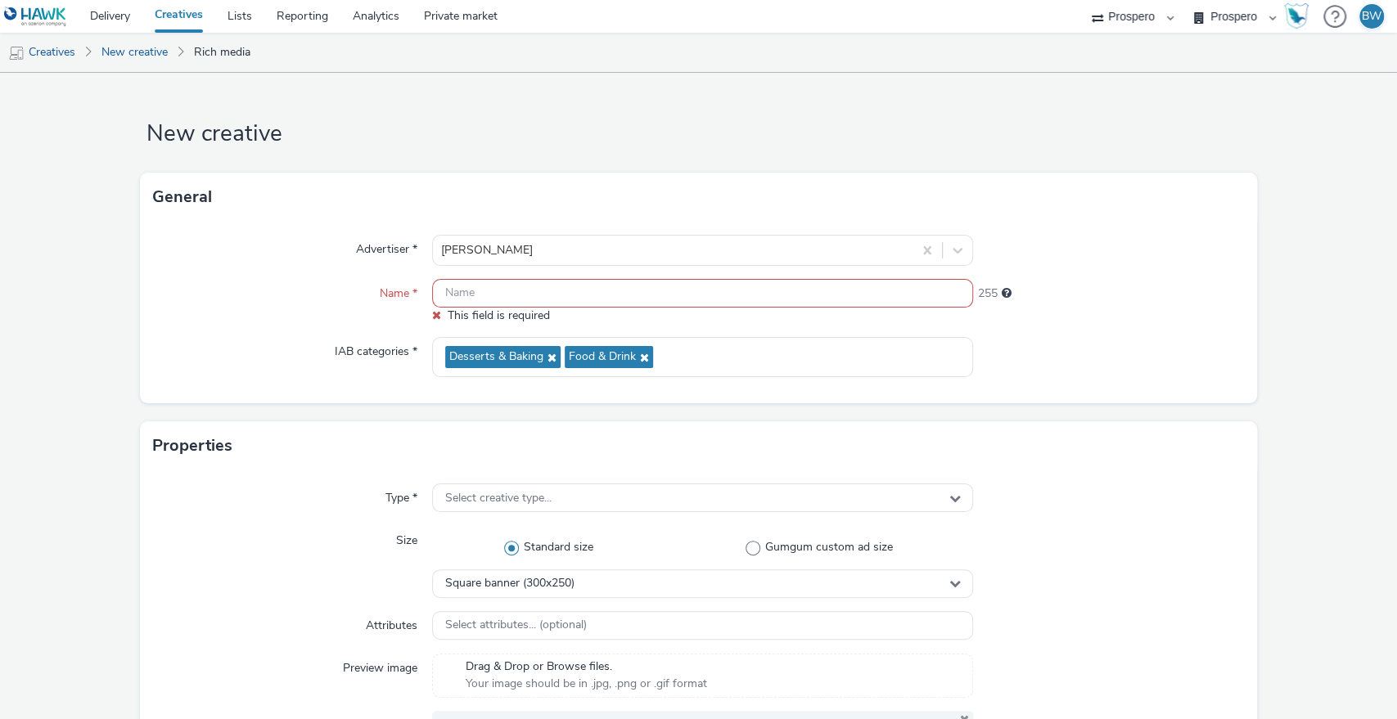
click at [524, 290] on input "text" at bounding box center [703, 293] width 542 height 29
paste input "ADV:Kellys|CAM:2025 NPD|CHA:Display|PLA:Prospero|INV:Mobsta|TEC:N/A|PHA:|OBJ:Aw…"
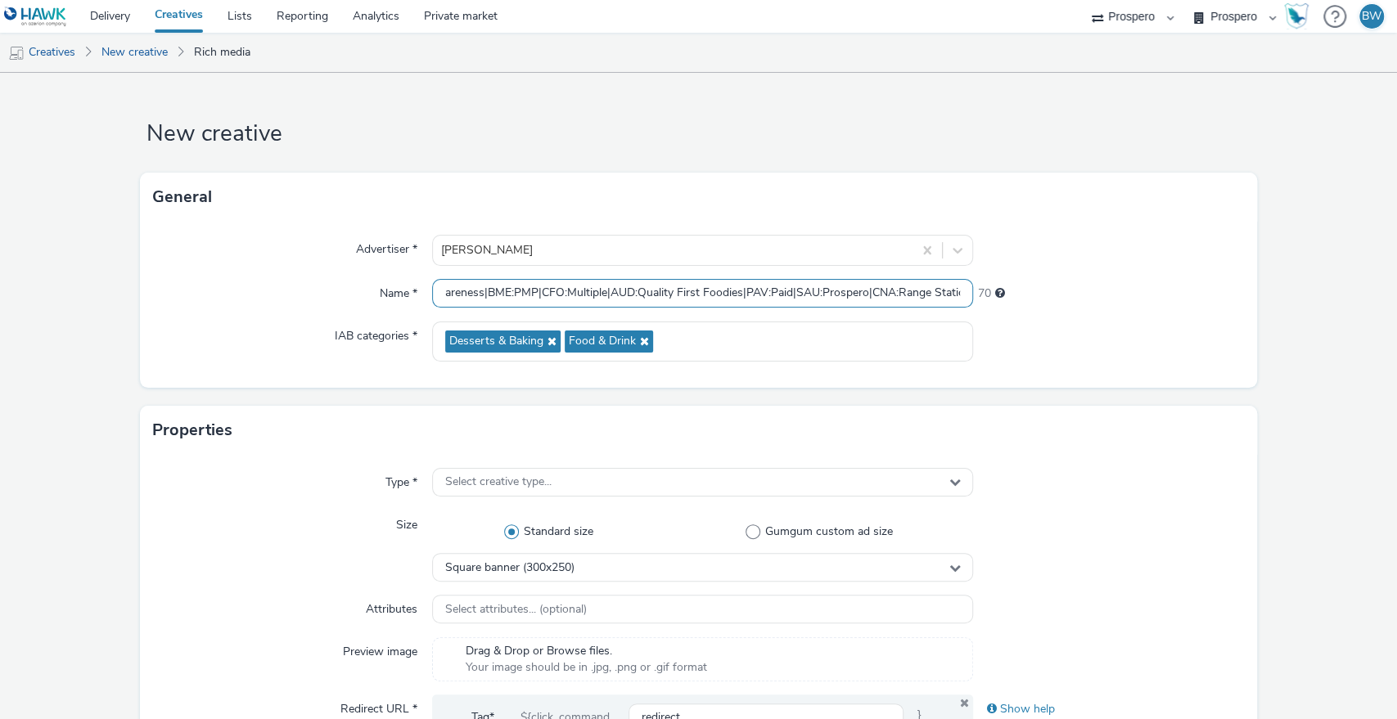
scroll to position [0, 529]
drag, startPoint x: 821, startPoint y: 287, endPoint x: 995, endPoint y: 280, distance: 173.6
click at [995, 280] on div "Name * ADV:Kellys|CAM:2025 NPD|CHA:Display|PLA:Prospero|INV:Mobsta|TEC:N/A|PHA:…" at bounding box center [698, 293] width 1091 height 29
click at [910, 281] on input "ADV:Kellys|CAM:2025 NPD|CHA:Display|PLA:Prospero|INV:Mobsta|TEC:N/A|PHA:|OBJ:Aw…" at bounding box center [703, 293] width 542 height 29
drag, startPoint x: 990, startPoint y: 284, endPoint x: 1002, endPoint y: 284, distance: 12.3
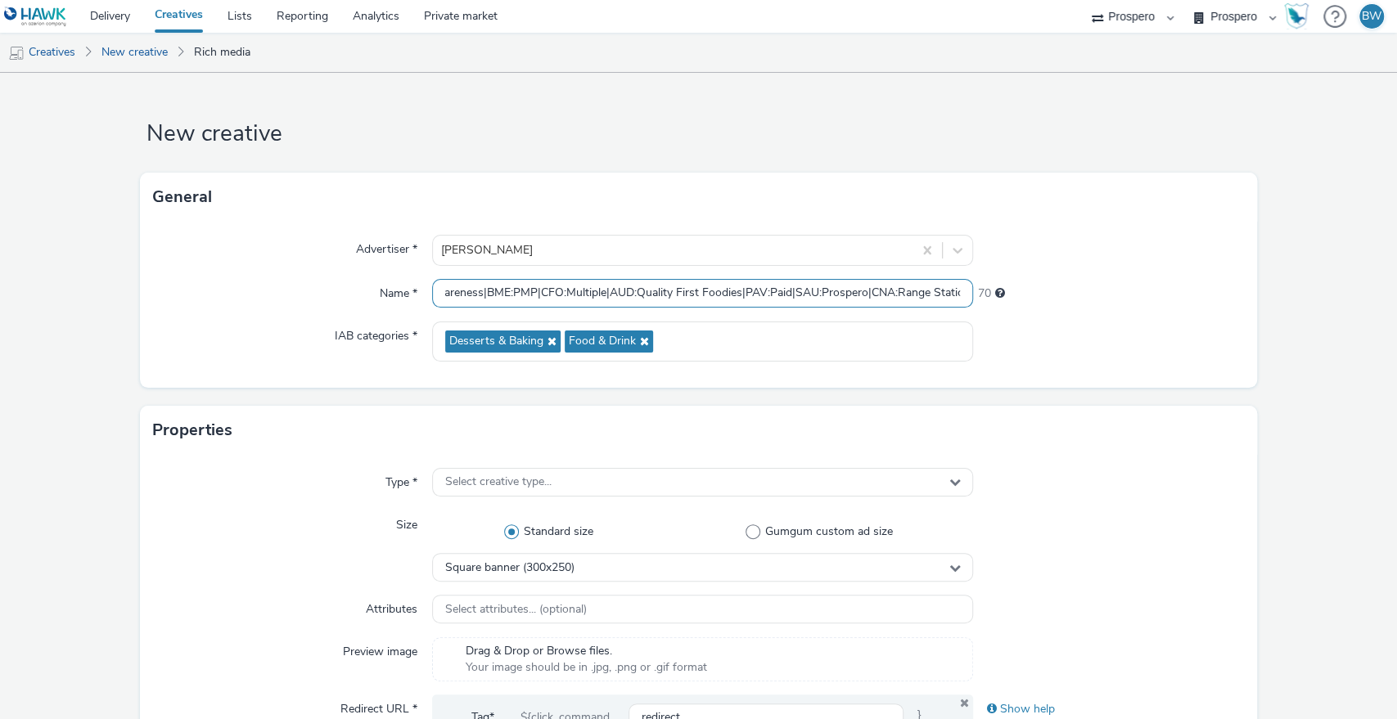
click at [1002, 284] on div "Name * ADV:Kellys|CAM:2025 NPD|CHA:Display|PLA:Prospero|INV:Mobsta|TEC:N/A|PHA:…" at bounding box center [698, 293] width 1091 height 29
click at [908, 293] on input "ADV:Kellys|CAM:2025 NPD|CHA:Display|PLA:Prospero|INV:Mobsta|TEC:N/A|PHA:|OBJ:Aw…" at bounding box center [703, 293] width 542 height 29
drag, startPoint x: 871, startPoint y: 293, endPoint x: 1011, endPoint y: 293, distance: 139.9
click at [1121, 293] on div "Name * ADV:Kellys|CAM:2025 NPD|CHA:Display|PLA:Prospero|INV:Mobsta|TEC:N/A|PHA:…" at bounding box center [698, 293] width 1091 height 29
click at [790, 304] on input "ADV:Kellys|CAM:2025 NPD|CHA:Display|PLA:Prospero|INV:Mobsta|TEC:N/A|PHA:|OBJ:Aw…" at bounding box center [703, 293] width 542 height 29
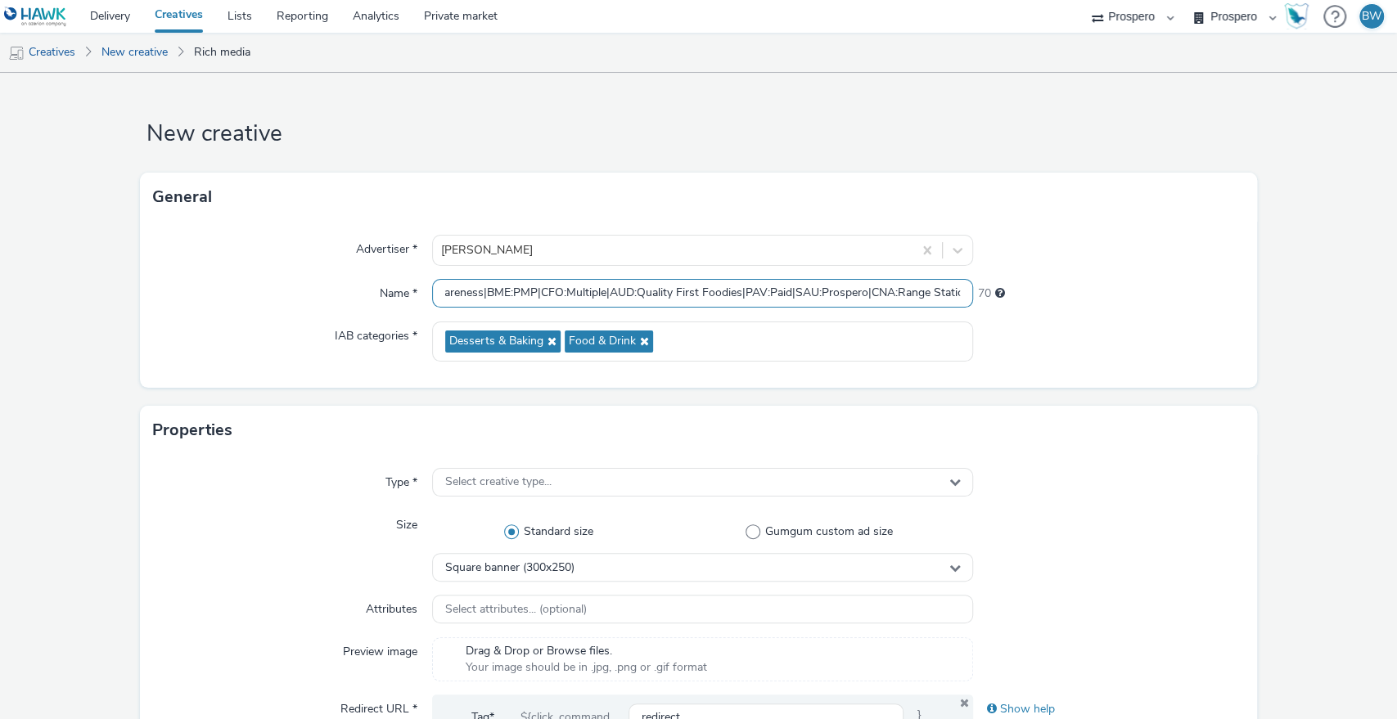
type input "ADV:Kellys|CAM:2025 NPD|CHA:Display|PLA:Prospero|INV:Mobsta|TEC:N/A|PHA:|OBJ:Aw…"
drag, startPoint x: 694, startPoint y: 294, endPoint x: 1205, endPoint y: 286, distance: 511.4
click at [1205, 286] on div "Name * ADV:Kellys|CAM:2025 NPD|CHA:Display|PLA:Prospero|INV:Mobsta|TEC:N/A|PHA:…" at bounding box center [698, 293] width 1091 height 29
click at [857, 288] on input "ADV:Kellys|CAM:2025 NPD|CHA:Display|PLA:Prospero|INV:Mobsta|TEC:N/A|PHA:|OBJ:Aw…" at bounding box center [703, 293] width 542 height 29
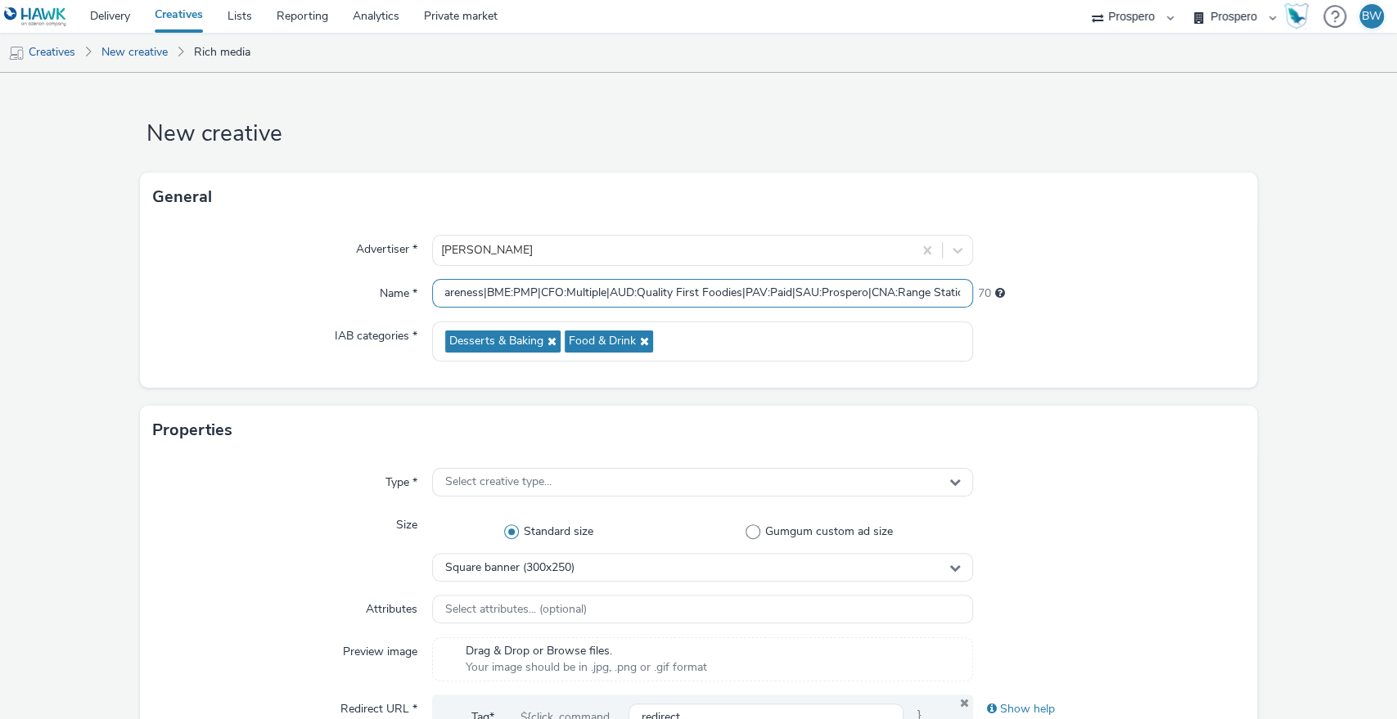
click at [857, 288] on input "ADV:Kellys|CAM:2025 NPD|CHA:Display|PLA:Prospero|INV:Mobsta|TEC:N/A|PHA:|OBJ:Aw…" at bounding box center [703, 293] width 542 height 29
click at [242, 297] on div "Name *" at bounding box center [292, 293] width 279 height 29
drag, startPoint x: 857, startPoint y: 298, endPoint x: 1254, endPoint y: 293, distance: 397.6
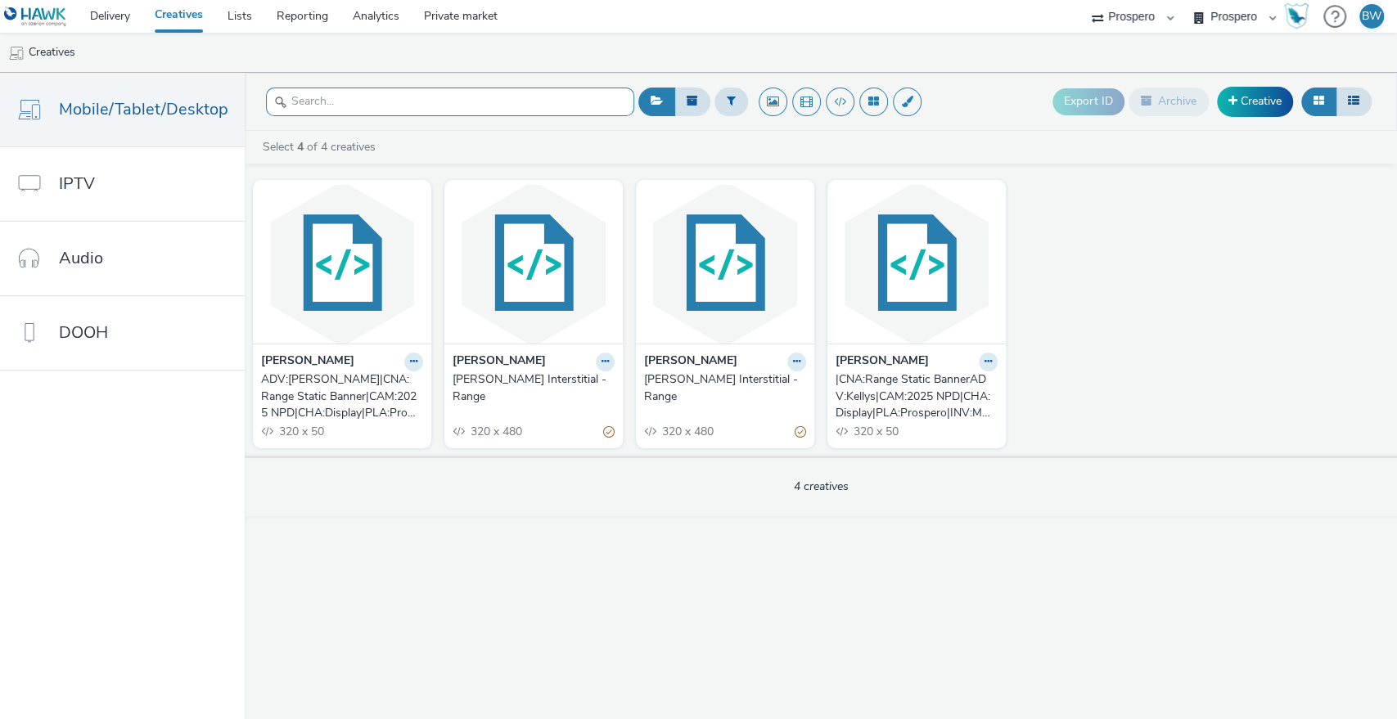
click at [313, 104] on input "text" at bounding box center [450, 102] width 368 height 29
click at [340, 110] on input "text" at bounding box center [450, 102] width 368 height 29
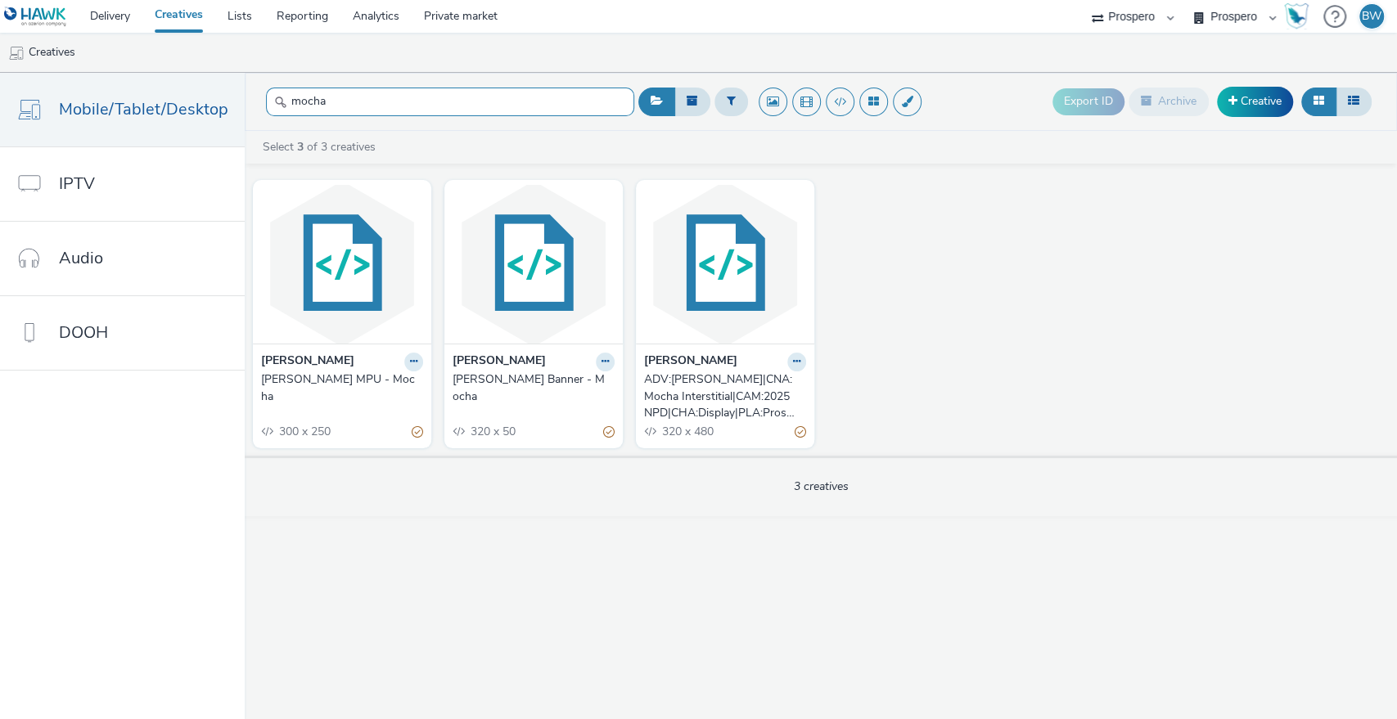
type input "mocha"
click at [602, 357] on icon at bounding box center [604, 362] width 7 height 10
click at [559, 391] on link "Edit" at bounding box center [553, 390] width 123 height 33
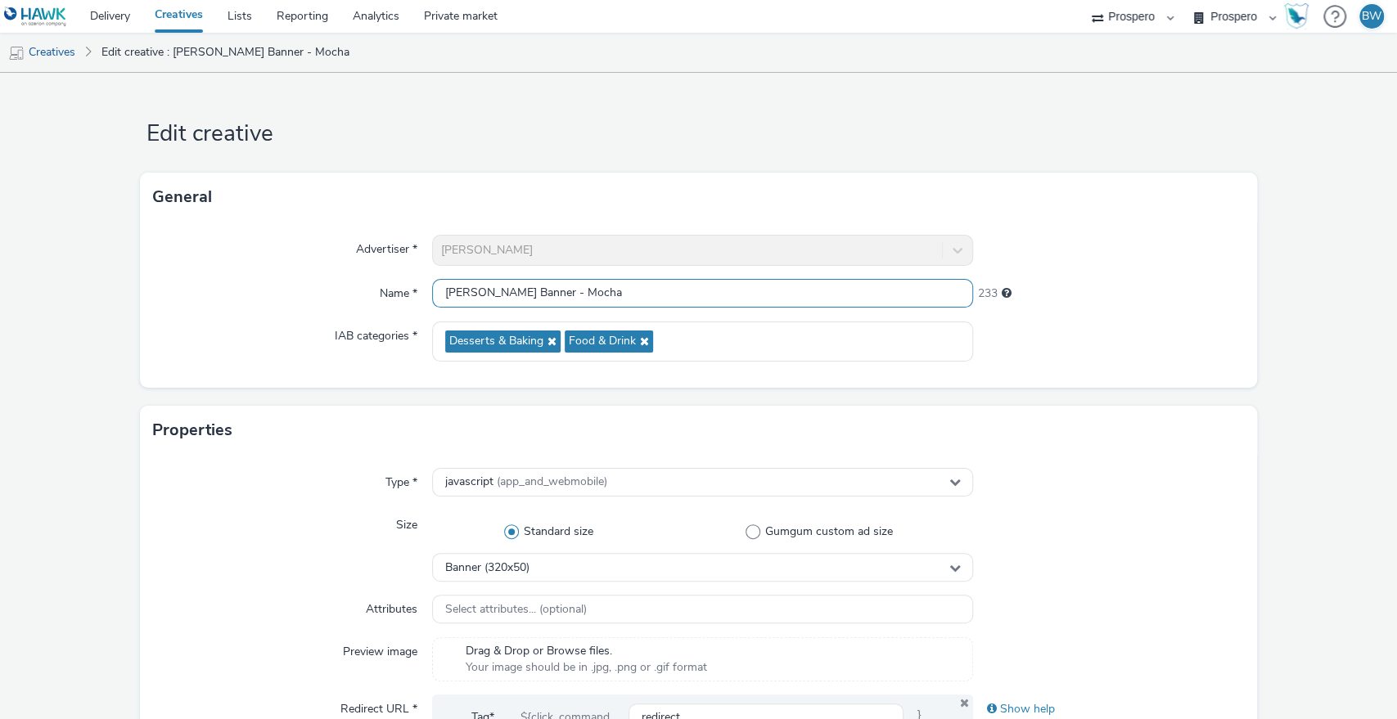
drag, startPoint x: 577, startPoint y: 299, endPoint x: 364, endPoint y: 286, distance: 213.1
click at [364, 286] on div "Name * Kelly's Banner - Mocha 233" at bounding box center [698, 293] width 1091 height 29
paste input "ADV:Kellys|CAM:2025 NPD|CHA:Display|PLA:Prospero|INV:Mobsta|TEC:N/A|PHA:|OBJ:Aw…"
drag, startPoint x: 680, startPoint y: 296, endPoint x: 1395, endPoint y: 289, distance: 715.1
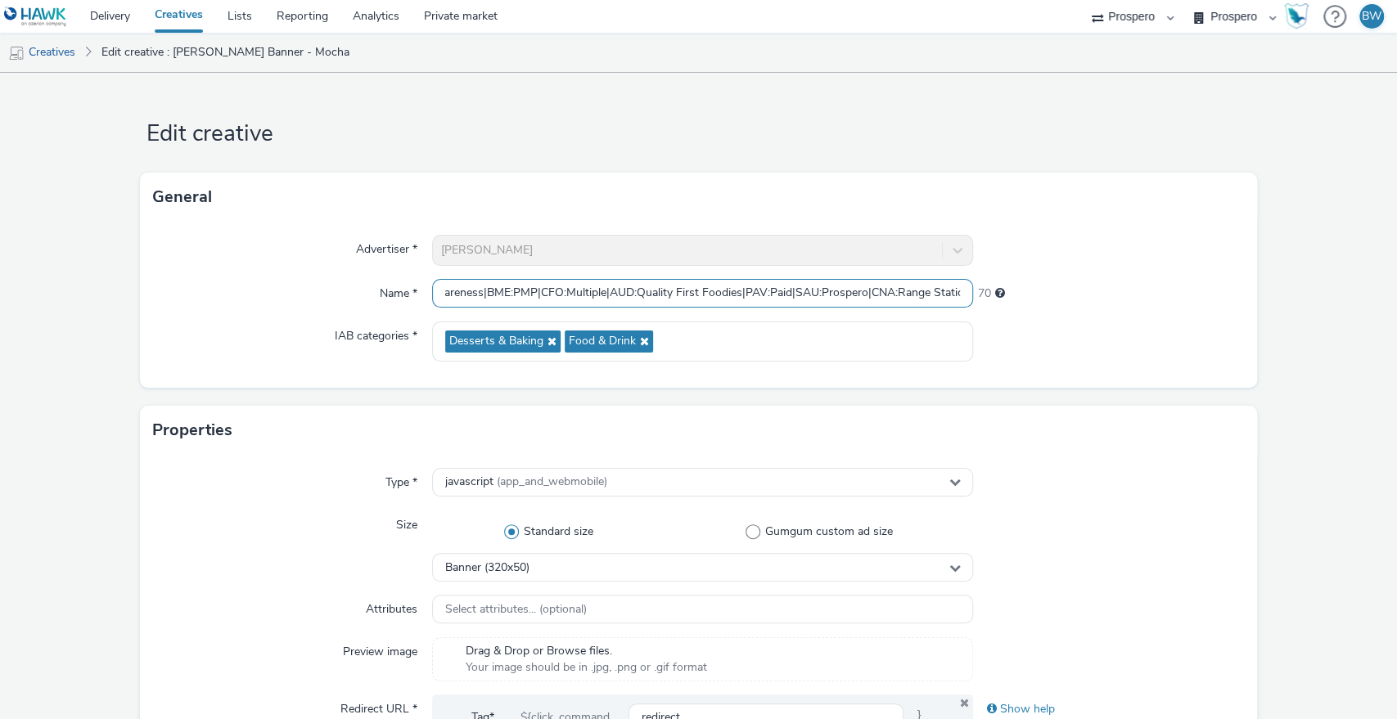
click at [1395, 289] on div "Edit creative General Advertiser * Kelly's Name * ADV:Kellys|CAM:2025 NPD|CHA:D…" at bounding box center [698, 396] width 1397 height 646
click at [918, 293] on input "ADV:Kellys|CAM:2025 NPD|CHA:Display|PLA:Prospero|INV:Mobsta|TEC:N/A|PHA:|OBJ:Aw…" at bounding box center [703, 293] width 542 height 29
drag, startPoint x: 923, startPoint y: 290, endPoint x: 1151, endPoint y: 295, distance: 228.3
click at [1151, 295] on div "Name * ADV:Kellys|CAM:2025 NPD|CHA:Display|PLA:Prospero|INV:Mobsta|TEC:N/A|PHA:…" at bounding box center [698, 293] width 1091 height 29
click at [904, 295] on input "ADV:Kellys|CAM:2025 NPD|CHA:Display|PLA:Prospero|INV:Mobsta|TEC:N/A|PHA:|OBJ:Aw…" at bounding box center [703, 293] width 542 height 29
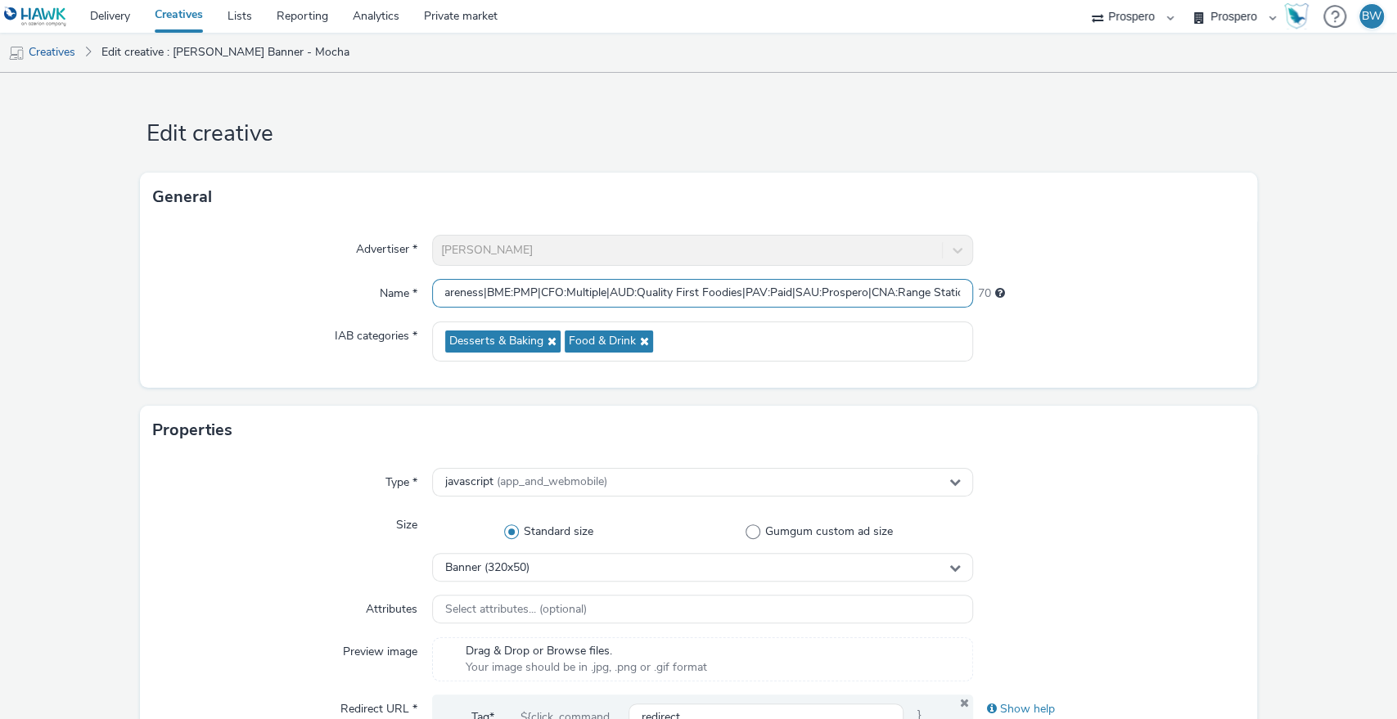
click at [904, 295] on input "ADV:Kellys|CAM:2025 NPD|CHA:Display|PLA:Prospero|INV:Mobsta|TEC:N/A|PHA:|OBJ:Aw…" at bounding box center [703, 293] width 542 height 29
click at [1023, 295] on div "70" at bounding box center [1108, 290] width 271 height 23
drag, startPoint x: 834, startPoint y: 294, endPoint x: 1140, endPoint y: 298, distance: 306.0
click at [1140, 298] on div "Name * ADV:Kellys|CAM:2025 NPD|CHA:Display|PLA:Prospero|INV:Mobsta|TEC:N/A|PHA:…" at bounding box center [698, 293] width 1091 height 29
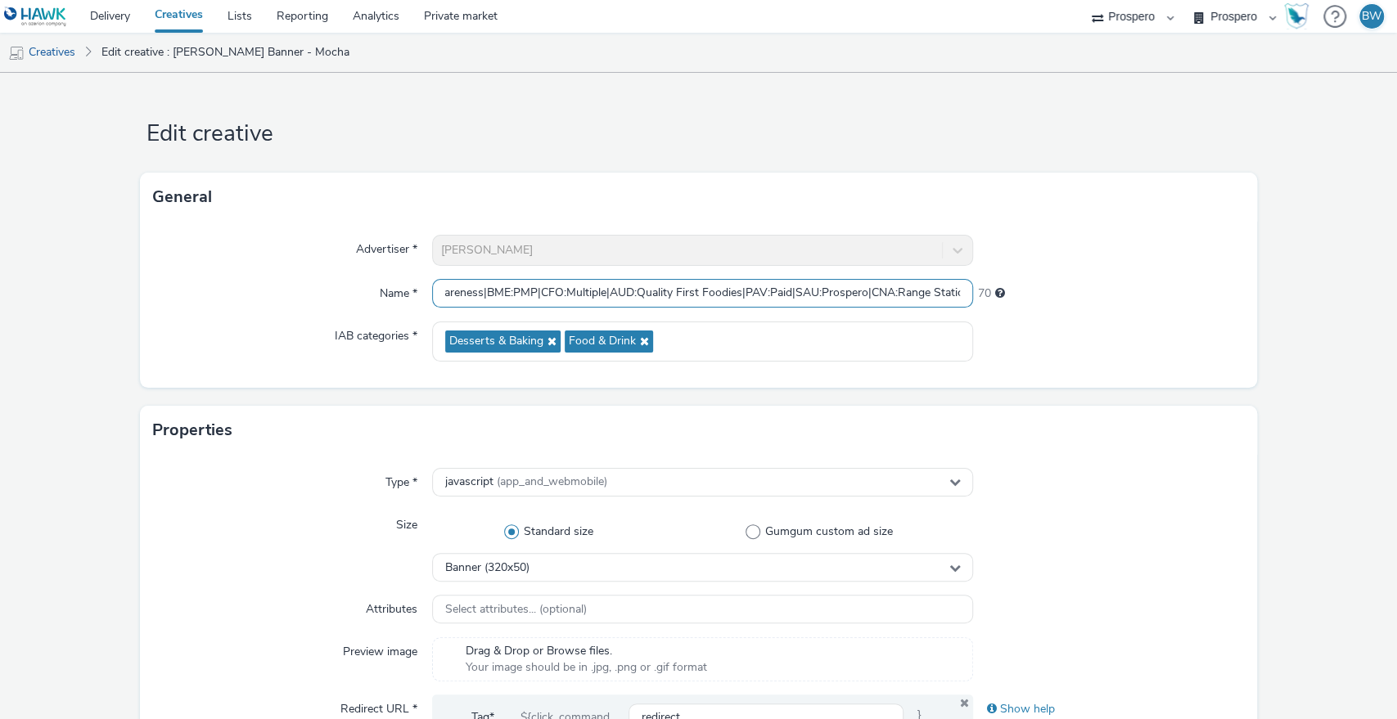
click at [928, 298] on input "ADV:Kellys|CAM:2025 NPD|CHA:Display|PLA:Prospero|INV:Mobsta|TEC:N/A|PHA:|OBJ:Aw…" at bounding box center [703, 293] width 542 height 29
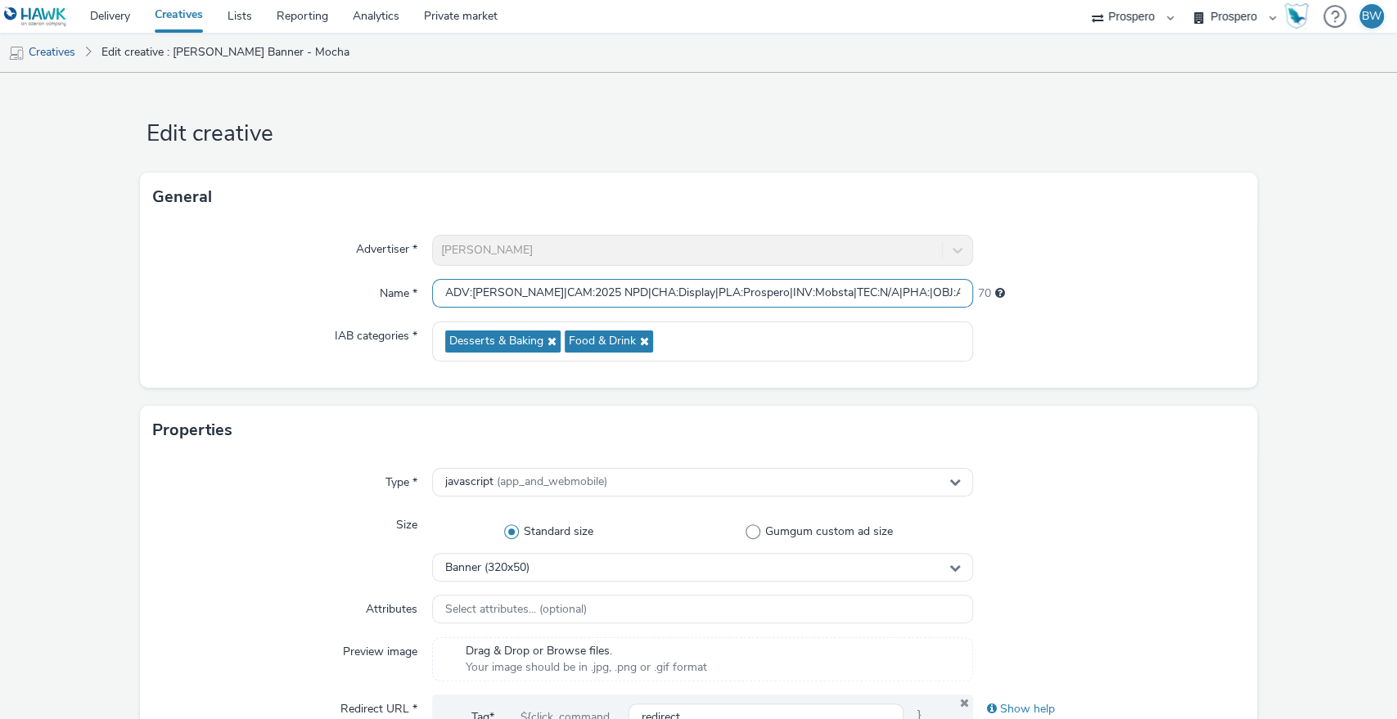
paste input "Mocha Banner"
drag, startPoint x: 838, startPoint y: 296, endPoint x: 1345, endPoint y: 289, distance: 507.3
click at [880, 294] on input "ADV:Kellys|CAM:2025 NPD|CHA:Display|PLA:Prospero|INV:Mobsta|TEC:N/A|PHA:|OBJ:Aw…" at bounding box center [703, 293] width 542 height 29
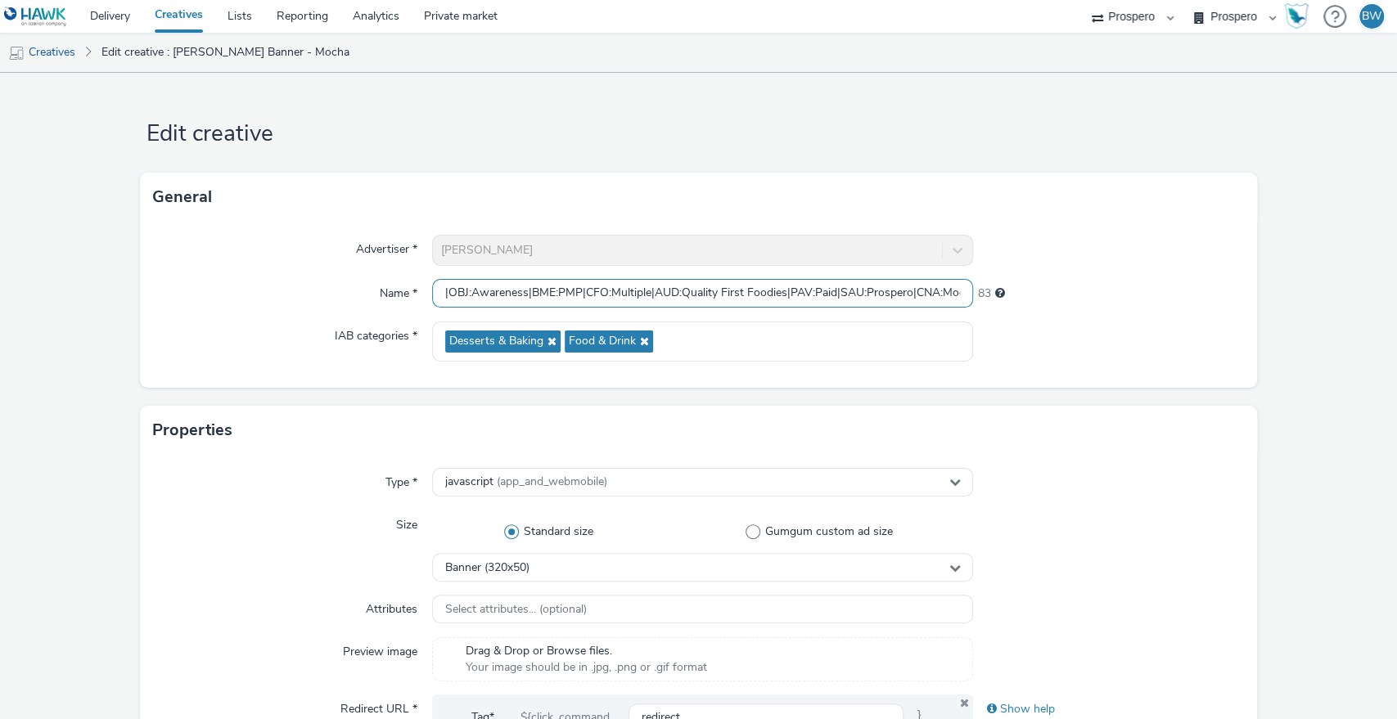
drag, startPoint x: 846, startPoint y: 293, endPoint x: 1008, endPoint y: 291, distance: 162.0
click at [1008, 291] on div "Name * ADV:Kellys|CAM:2025 NPD|CHA:Display|PLA:Prospero|INV:Mobsta|TEC:N/A|PHA:…" at bounding box center [698, 293] width 1091 height 29
drag, startPoint x: 928, startPoint y: 302, endPoint x: 44, endPoint y: 306, distance: 883.6
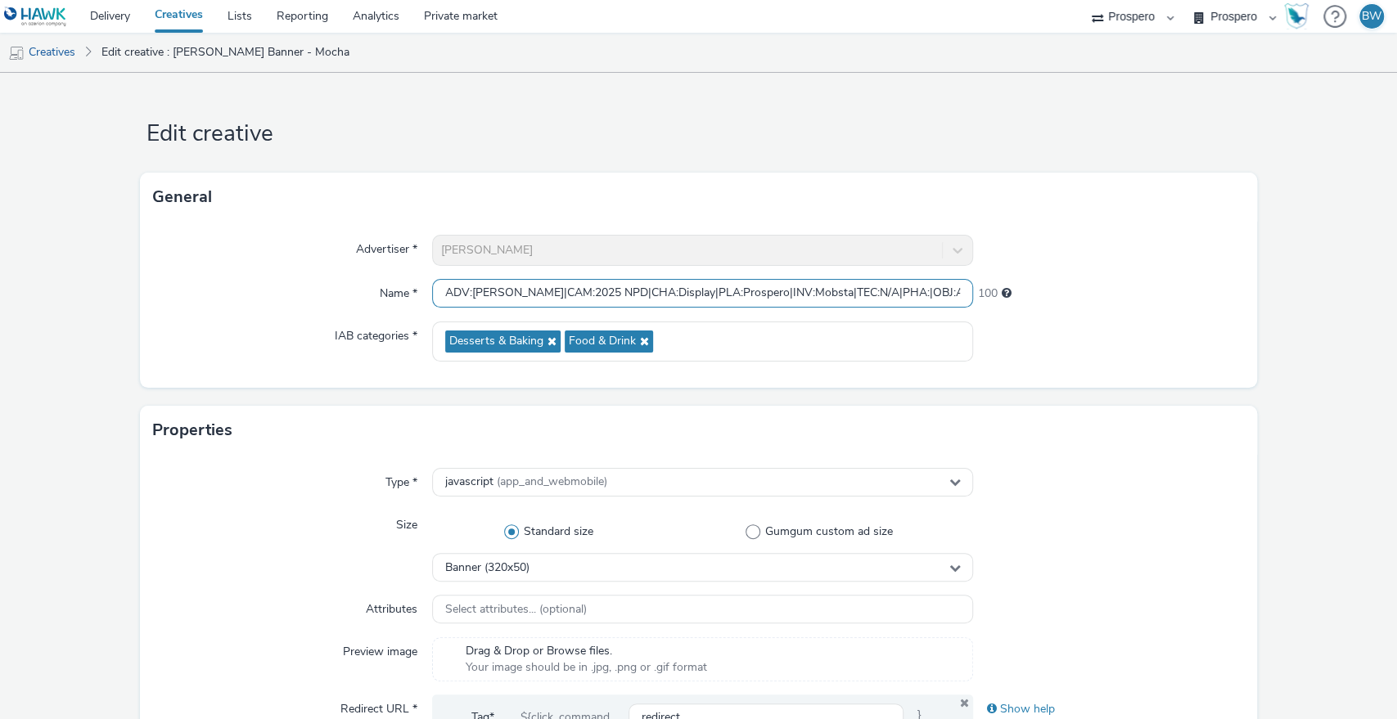
click at [443, 293] on input "ADV:Kellys|CAM:2025 NPD|CHA:Display|PLA:Prospero|INV:Mobsta|TEC:N/A|PHA:|OBJ:Aw…" at bounding box center [703, 293] width 542 height 29
click at [501, 294] on input "ADV:Kellys|CAM:2025 NPD|CHA:Display|PLA:Prospero|INV:Mobsta|TEC:N/A|PHA:|OBJ:Aw…" at bounding box center [703, 293] width 542 height 29
click at [497, 292] on input "ADV:Kellys|CAM:2025 NPD|CHA:Display|PLA:Prospero|INV:Mobsta|TEC:N/A|PHA:|OBJ:Aw…" at bounding box center [703, 293] width 542 height 29
paste input "NA:Mocha Banner|C"
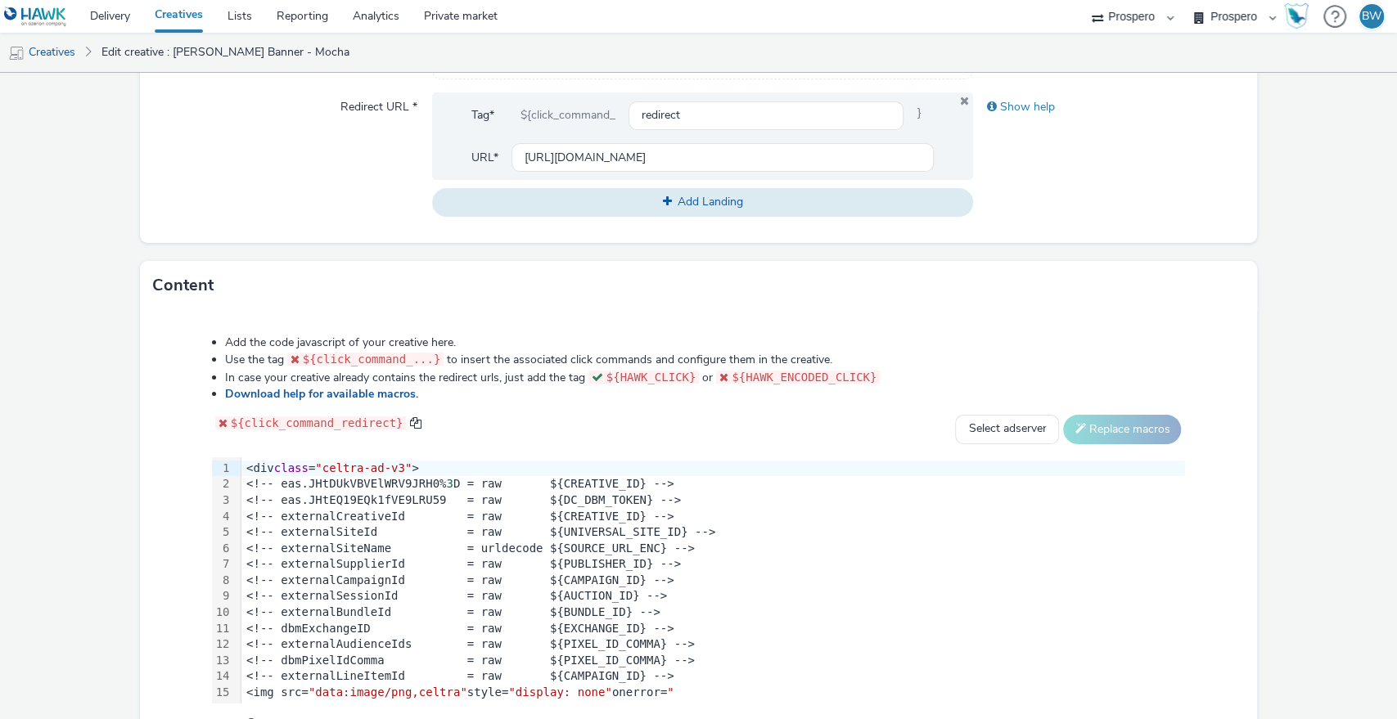
scroll to position [694, 0]
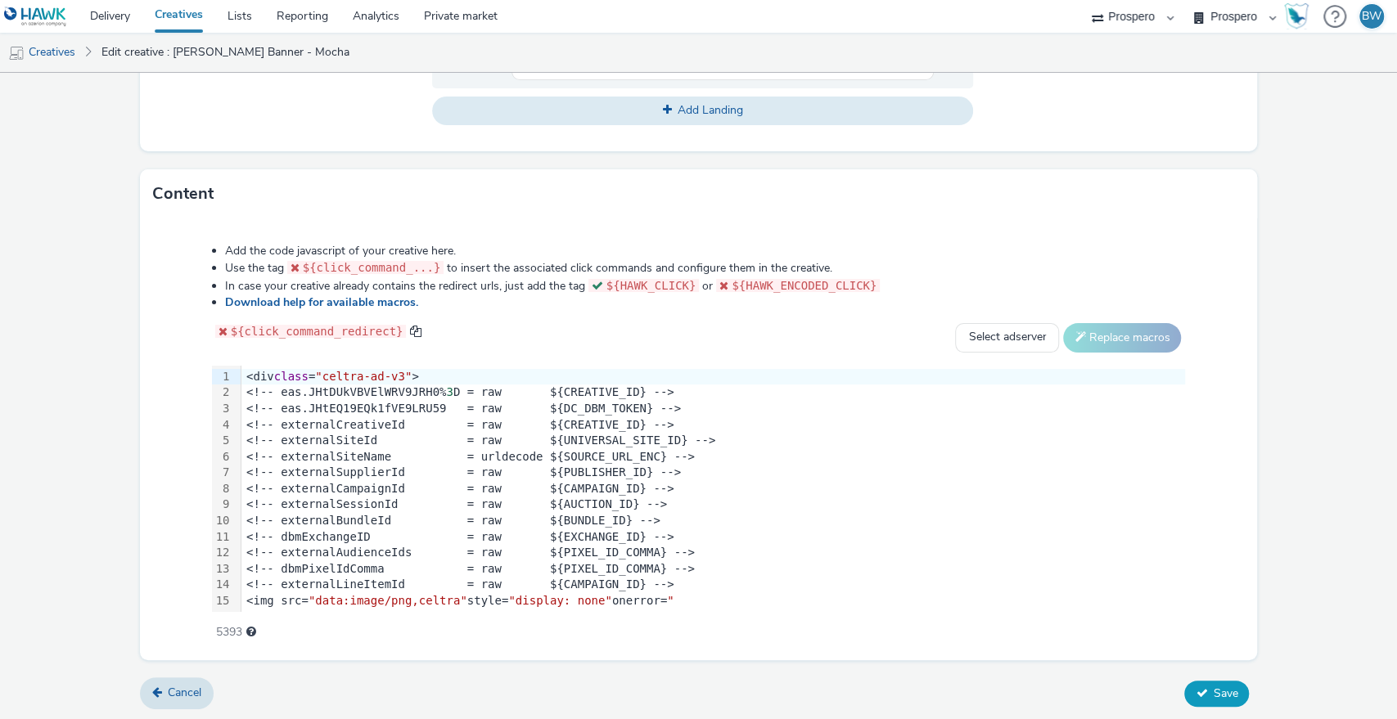
type input "ADV:Kellys|CNA:Mocha Banner|CAM:2025 NPD|CHA:Display|PLA:Prospero|INV:Mobsta|TE…"
click at [1195, 693] on icon at bounding box center [1200, 692] width 11 height 11
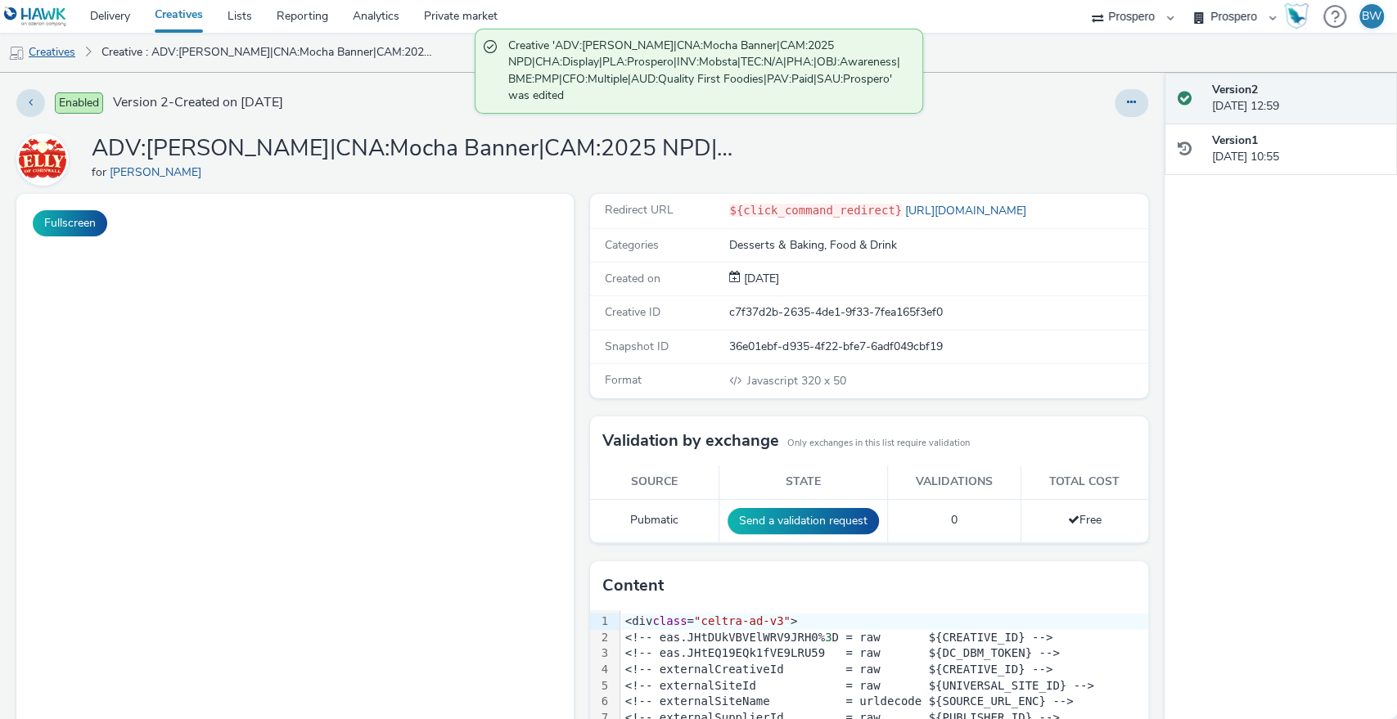
click at [72, 55] on link "Creatives" at bounding box center [41, 52] width 83 height 39
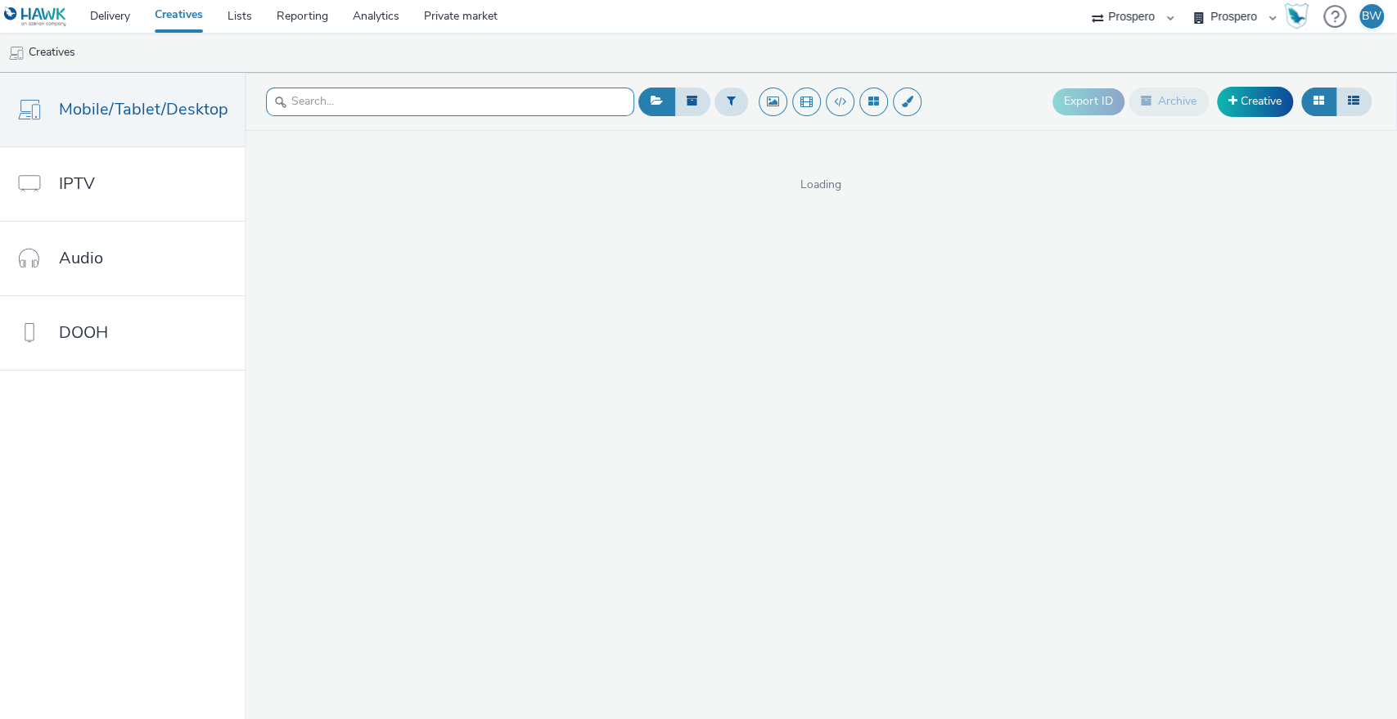
click at [374, 113] on input "text" at bounding box center [450, 102] width 368 height 29
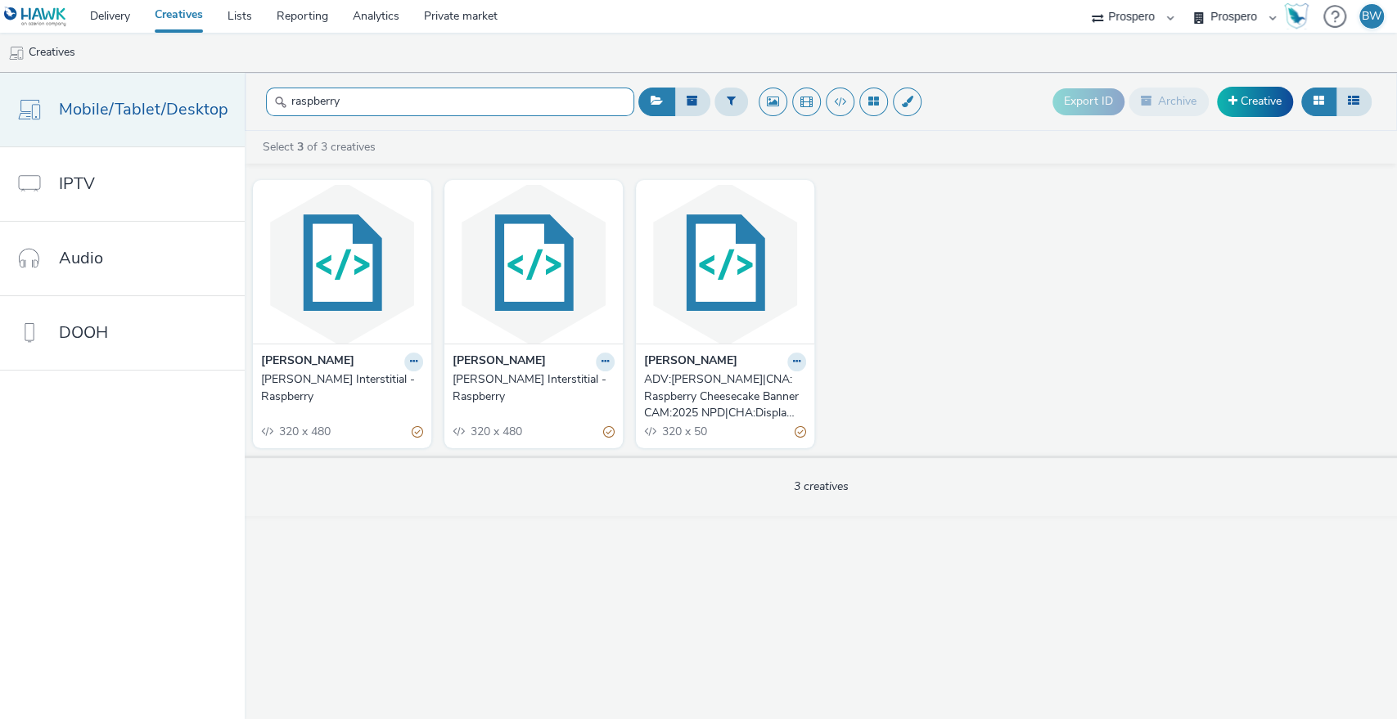
drag, startPoint x: 311, startPoint y: 90, endPoint x: 209, endPoint y: 86, distance: 101.5
click at [245, 88] on header "raspberry Export ID Archive Creative" at bounding box center [821, 102] width 1152 height 58
type input "shortbread"
click at [404, 358] on button at bounding box center [413, 362] width 19 height 19
click at [381, 382] on link "Edit" at bounding box center [361, 390] width 123 height 33
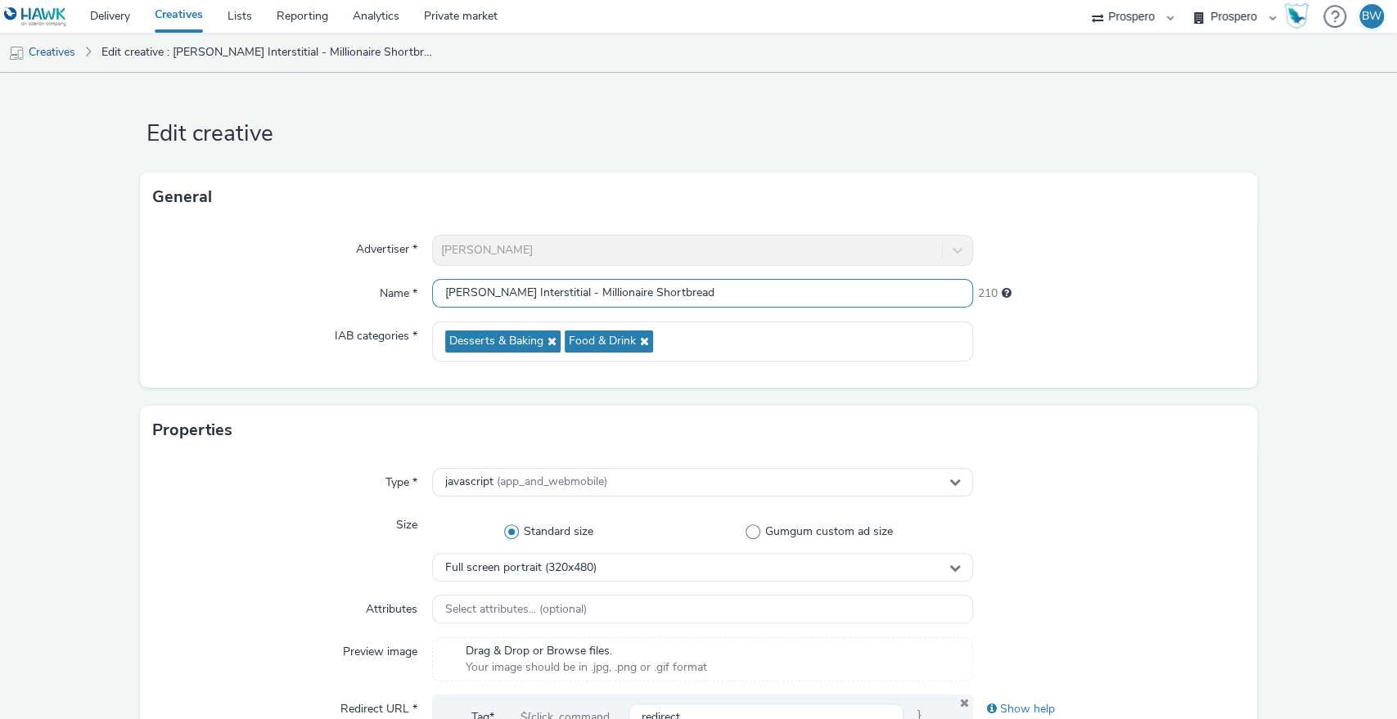
drag, startPoint x: 715, startPoint y: 290, endPoint x: 242, endPoint y: 285, distance: 472.9
click at [242, 285] on div "Name * Kelly's Interstitial - Millionaire Shortbread 210" at bounding box center [698, 293] width 1091 height 29
paste input "ADV:Kellys|CAM:2025 NPD|CHA:Display|PLA:Prospero|INV:Mobsta|TEC:N/A|PHA:|OBJ:Aw…"
drag, startPoint x: 895, startPoint y: 293, endPoint x: 1395, endPoint y: 293, distance: 499.9
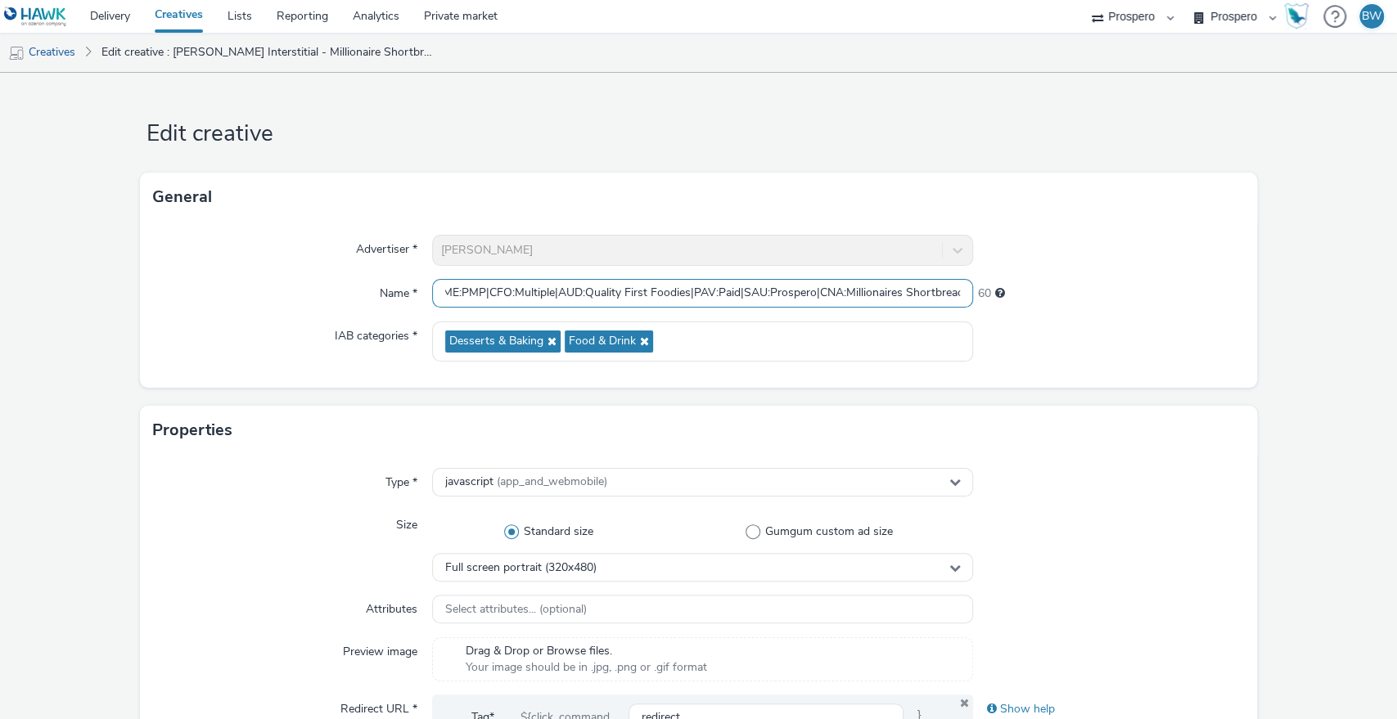
click at [1395, 293] on div "Edit creative General Advertiser * Kelly's Name * ADV:Kellys|CAM:2025 NPD|CHA:D…" at bounding box center [698, 396] width 1397 height 646
click at [900, 281] on input "ADV:Kellys|CAM:2025 NPD|CHA:Display|PLA:Prospero|INV:Mobsta|TEC:N/A|PHA:|OBJ:Aw…" at bounding box center [703, 293] width 542 height 29
drag, startPoint x: 754, startPoint y: 292, endPoint x: 962, endPoint y: 294, distance: 207.8
click at [962, 294] on input "ADV:Kellys|CAM:2025 NPD|CHA:Display|PLA:Prospero|INV:Mobsta|TEC:N/A|PHA:|OBJ:Aw…" at bounding box center [703, 293] width 542 height 29
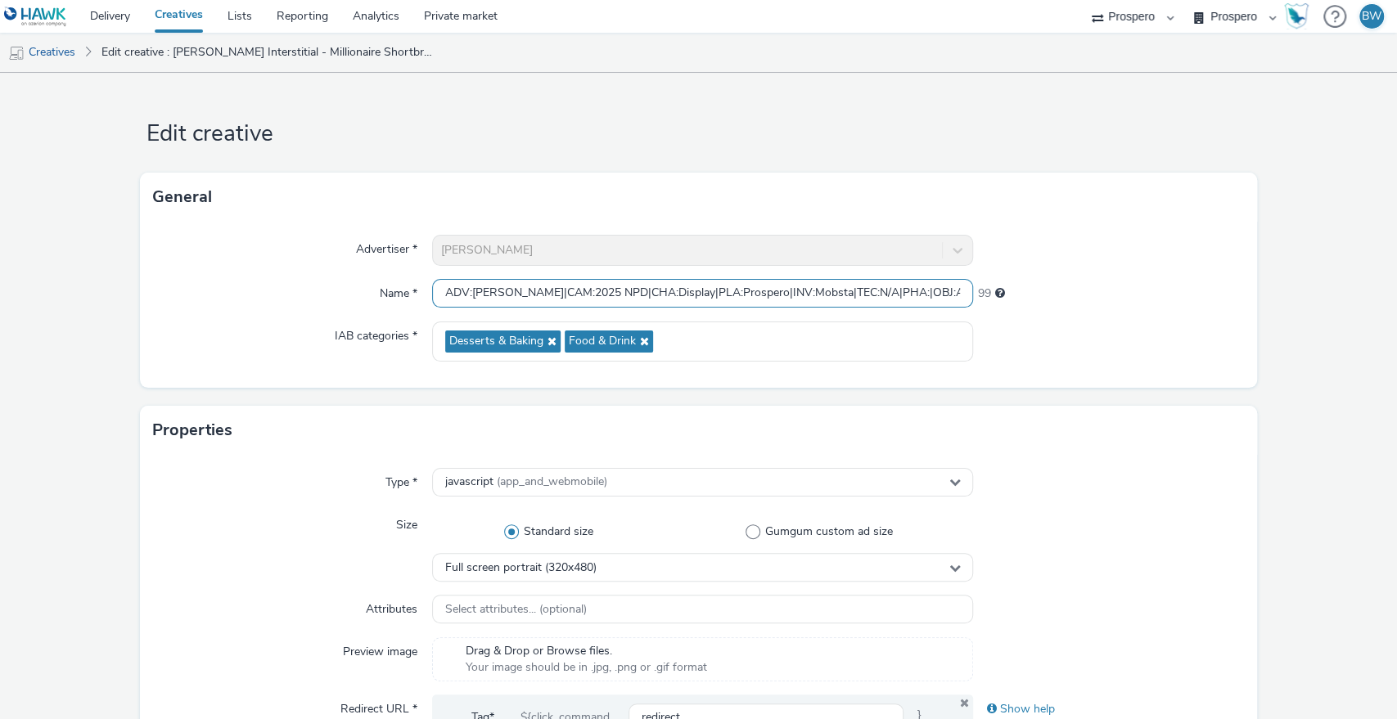
drag, startPoint x: 913, startPoint y: 290, endPoint x: 53, endPoint y: 279, distance: 859.9
click at [502, 286] on input "ADV:Kellys|CAM:2025 NPD|CHA:Display|PLA:Prospero|INV:Mobsta|TEC:N/A|PHA:|OBJ:Aw…" at bounding box center [703, 293] width 542 height 29
click at [494, 290] on input "ADV:Kellys|CAM:2025 NPD|CHA:Display|PLA:Prospero|INV:Mobsta|TEC:N/A|PHA:|OBJ:Aw…" at bounding box center [703, 293] width 542 height 29
click at [497, 289] on input "ADV:Kellys|CAM:2025 NPD|CHA:Display|PLA:Prospero|INV:Mobsta|TEC:N/A|PHA:|OBJ:Aw…" at bounding box center [703, 293] width 542 height 29
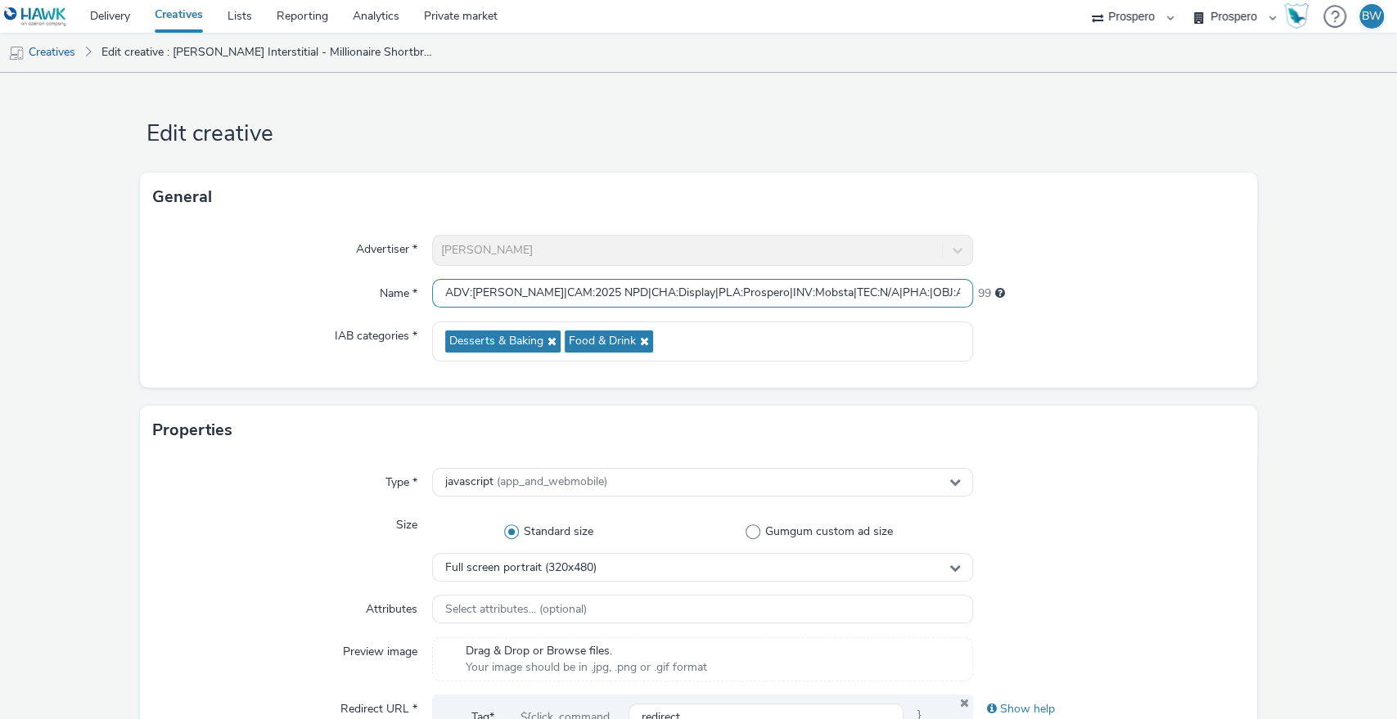
click at [499, 289] on input "ADV:Kellys|CAM:2025 NPD|CHA:Display|PLA:Prospero|INV:Mobsta|TEC:N/A|PHA:|OBJ:Aw…" at bounding box center [703, 293] width 542 height 29
paste input "NA:Millionaires Shortbread InsterstialC"
click at [497, 291] on input "ADV:Kellys|CNA:Millionaires Shortbread InsterstialCAM:2025 NPD|CHA:Display|PLA:…" at bounding box center [703, 293] width 542 height 29
click at [695, 293] on input "ADV:Kellys|CNA:Millionaires Shortbread InsterstialCAM:2025 NPD|CHA:Display|PLA:…" at bounding box center [703, 293] width 542 height 29
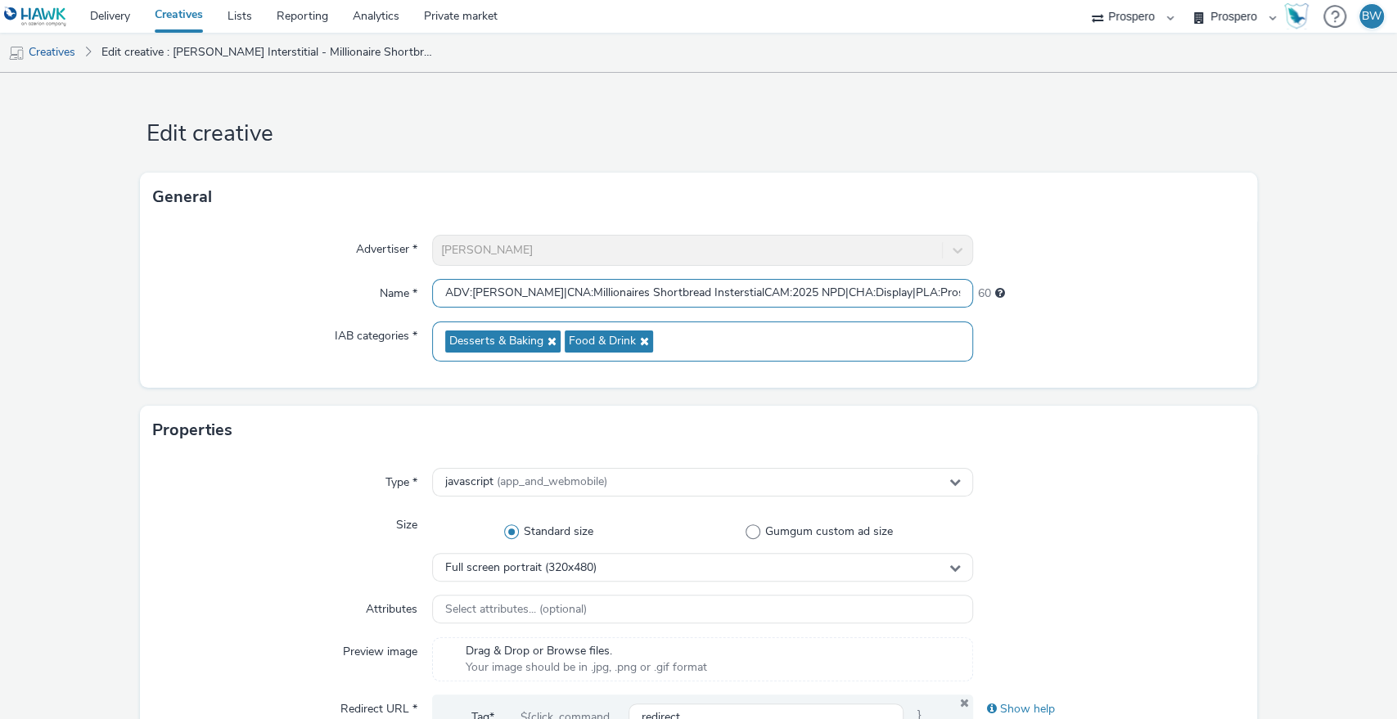
paste input "|"
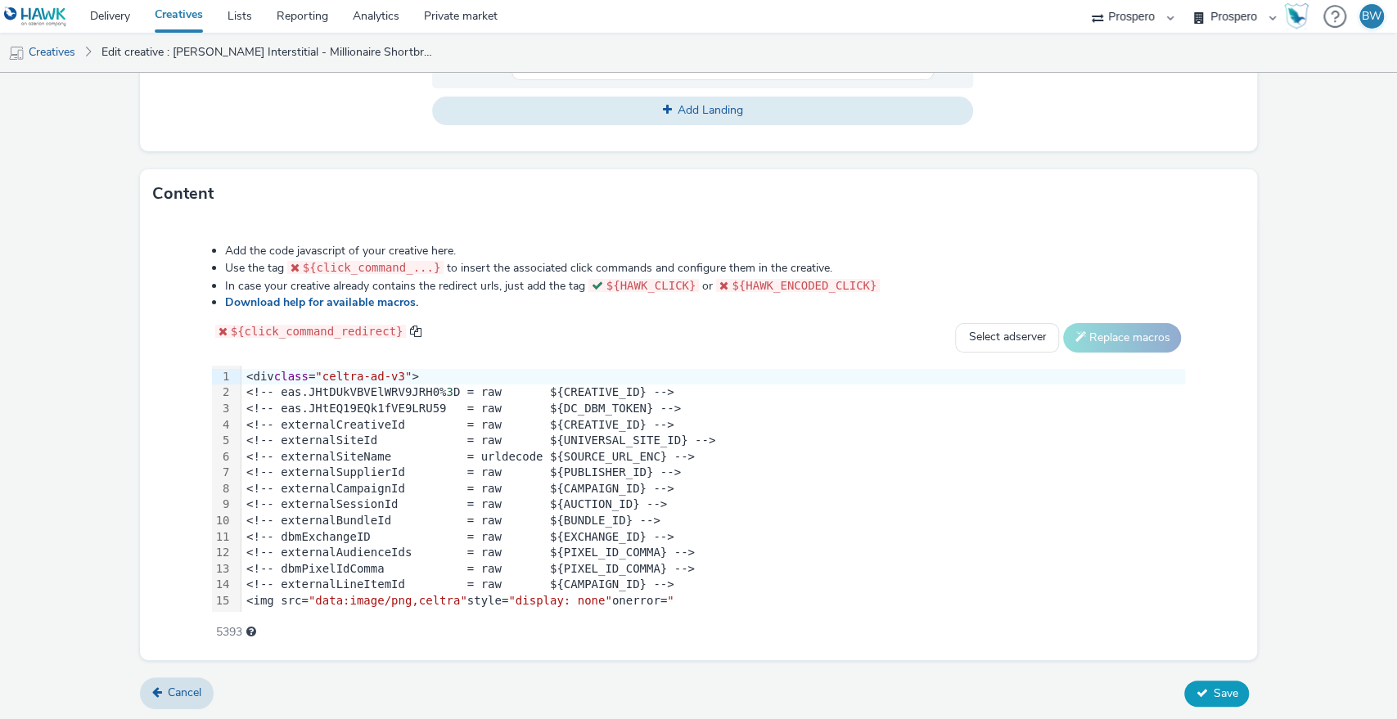
type input "ADV:Kellys|CNA:Millionaires Shortbread Insterstial|CAM:2025 NPD|CHA:Display|PLA…"
click at [1212, 686] on span "Save" at bounding box center [1224, 694] width 25 height 16
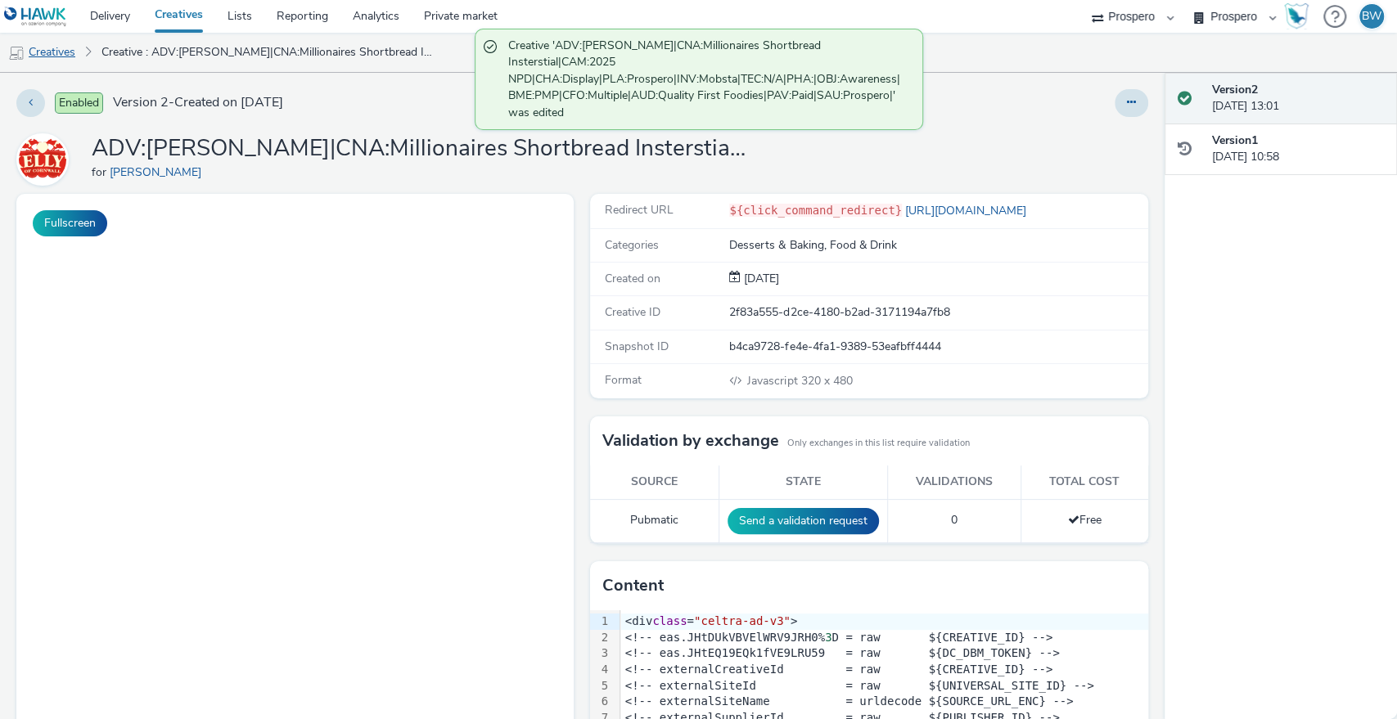
click at [66, 51] on link "Creatives" at bounding box center [41, 52] width 83 height 39
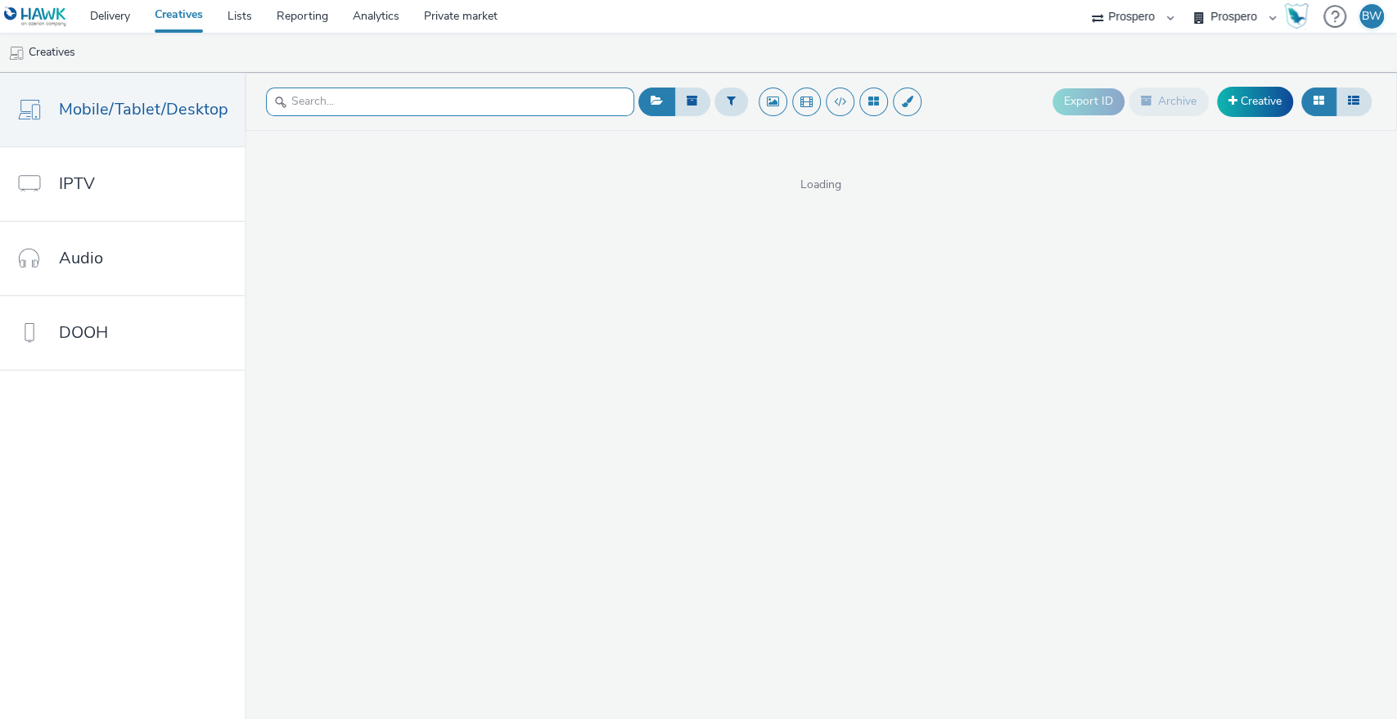
click at [300, 96] on input "text" at bounding box center [450, 102] width 368 height 29
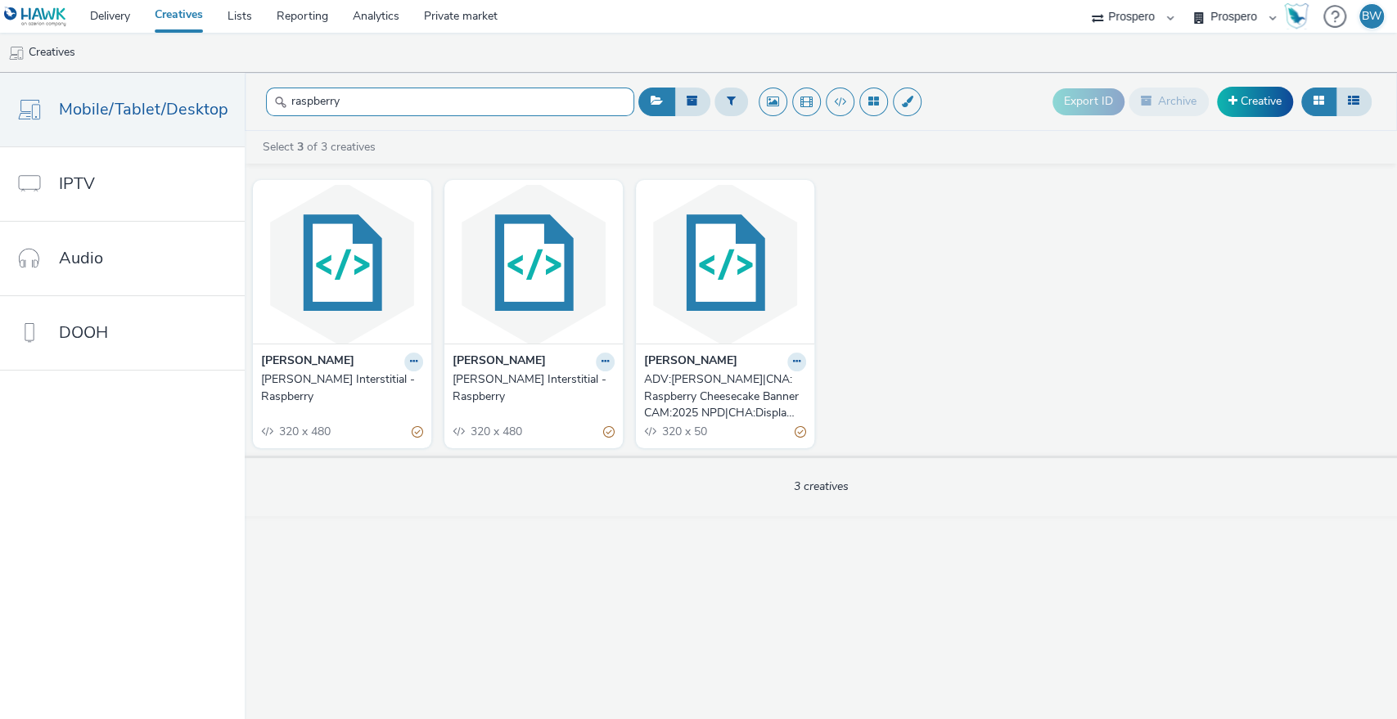
type input "raspberry"
click at [609, 361] on button at bounding box center [605, 362] width 19 height 19
click at [569, 389] on link "Edit" at bounding box center [553, 390] width 123 height 33
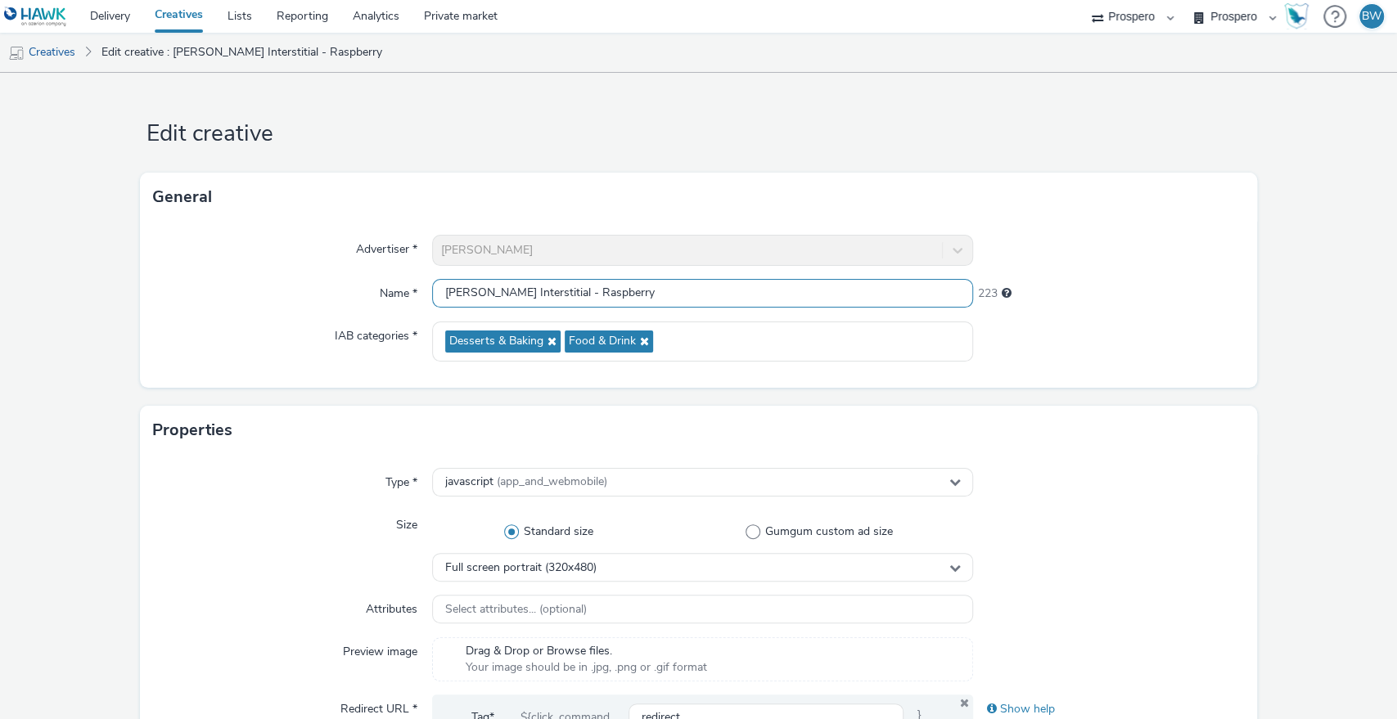
drag, startPoint x: 614, startPoint y: 293, endPoint x: 149, endPoint y: 274, distance: 465.9
click at [149, 274] on div "Advertiser * Kelly's Name * Kelly's Interstitial - Raspberry 223 IAB categories…" at bounding box center [699, 305] width 1118 height 166
paste input "ADV:Kellys|CAM:2025 NPD|CHA:Display|PLA:Prospero|INV:Mobsta|TEC:N/A|PHA:|OBJ:Aw…"
drag, startPoint x: 461, startPoint y: 295, endPoint x: 1395, endPoint y: 284, distance: 933.6
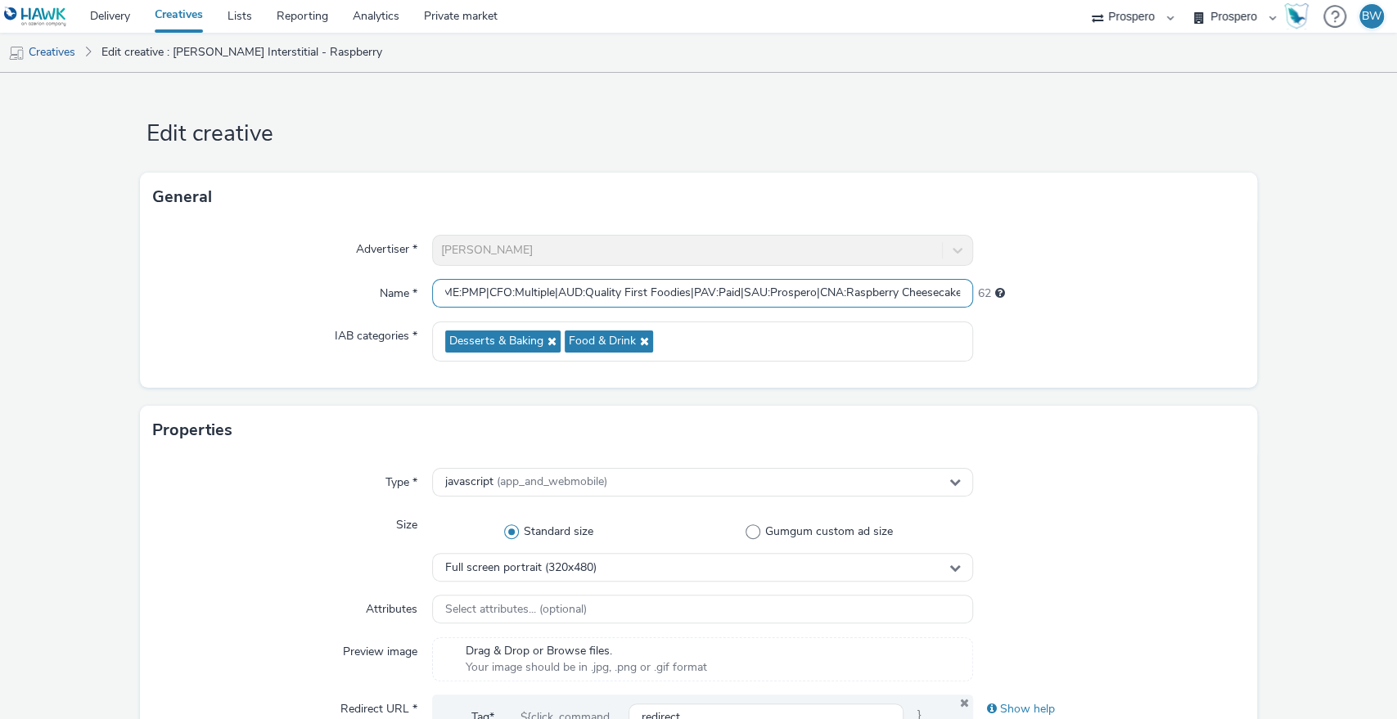
click at [1395, 284] on div "Edit creative General Advertiser * Kelly's Name * ADV:Kellys|CAM:2025 NPD|CHA:D…" at bounding box center [698, 396] width 1397 height 646
drag, startPoint x: 877, startPoint y: 295, endPoint x: 831, endPoint y: 295, distance: 45.8
click at [876, 295] on input "ADV:Kellys|CAM:2025 NPD|CHA:Display|PLA:Prospero|INV:Mobsta|TEC:N/A|PHA:|OBJ:Aw…" at bounding box center [703, 293] width 542 height 29
click at [759, 288] on input "ADV:Kellys|CAM:2025 NPD|CHA:Display|PLA:Prospero|INV:Mobsta|TEC:N/A|PHA:|OBJ:Aw…" at bounding box center [703, 293] width 542 height 29
drag, startPoint x: 755, startPoint y: 289, endPoint x: 1095, endPoint y: 287, distance: 340.3
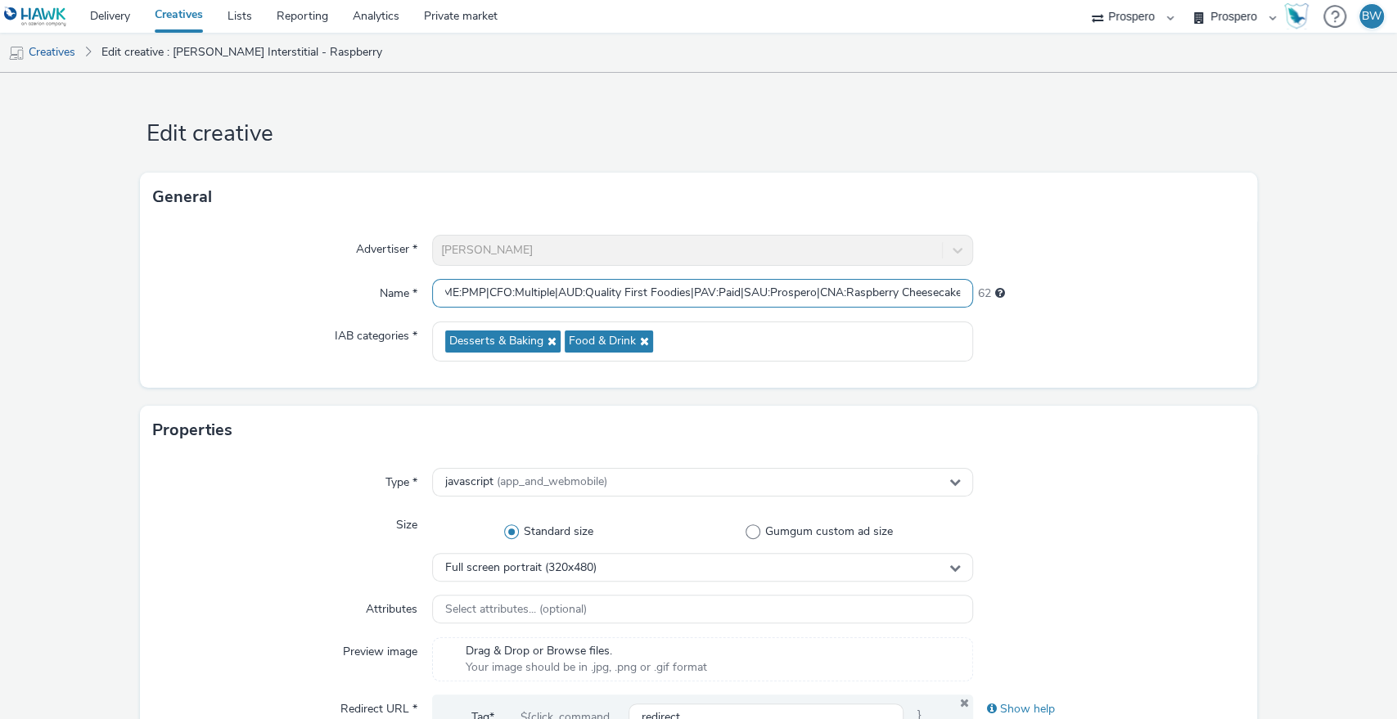
click at [1095, 287] on div "Name * ADV:Kellys|CAM:2025 NPD|CHA:Display|PLA:Prospero|INV:Mobsta|TEC:N/A|PHA:…" at bounding box center [698, 293] width 1091 height 29
drag, startPoint x: 773, startPoint y: 291, endPoint x: 1041, endPoint y: 291, distance: 267.5
click at [1041, 291] on div "Name * ADV:Kellys|CAM:2025 NPD|CHA:Display|PLA:Prospero|INV:Mobsta|TEC:N/A|PHA:…" at bounding box center [698, 293] width 1091 height 29
drag, startPoint x: 867, startPoint y: 295, endPoint x: 43, endPoint y: 306, distance: 824.8
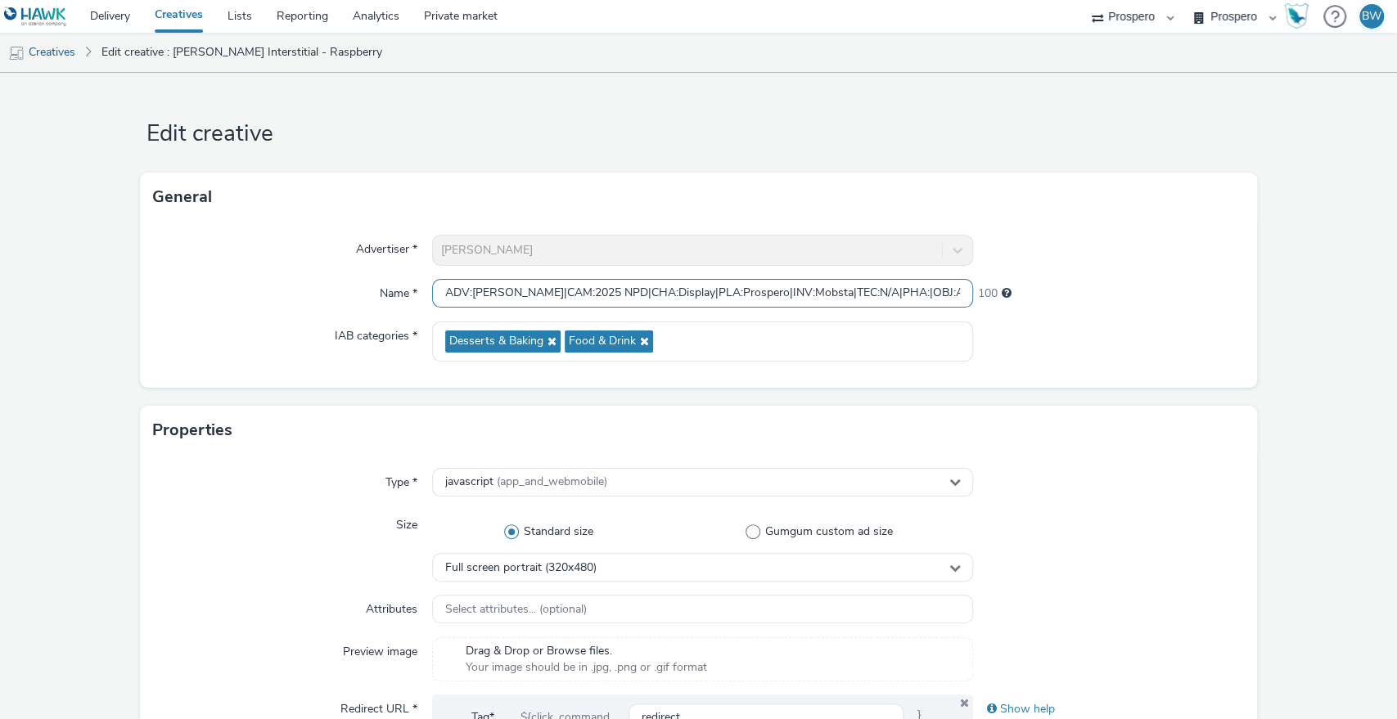
click at [489, 296] on input "ADV:Kellys|CAM:2025 NPD|CHA:Display|PLA:Prospero|INV:Mobsta|TEC:N/A|PHA:|OBJ:Aw…" at bounding box center [703, 293] width 542 height 29
click at [500, 293] on input "ADV:Kellys|CAM:2025 NPD|CHA:Display|PLA:Prospero|INV:Mobsta|TEC:N/A|PHA:|OBJ:Aw…" at bounding box center [703, 293] width 542 height 29
click at [497, 293] on input "ADV:Kellys|CAM:2025 NPD|CHA:Display|PLA:Prospero|INV:Mobsta|TEC:N/A|PHA:|OBJ:Aw…" at bounding box center [703, 293] width 542 height 29
paste input "NA:Raspberry Cheesecake Interstitial|C"
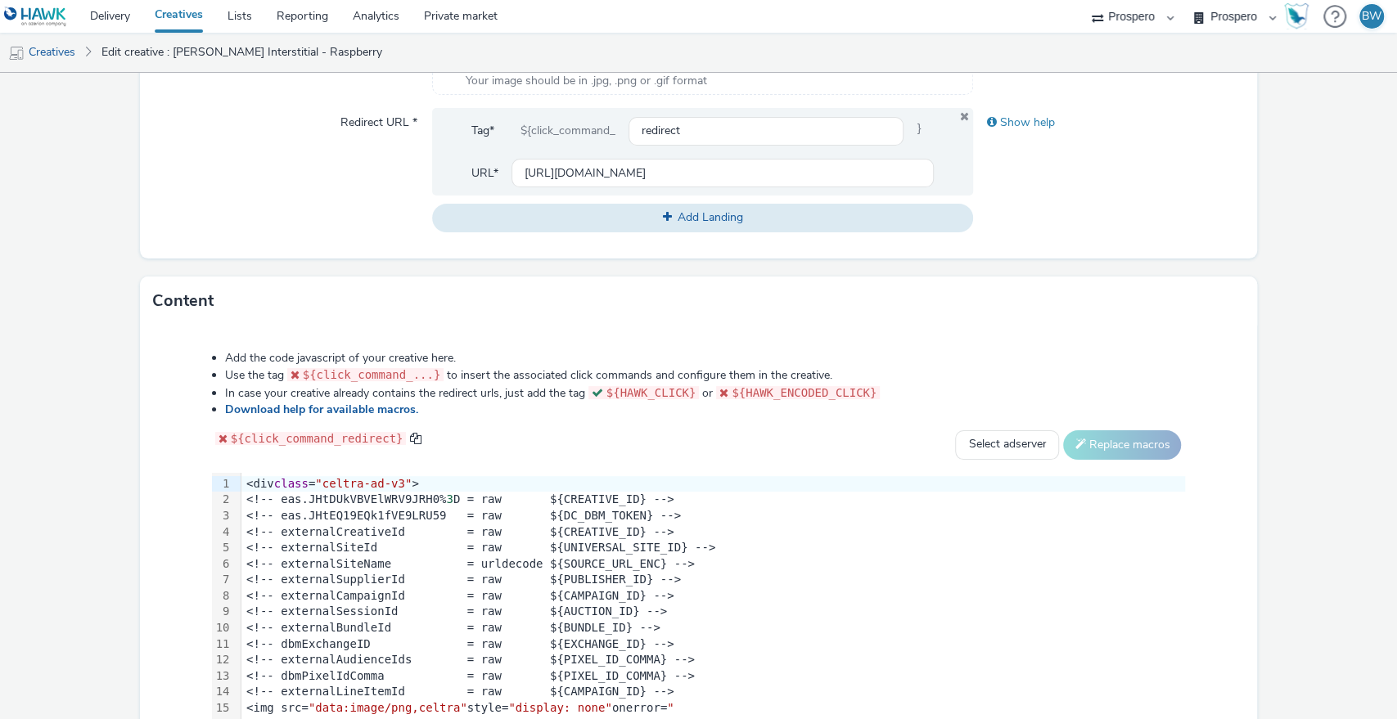
scroll to position [694, 0]
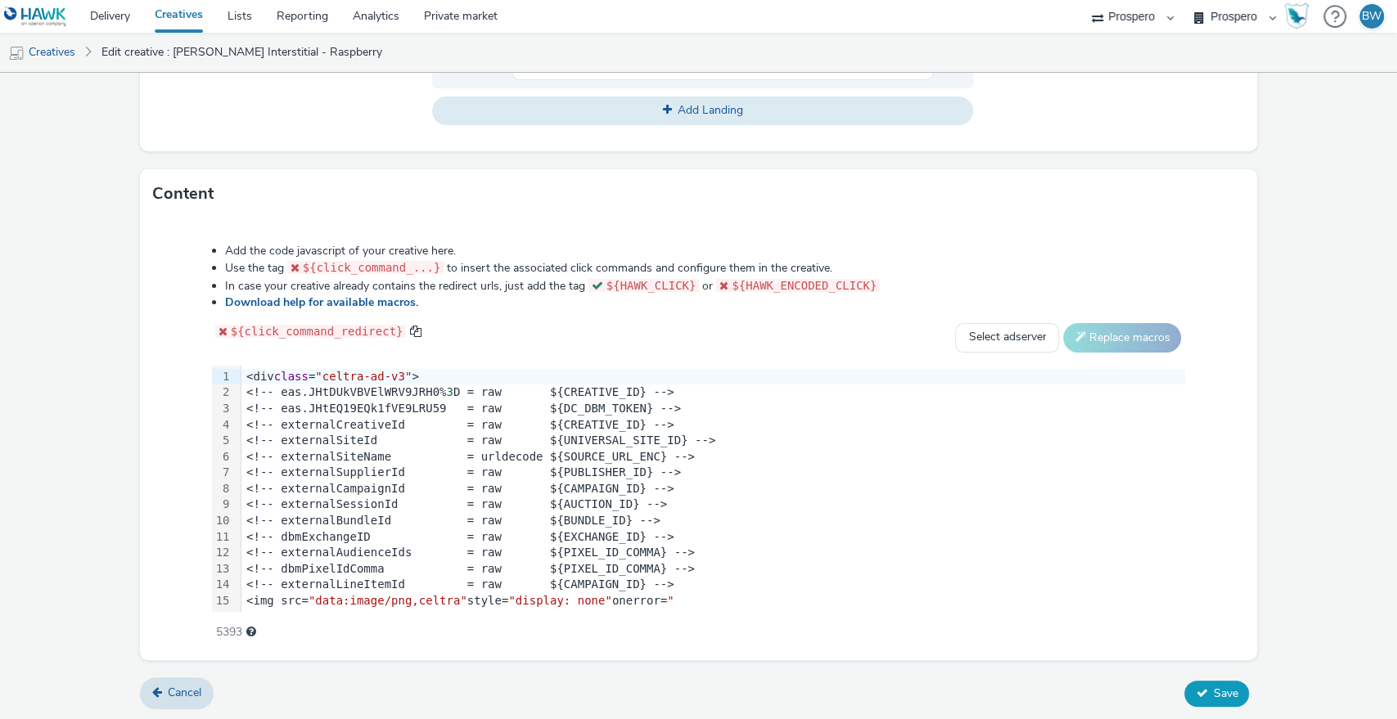
type input "ADV:Kellys|CNA:Raspberry Cheesecake Interstitial|CAM:2025 NPD|CHA:Display|PLA:P…"
click at [1211, 681] on button "Save" at bounding box center [1216, 694] width 65 height 26
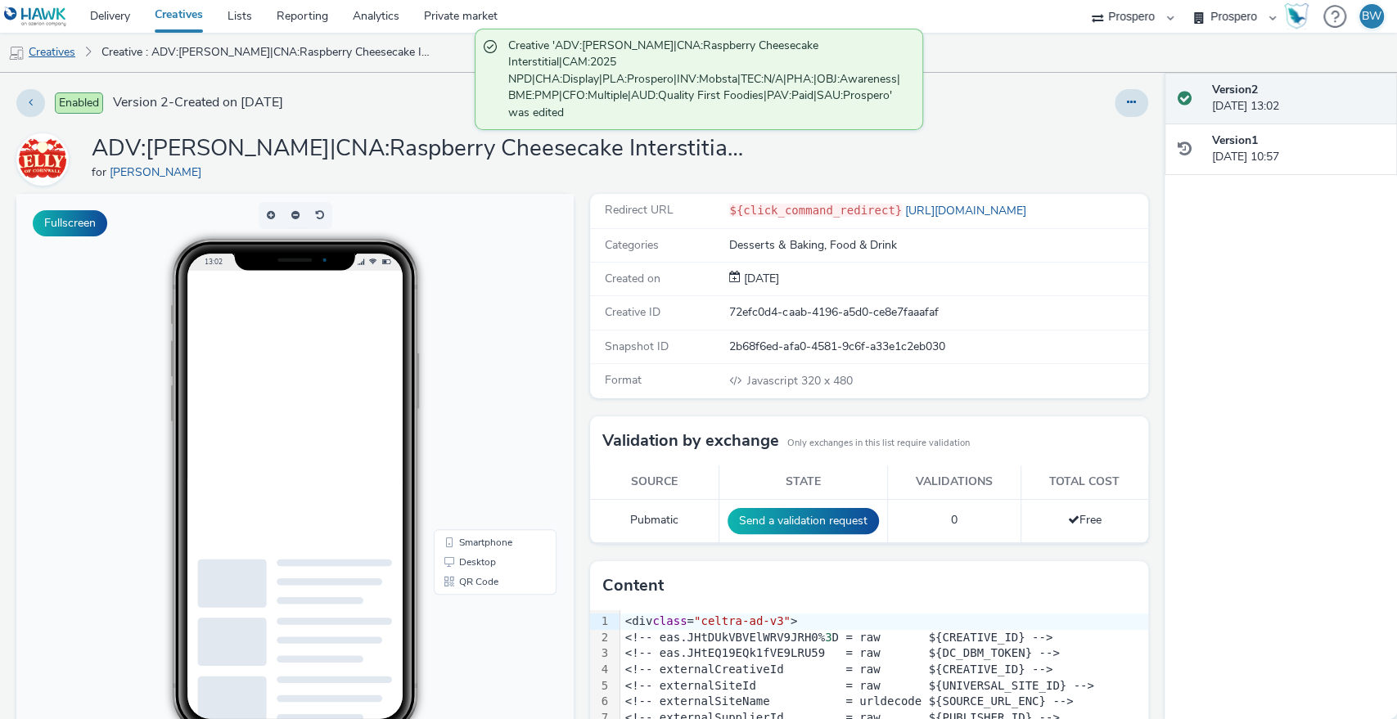
click at [72, 51] on link "Creatives" at bounding box center [41, 52] width 83 height 39
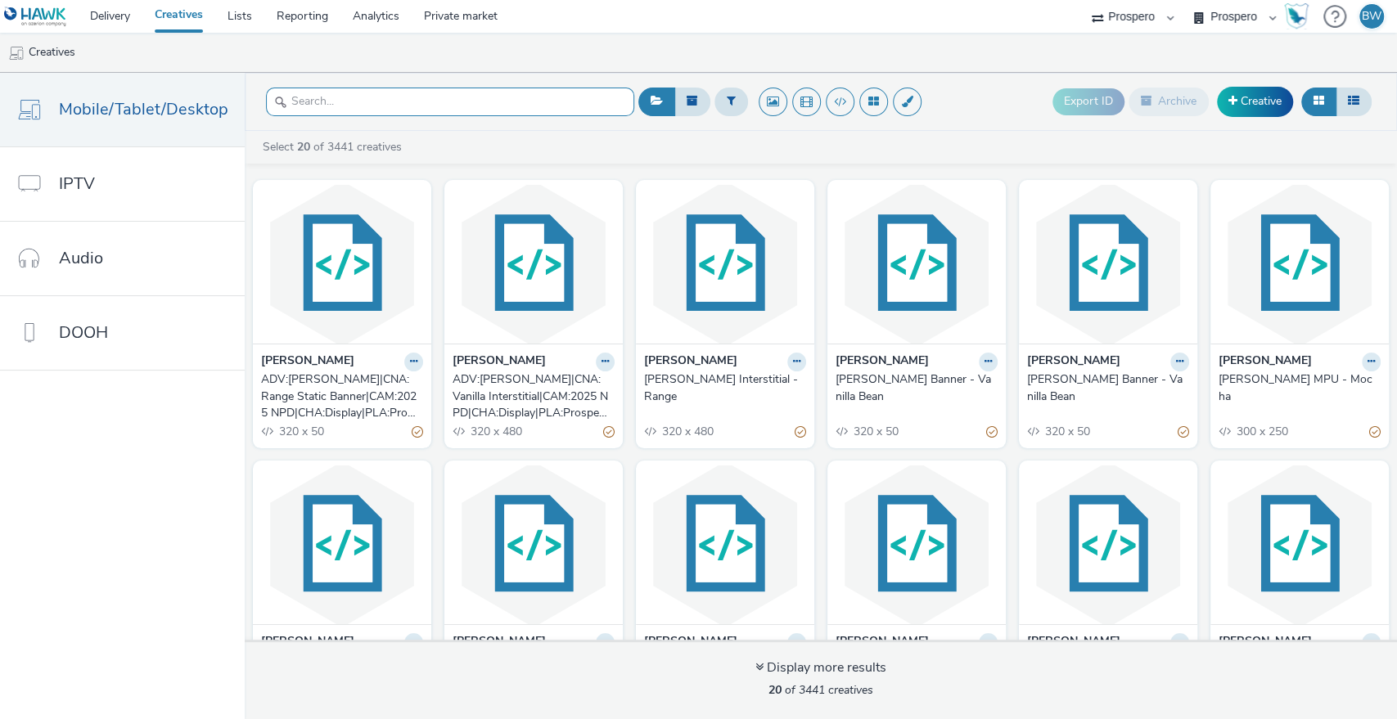
click at [408, 105] on input "text" at bounding box center [450, 102] width 368 height 29
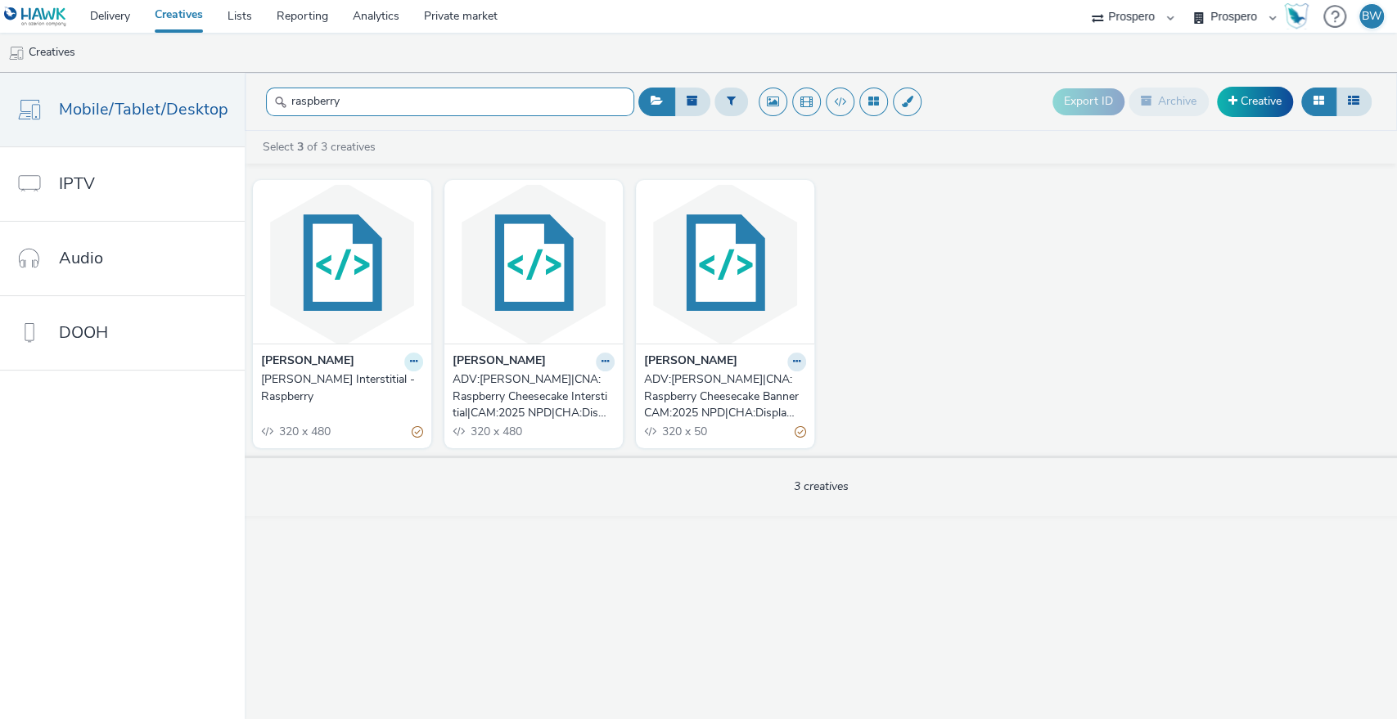
type input "raspberry"
click at [410, 362] on icon at bounding box center [413, 362] width 7 height 10
click at [390, 389] on link "Edit" at bounding box center [361, 390] width 123 height 33
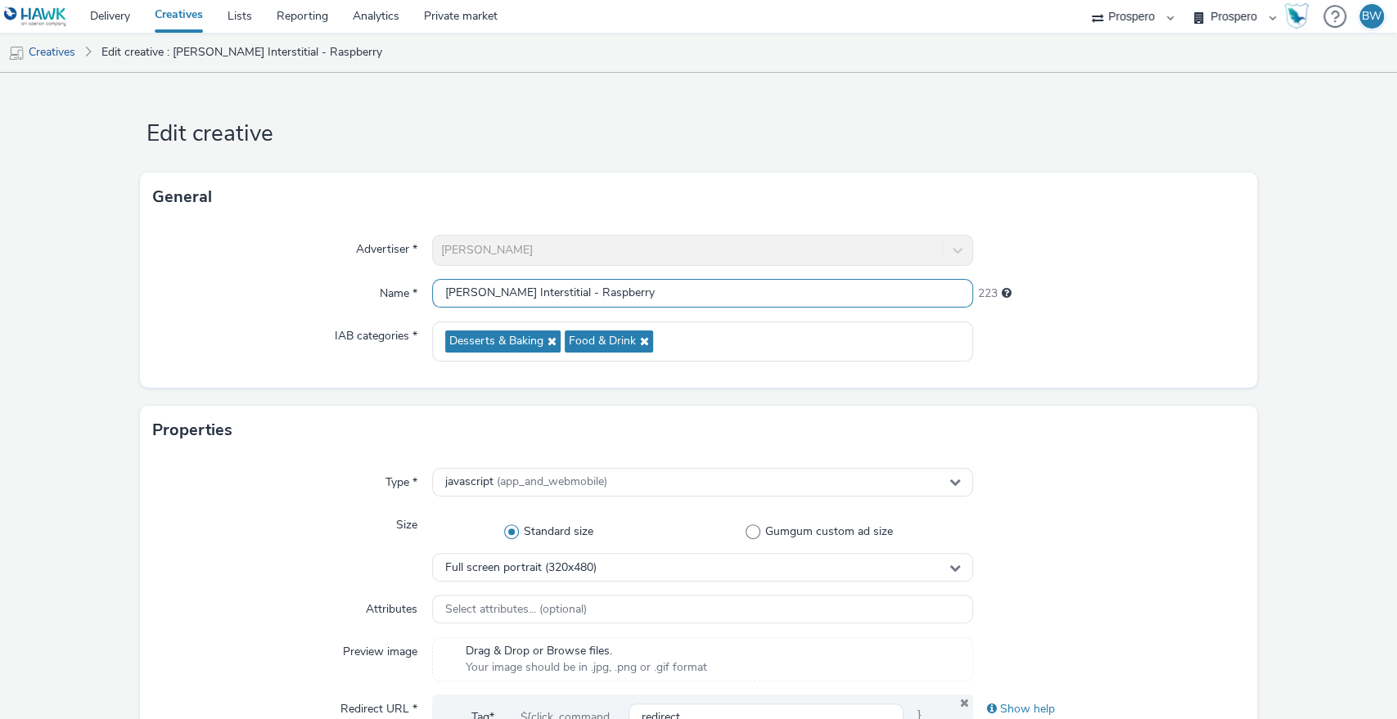
drag, startPoint x: 622, startPoint y: 280, endPoint x: 151, endPoint y: 299, distance: 471.7
click at [156, 298] on div "Name * Kelly's Interstitial - Raspberry 223" at bounding box center [698, 293] width 1091 height 29
paste input "|CNA:Raspberry Cheesecake Interstitial"
click at [504, 302] on input "|CNA:Raspberry Cheesecake Interstitial" at bounding box center [703, 293] width 542 height 29
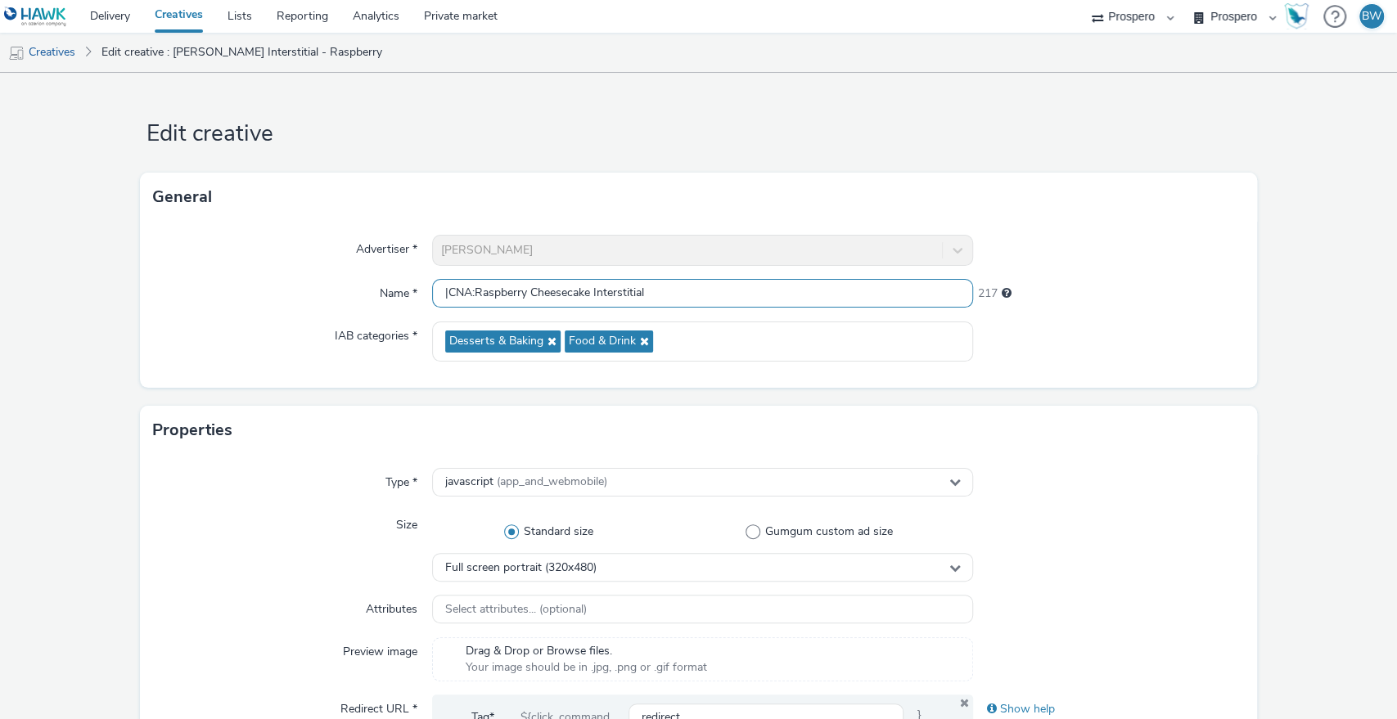
click at [504, 302] on input "|CNA:Raspberry Cheesecake Interstitial" at bounding box center [703, 293] width 542 height 29
paste input "ADV:Kellys|CAM:2025 NPD|CHA:Display|PLA:Prospero|INV:Mobsta|TEC:N/A|PHA:|OBJ:Aw…"
drag, startPoint x: 732, startPoint y: 293, endPoint x: 1395, endPoint y: 276, distance: 662.9
click at [1395, 276] on div "Edit creative General Advertiser * Kelly's Name * ADV:Kellys|CAM:2025 NPD|CHA:D…" at bounding box center [698, 396] width 1397 height 646
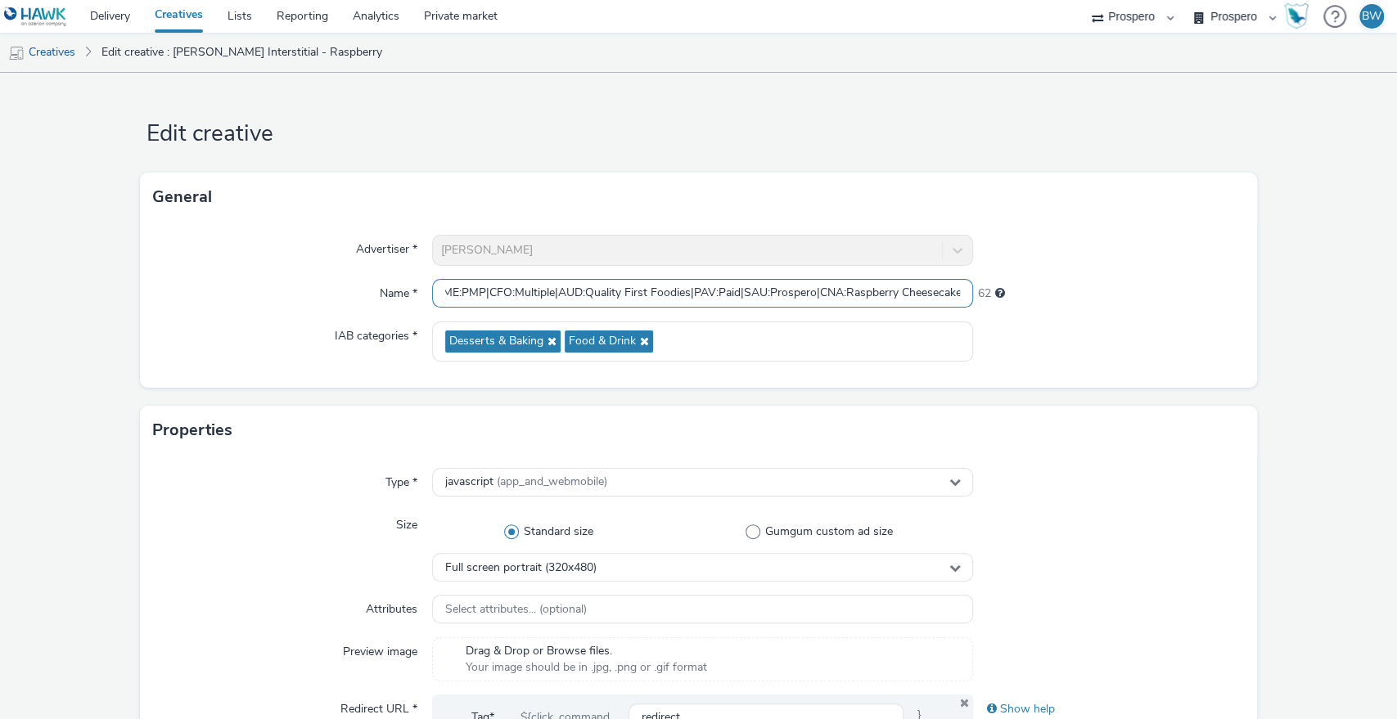
click at [901, 293] on input "ADV:Kellys|CAM:2025 NPD|CHA:Display|PLA:Prospero|INV:Mobsta|TEC:N/A|PHA:|OBJ:Aw…" at bounding box center [703, 293] width 542 height 29
drag, startPoint x: 750, startPoint y: 290, endPoint x: 1009, endPoint y: 295, distance: 258.6
click at [1009, 295] on div "Name * ADV:Kellys|CAM:2025 NPD|CHA:Display|PLA:Prospero|INV:Mobsta|TEC:N/A|PHA:…" at bounding box center [698, 293] width 1091 height 29
drag, startPoint x: 924, startPoint y: 290, endPoint x: 174, endPoint y: 303, distance: 750.3
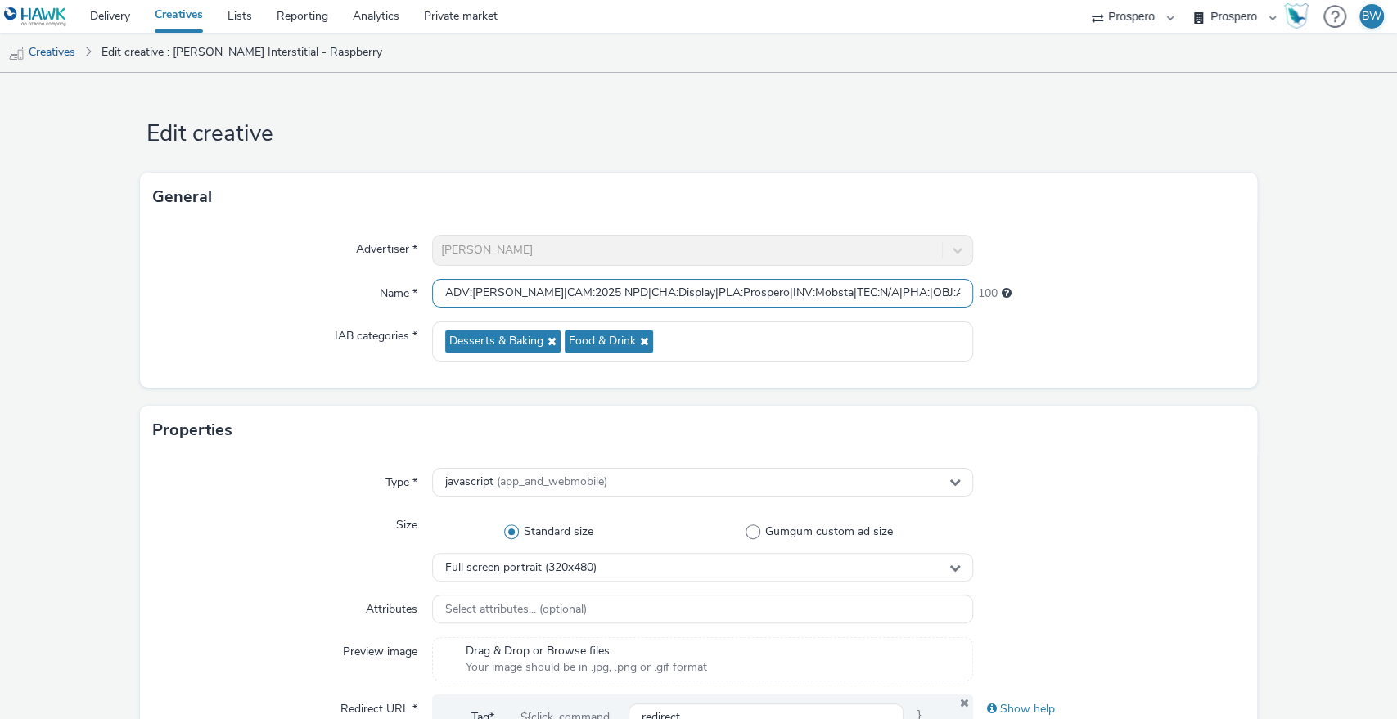
click at [459, 293] on input "ADV:Kellys|CAM:2025 NPD|CHA:Display|PLA:Prospero|INV:Mobsta|TEC:N/A|PHA:|OBJ:Aw…" at bounding box center [703, 293] width 542 height 29
click at [497, 290] on input "ADV:Kellys|CAM:2025 NPD|CHA:Display|PLA:Prospero|INV:Mobsta|TEC:N/A|PHA:|OBJ:Aw…" at bounding box center [703, 293] width 542 height 29
paste input "NA:Raspberry Cheesecake Interstitial|C"
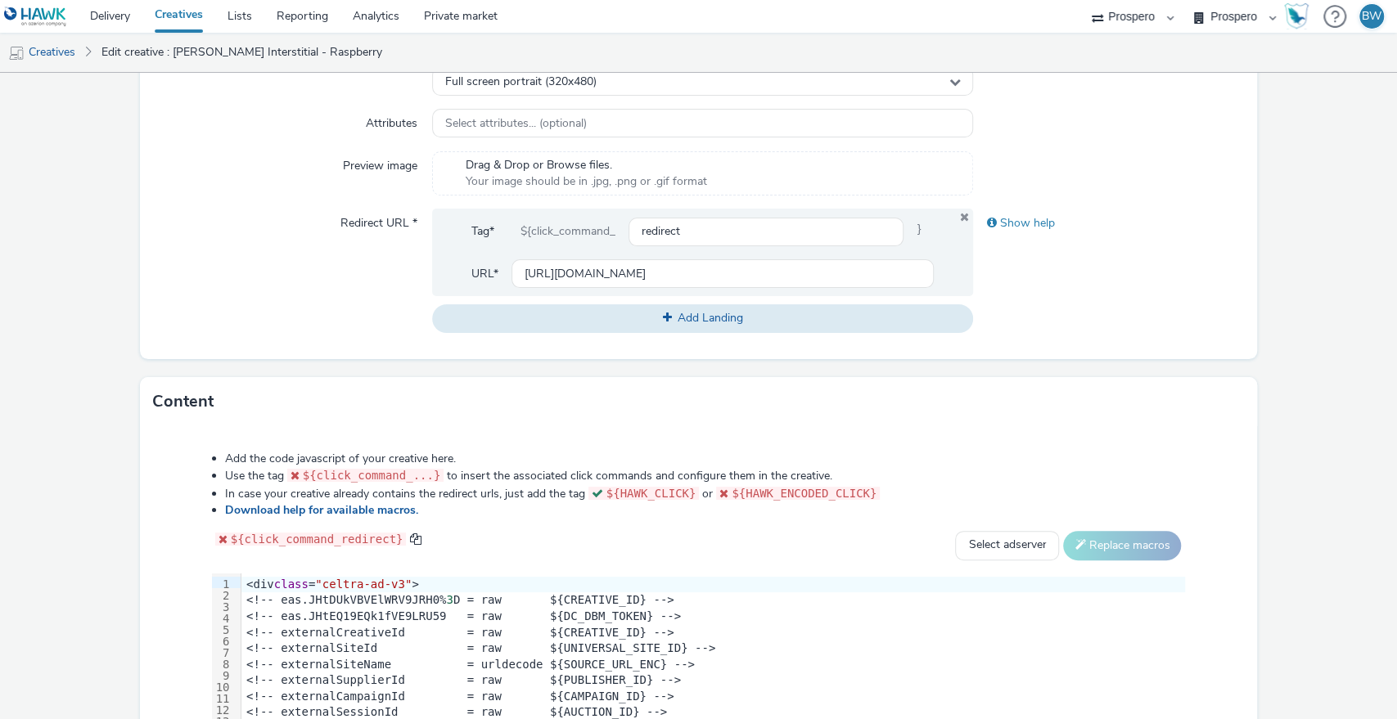
scroll to position [694, 0]
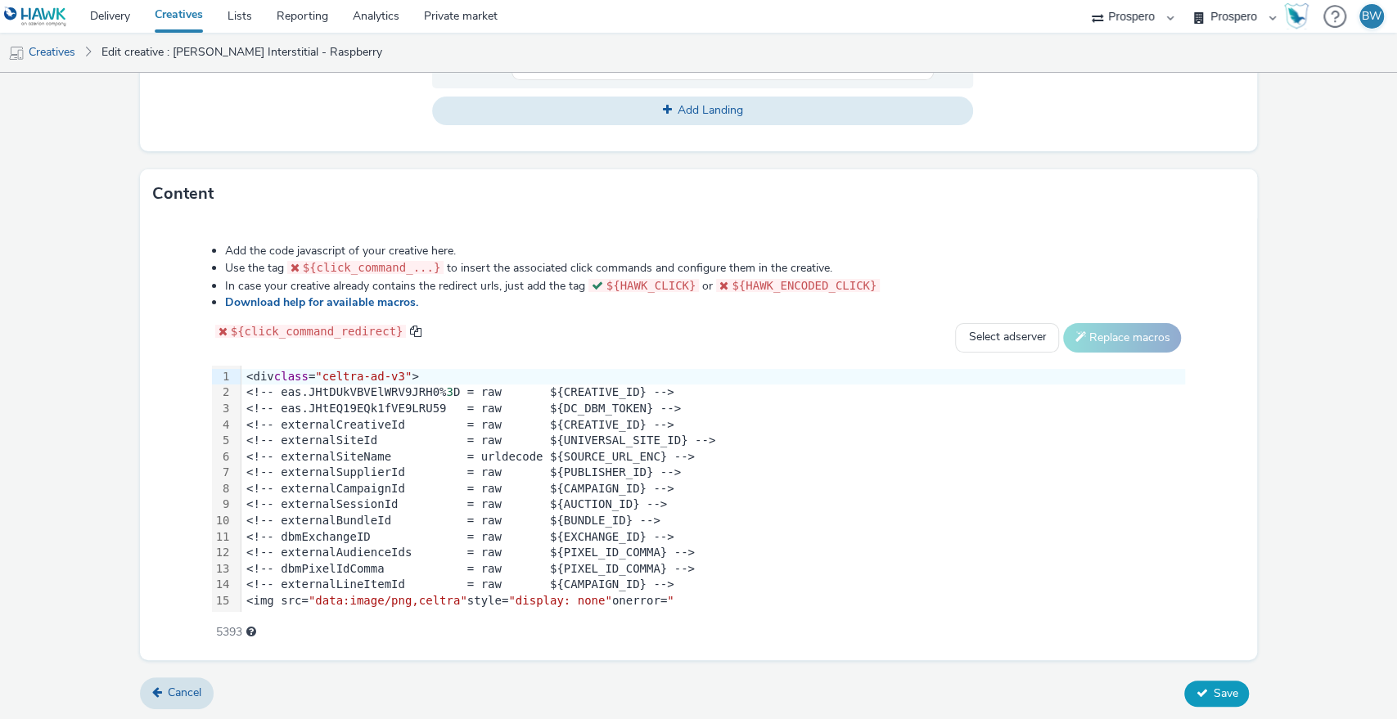
type input "ADV:Kellys|CNA:Raspberry Cheesecake Interstitial|CAM:2025 NPD|CHA:Display|PLA:P…"
click at [1212, 686] on span "Save" at bounding box center [1224, 694] width 25 height 16
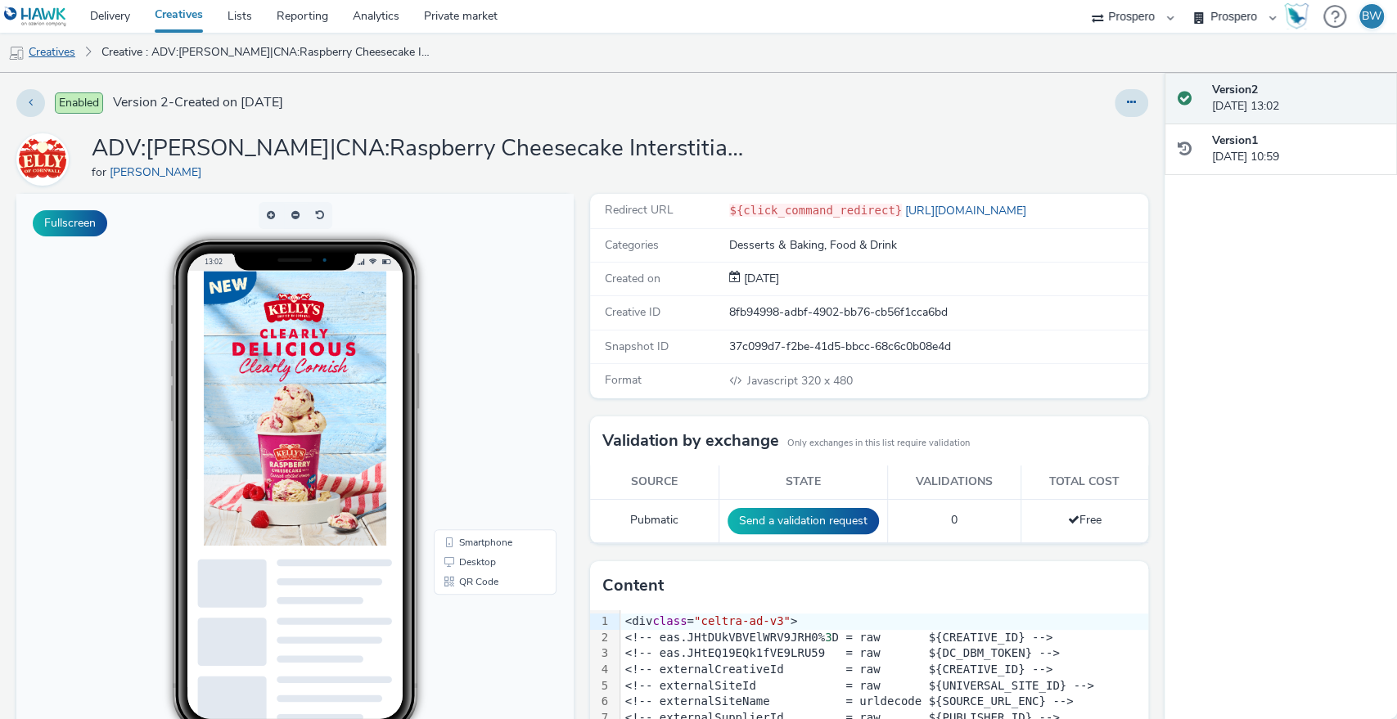
click at [61, 54] on link "Creatives" at bounding box center [41, 52] width 83 height 39
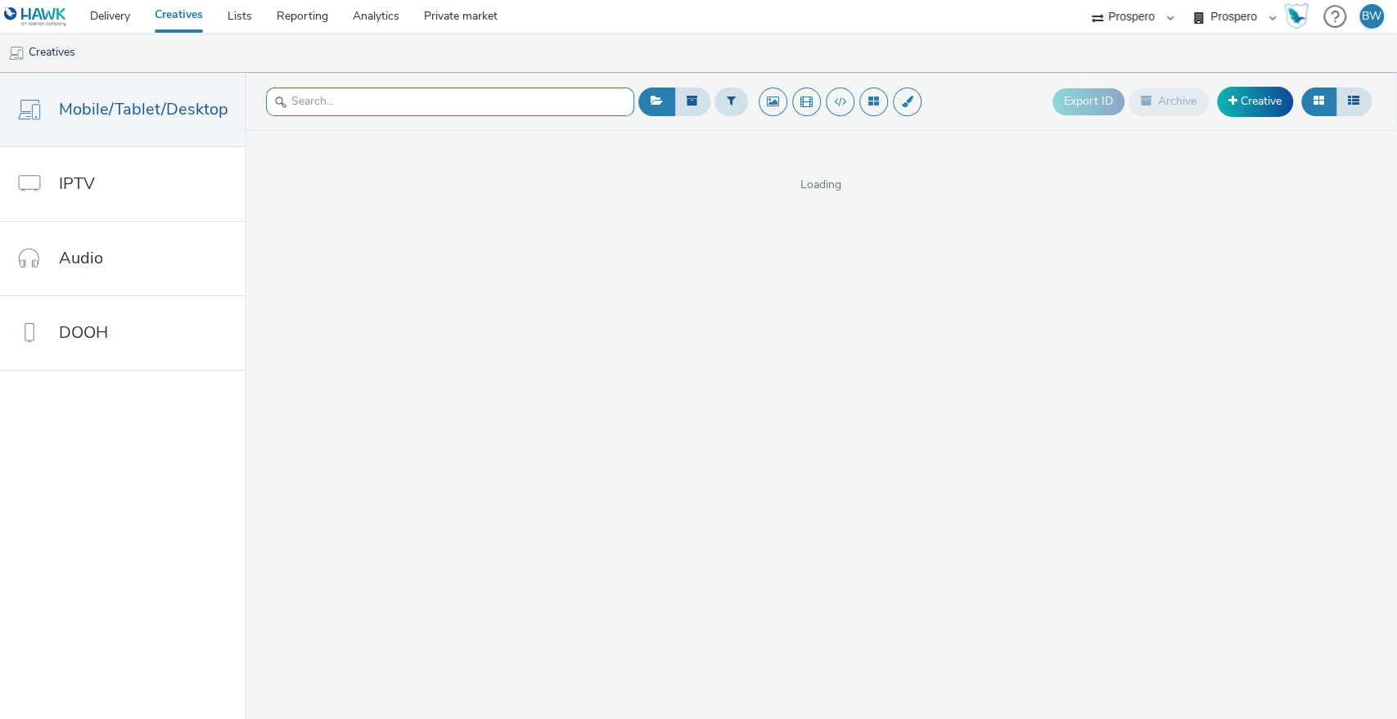
click at [476, 101] on input "text" at bounding box center [450, 102] width 368 height 29
type input ","
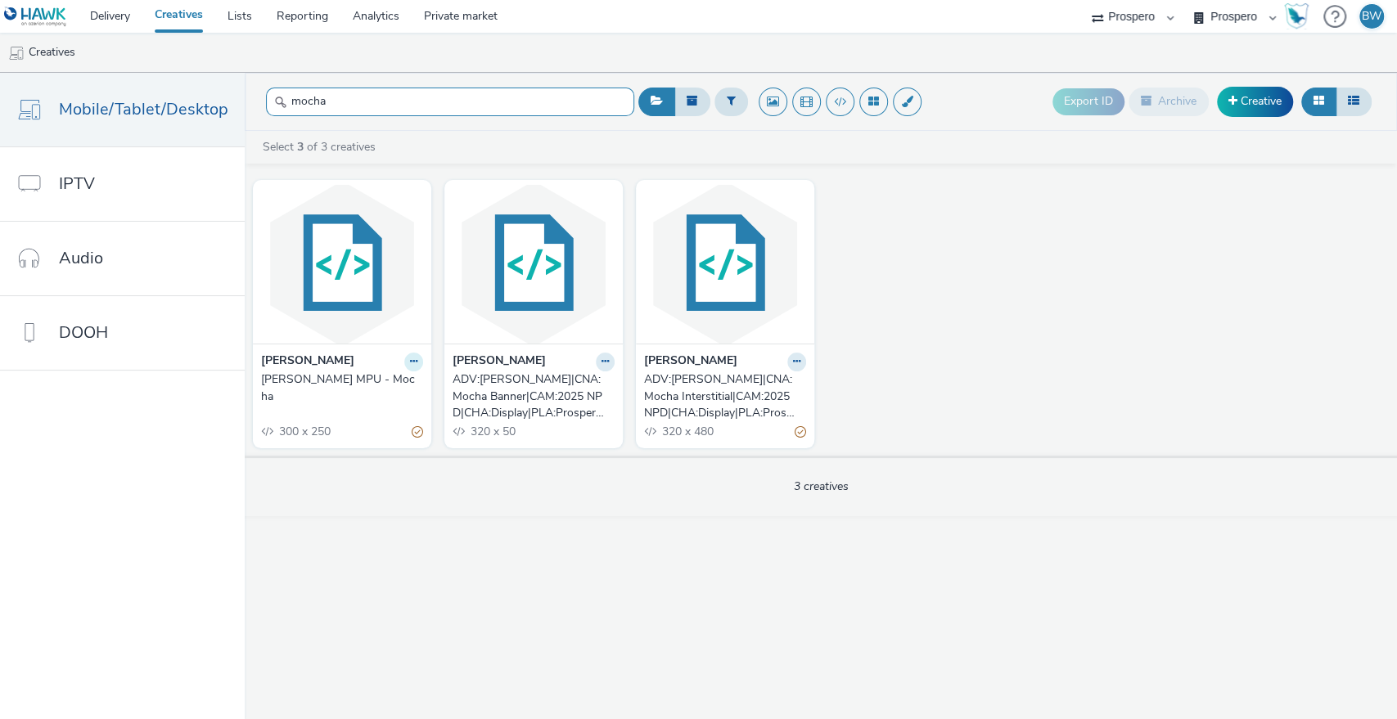
type input "mocha"
click at [404, 360] on button at bounding box center [413, 362] width 19 height 19
click at [371, 385] on link "Edit" at bounding box center [361, 390] width 123 height 33
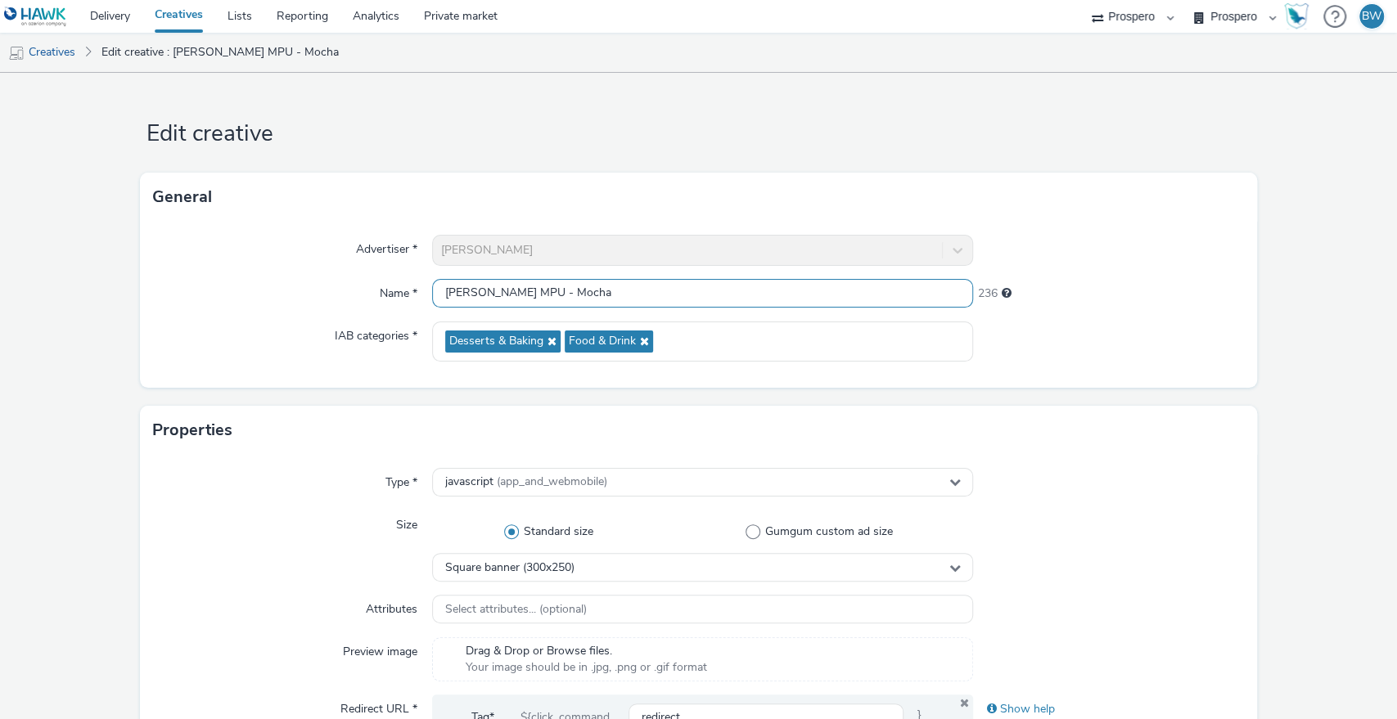
click at [193, 275] on div "Advertiser * Kelly's Name * Kelly's MPU - Mocha 236 IAB categories * Desserts &…" at bounding box center [699, 305] width 1118 height 166
paste input "ADV:Kellys|CAM:2025 NPD|CHA:Display|PLA:Prospero|INV:Mobsta|TEC:N/A|PHA:|OBJ:Aw…"
drag, startPoint x: 736, startPoint y: 297, endPoint x: 1227, endPoint y: 281, distance: 491.2
click at [1395, 294] on div "Edit creative General Advertiser * Kelly's Name * ADV:Kellys|CAM:2025 NPD|CHA:D…" at bounding box center [698, 396] width 1397 height 646
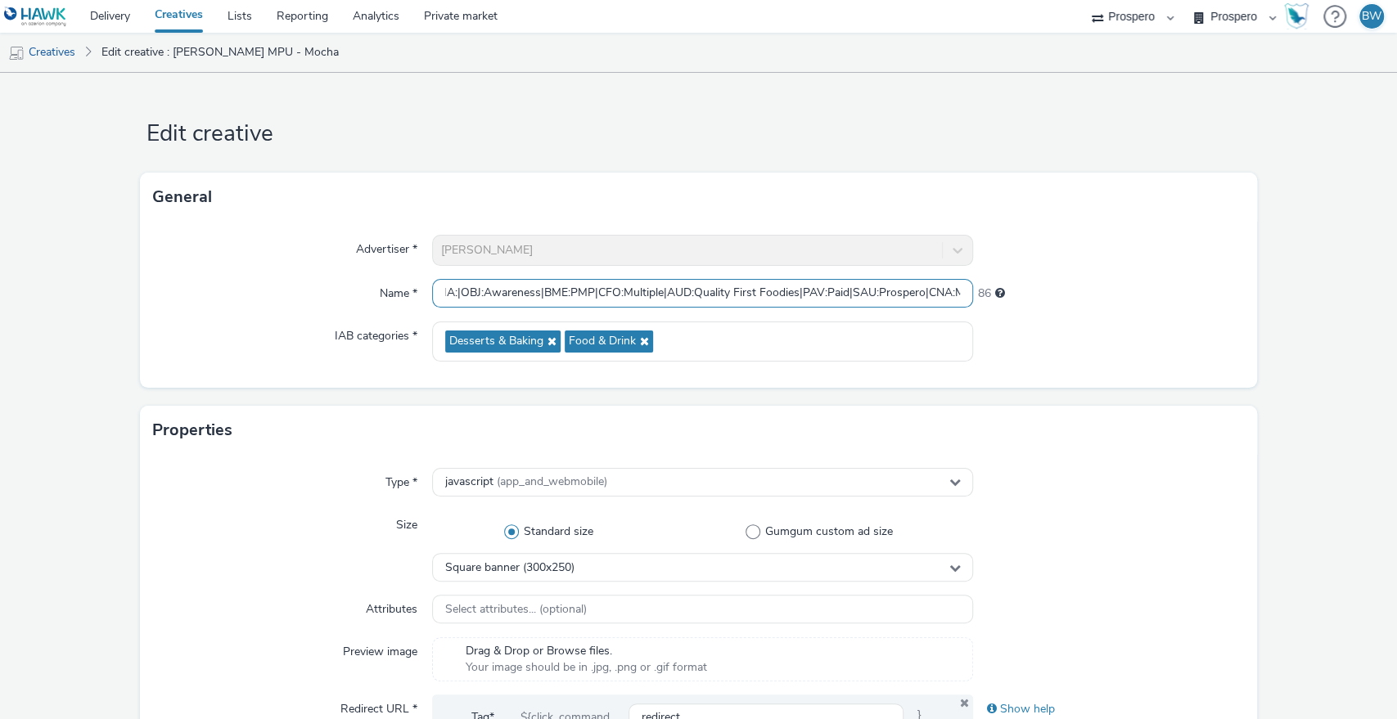
drag, startPoint x: 911, startPoint y: 288, endPoint x: 889, endPoint y: 296, distance: 22.8
click at [910, 290] on input "ADV:Kellys|CAM:2025 NPD|CHA:Display|PLA:Prospero|INV:Mobsta|TEC:N/A|PHA:|OBJ:Aw…" at bounding box center [703, 293] width 542 height 29
click at [866, 294] on input "ADV:Kellys|CAM:2025 NPD|CHA:Display|PLA:Prospero|INV:Mobsta|TEC:N/A|PHA:|OBJ:Aw…" at bounding box center [703, 293] width 542 height 29
drag, startPoint x: 864, startPoint y: 294, endPoint x: 1175, endPoint y: 286, distance: 311.0
click at [1175, 286] on div "Name * ADV:Kellys|CAM:2025 NPD|CHA:Display|PLA:Prospero|INV:Mobsta|TEC:N/A|PHA:…" at bounding box center [698, 293] width 1091 height 29
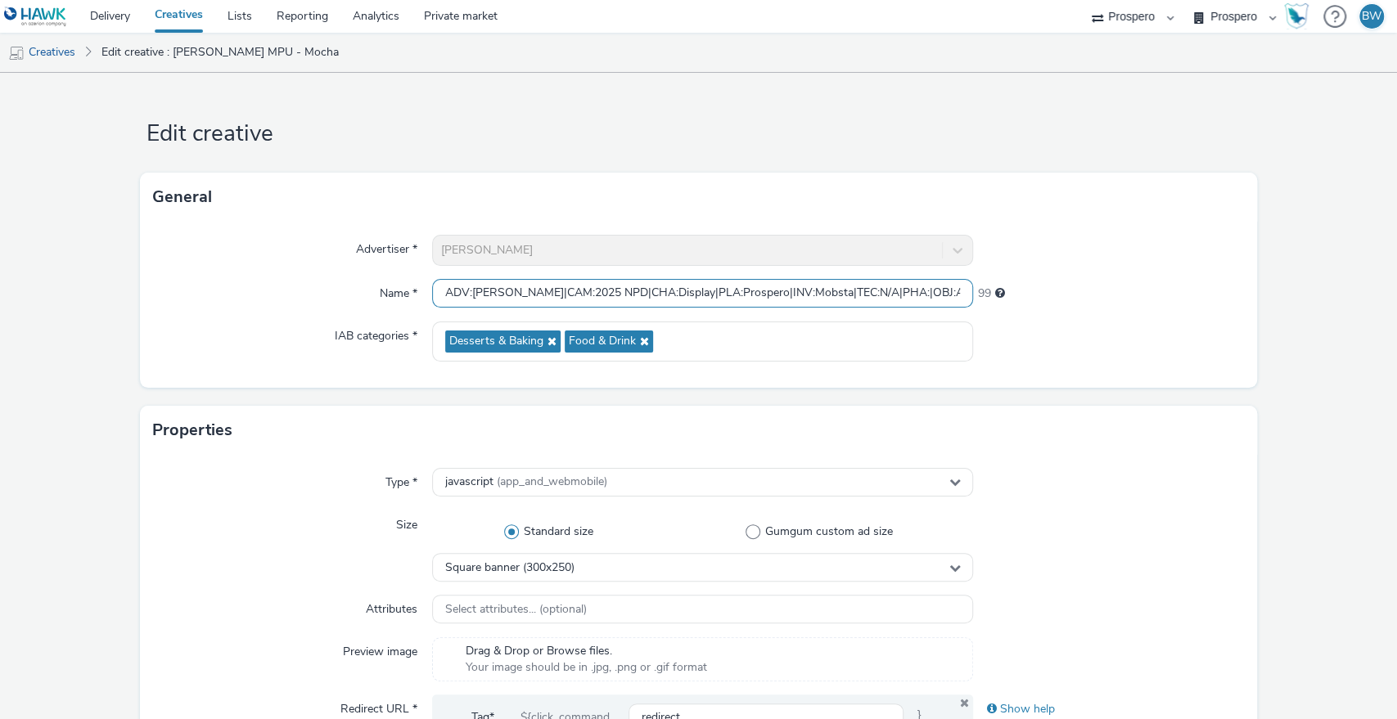
scroll to position [0, 383]
drag, startPoint x: 942, startPoint y: 287, endPoint x: 1395, endPoint y: 306, distance: 453.6
click at [1395, 306] on div "Edit creative General Advertiser * Kelly's Name * ADV:Kellys|CAM:2025 NPD|CHA:D…" at bounding box center [698, 396] width 1397 height 646
click at [959, 290] on input "ADV:Kellys|CAM:2025 NPD|CHA:Display|PLA:Prospero|INV:Mobsta|TEC:N/A|PHA:|OBJ:Aw…" at bounding box center [703, 293] width 542 height 29
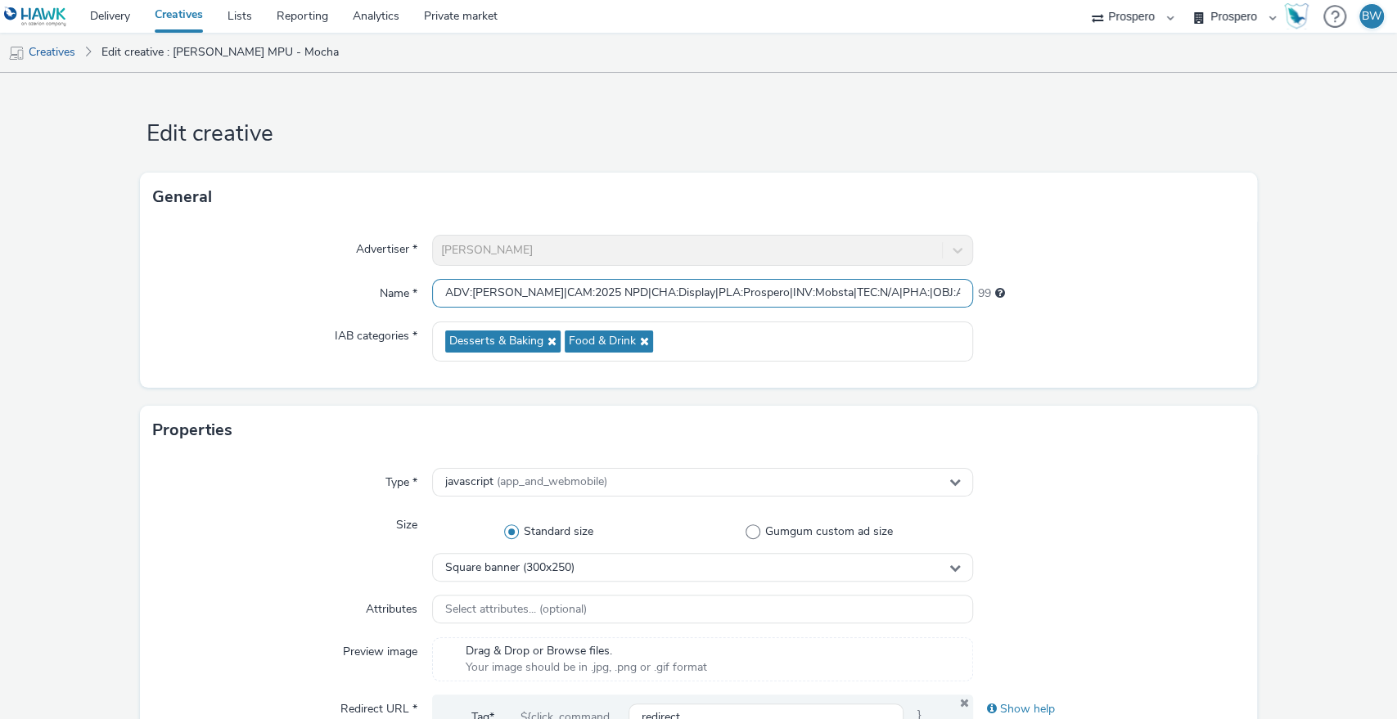
drag, startPoint x: 955, startPoint y: 290, endPoint x: 0, endPoint y: 308, distance: 955.0
click at [502, 290] on input "ADV:Kellys|CAM:2025 NPD|CHA:Display|PLA:Prospero|INV:Mobsta|TEC:N/A|PHA:|OBJ:Aw…" at bounding box center [703, 293] width 542 height 29
paste input "NA:Mocha MPUC"
click at [497, 291] on input "ADV:Kellys|CNA:Mocha MPUCAM:2025 NPD|CHA:Display|PLA:Prospero|INV:Mobsta|TEC:N/…" at bounding box center [703, 293] width 542 height 29
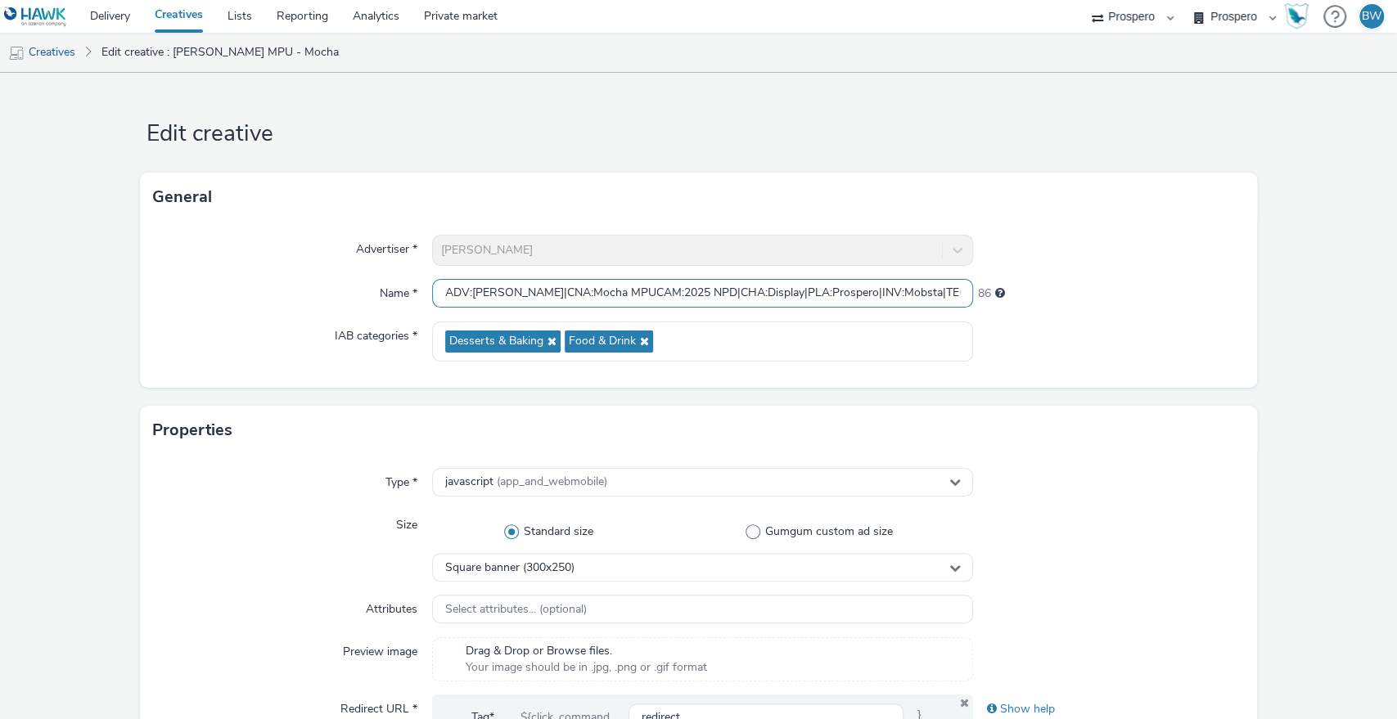
click at [497, 291] on input "ADV:Kellys|CNA:Mocha MPUCAM:2025 NPD|CHA:Display|PLA:Prospero|INV:Mobsta|TEC:N/…" at bounding box center [703, 293] width 542 height 29
click at [589, 289] on input "ADV:Kellys|CNA:Mocha MPUCAM:2025 NPD|CHA:Display|PLA:Prospero|INV:Mobsta|TEC:N/…" at bounding box center [703, 293] width 542 height 29
paste input "|"
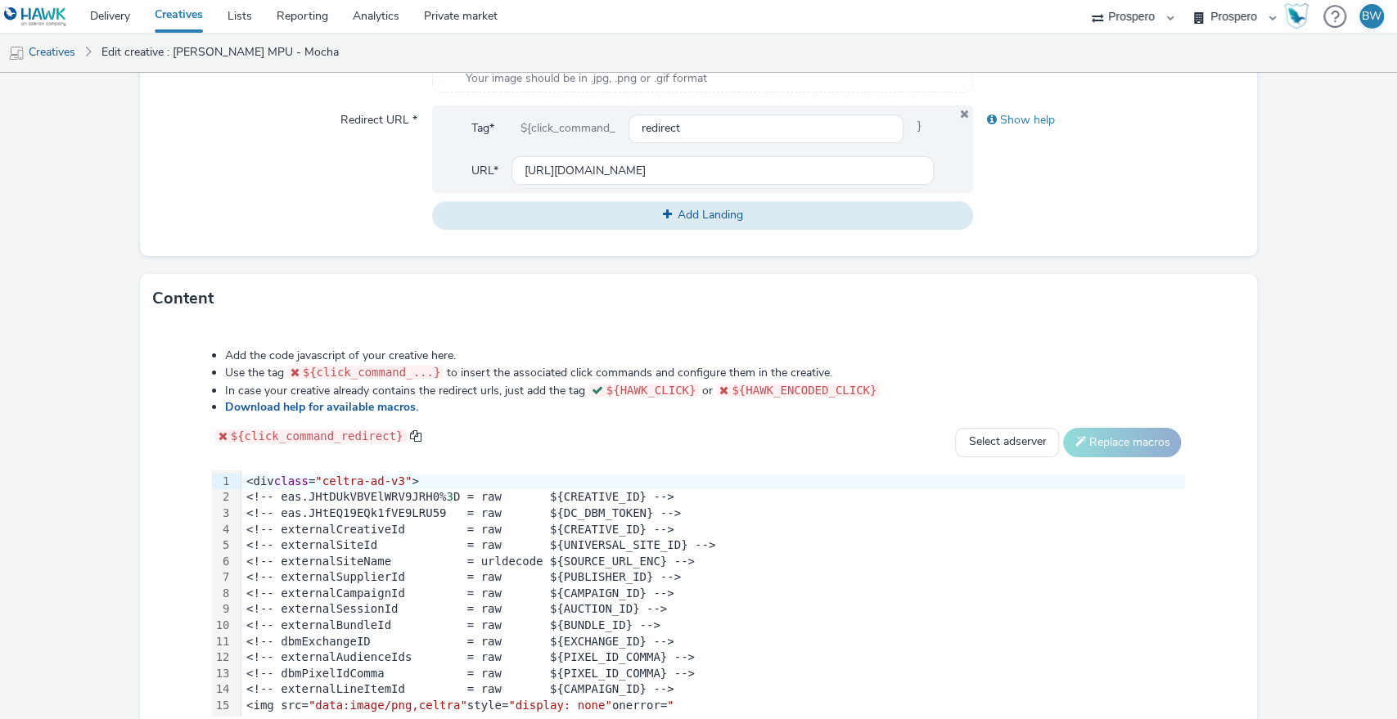
scroll to position [694, 0]
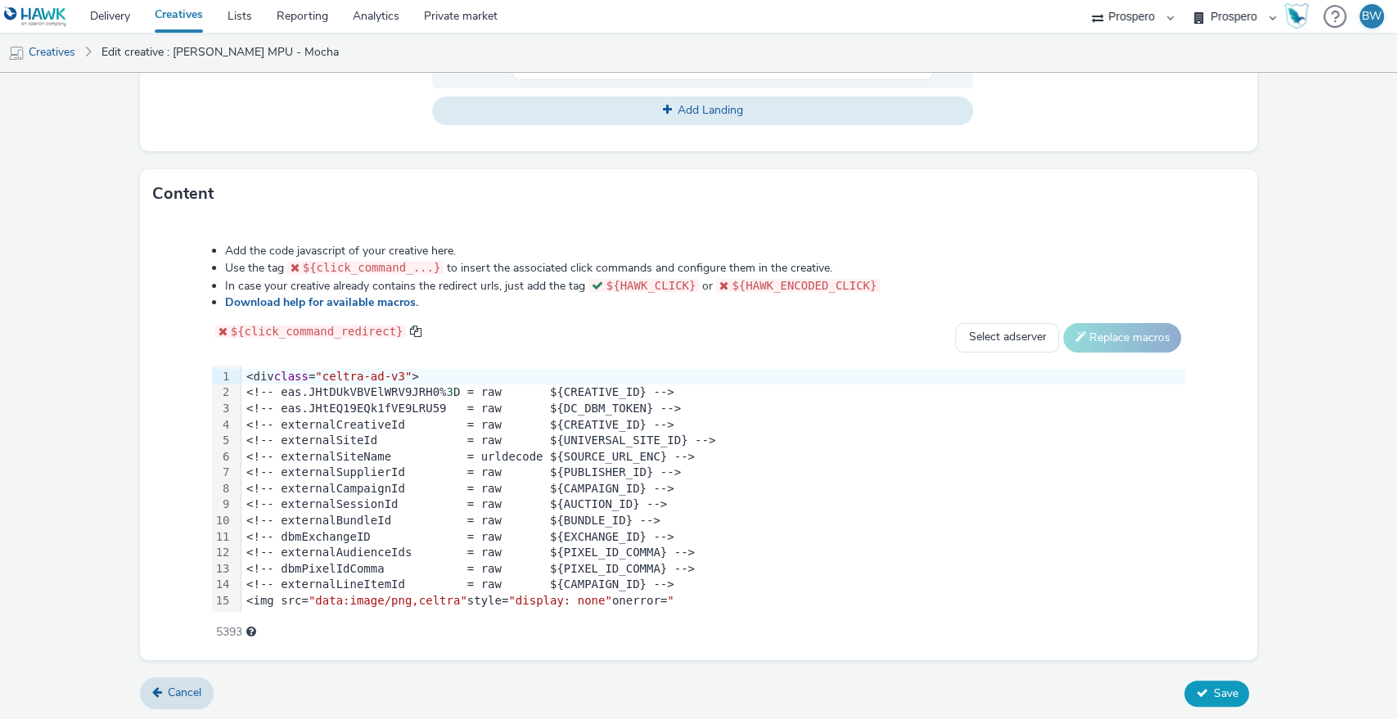
type input "ADV:Kellys|CNA:Mocha MPU|CAM:2025 NPD|CHA:Display|PLA:Prospero|INV:Mobsta|TEC:N…"
click at [1198, 692] on button "Save" at bounding box center [1216, 694] width 65 height 26
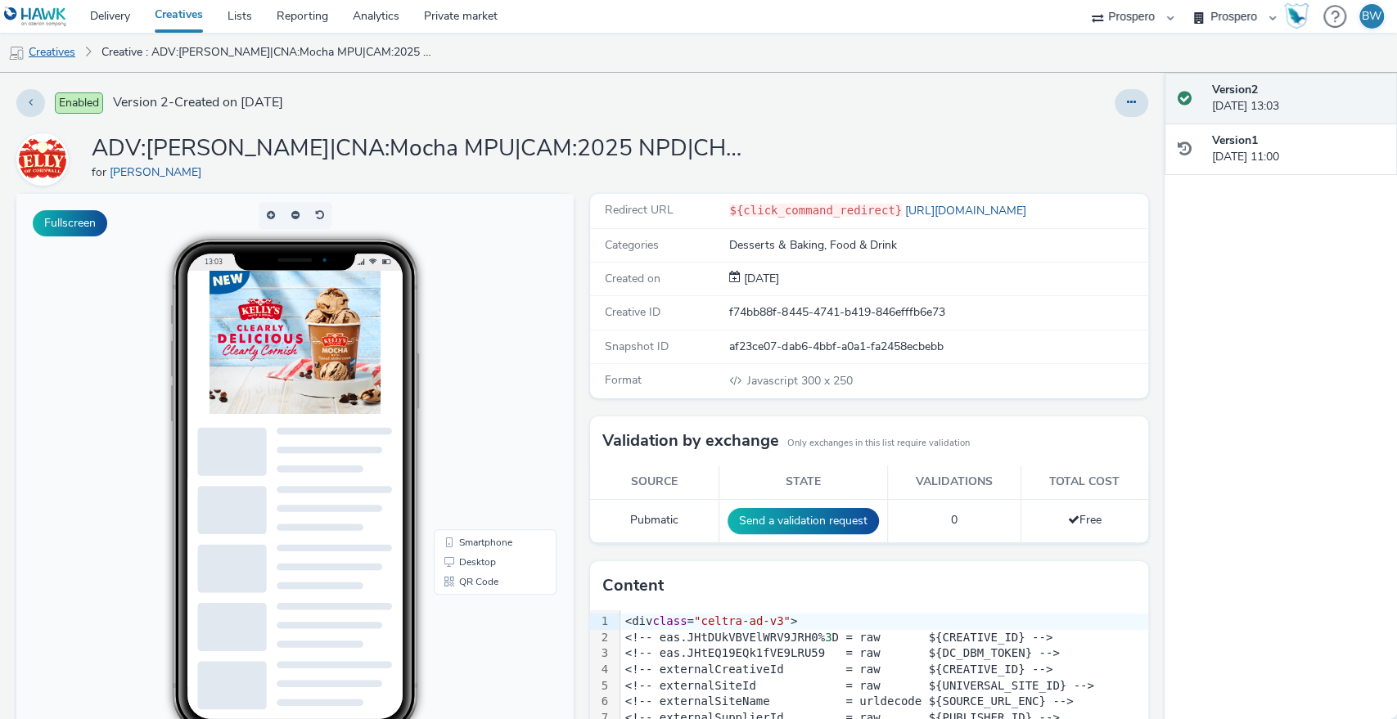
click at [65, 48] on link "Creatives" at bounding box center [41, 52] width 83 height 39
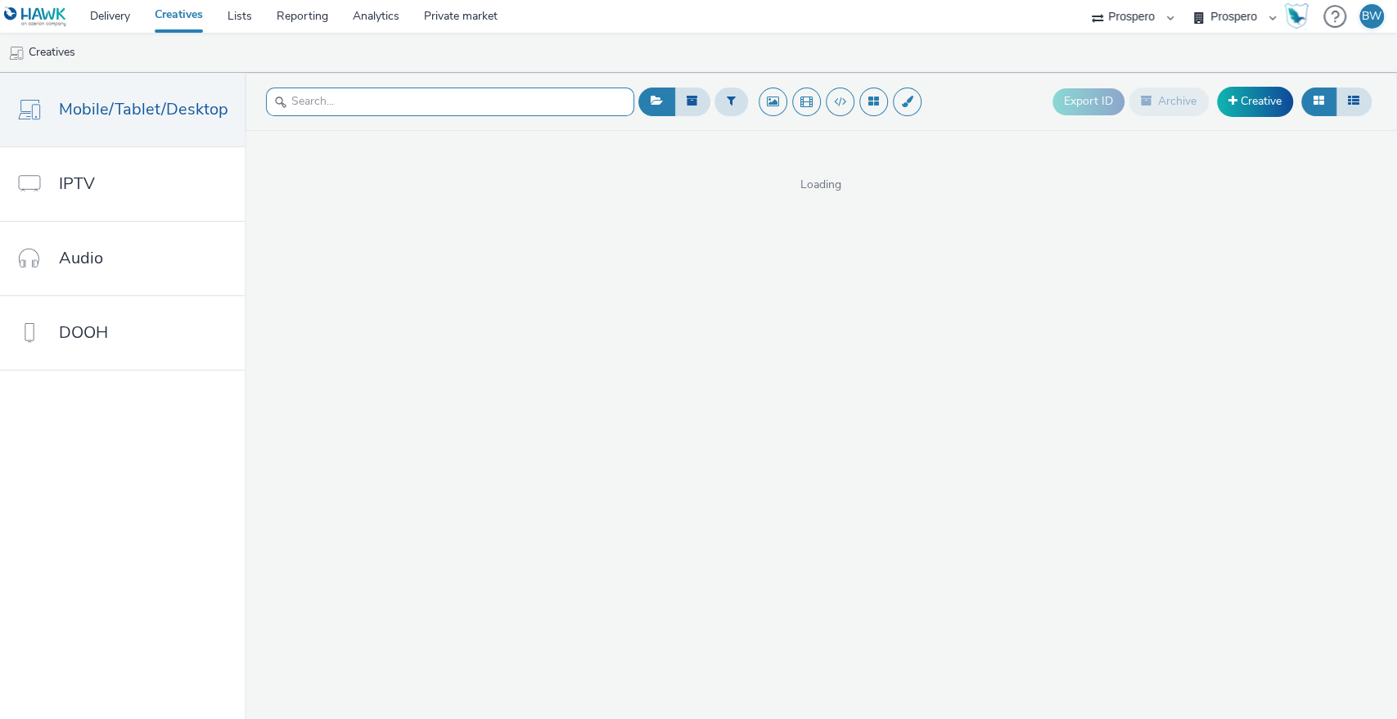
click at [504, 102] on input "text" at bounding box center [450, 102] width 368 height 29
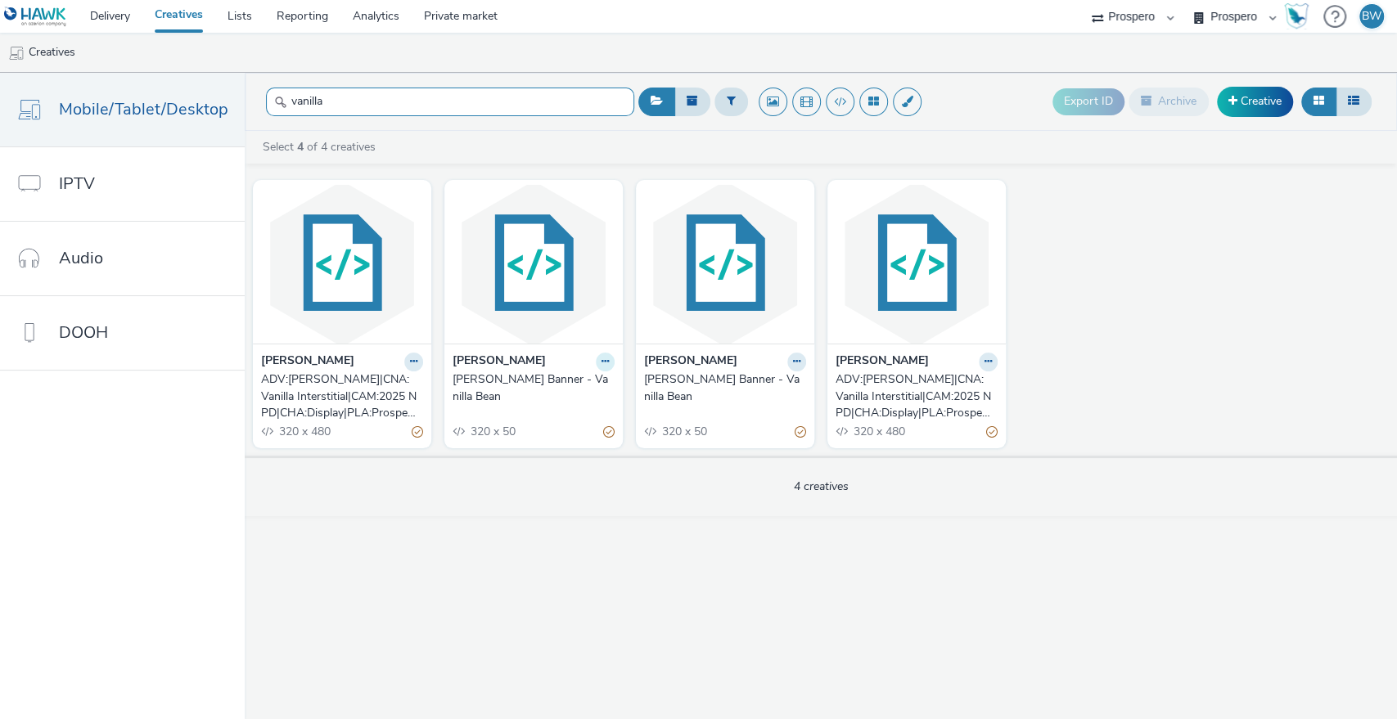
type input "vanilla"
click at [601, 362] on icon at bounding box center [604, 362] width 7 height 10
click at [569, 389] on link "Edit" at bounding box center [553, 390] width 123 height 33
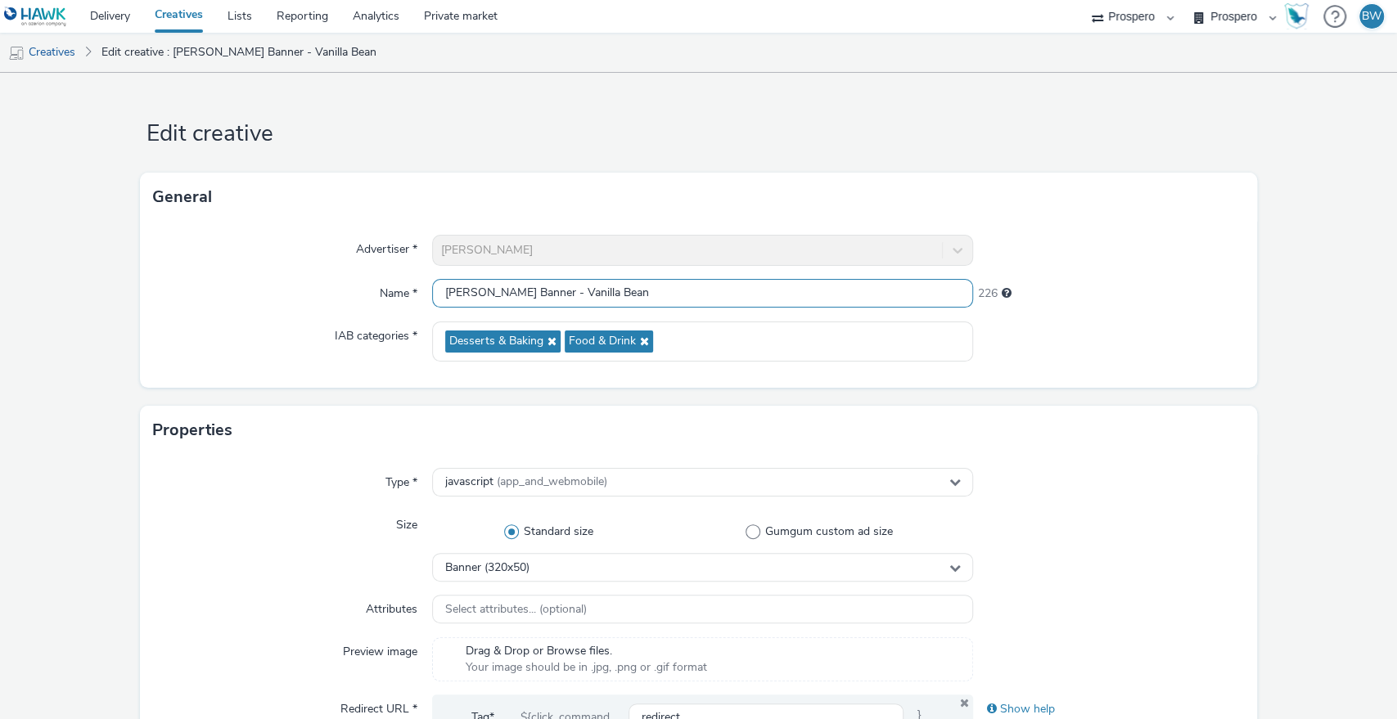
drag, startPoint x: 636, startPoint y: 281, endPoint x: 372, endPoint y: 282, distance: 263.4
click at [372, 282] on div "Name * Kelly's Banner - Vanilla Bean 226" at bounding box center [698, 293] width 1091 height 29
paste input "ADV:Kellys|CAM:2025 NPD|CHA:Display|PLA:Prospero|INV:Mobsta|TEC:N/A|PHA:|OBJ:Aw…"
drag, startPoint x: 1152, startPoint y: 273, endPoint x: 1392, endPoint y: 254, distance: 241.3
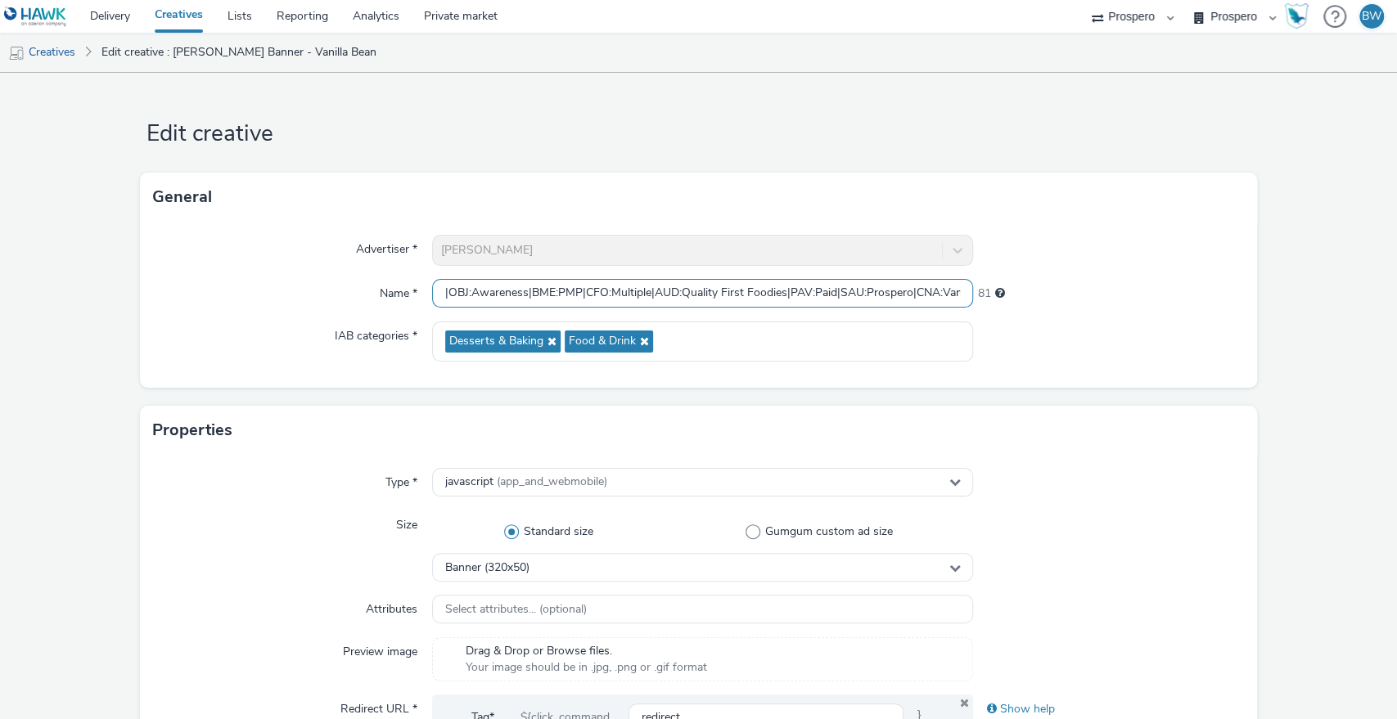
click at [1395, 254] on div "Edit creative General Advertiser * Kelly's Name * ADV:Kellys|CAM:2025 NPD|CHA:D…" at bounding box center [698, 396] width 1397 height 646
click at [897, 306] on input "ADV:Kellys|CAM:2025 NPD|CHA:Display|PLA:Prospero|INV:Mobsta|TEC:N/A|PHA:|OBJ:Aw…" at bounding box center [703, 293] width 542 height 29
drag, startPoint x: 852, startPoint y: 294, endPoint x: 976, endPoint y: 290, distance: 124.4
click at [976, 290] on div "Name * ADV:Kellys|CAM:2025 NPD|CHA:Display|PLA:Prospero|INV:Mobsta|TEC:N/A|PHA:…" at bounding box center [698, 293] width 1091 height 29
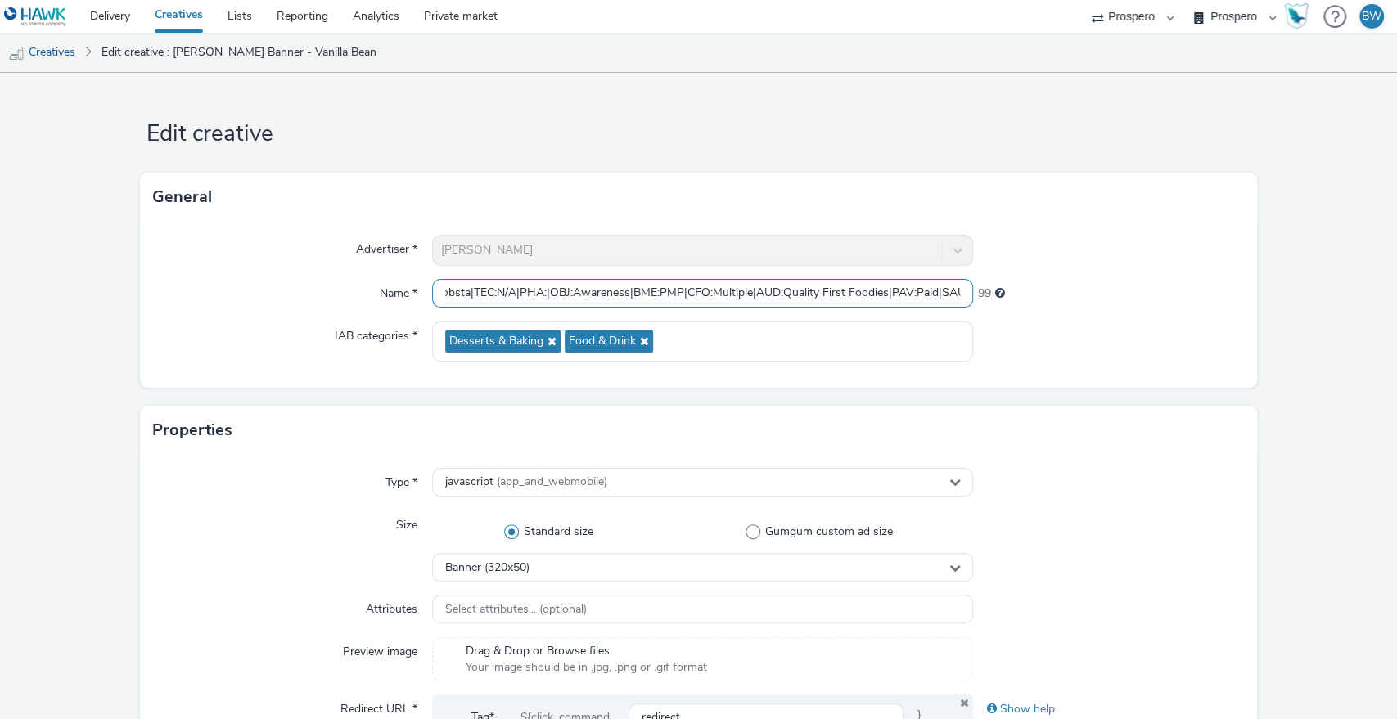
drag, startPoint x: 761, startPoint y: 291, endPoint x: 0, endPoint y: 267, distance: 761.3
click at [465, 250] on div "Kelly's" at bounding box center [703, 250] width 542 height 31
click at [494, 290] on input "ADV:Kellys|CAM:2025 NPD|CHA:Display|PLA:Prospero|INV:Mobsta|TEC:N/A|PHA:|OBJ:Aw…" at bounding box center [703, 293] width 542 height 29
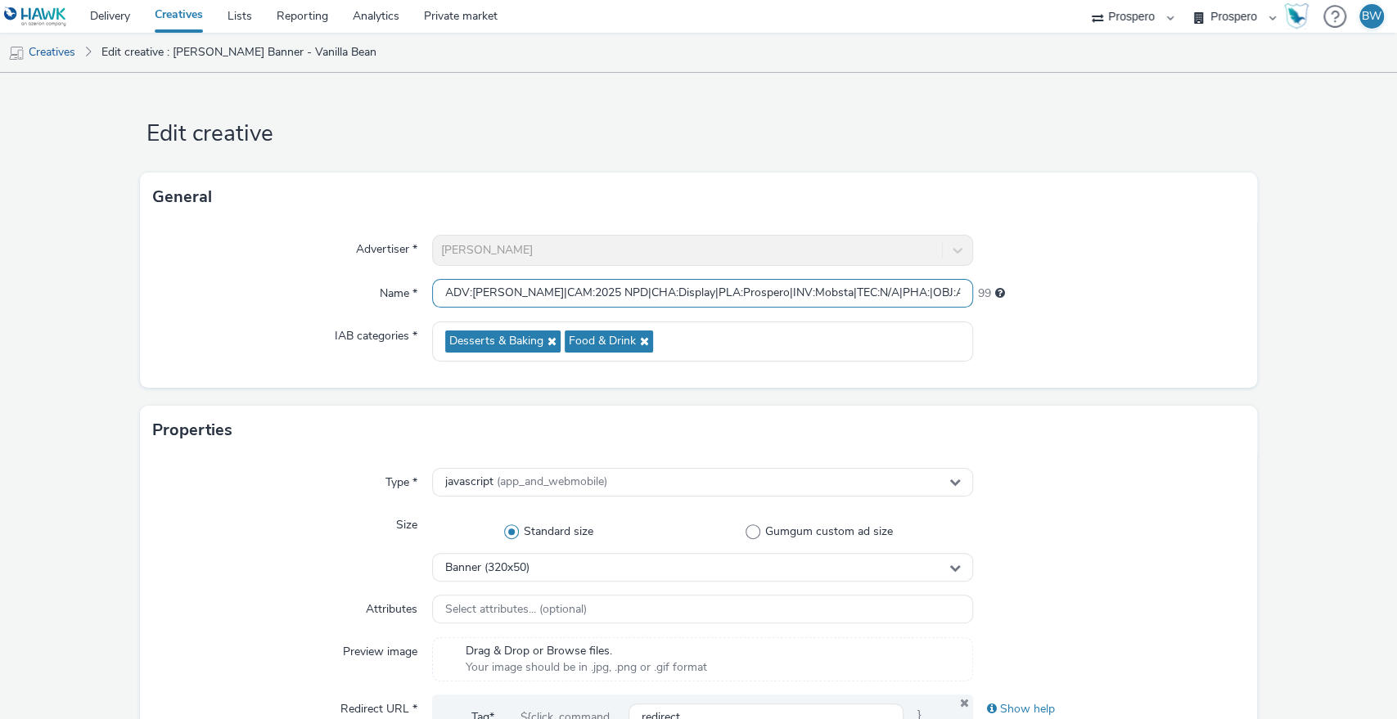
paste input "CNA:Vanilla Banner"
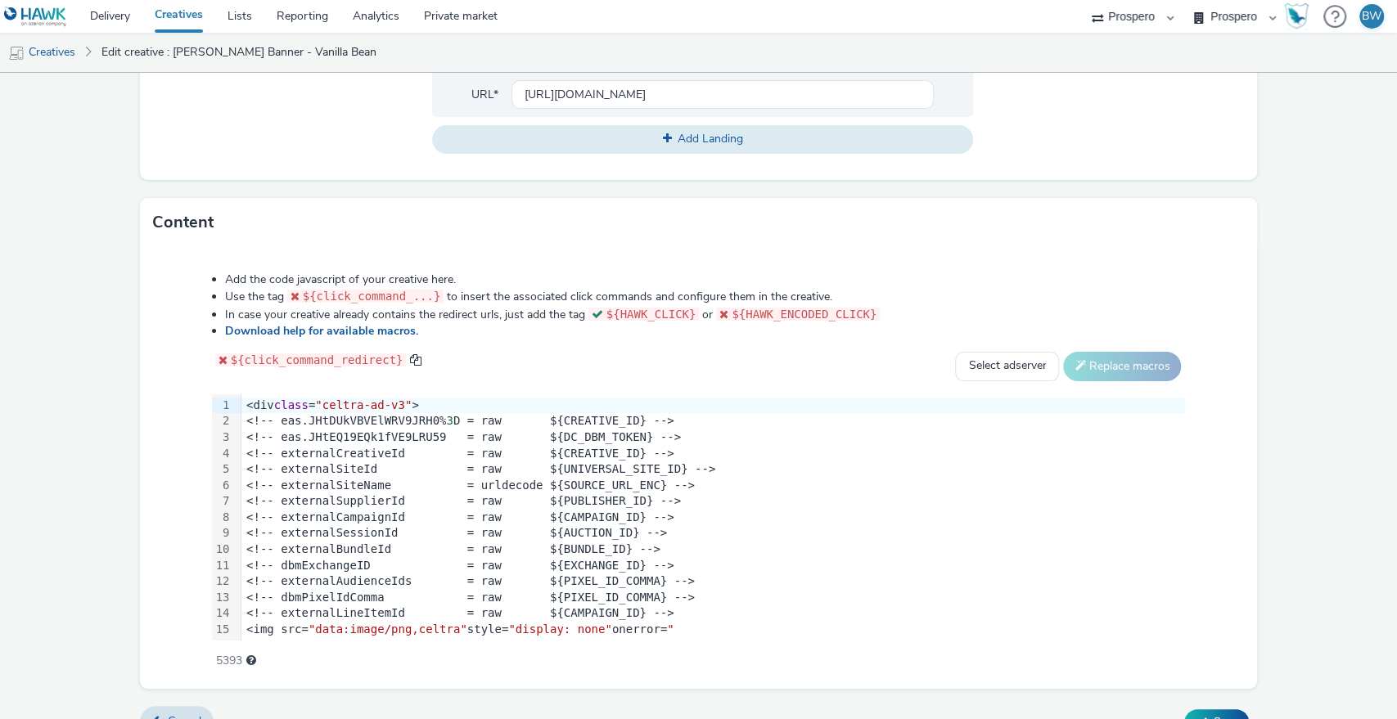
scroll to position [694, 0]
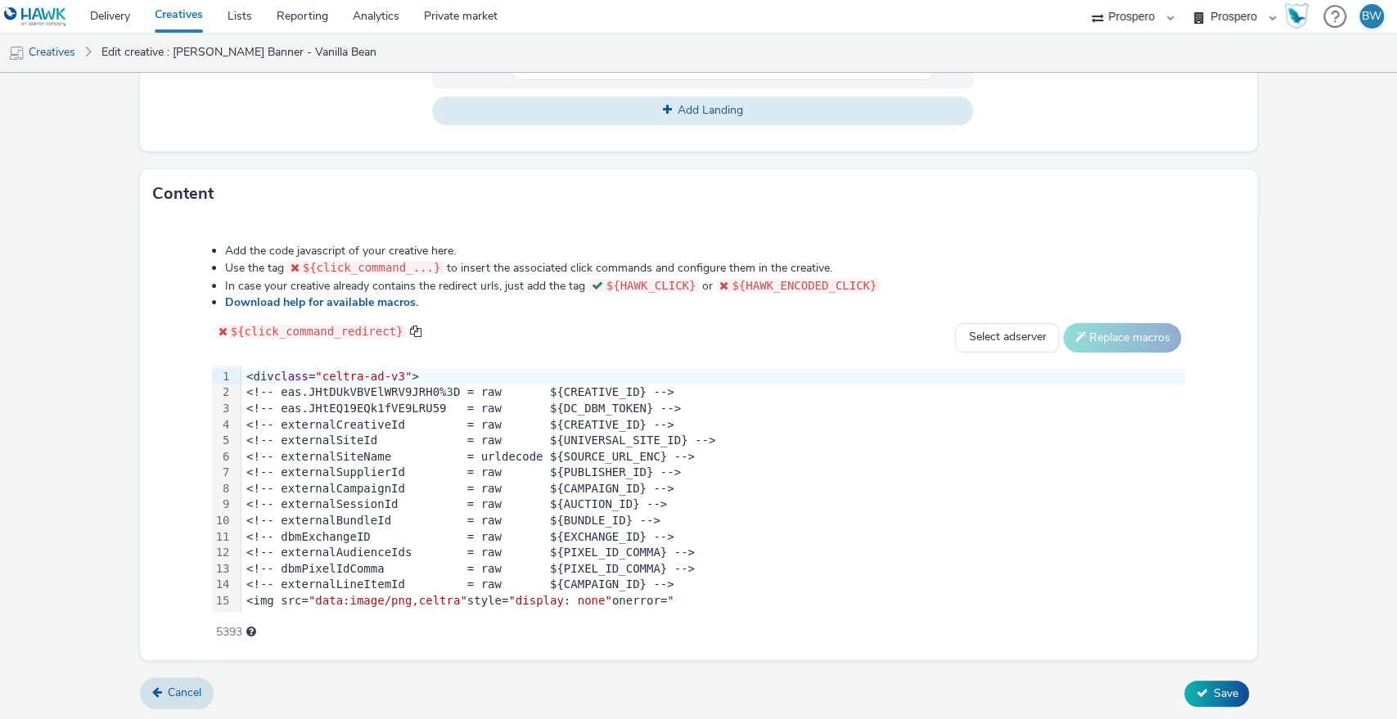
type input "ADV:KellysCNA:Vanilla Banner|CAM:2025 NPD|CHA:Display|PLA:Prospero|INV:Mobsta|T…"
click at [1192, 679] on div "Cancel Save" at bounding box center [699, 693] width 1118 height 29
click at [1212, 687] on span "Save" at bounding box center [1224, 694] width 25 height 16
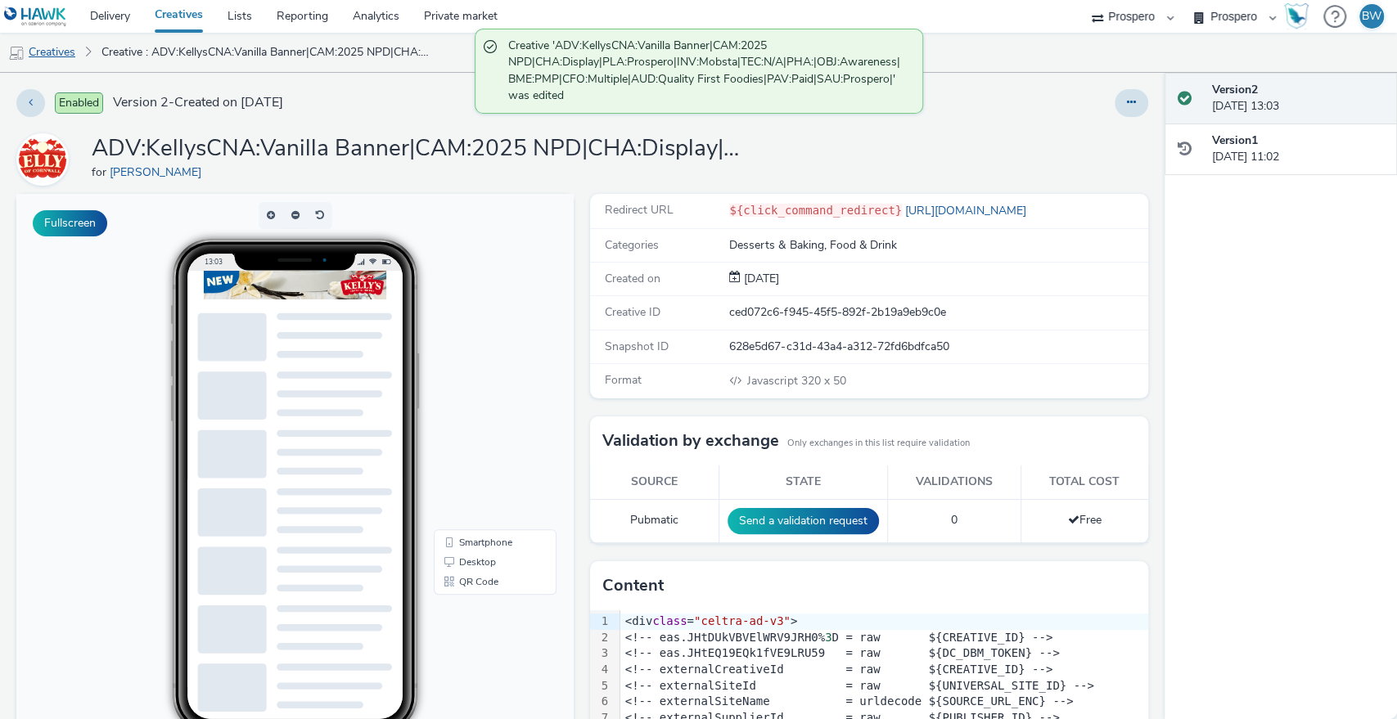
click at [52, 47] on link "Creatives" at bounding box center [41, 52] width 83 height 39
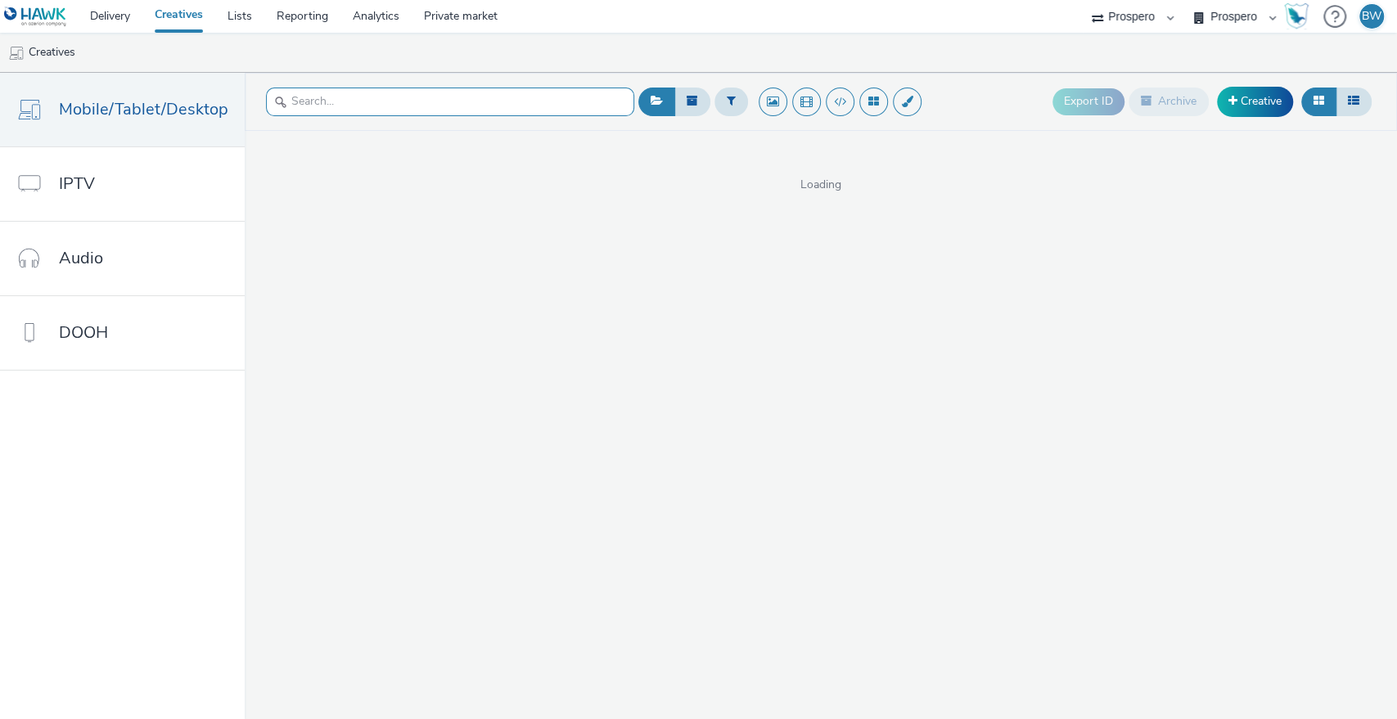
click at [362, 105] on input "text" at bounding box center [450, 102] width 368 height 29
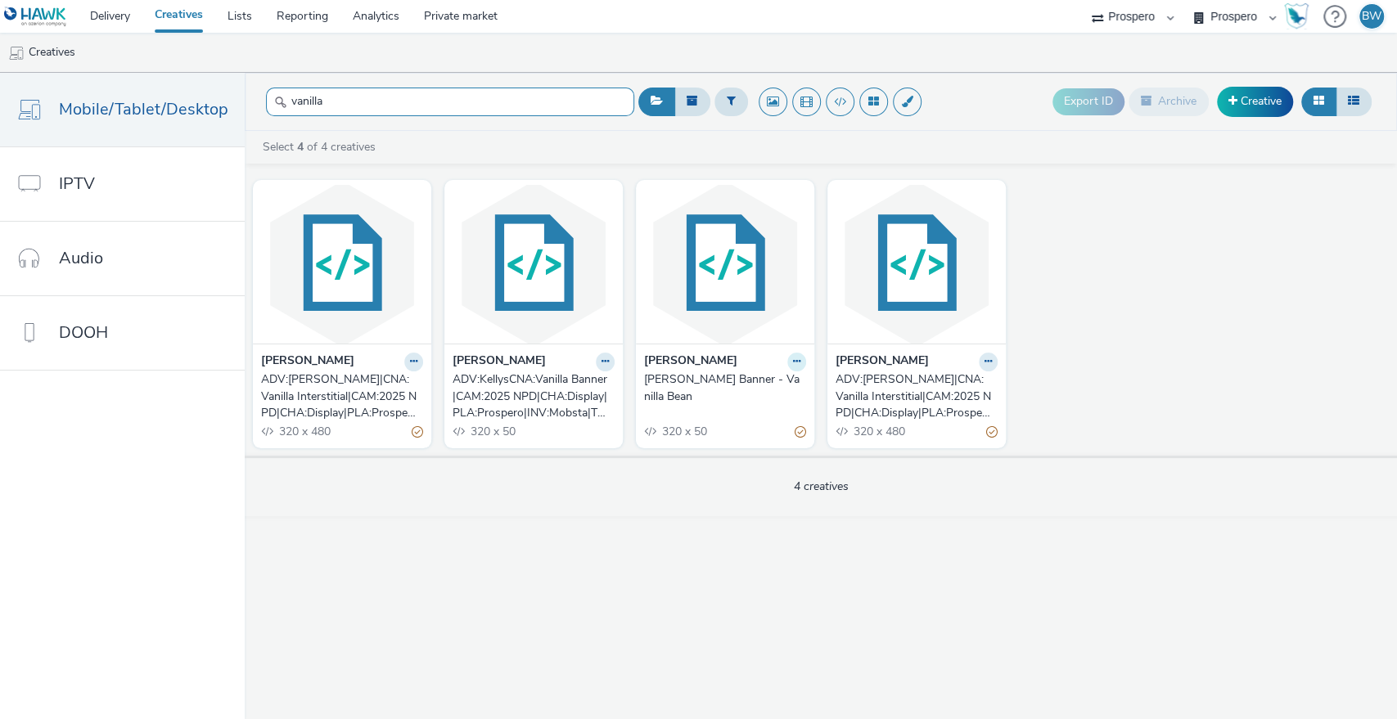
type input "vanilla"
click at [794, 366] on icon at bounding box center [796, 362] width 7 height 10
click at [765, 390] on link "Edit" at bounding box center [744, 390] width 123 height 33
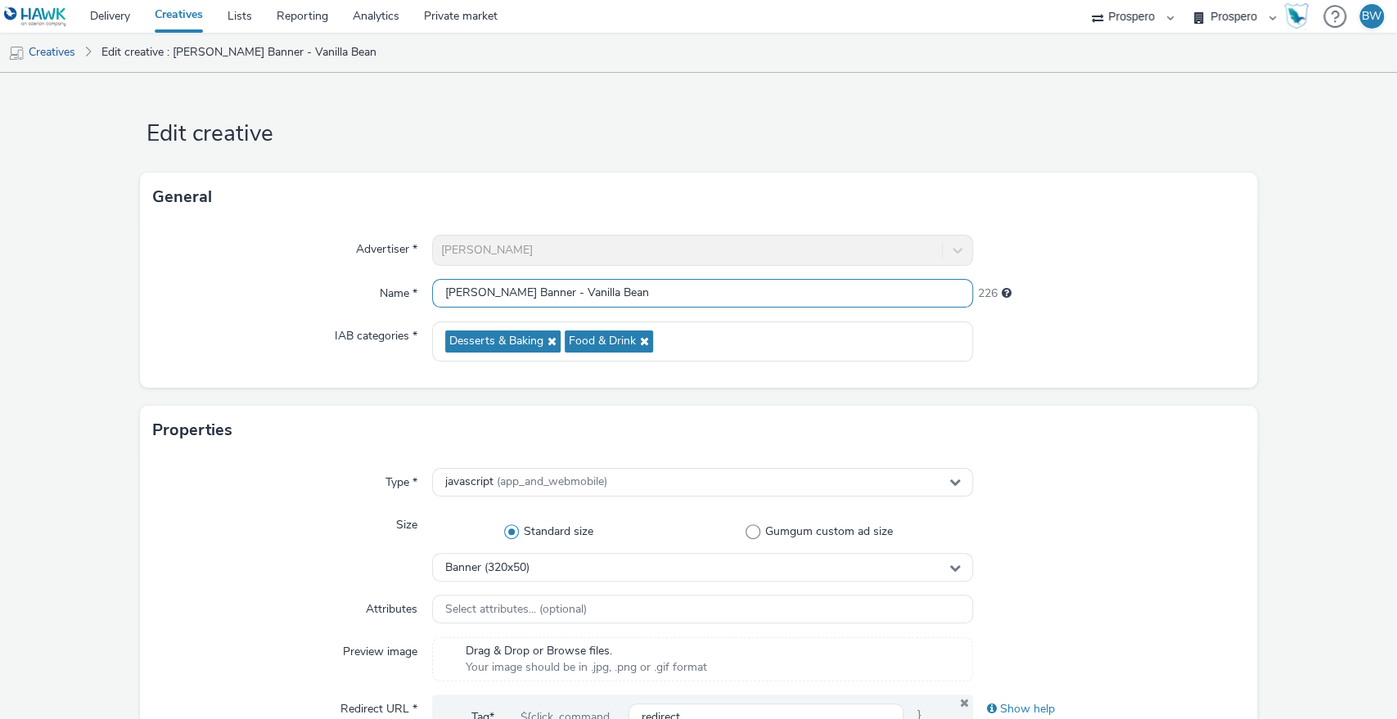
click at [216, 277] on div "Advertiser * Kelly's Name * Kelly's Banner - Vanilla Bean 226 IAB categories * …" at bounding box center [699, 305] width 1118 height 166
paste input "ADV:Kellys|CAM:2025 NPD|CHA:Display|PLA:Prospero|INV:Mobsta|TEC:N/A|PHA:|OBJ:Aw…"
drag, startPoint x: 632, startPoint y: 297, endPoint x: 1165, endPoint y: 262, distance: 533.8
click at [1395, 279] on div "Edit creative General Advertiser * Kelly's Name * ADV:Kellys|CAM:2025 NPD|CHA:D…" at bounding box center [698, 396] width 1397 height 646
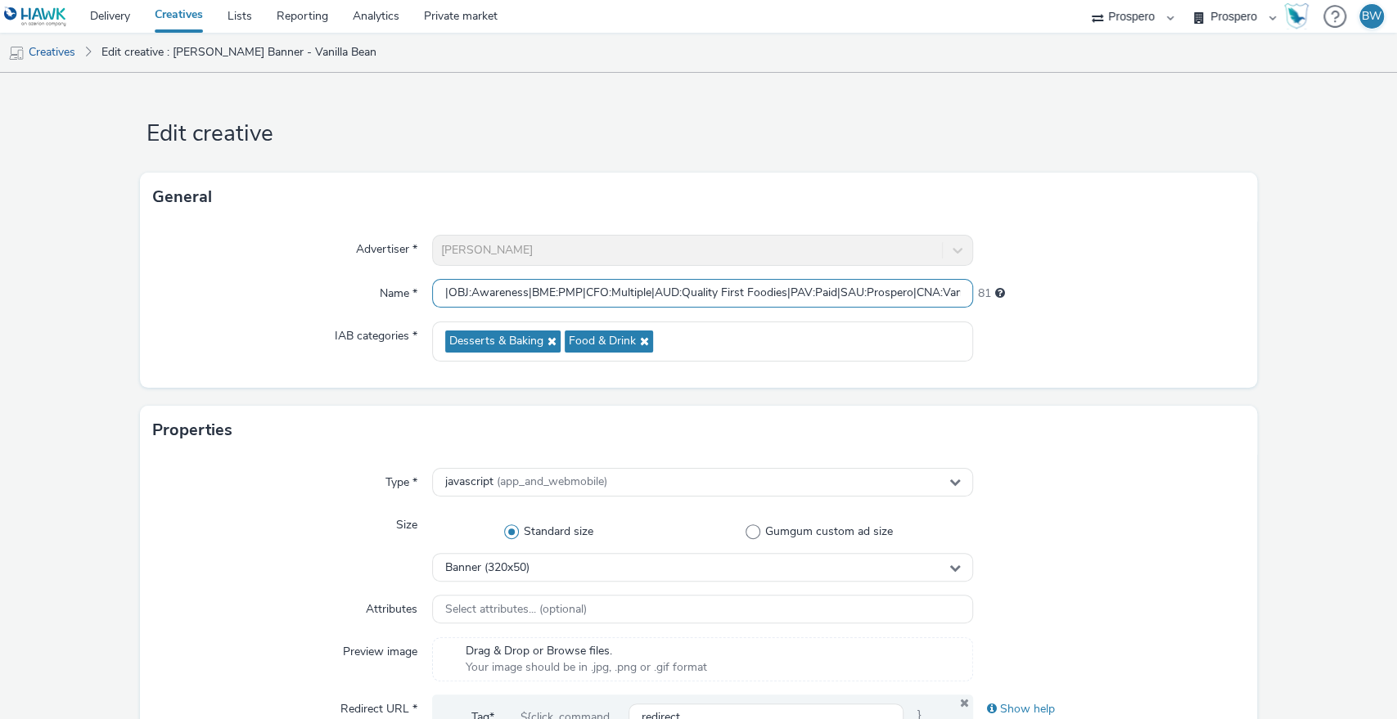
click at [857, 295] on input "ADV:Kellys|CAM:2025 NPD|CHA:Display|PLA:Prospero|INV:Mobsta|TEC:N/A|PHA:|OBJ:Aw…" at bounding box center [703, 293] width 542 height 29
drag, startPoint x: 844, startPoint y: 291, endPoint x: 1054, endPoint y: 290, distance: 209.4
click at [1054, 290] on div "Name * ADV:Kellys|CAM:2025 NPD|CHA:Display|PLA:Prospero|INV:Mobsta|TEC:N/A|PHA:…" at bounding box center [698, 293] width 1091 height 29
drag, startPoint x: 931, startPoint y: 290, endPoint x: 329, endPoint y: 306, distance: 602.4
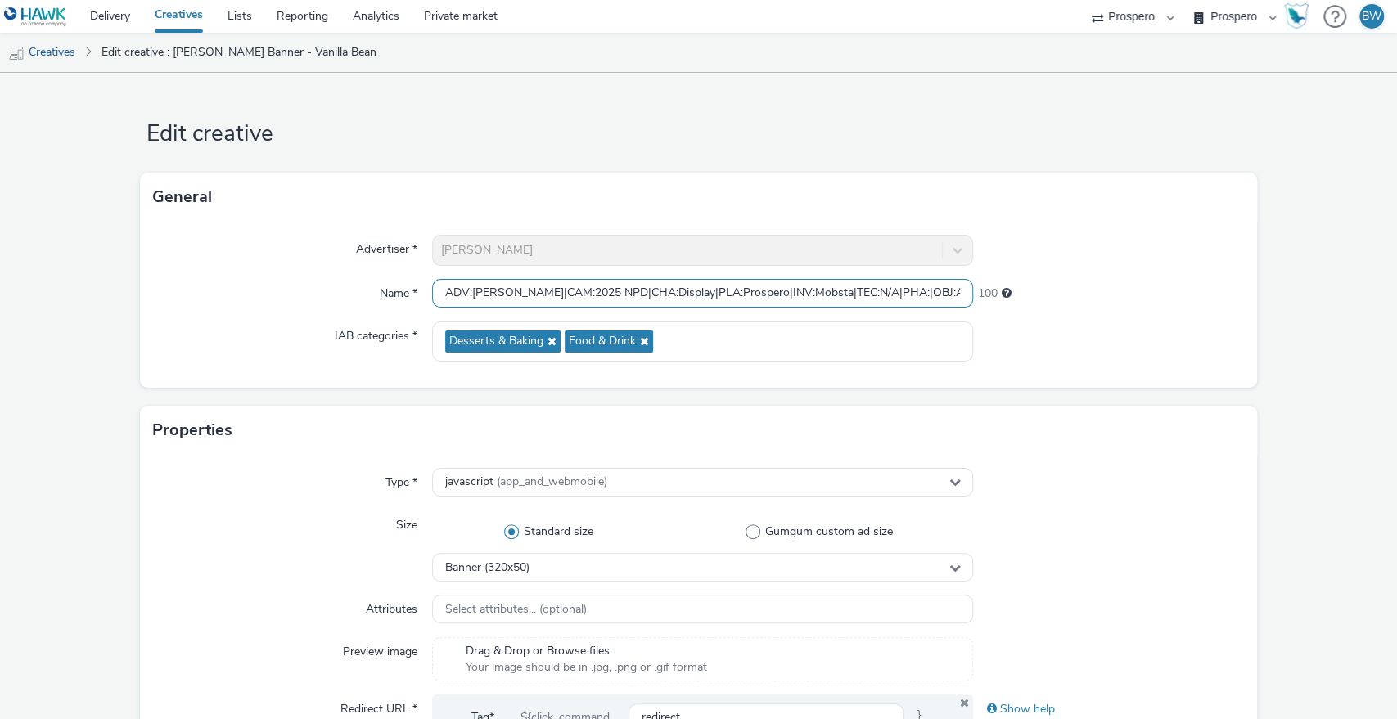
click at [518, 289] on input "ADV:Kellys|CAM:2025 NPD|CHA:Display|PLA:Prospero|INV:Mobsta|TEC:N/A|PHA:|OBJ:Aw…" at bounding box center [703, 293] width 542 height 29
click at [497, 288] on input "ADV:Kellys|CAM:2025 NPD|CHA:Display|PLA:Prospero|INV:Mobsta|TEC:N/A|PHA:|OBJ:Aw…" at bounding box center [703, 293] width 542 height 29
paste input "NA:Vanilla Banner|C"
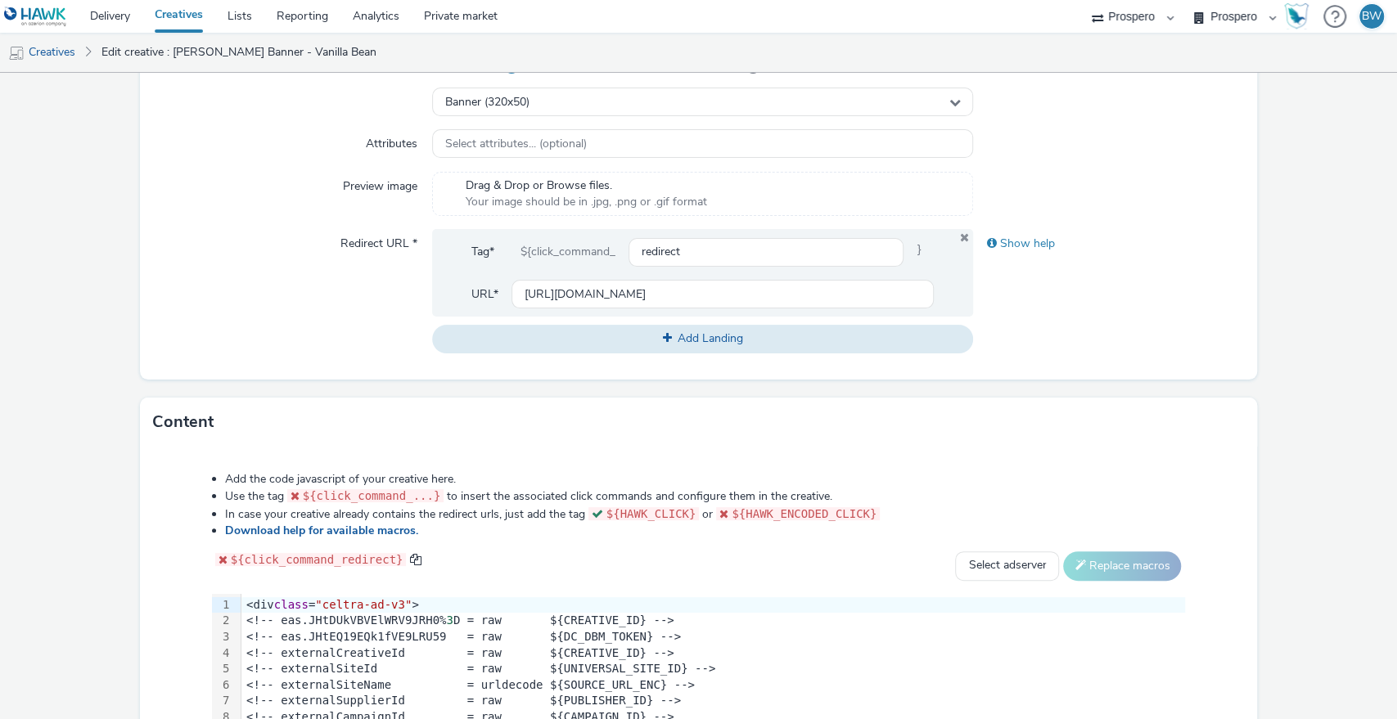
scroll to position [694, 0]
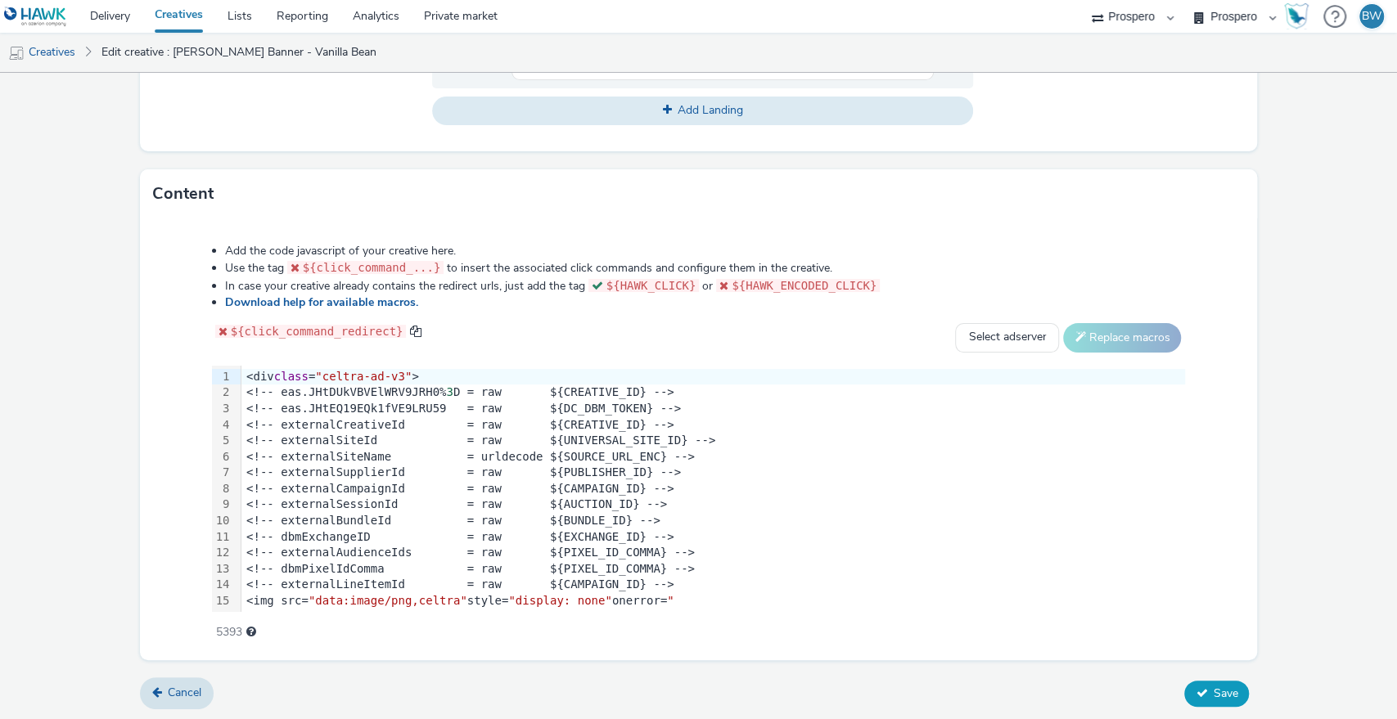
type input "ADV:Kellys|CNA:Vanilla Banner|CAM:2025 NPD|CHA:Display|PLA:Prospero|INV:Mobsta|…"
click at [1197, 682] on button "Save" at bounding box center [1216, 694] width 65 height 26
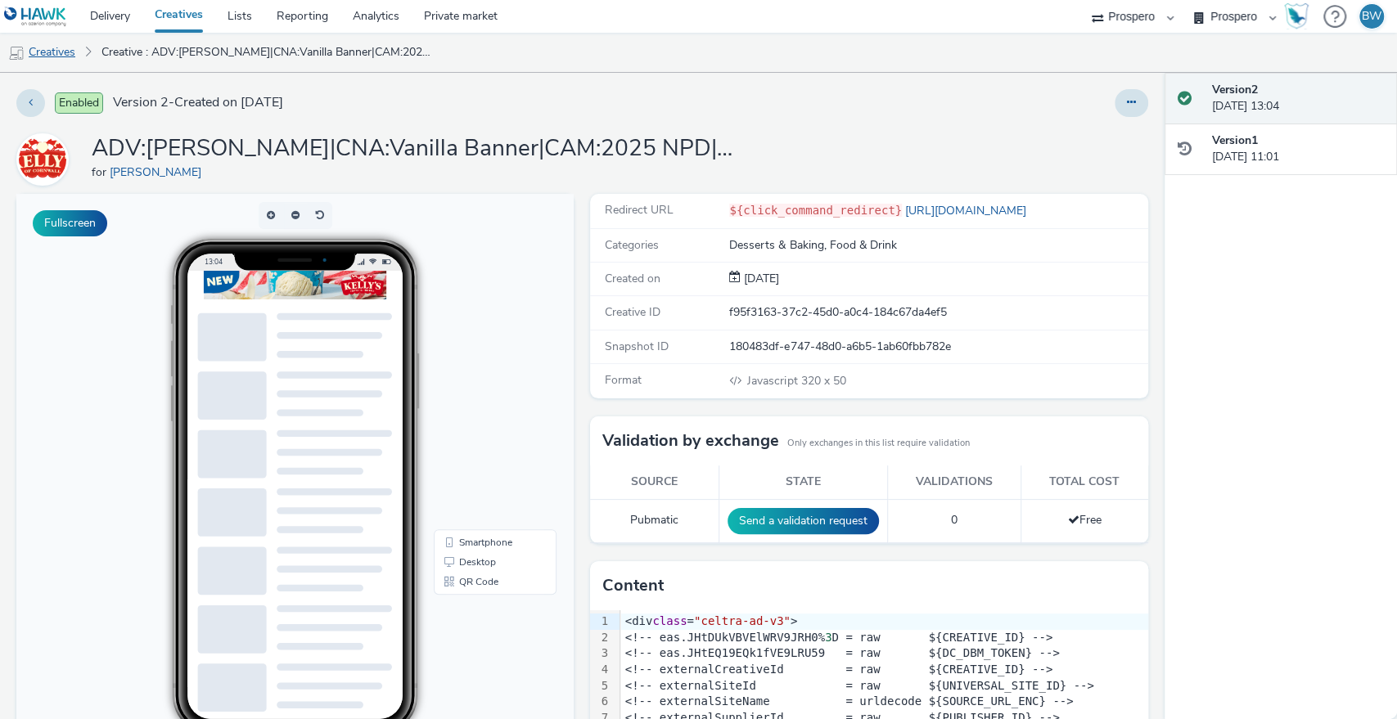
click at [61, 50] on link "Creatives" at bounding box center [41, 52] width 83 height 39
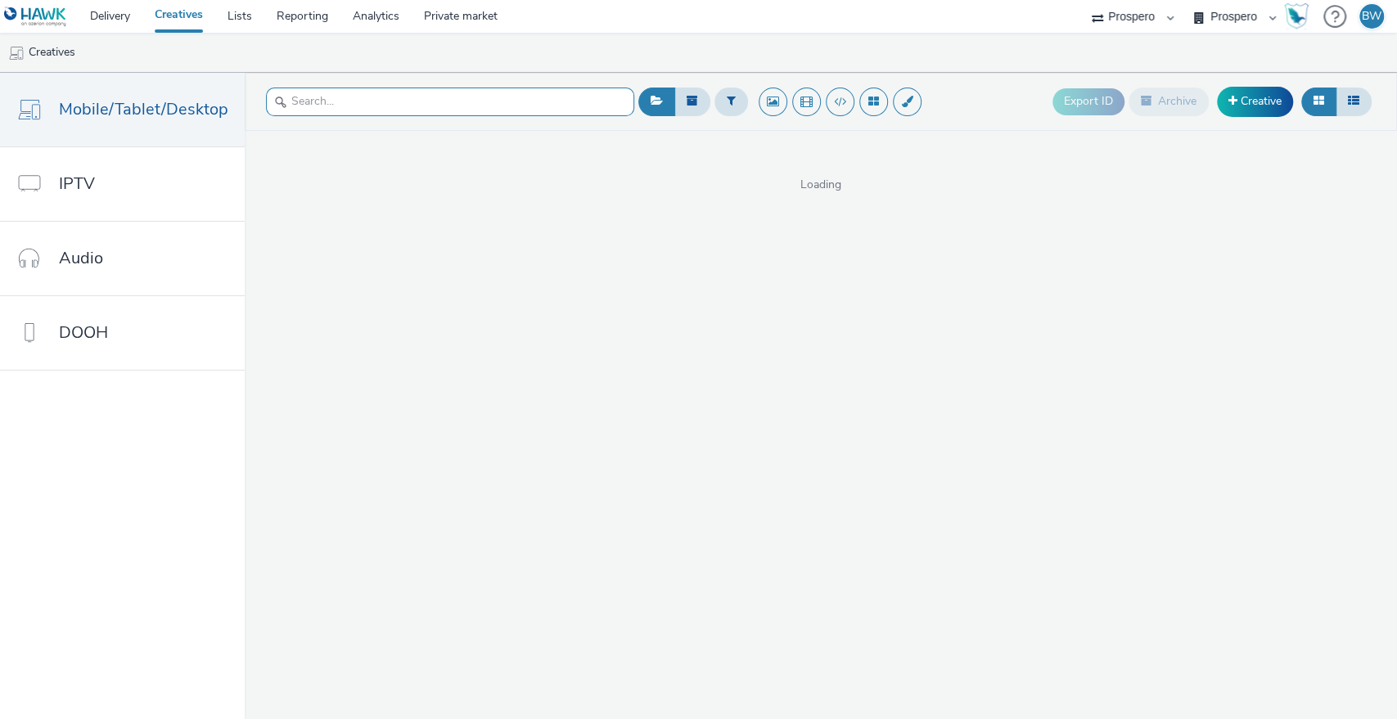
click at [396, 110] on input "text" at bounding box center [450, 102] width 368 height 29
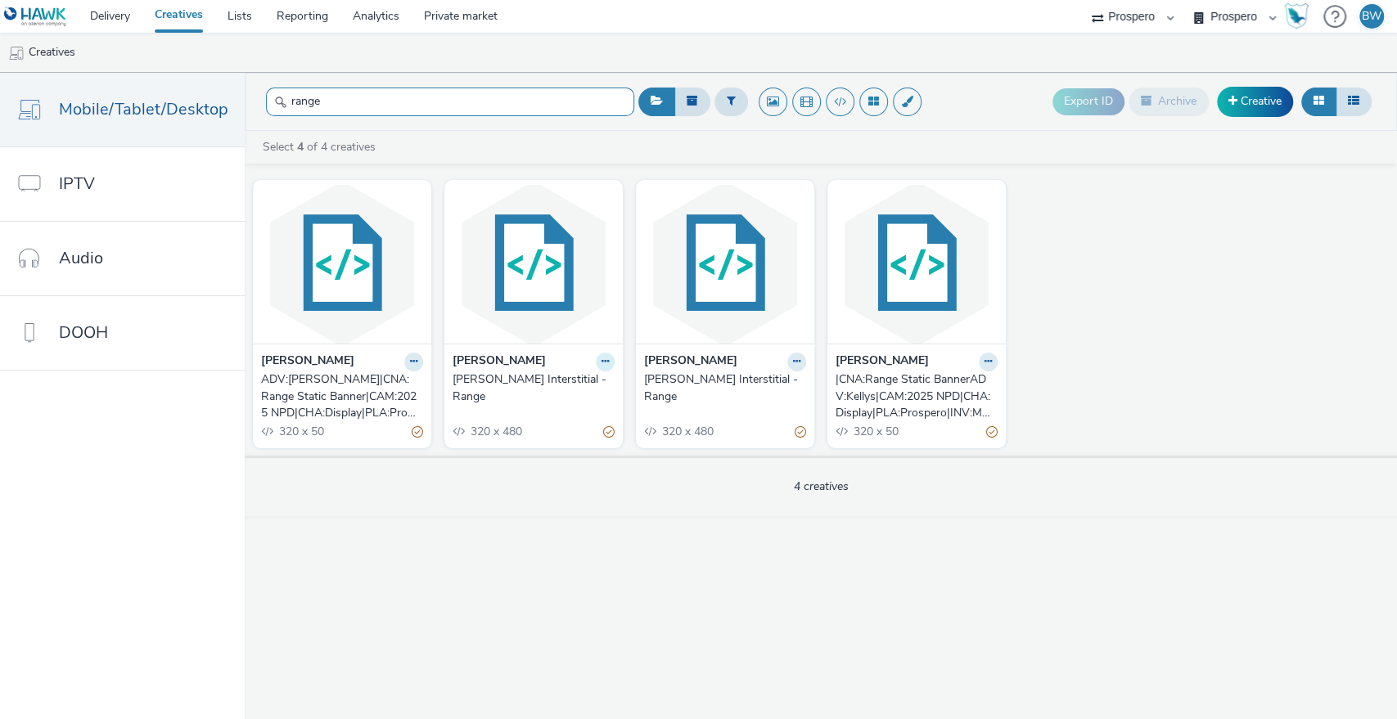
type input "range"
click at [602, 360] on icon at bounding box center [604, 362] width 7 height 10
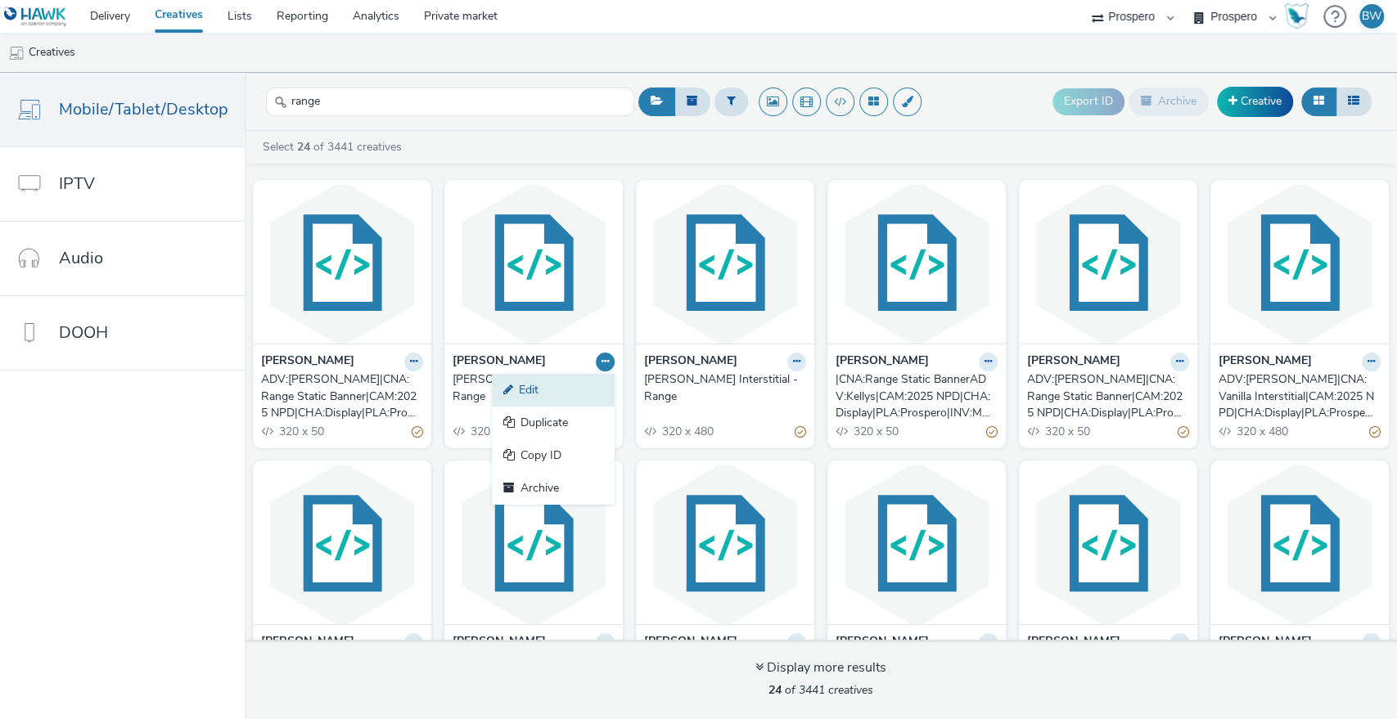
click at [551, 390] on link "Edit" at bounding box center [553, 390] width 123 height 33
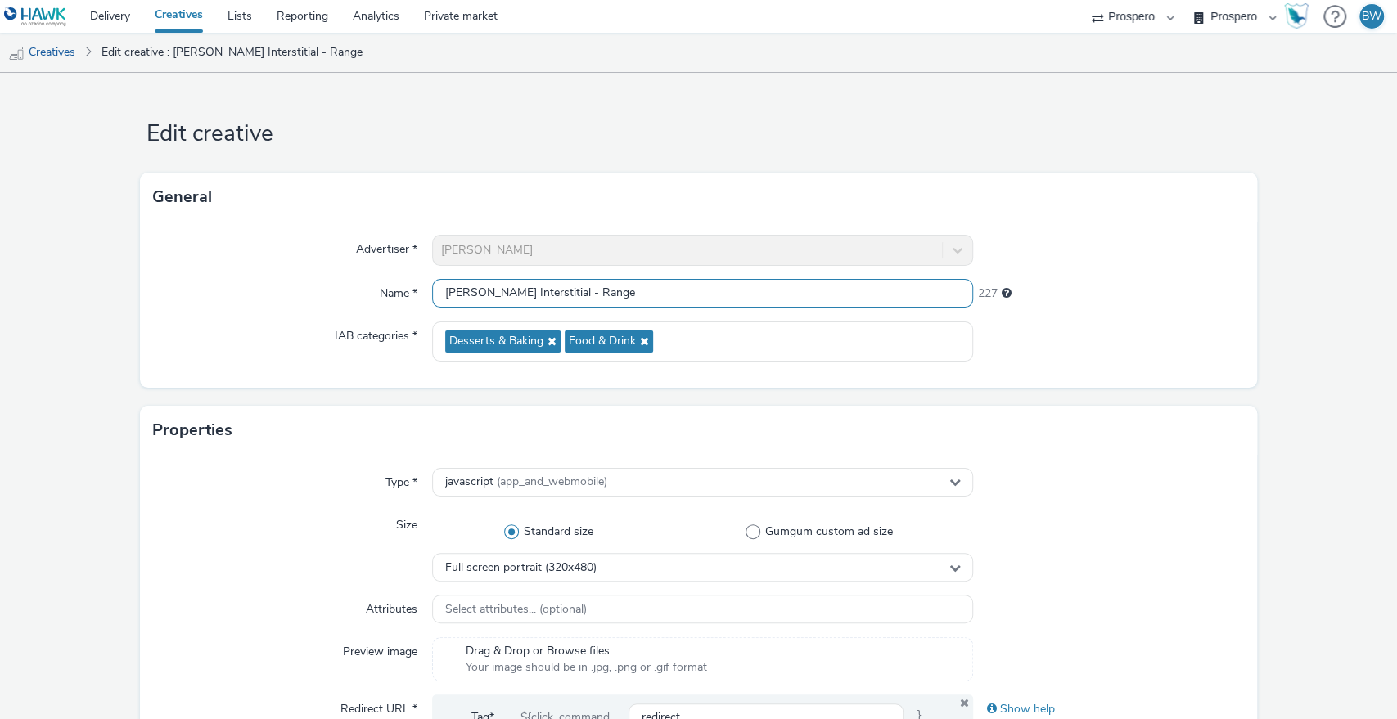
drag, startPoint x: 596, startPoint y: 286, endPoint x: 399, endPoint y: 287, distance: 196.4
click at [399, 287] on div "Name * Kelly's Interstitial - Range 227" at bounding box center [698, 293] width 1091 height 29
paste input "ADV:Kellys|CAM:2025 NPD|CHA:Display|PLA:Prospero|INV:Mobsta|TEC:N/A|PHA:|OBJ:Aw…"
drag, startPoint x: 992, startPoint y: 285, endPoint x: 1395, endPoint y: 281, distance: 402.5
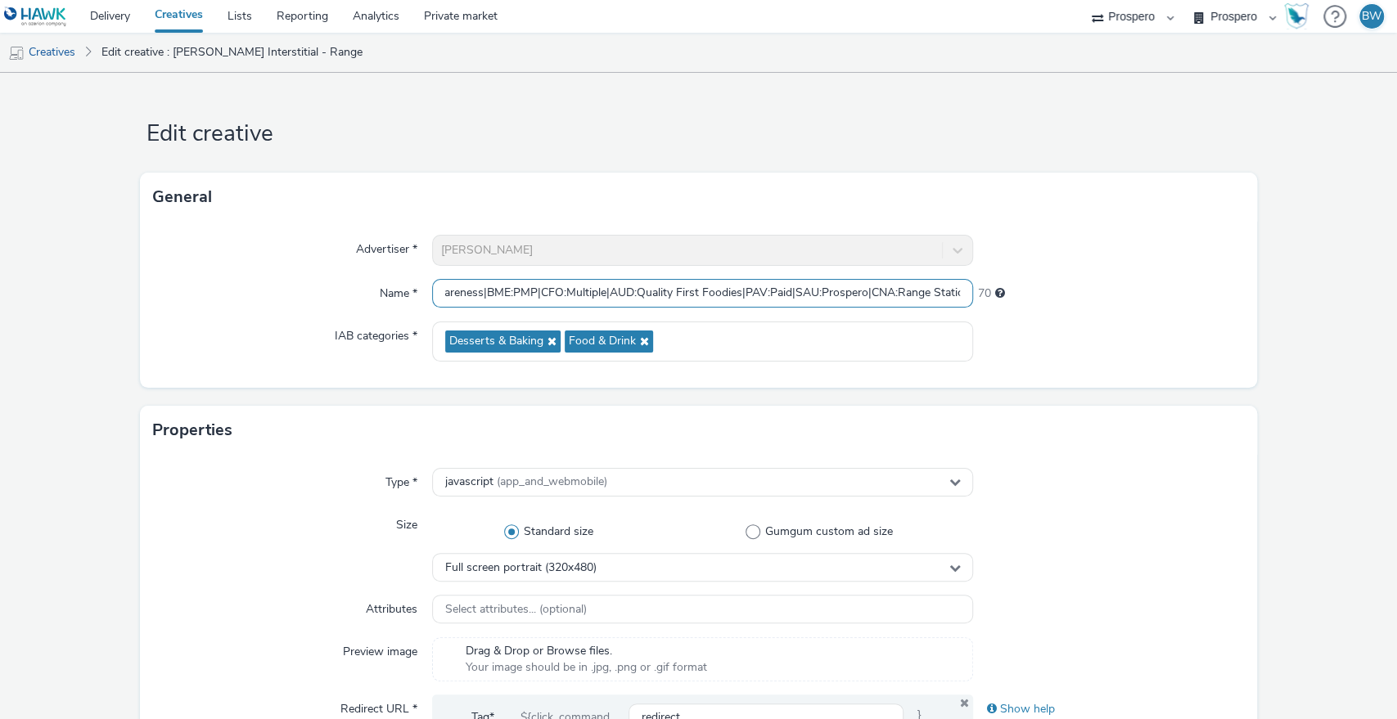
click at [1395, 281] on div "Edit creative General Advertiser * Kelly's Name * ADV:Kellys|CAM:2025 NPD|CHA:D…" at bounding box center [698, 396] width 1397 height 646
click at [864, 299] on input "ADV:Kellys|CAM:2025 NPD|CHA:Display|PLA:Prospero|INV:Mobsta|TEC:N/A|PHA:|OBJ:Aw…" at bounding box center [703, 293] width 542 height 29
click at [832, 290] on input "ADV:Kellys|CAM:2025 NPD|CHA:Display|PLA:Prospero|INV:Mobsta|TEC:N/A|PHA:|OBJ:Aw…" at bounding box center [703, 293] width 542 height 29
drag, startPoint x: 808, startPoint y: 290, endPoint x: 1021, endPoint y: 290, distance: 213.5
click at [1021, 290] on div "Name * ADV:Kellys|CAM:2025 NPD|CHA:Display|PLA:Prospero|INV:Mobsta|TEC:N/A|PHA:…" at bounding box center [698, 293] width 1091 height 29
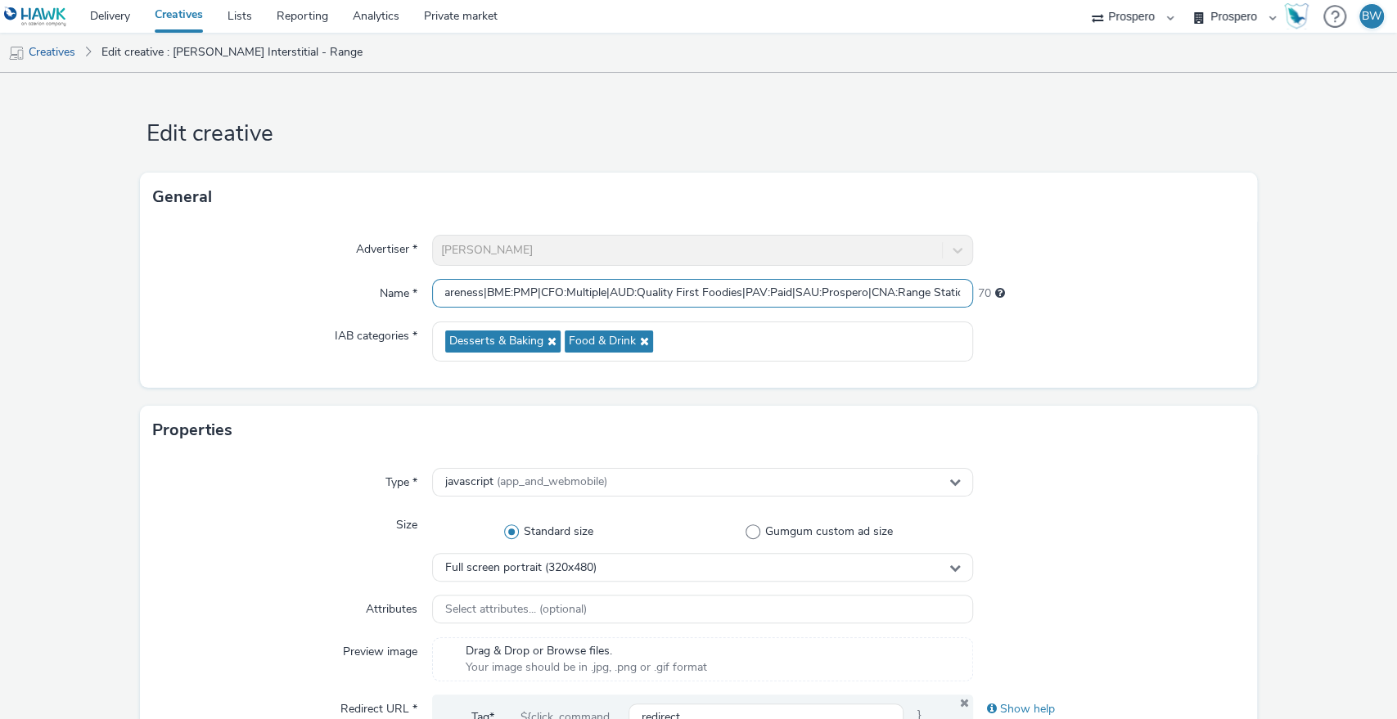
click at [800, 284] on input "ADV:Kellys|CAM:2025 NPD|CHA:Display|PLA:Prospero|INV:Mobsta|TEC:N/A|PHA:|OBJ:Aw…" at bounding box center [703, 293] width 542 height 29
drag, startPoint x: 801, startPoint y: 289, endPoint x: 1170, endPoint y: 286, distance: 369.0
click at [1170, 286] on div "Name * ADV:Kellys|CAM:2025 NPD|CHA:Display|PLA:Prospero|INV:Mobsta|TEC:N/A|PHA:…" at bounding box center [698, 293] width 1091 height 29
drag, startPoint x: 916, startPoint y: 291, endPoint x: 0, endPoint y: 278, distance: 916.4
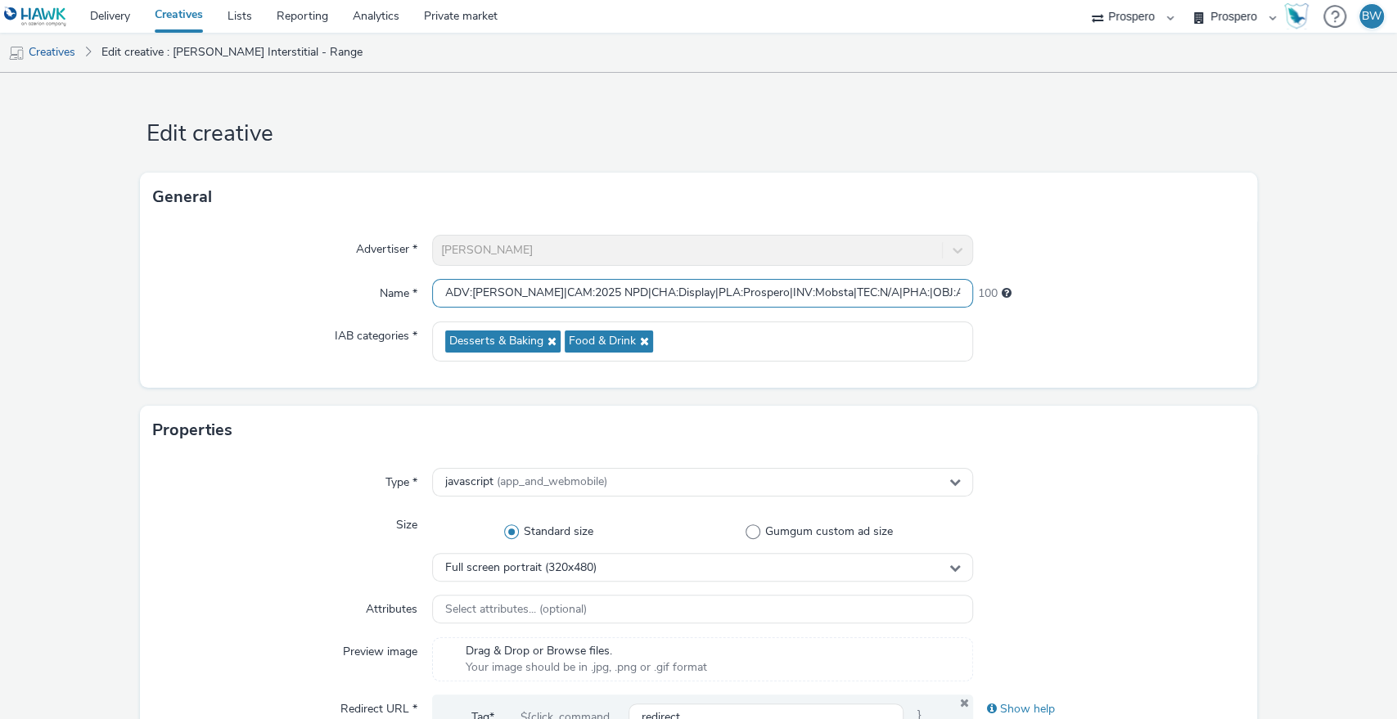
click at [491, 290] on input "ADV:Kellys|CAM:2025 NPD|CHA:Display|PLA:Prospero|INV:Mobsta|TEC:N/A|PHA:|OBJ:Aw…" at bounding box center [703, 293] width 542 height 29
paste input "NA:Range Static Interstitial|C"
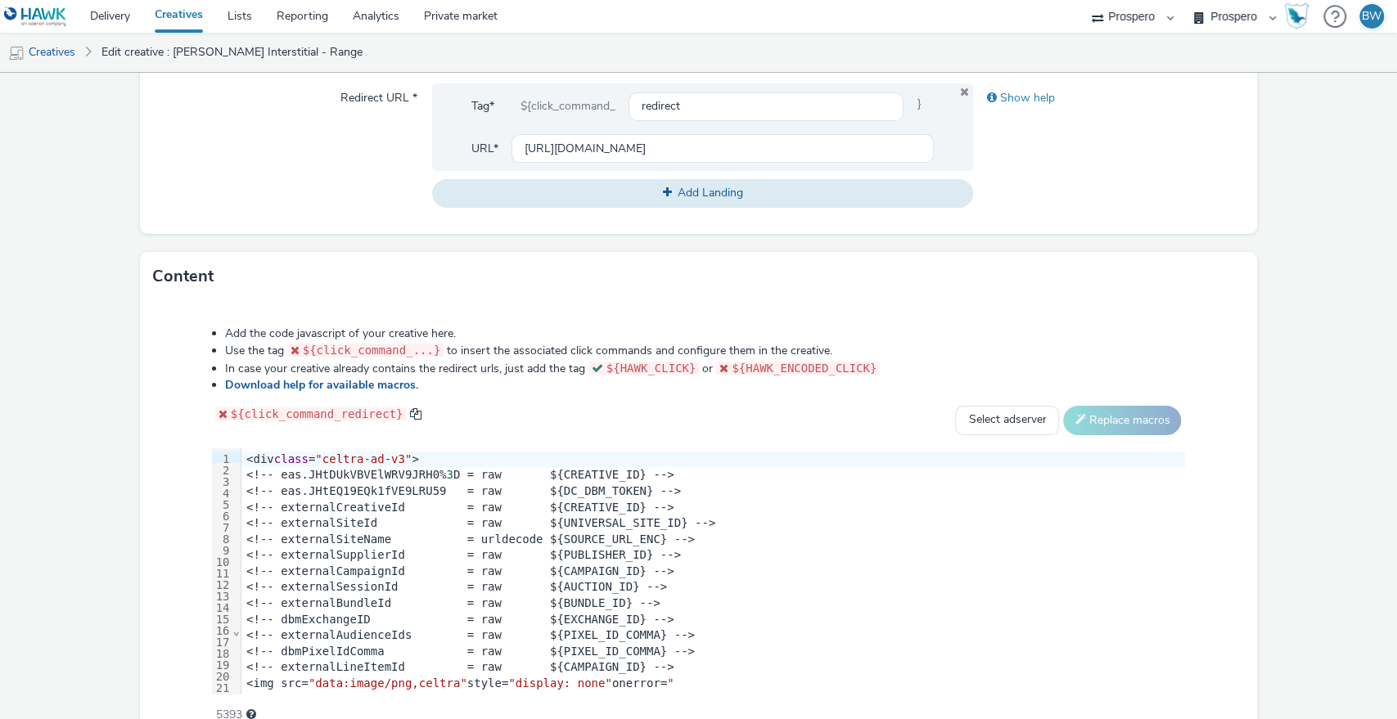
scroll to position [694, 0]
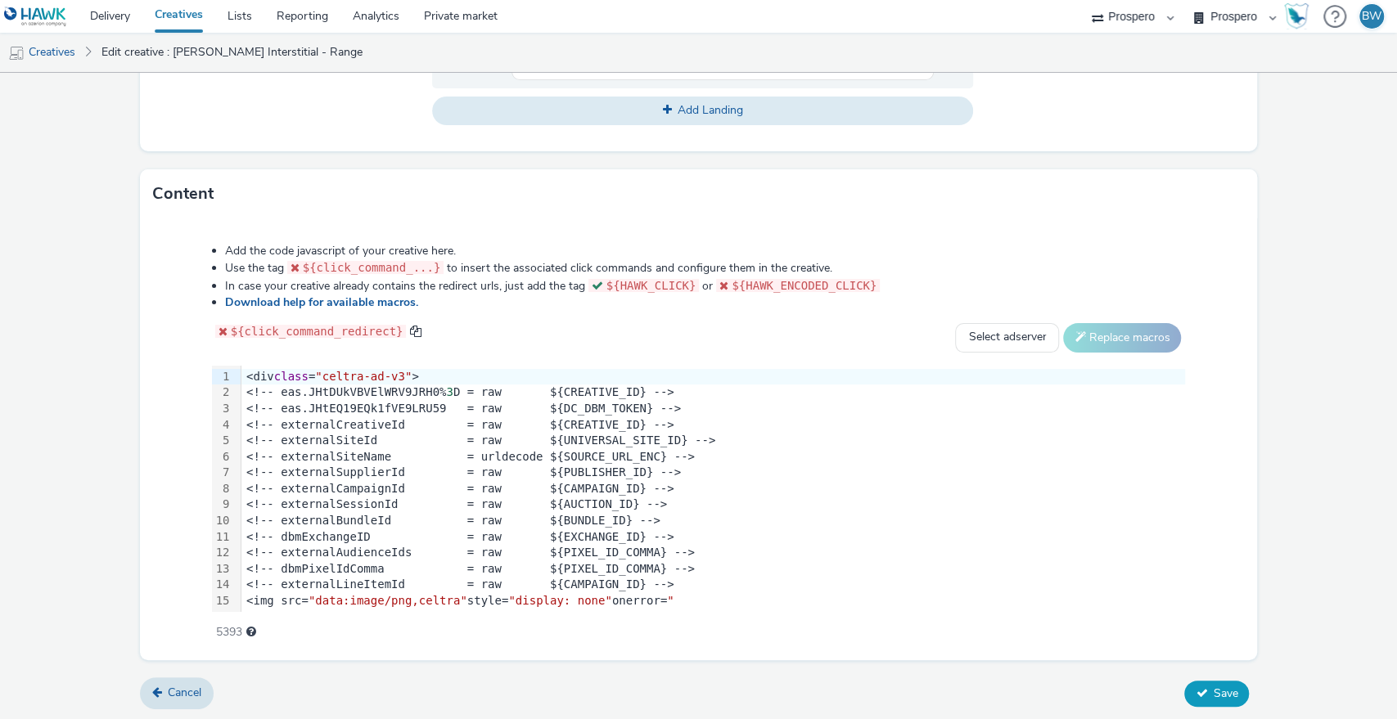
type input "ADV:Kellys|CNA:Range Static Interstitial|CAM:2025 NPD|CHA:Display|PLA:Prospero|…"
click at [1212, 689] on span "Save" at bounding box center [1224, 694] width 25 height 16
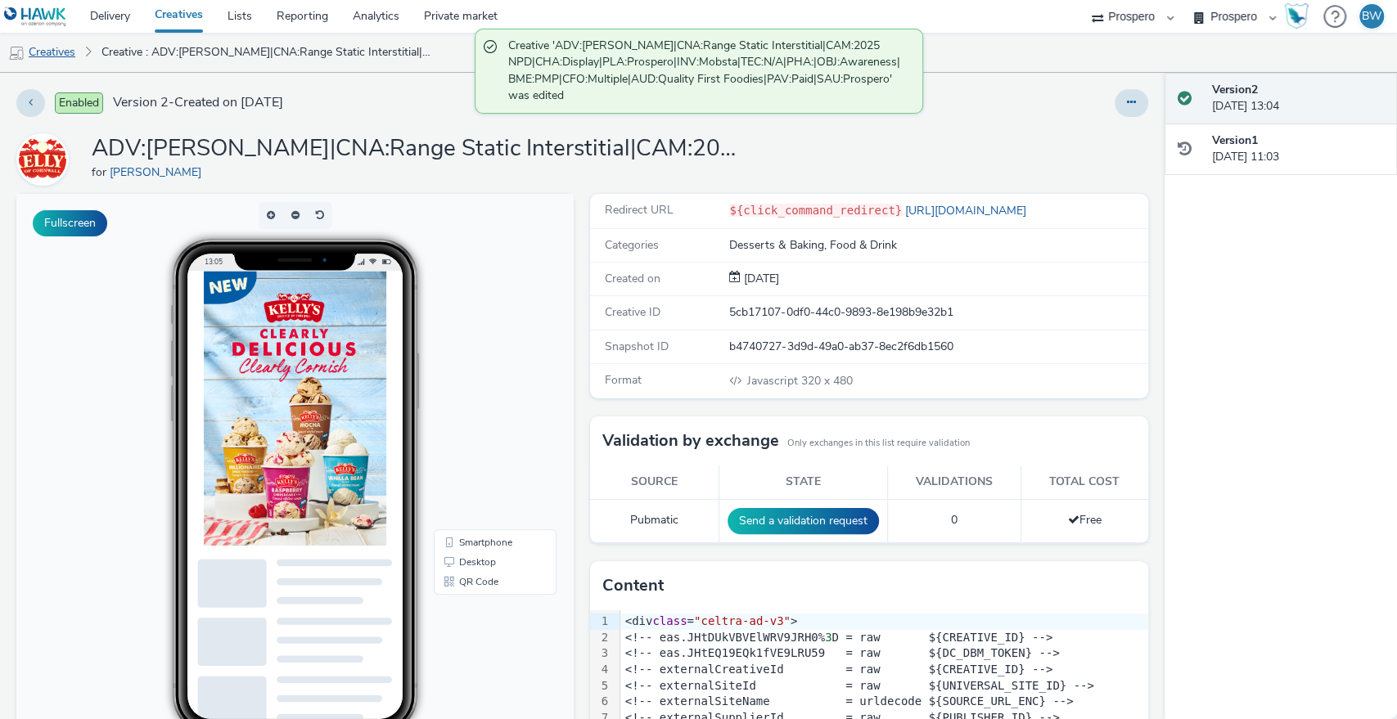
click at [38, 44] on link "Creatives" at bounding box center [41, 52] width 83 height 39
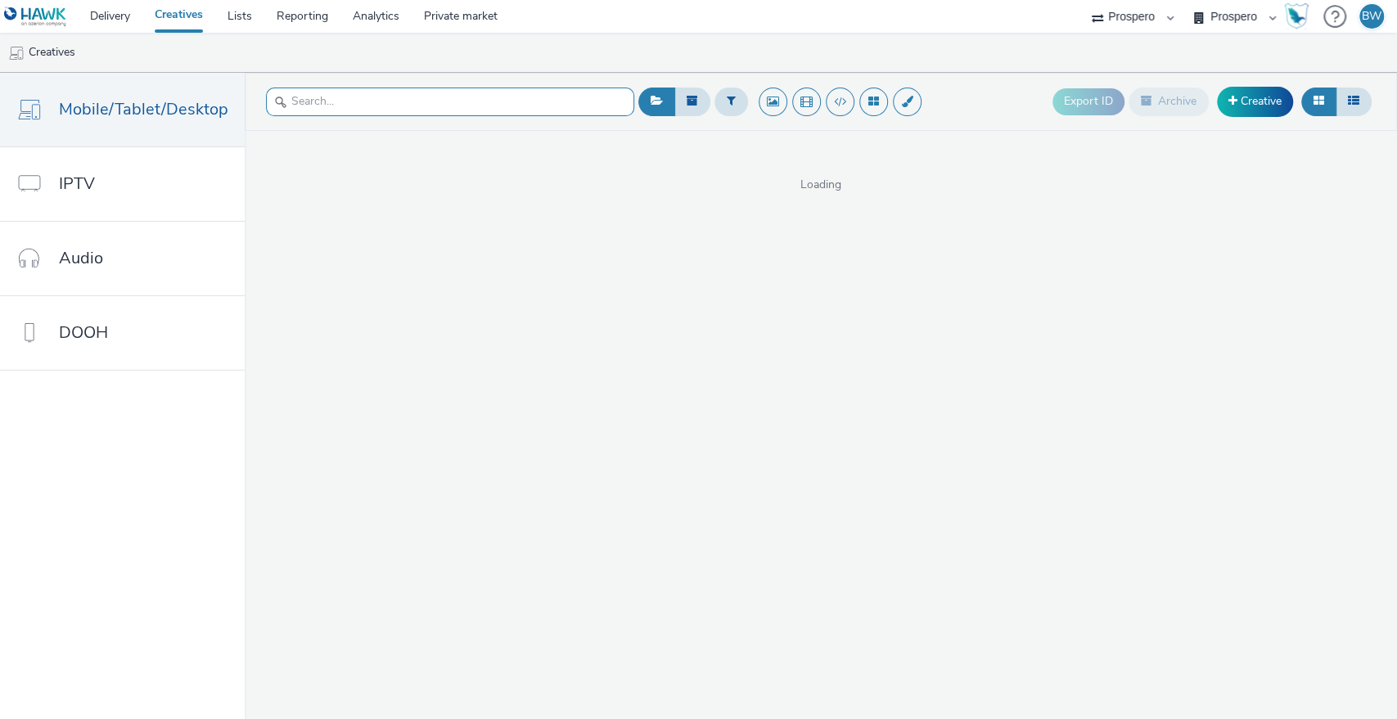
click at [484, 91] on input "text" at bounding box center [450, 102] width 368 height 29
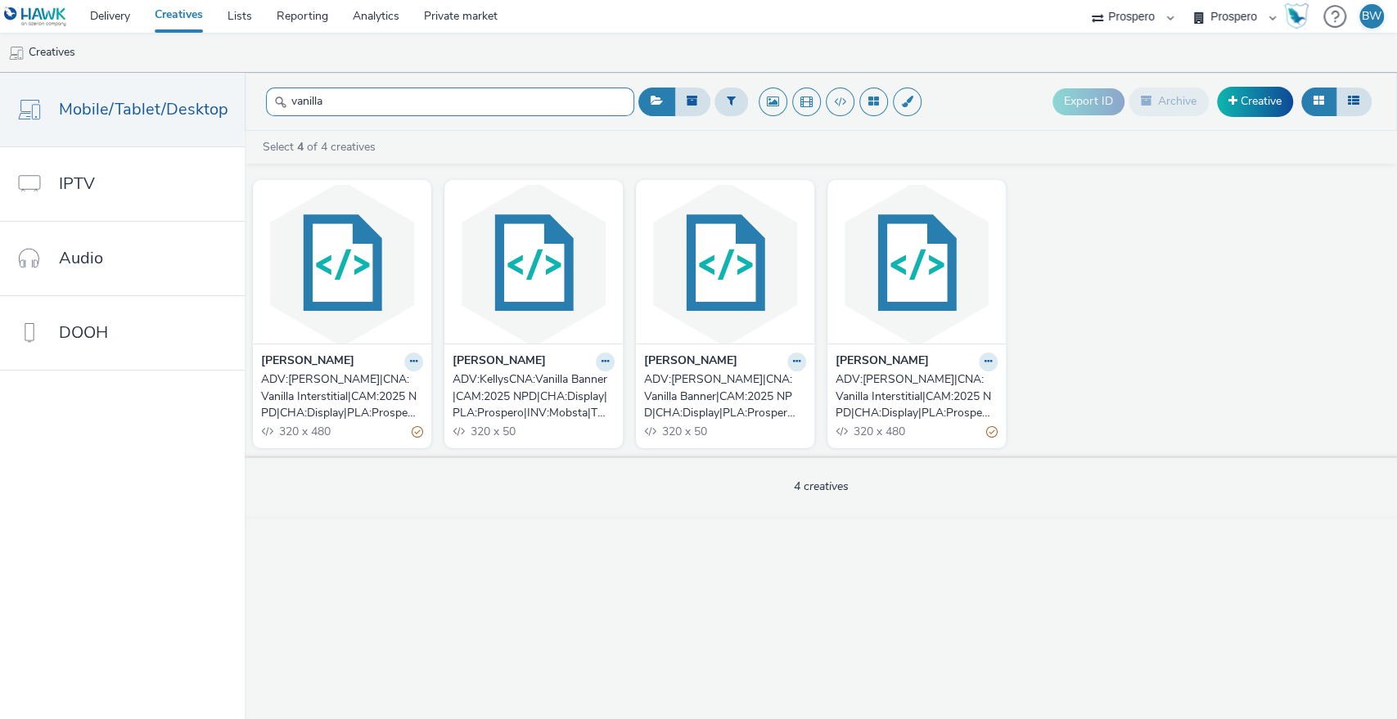
click at [102, 66] on div "Delivery Creatives Lists Reporting Analytics Private market Prospero Bountiful …" at bounding box center [698, 359] width 1397 height 719
type input "range"
click at [801, 358] on button at bounding box center [796, 362] width 19 height 19
click at [752, 385] on link "Edit" at bounding box center [744, 390] width 123 height 33
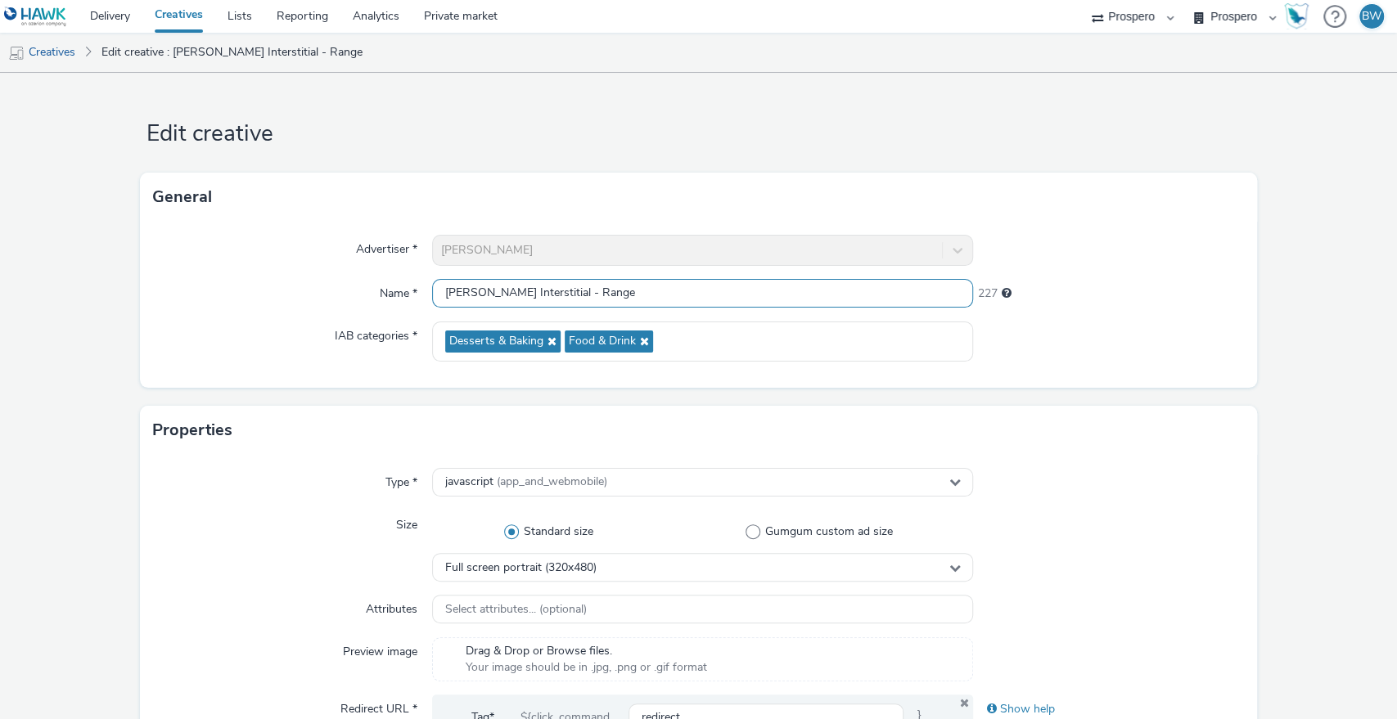
click at [196, 267] on div "Advertiser * Kelly's Name * Kelly's Interstitial - Range 227 IAB categories * D…" at bounding box center [699, 305] width 1118 height 166
paste input "ADV:Kellys|CAM:2025 NPD|CHA:Display|PLA:Prospero|INV:Mobsta|TEC:N/A|PHA:|OBJ:Aw…"
drag, startPoint x: 834, startPoint y: 296, endPoint x: 768, endPoint y: 284, distance: 66.6
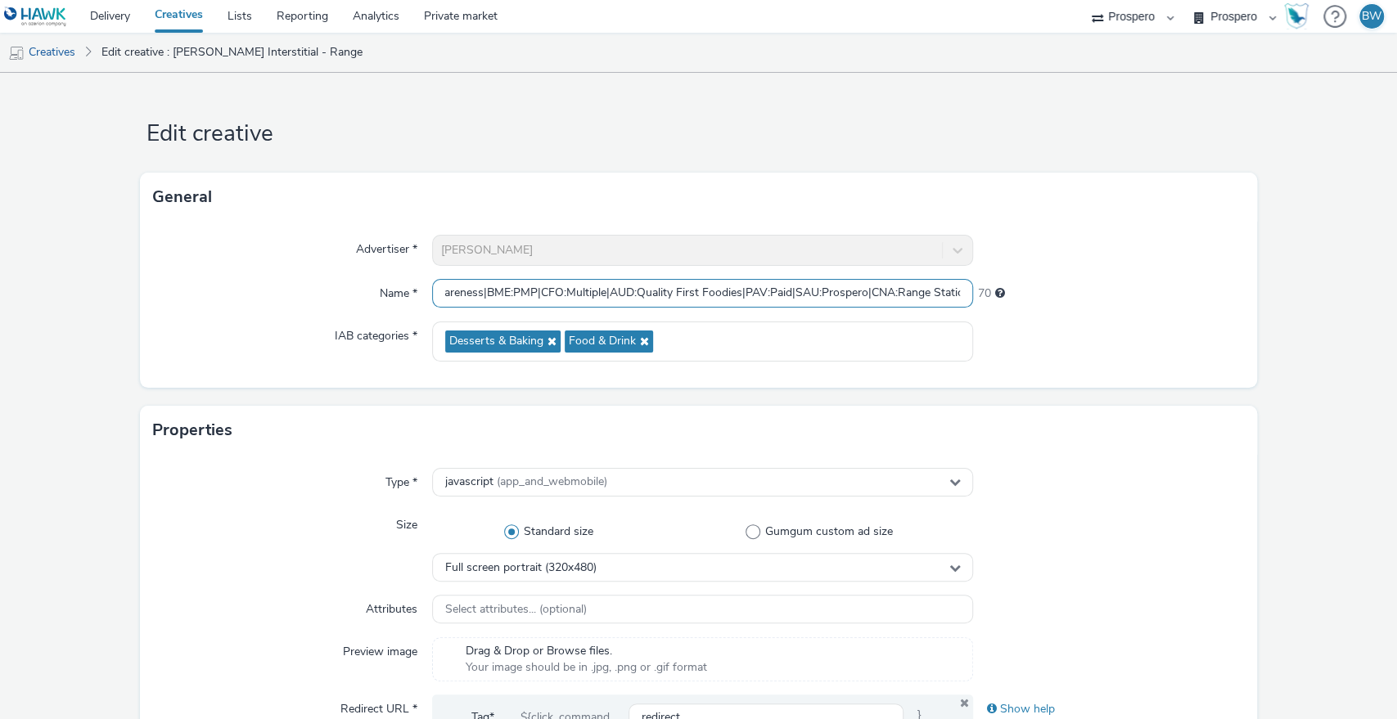
drag, startPoint x: 800, startPoint y: 290, endPoint x: 1105, endPoint y: 290, distance: 305.2
click at [1105, 290] on div "Name * ADV:Kellys|CAM:2025 NPD|CHA:Display|PLA:Prospero|INV:Mobsta|TEC:N/A|PHA:…" at bounding box center [698, 293] width 1091 height 29
drag, startPoint x: 936, startPoint y: 290, endPoint x: 0, endPoint y: 178, distance: 942.6
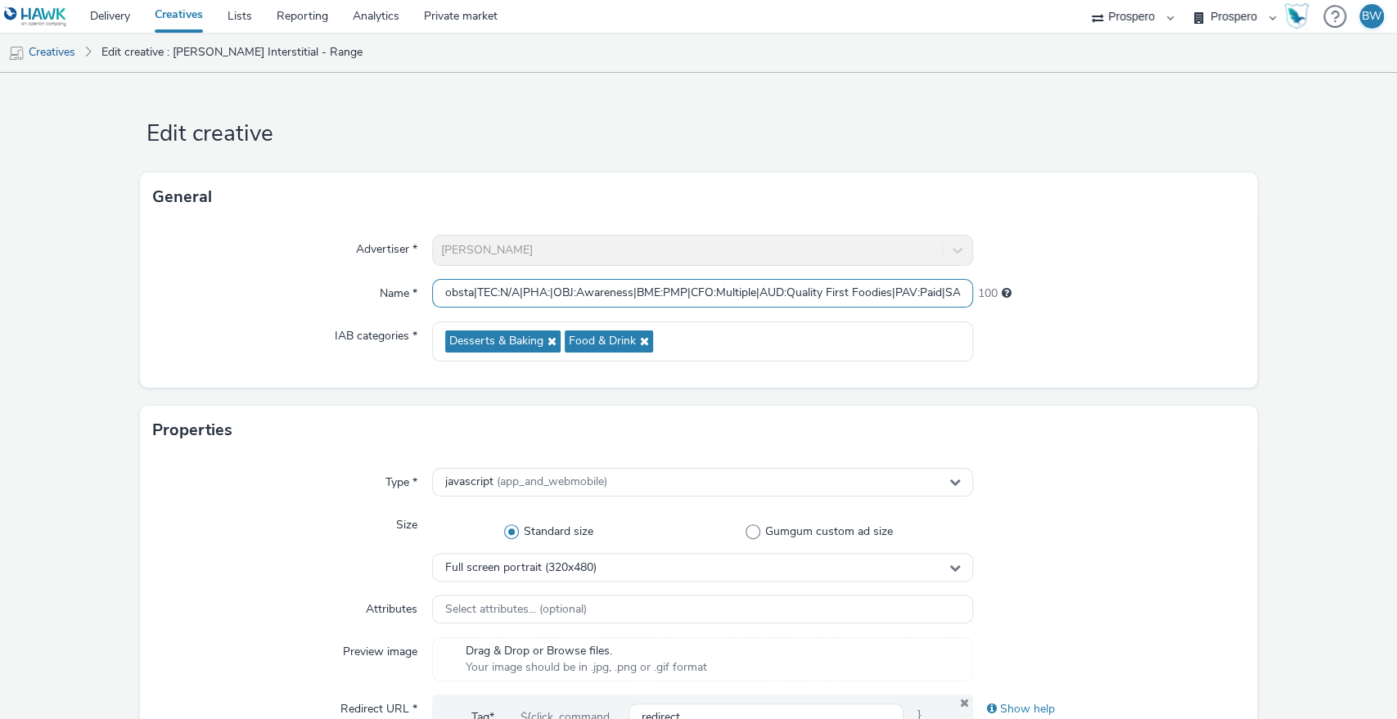
scroll to position [0, 0]
click at [493, 292] on input "ADV:Kellys|CAM:2025 NPD|CHA:Display|PLA:Prospero|INV:Mobsta|TEC:N/A|PHA:|OBJ:Aw…" at bounding box center [703, 293] width 542 height 29
paste input "NA:Range Static Interstitial|C"
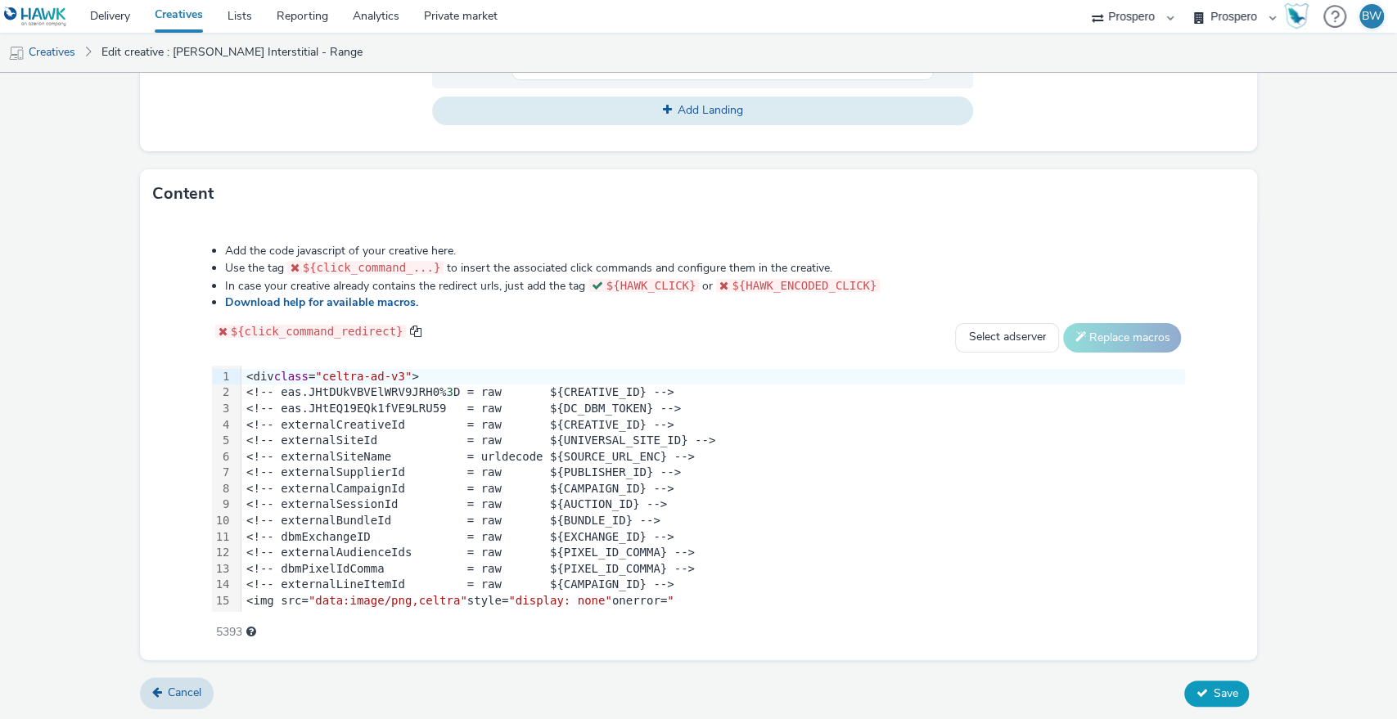
type input "ADV:Kellys|CNA:Range Static Interstitial|CAM:2025 NPD|CHA:Display|PLA:Prospero|…"
click at [1212, 691] on span "Save" at bounding box center [1224, 694] width 25 height 16
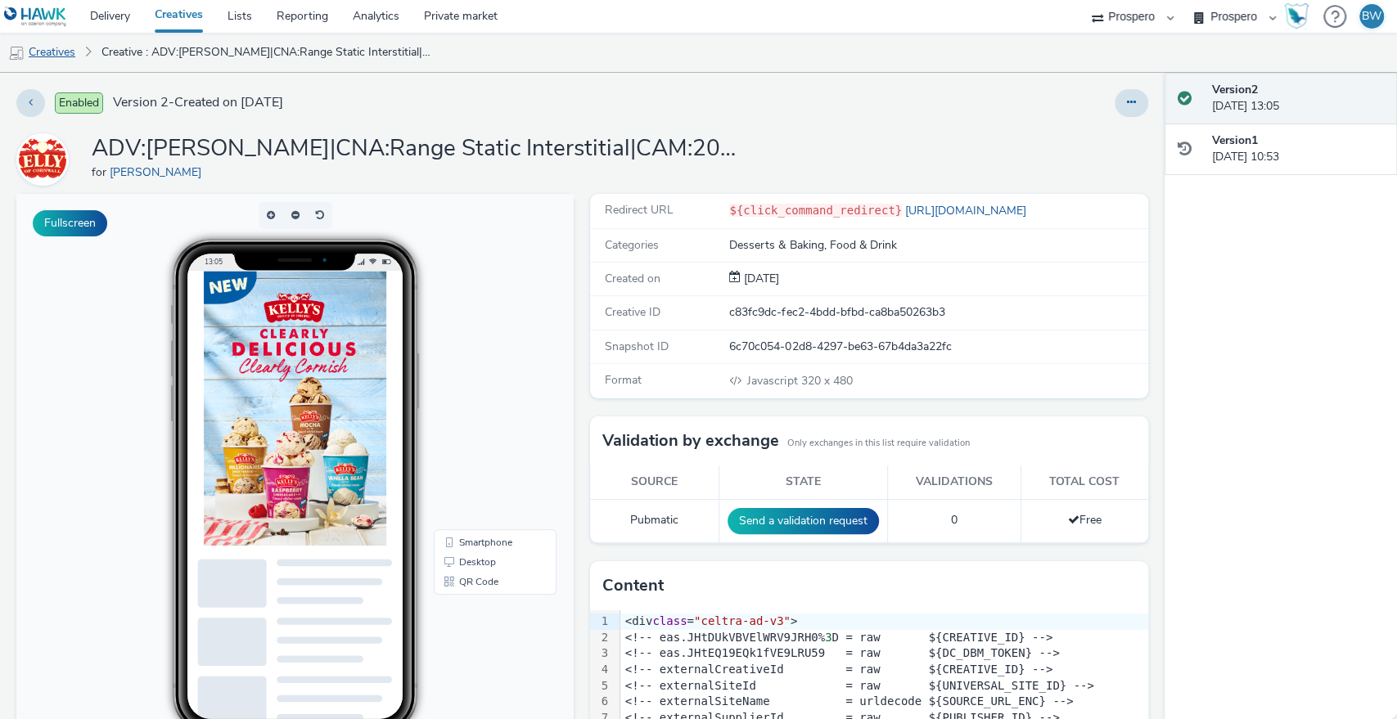
click at [45, 44] on link "Creatives" at bounding box center [41, 52] width 83 height 39
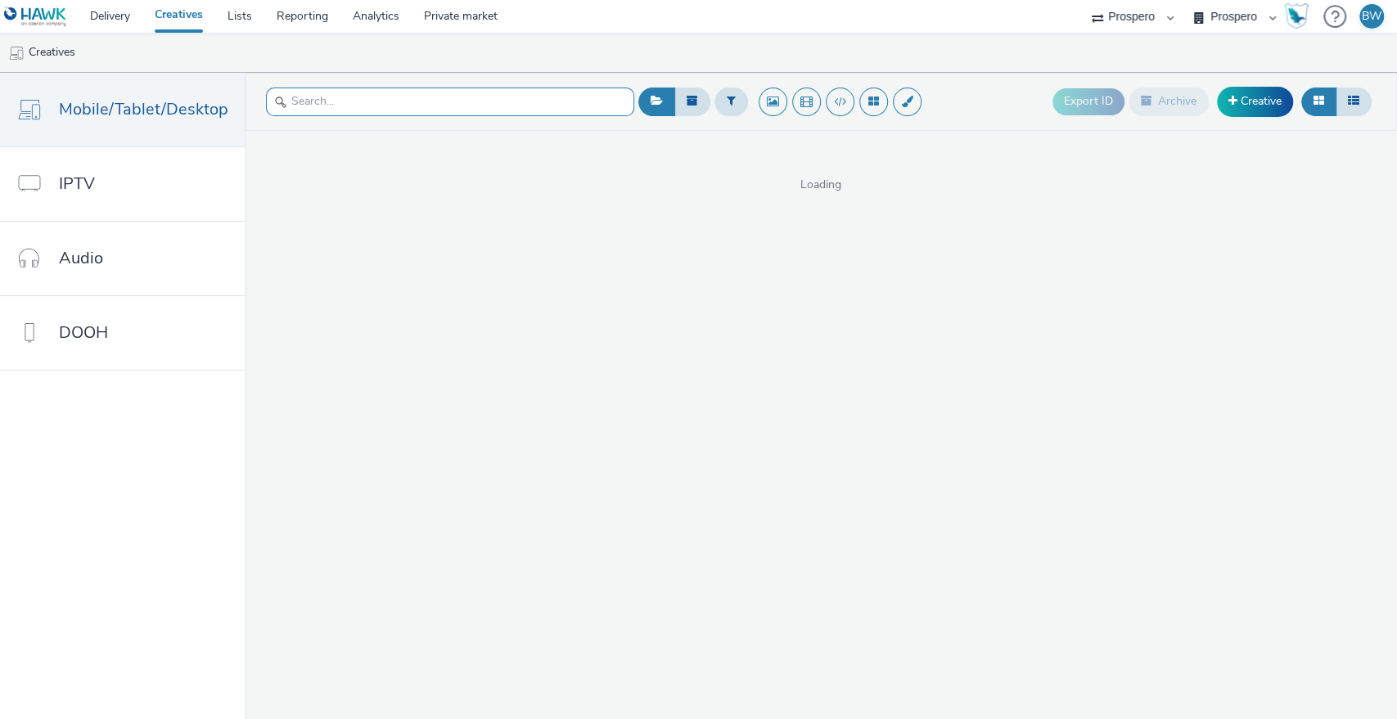
click at [489, 97] on input "text" at bounding box center [450, 102] width 368 height 29
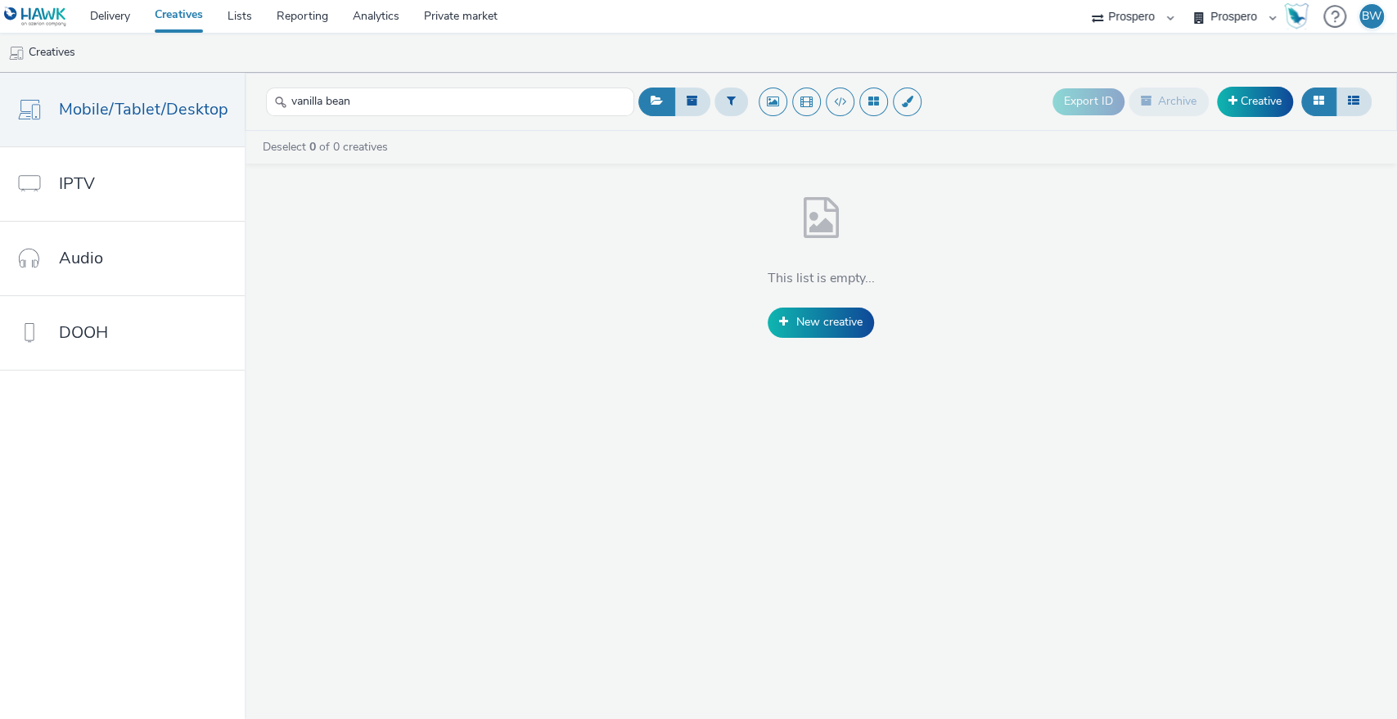
click at [473, 121] on div "vanilla bean" at bounding box center [450, 102] width 368 height 40
click at [465, 106] on input "vanilla bean" at bounding box center [450, 102] width 368 height 29
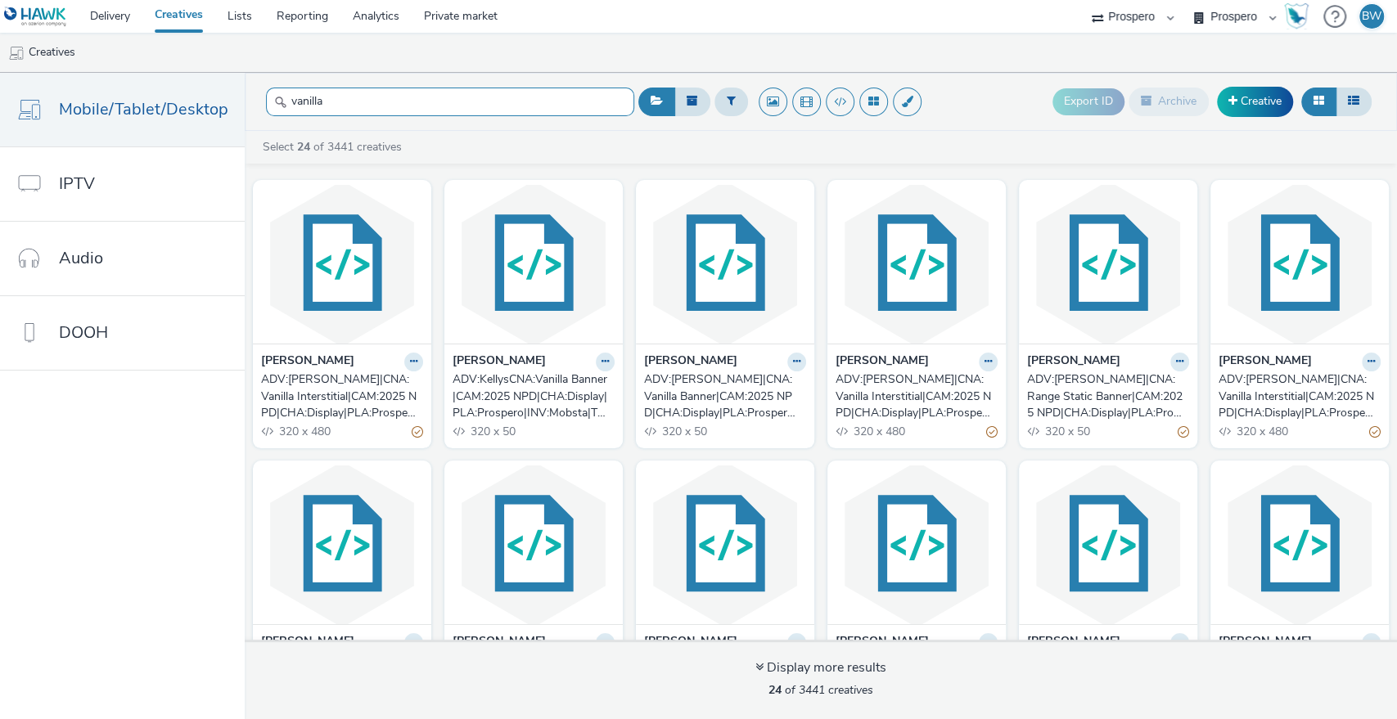
click at [404, 107] on input "vanilla" at bounding box center [450, 102] width 368 height 29
click at [360, 84] on div "vanilla" at bounding box center [450, 102] width 368 height 40
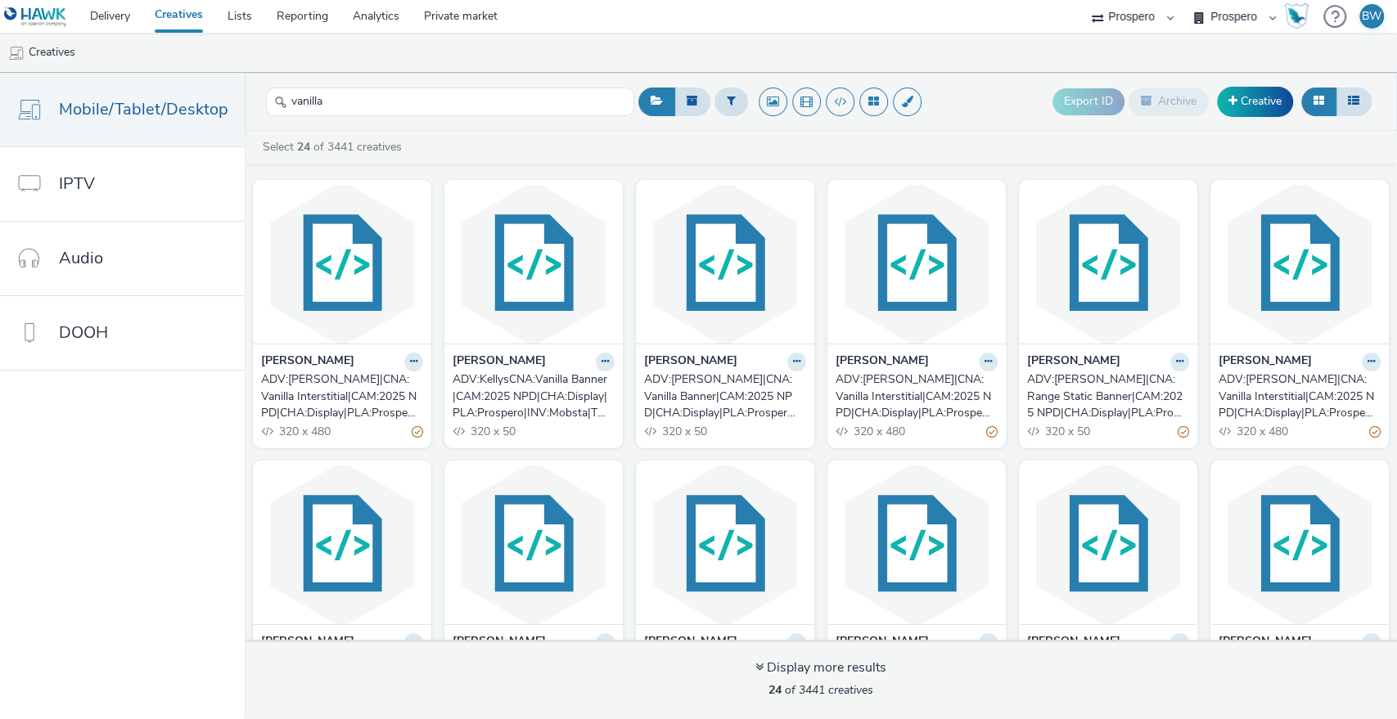
click at [360, 84] on div "vanilla" at bounding box center [450, 102] width 368 height 40
click at [358, 96] on input "vanilla" at bounding box center [450, 102] width 368 height 29
type input "P"
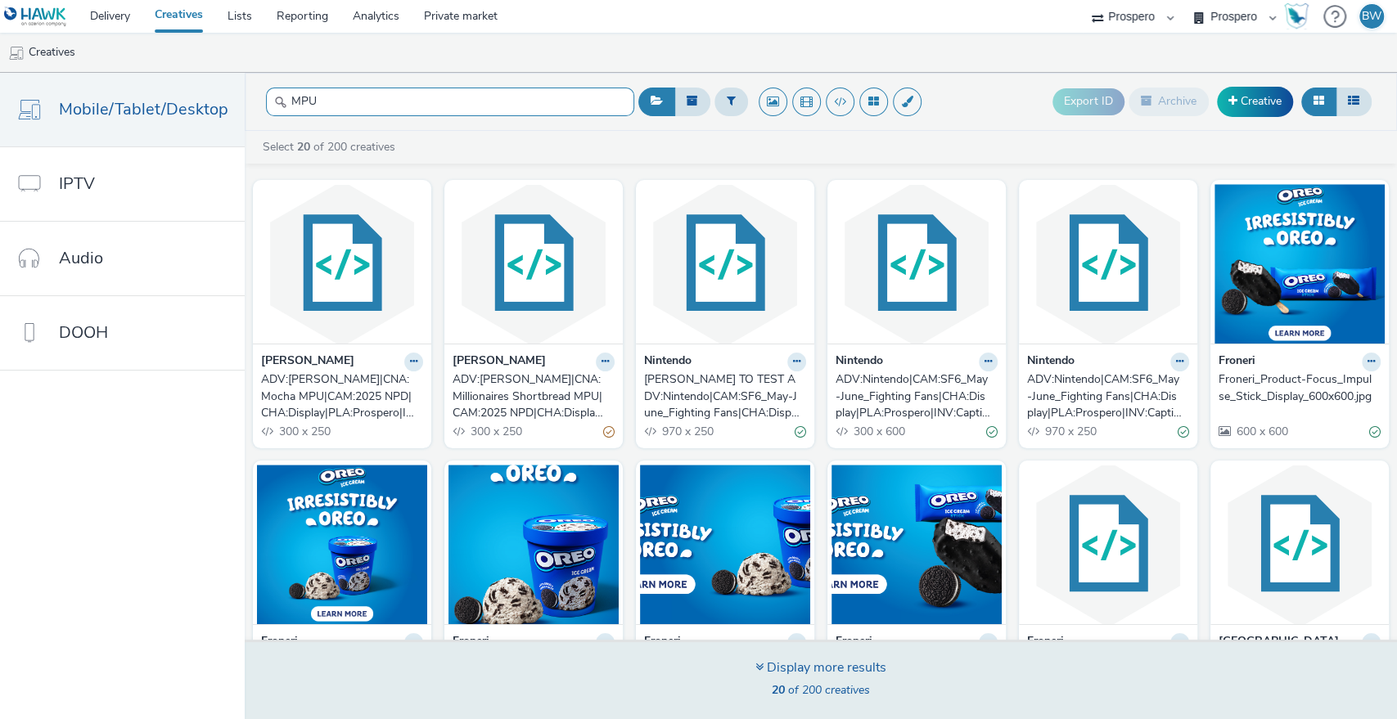
type input "MPU"
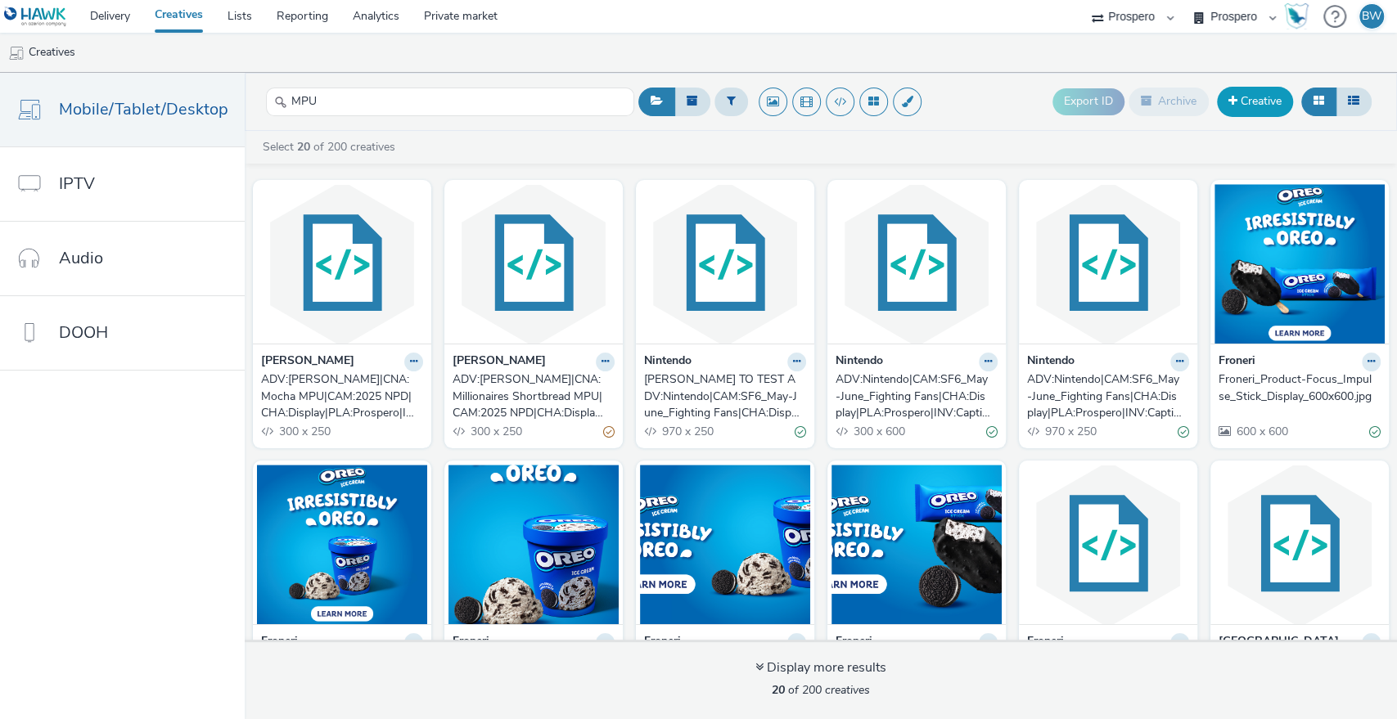
click at [1239, 99] on link "Creative" at bounding box center [1255, 101] width 76 height 29
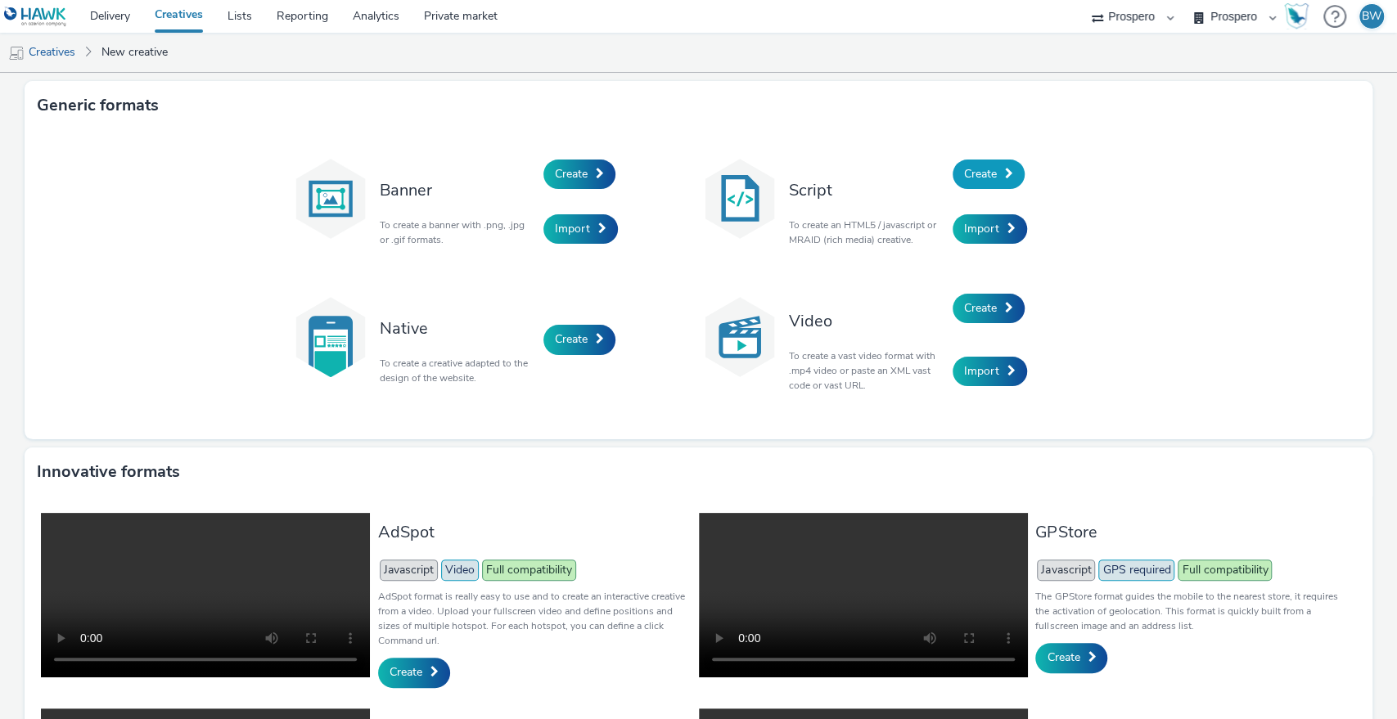
click at [964, 174] on span "Create" at bounding box center [980, 174] width 33 height 16
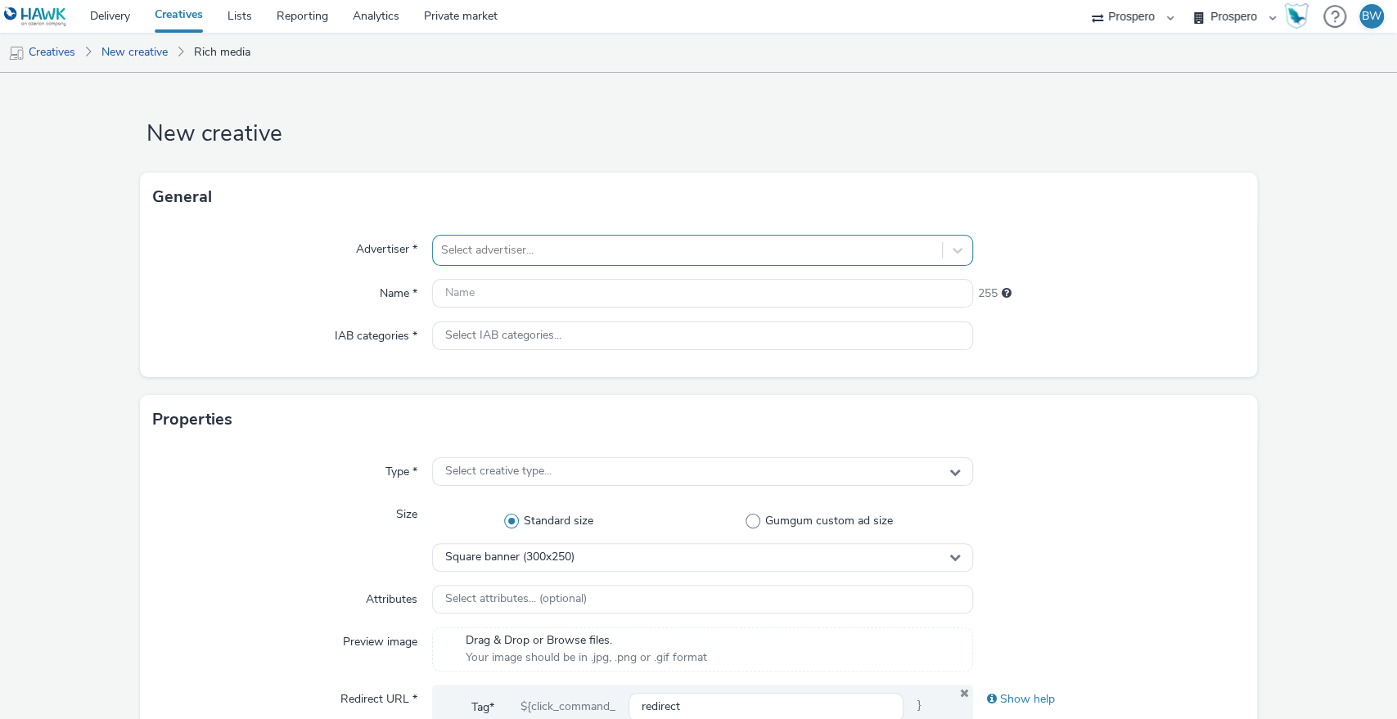
click at [587, 254] on div at bounding box center [687, 251] width 493 height 20
type input "KELLY"
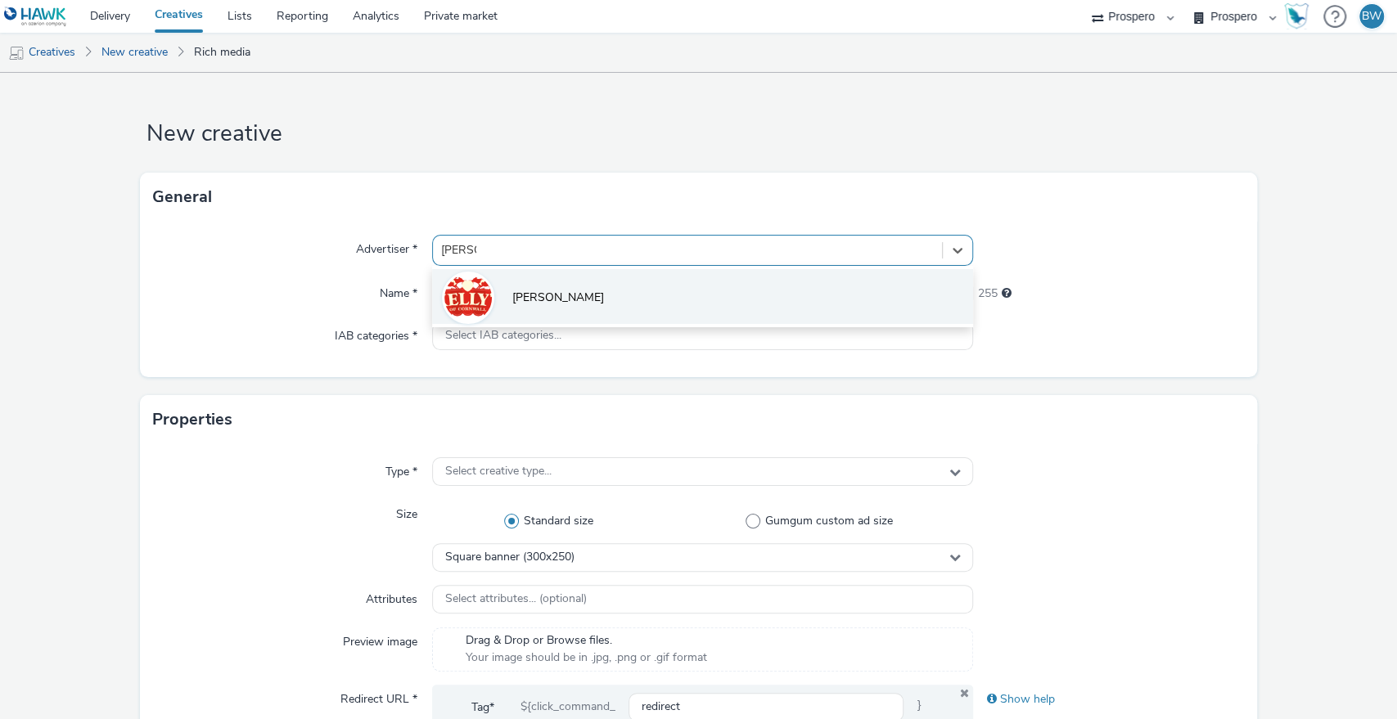
click at [630, 276] on li "Kelly's" at bounding box center [703, 296] width 542 height 55
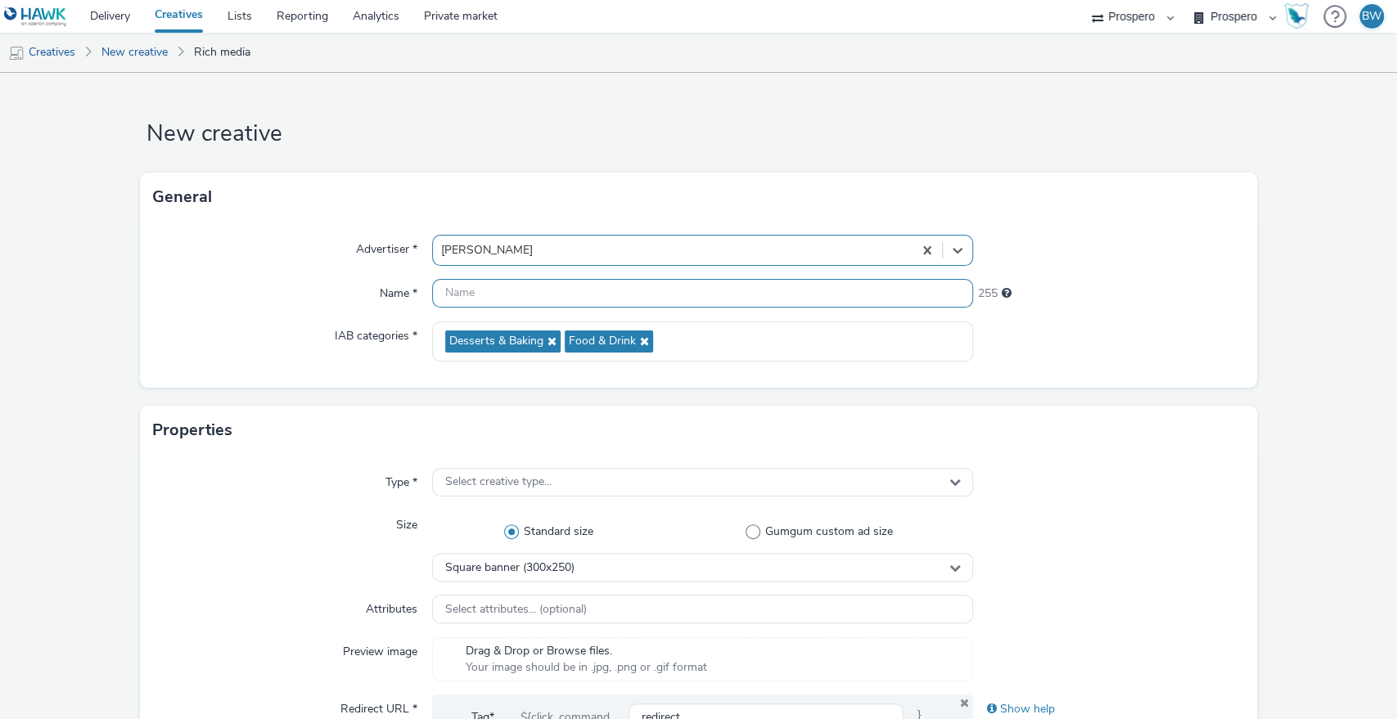
click at [629, 279] on input "text" at bounding box center [703, 293] width 542 height 29
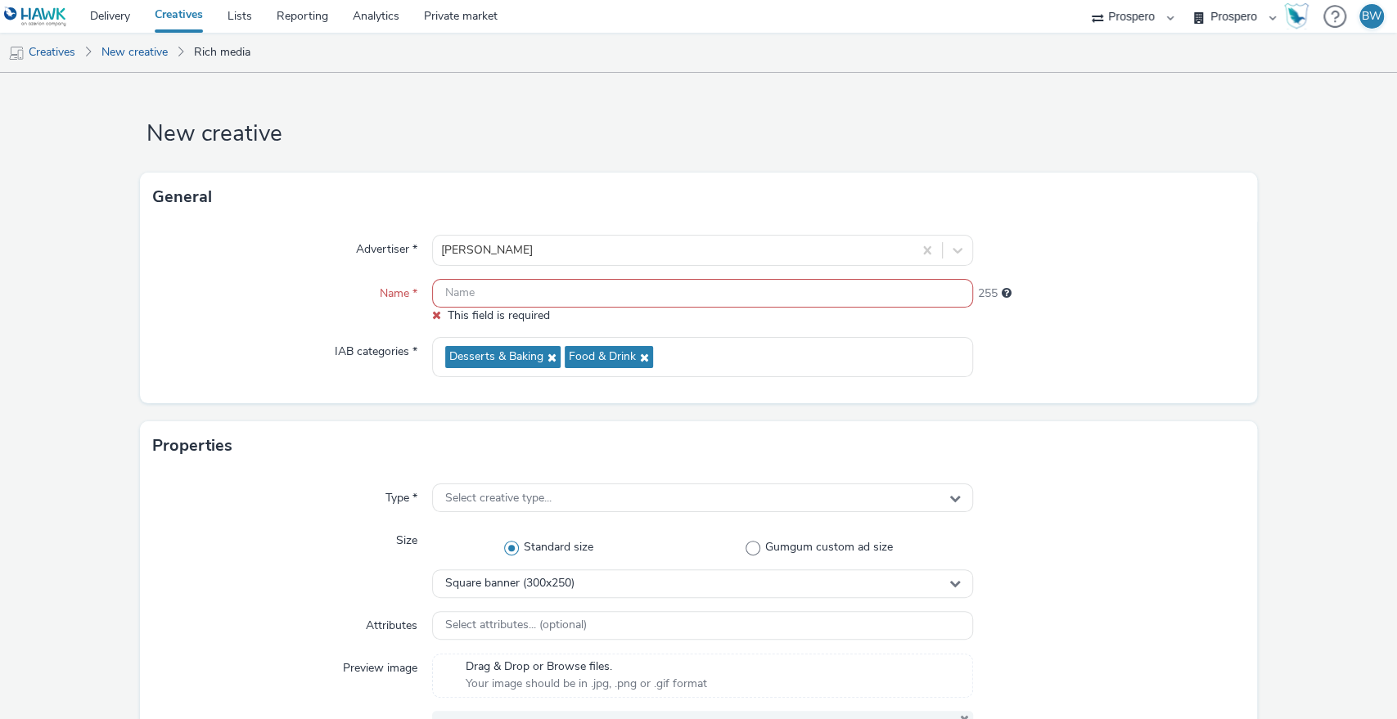
click at [677, 296] on input "text" at bounding box center [703, 293] width 542 height 29
paste input "ADV:Kellys|CAM:2025 NPD|CHA:Display|PLA:Prospero|INV:Mobsta|TEC:N/A|PHA:|OBJ:Aw…"
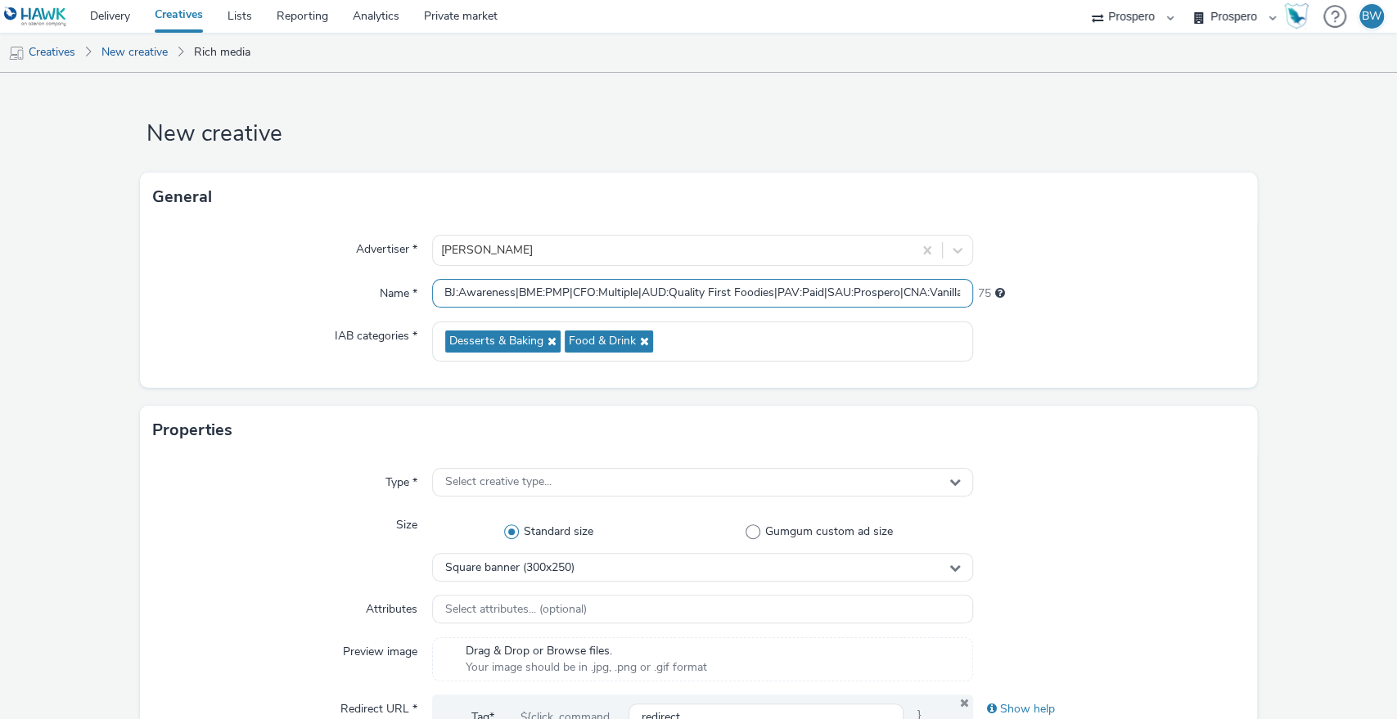
scroll to position [0, 497]
drag, startPoint x: 709, startPoint y: 296, endPoint x: 1379, endPoint y: 296, distance: 670.1
click at [922, 294] on input "ADV:Kellys|CAM:2025 NPD|CHA:Display|PLA:Prospero|INV:Mobsta|TEC:N/A|PHA:|OBJ:Aw…" at bounding box center [703, 293] width 542 height 29
click at [925, 293] on input "ADV:Kellys|CAM:2025 NPD|CHA:Display|PLA:Prospero|INV:Mobsta|TEC:N/A|PHA:|OBJ:Aw…" at bounding box center [703, 293] width 542 height 29
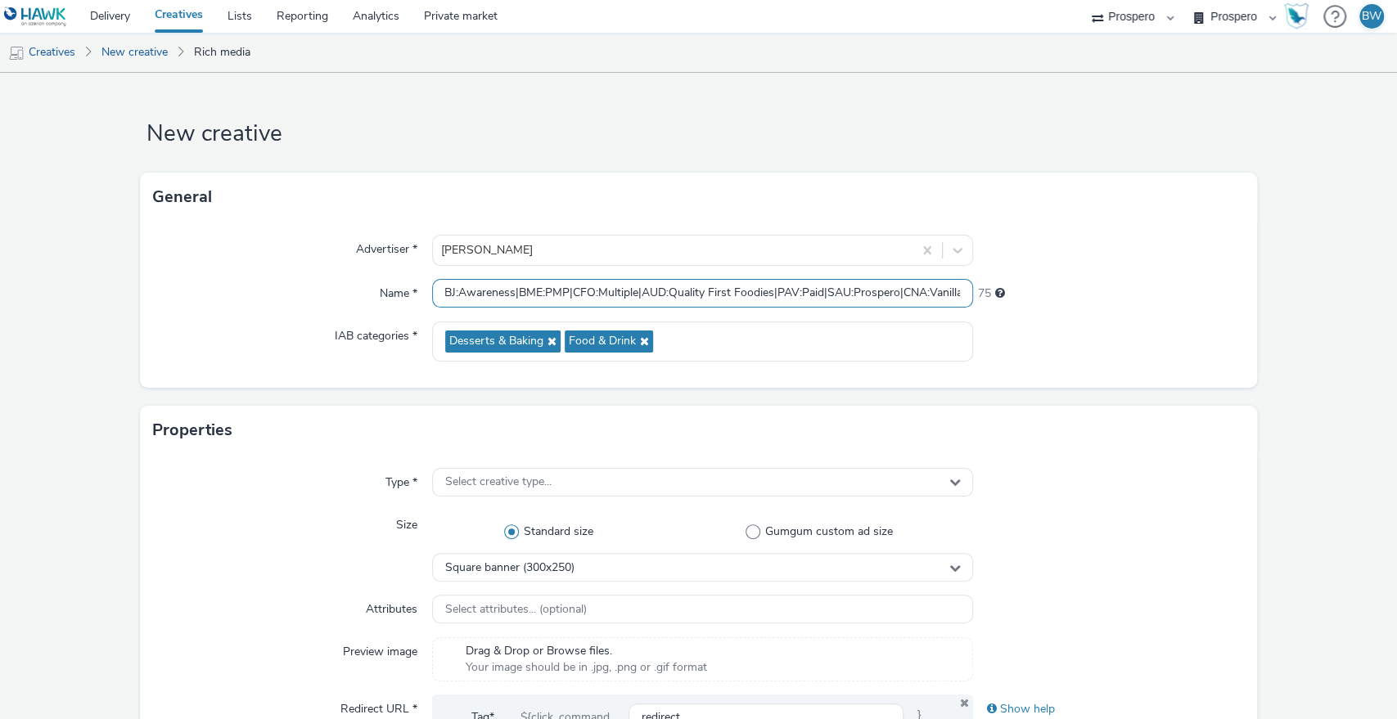
click at [927, 293] on input "ADV:Kellys|CAM:2025 NPD|CHA:Display|PLA:Prospero|INV:Mobsta|TEC:N/A|PHA:|OBJ:Aw…" at bounding box center [703, 293] width 542 height 29
type input "ADV:Kellys|CAM:2025 NPD|CHA:Display|PLA:Prospero|INV:Mobsta|TEC:N/A|PHA:|OBJ:Aw…"
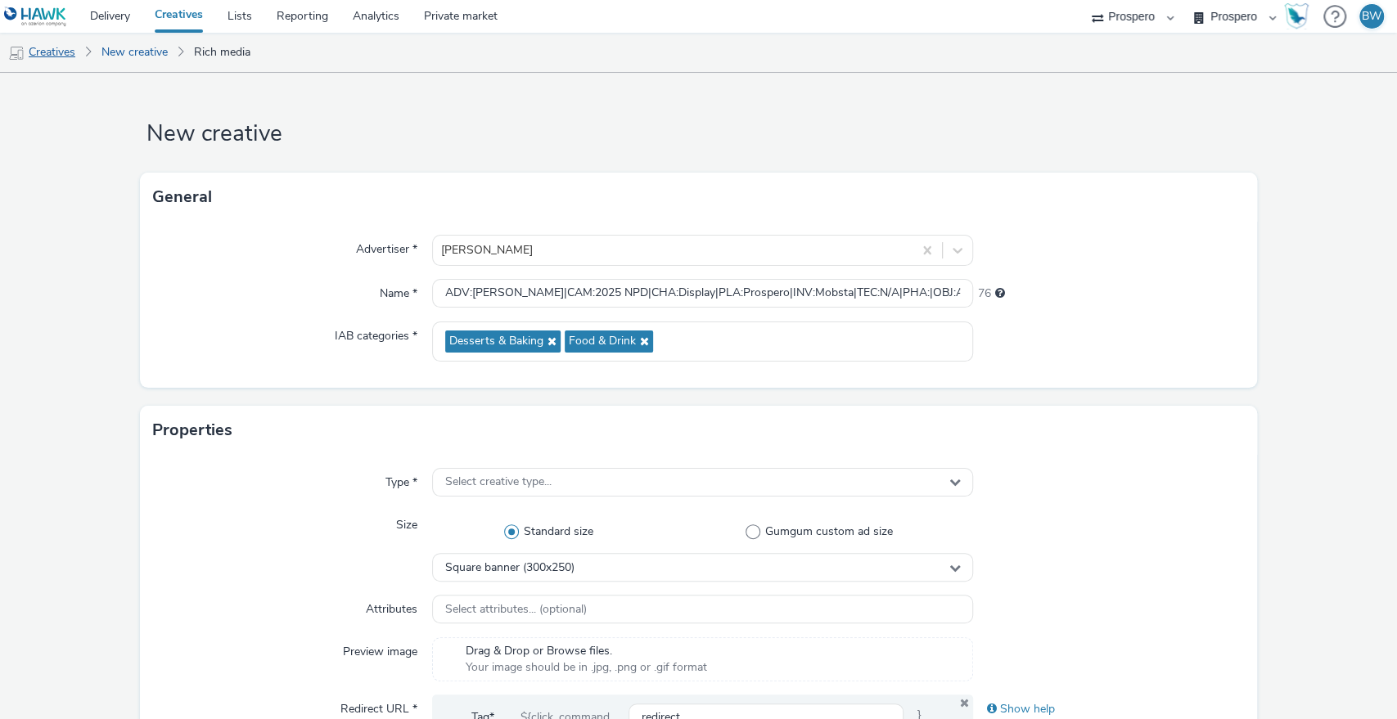
click at [79, 51] on link "Creatives" at bounding box center [41, 52] width 83 height 39
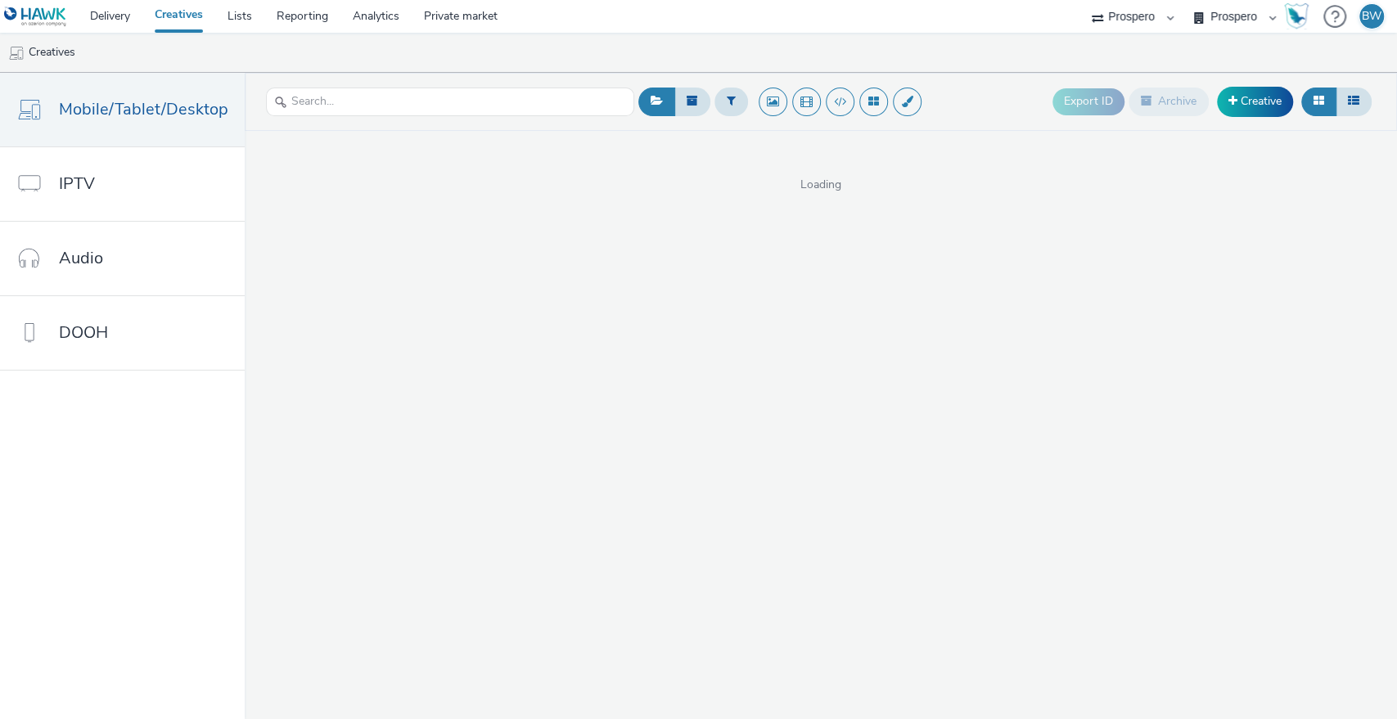
click at [533, 62] on ul "Creatives" at bounding box center [698, 52] width 1397 height 39
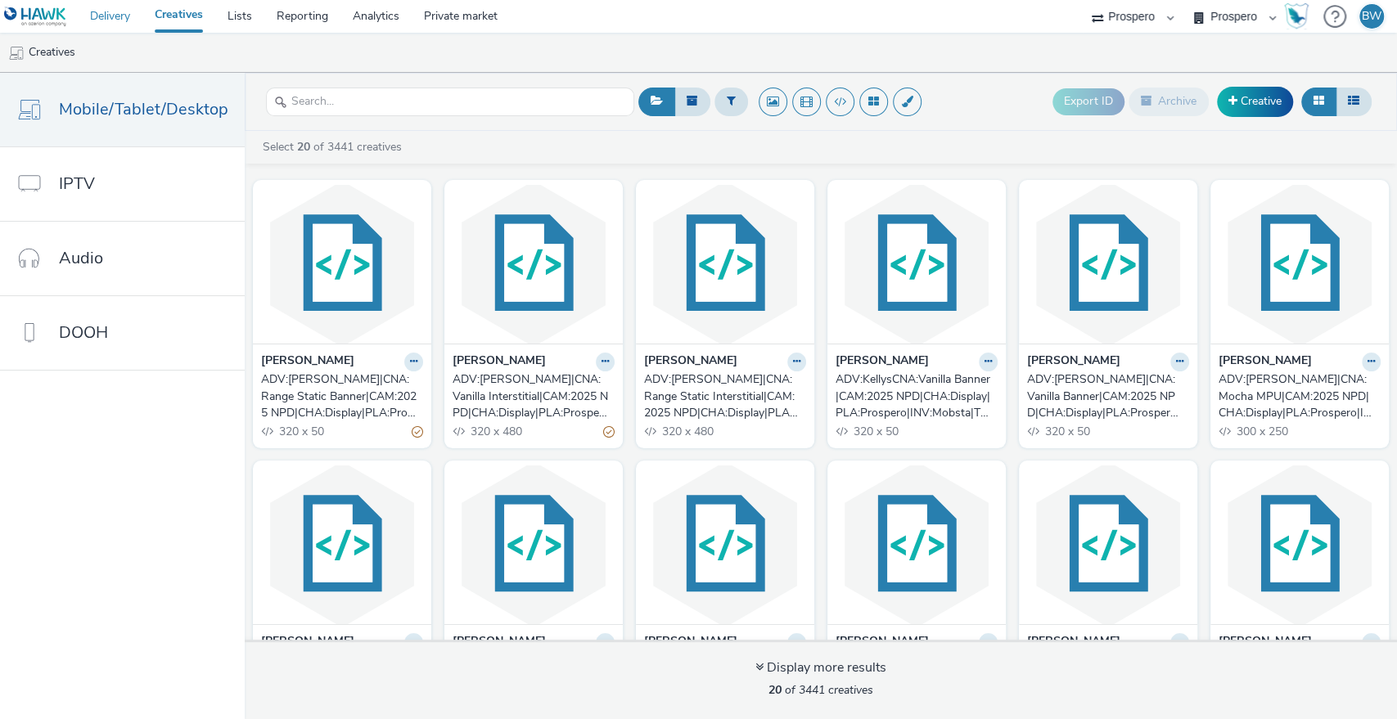
click at [124, 10] on link "Delivery" at bounding box center [110, 16] width 65 height 33
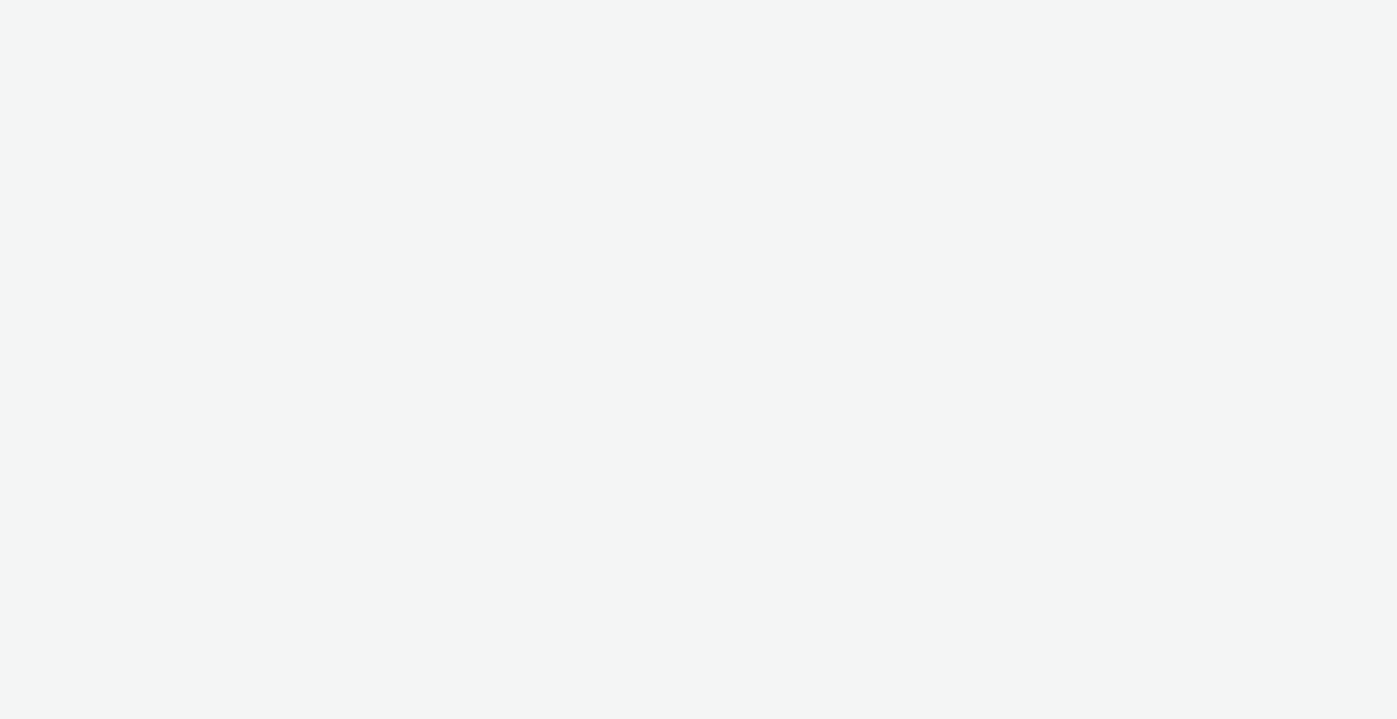
select select "b1b940d3-d05b-48b5-821e-f328c33b988b"
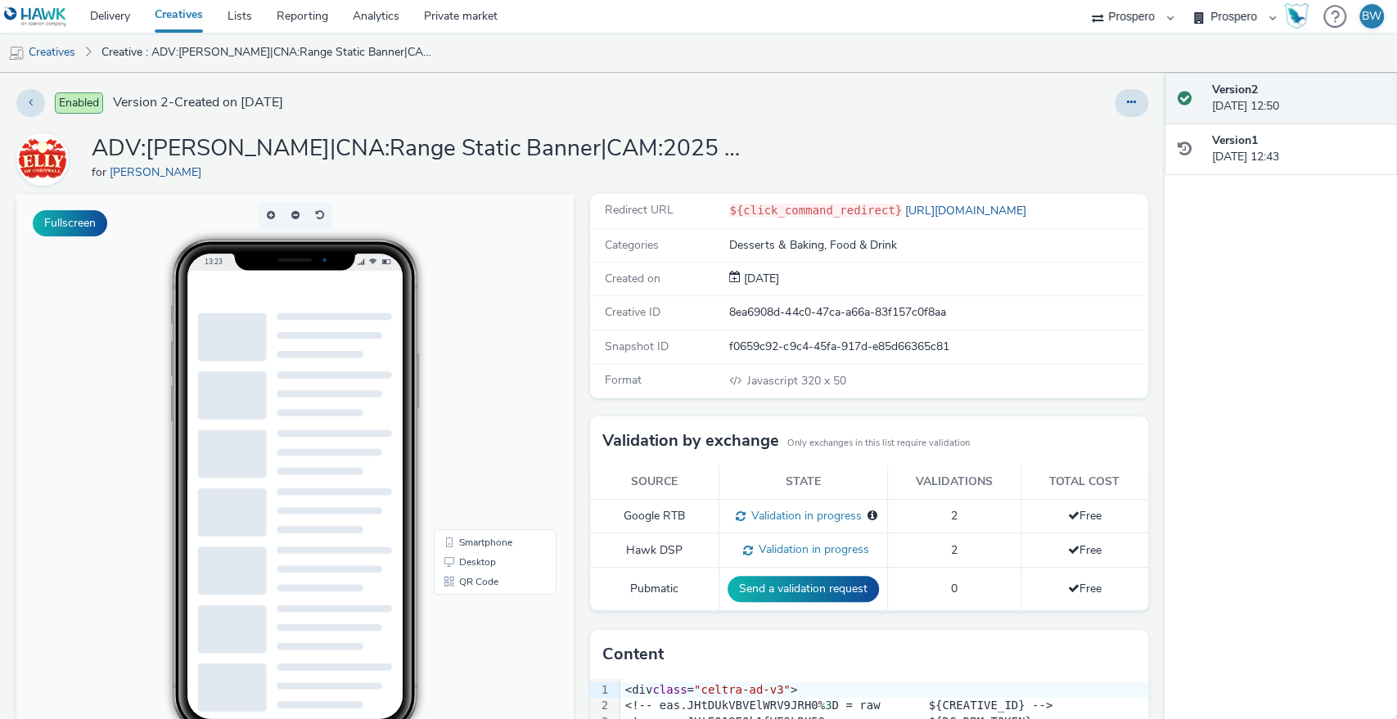
click at [574, 405] on div "Fullscreen" at bounding box center [298, 568] width 565 height 749
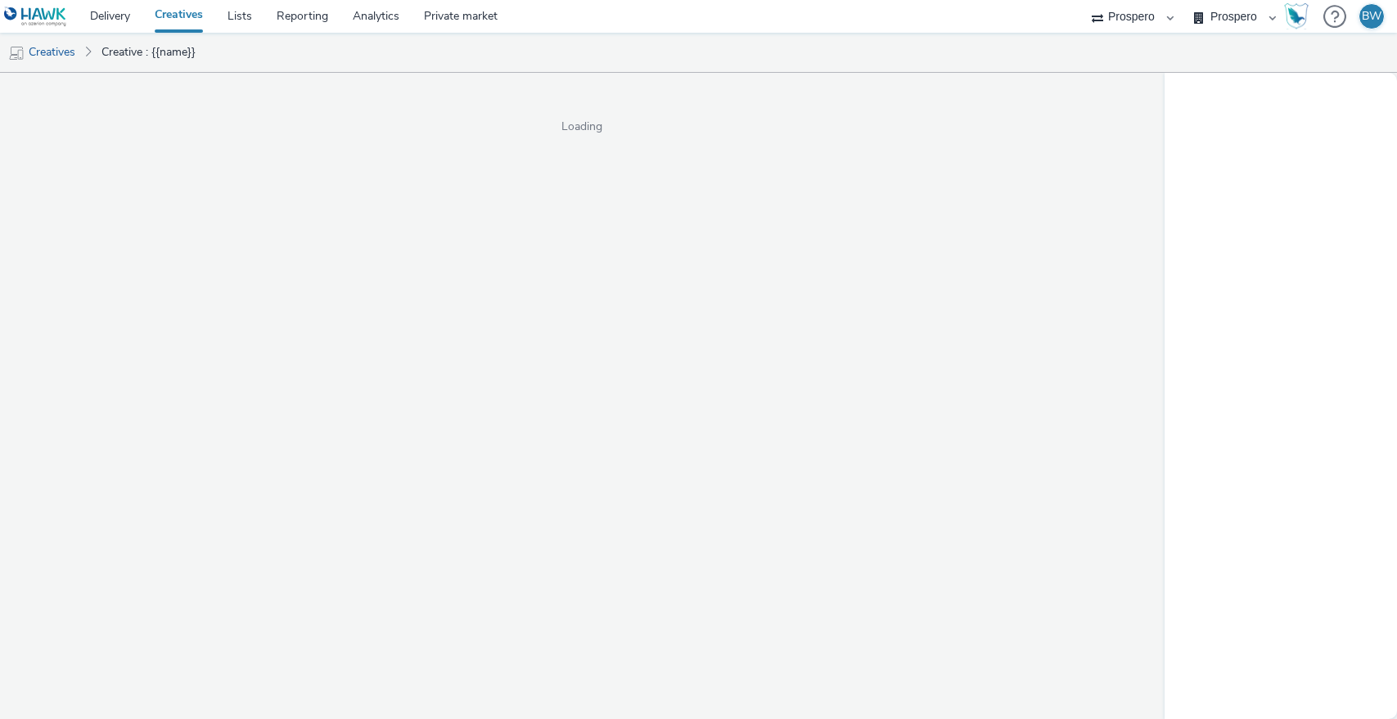
select select "b1b940d3-d05b-48b5-821e-f328c33b988b"
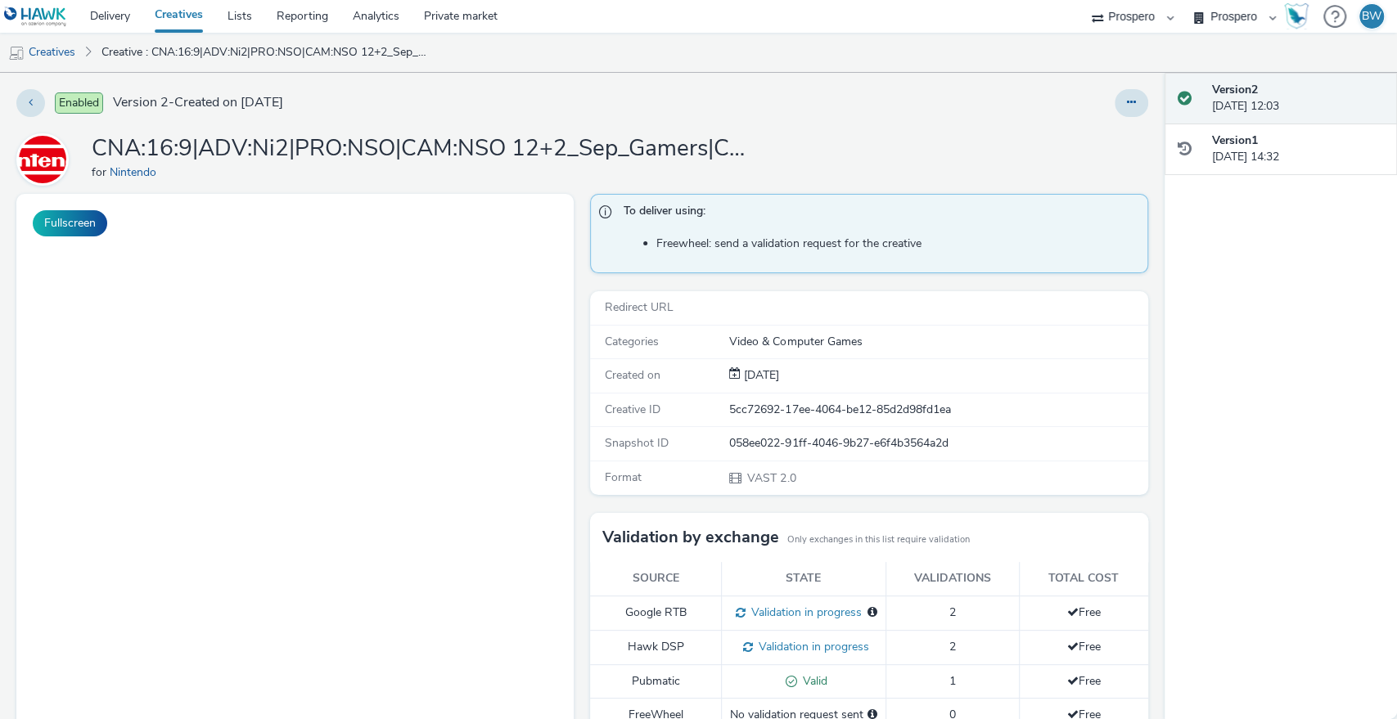
scroll to position [319, 0]
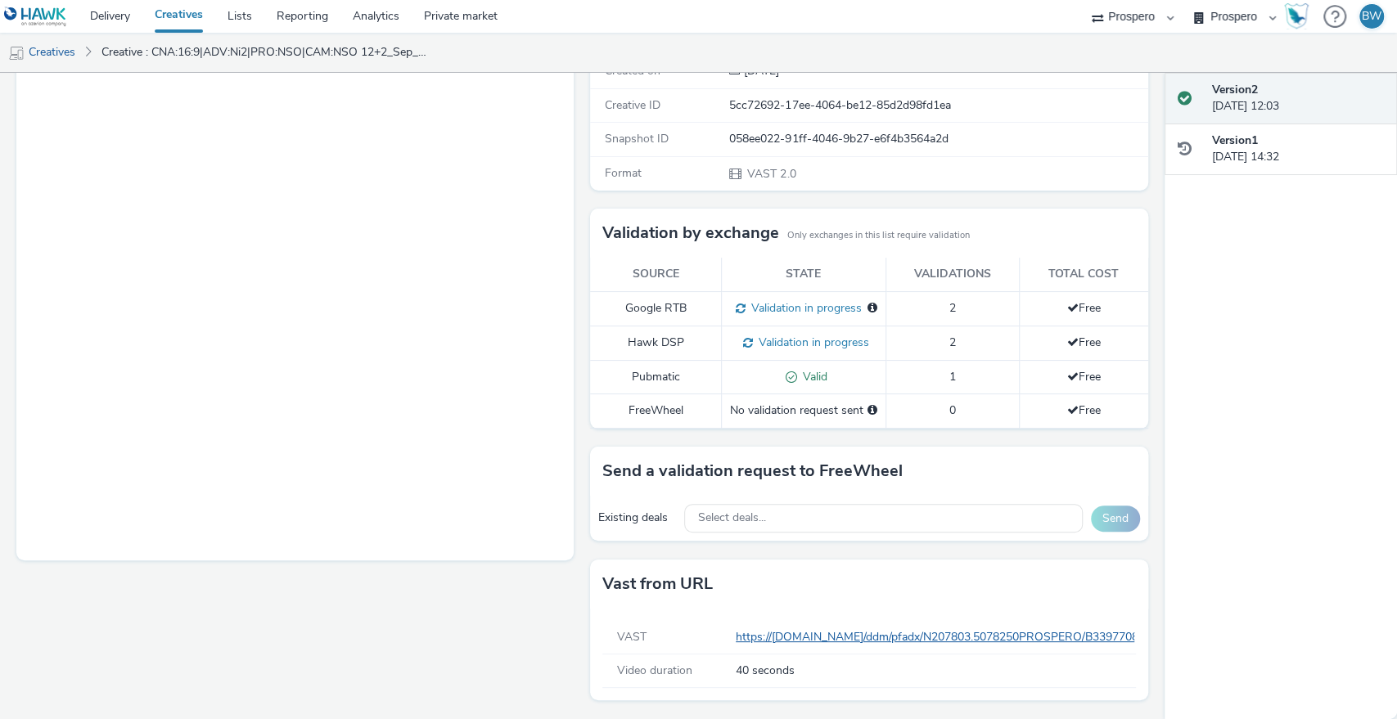
click at [788, 640] on link "https://[DOMAIN_NAME]/ddm/pfadx/N207803.5078250PROSPERO/B33977083.428565688;sz=…" at bounding box center [1364, 637] width 1257 height 16
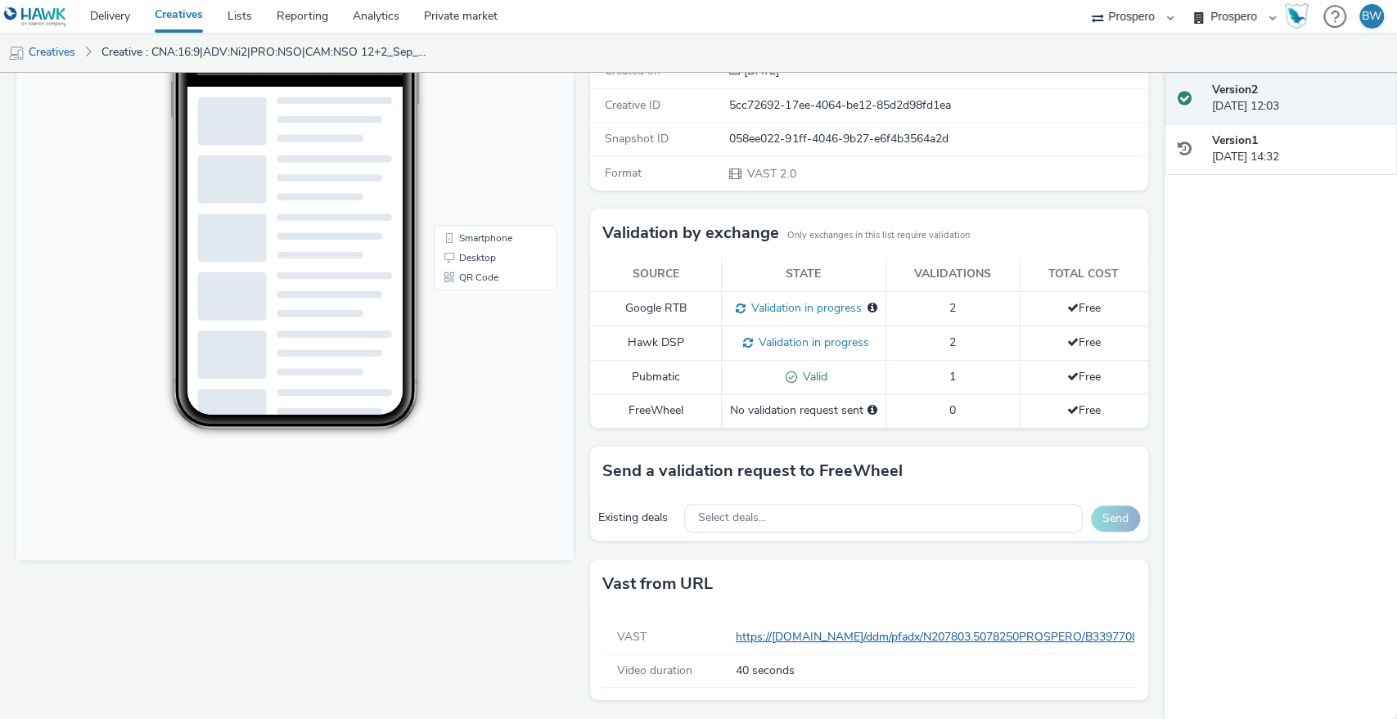
scroll to position [0, 0]
